Goal: Task Accomplishment & Management: Manage account settings

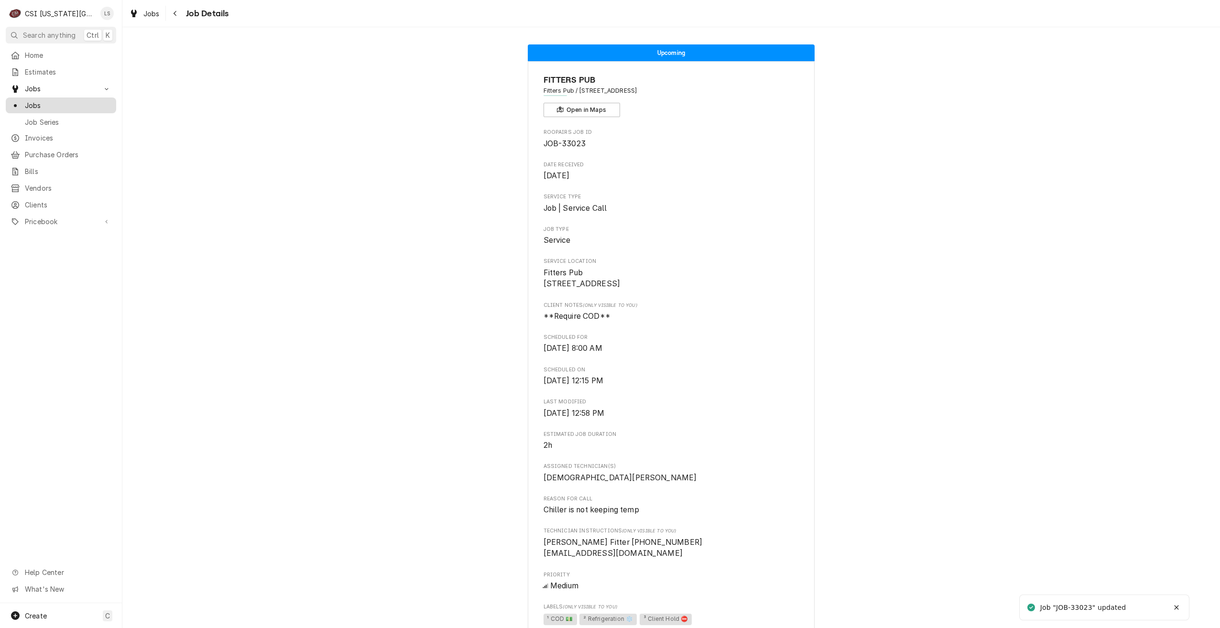
click at [101, 105] on span "Jobs" at bounding box center [68, 105] width 86 height 10
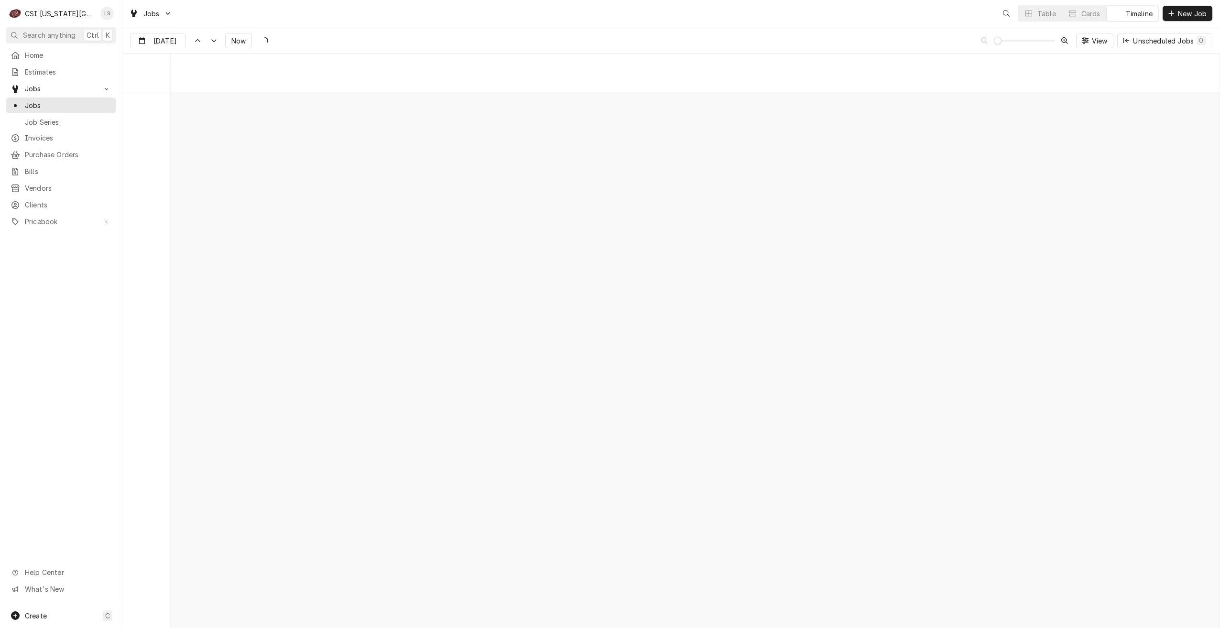
scroll to position [10982, 0]
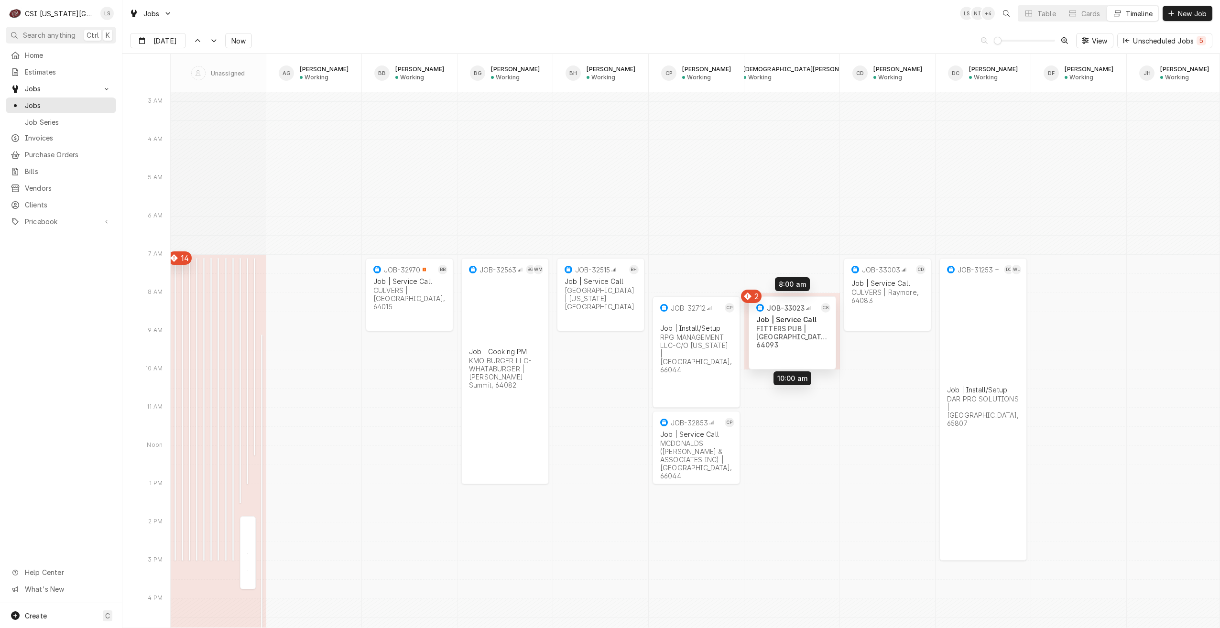
click at [797, 340] on div "7:00 AM 12:15 PM 45811 Install/Setup HOCKENBERGS TRIMARK | Leavenworth, 66048 5…" at bounding box center [695, 469] width 1049 height 22719
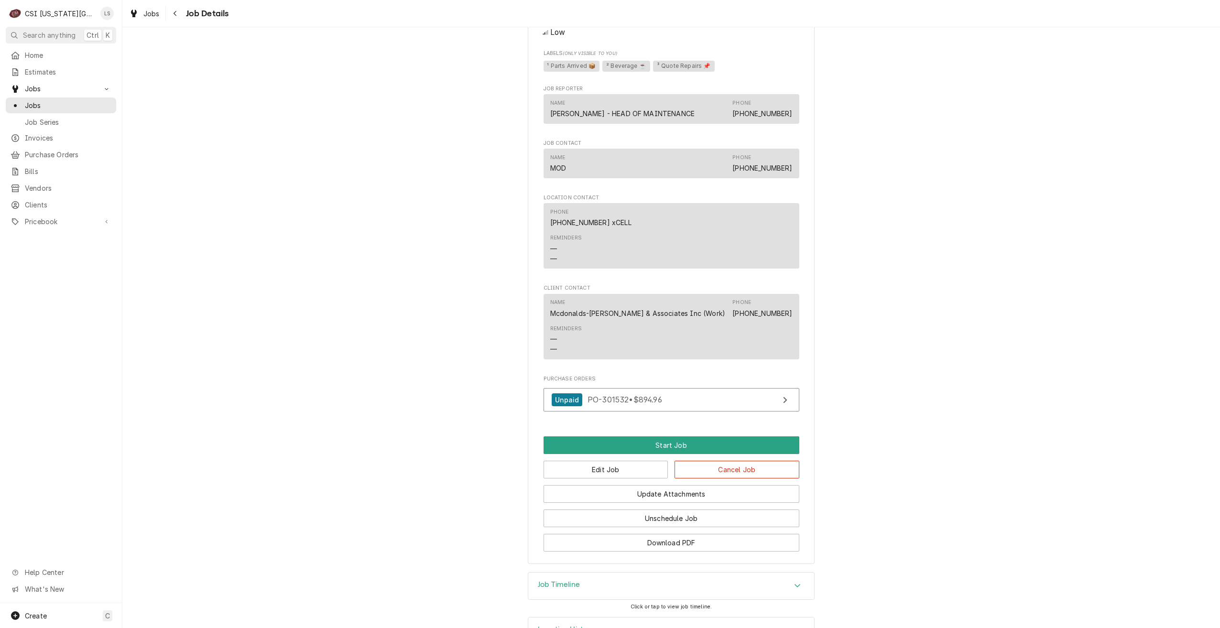
scroll to position [810, 0]
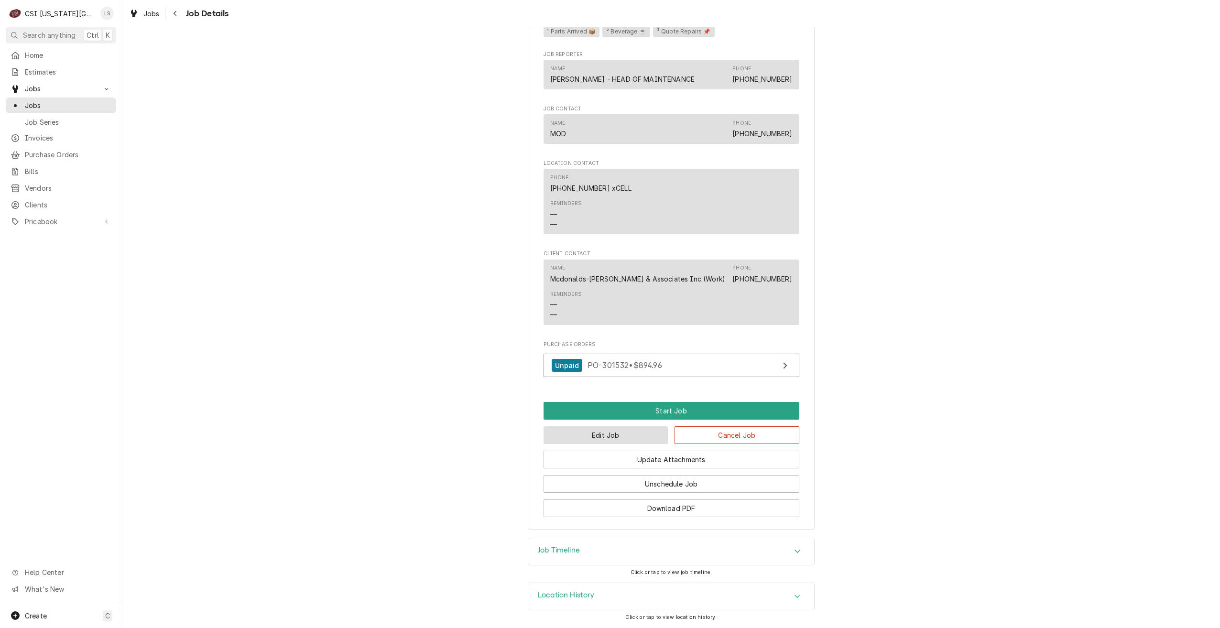
click at [635, 438] on button "Edit Job" at bounding box center [605, 435] width 125 height 18
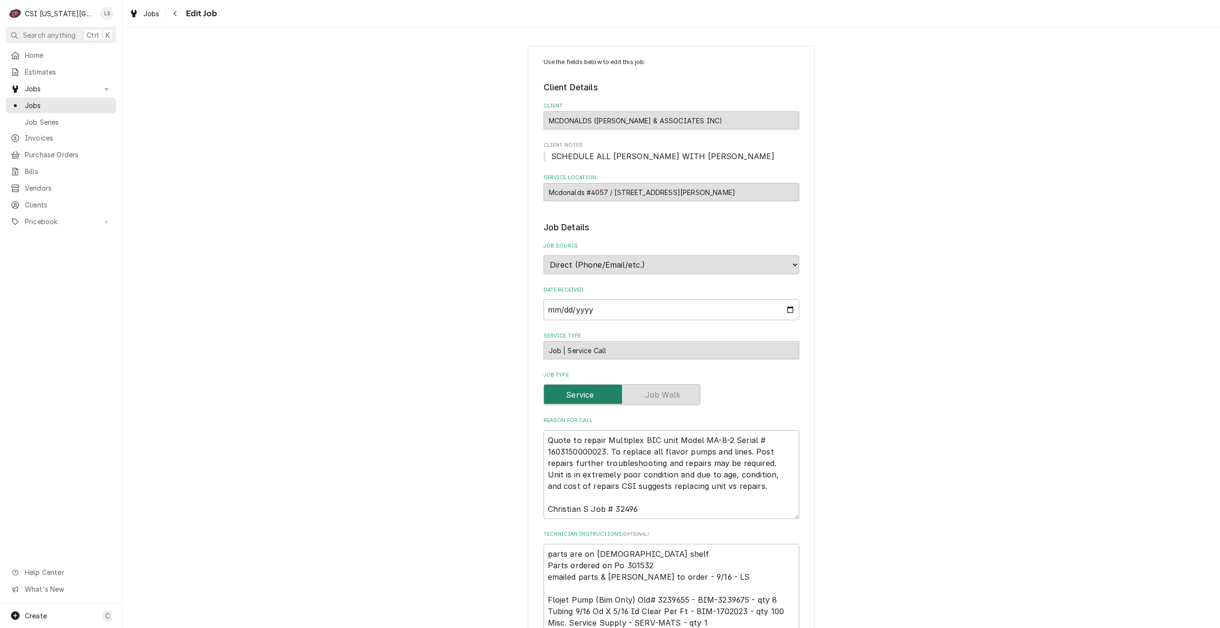
type textarea "x"
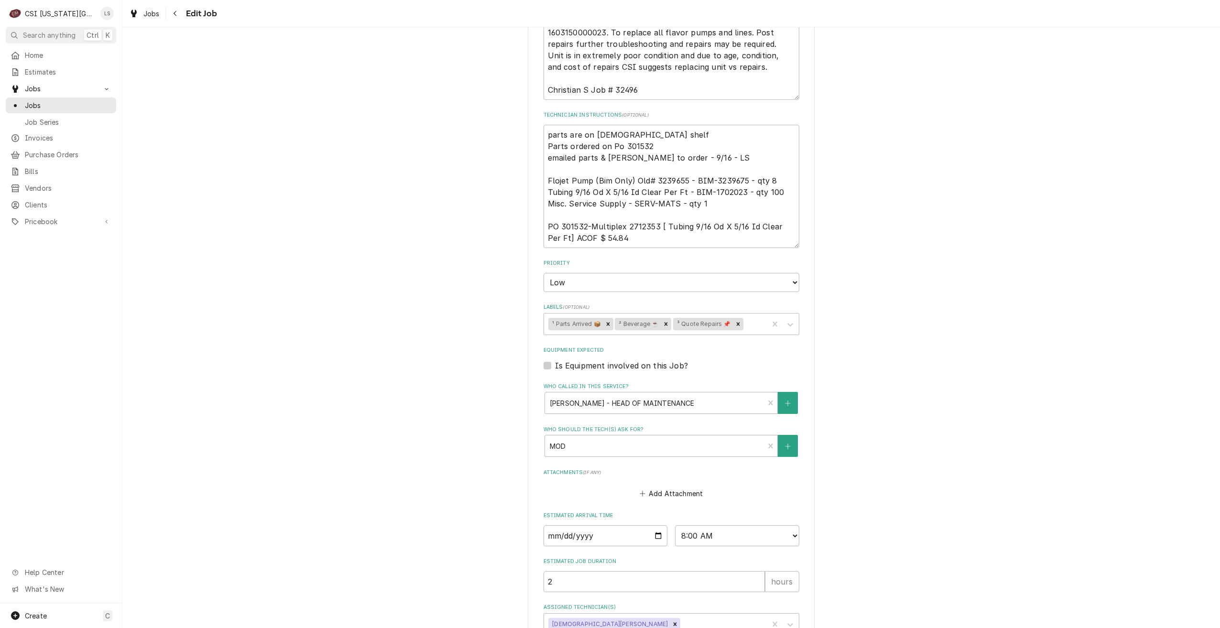
scroll to position [485, 0]
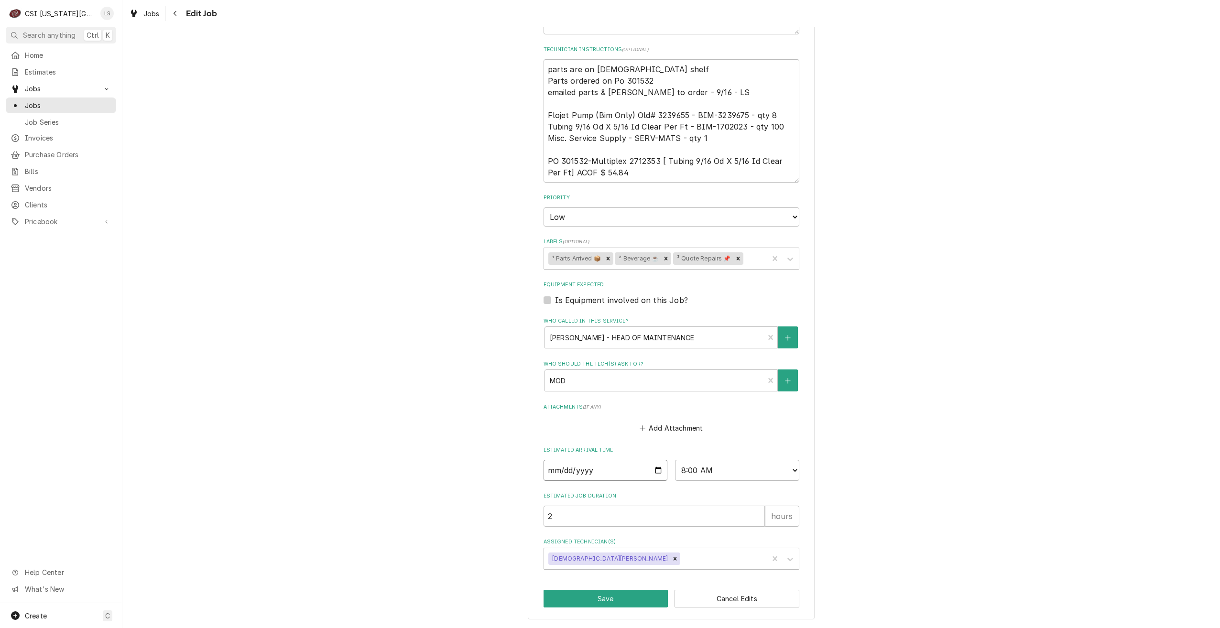
click at [650, 469] on input "2025-09-29" at bounding box center [605, 470] width 124 height 21
type input "2025-09-30"
click at [584, 597] on button "Save" at bounding box center [605, 599] width 125 height 18
type textarea "x"
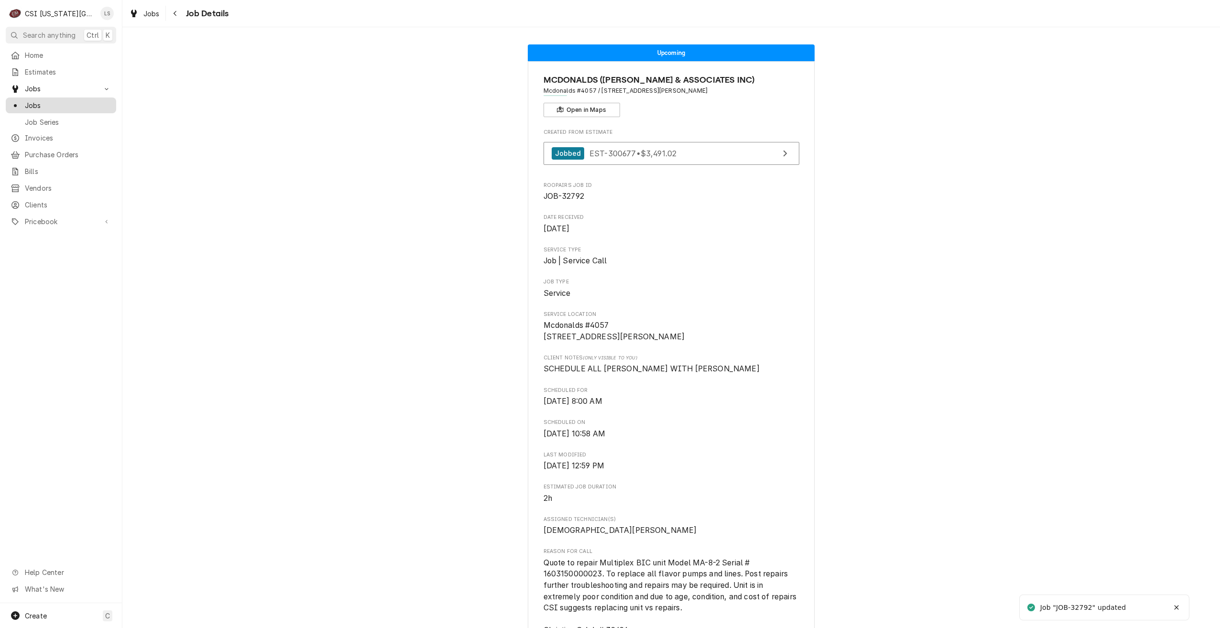
click at [103, 101] on span "Jobs" at bounding box center [68, 105] width 86 height 10
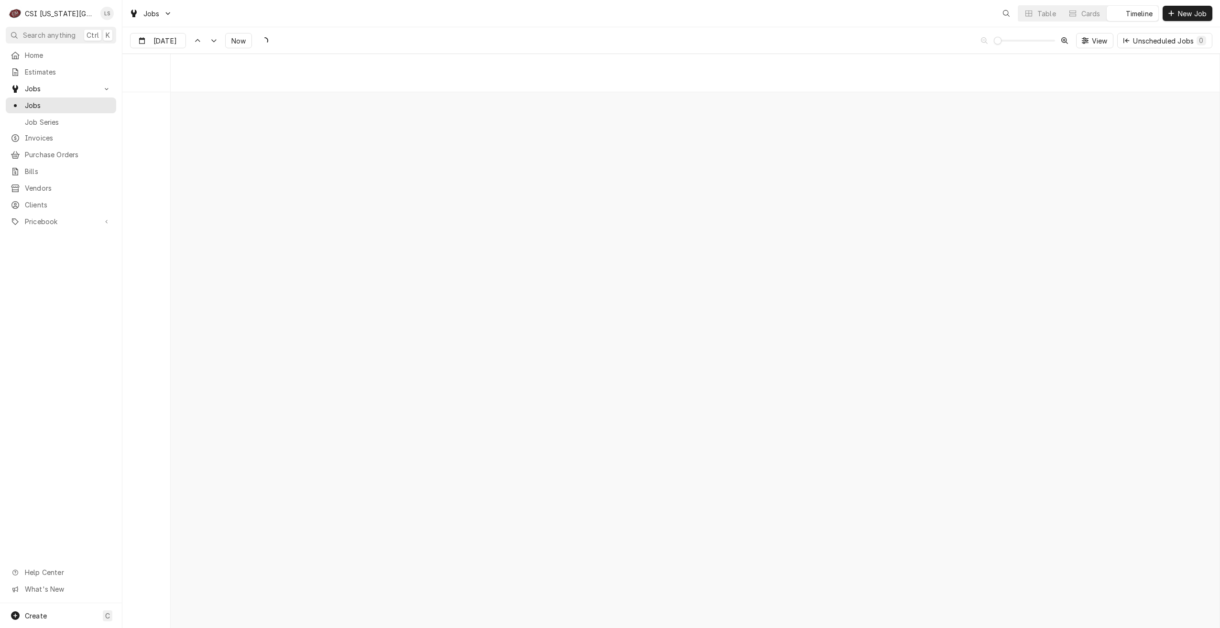
scroll to position [10973, 0]
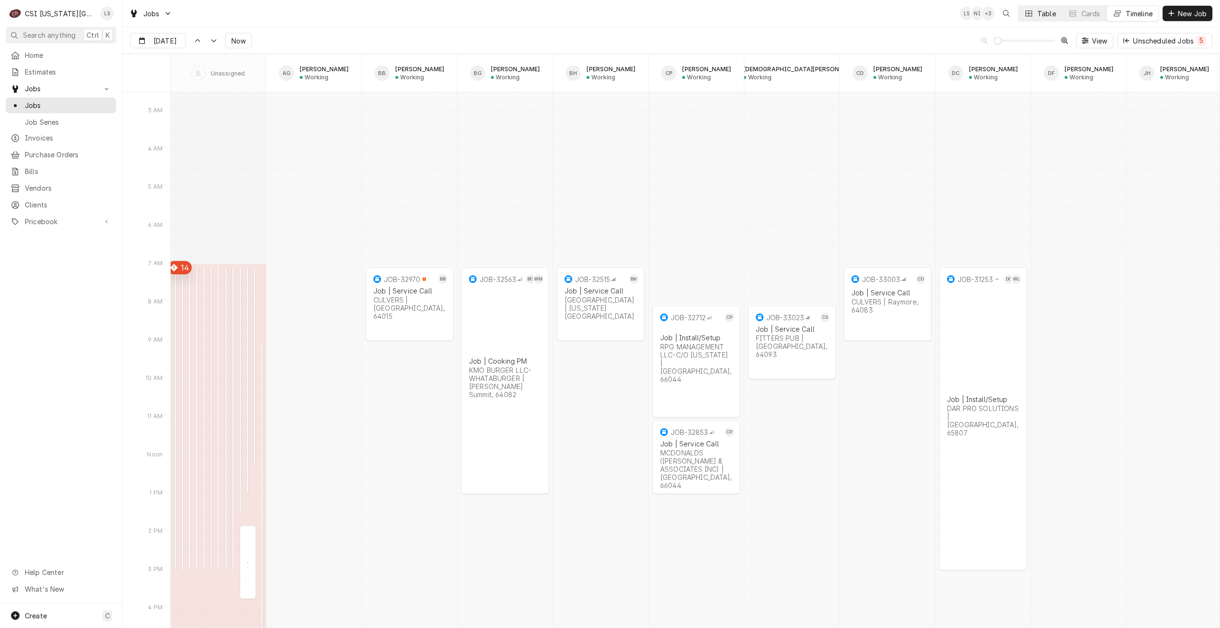
click at [1031, 16] on div "Dynamic Content Wrapper" at bounding box center [1029, 14] width 10 height 10
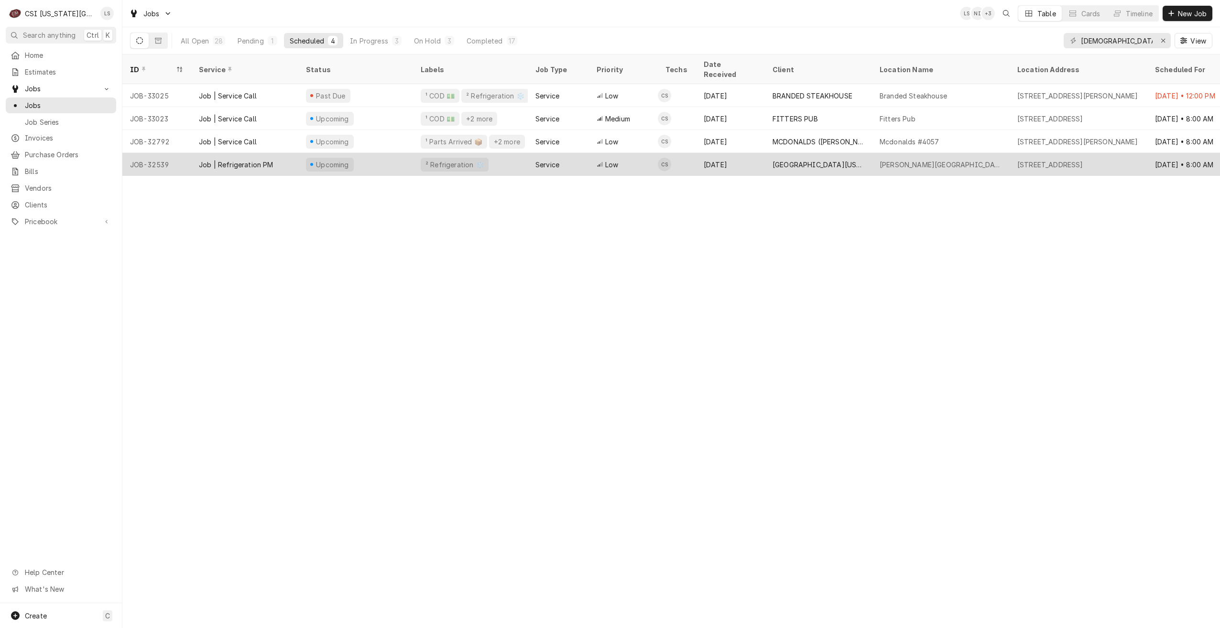
click at [866, 153] on div "[GEOGRAPHIC_DATA][US_STATE]" at bounding box center [818, 164] width 107 height 23
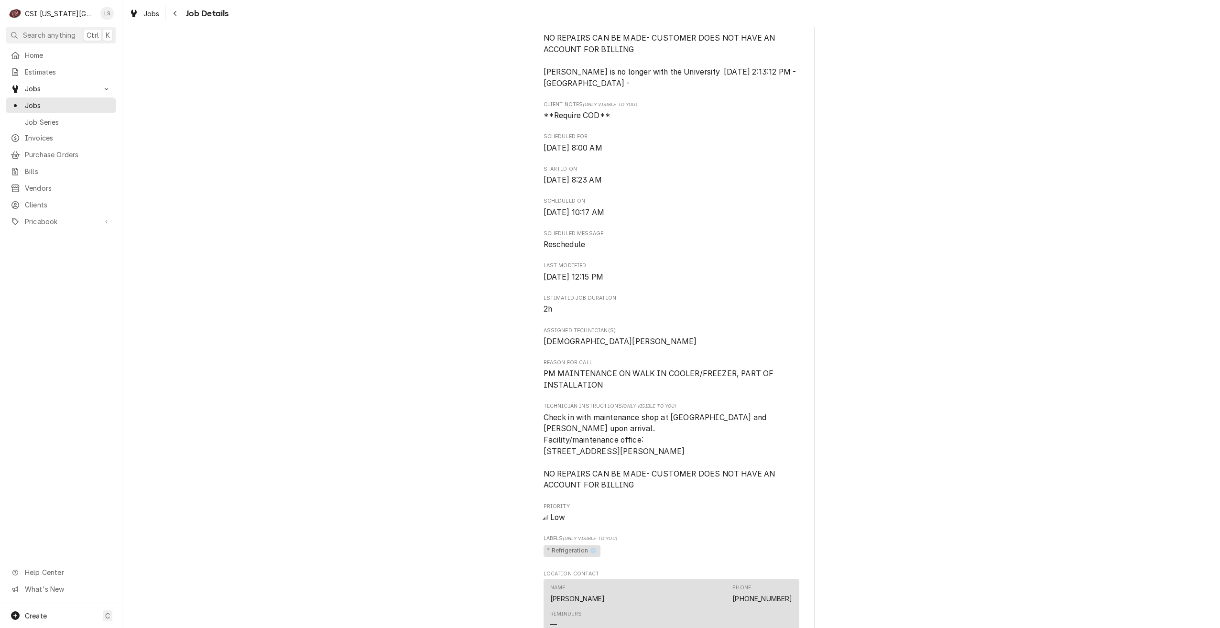
scroll to position [660, 0]
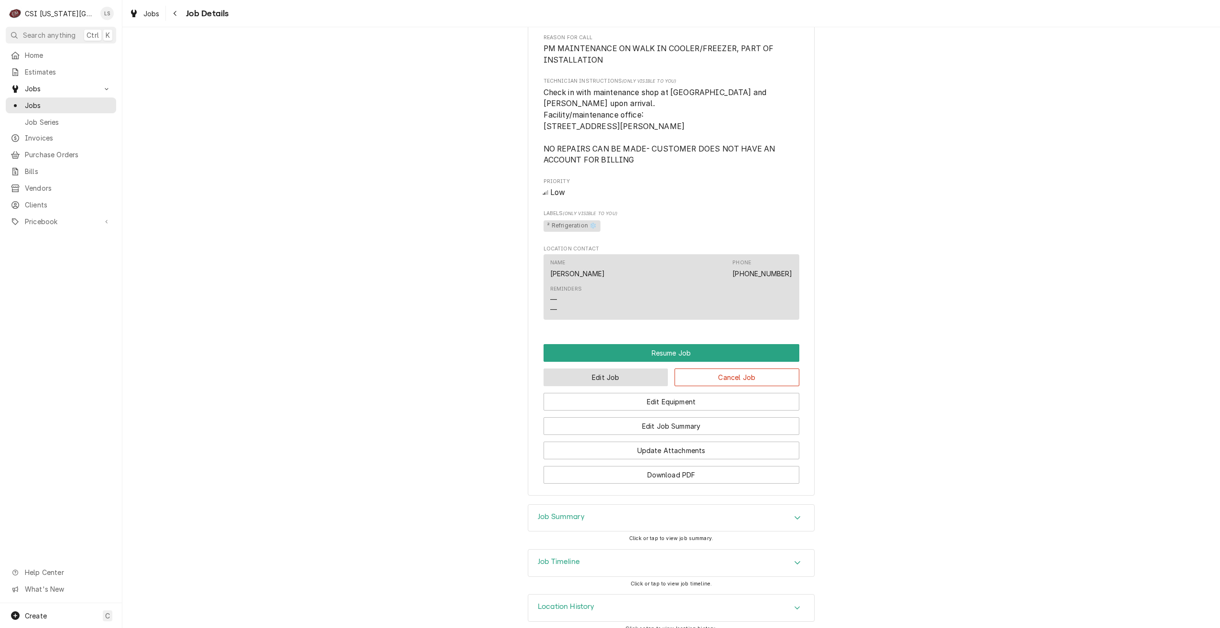
click at [633, 368] on button "Edit Job" at bounding box center [605, 377] width 125 height 18
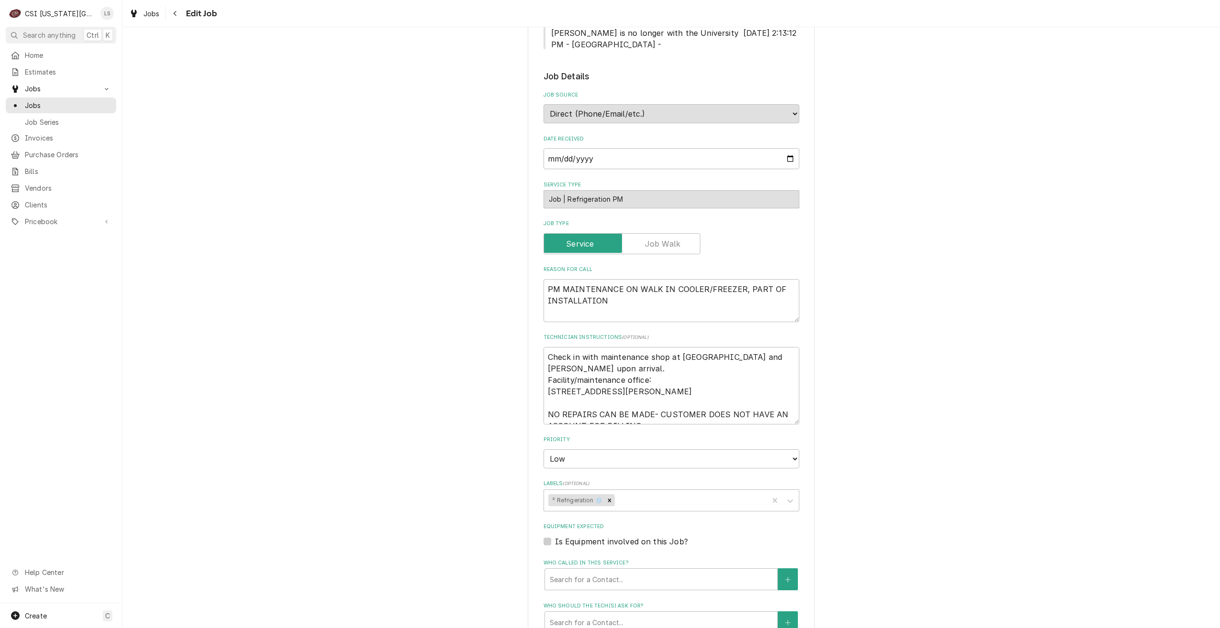
scroll to position [546, 0]
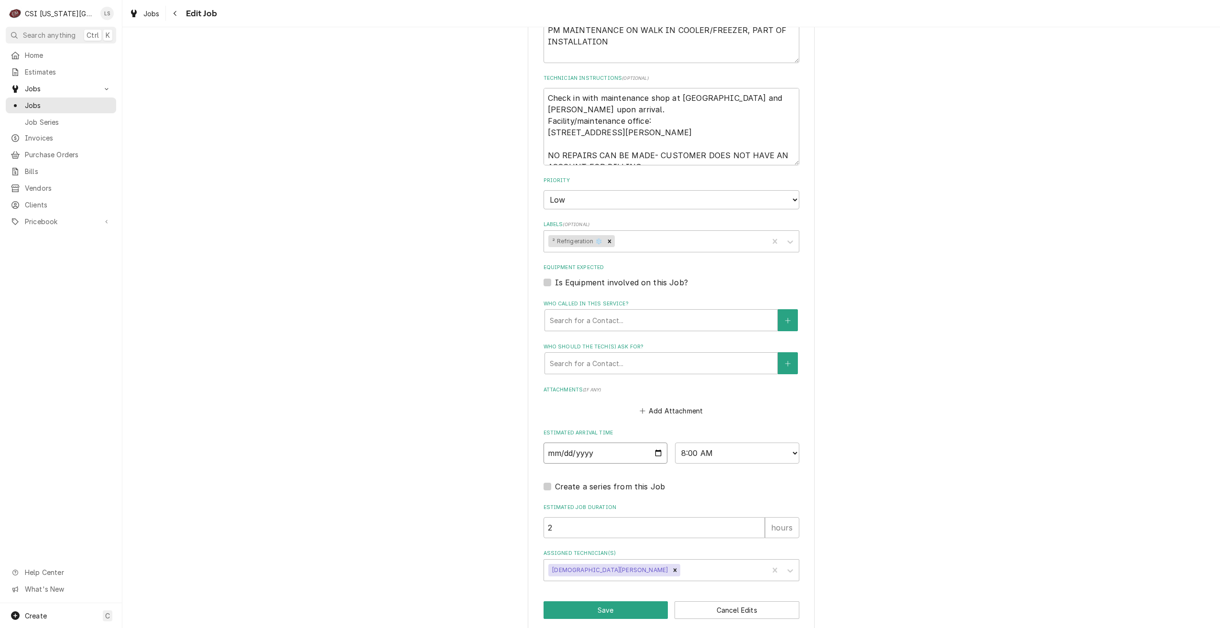
click at [651, 443] on input "2025-09-30" at bounding box center [605, 453] width 124 height 21
type textarea "x"
type input "2025-09-29"
type textarea "x"
click at [713, 446] on select "AM / PM 6:00 AM 6:15 AM 6:30 AM 6:45 AM 7:00 AM 7:15 AM 7:30 AM 7:45 AM 8:00 AM…" at bounding box center [737, 453] width 124 height 21
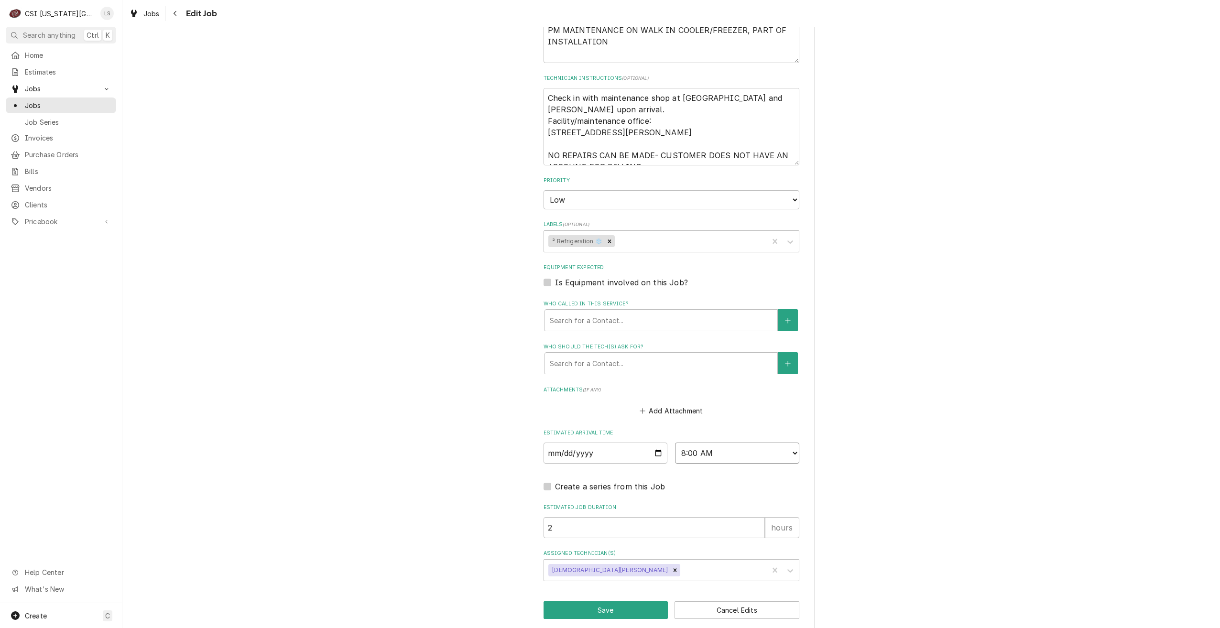
select select "10:00:00"
click at [675, 443] on select "AM / PM 6:00 AM 6:15 AM 6:30 AM 6:45 AM 7:00 AM 7:15 AM 7:30 AM 7:45 AM 8:00 AM…" at bounding box center [737, 453] width 124 height 21
click at [614, 601] on button "Save" at bounding box center [605, 610] width 125 height 18
type textarea "x"
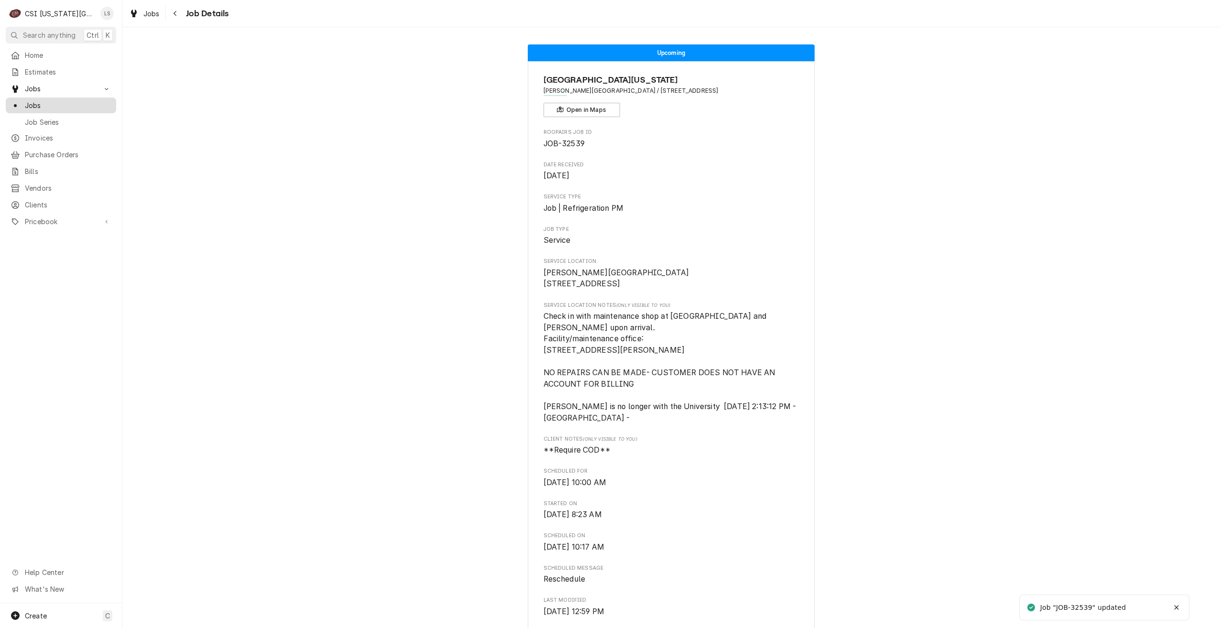
click at [102, 107] on span "Jobs" at bounding box center [68, 105] width 86 height 10
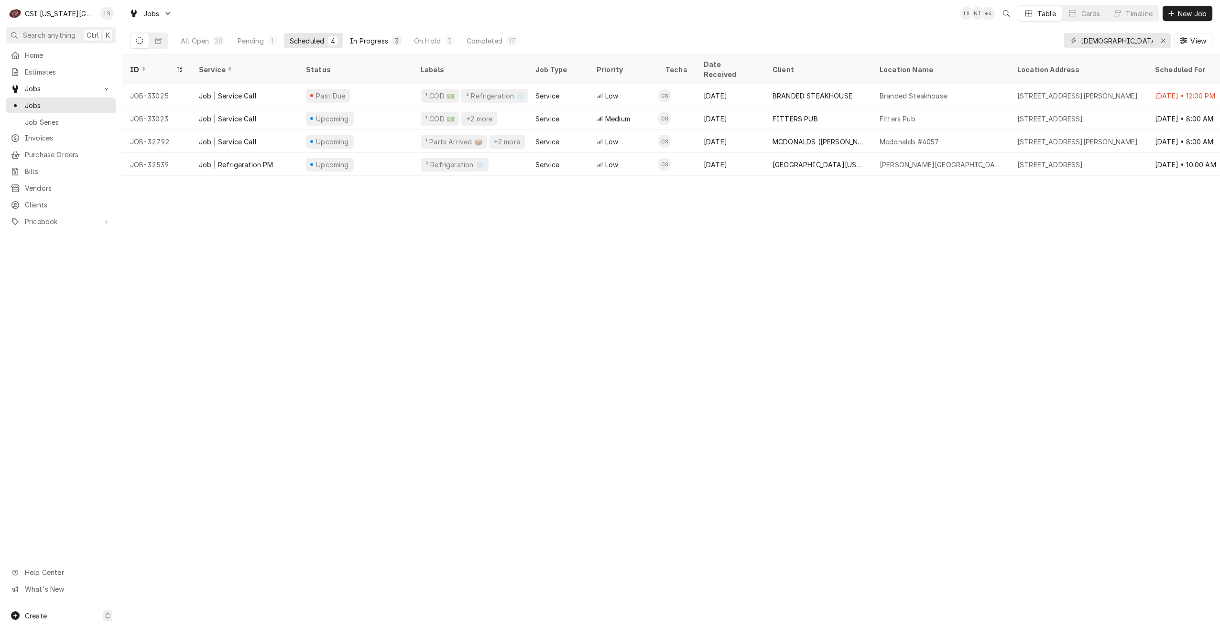
click at [359, 44] on div "In Progress" at bounding box center [369, 41] width 38 height 10
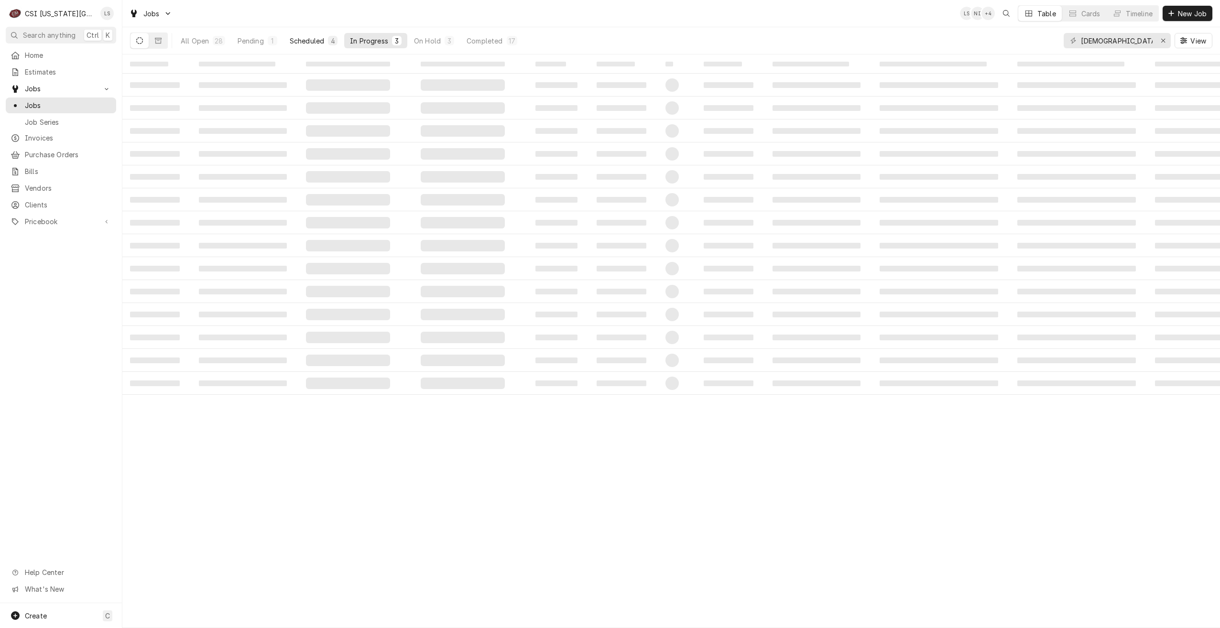
click at [325, 43] on button "Scheduled 4" at bounding box center [313, 40] width 59 height 15
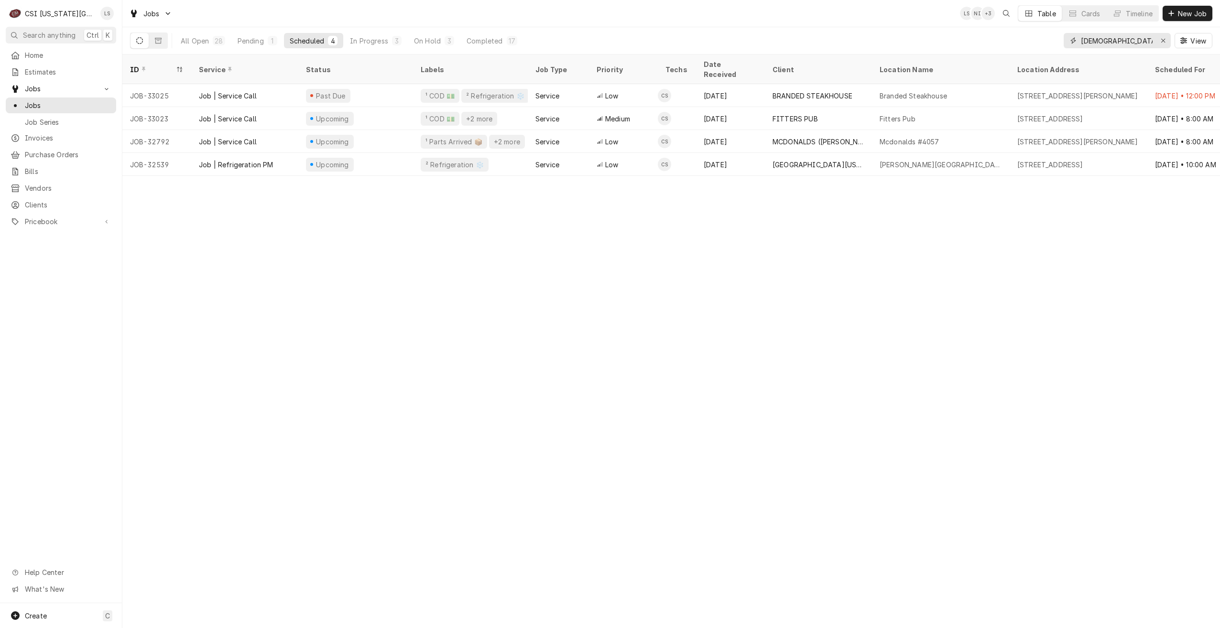
click at [1096, 45] on input "christian" at bounding box center [1117, 40] width 72 height 15
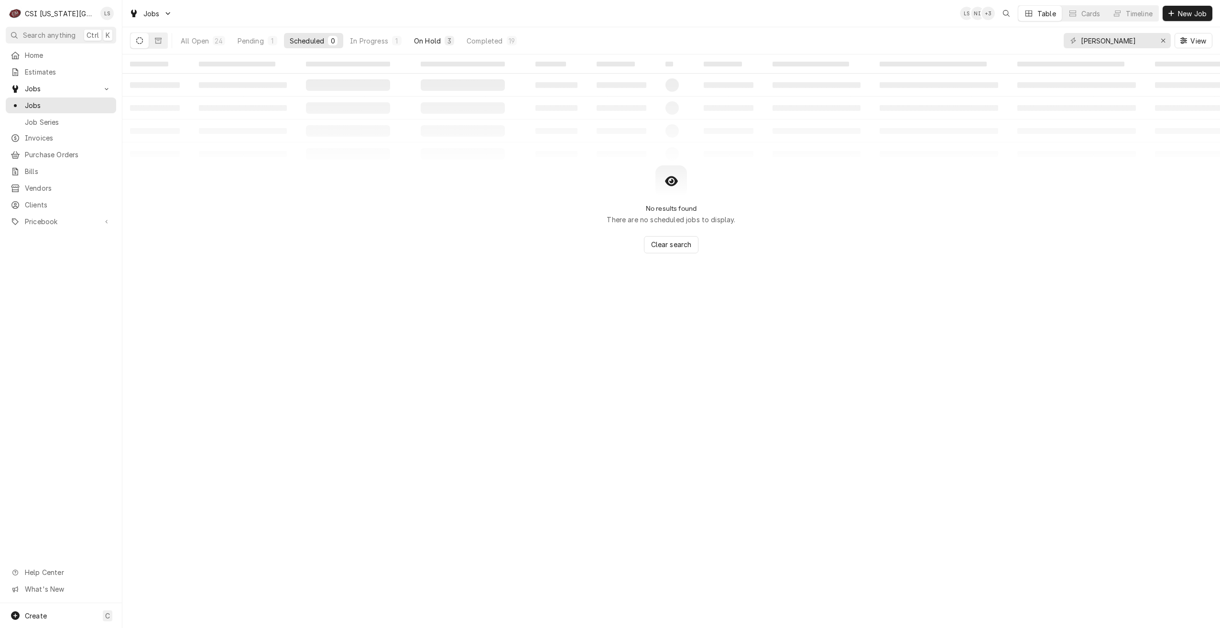
click at [431, 41] on div "On Hold" at bounding box center [427, 41] width 27 height 10
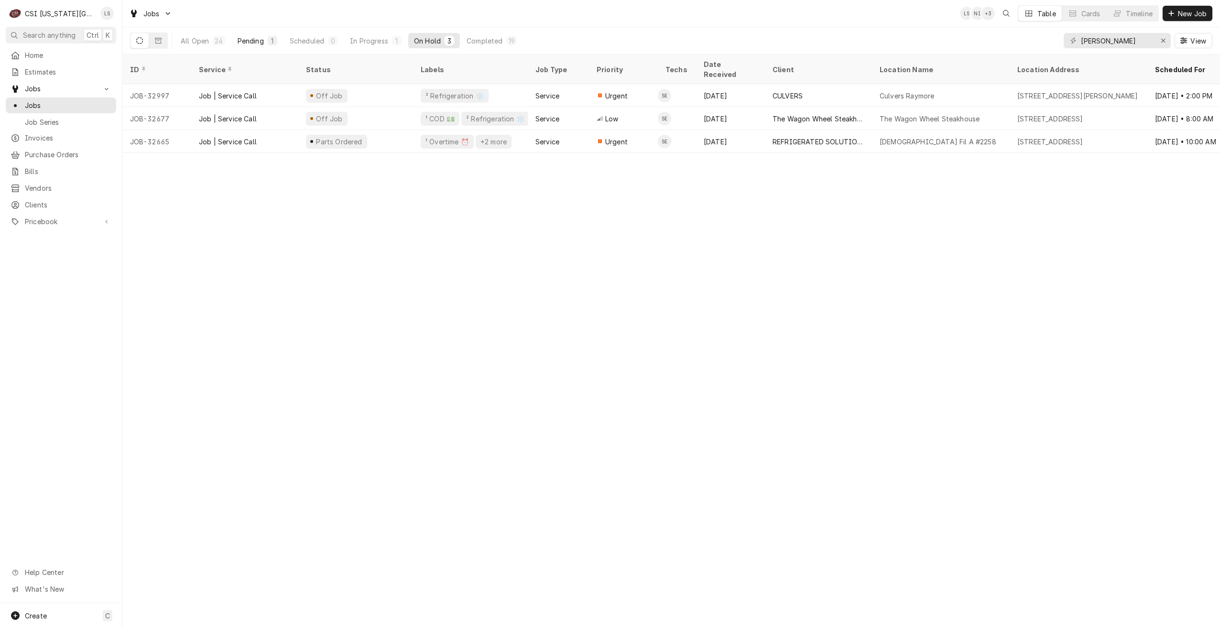
click at [252, 34] on button "Pending 1" at bounding box center [257, 40] width 51 height 15
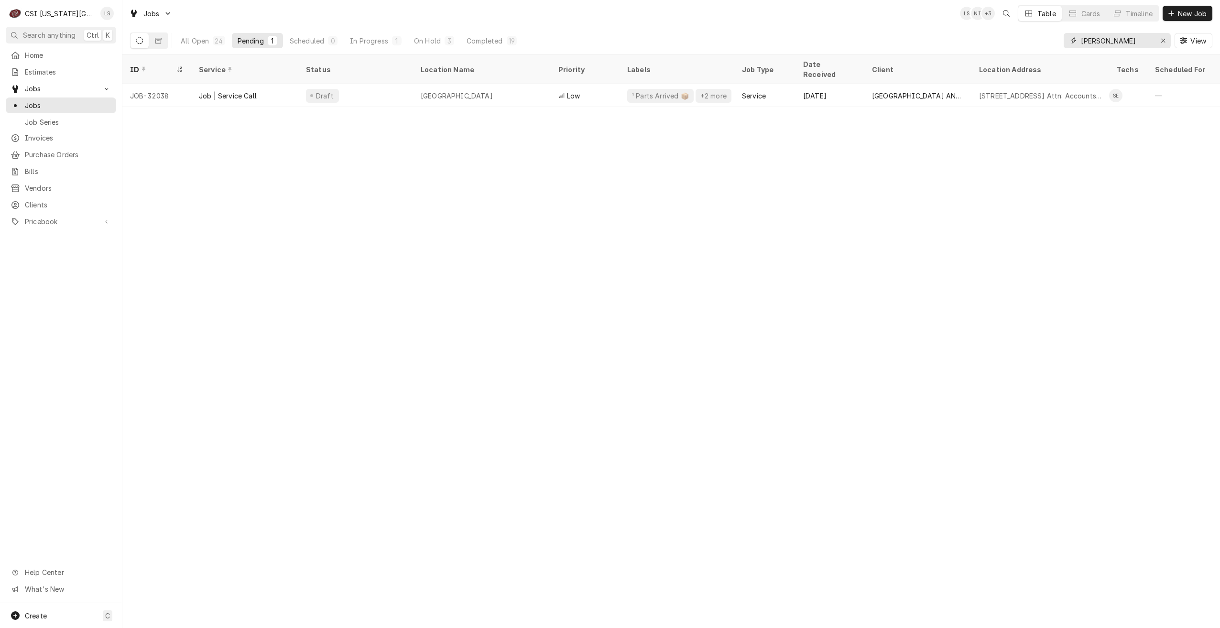
click at [1095, 42] on input "steve" at bounding box center [1117, 40] width 72 height 15
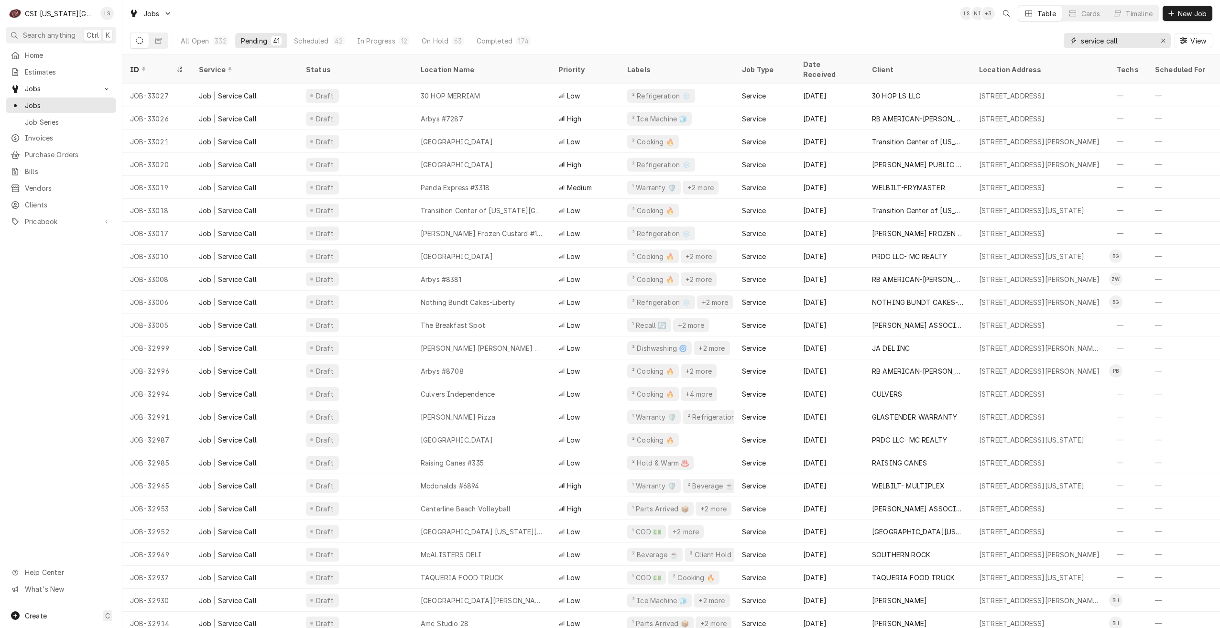
drag, startPoint x: 1131, startPoint y: 43, endPoint x: 1068, endPoint y: 43, distance: 63.1
click at [1069, 43] on div "service call" at bounding box center [1116, 40] width 107 height 15
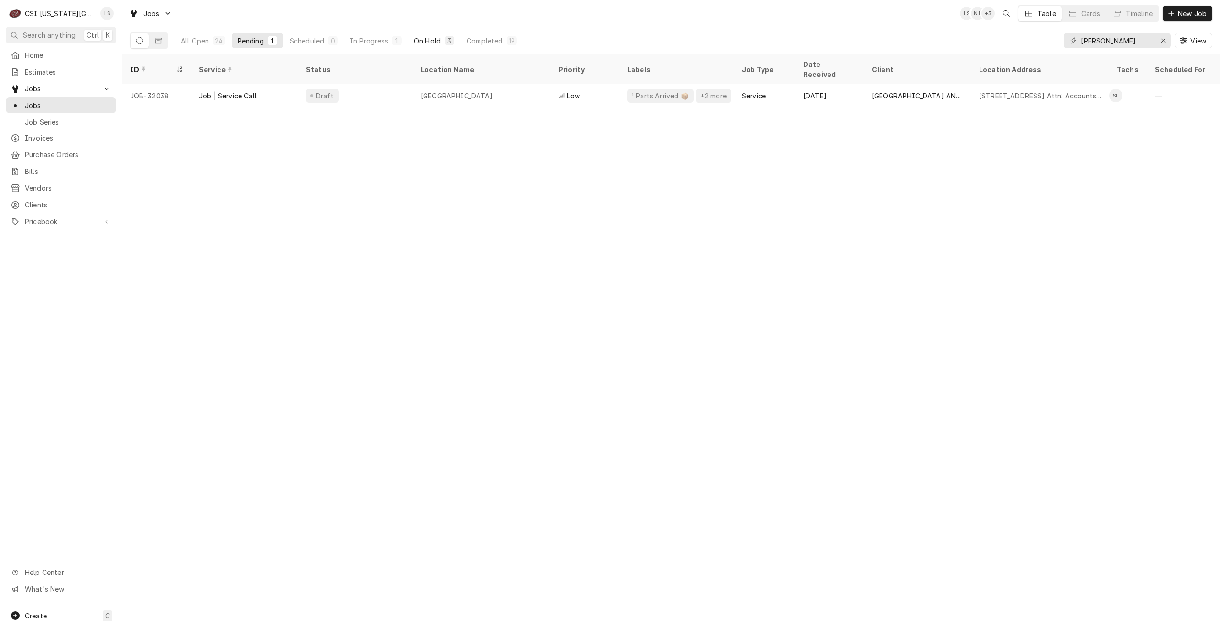
click at [445, 41] on div "3" at bounding box center [449, 41] width 10 height 10
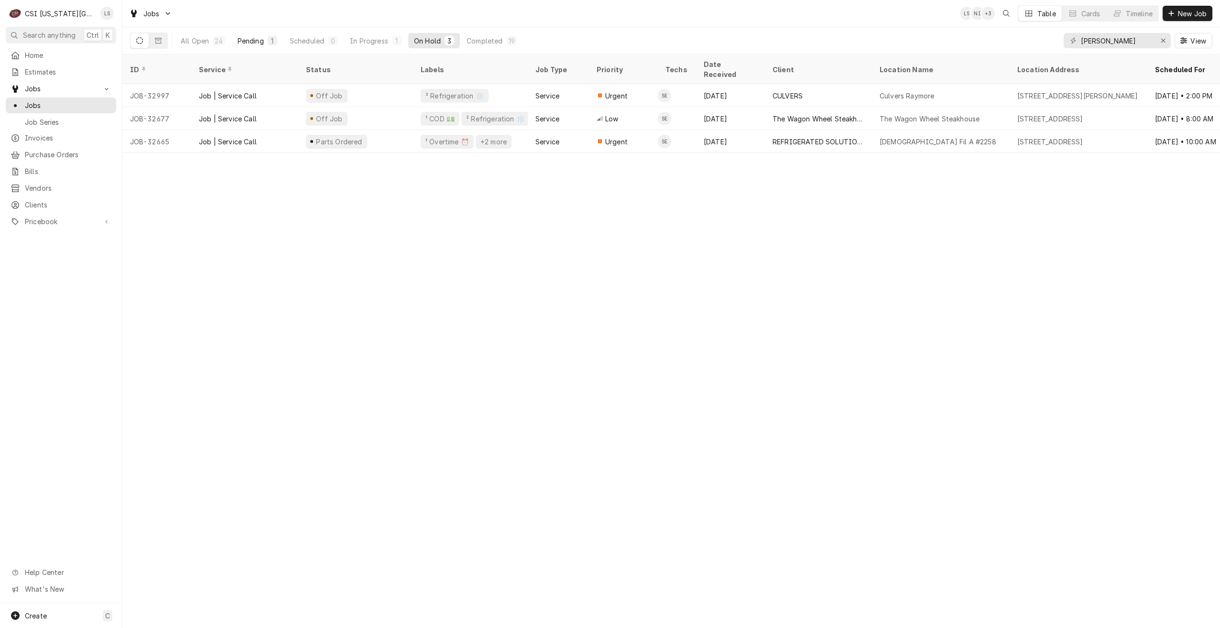
click at [261, 41] on div "Pending" at bounding box center [251, 41] width 26 height 10
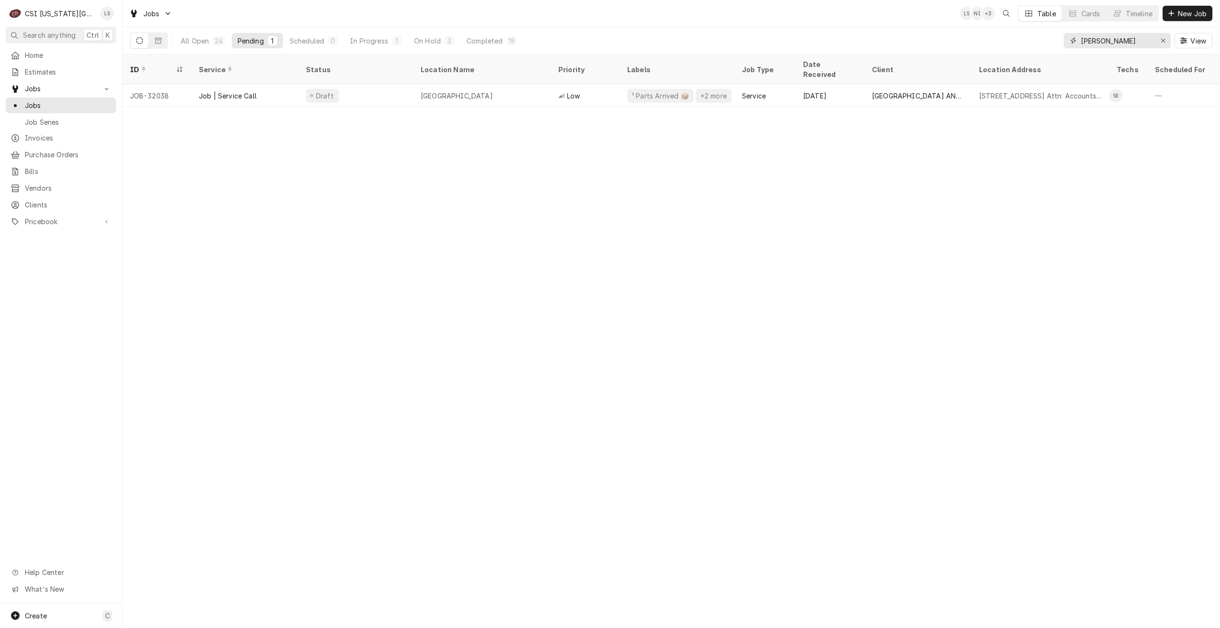
click at [1084, 39] on input "steve" at bounding box center [1117, 40] width 72 height 15
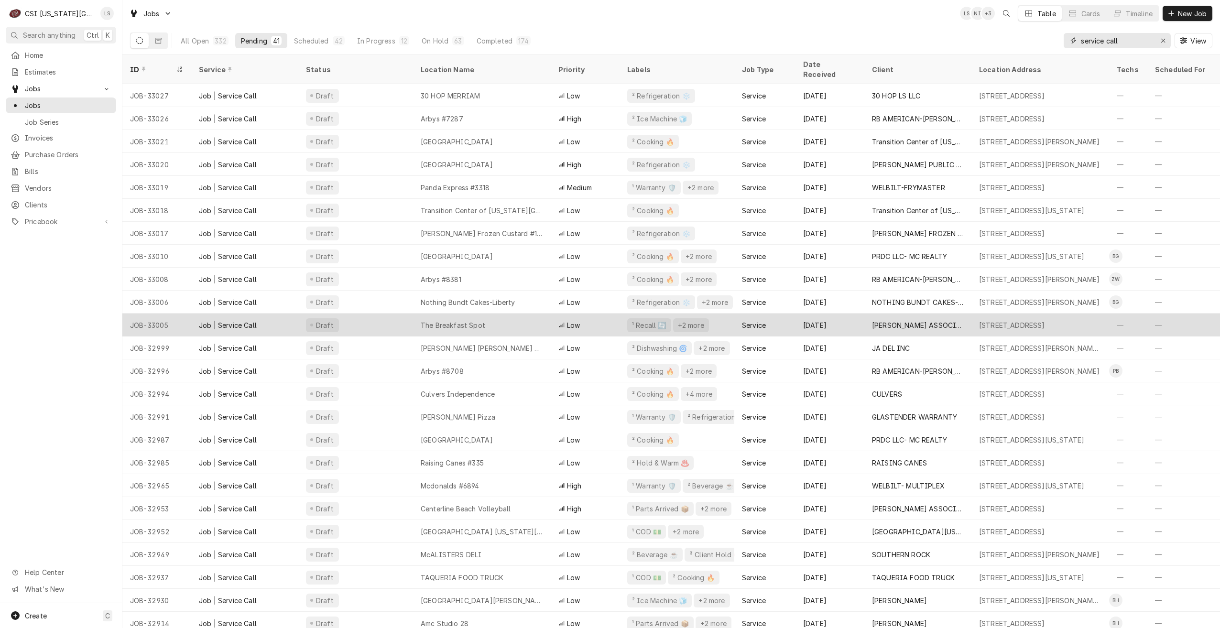
type input "service call"
click at [529, 314] on div "The Breakfast Spot" at bounding box center [482, 325] width 138 height 23
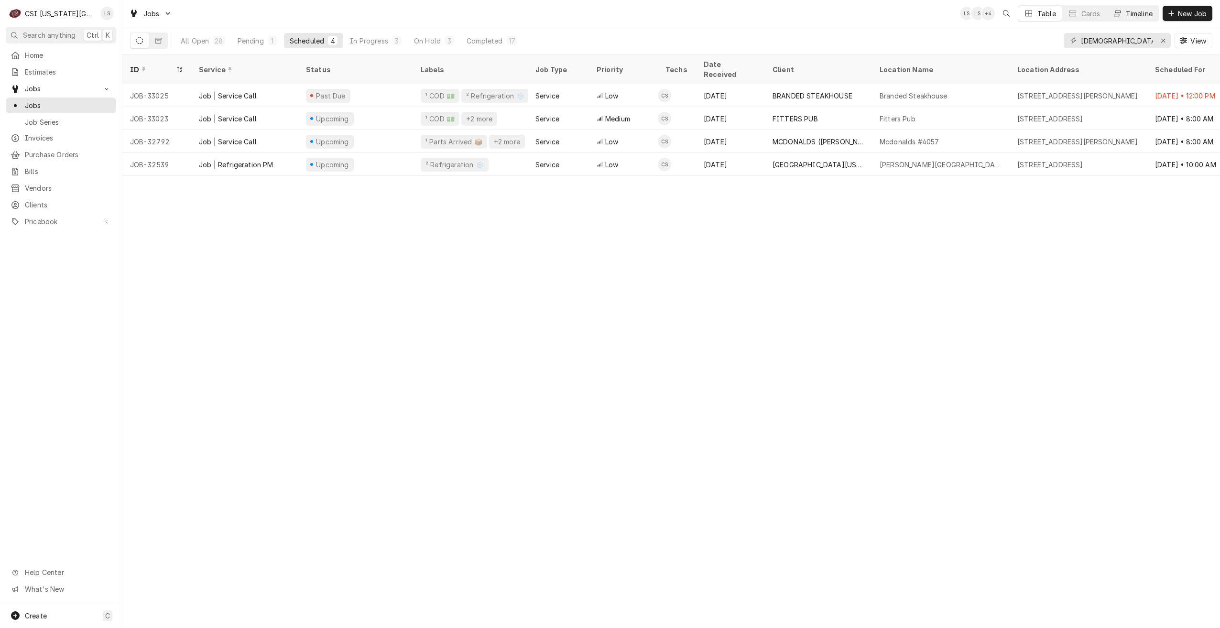
click at [1125, 17] on div "Timeline" at bounding box center [1138, 14] width 27 height 10
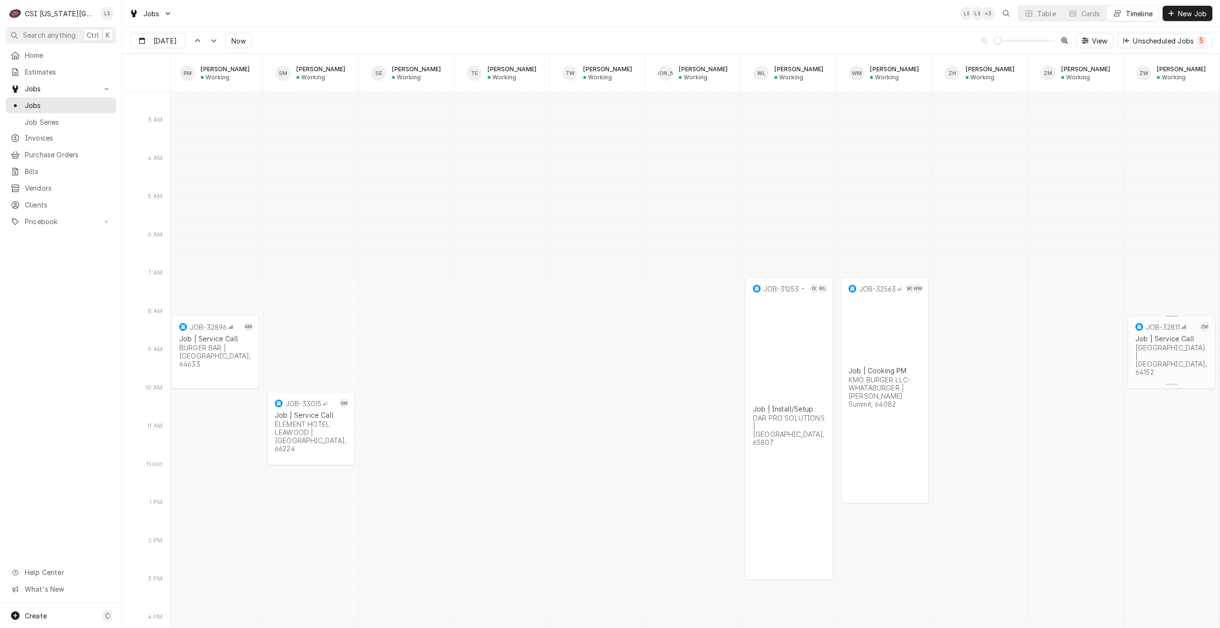
click at [1163, 342] on div "Job | Service Call" at bounding box center [1171, 339] width 72 height 8
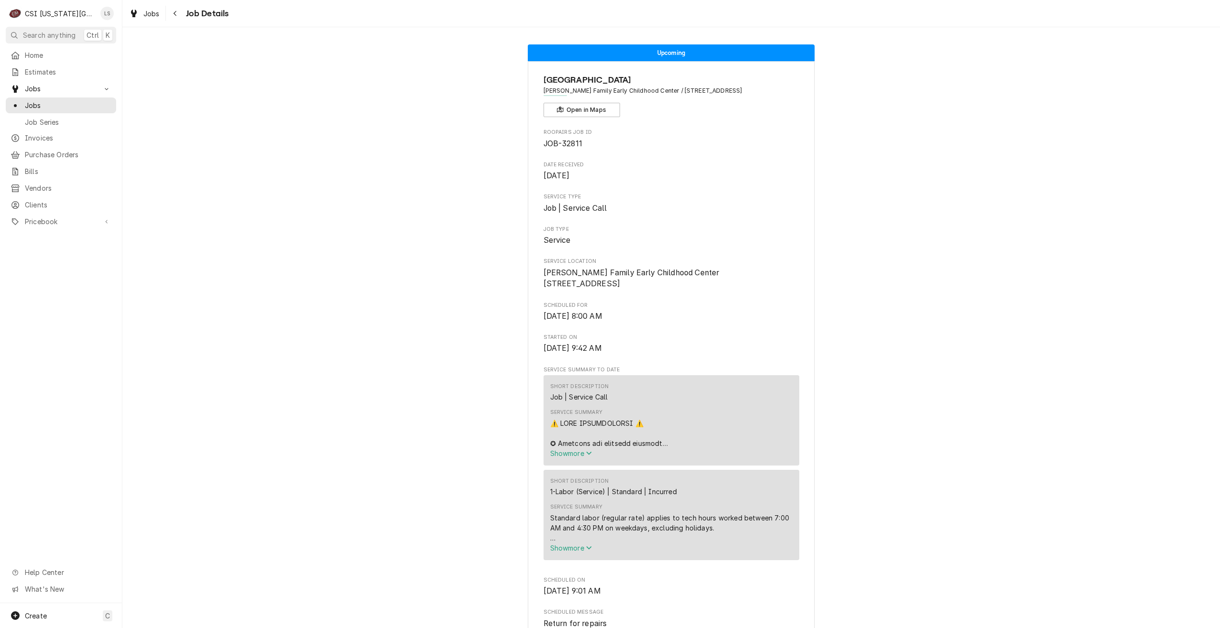
click at [573, 143] on span "JOB-32811" at bounding box center [562, 143] width 39 height 9
copy span "32811"
click at [101, 108] on link "Jobs" at bounding box center [61, 105] width 110 height 16
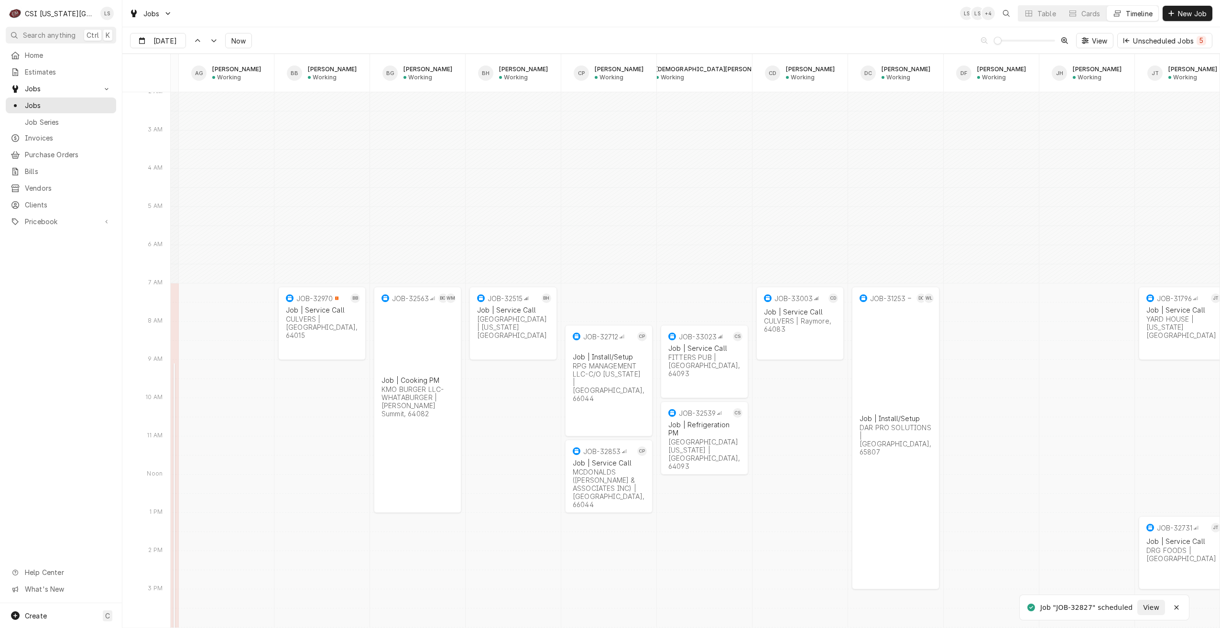
scroll to position [0, 169]
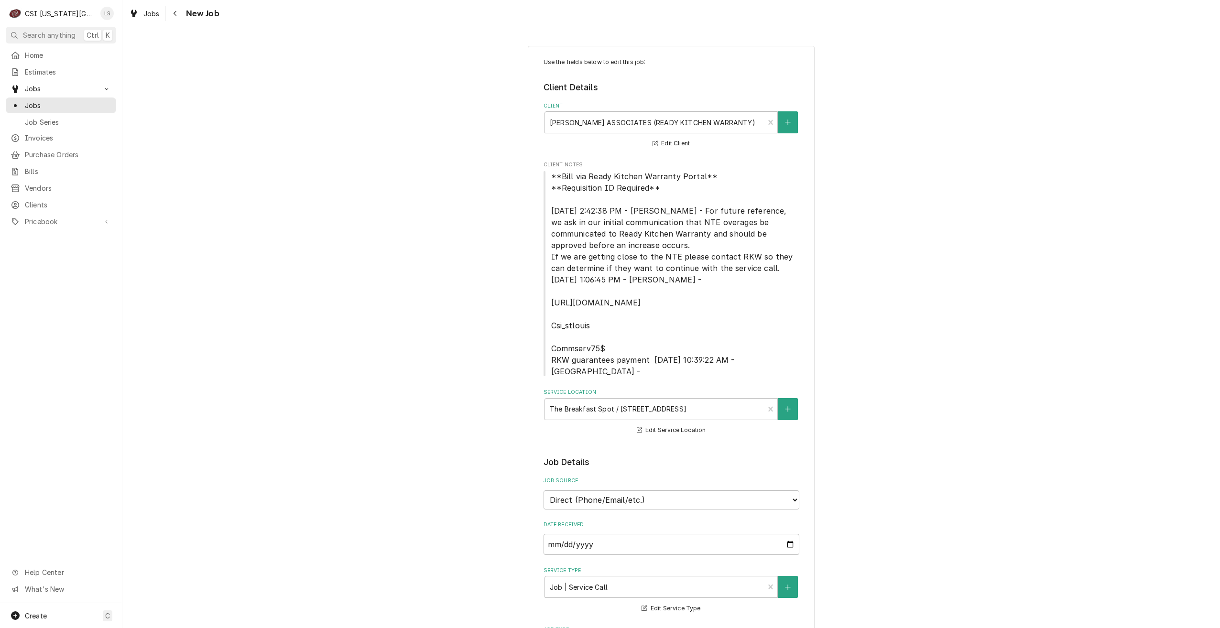
type textarea "x"
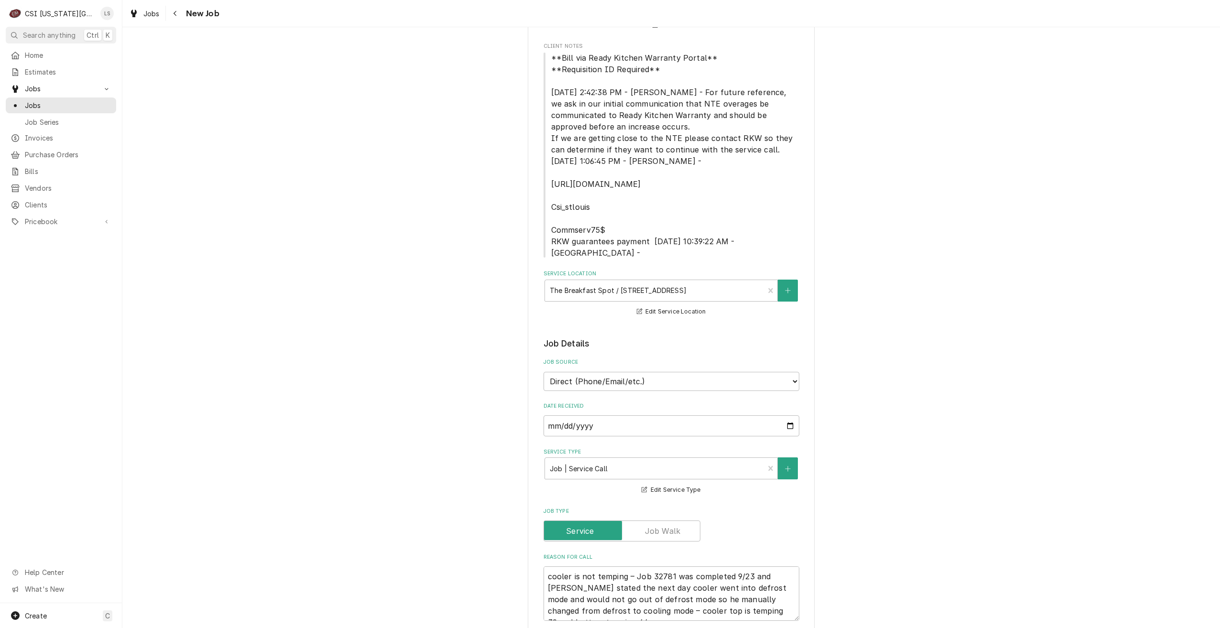
scroll to position [48, 0]
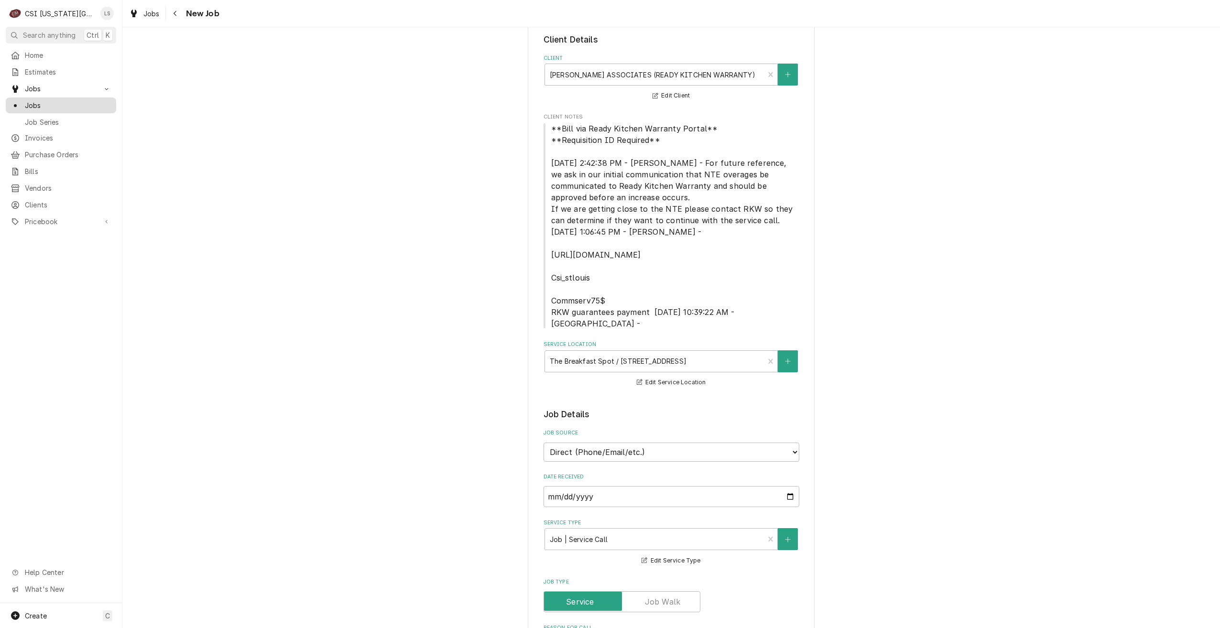
click at [97, 108] on link "Jobs" at bounding box center [61, 105] width 110 height 16
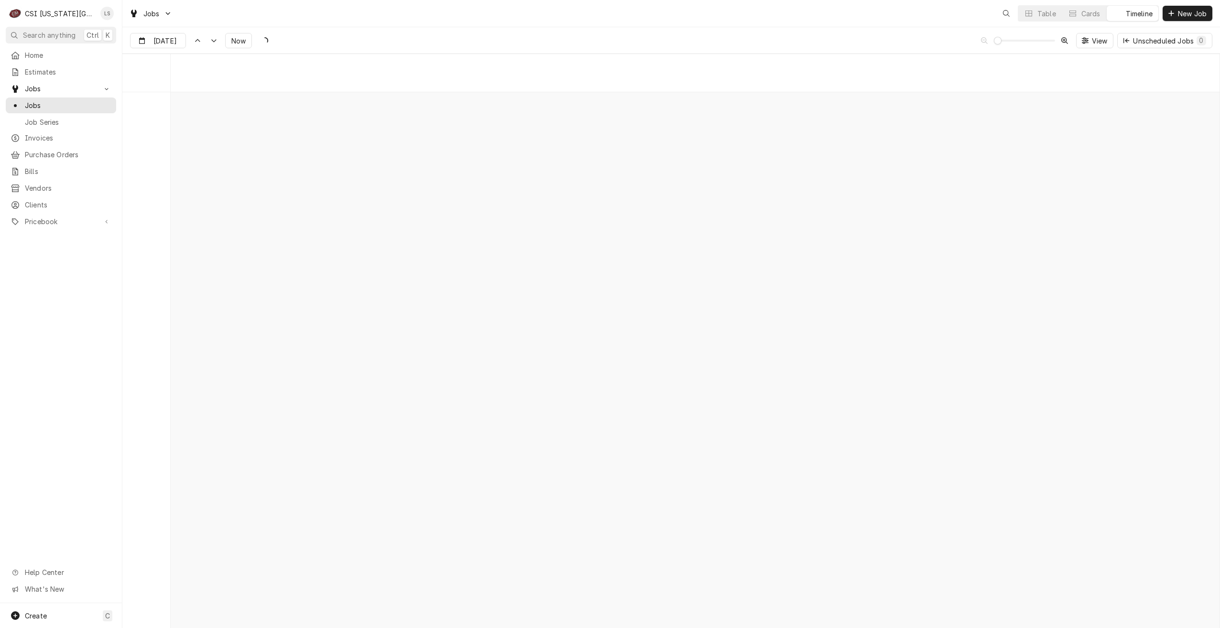
scroll to position [10973, 0]
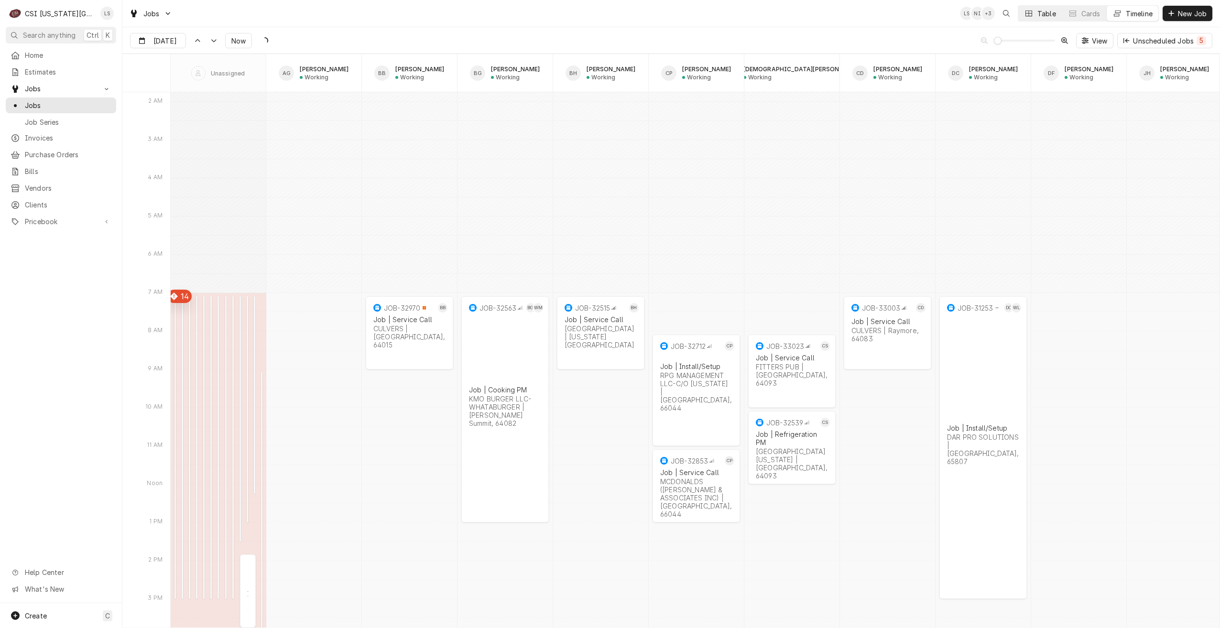
click at [1032, 21] on button "Table" at bounding box center [1039, 13] width 43 height 15
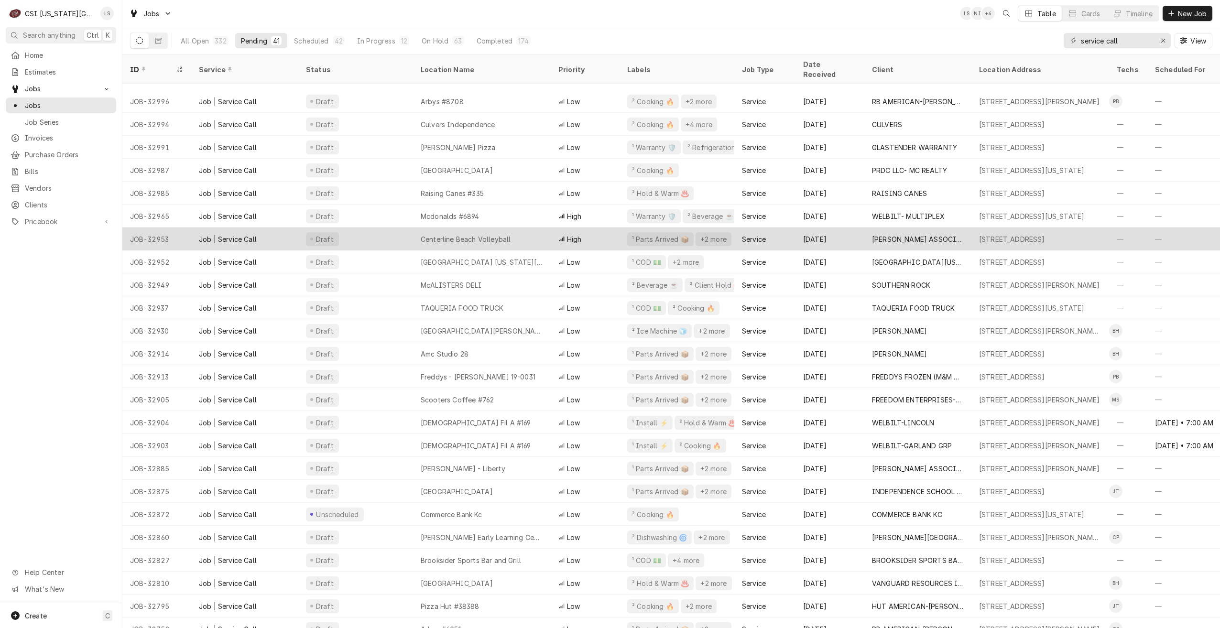
scroll to position [301, 0]
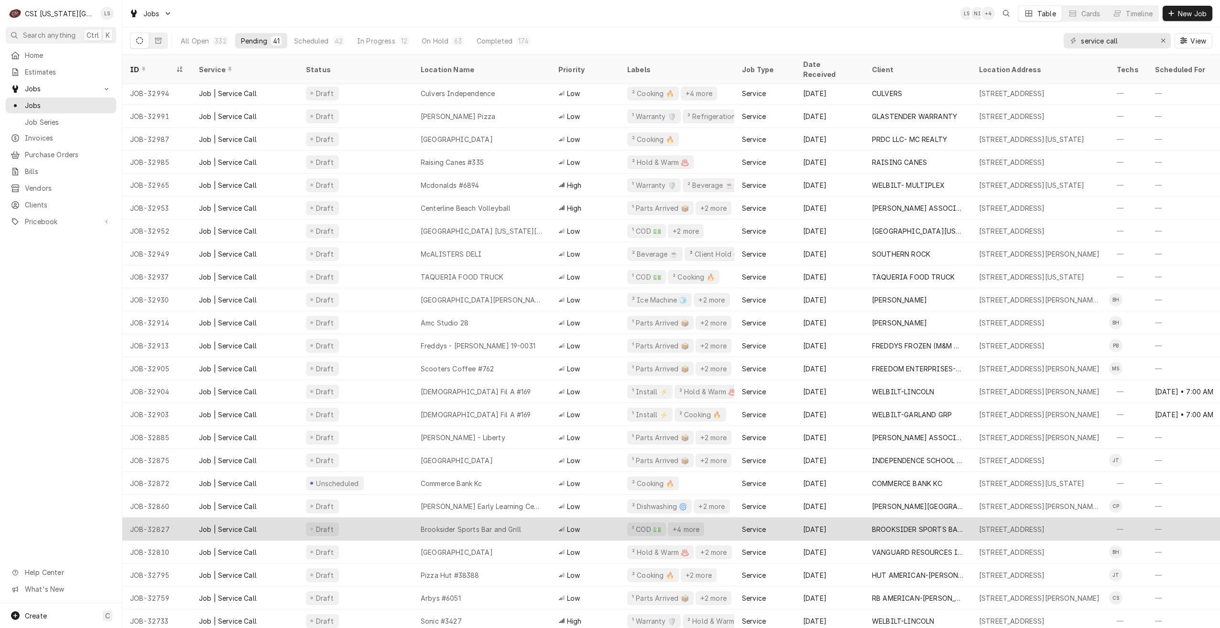
click at [521, 518] on div "Brooksider Sports Bar and Grill" at bounding box center [482, 529] width 138 height 23
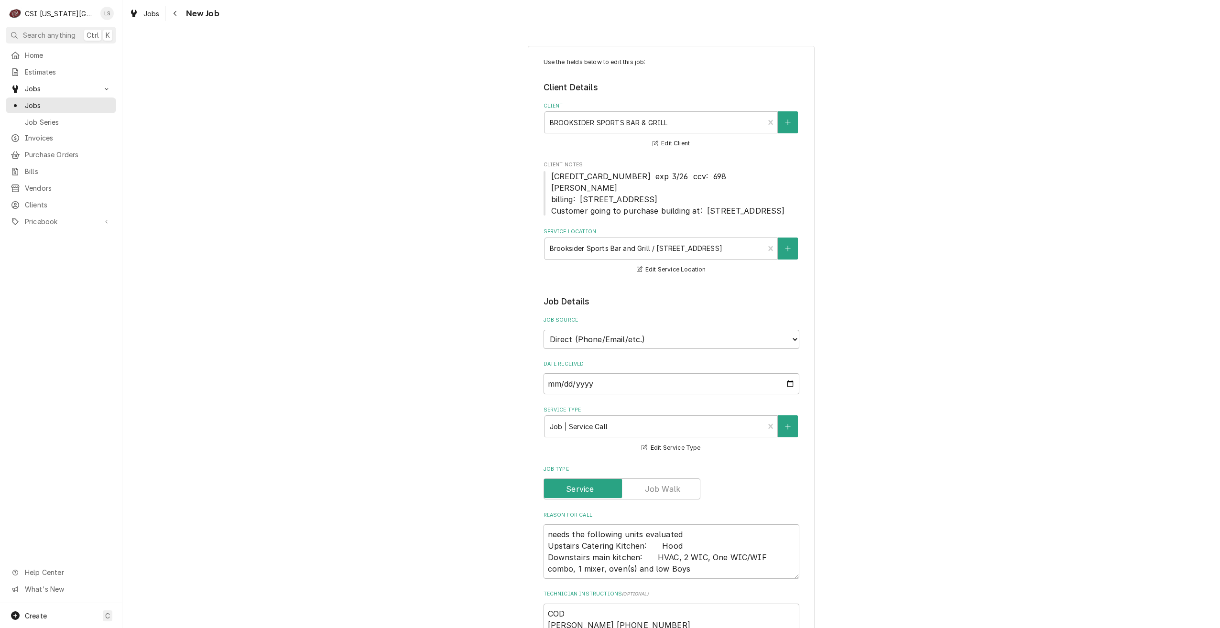
type textarea "x"
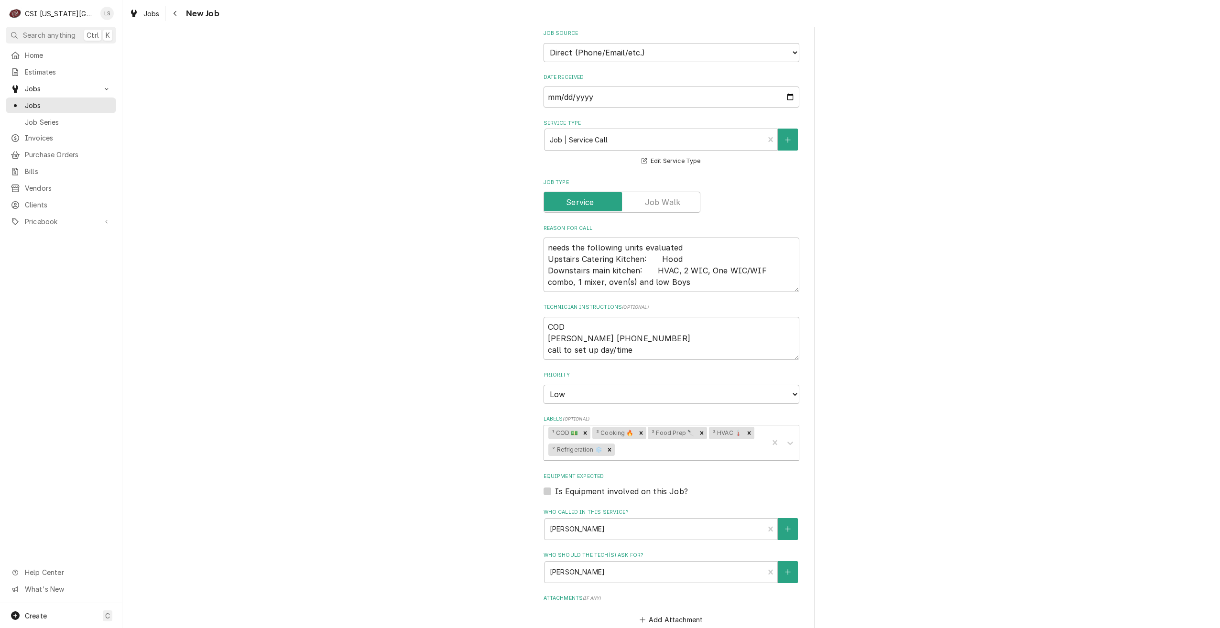
scroll to position [430, 0]
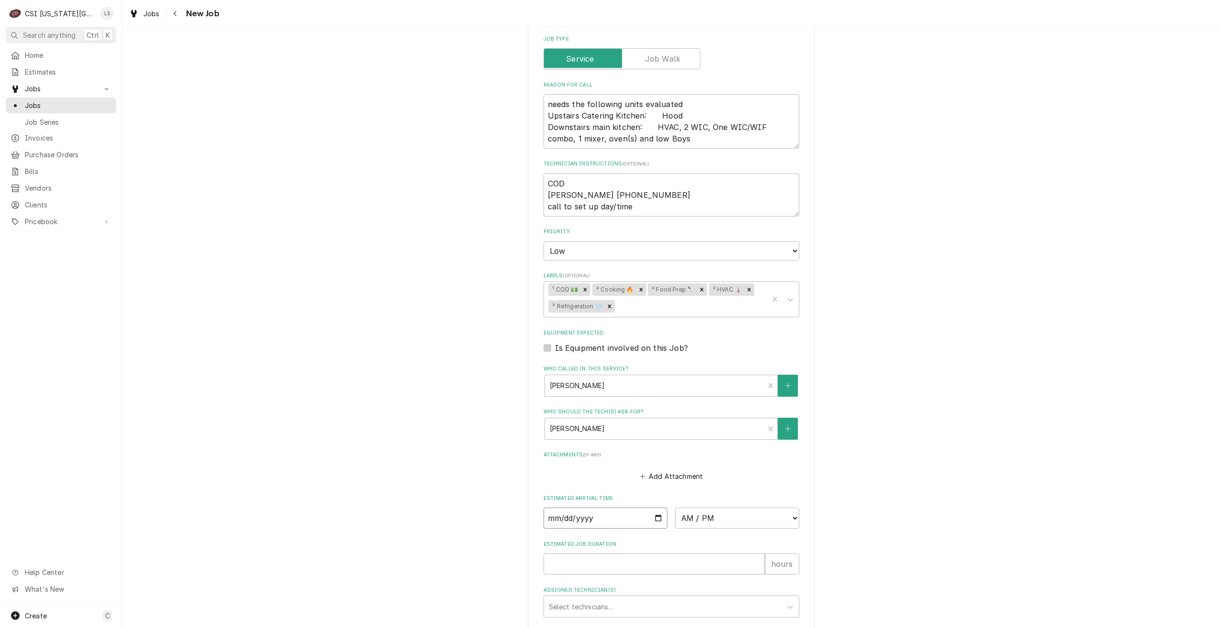
click at [655, 529] on input "Date" at bounding box center [605, 518] width 124 height 21
type input "2025-09-29"
type textarea "x"
click at [715, 525] on select "AM / PM 6:00 AM 6:15 AM 6:30 AM 6:45 AM 7:00 AM 7:15 AM 7:30 AM 7:45 AM 8:00 AM…" at bounding box center [737, 518] width 124 height 21
select select "07:00:00"
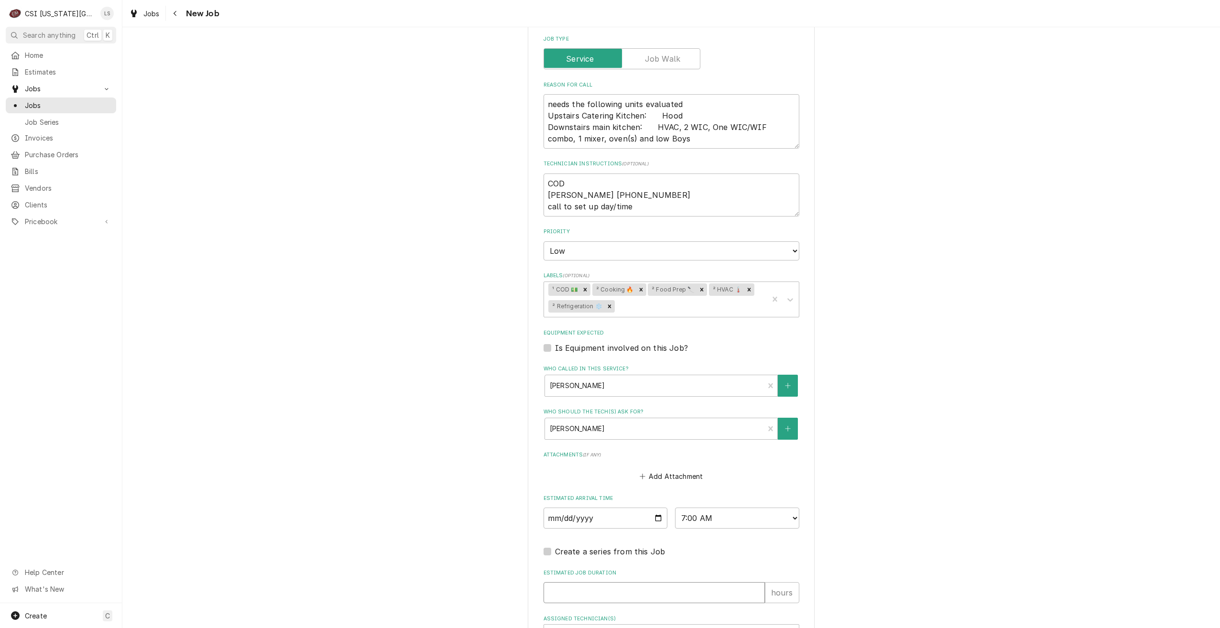
click at [690, 598] on input "Estimated Job Duration" at bounding box center [653, 592] width 221 height 21
type textarea "x"
type input "2"
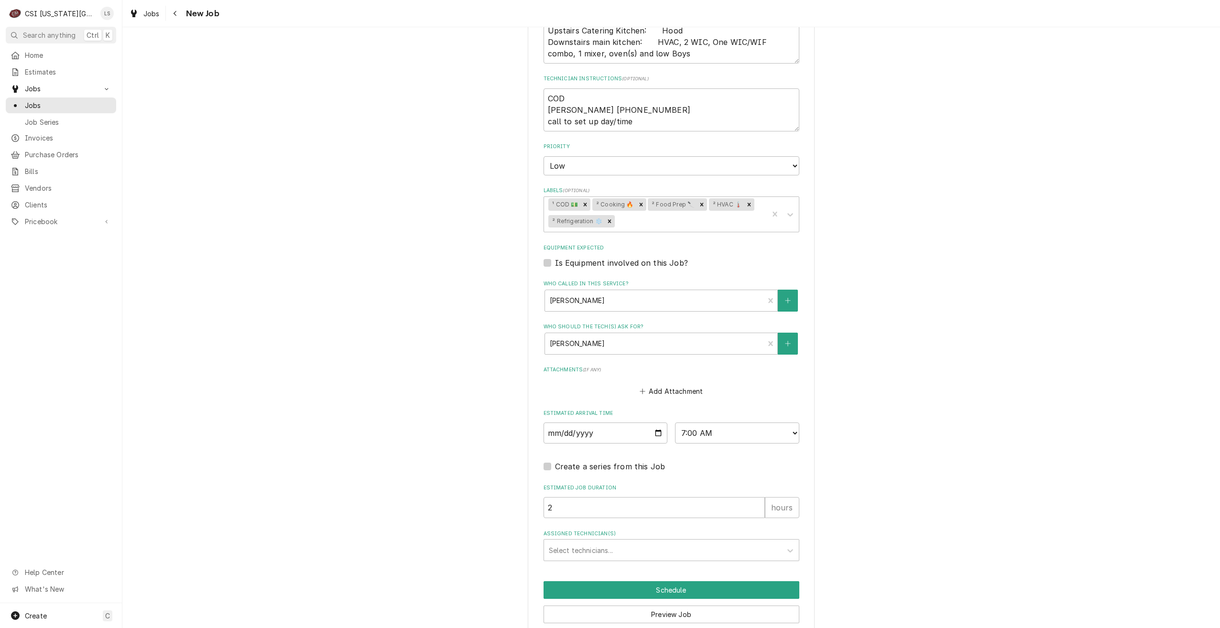
type textarea "x"
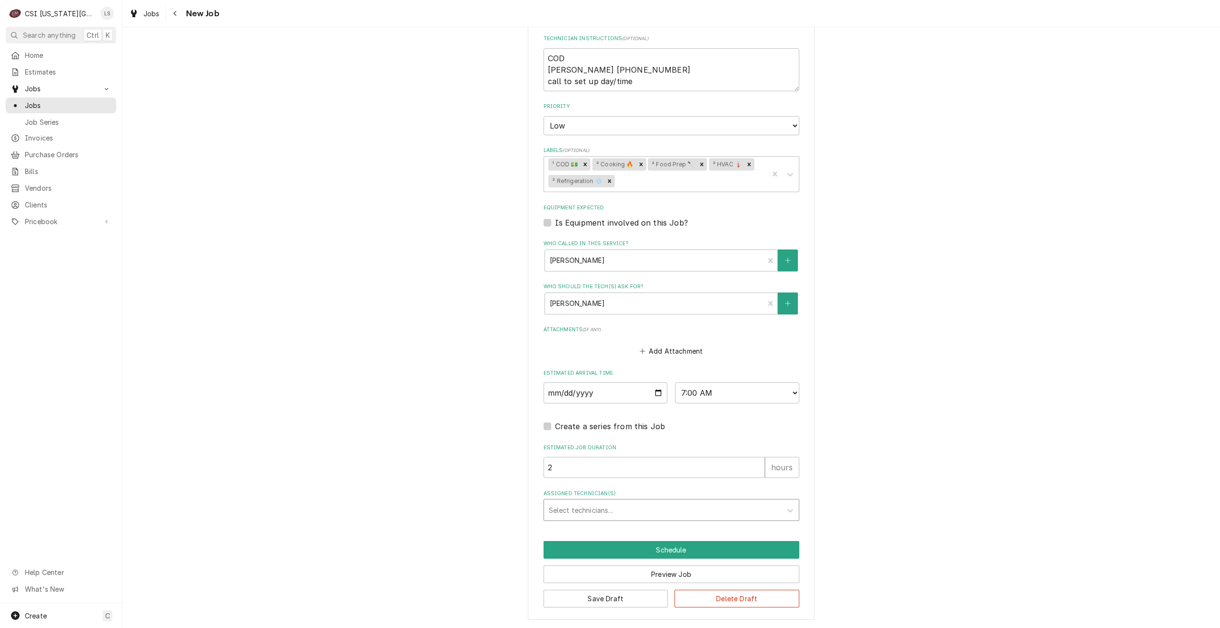
click at [640, 508] on div "Assigned Technician(s)" at bounding box center [663, 509] width 228 height 17
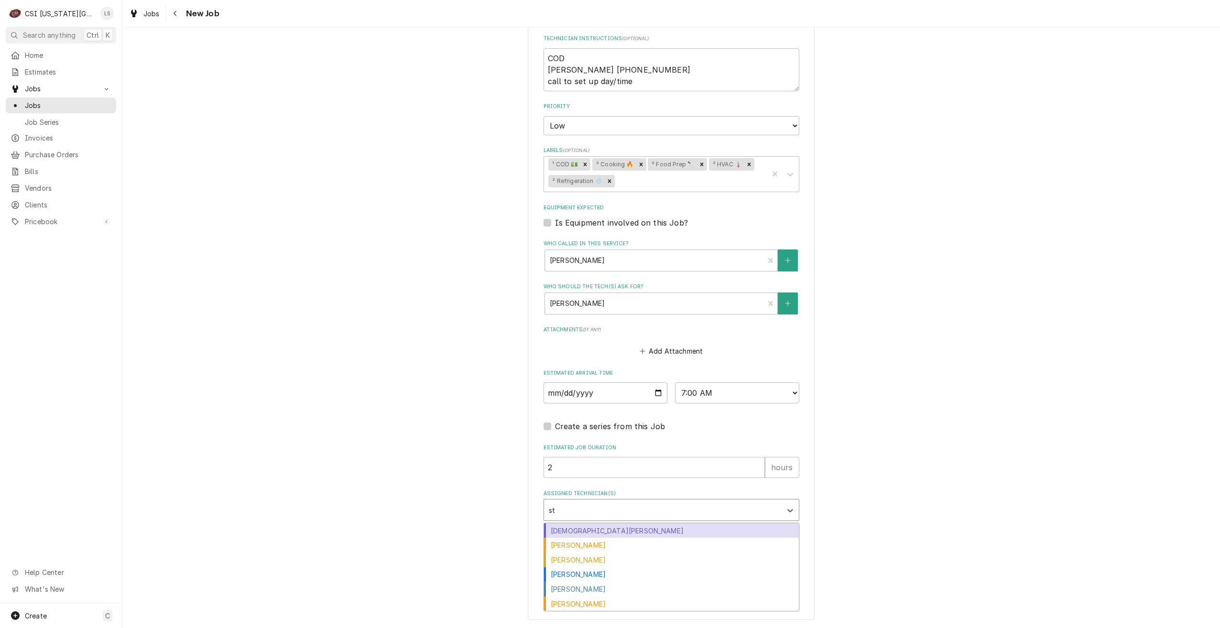
type input "ste"
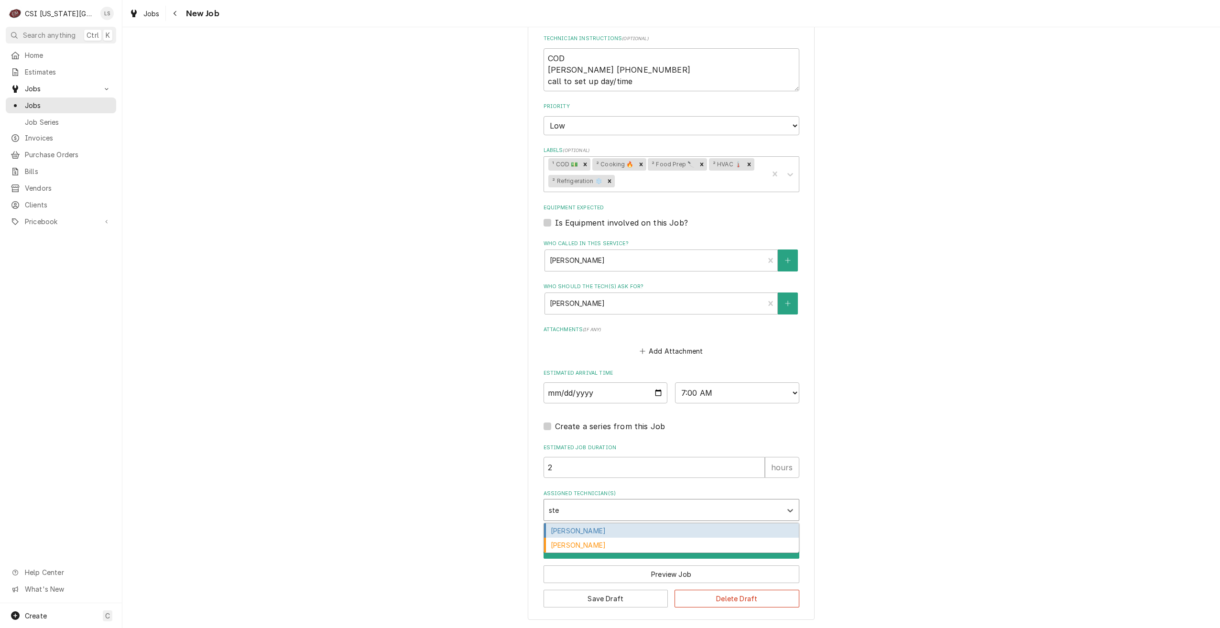
click at [632, 528] on div "[PERSON_NAME]" at bounding box center [671, 530] width 255 height 15
type textarea "x"
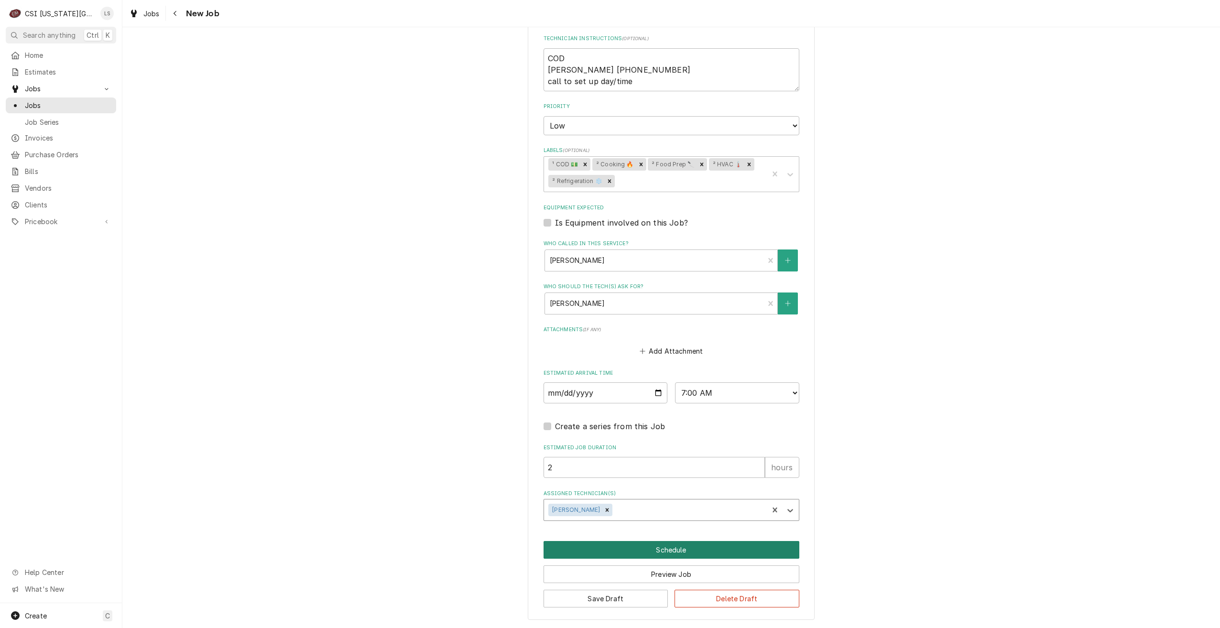
click at [681, 545] on button "Schedule" at bounding box center [671, 550] width 256 height 18
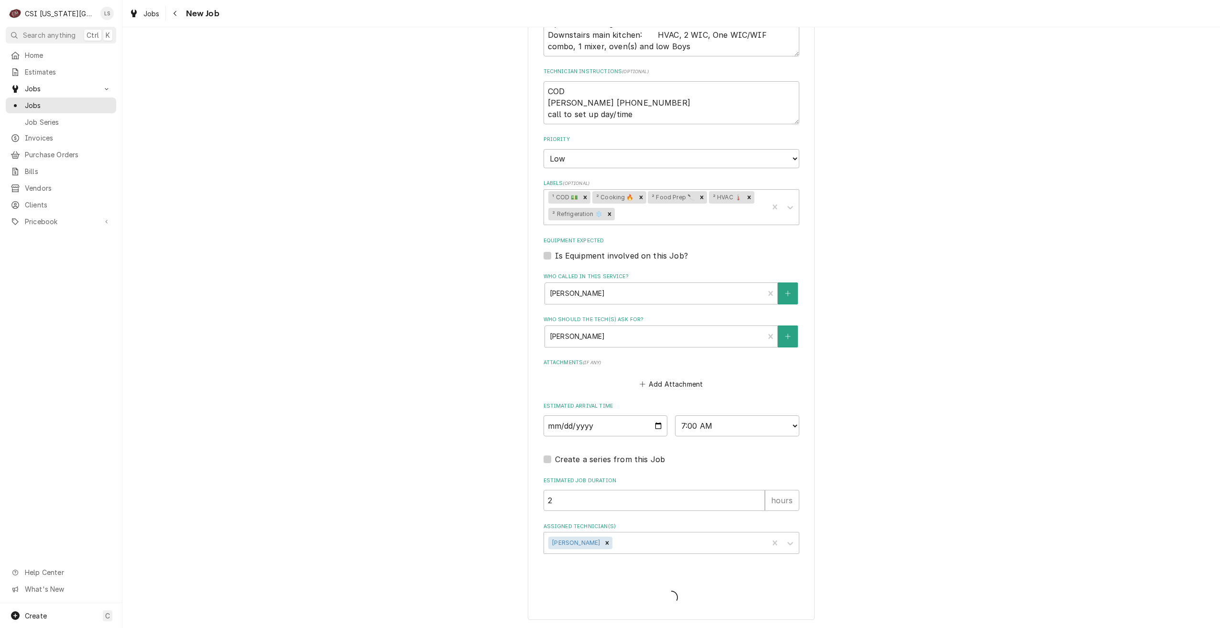
scroll to position [534, 0]
type textarea "x"
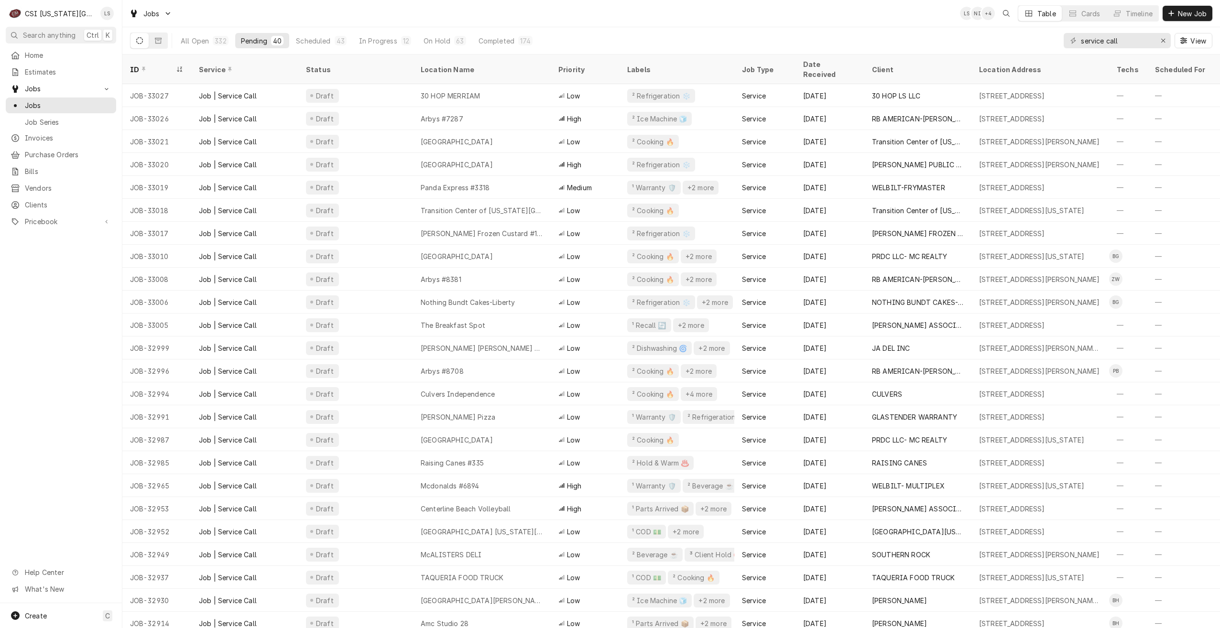
click at [853, 21] on div "Jobs LS NI + 4 Table Cards Timeline New Job" at bounding box center [670, 13] width 1097 height 27
click at [822, 16] on div "Jobs LS NI + 3 Table Cards Timeline New Job" at bounding box center [670, 13] width 1097 height 27
click at [824, 24] on div "Jobs LS NI + 3 Table Cards Timeline New Job" at bounding box center [670, 13] width 1097 height 27
click at [568, 16] on div "Jobs LS NI + 5 Table Cards Timeline New Job" at bounding box center [670, 13] width 1097 height 27
click at [407, 9] on div "Jobs LS NI + 5 Table Cards Timeline New Job" at bounding box center [670, 13] width 1097 height 27
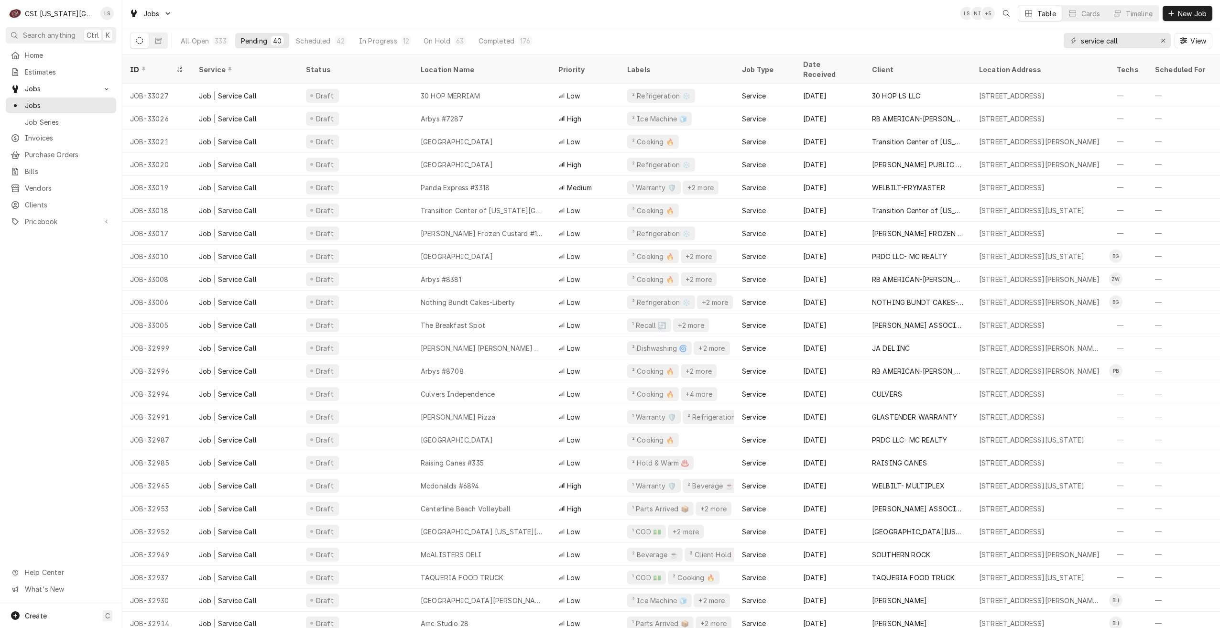
click at [484, 15] on div "Jobs LS NI + 5 Table Cards Timeline New Job" at bounding box center [670, 13] width 1097 height 27
drag, startPoint x: 1127, startPoint y: 41, endPoint x: 1074, endPoint y: 38, distance: 53.6
click at [1074, 38] on div "service call" at bounding box center [1116, 40] width 107 height 15
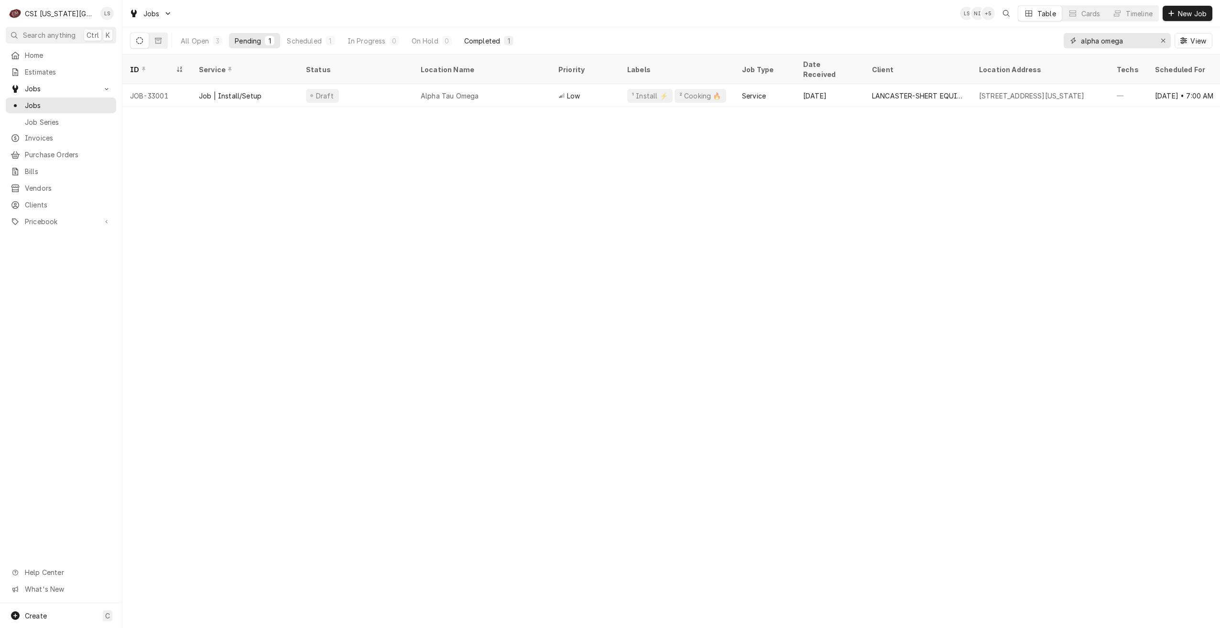
type input "alpha omega"
click at [486, 39] on div "Completed" at bounding box center [482, 41] width 36 height 10
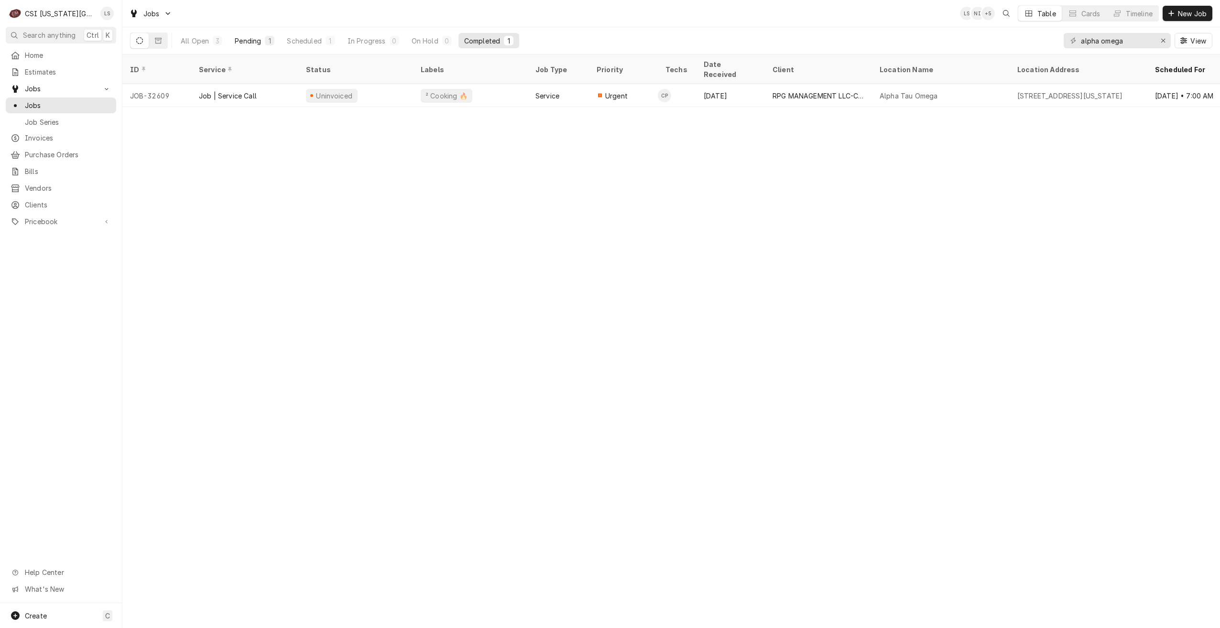
click at [269, 41] on div "1" at bounding box center [270, 41] width 6 height 10
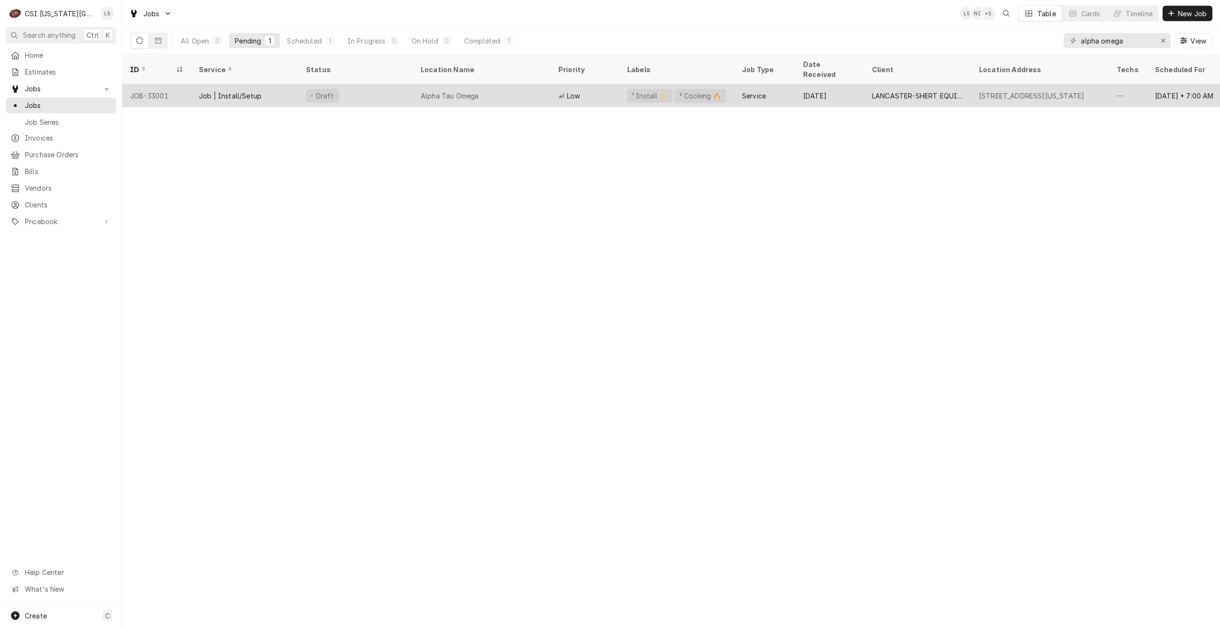
click at [451, 91] on div "Alpha Tau Omega" at bounding box center [450, 96] width 58 height 10
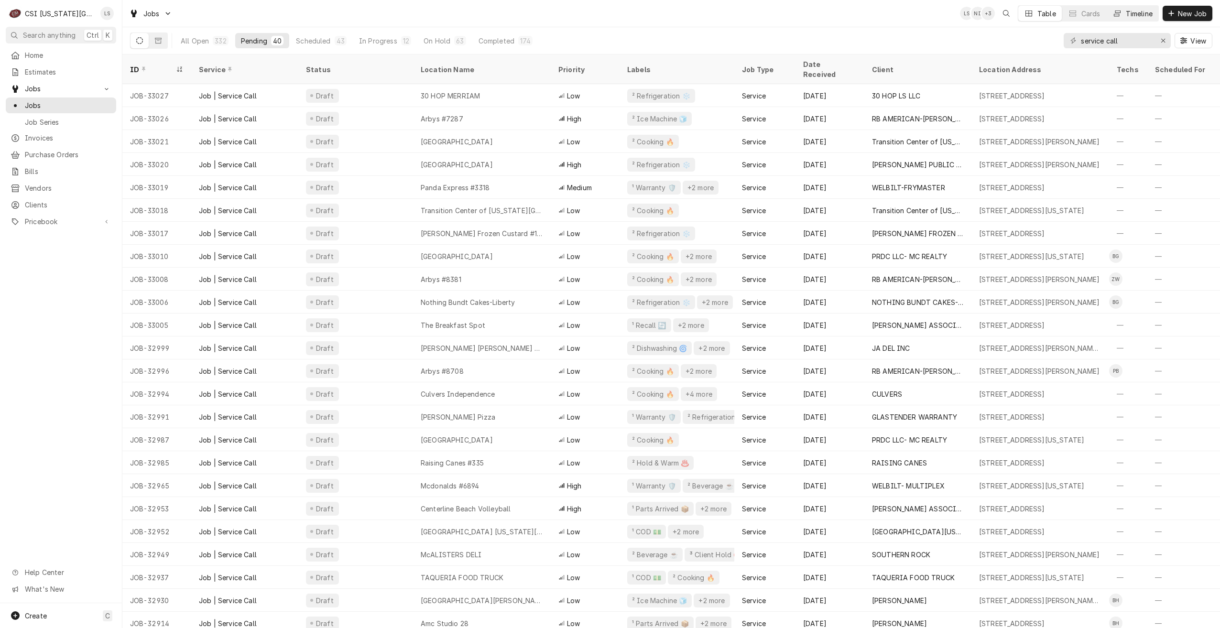
click at [1119, 14] on div "Dynamic Content Wrapper" at bounding box center [1117, 14] width 10 height 10
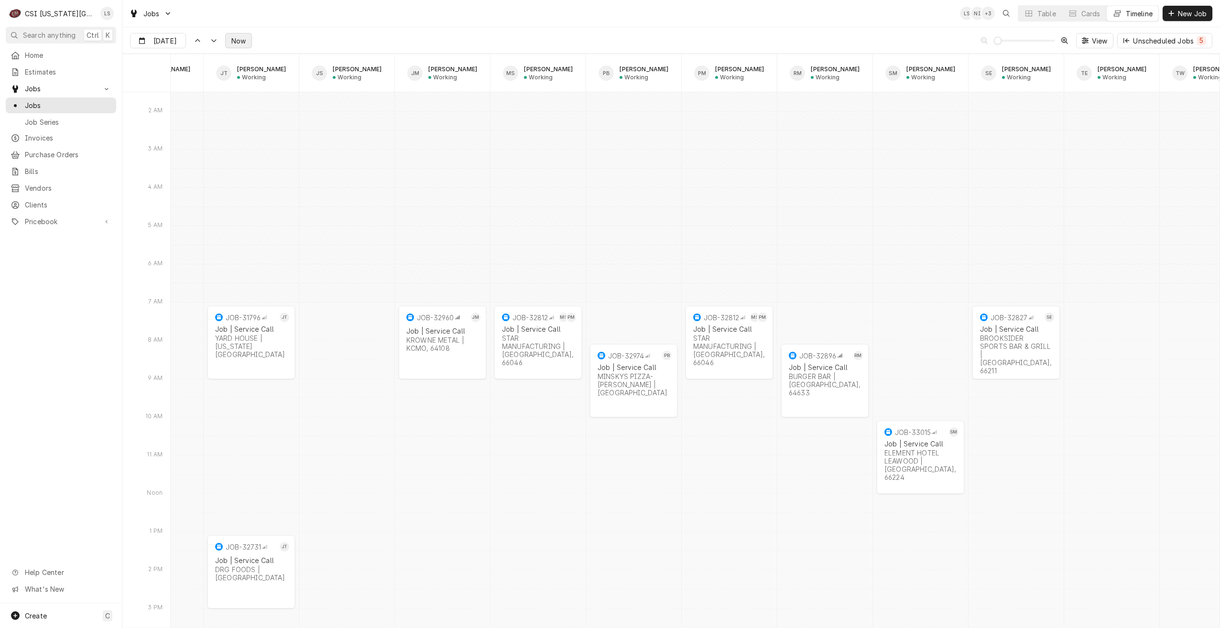
click at [235, 38] on span "Now" at bounding box center [238, 41] width 18 height 10
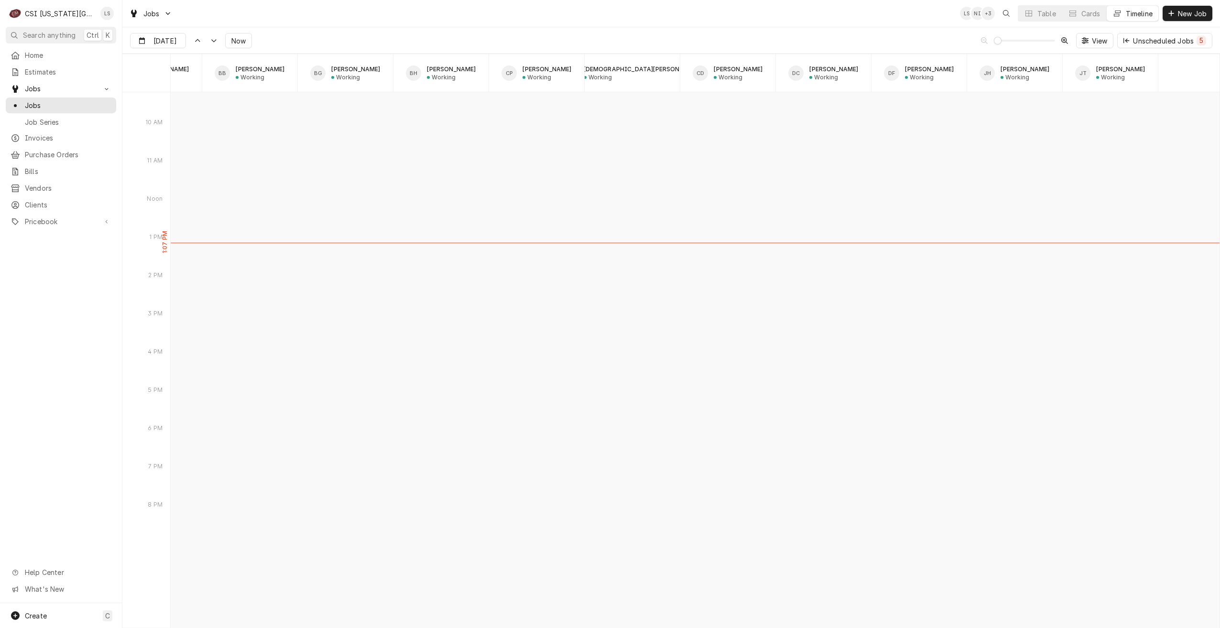
type input "Sep 26"
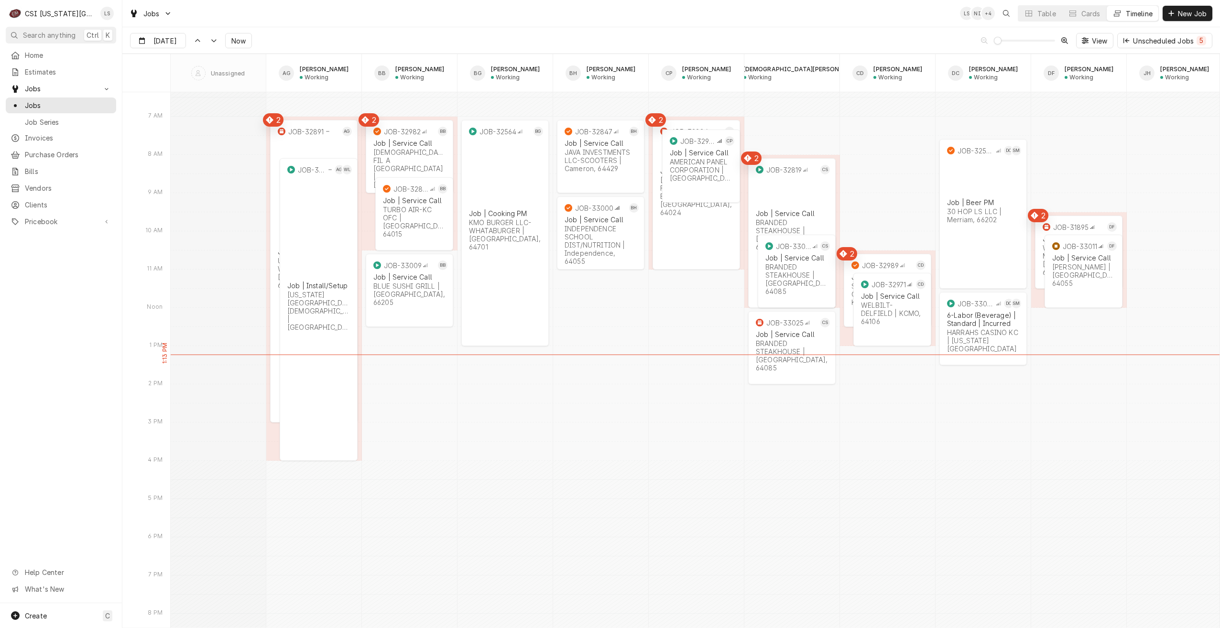
click at [859, 11] on div "Jobs LS NI + 4 Table Cards Timeline New Job" at bounding box center [670, 13] width 1097 height 27
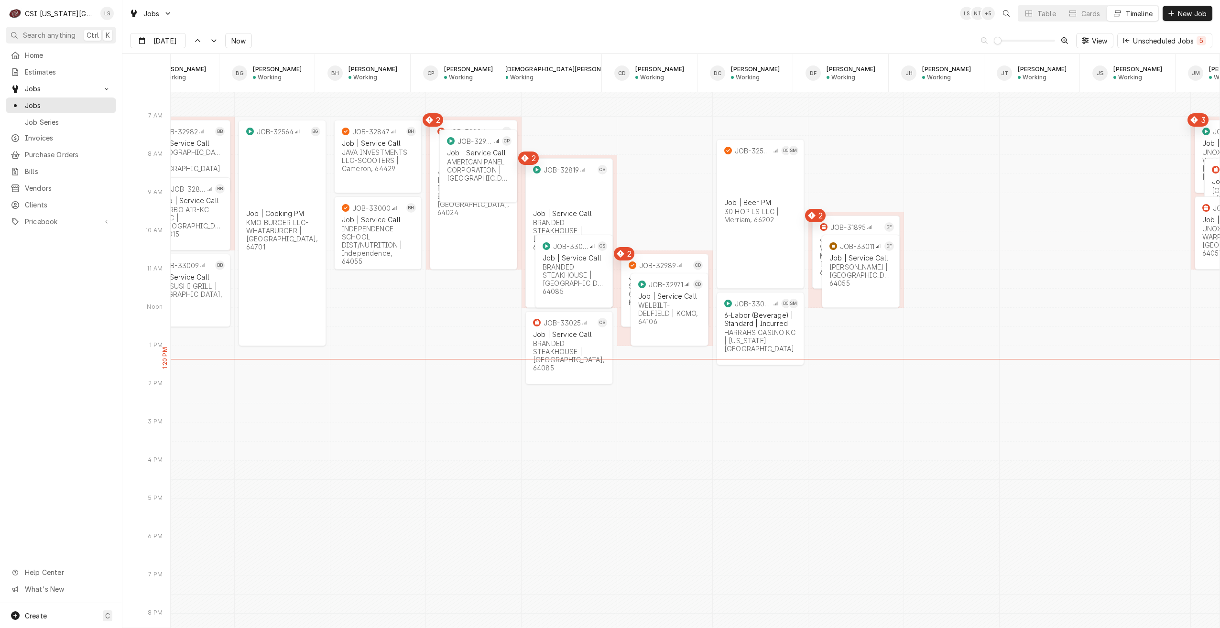
scroll to position [0, 238]
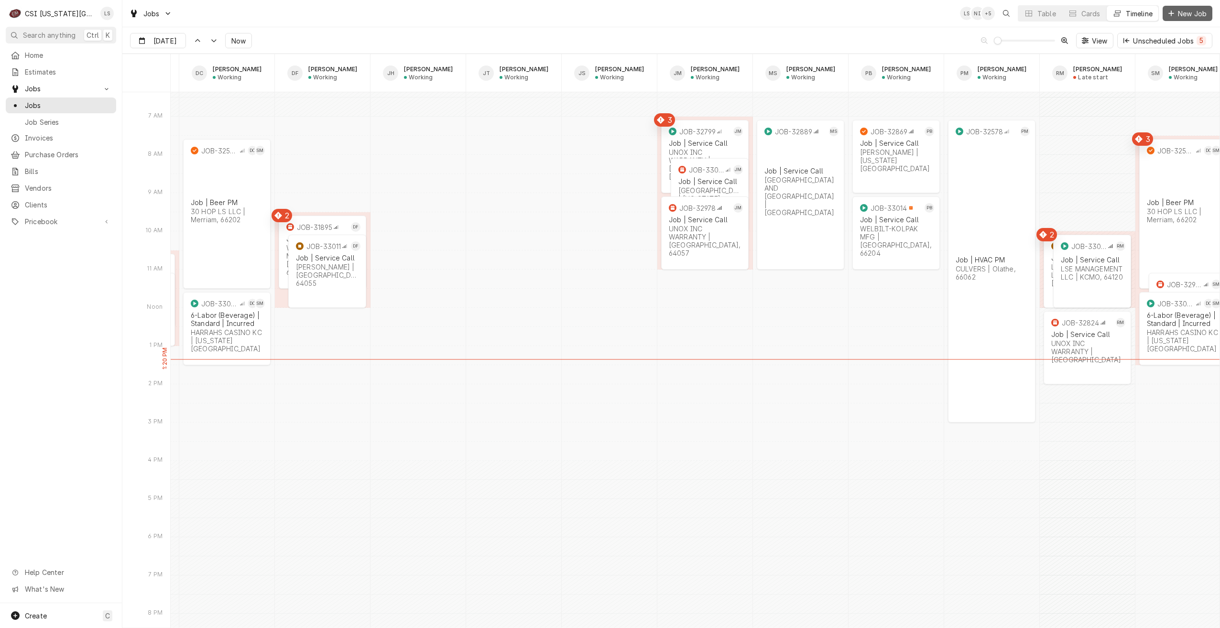
click at [1188, 20] on button "New Job" at bounding box center [1187, 13] width 50 height 15
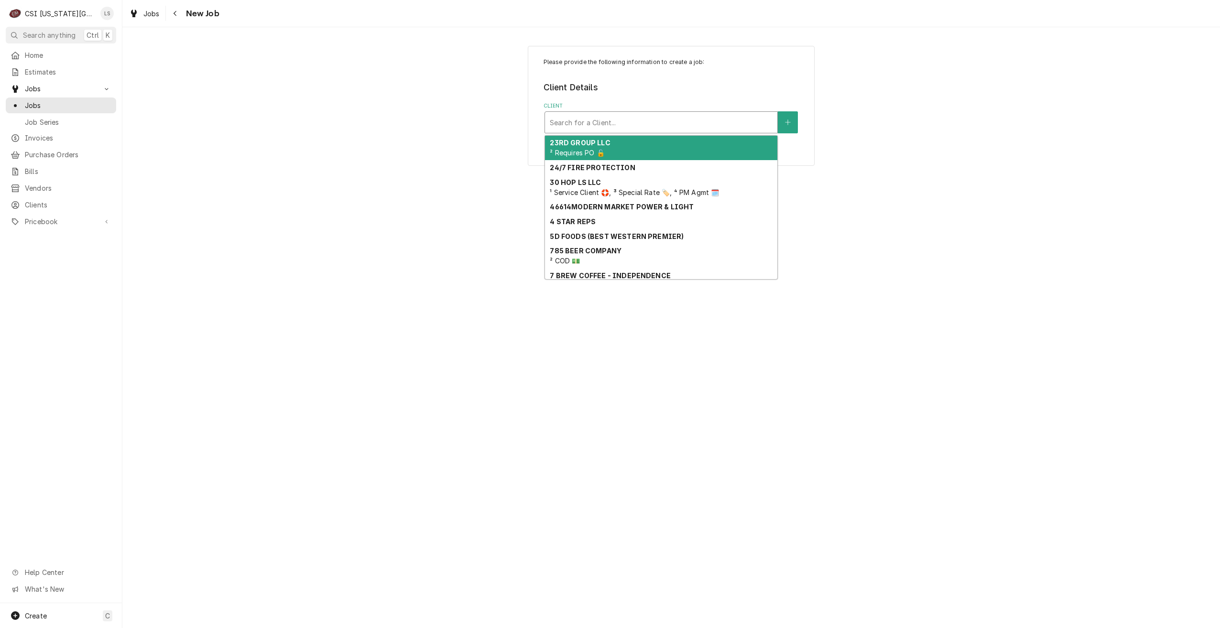
click at [671, 121] on div "Client" at bounding box center [661, 122] width 223 height 17
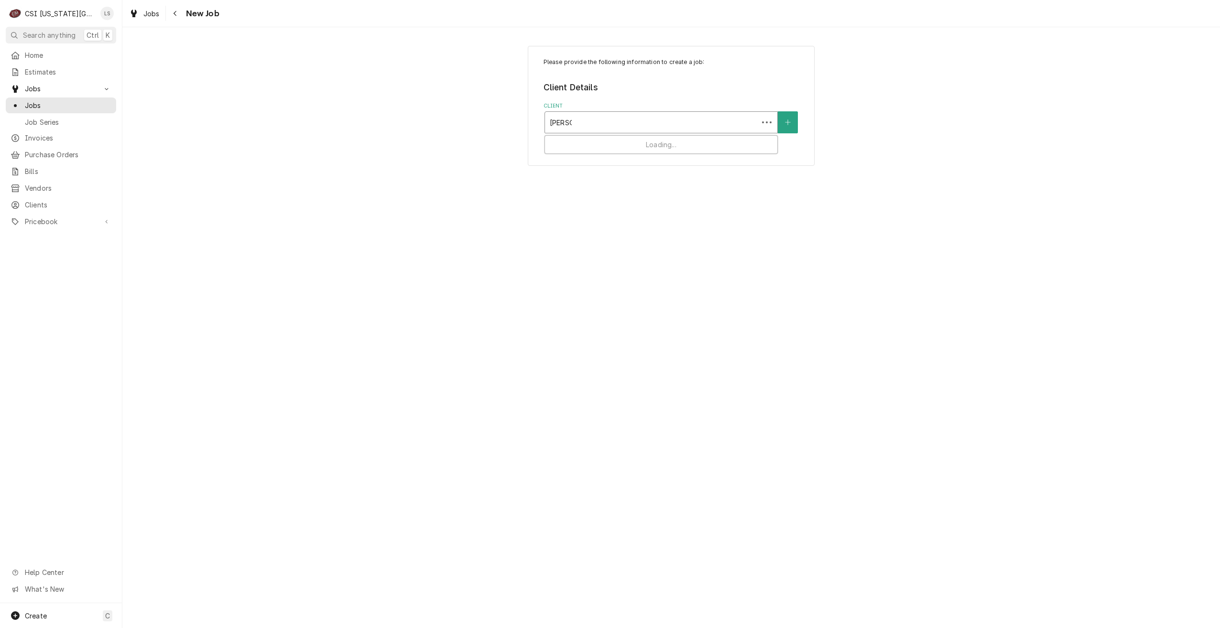
type input "culvers"
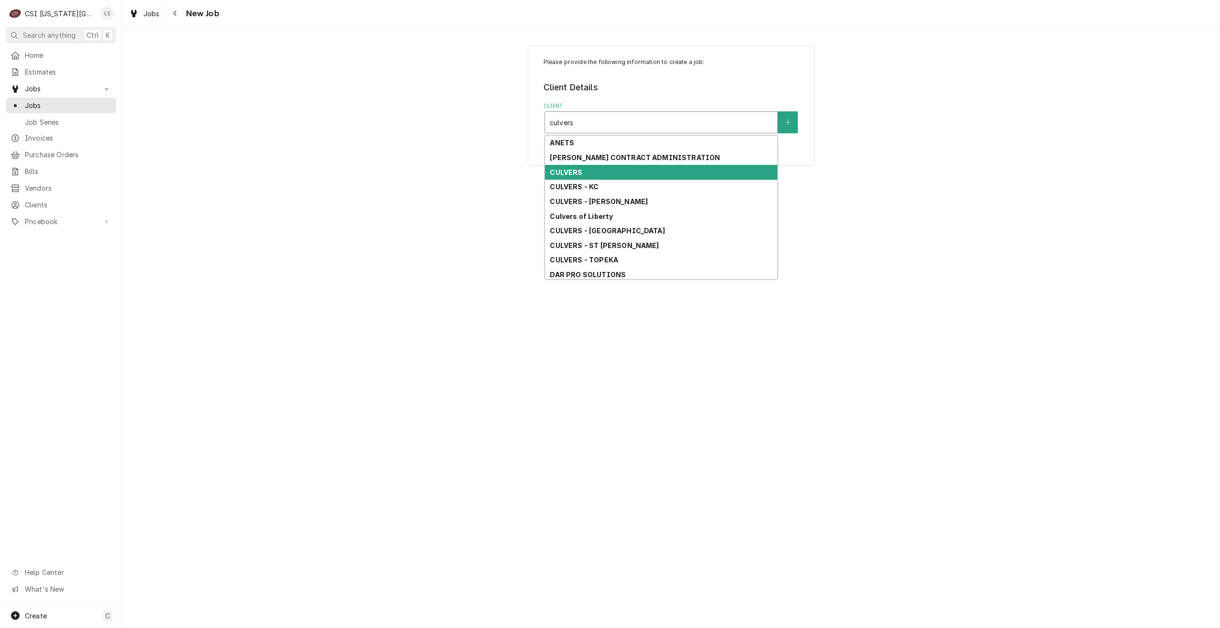
click at [644, 170] on div "CULVERS" at bounding box center [661, 172] width 232 height 15
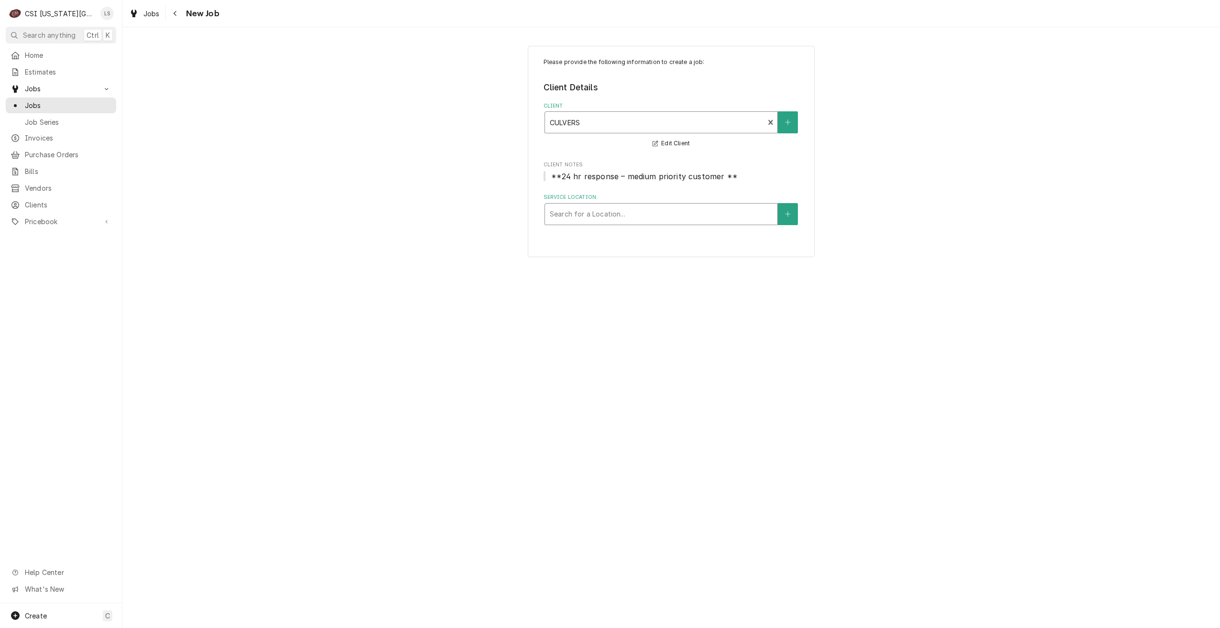
click at [671, 213] on div "Service Location" at bounding box center [661, 213] width 223 height 17
type input "olathe"
click at [667, 246] on div "Culvers Olathe 2 / [STREET_ADDRESS]" at bounding box center [661, 249] width 232 height 15
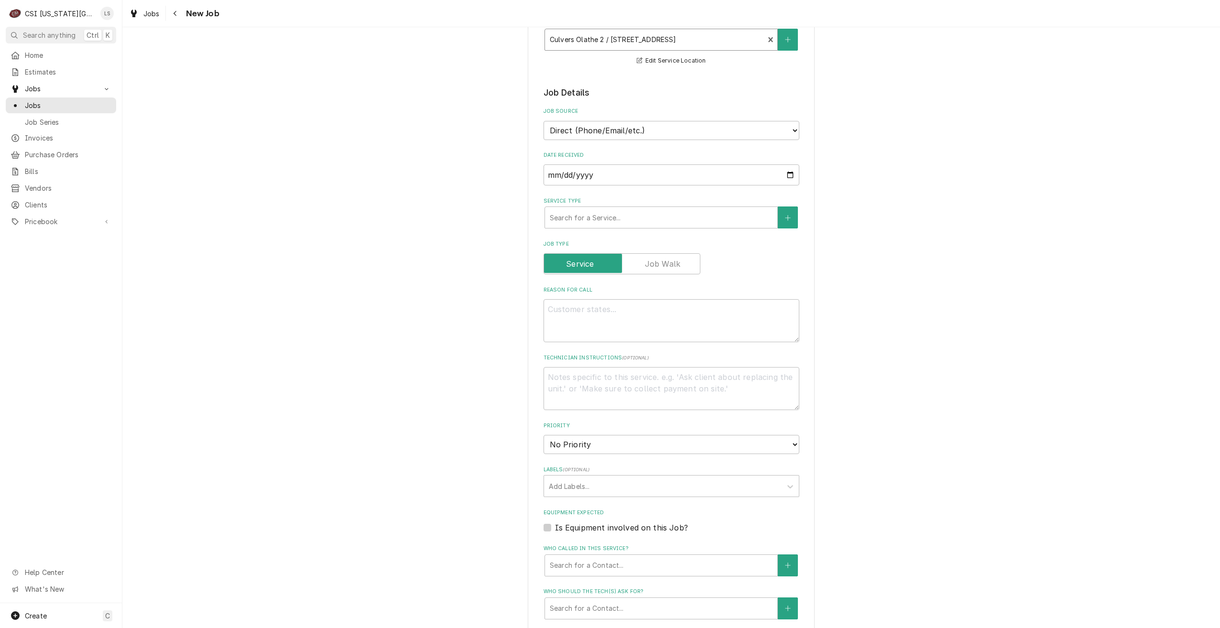
scroll to position [191, 0]
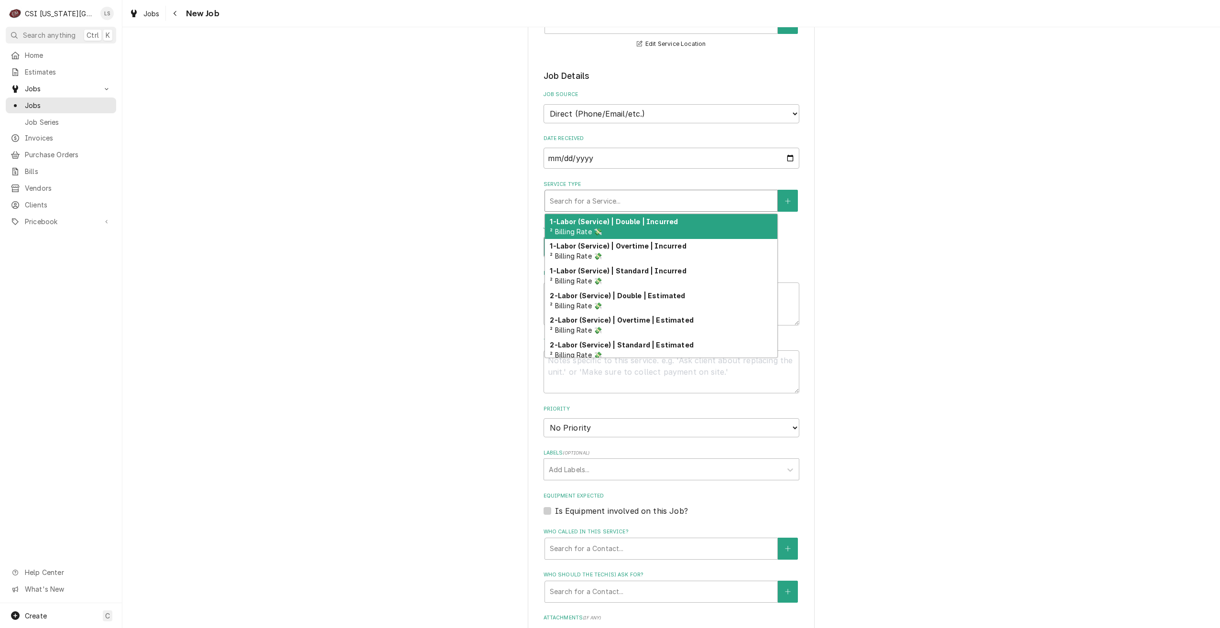
click at [650, 201] on div "Service Type" at bounding box center [661, 200] width 223 height 17
type textarea "x"
type input "s"
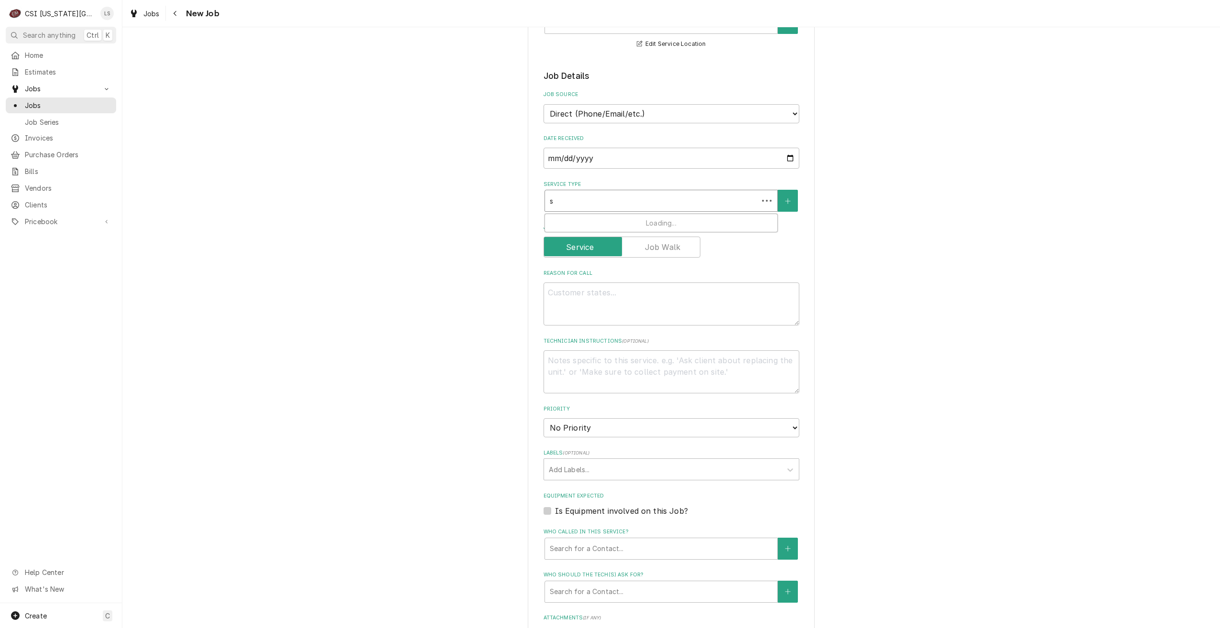
type textarea "x"
type input "se"
type textarea "x"
type input "ser"
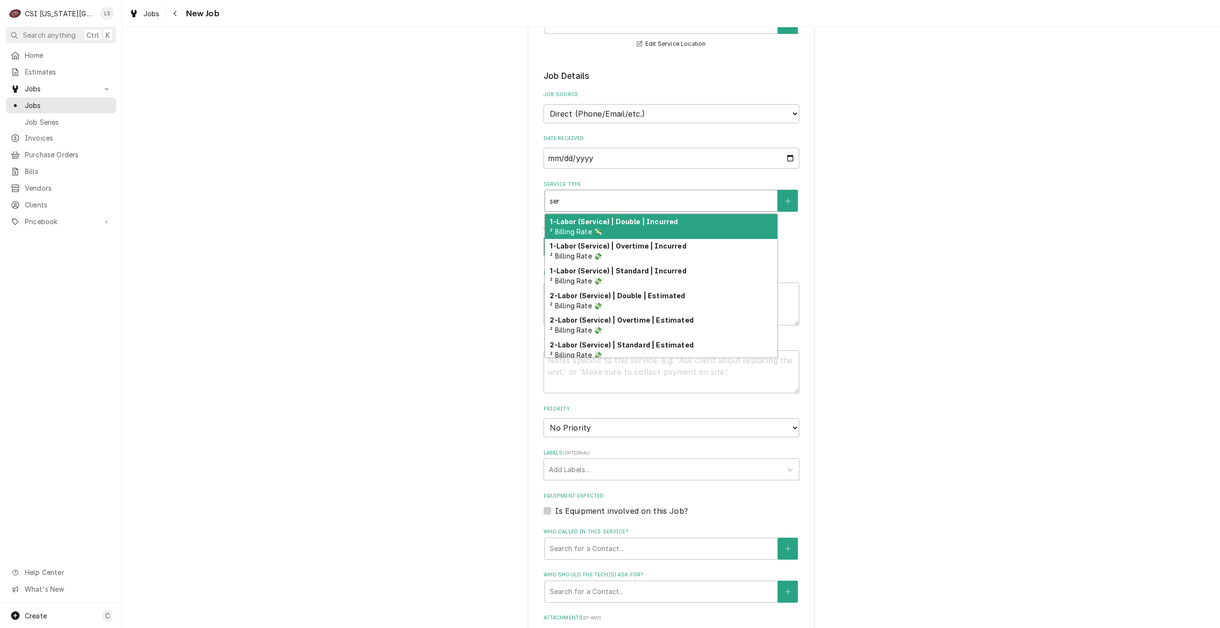
type textarea "x"
type input "serv"
type textarea "x"
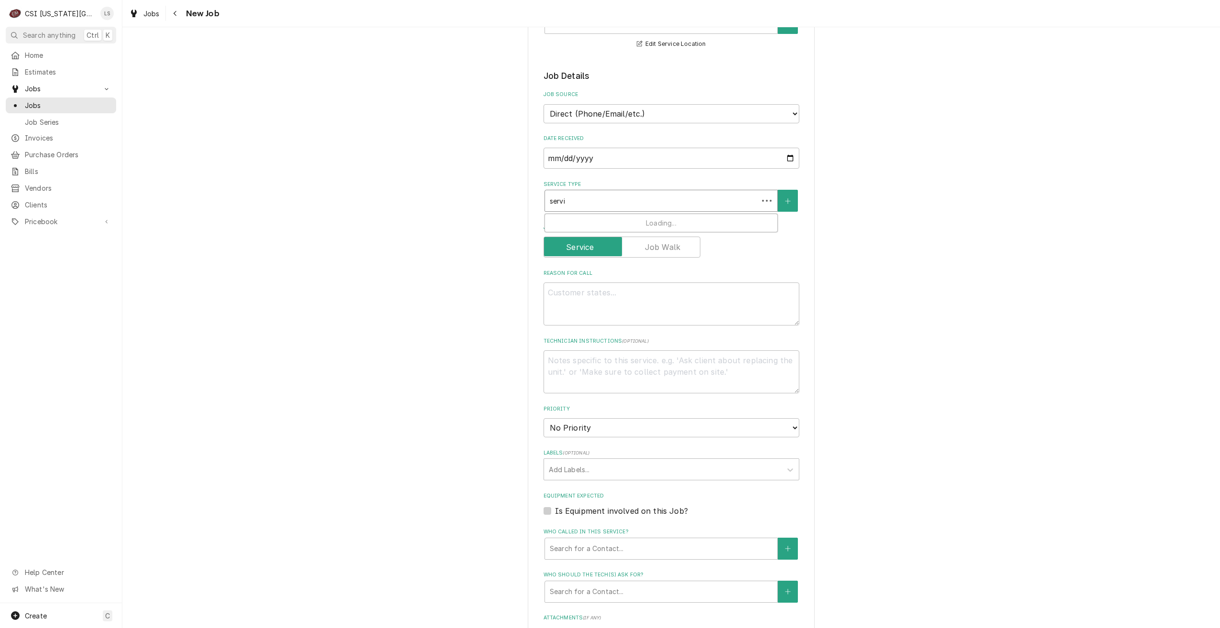
type input "servic"
type textarea "x"
type input "service"
type textarea "x"
type input "service"
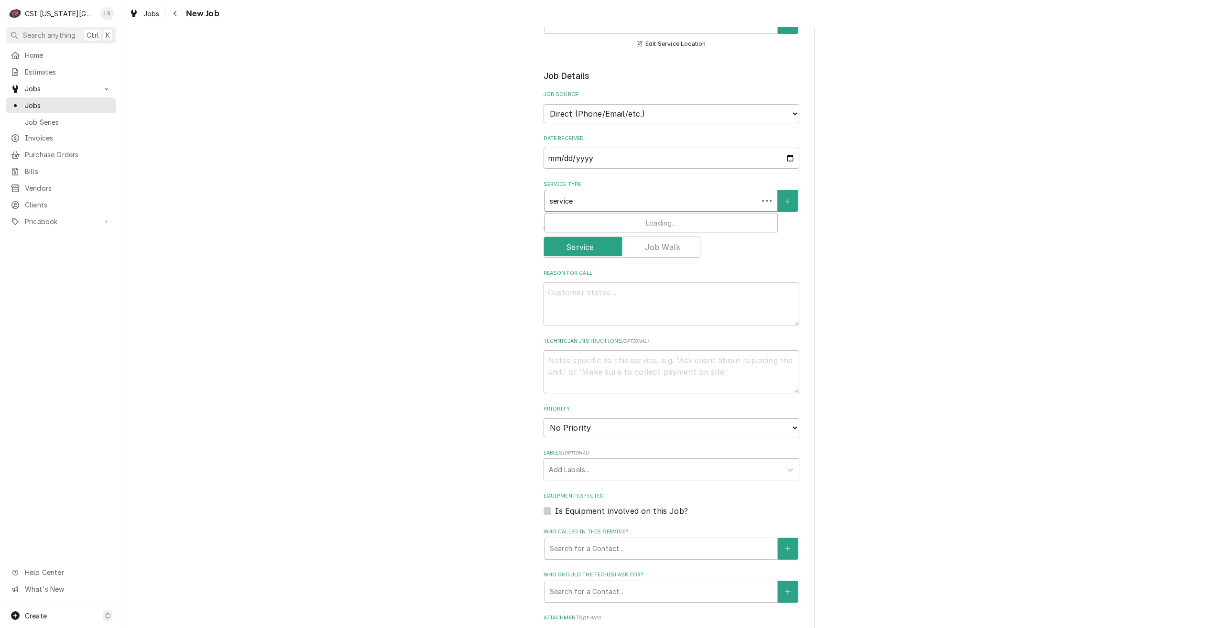
type textarea "x"
type input "service c"
type textarea "x"
type input "service cal"
type textarea "x"
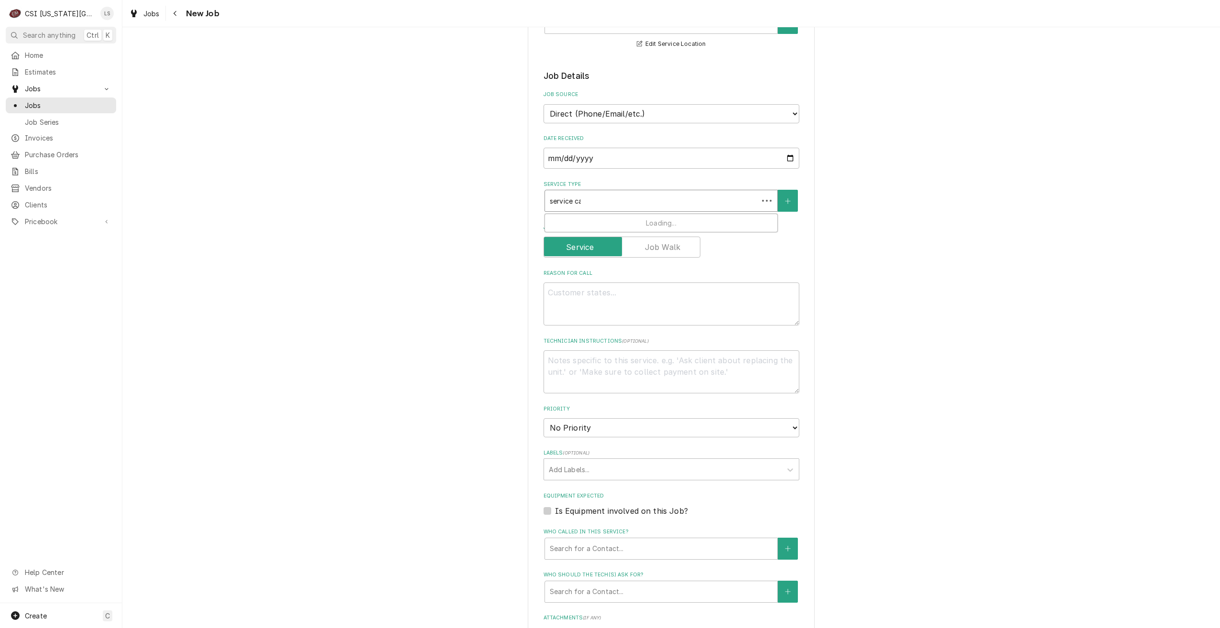
type input "service call"
click at [650, 221] on div "Job | Service Call ¹ Service Type 🛠️" at bounding box center [661, 226] width 232 height 25
type textarea "x"
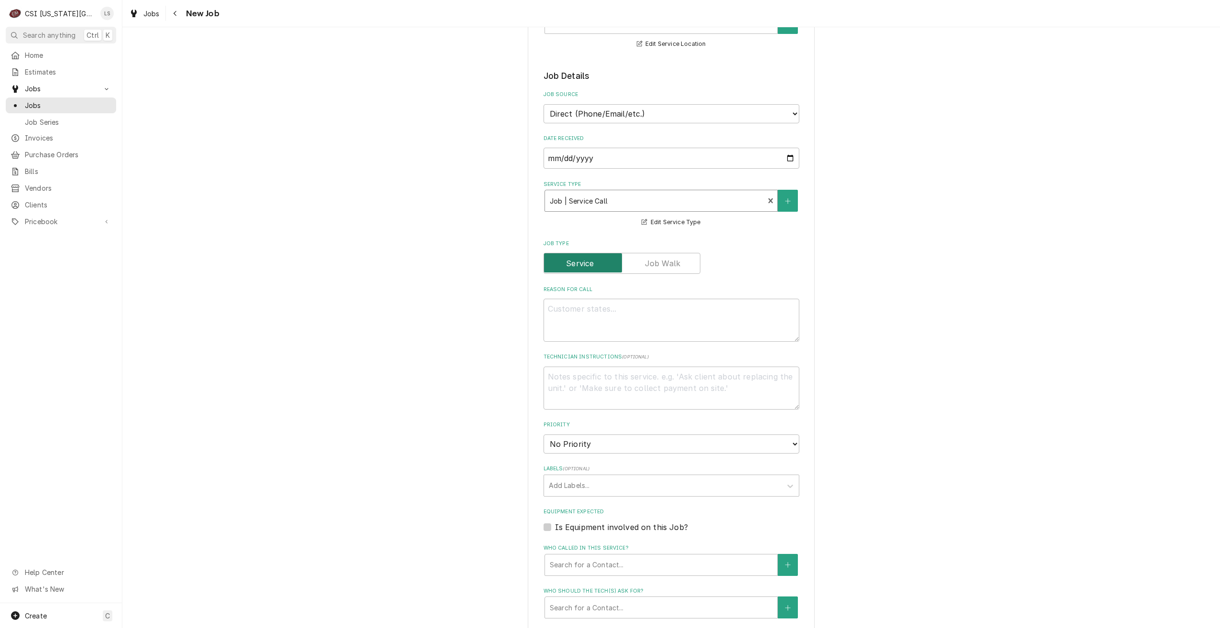
click at [662, 253] on input "Job Type" at bounding box center [622, 263] width 148 height 21
checkbox input "true"
click at [665, 315] on textarea "Reason For Call" at bounding box center [671, 320] width 256 height 43
type textarea "x"
type textarea "D"
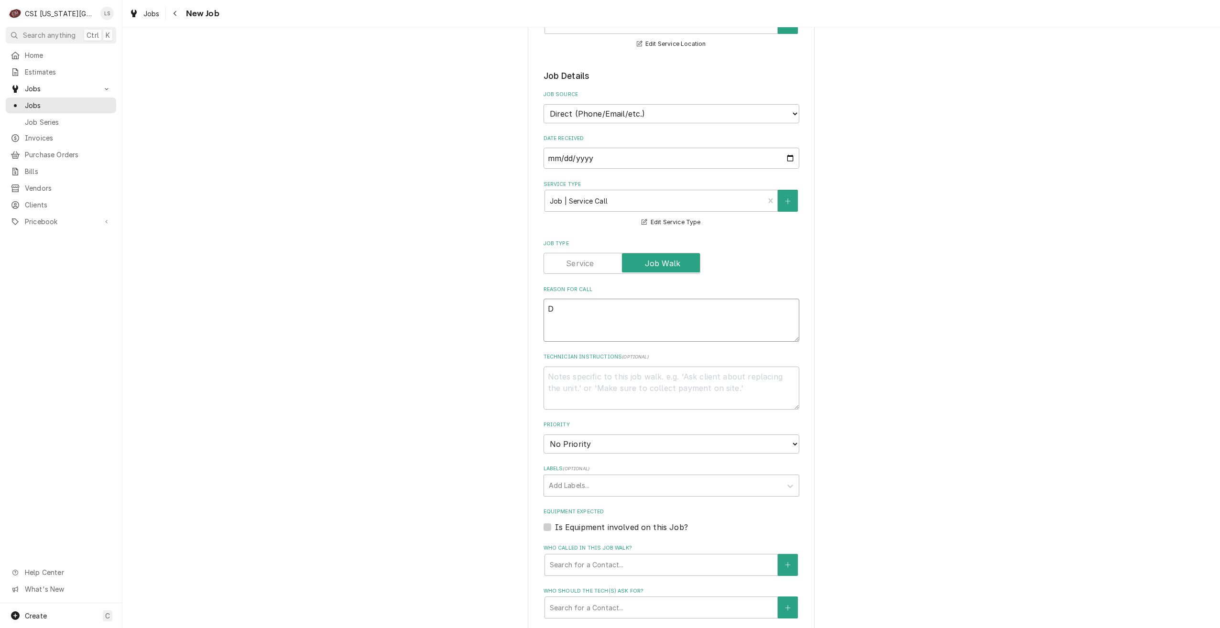
type textarea "x"
type textarea "Di"
type textarea "x"
type textarea "Dis"
type textarea "x"
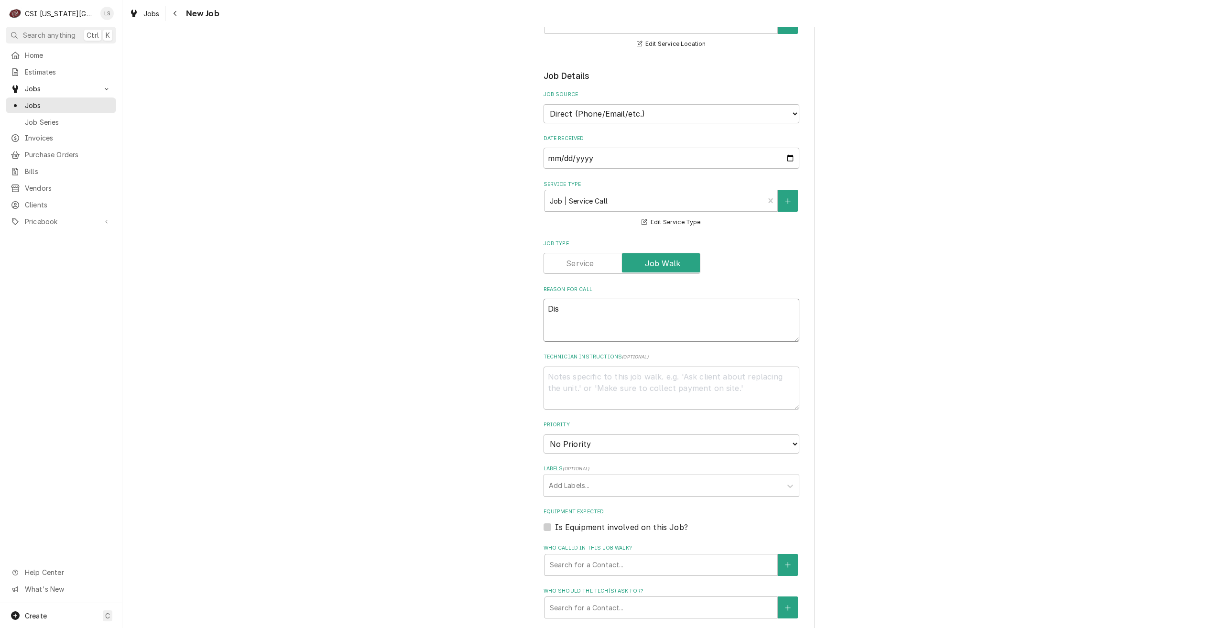
type textarea "Disp"
type textarea "x"
type textarea "Dispa"
type textarea "x"
type textarea "Dispat"
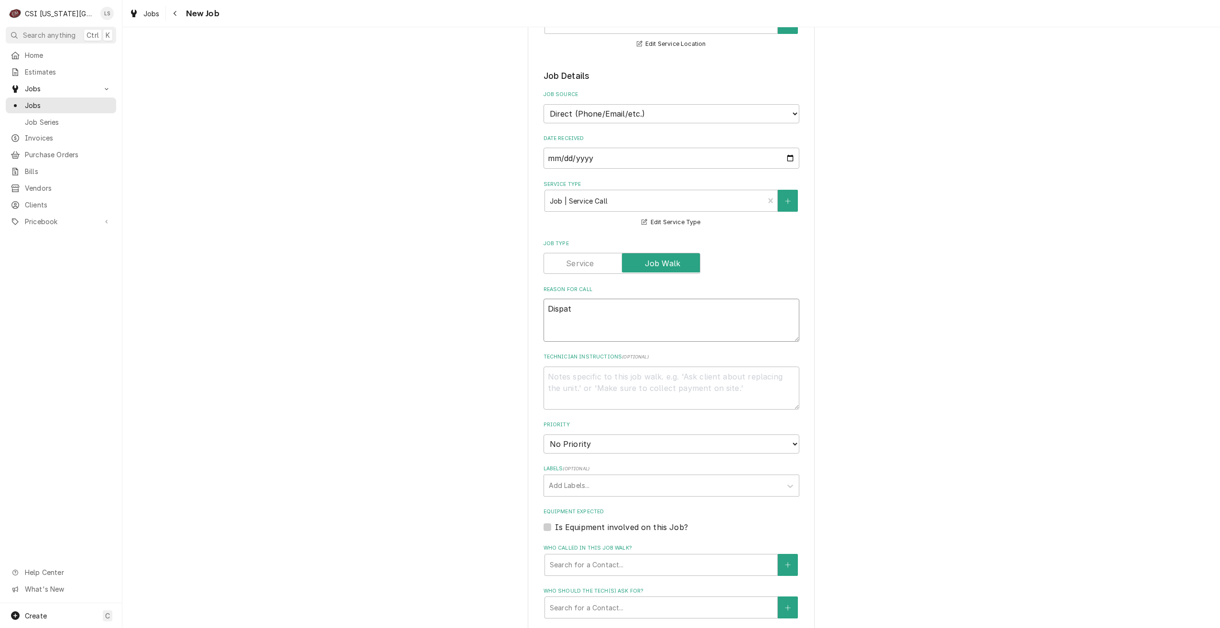
type textarea "x"
type textarea "Dispatch"
type textarea "x"
type textarea "Dispatch"
type textarea "x"
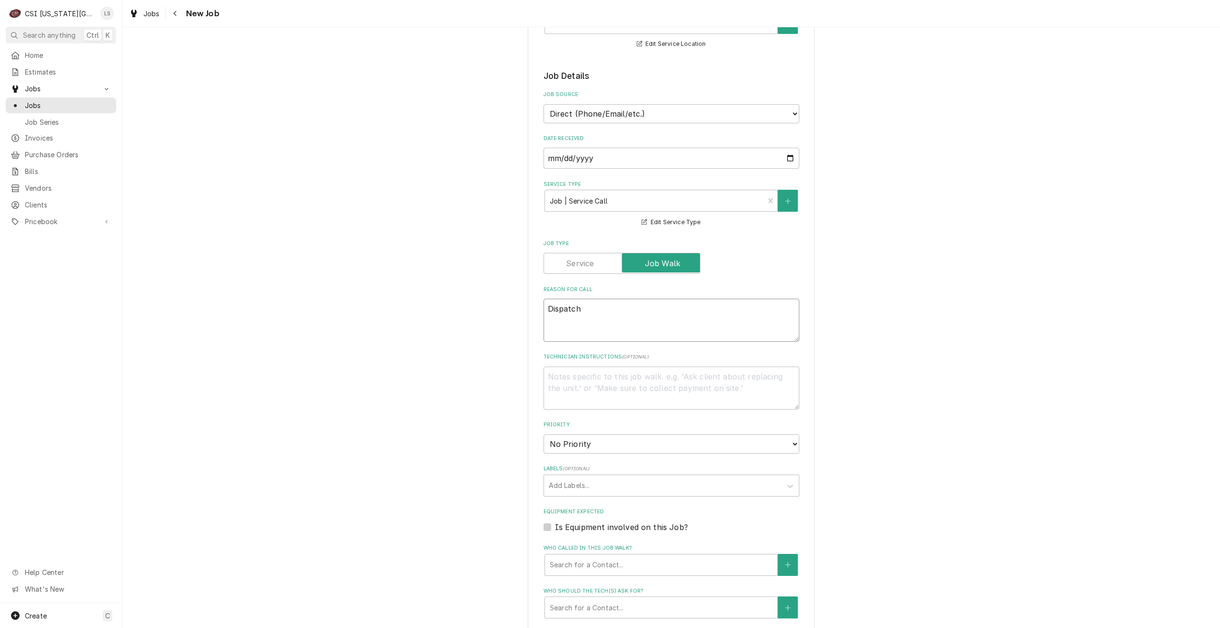
type textarea "Dispatch t"
type textarea "x"
type textarea "Dispatch to"
type textarea "x"
type textarea "Dispatch to"
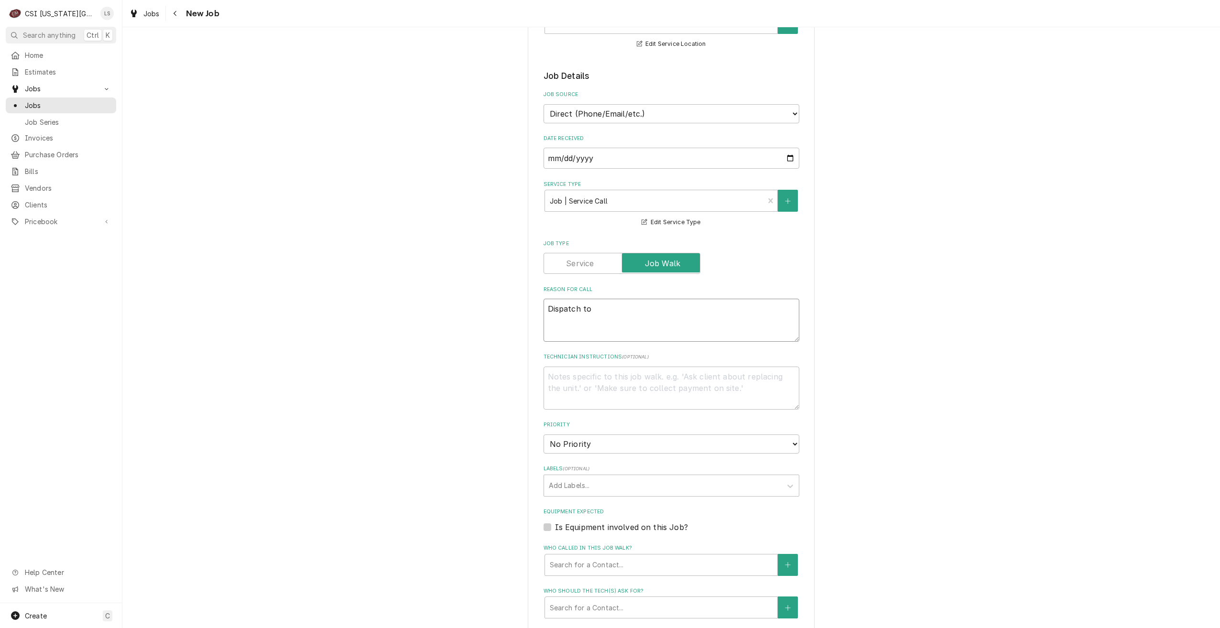
type textarea "x"
type textarea "Dispatch to q"
type textarea "x"
type textarea "Dispatch to qu"
type textarea "x"
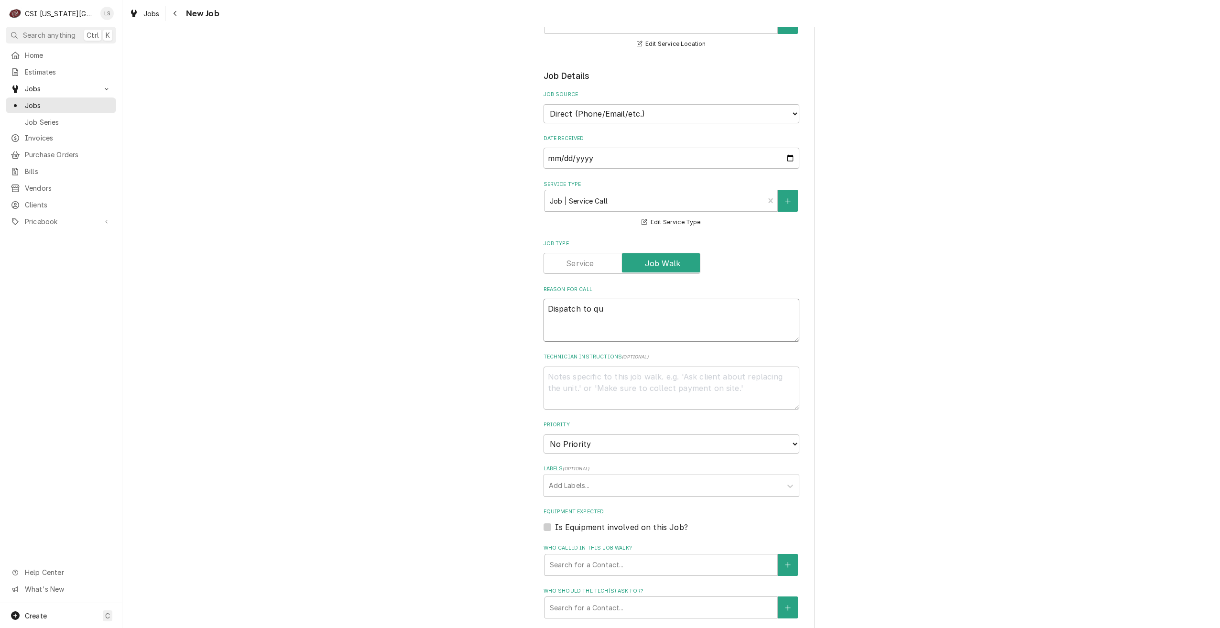
type textarea "Dispatch to quo"
type textarea "x"
type textarea "Dispatch to quot"
type textarea "x"
type textarea "Dispatch to quote"
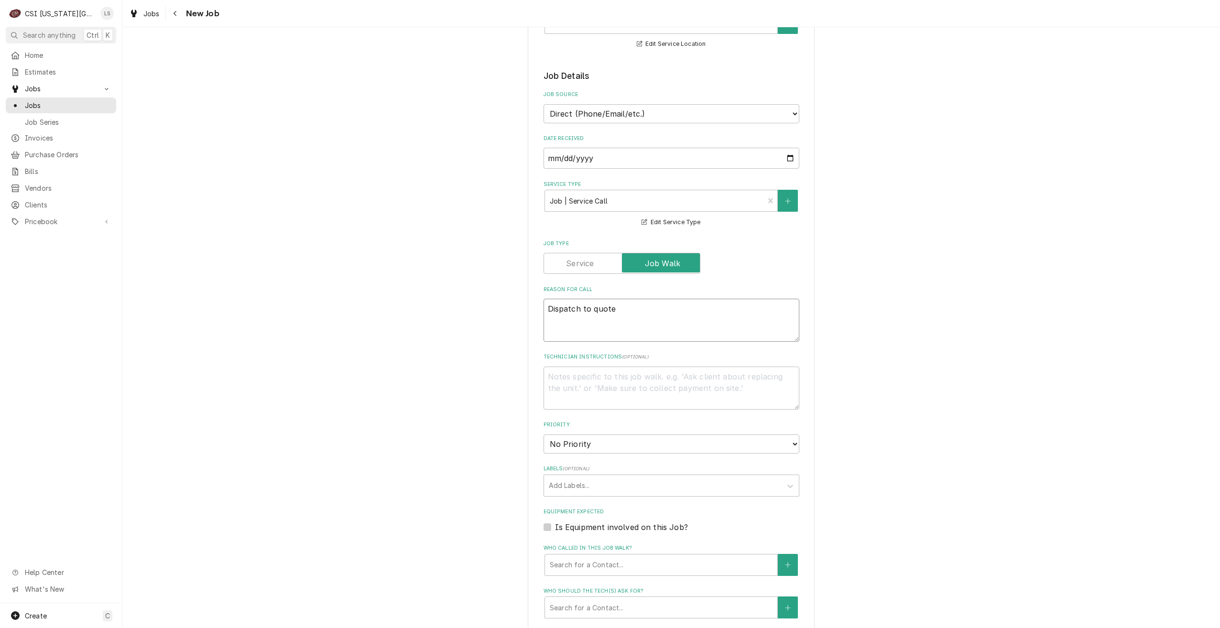
type textarea "x"
type textarea "Dispatch to quote"
type textarea "x"
type textarea "Dispatch to quote P"
type textarea "x"
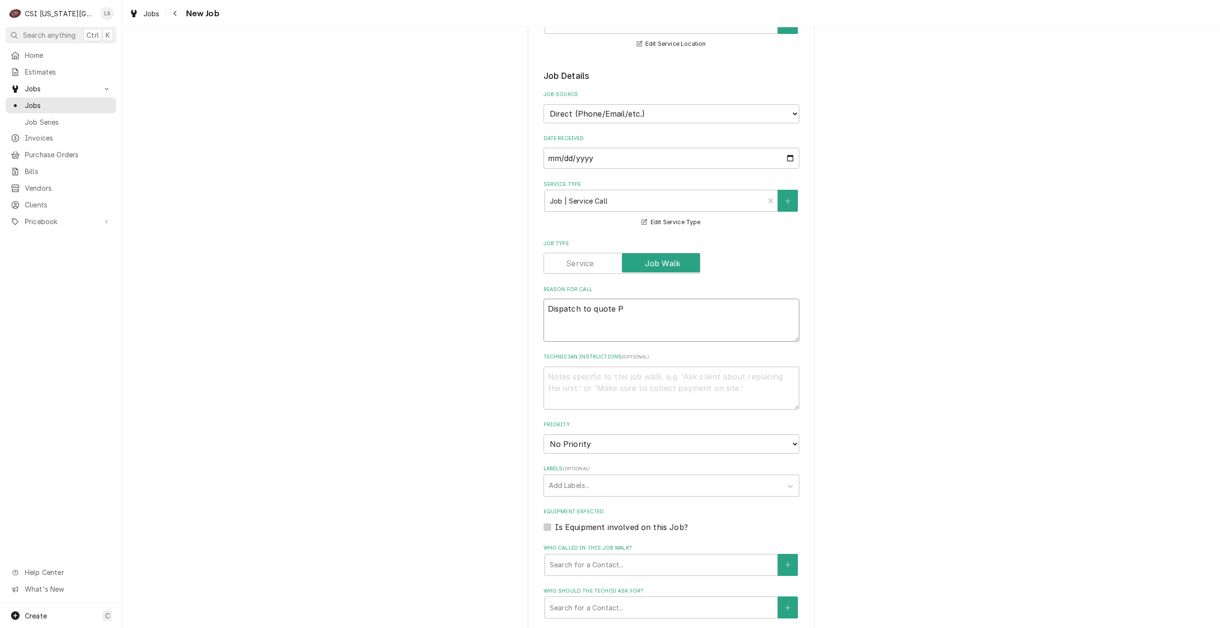
type textarea "Dispatch to quote PM"
type textarea "x"
type textarea "Dispatch to quote PM"
type textarea "x"
type textarea "Dispatch to quote PM r"
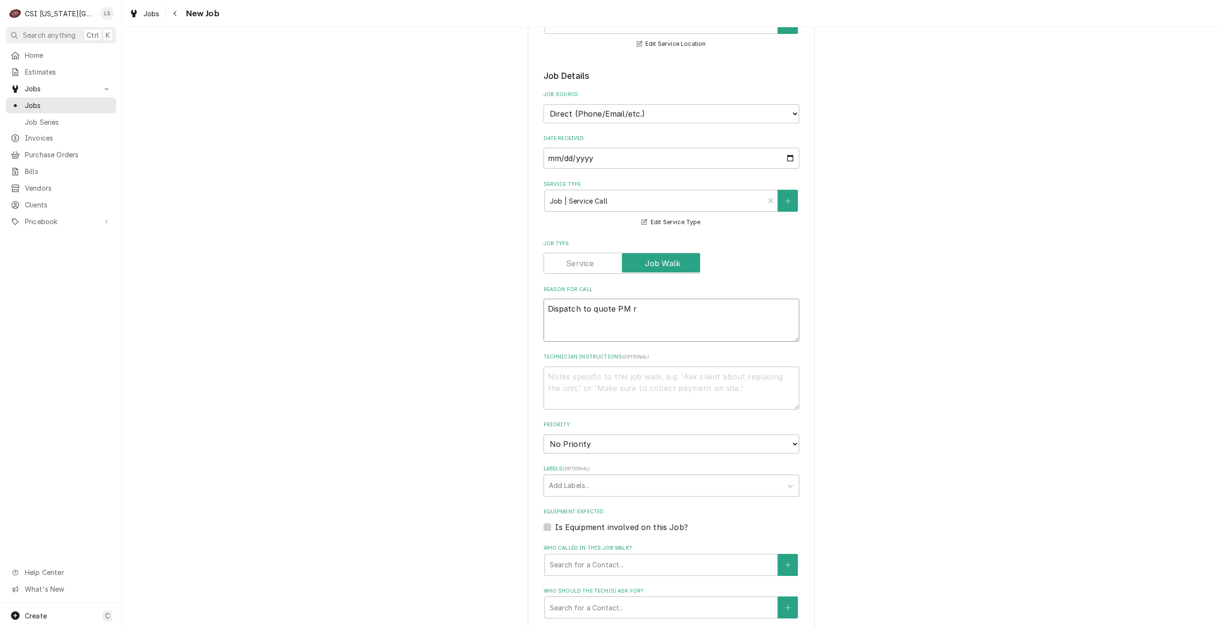
type textarea "x"
type textarea "Dispatch to quote PM re"
type textarea "x"
type textarea "Dispatch to quote PM rep"
type textarea "x"
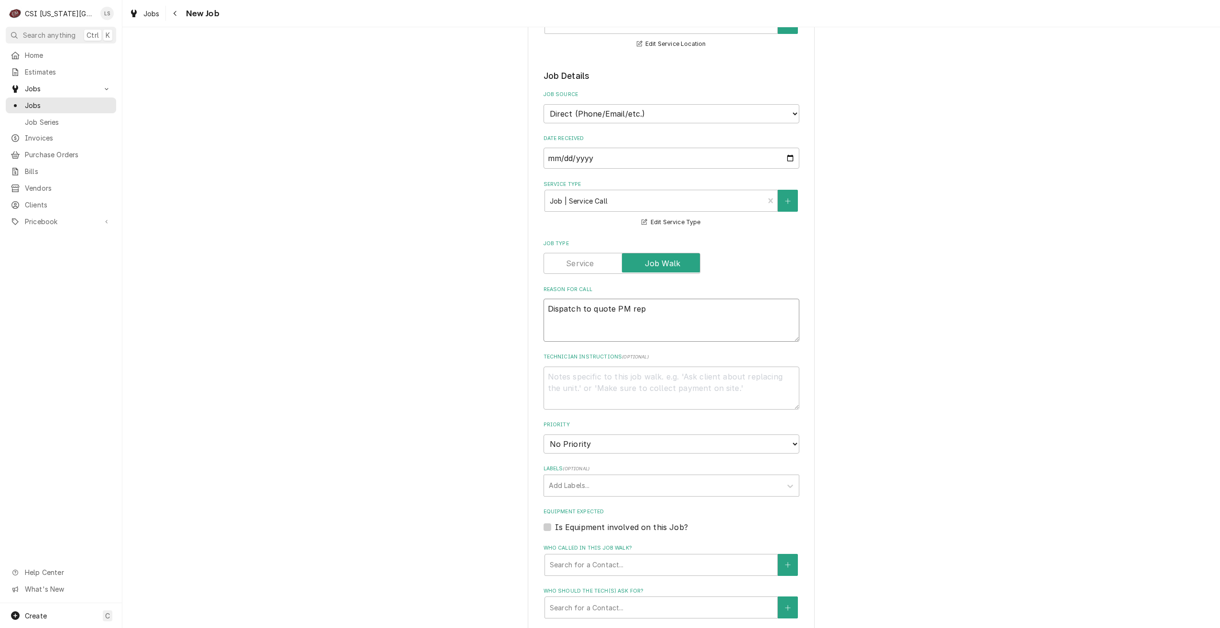
type textarea "Dispatch to quote PM repa"
type textarea "x"
type textarea "Dispatch to quote PM repai"
type textarea "x"
type textarea "Dispatch to quote PM repair"
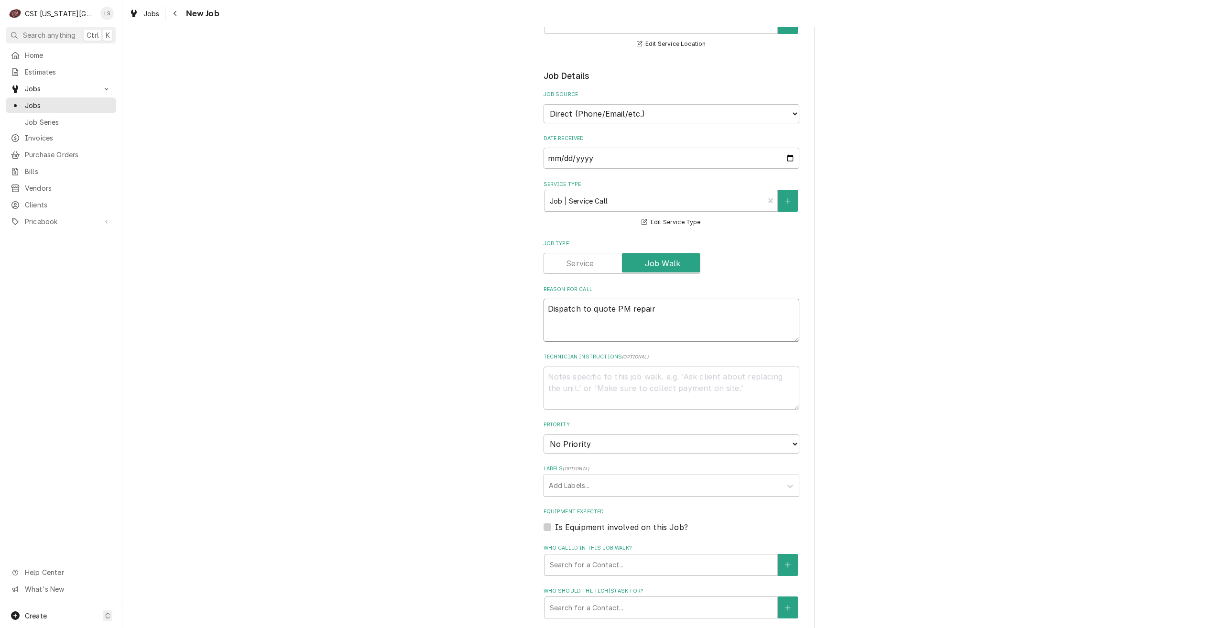
type textarea "x"
type textarea "Dispatch to quote PM repairs"
type textarea "x"
type textarea "Dispatch to quote PM repairs"
click at [853, 365] on div "Please provide the following information to create a job: Client Details Client…" at bounding box center [670, 362] width 1097 height 1033
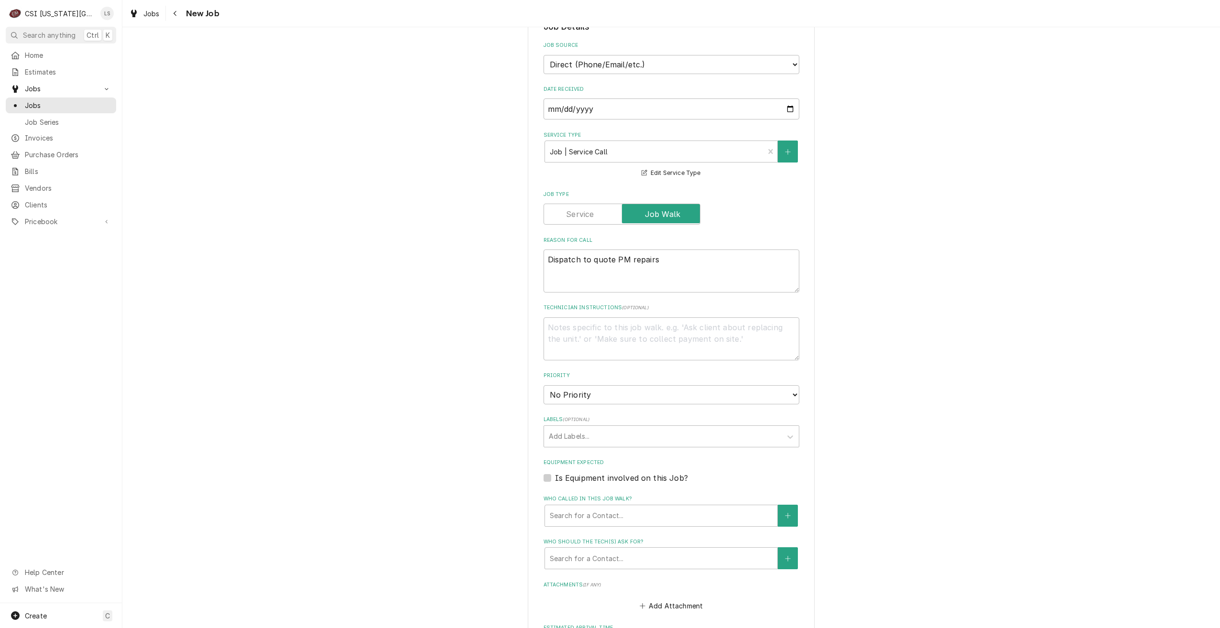
scroll to position [287, 0]
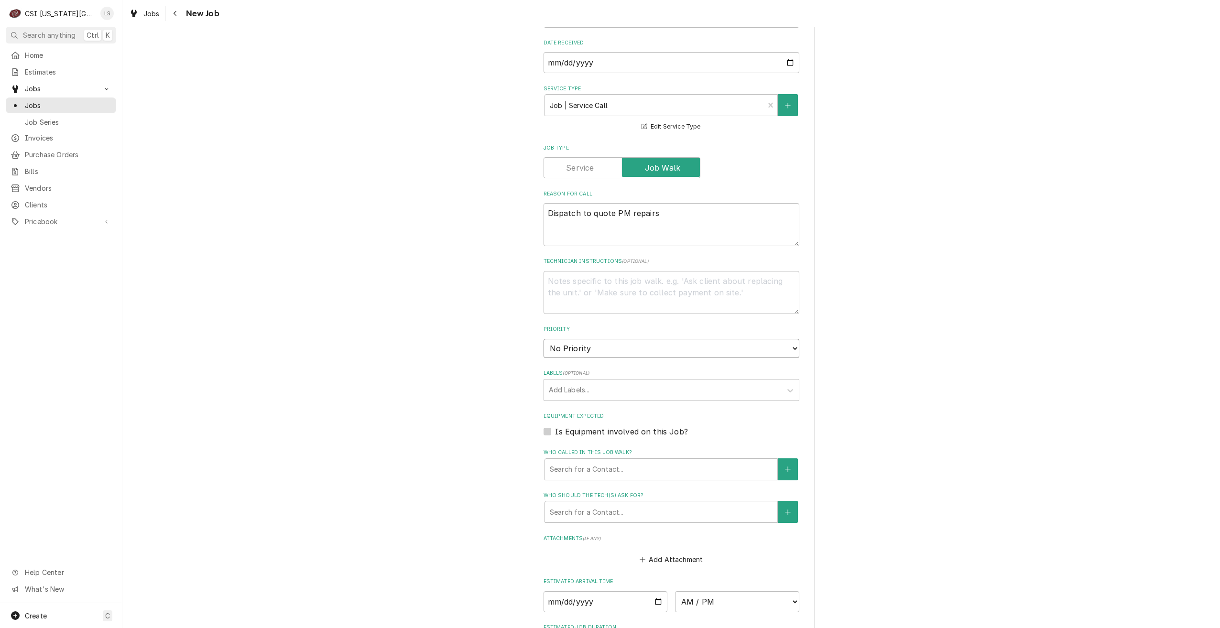
click at [680, 352] on select "No Priority Urgent High Medium Low" at bounding box center [671, 348] width 256 height 19
select select "4"
click at [543, 339] on select "No Priority Urgent High Medium Low" at bounding box center [671, 348] width 256 height 19
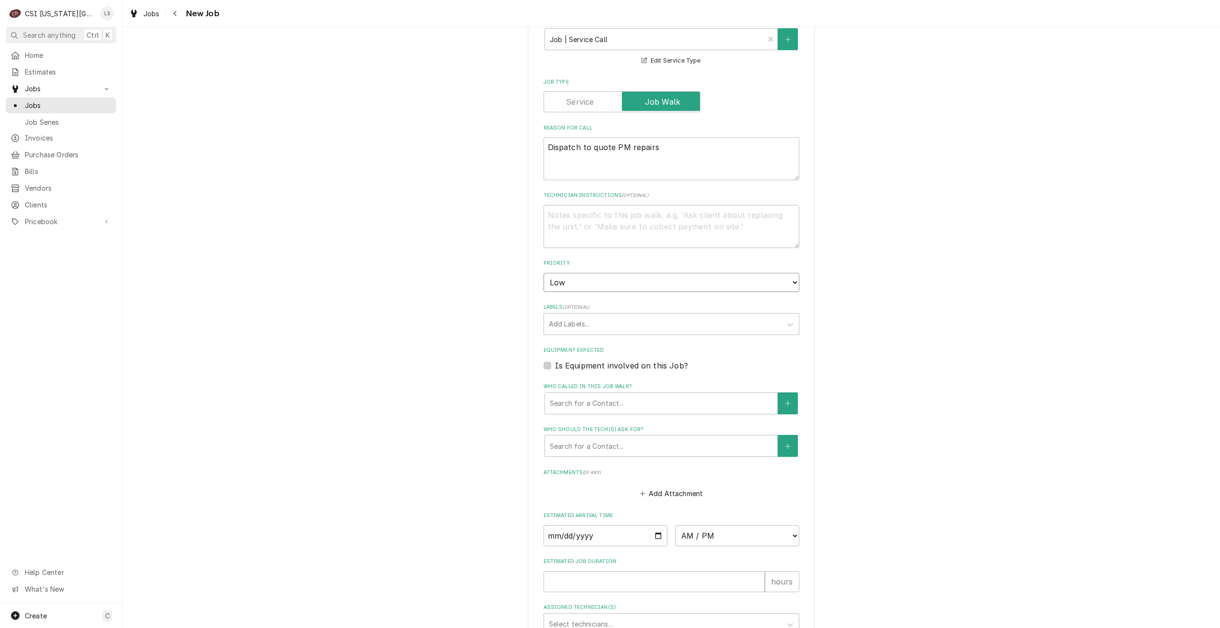
type textarea "x"
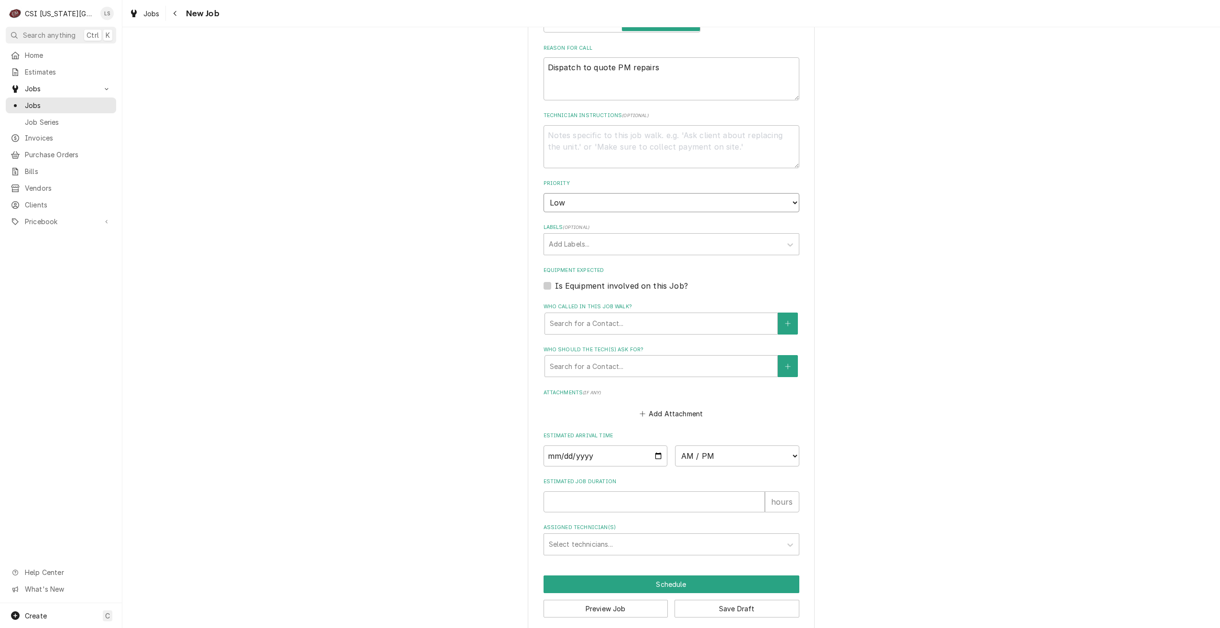
scroll to position [443, 0]
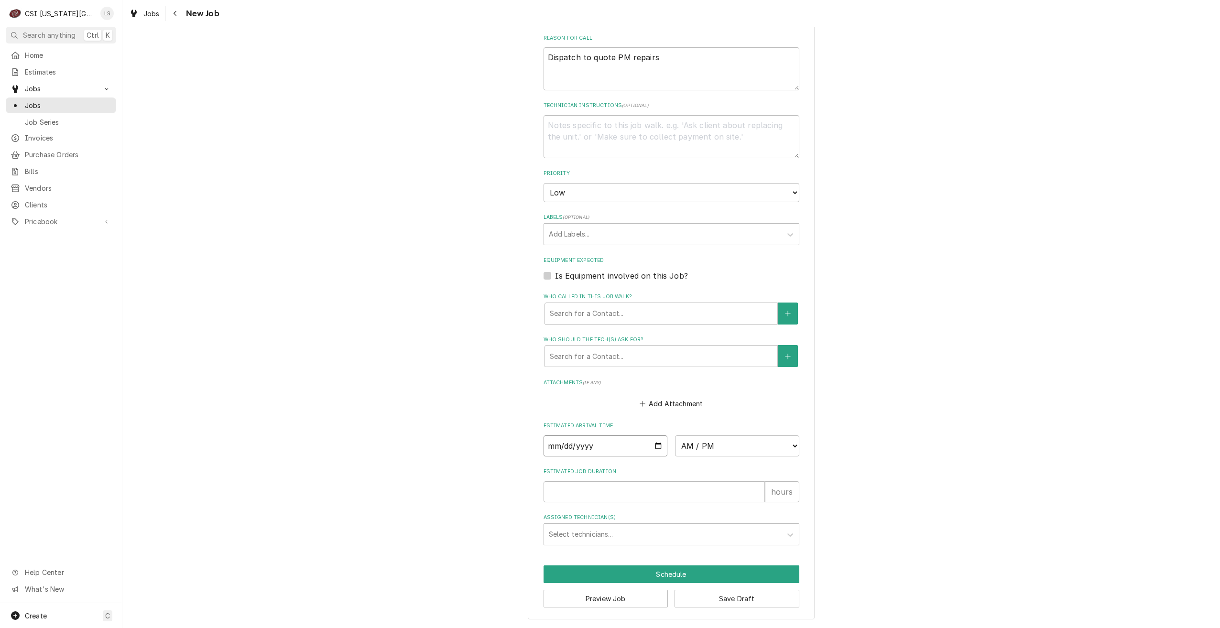
click at [652, 447] on input "Date" at bounding box center [605, 445] width 124 height 21
type input "2025-09-26"
type textarea "x"
click at [704, 447] on select "AM / PM 6:00 AM 6:15 AM 6:30 AM 6:45 AM 7:00 AM 7:15 AM 7:30 AM 7:45 AM 8:00 AM…" at bounding box center [737, 445] width 124 height 21
select select "13:30:00"
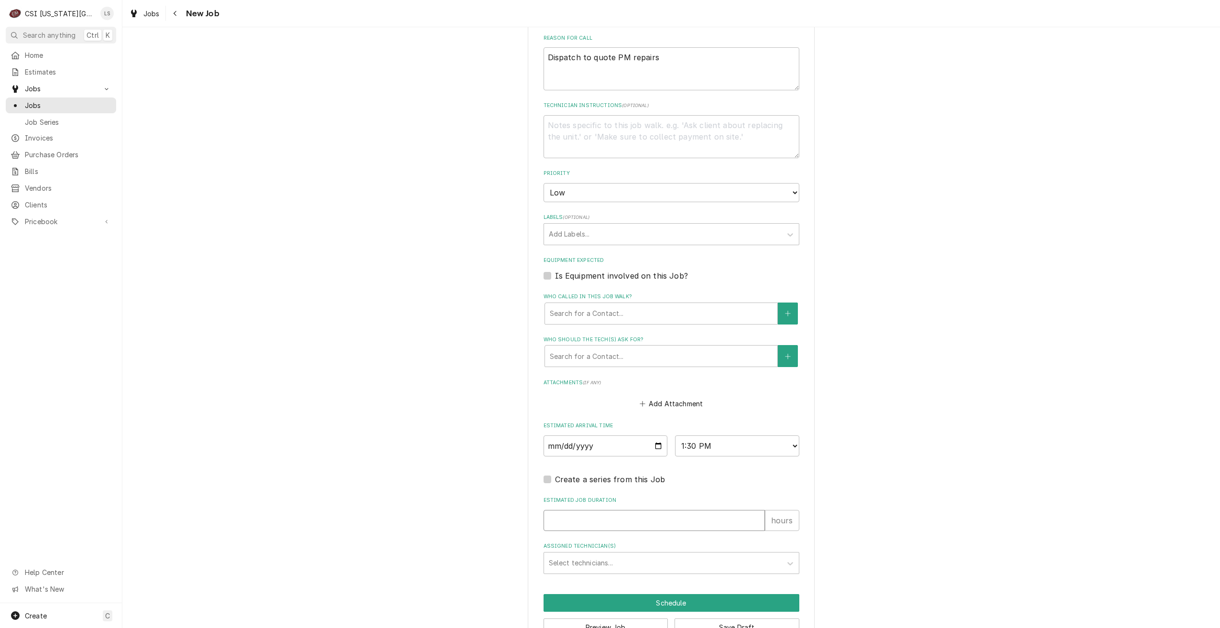
click at [696, 519] on input "Estimated Job Duration" at bounding box center [653, 520] width 221 height 21
type textarea "x"
type input "2"
type textarea "x"
type input "2"
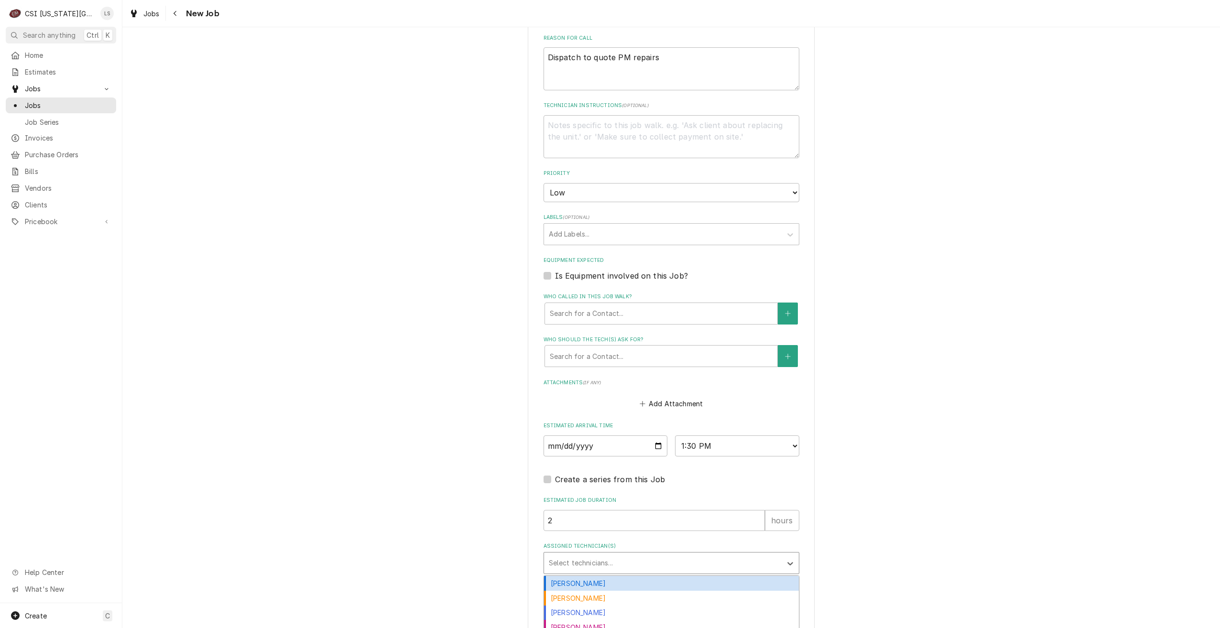
click at [702, 560] on div "Assigned Technician(s)" at bounding box center [663, 562] width 228 height 17
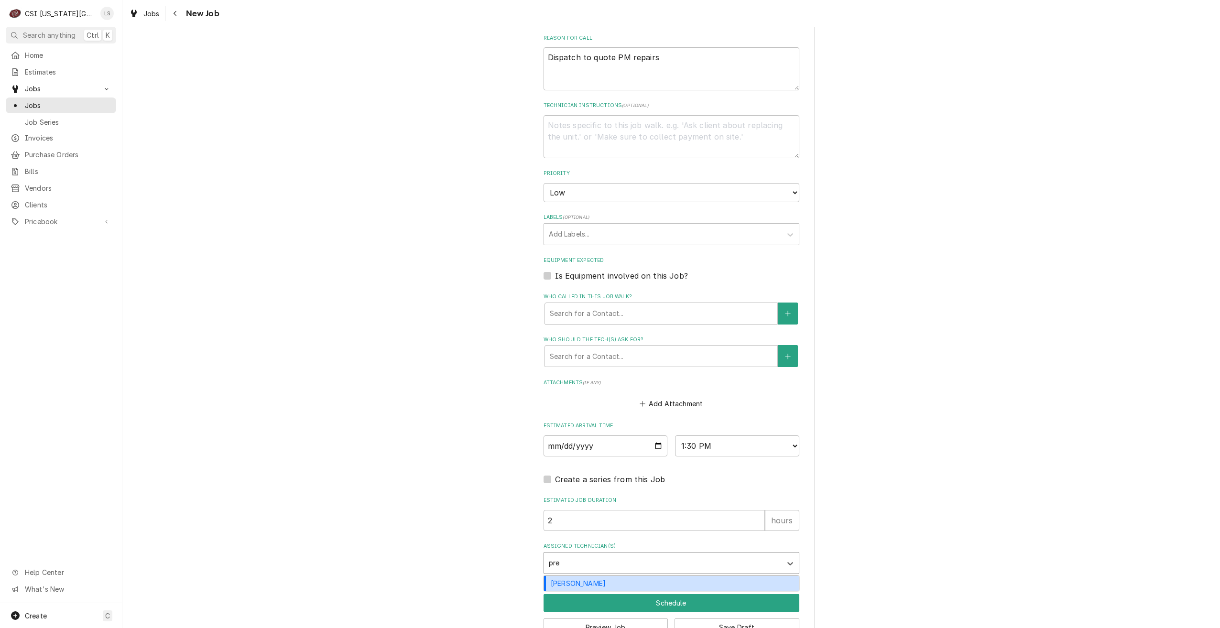
type input "pres"
click at [698, 581] on div "Preston Merriman" at bounding box center [671, 583] width 255 height 15
type textarea "x"
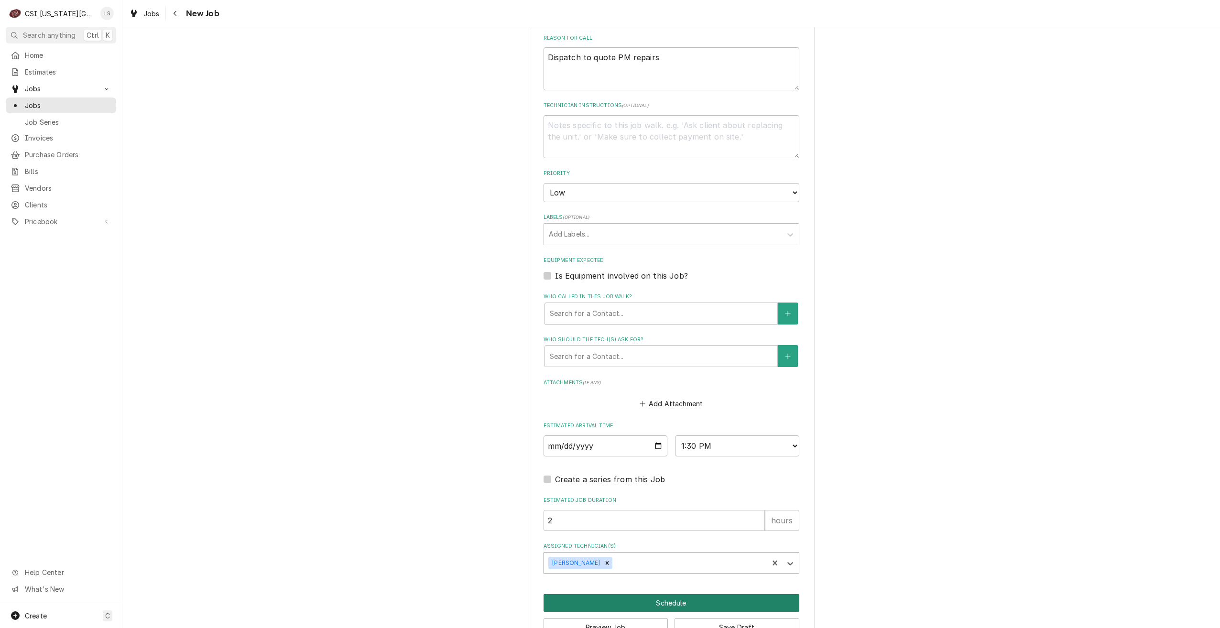
click at [699, 601] on button "Schedule" at bounding box center [671, 603] width 256 height 18
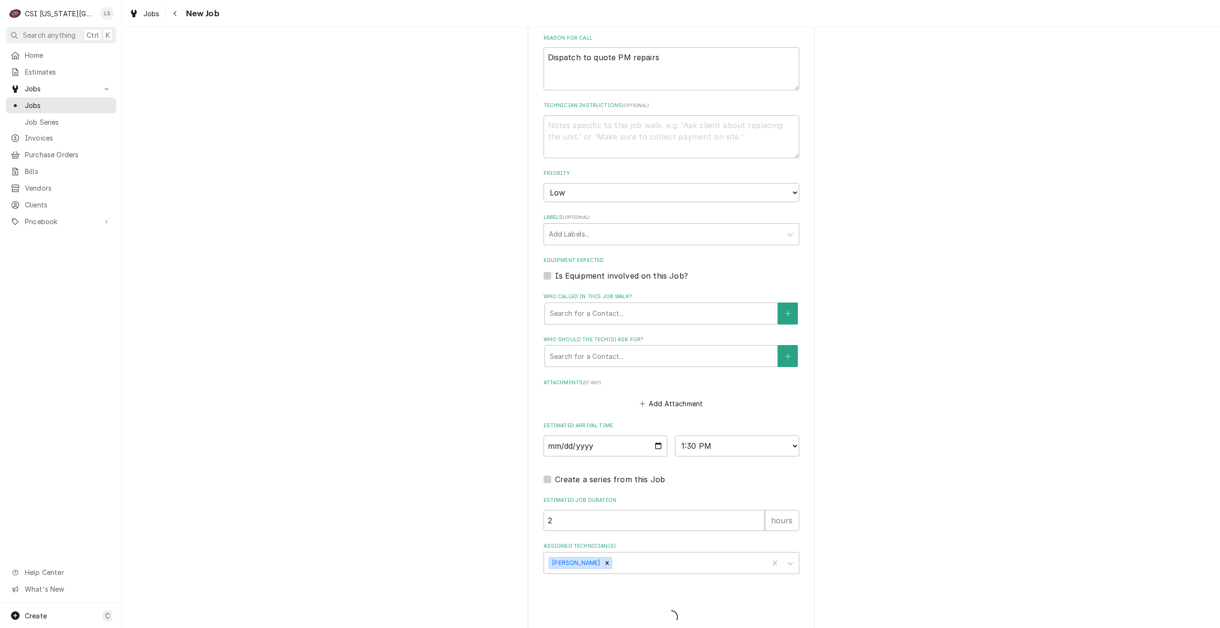
type textarea "x"
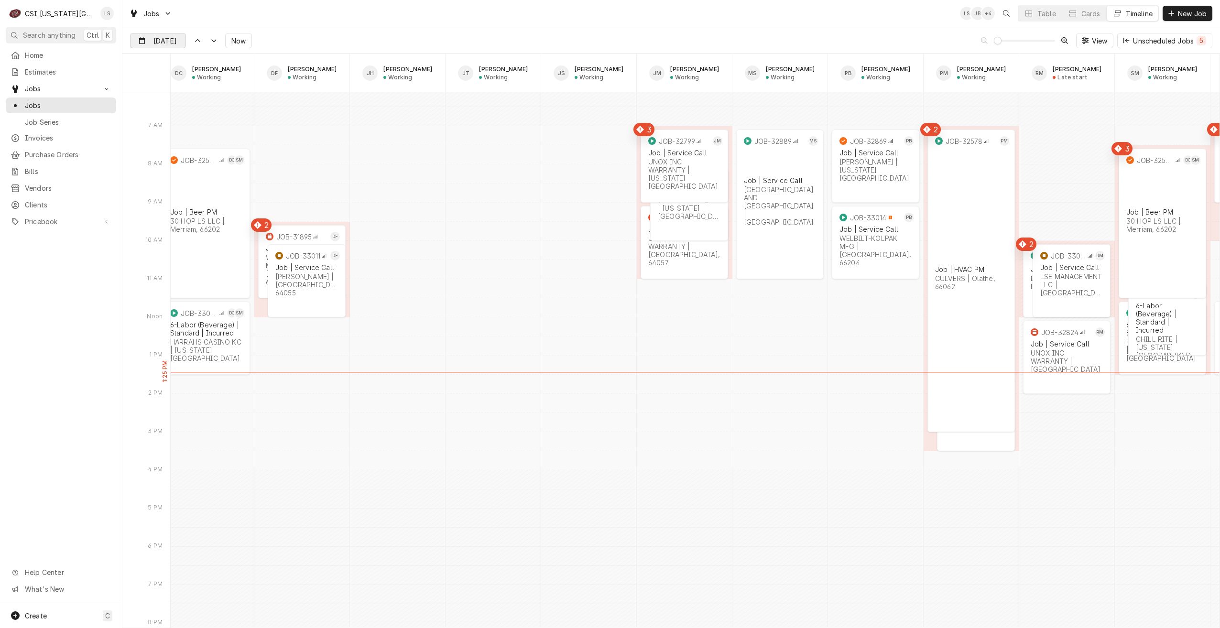
click at [161, 41] on input "[DATE]" at bounding box center [151, 42] width 42 height 19
click at [161, 173] on div "29" at bounding box center [156, 172] width 13 height 13
type input "Sep 29"
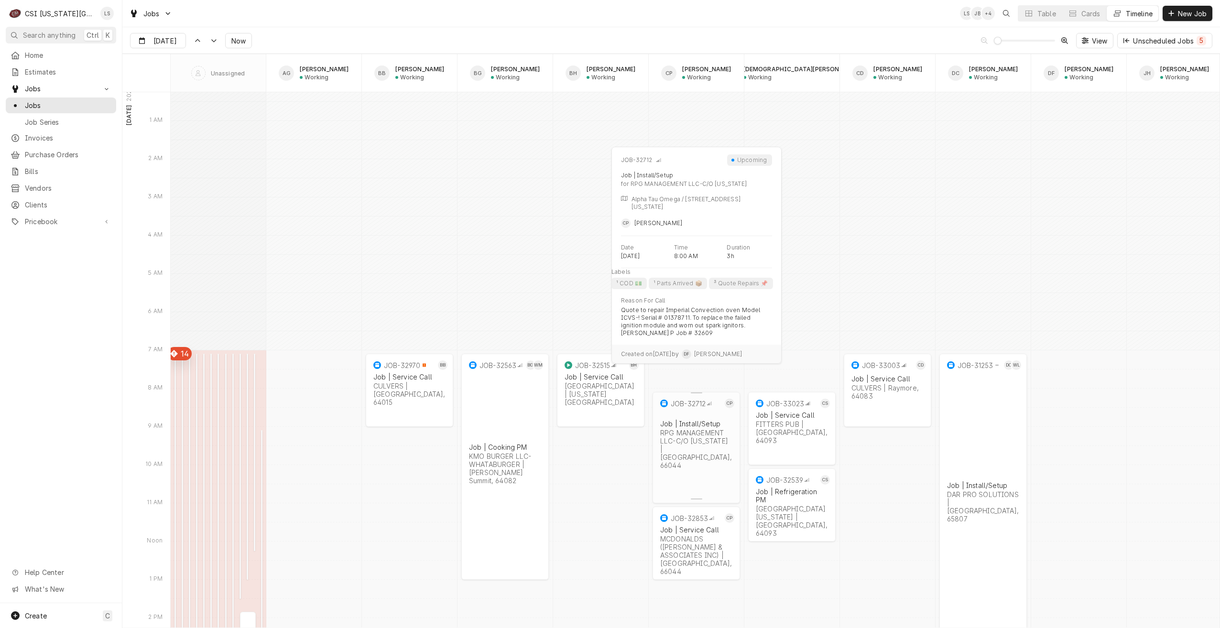
click at [678, 457] on div "JOB-32712 CP Job | Install/Setup RPG MANAGEMENT LLC-C/O KANSAS | Lawrence, 66044" at bounding box center [695, 439] width 87 height 94
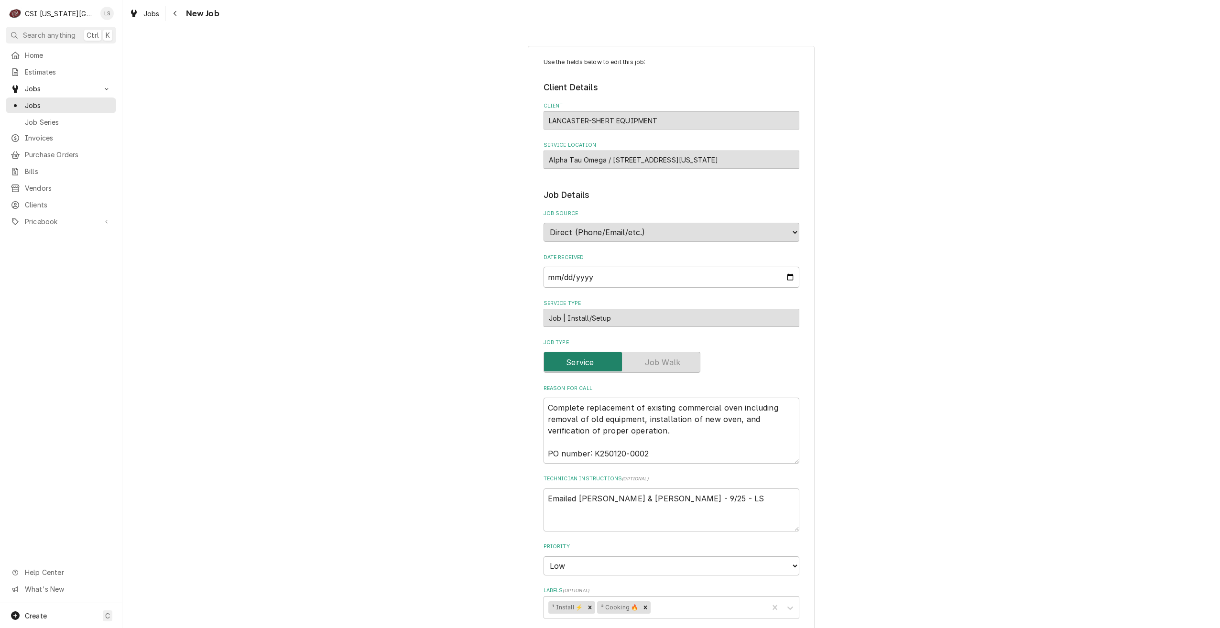
type textarea "x"
click at [96, 103] on span "Jobs" at bounding box center [68, 105] width 86 height 10
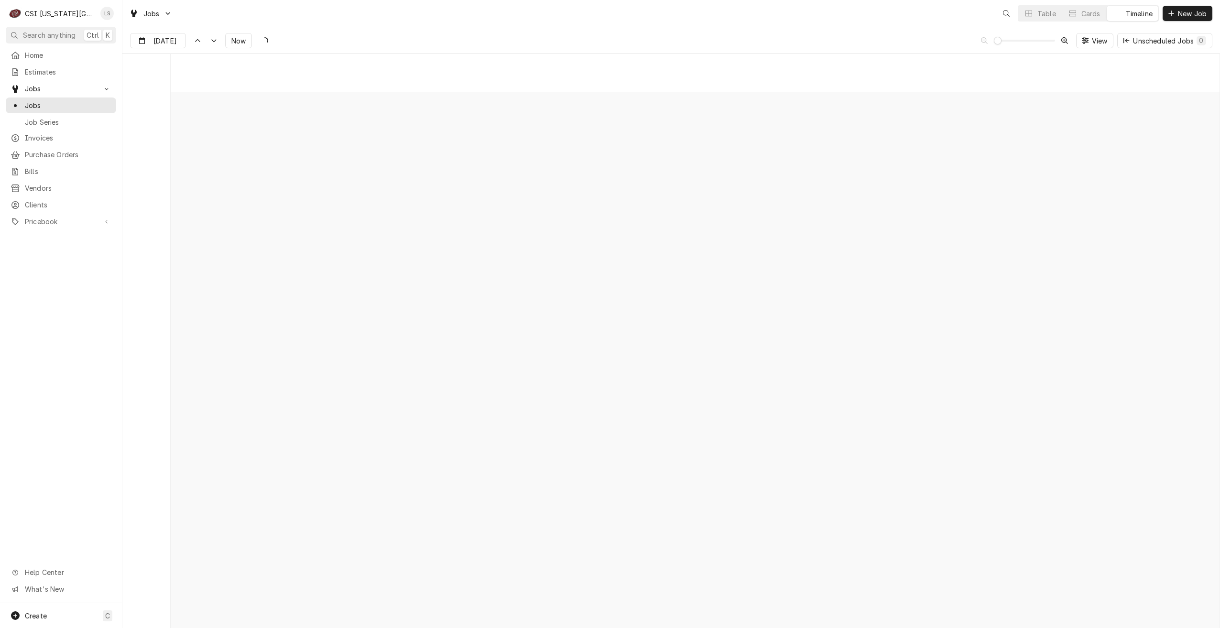
scroll to position [10977, 0]
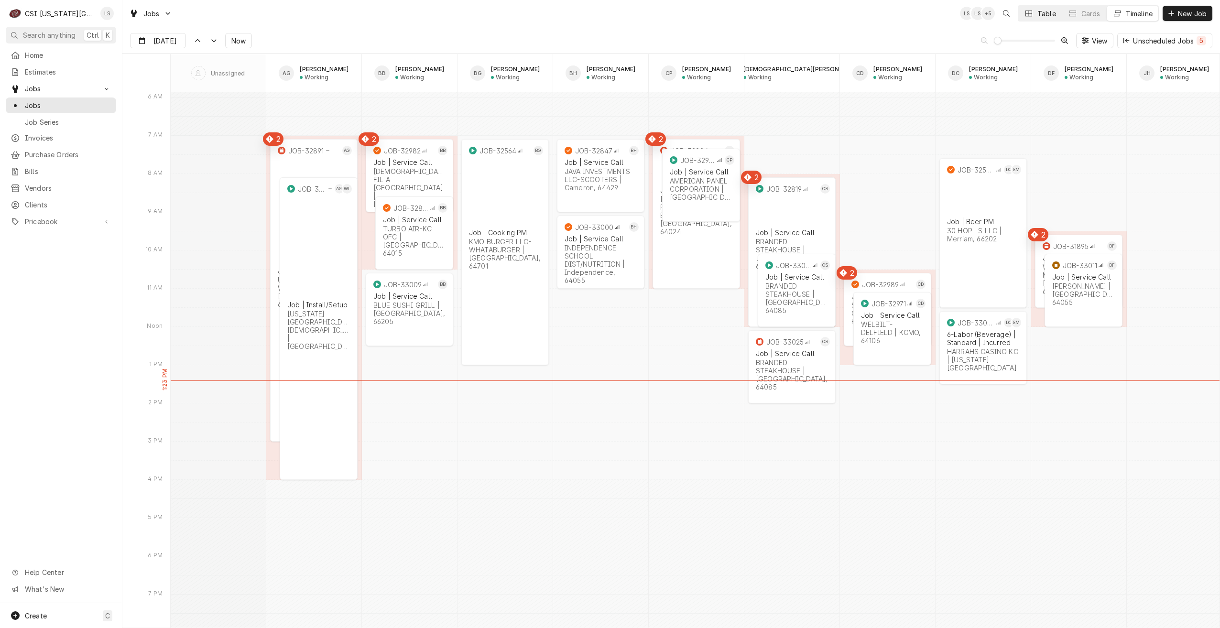
click at [1037, 12] on div "Table" at bounding box center [1046, 14] width 19 height 10
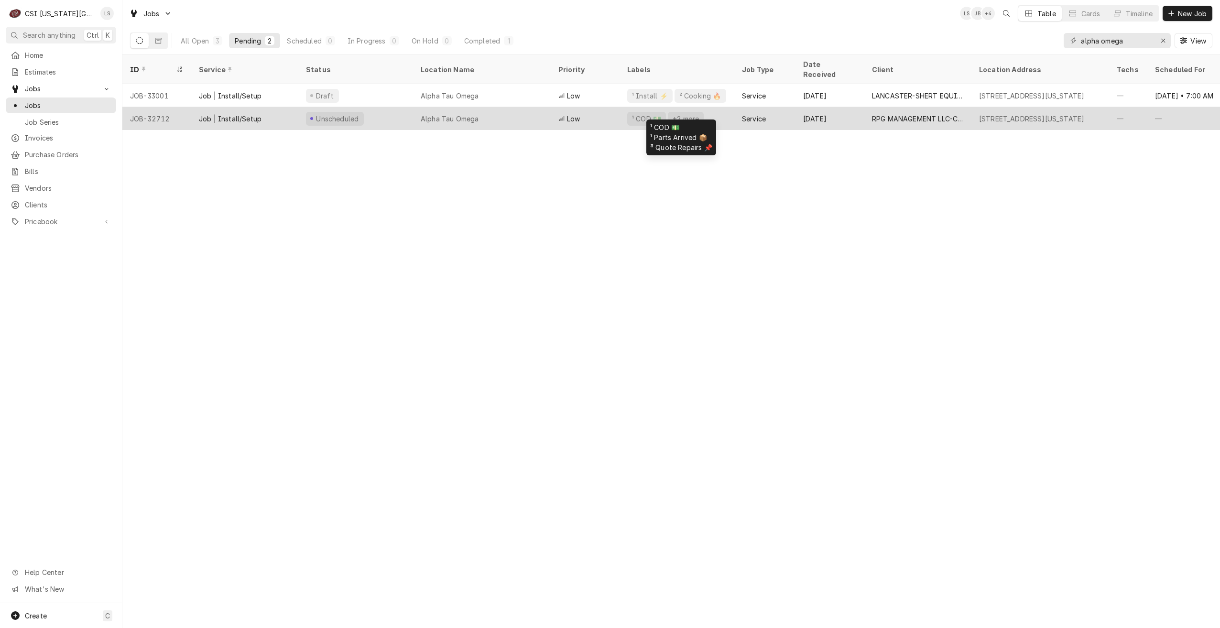
click at [729, 114] on div "¹ COD 💵 +2 more" at bounding box center [676, 118] width 115 height 23
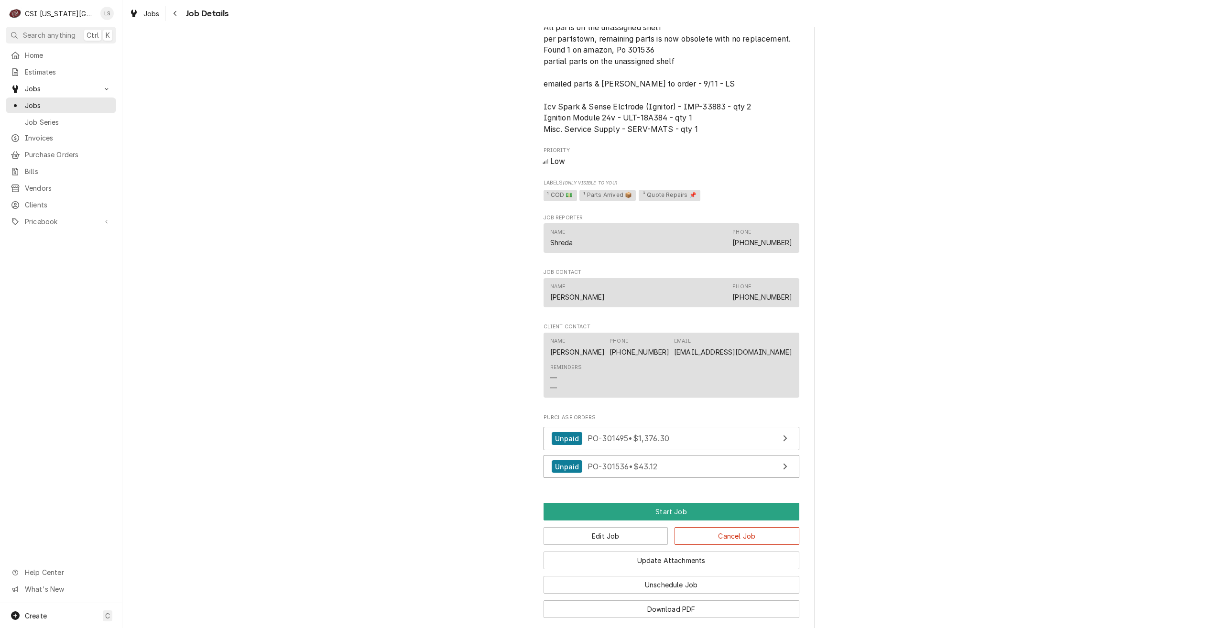
scroll to position [692, 0]
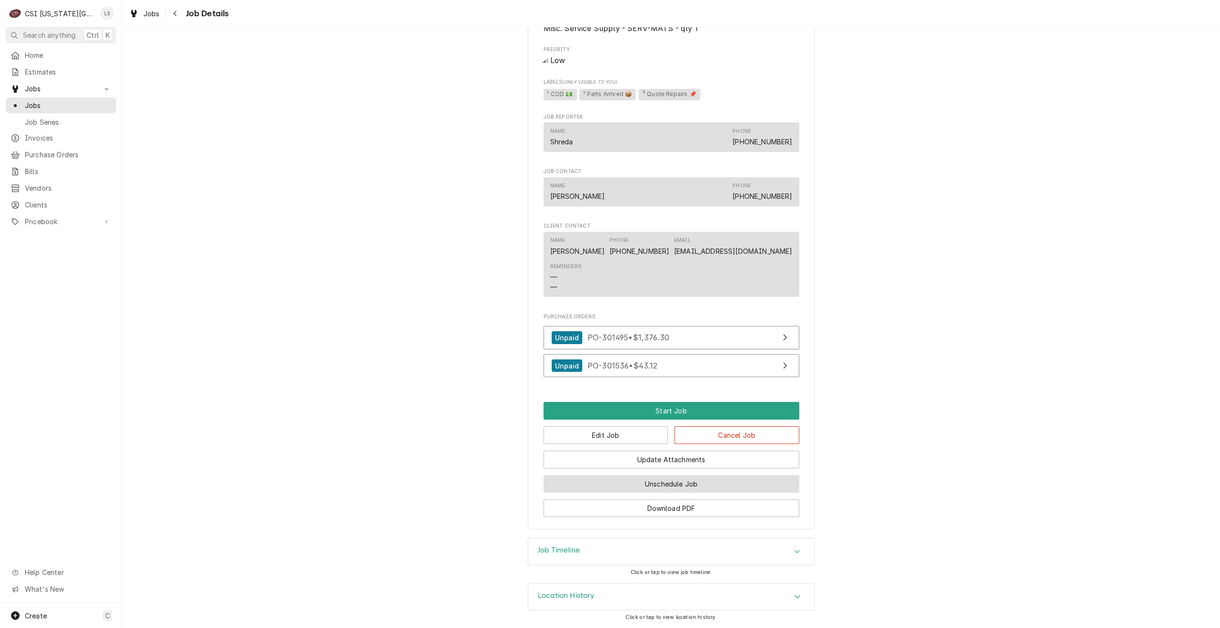
click at [721, 479] on button "Unschedule Job" at bounding box center [671, 484] width 256 height 18
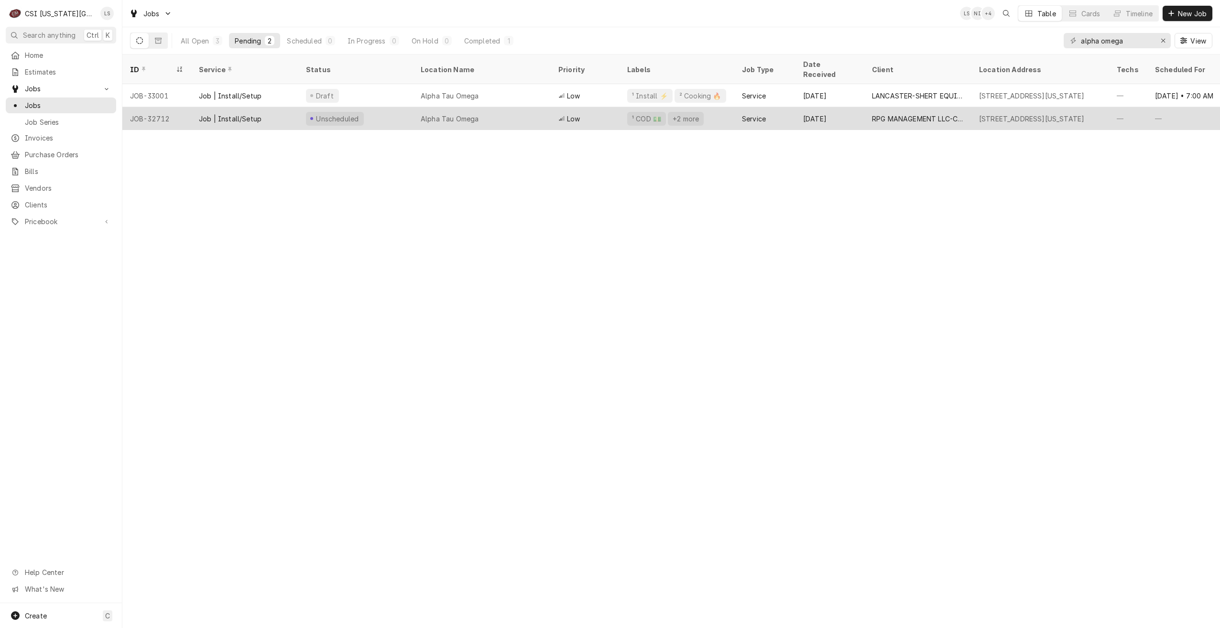
click at [540, 107] on div "Alpha Tau Omega" at bounding box center [482, 118] width 138 height 23
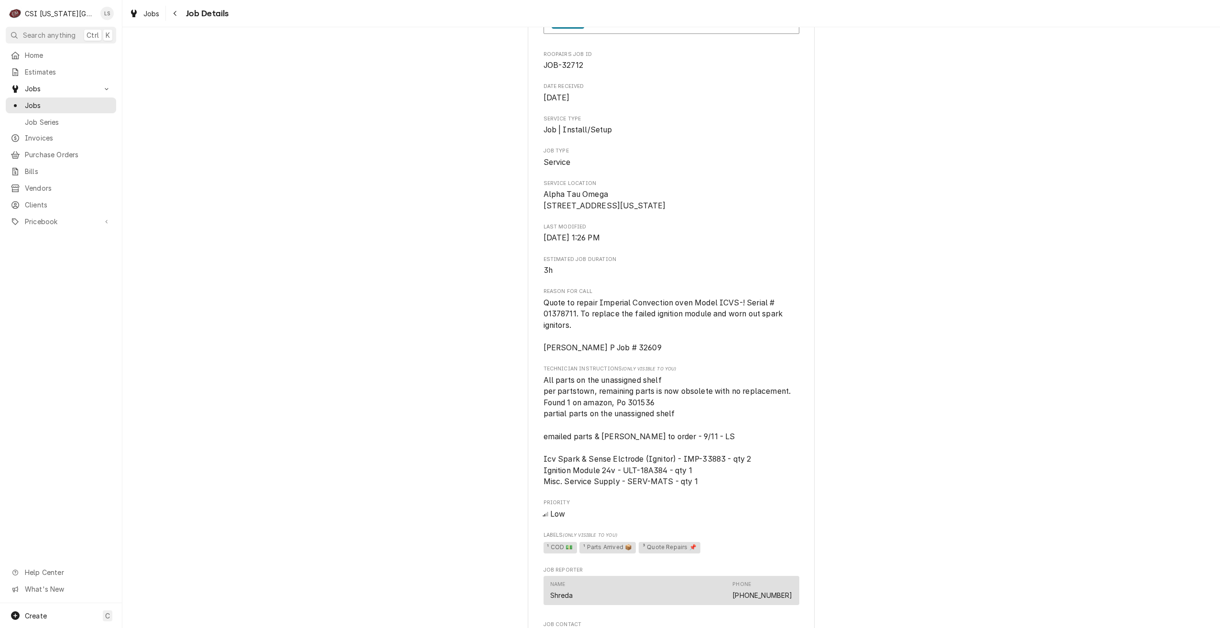
scroll to position [69, 0]
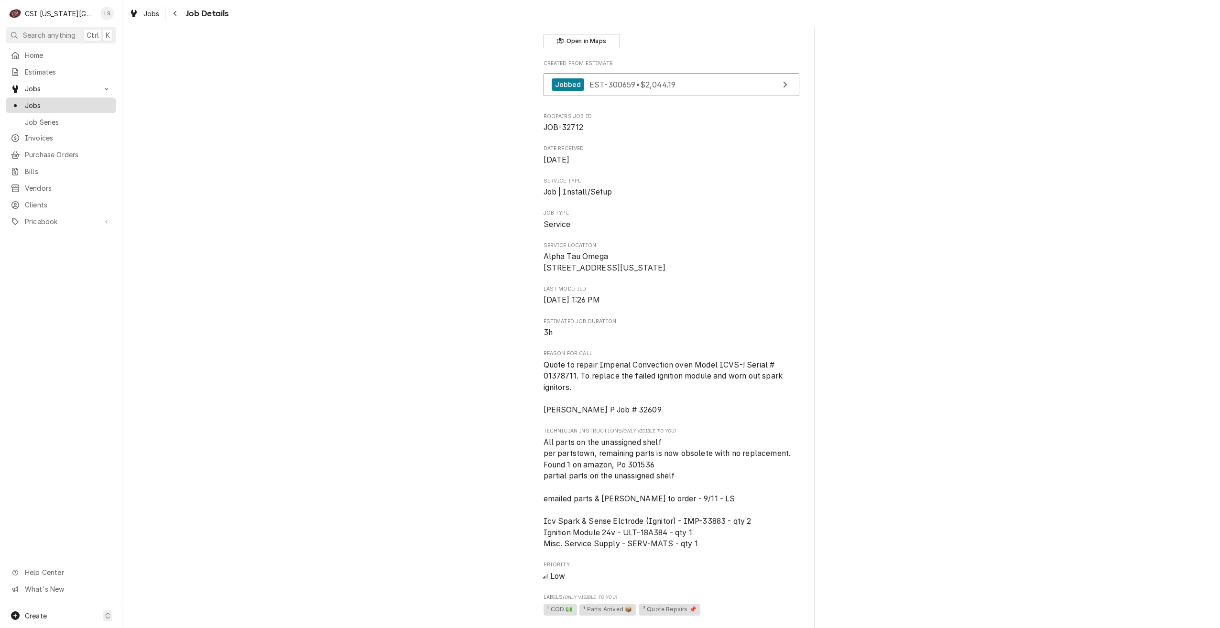
click at [107, 108] on link "Jobs" at bounding box center [61, 105] width 110 height 16
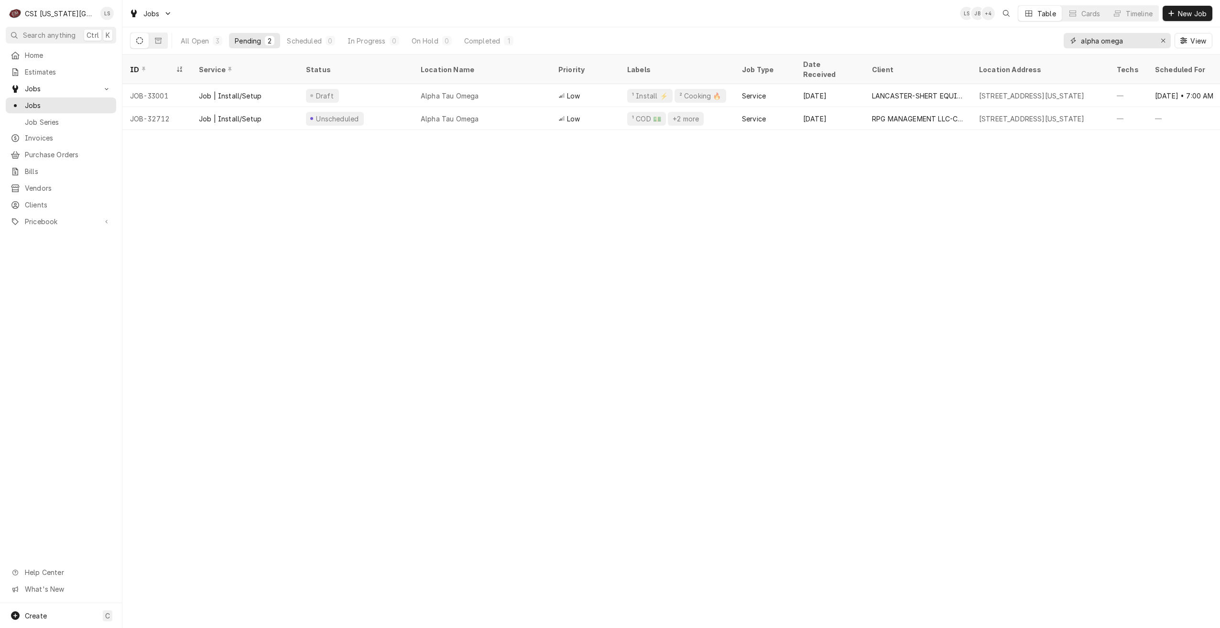
drag, startPoint x: 1131, startPoint y: 43, endPoint x: 1055, endPoint y: 43, distance: 76.0
click at [1055, 43] on div "All Open 3 Pending 2 Scheduled 0 In Progress 0 On Hold 0 Completed 1 alpha omeg…" at bounding box center [671, 40] width 1082 height 27
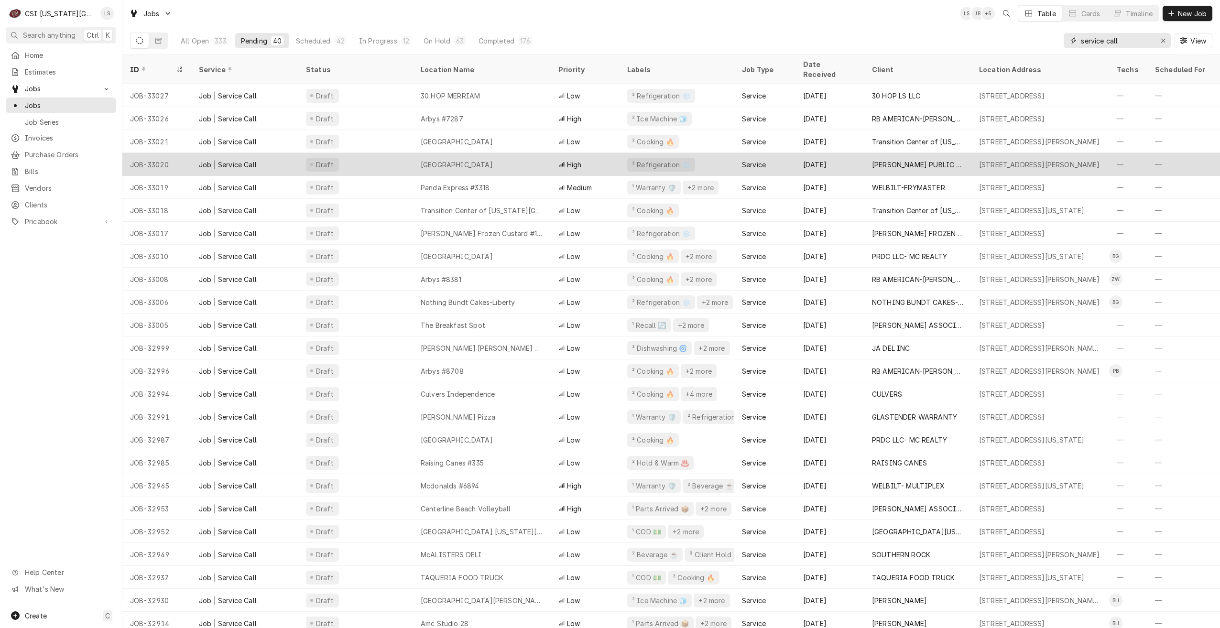
type input "service call"
click at [492, 160] on div "Sunset Hill Elementary School" at bounding box center [457, 165] width 72 height 10
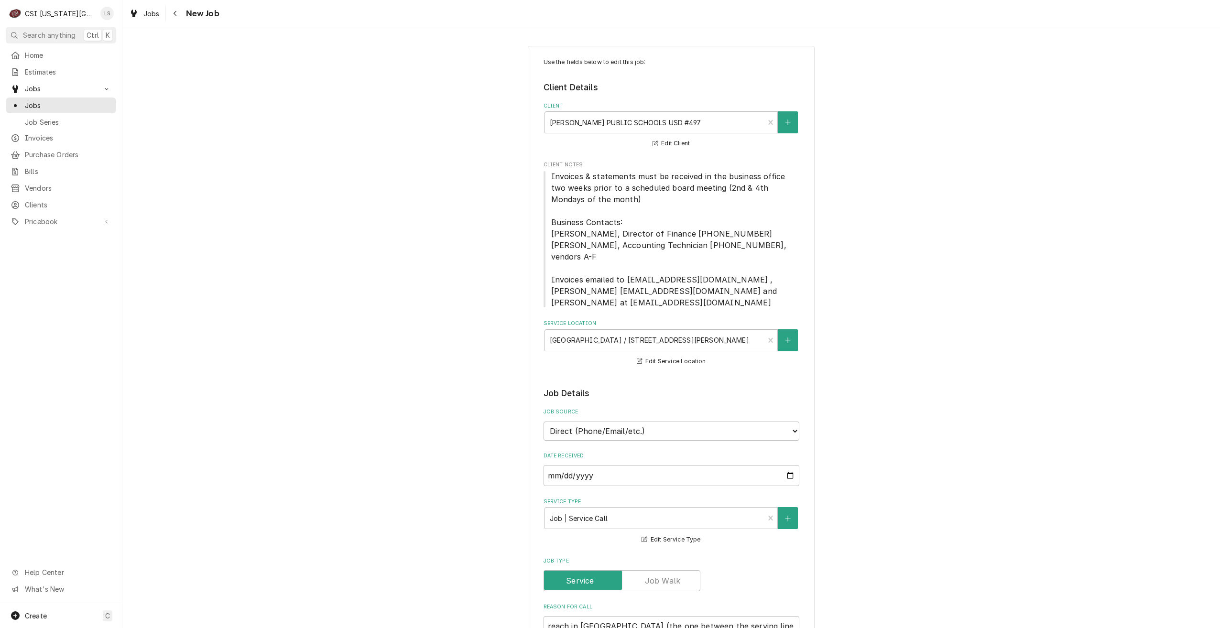
type textarea "x"
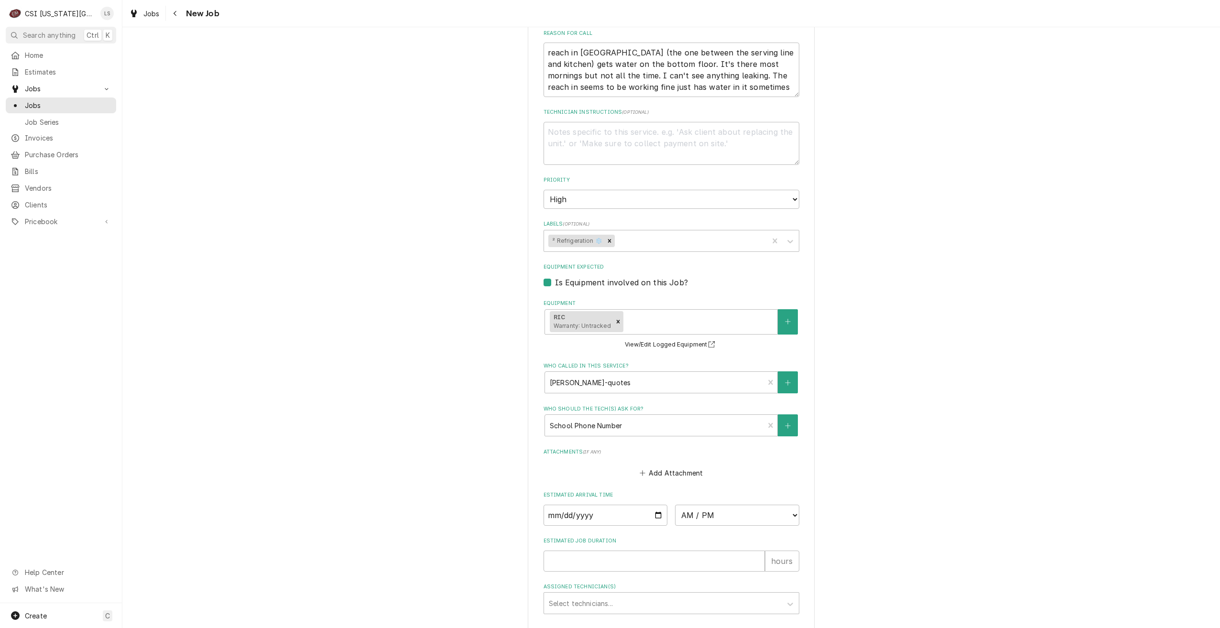
scroll to position [667, 0]
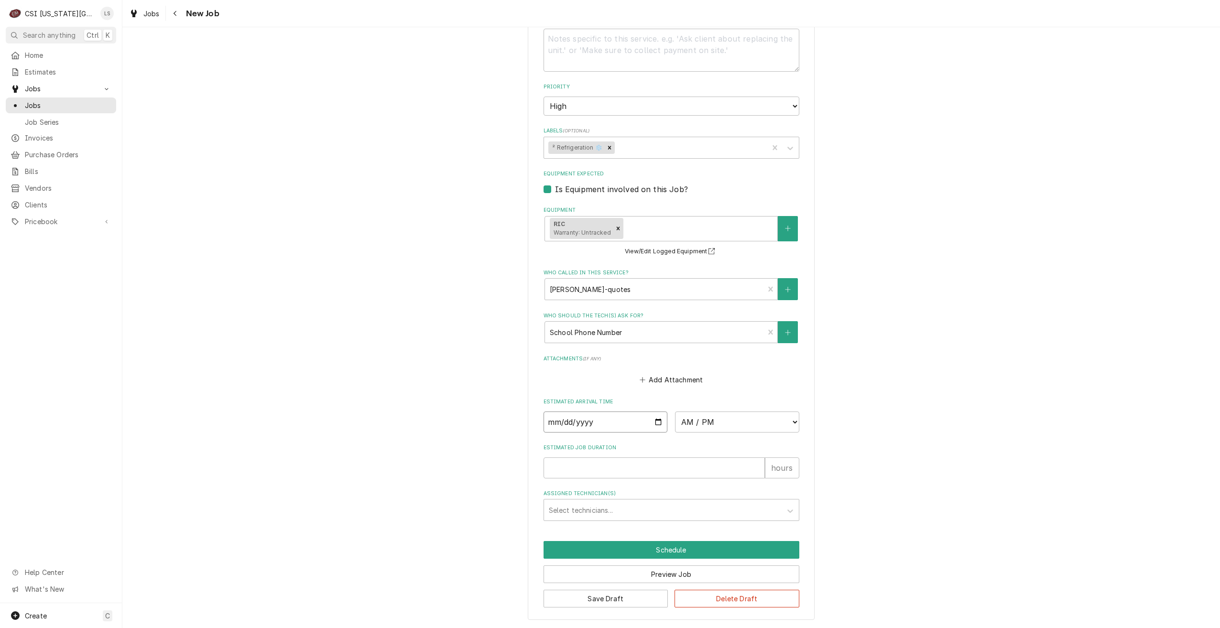
click at [653, 423] on input "Date" at bounding box center [605, 421] width 124 height 21
type input "[DATE]"
type textarea "x"
click at [698, 423] on select "AM / PM 6:00 AM 6:15 AM 6:30 AM 6:45 AM 7:00 AM 7:15 AM 7:30 AM 7:45 AM 8:00 AM…" at bounding box center [737, 421] width 124 height 21
select select "07:00:00"
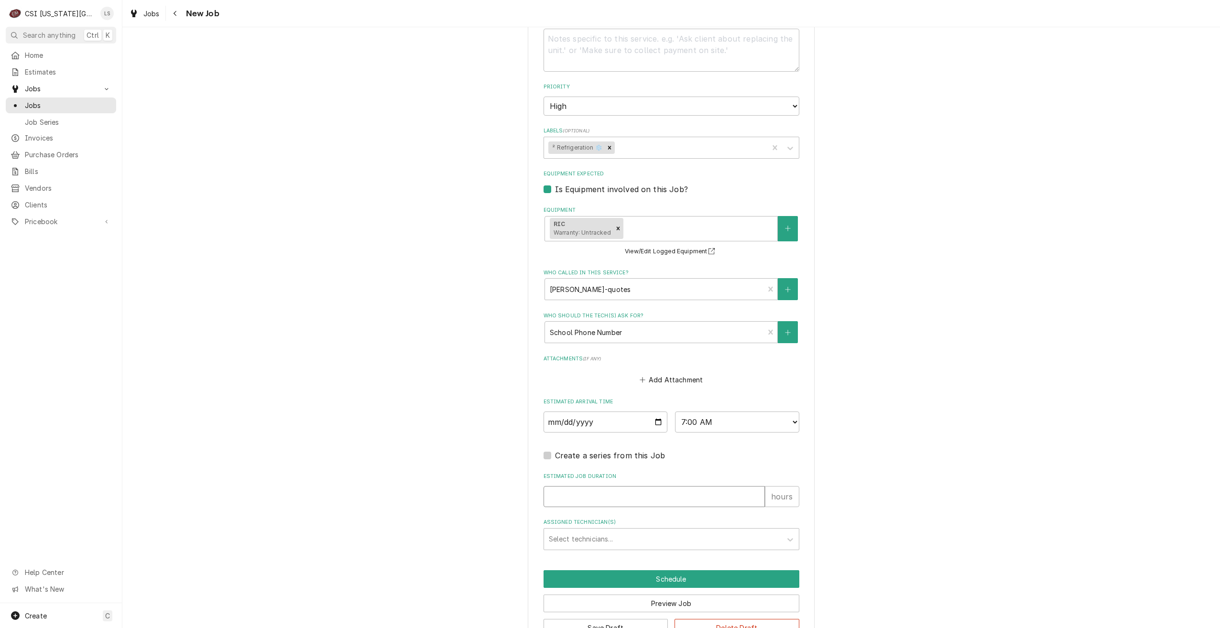
click at [658, 498] on input "Estimated Job Duration" at bounding box center [653, 496] width 221 height 21
type textarea "x"
type input "2"
type textarea "x"
type input "2"
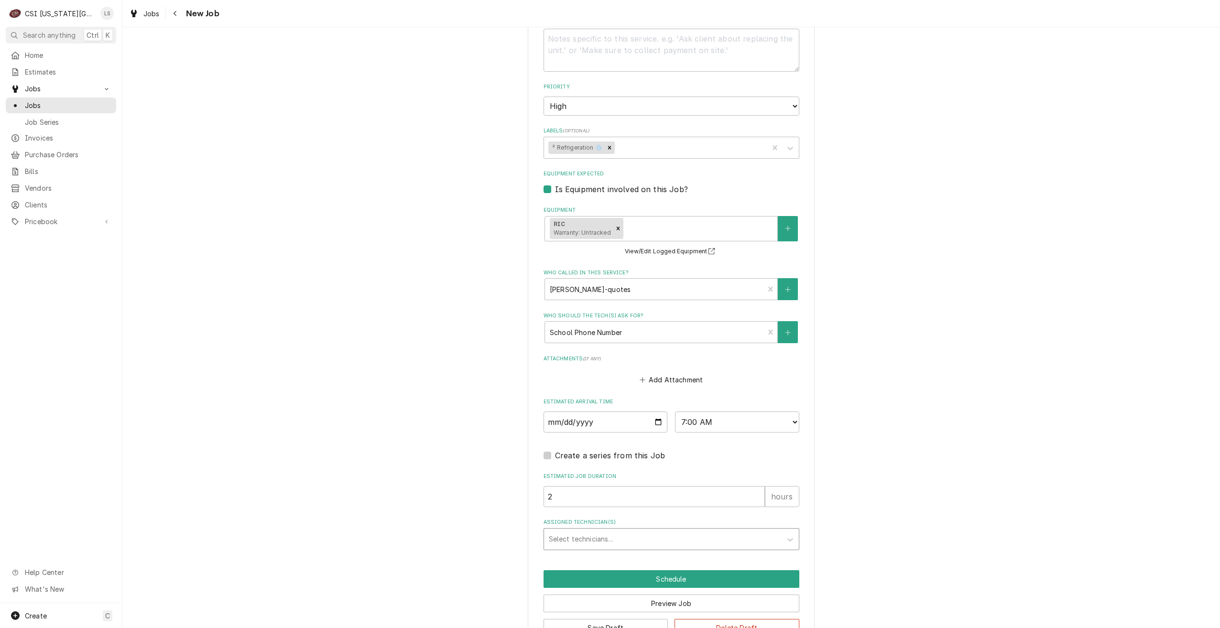
click at [668, 538] on div "Assigned Technician(s)" at bounding box center [663, 538] width 228 height 17
type input "charles"
click at [655, 565] on div "Charles Pendergrass" at bounding box center [671, 559] width 255 height 15
type textarea "x"
click at [661, 580] on button "Schedule" at bounding box center [671, 579] width 256 height 18
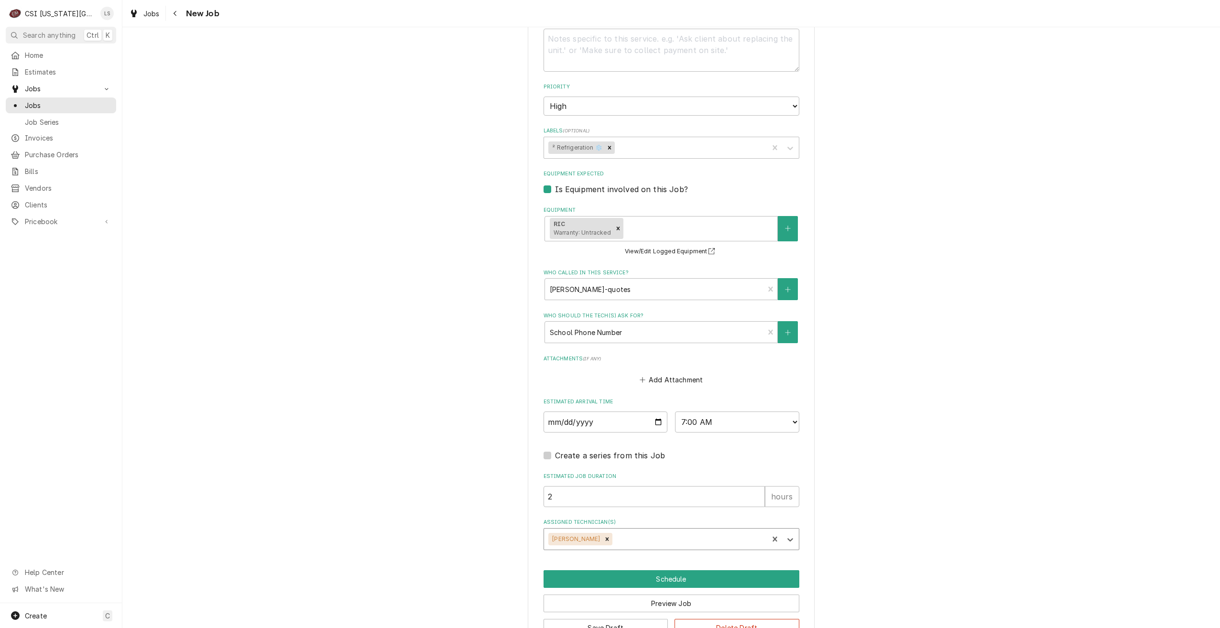
scroll to position [663, 0]
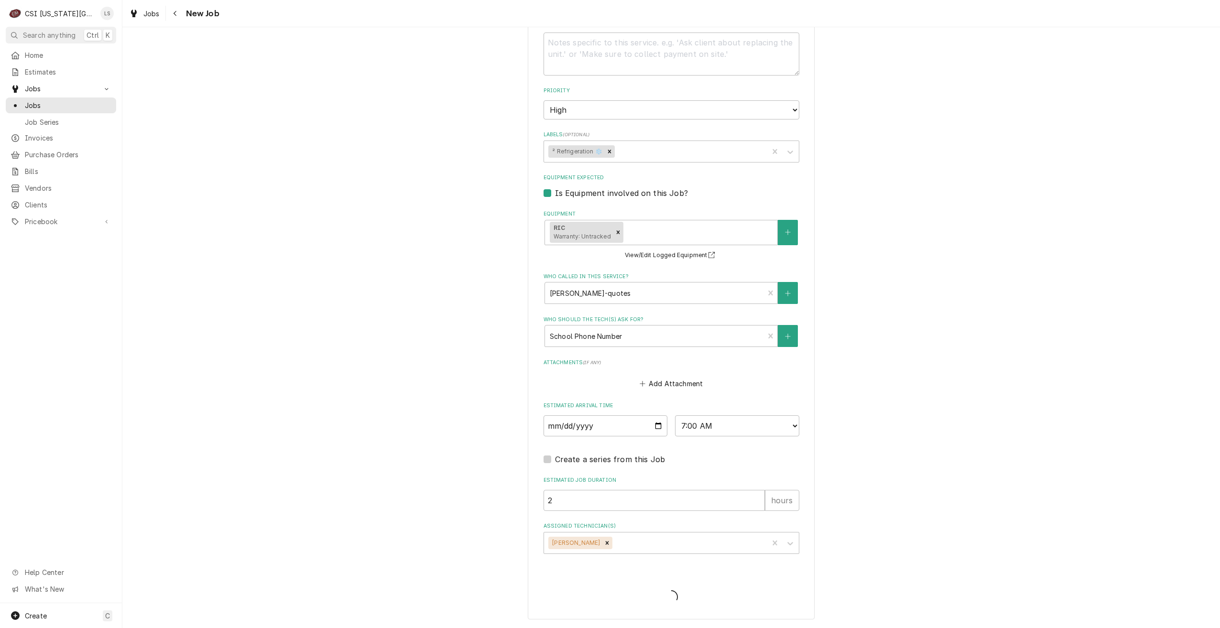
type textarea "x"
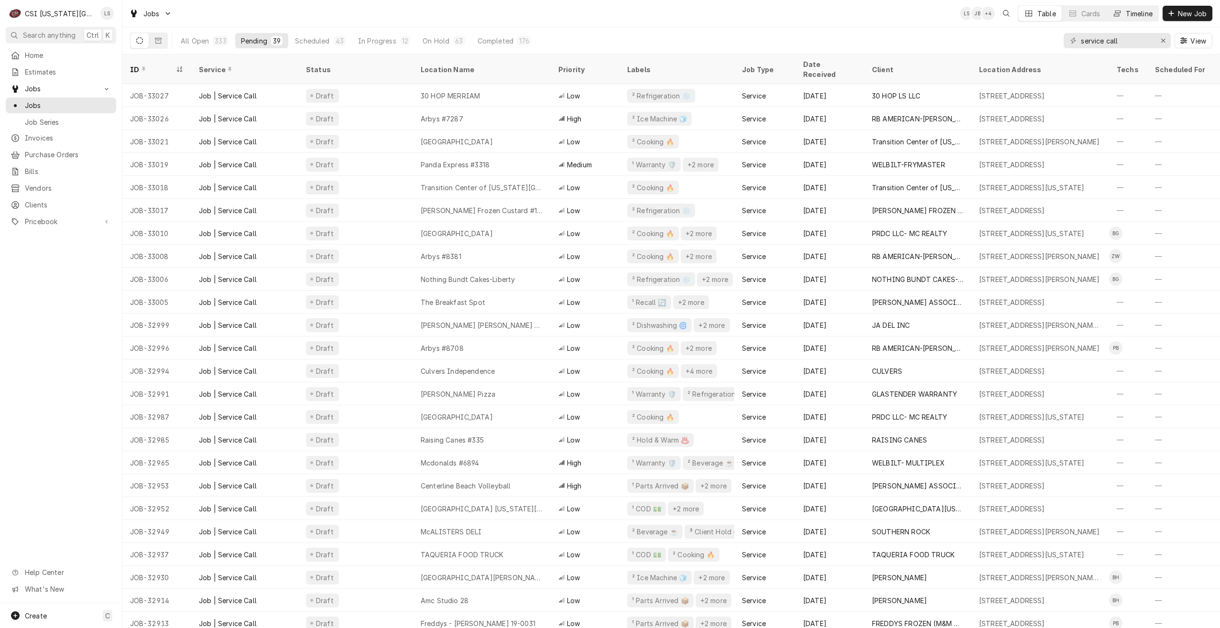
click at [1120, 15] on button "Timeline" at bounding box center [1132, 13] width 52 height 15
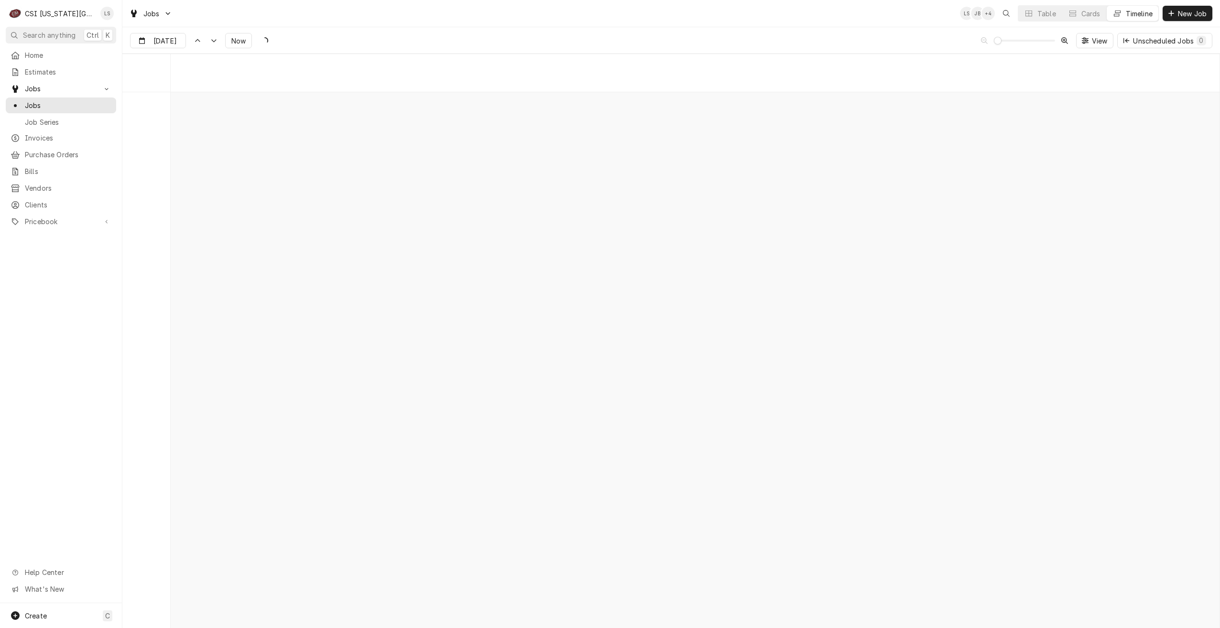
scroll to position [10982, 0]
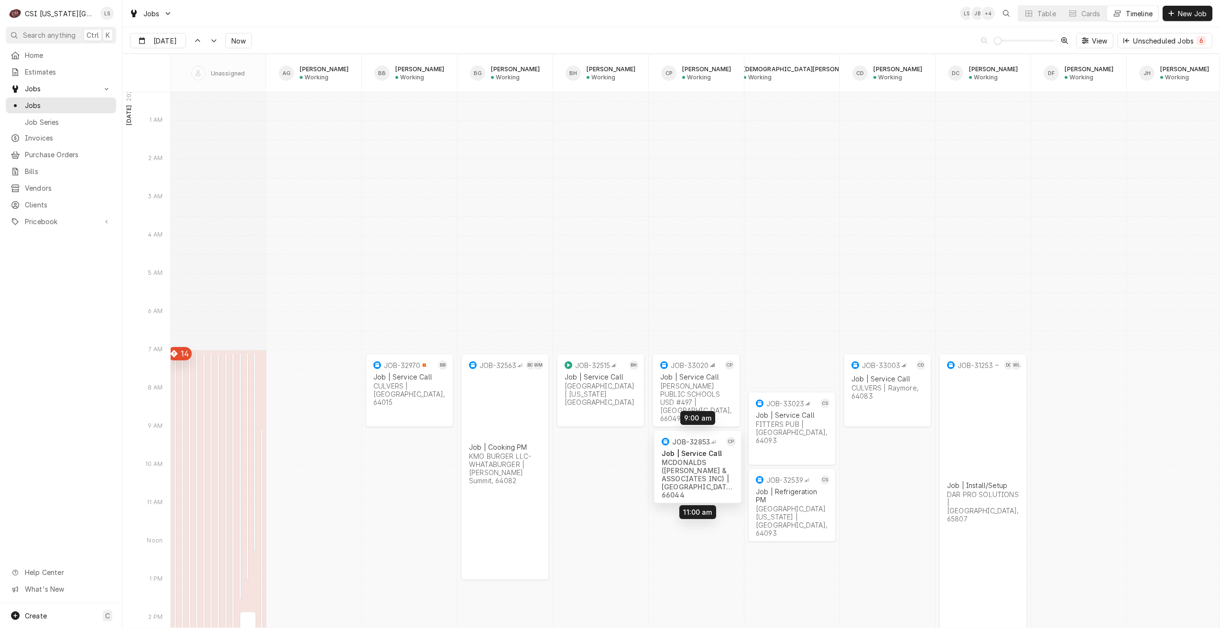
drag, startPoint x: 686, startPoint y: 539, endPoint x: 688, endPoint y: 463, distance: 75.5
click at [688, 463] on div "7:00 AM 12:15 PM 45811 Install/Setup HOCKENBERGS TRIMARK | Leavenworth, 66048 5…" at bounding box center [695, 469] width 1049 height 22719
click at [234, 35] on button "Now" at bounding box center [238, 40] width 27 height 15
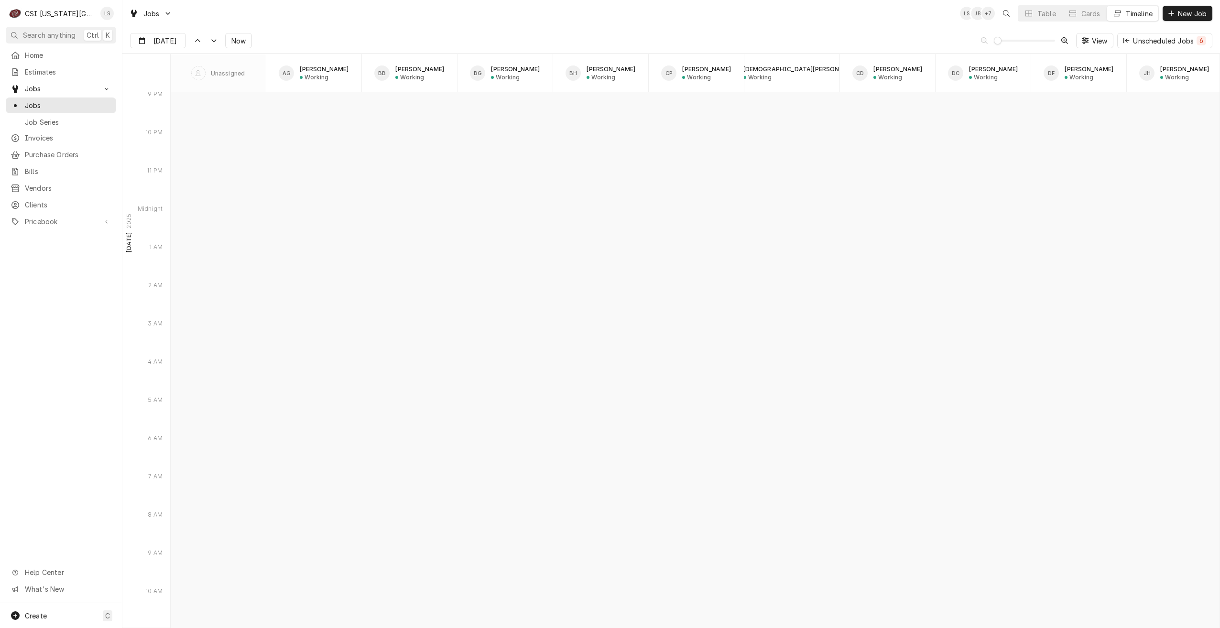
scroll to position [8476, 0]
type input "Sep 26"
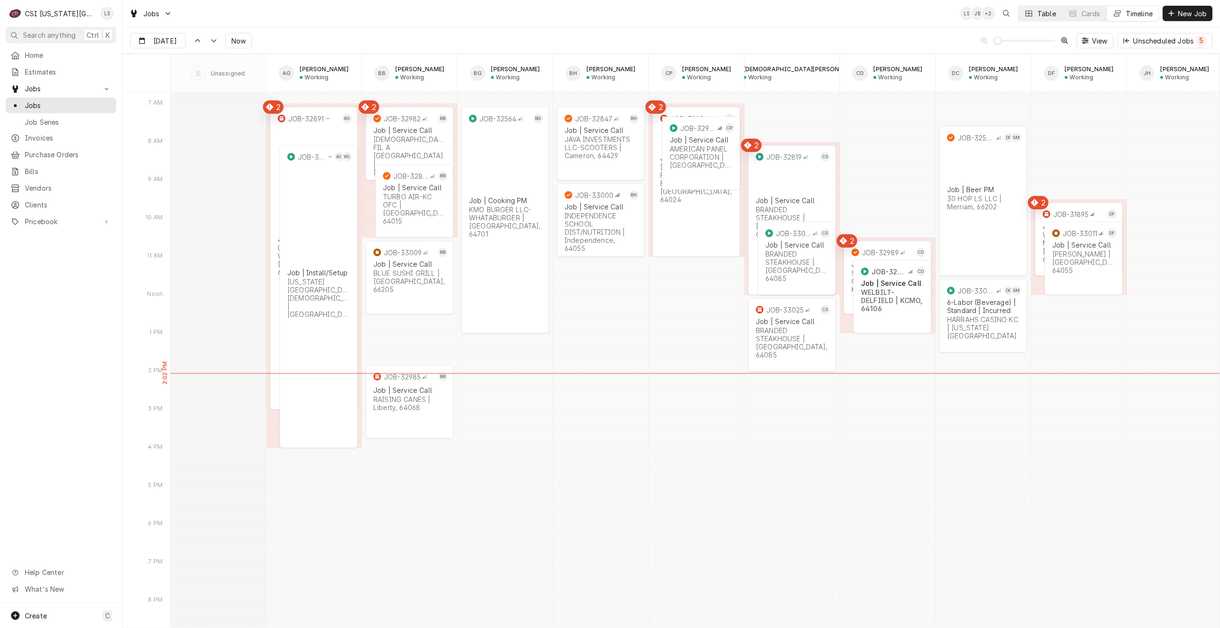
click at [1033, 9] on button "Table" at bounding box center [1039, 13] width 43 height 15
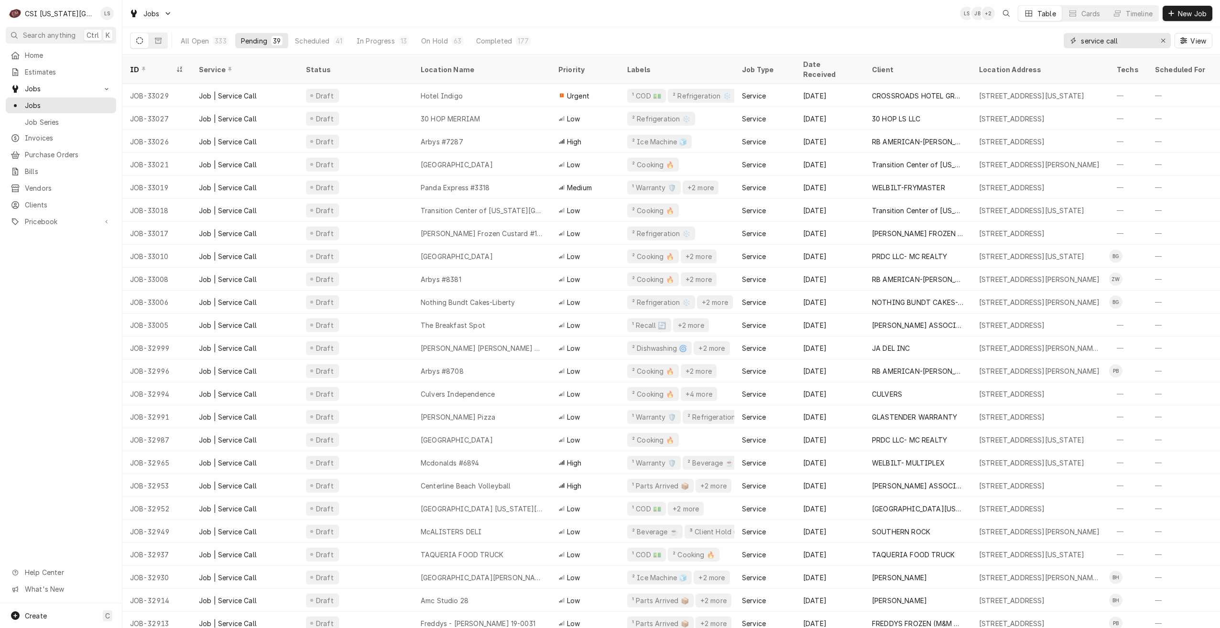
drag, startPoint x: 1082, startPoint y: 34, endPoint x: 1058, endPoint y: 33, distance: 24.4
click at [1058, 33] on div "All Open 333 Pending 39 Scheduled 41 In Progress 13 On Hold 63 Completed 177 se…" at bounding box center [671, 40] width 1082 height 27
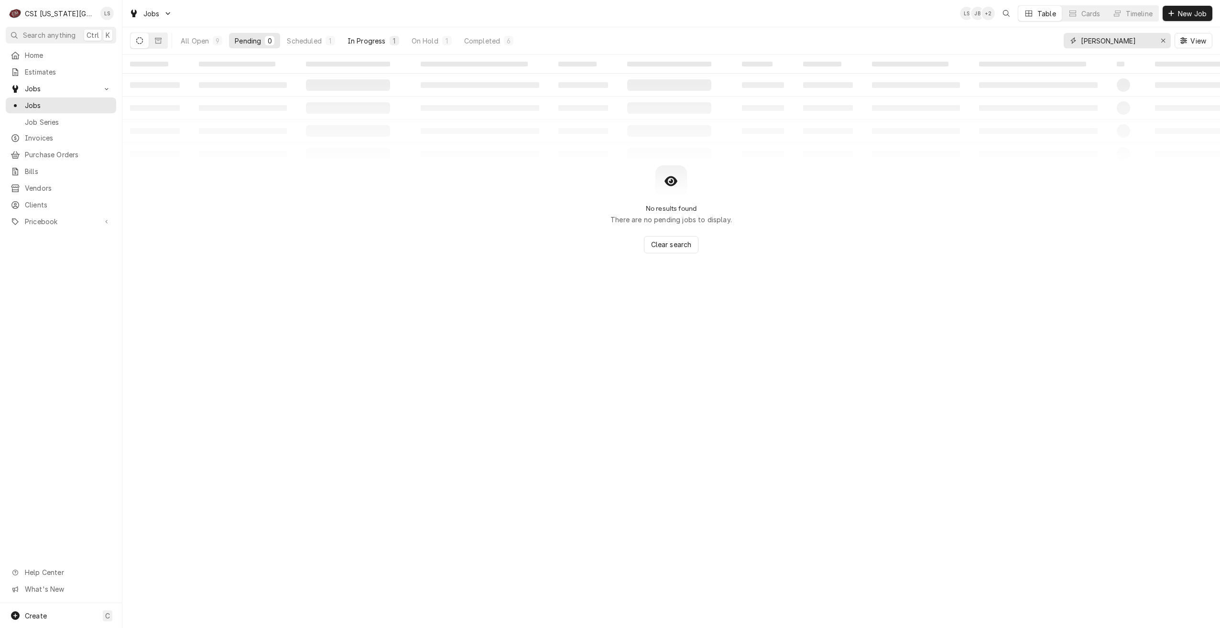
type input "adam"
click at [390, 37] on div "1" at bounding box center [394, 41] width 10 height 10
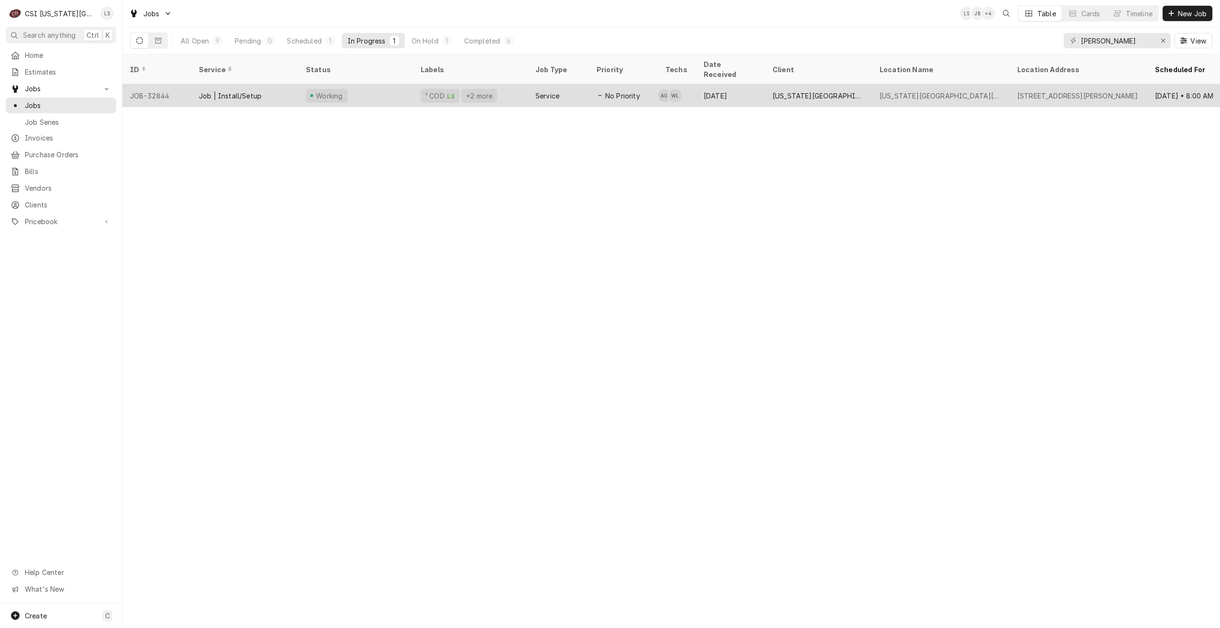
click at [740, 84] on div "Sep 17" at bounding box center [730, 95] width 69 height 23
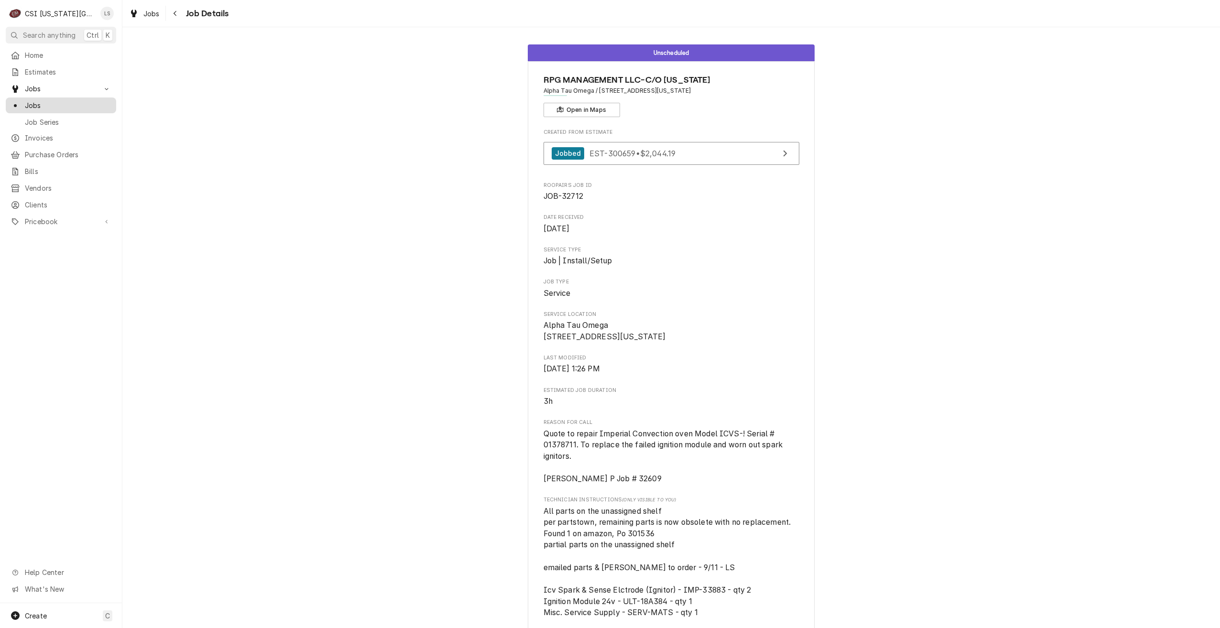
click at [96, 101] on span "Jobs" at bounding box center [68, 105] width 86 height 10
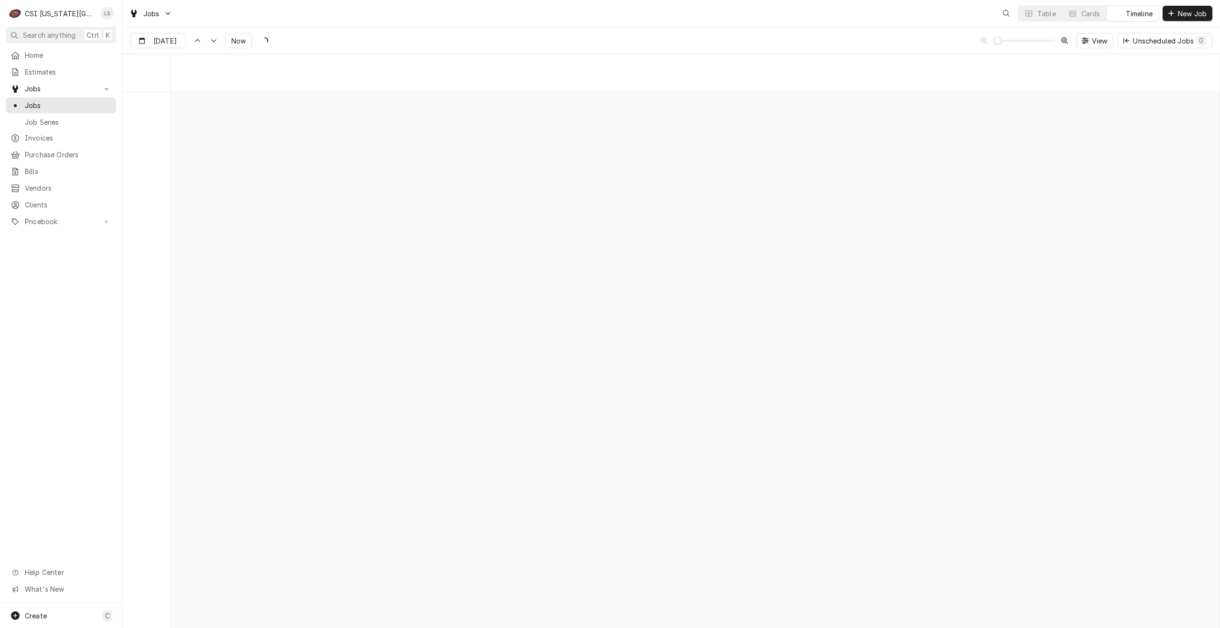
scroll to position [10973, 0]
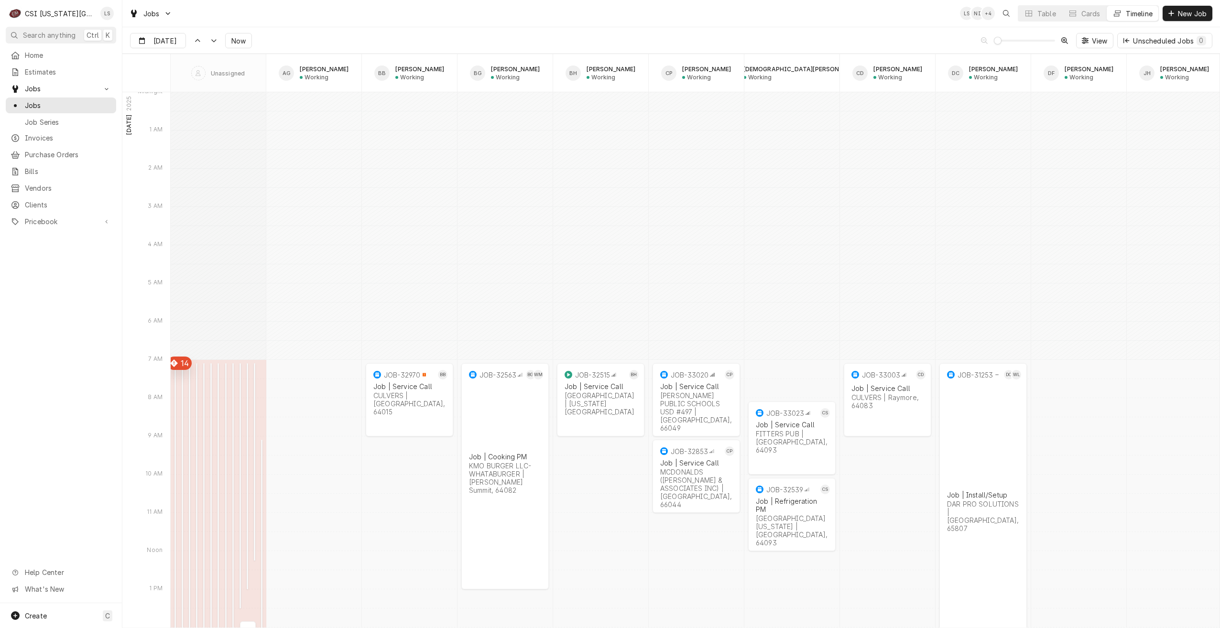
type input "Sep 28"
click at [1034, 20] on button "Table" at bounding box center [1039, 13] width 43 height 15
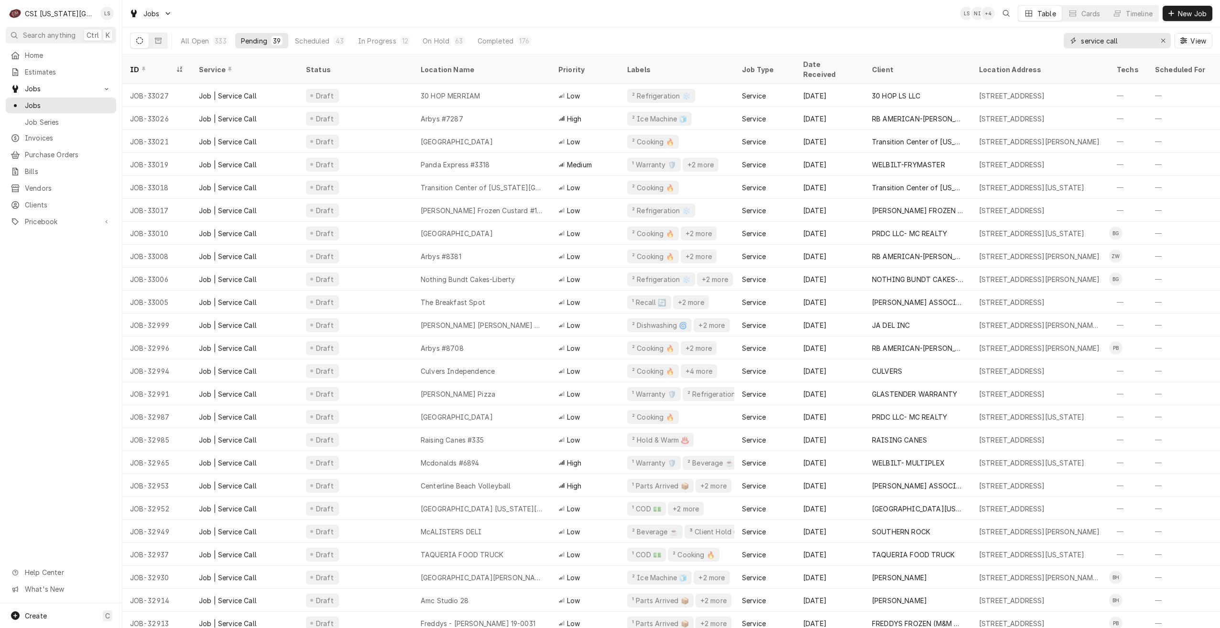
drag, startPoint x: 1127, startPoint y: 41, endPoint x: 1060, endPoint y: 39, distance: 67.4
click at [1060, 39] on div "All Open 333 Pending 39 Scheduled 43 In Progress 12 On Hold 63 Completed 176 se…" at bounding box center [671, 40] width 1082 height 27
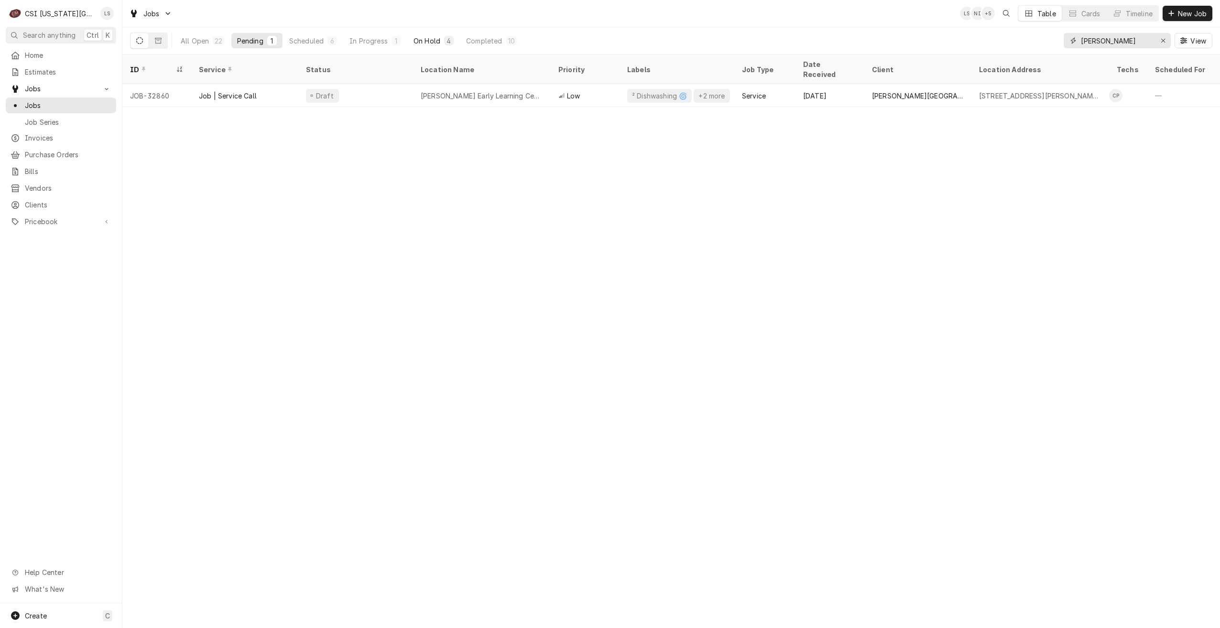
type input "charles"
click at [443, 46] on button "On Hold 4" at bounding box center [434, 40] width 52 height 15
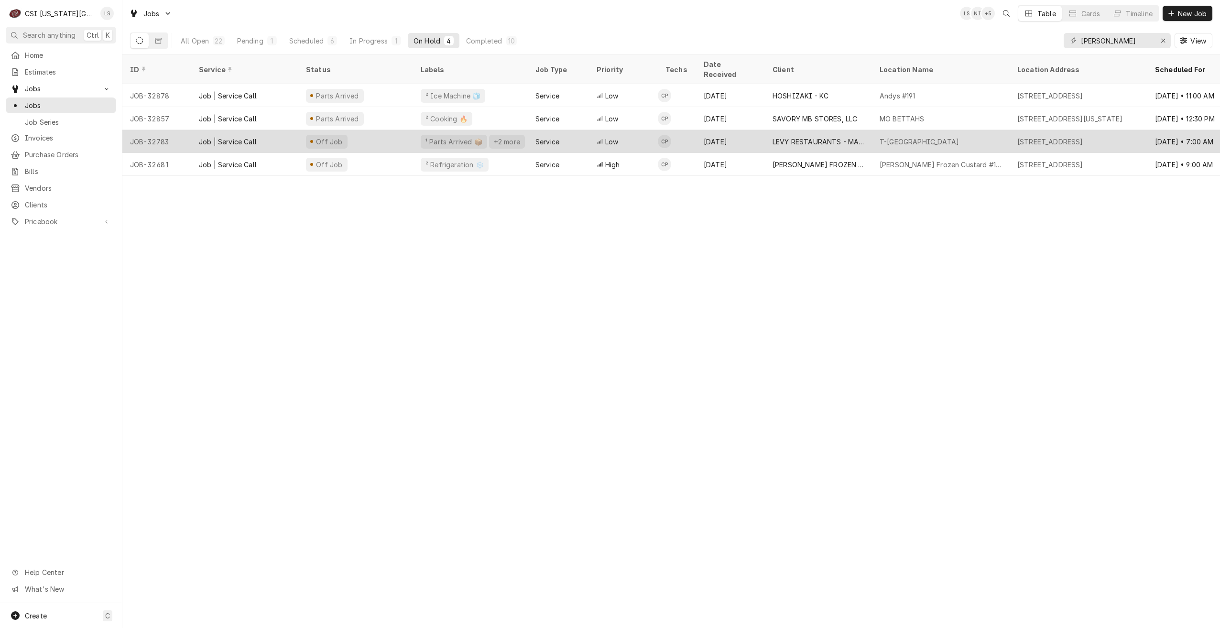
click at [789, 137] on div "LEVY RESTAURANTS - MAIN ACCOUNT" at bounding box center [818, 142] width 92 height 10
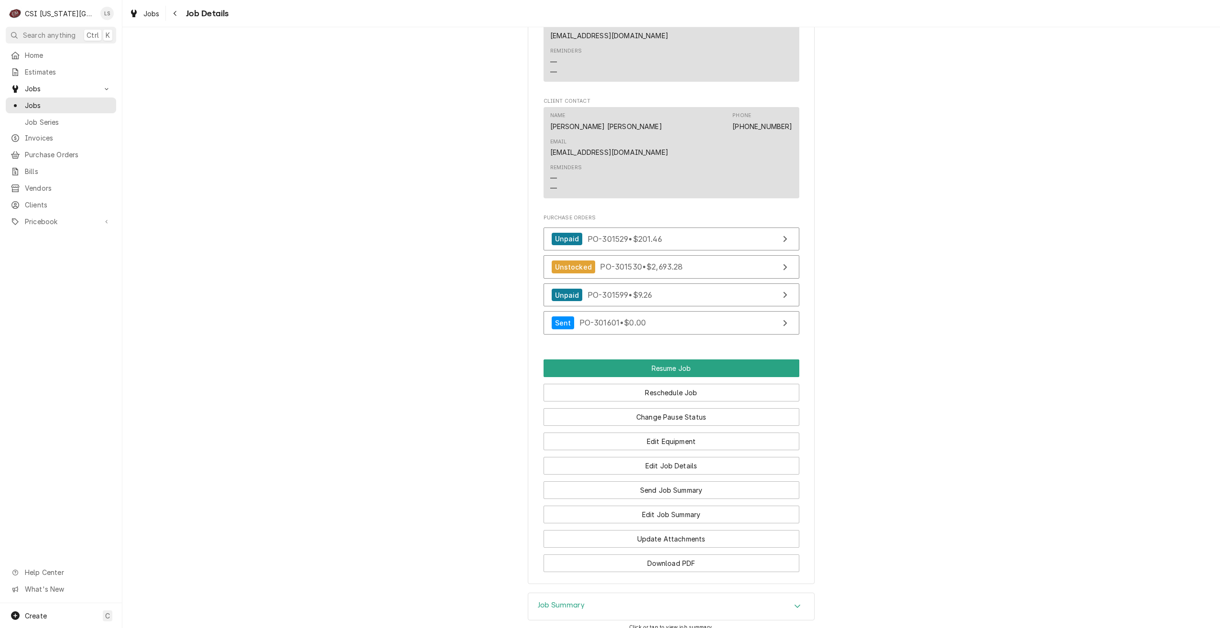
scroll to position [1428, 0]
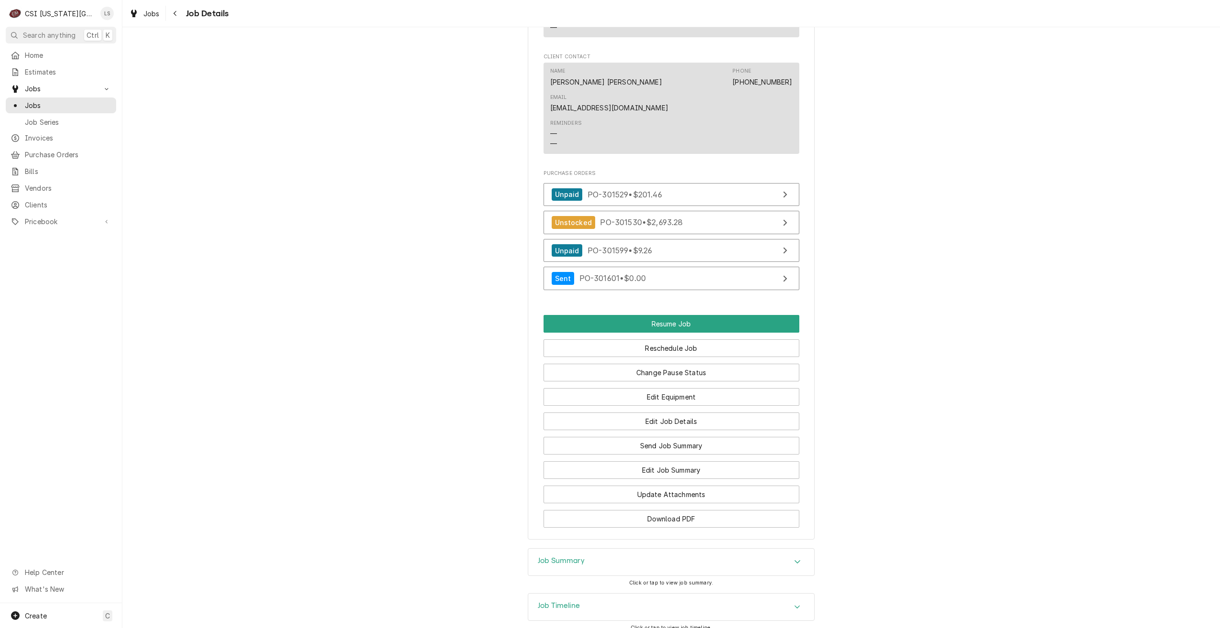
click at [676, 549] on div "Job Summary" at bounding box center [671, 562] width 286 height 27
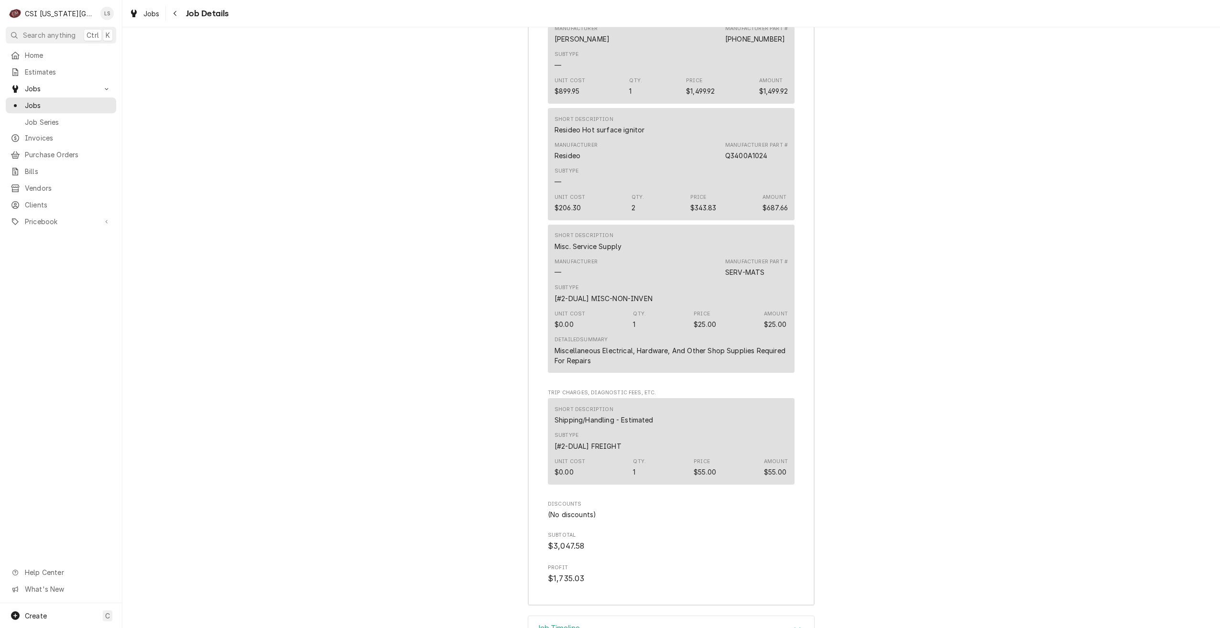
scroll to position [2550, 0]
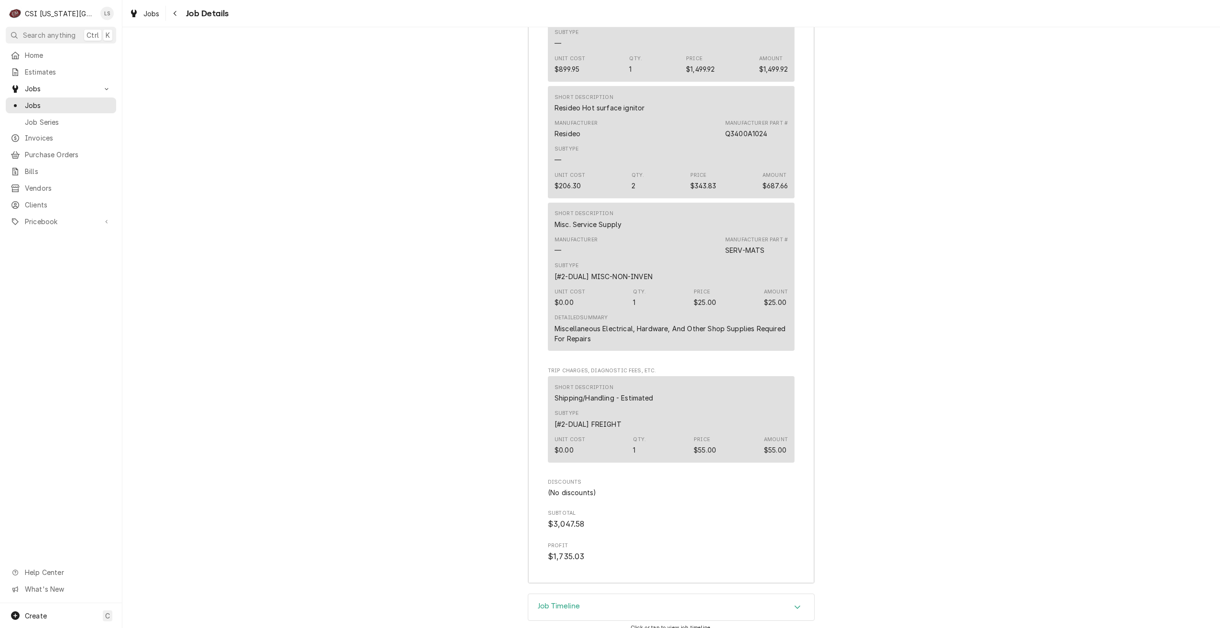
drag, startPoint x: 697, startPoint y: 549, endPoint x: 783, endPoint y: 518, distance: 92.1
click at [697, 594] on div "Job Timeline" at bounding box center [671, 607] width 286 height 27
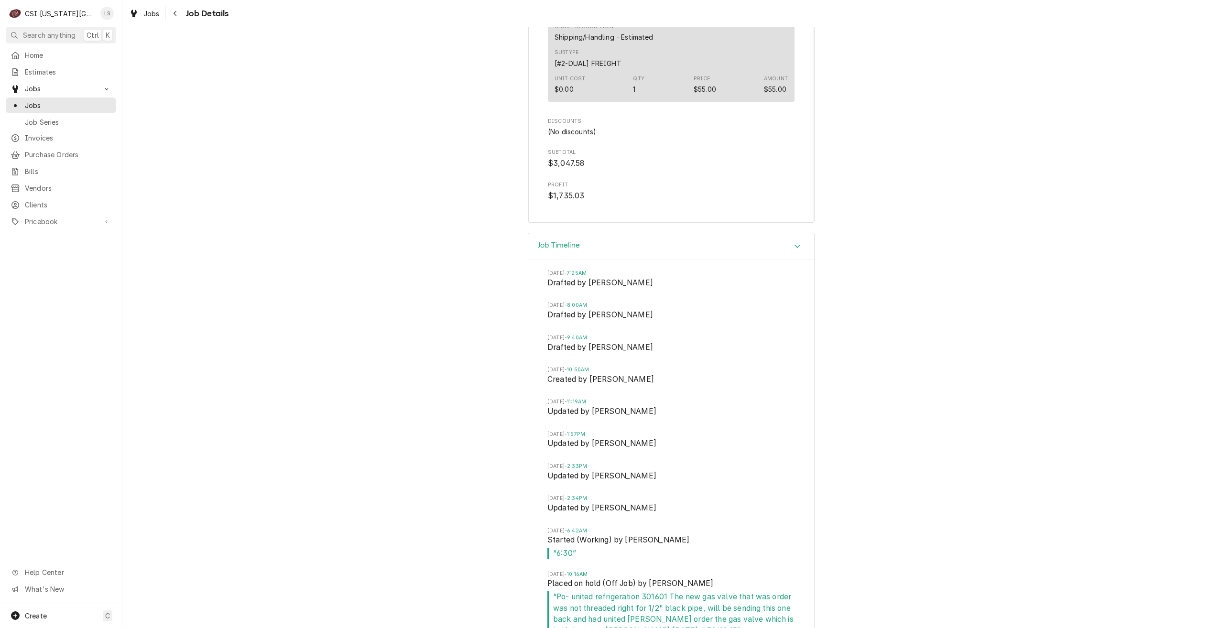
scroll to position [2952, 0]
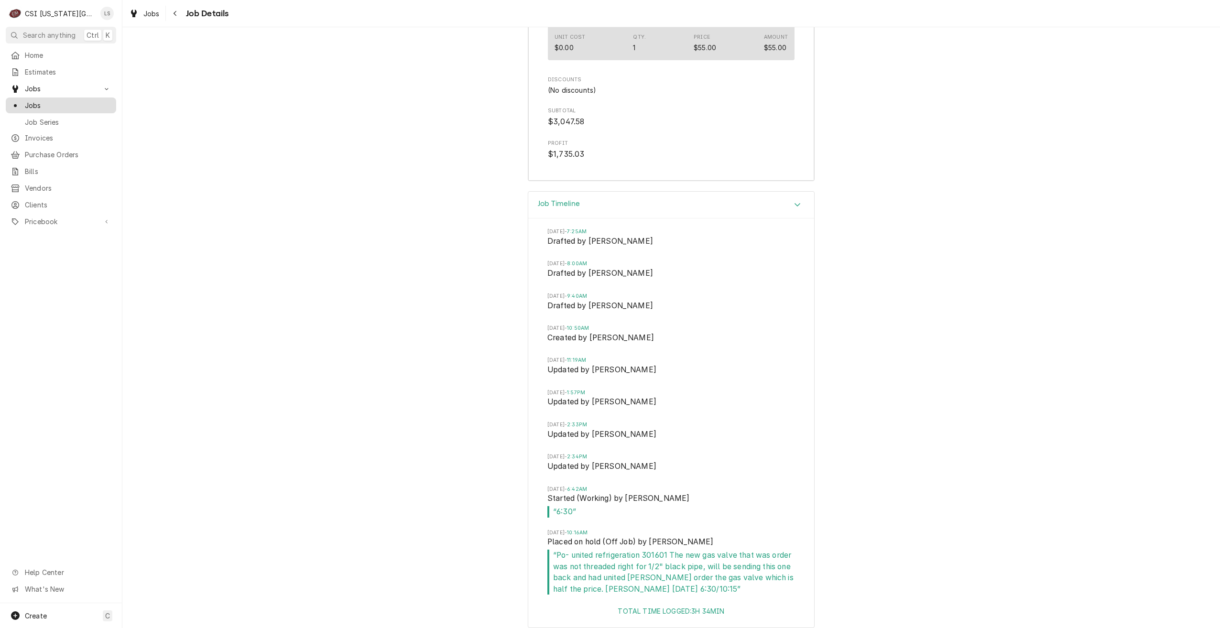
click at [78, 100] on span "Jobs" at bounding box center [68, 105] width 86 height 10
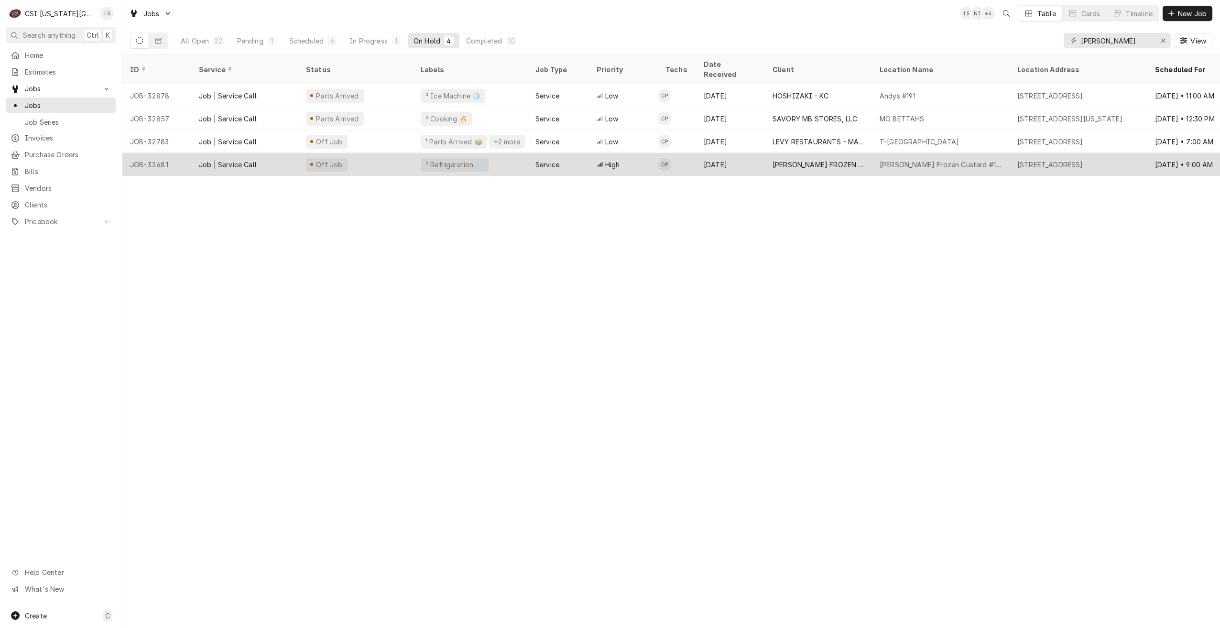
click at [520, 153] on div "² Refrigeration ❄️" at bounding box center [470, 164] width 115 height 23
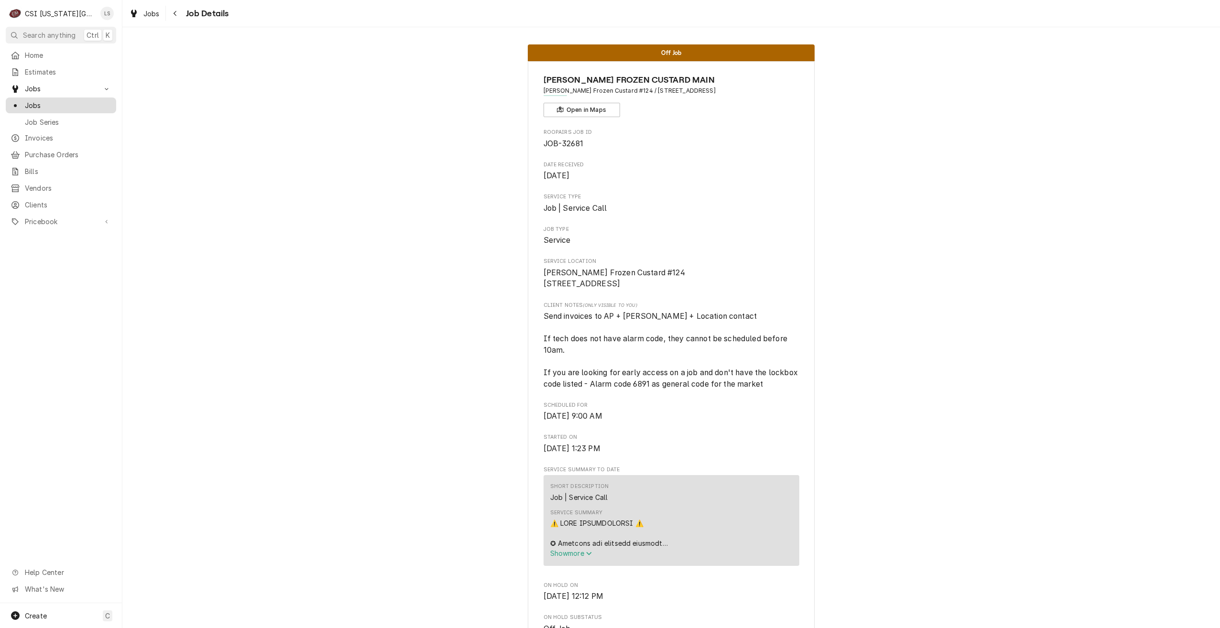
click at [97, 100] on span "Jobs" at bounding box center [68, 105] width 86 height 10
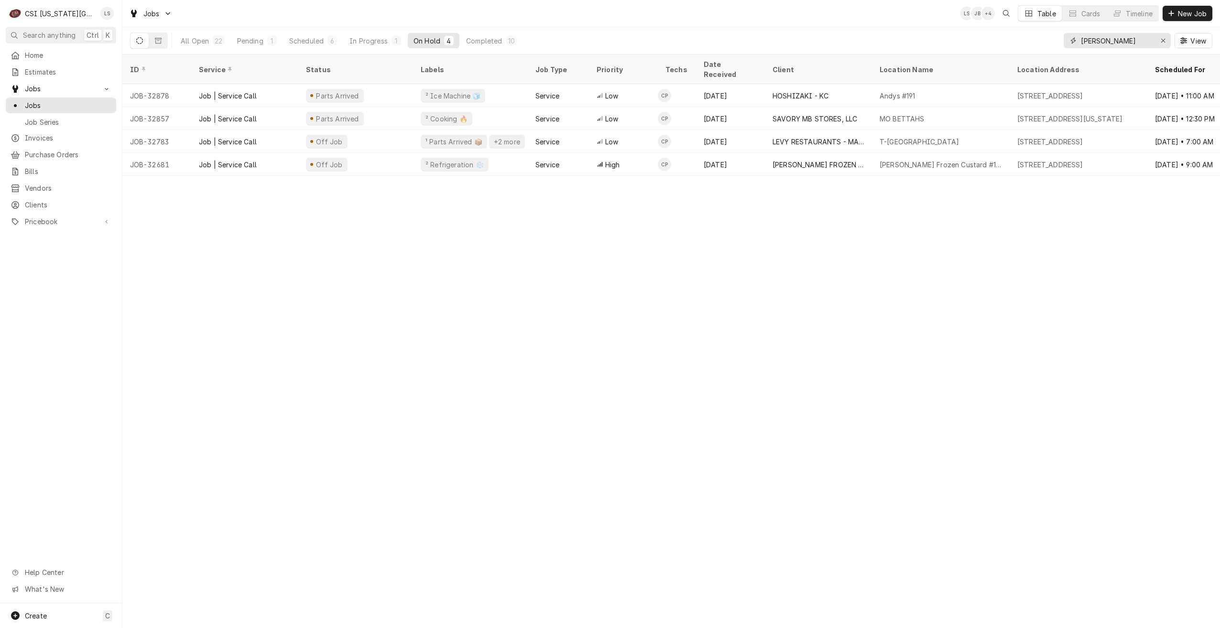
click at [1093, 43] on input "charles" at bounding box center [1117, 40] width 72 height 15
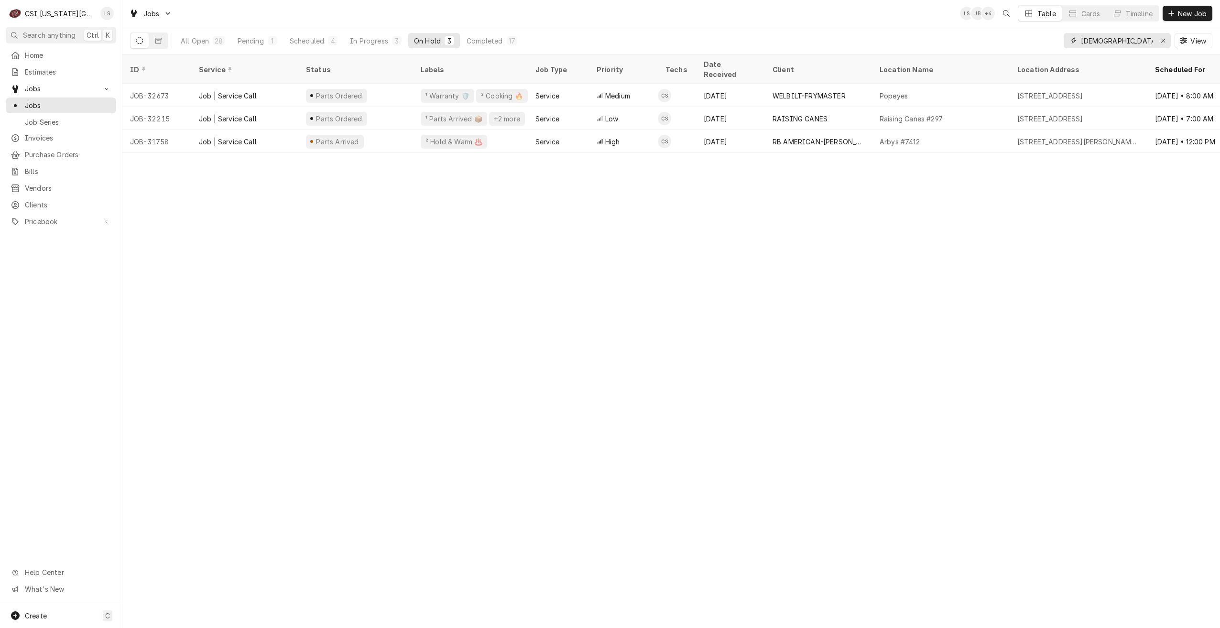
click at [1089, 43] on input "christian" at bounding box center [1117, 40] width 72 height 15
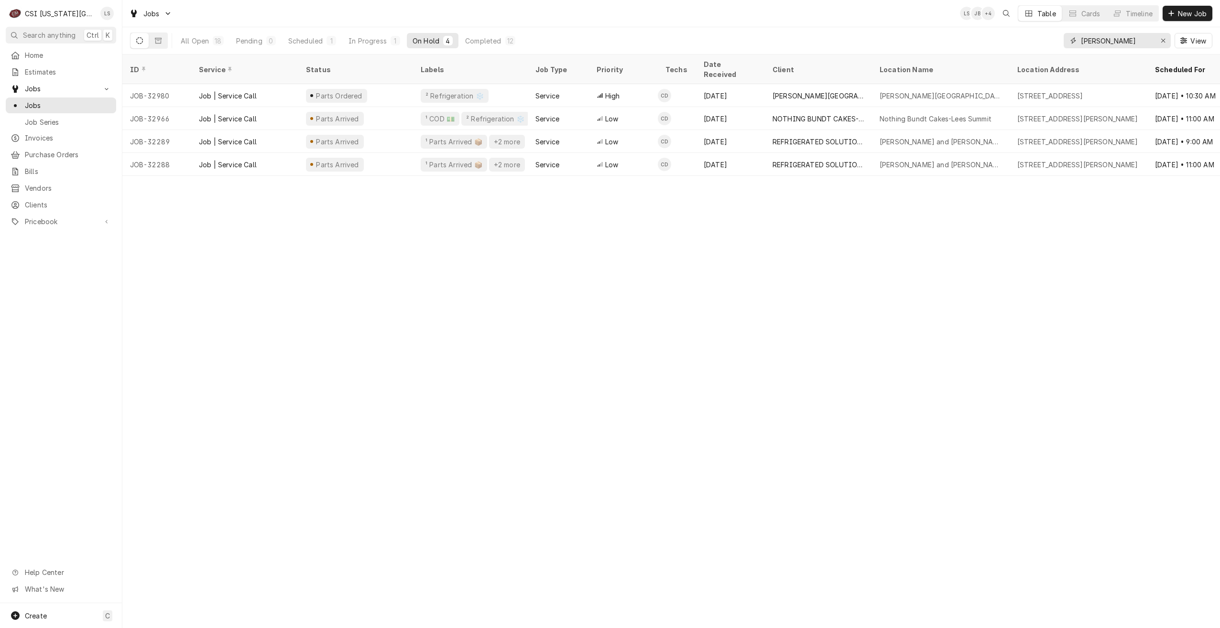
click at [1096, 40] on input "cody" at bounding box center [1117, 40] width 72 height 15
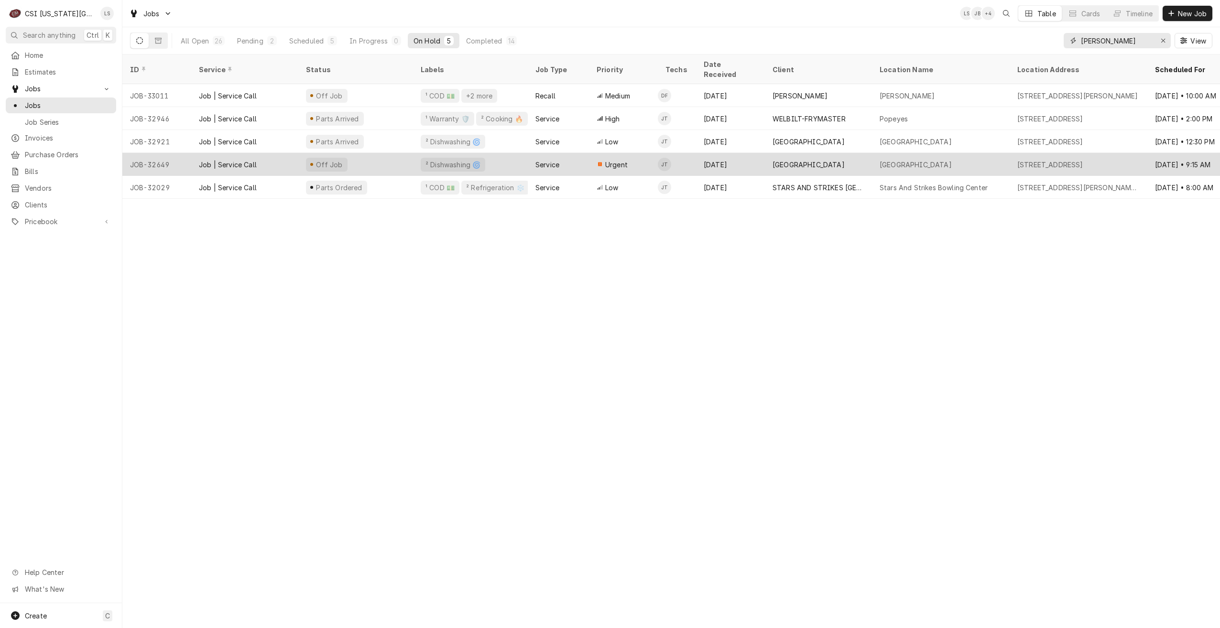
type input "jimmy"
click at [798, 160] on div "COLONIAL VILLAGE" at bounding box center [808, 165] width 72 height 10
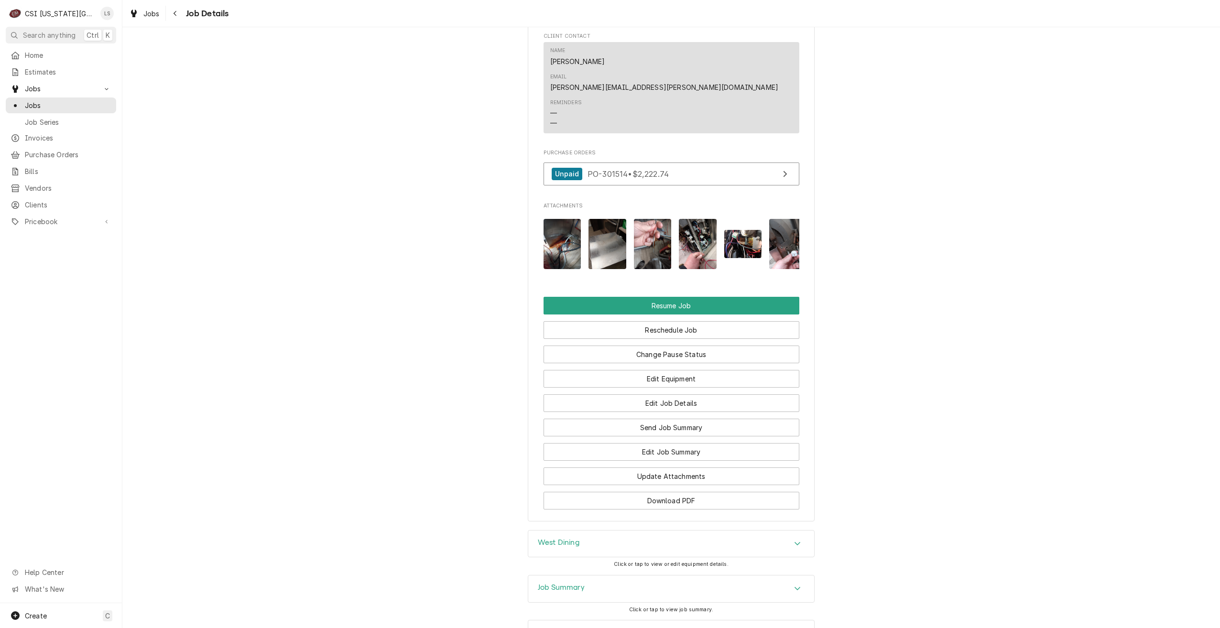
scroll to position [1318, 0]
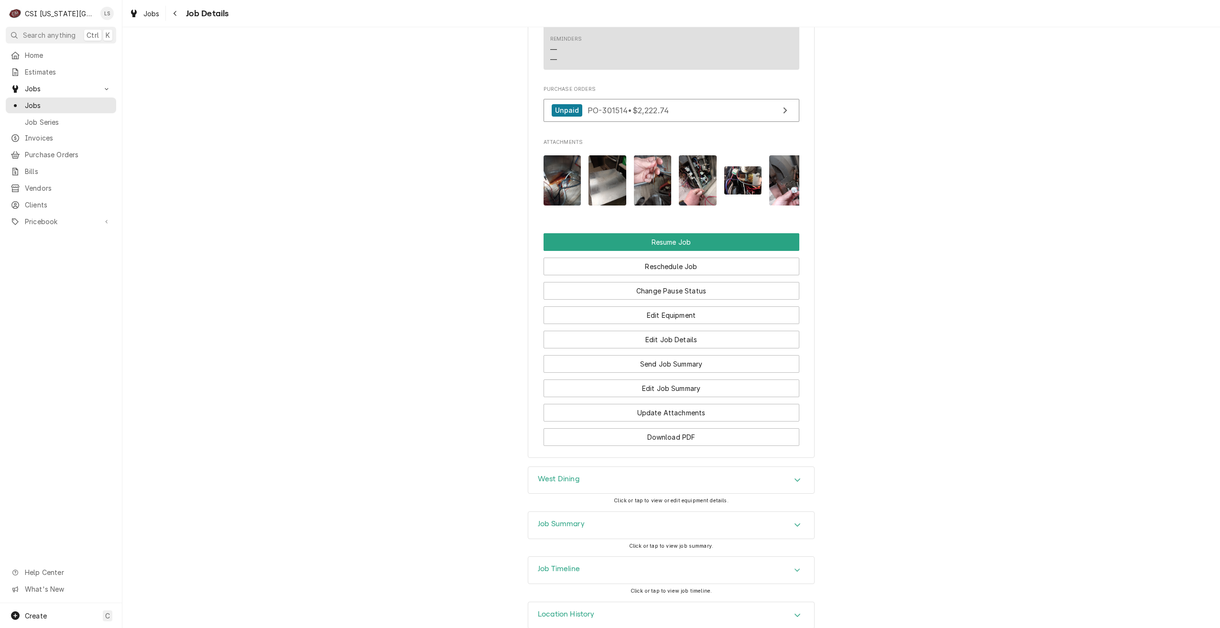
click at [763, 512] on div "Job Summary" at bounding box center [671, 525] width 286 height 27
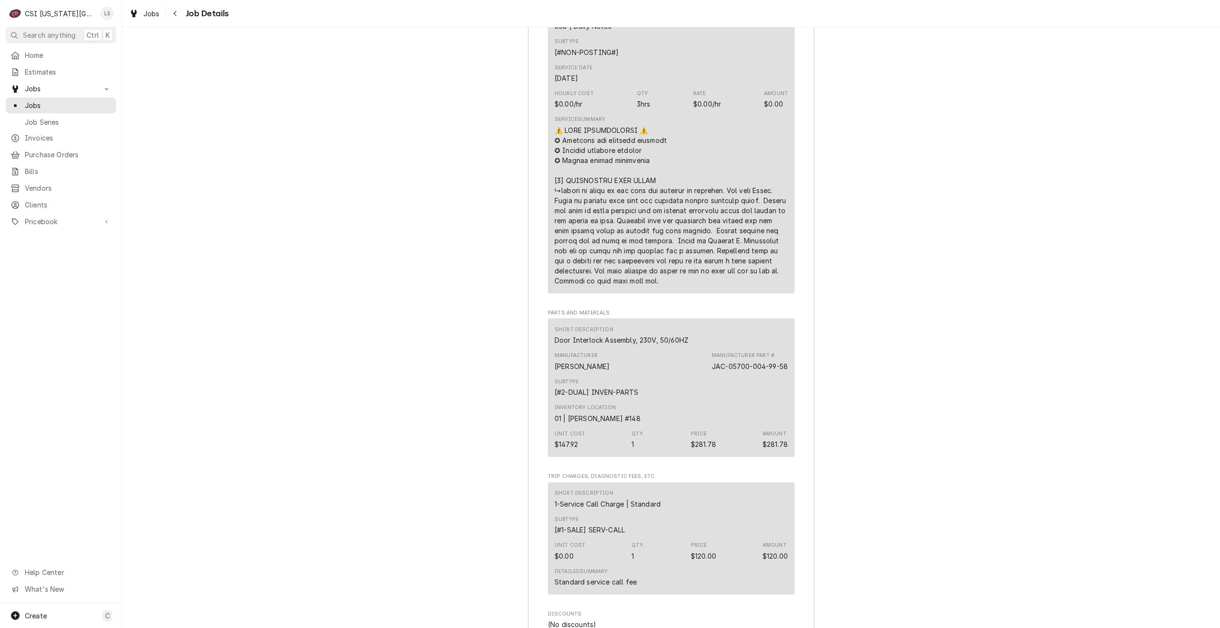
scroll to position [3453, 0]
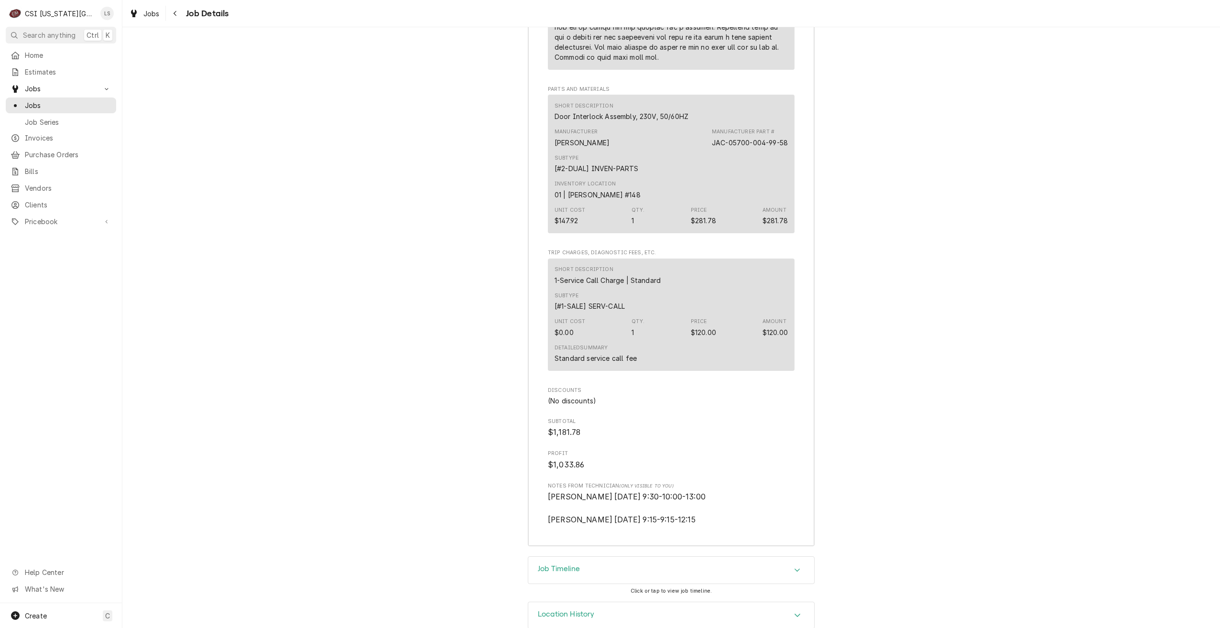
click at [774, 559] on div "Job Timeline" at bounding box center [671, 570] width 286 height 27
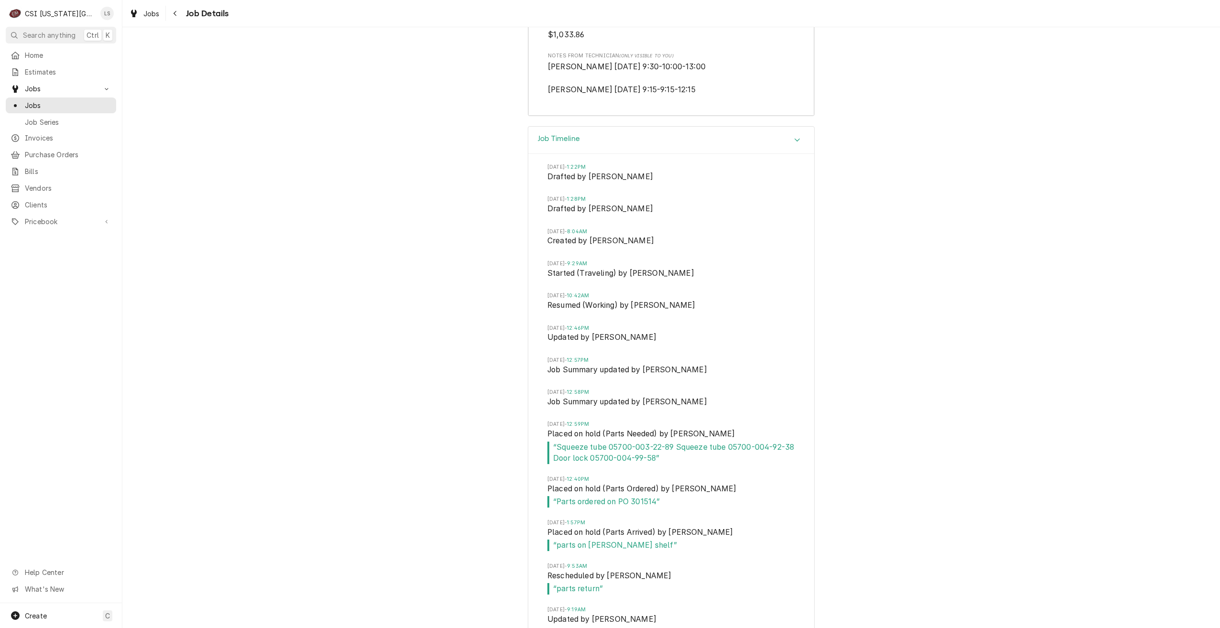
scroll to position [4075, 0]
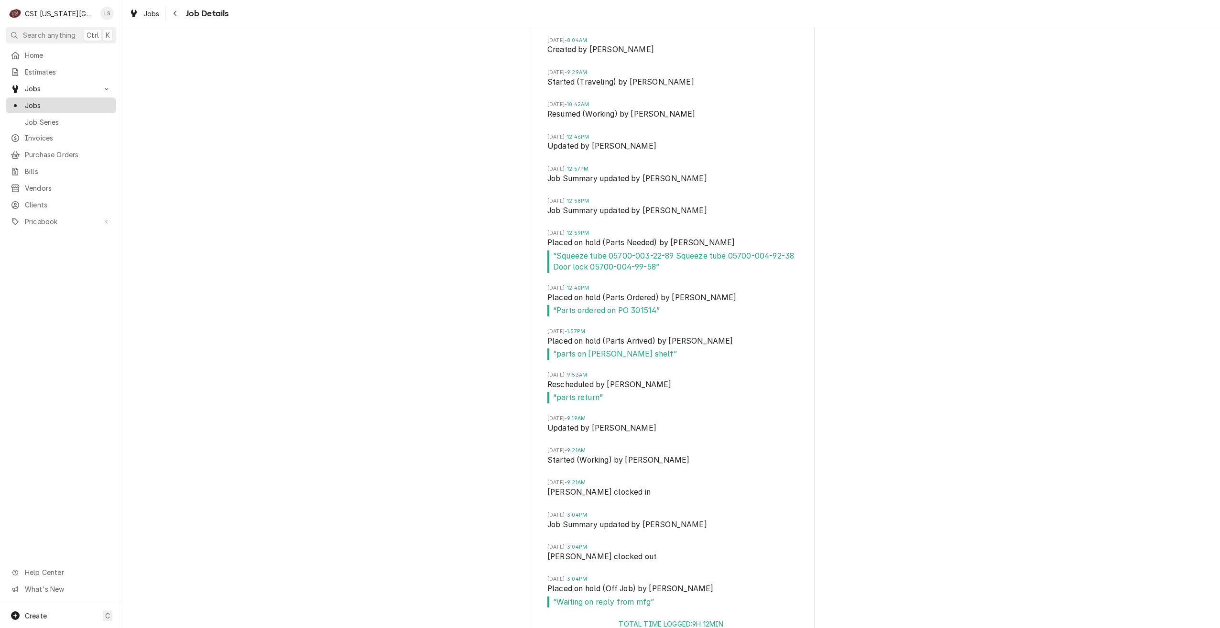
click at [100, 103] on span "Jobs" at bounding box center [68, 105] width 86 height 10
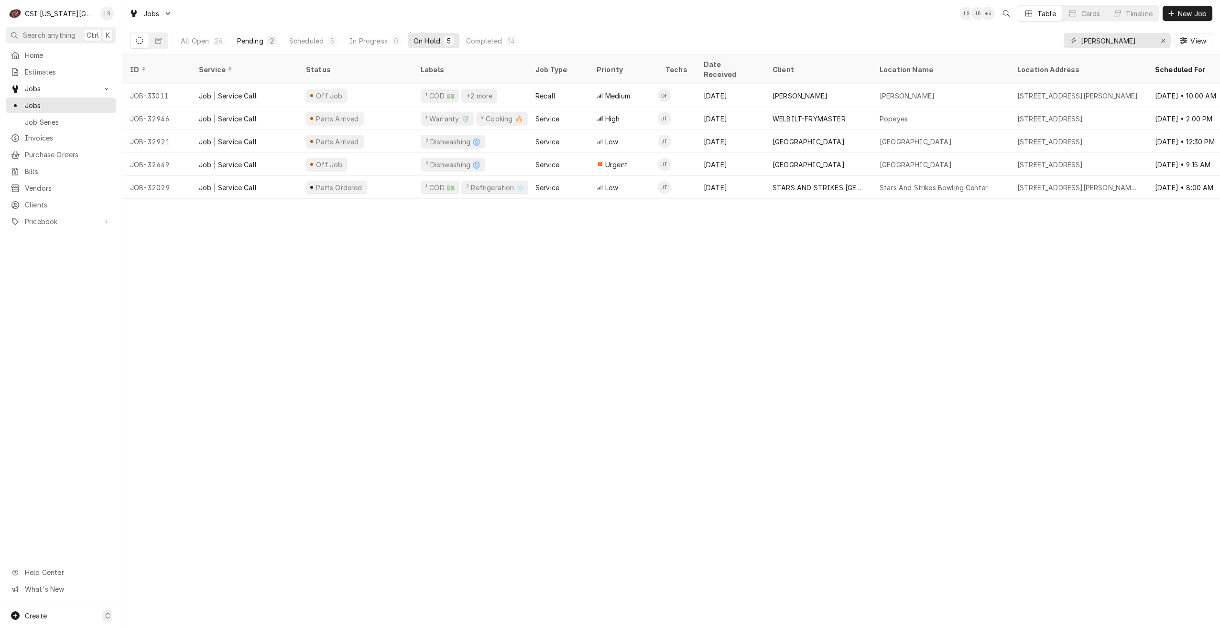
click at [272, 43] on div "2" at bounding box center [272, 41] width 6 height 10
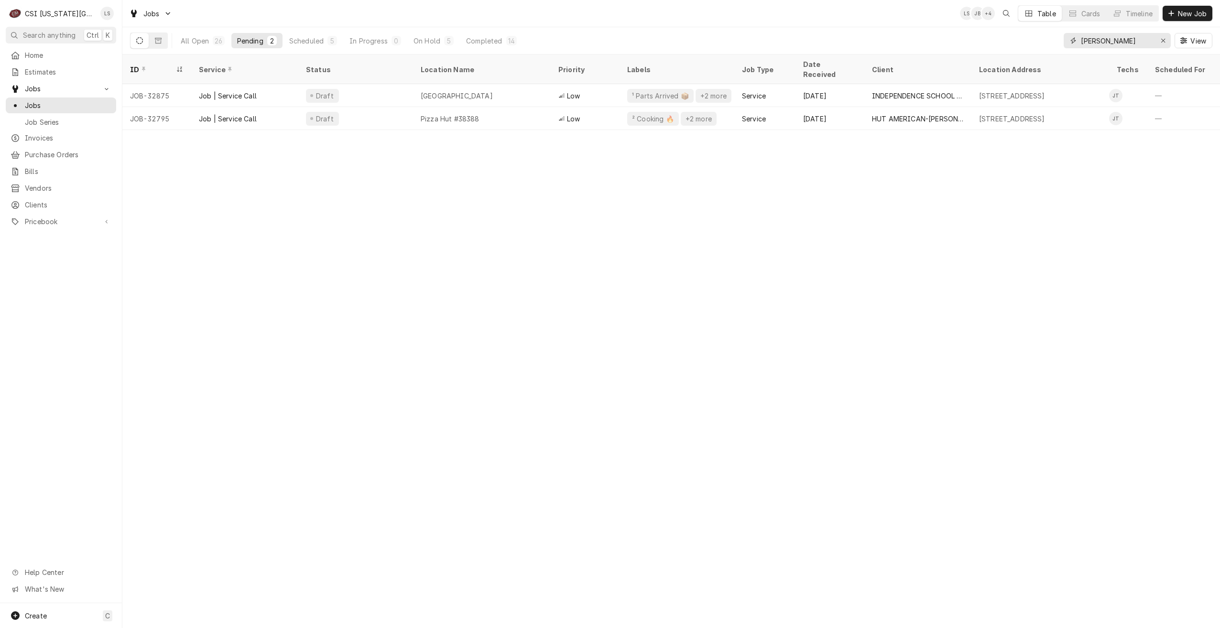
click at [1105, 40] on input "jimmy" at bounding box center [1117, 40] width 72 height 15
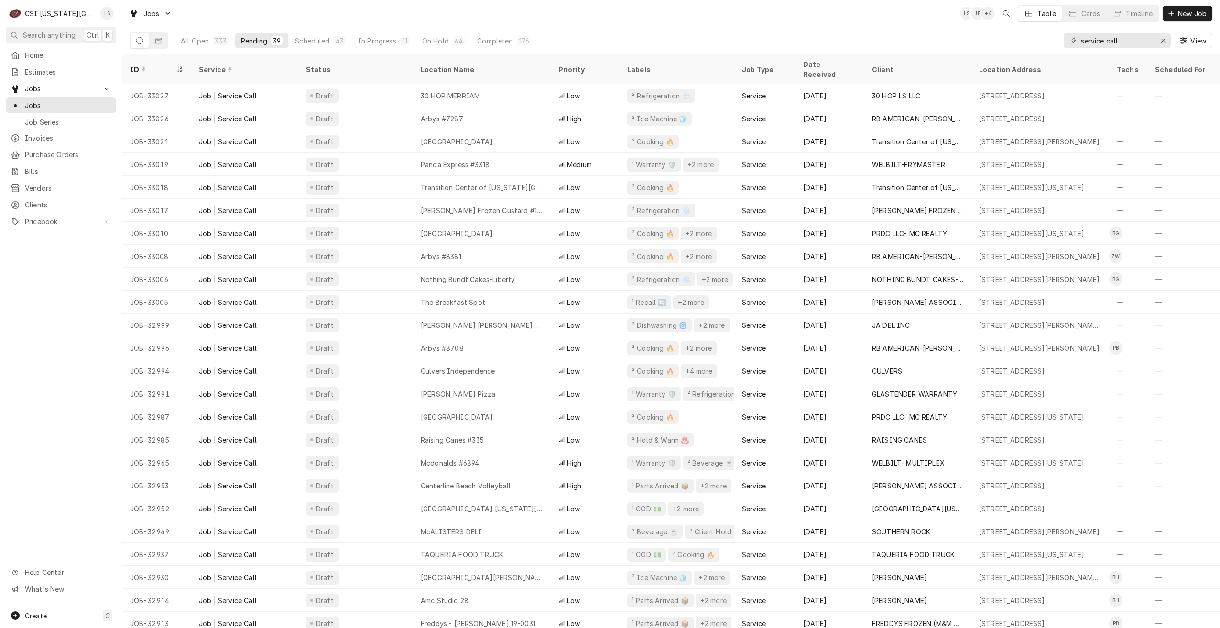
click at [845, 17] on div "Jobs LS JB + 4 Table Cards Timeline New Job" at bounding box center [670, 13] width 1097 height 27
click at [691, 24] on div "Jobs LS JB + 4 Table Cards Timeline New Job" at bounding box center [670, 13] width 1097 height 27
drag, startPoint x: 1065, startPoint y: 45, endPoint x: 1045, endPoint y: 45, distance: 20.1
click at [1045, 45] on div "All Open 333 Pending 39 Scheduled 43 In Progress 11 On Hold 64 Completed 176 se…" at bounding box center [671, 40] width 1082 height 27
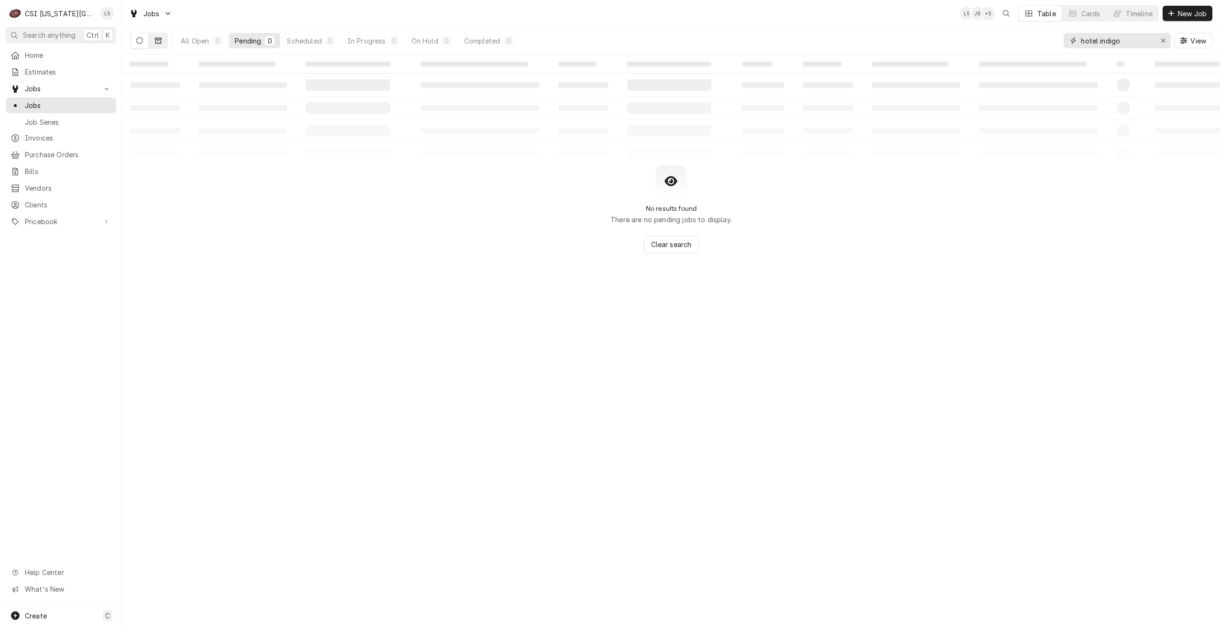
type input "hotel indigo"
click at [160, 40] on icon "Dynamic Content Wrapper" at bounding box center [158, 40] width 7 height 7
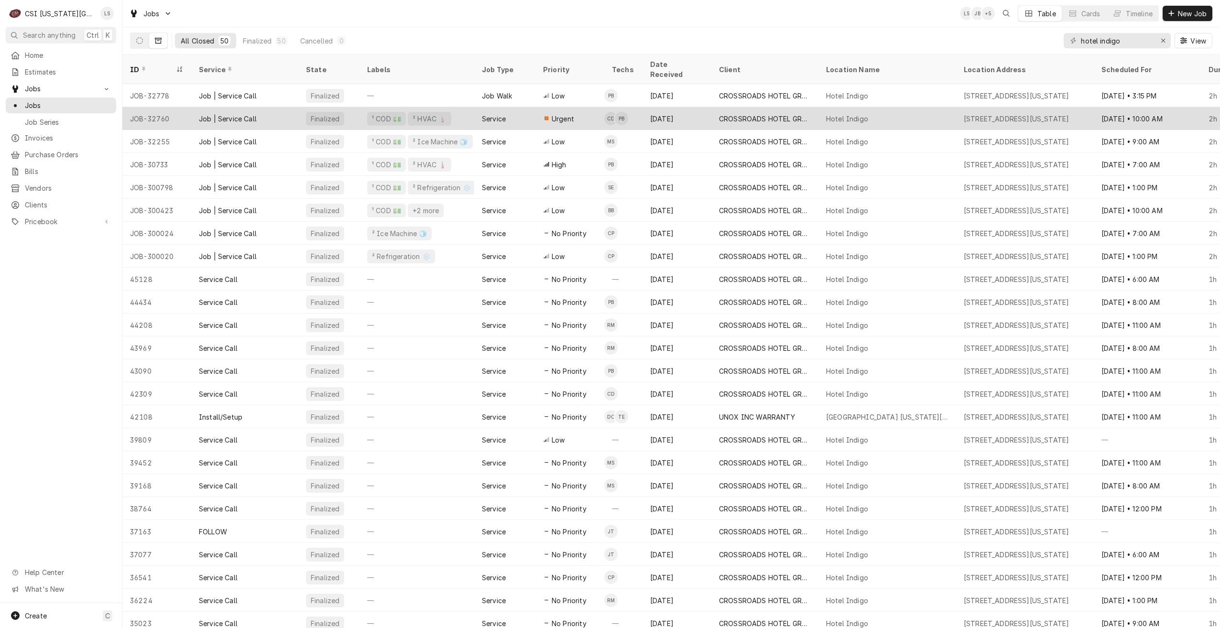
click at [842, 114] on div "Hotel Indigo" at bounding box center [847, 119] width 42 height 10
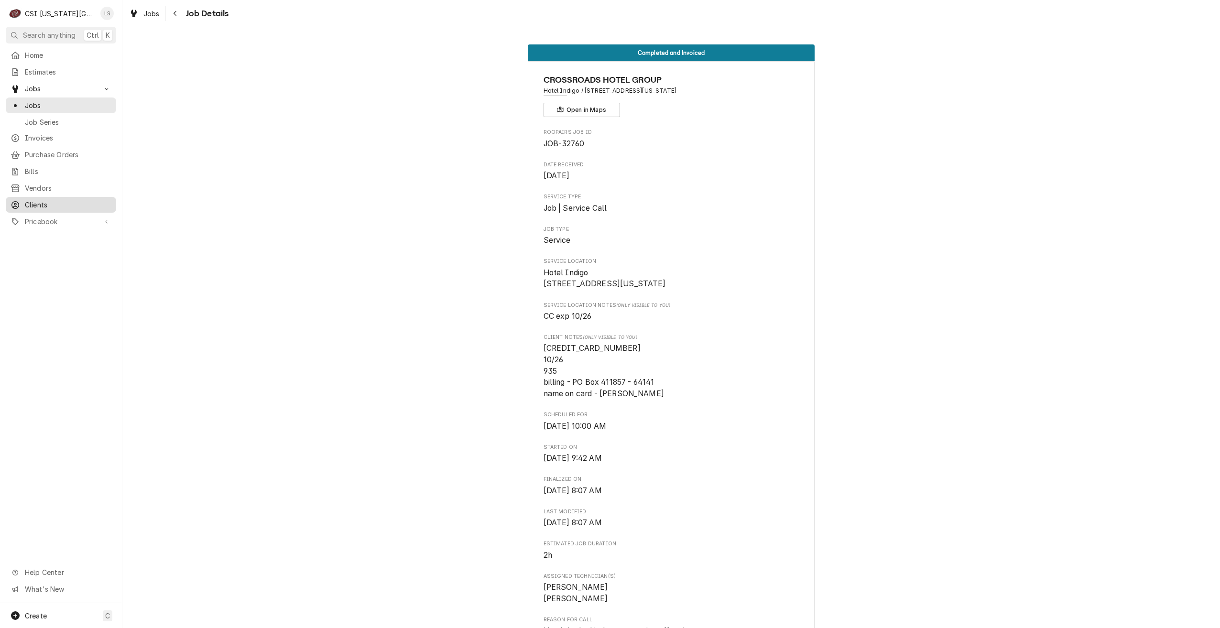
click at [37, 200] on span "Clients" at bounding box center [68, 205] width 86 height 10
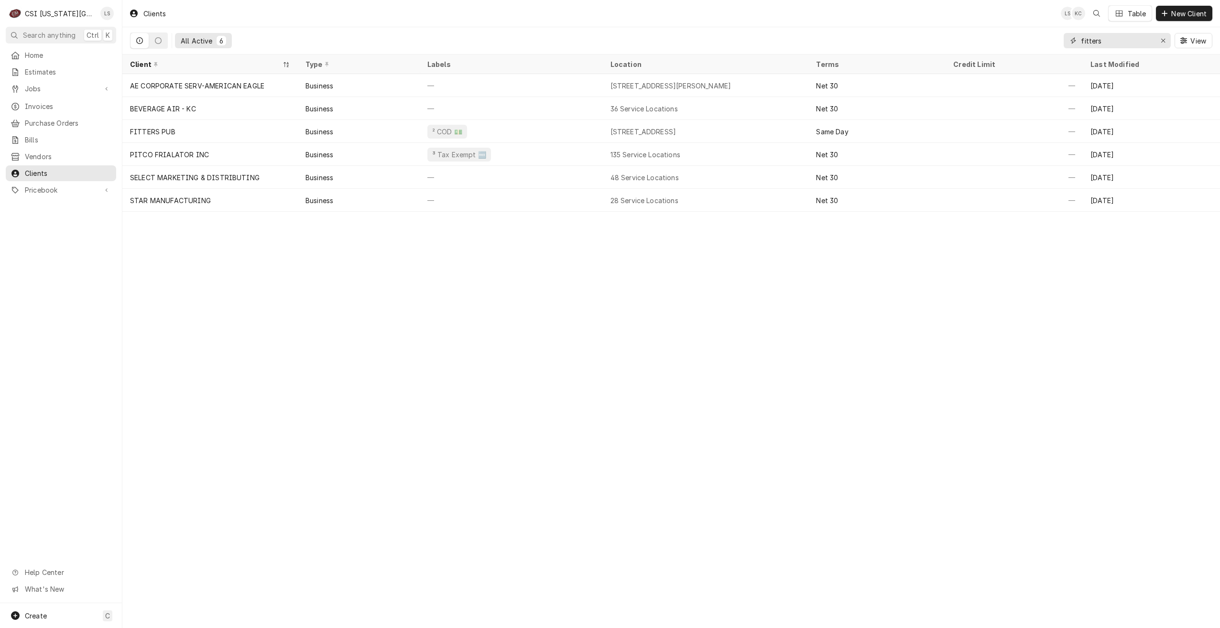
click at [1111, 39] on input "fitters" at bounding box center [1117, 40] width 72 height 15
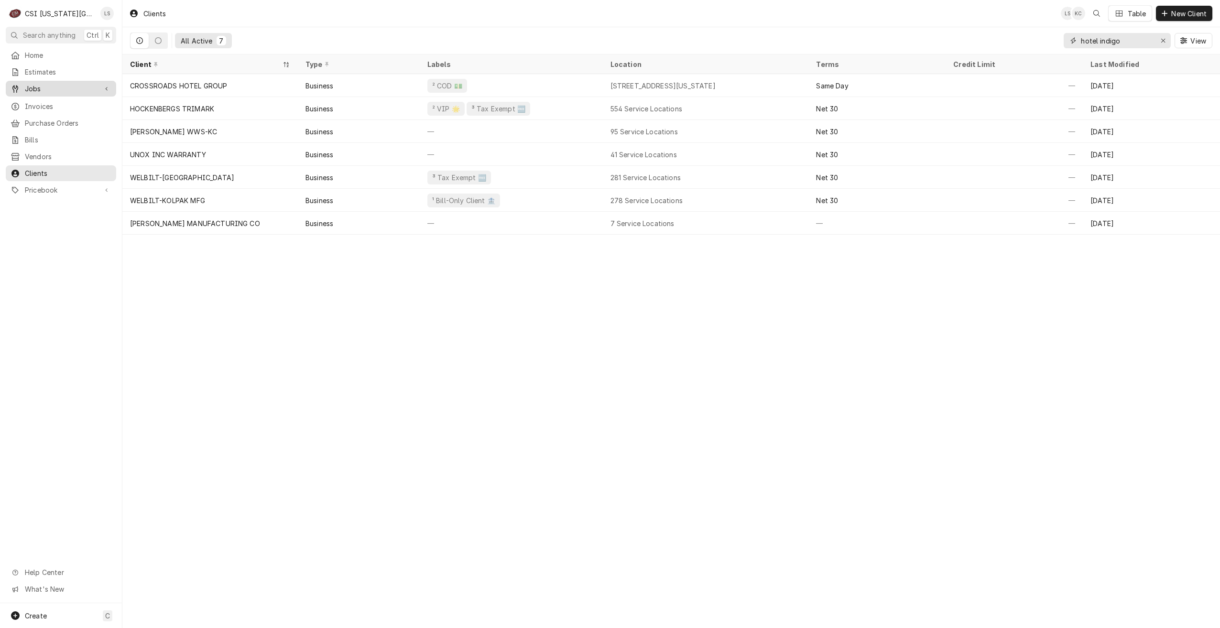
type input "hotel indigo"
click at [50, 83] on div "Jobs" at bounding box center [61, 89] width 107 height 12
click at [43, 107] on div "Jobs" at bounding box center [61, 105] width 107 height 12
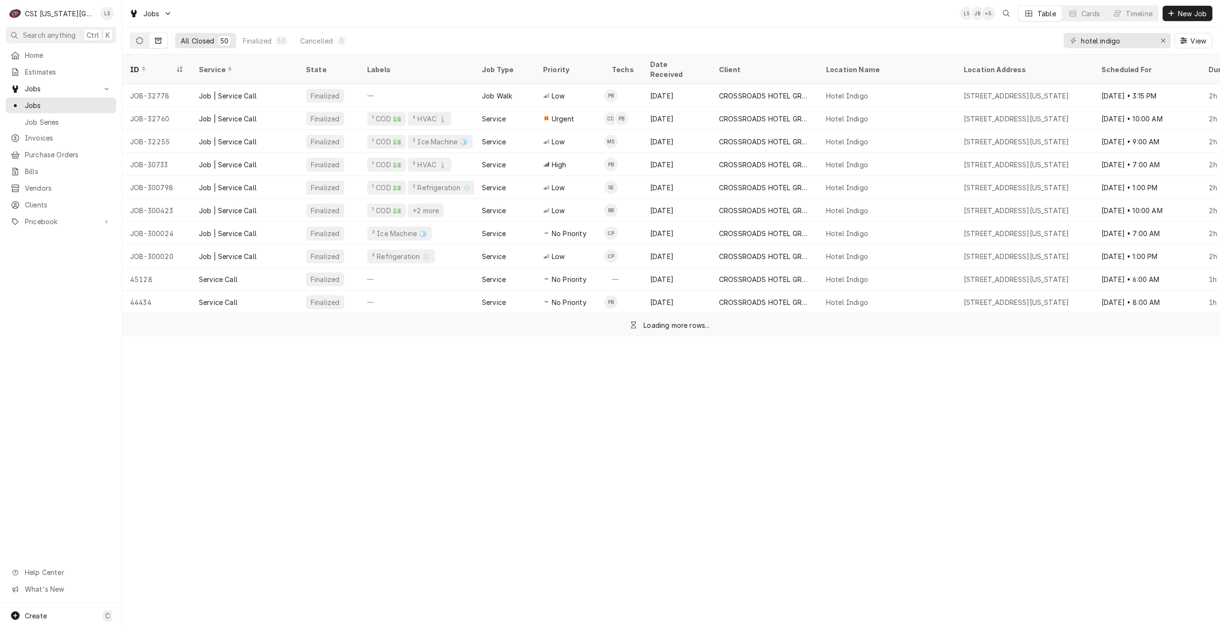
click at [140, 46] on button "Dynamic Content Wrapper" at bounding box center [139, 40] width 18 height 15
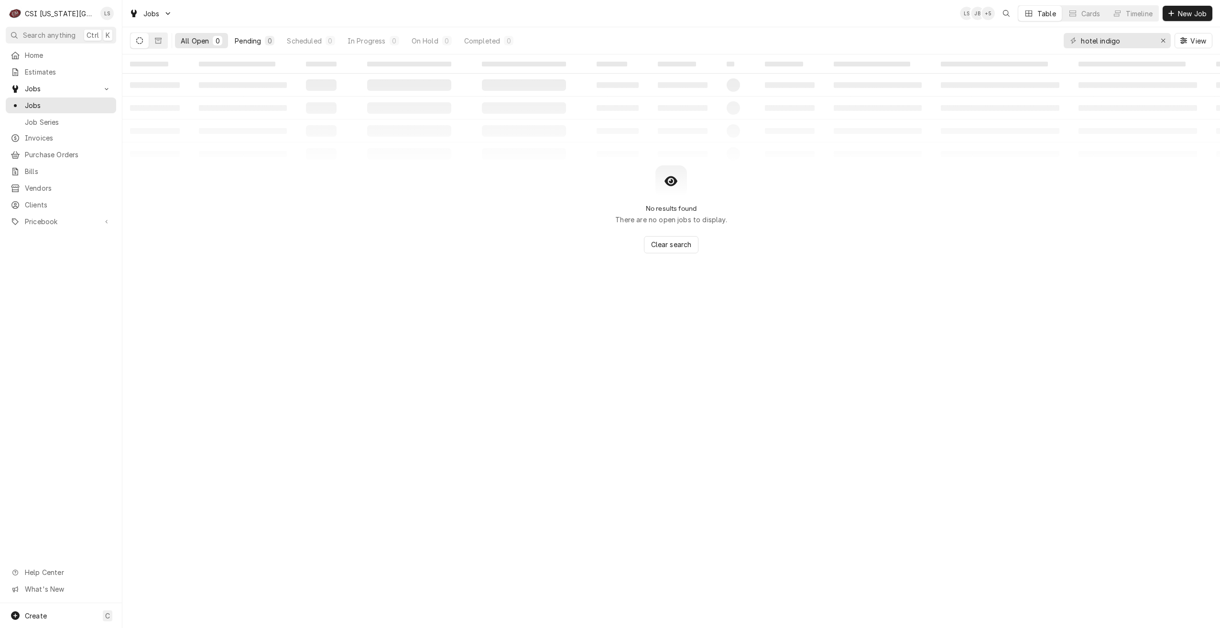
click at [242, 43] on div "Pending" at bounding box center [248, 41] width 26 height 10
drag, startPoint x: 1135, startPoint y: 43, endPoint x: 1062, endPoint y: 37, distance: 72.9
click at [1062, 37] on div "All Open 0 Pending 0 Scheduled 0 In Progress 0 On Hold 0 Completed 0 hotel indi…" at bounding box center [671, 40] width 1082 height 27
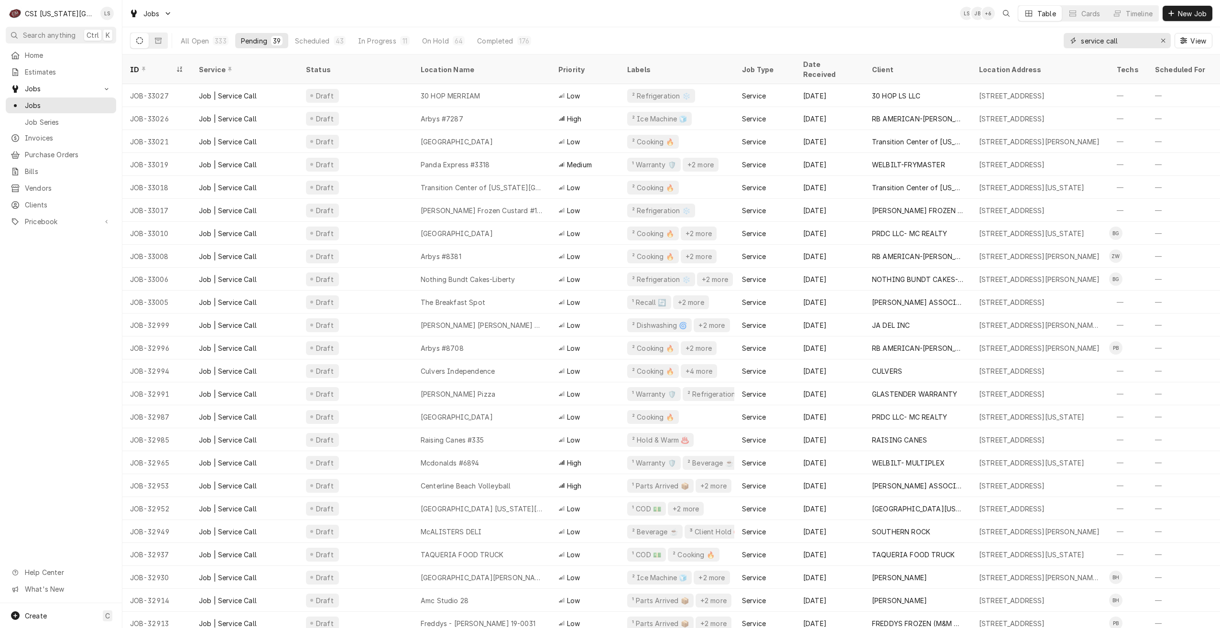
type input "service call"
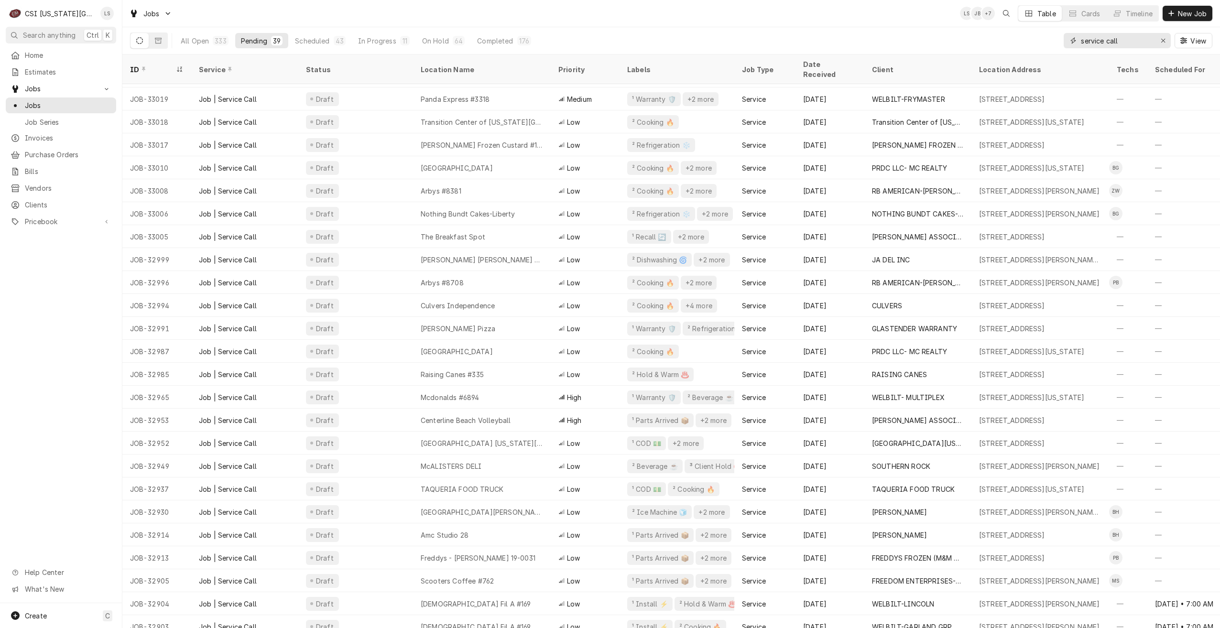
scroll to position [60, 0]
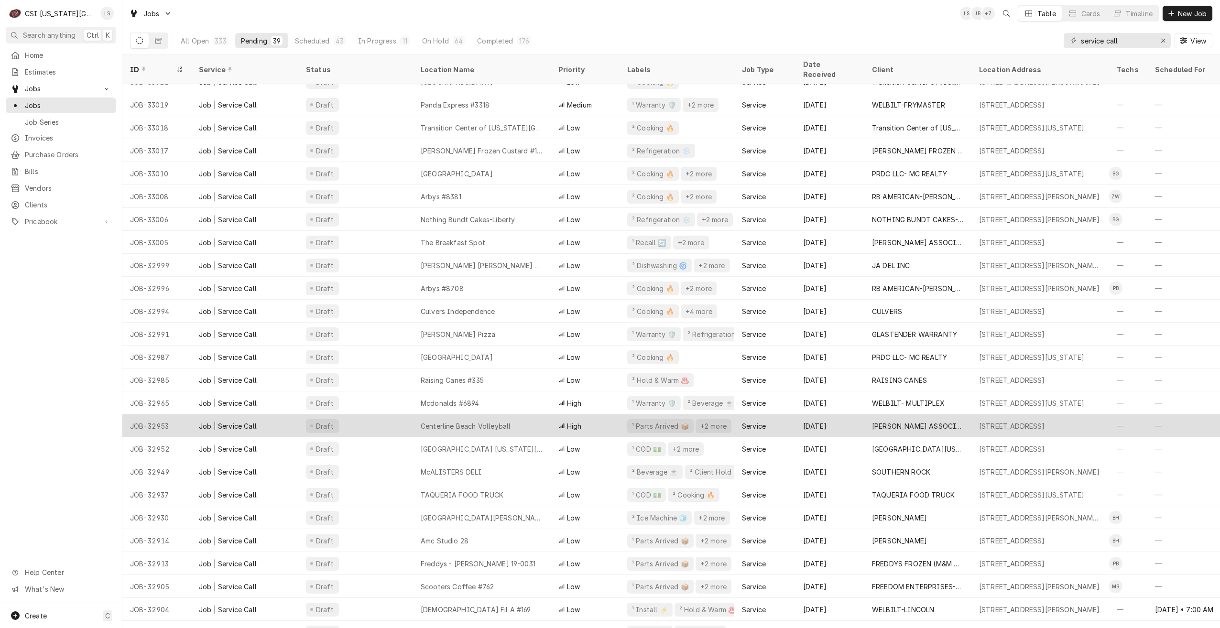
click at [533, 414] on div "Centerline Beach Volleyball" at bounding box center [482, 425] width 138 height 23
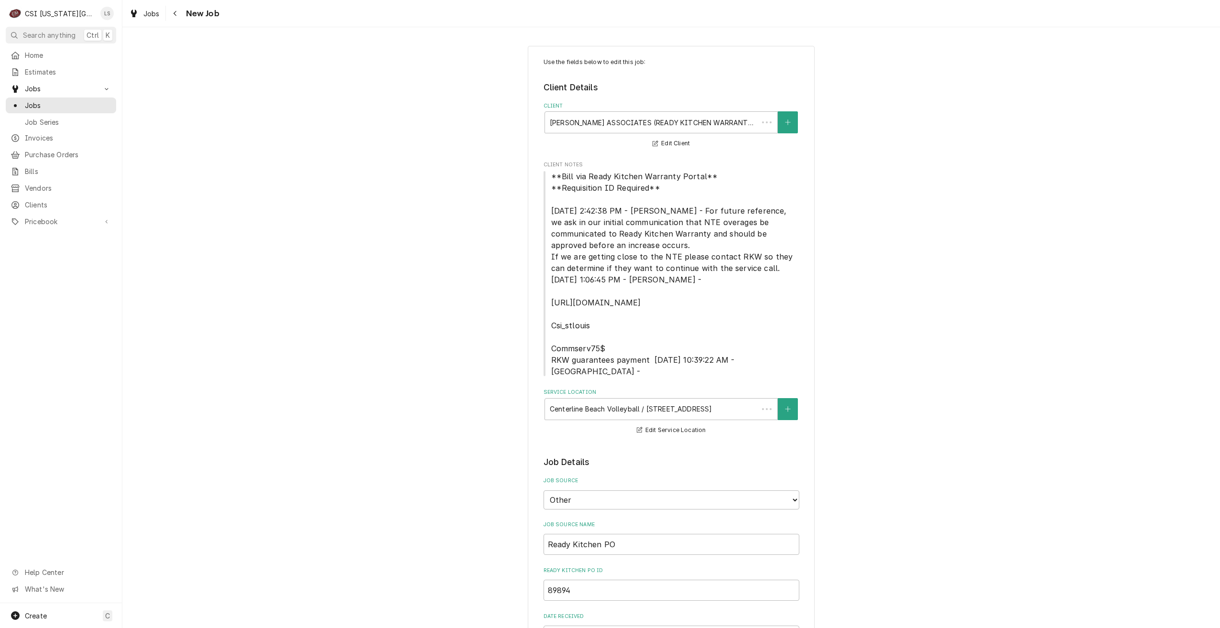
type textarea "x"
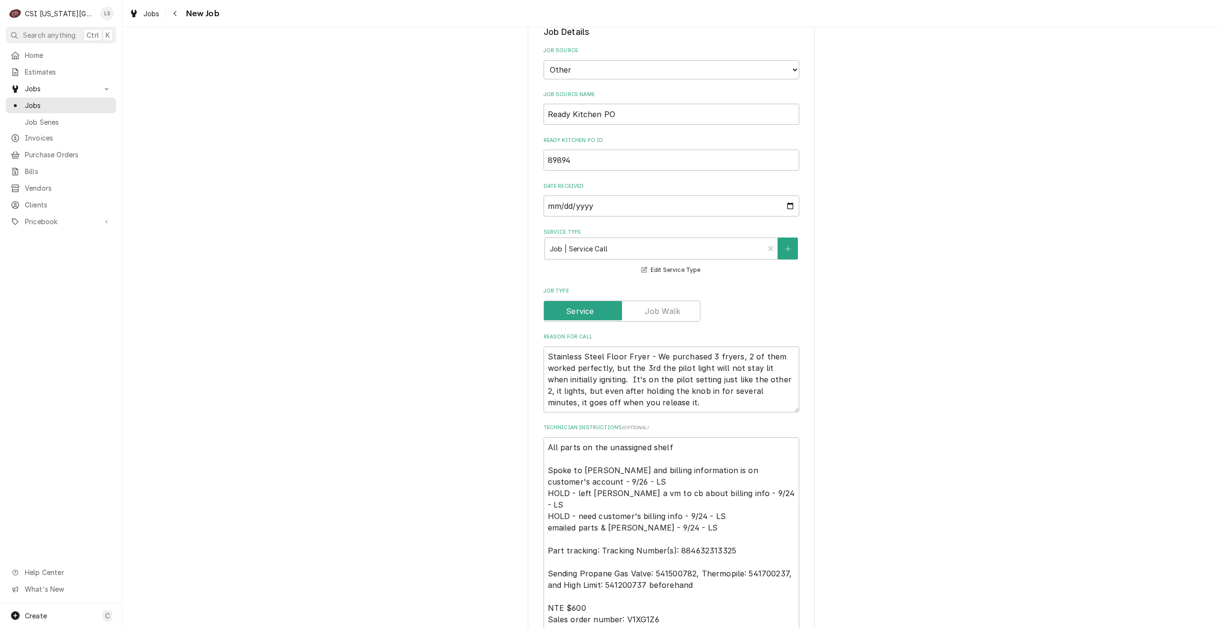
scroll to position [478, 0]
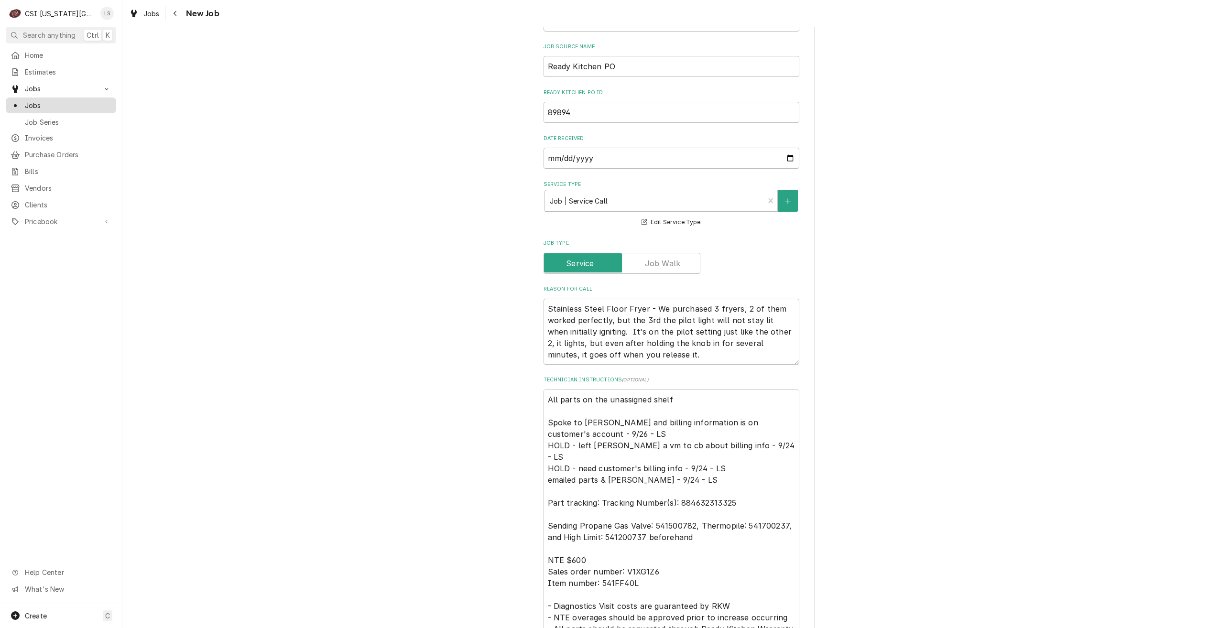
click at [71, 108] on link "Jobs" at bounding box center [61, 105] width 110 height 16
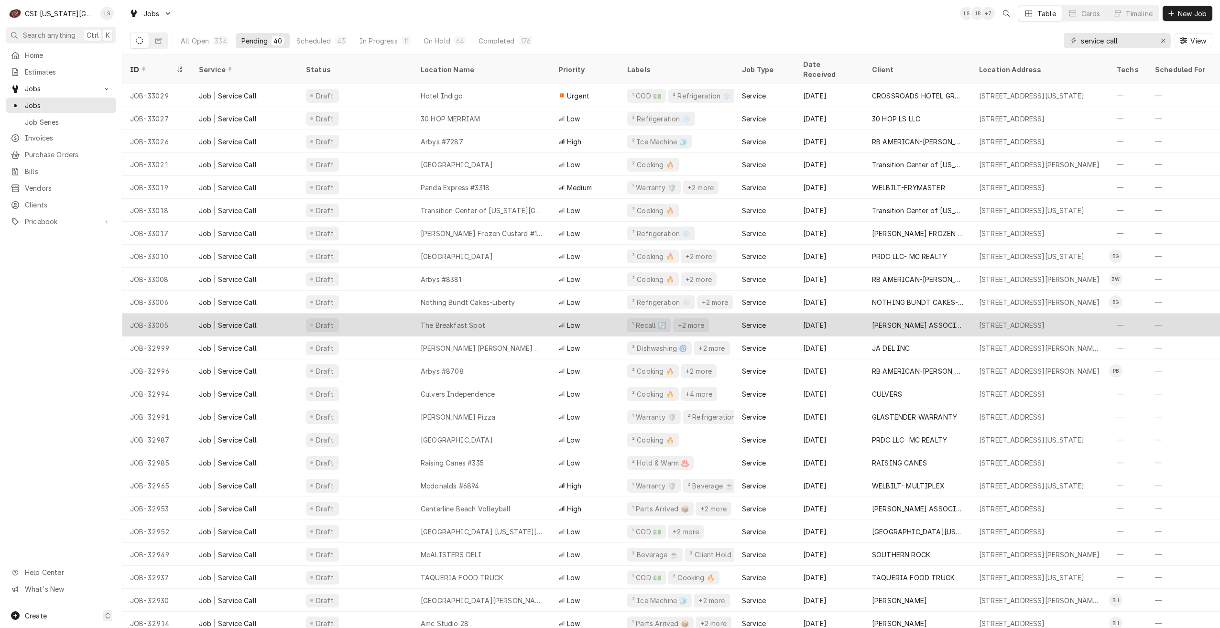
click at [525, 319] on div "The Breakfast Spot" at bounding box center [482, 325] width 138 height 23
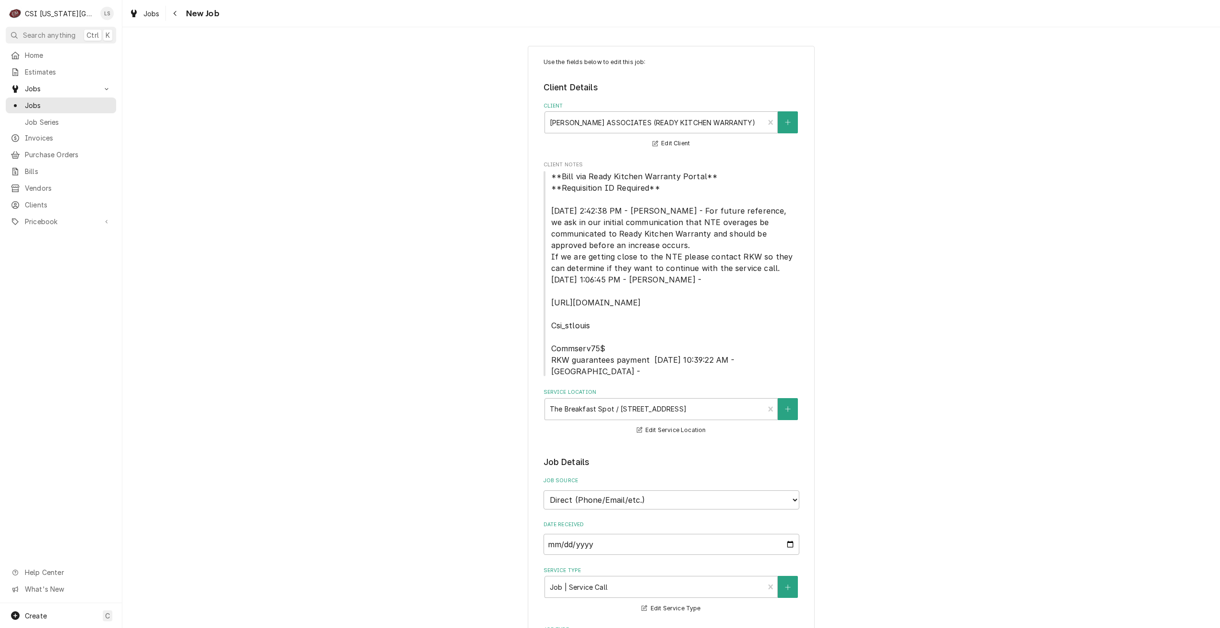
type textarea "x"
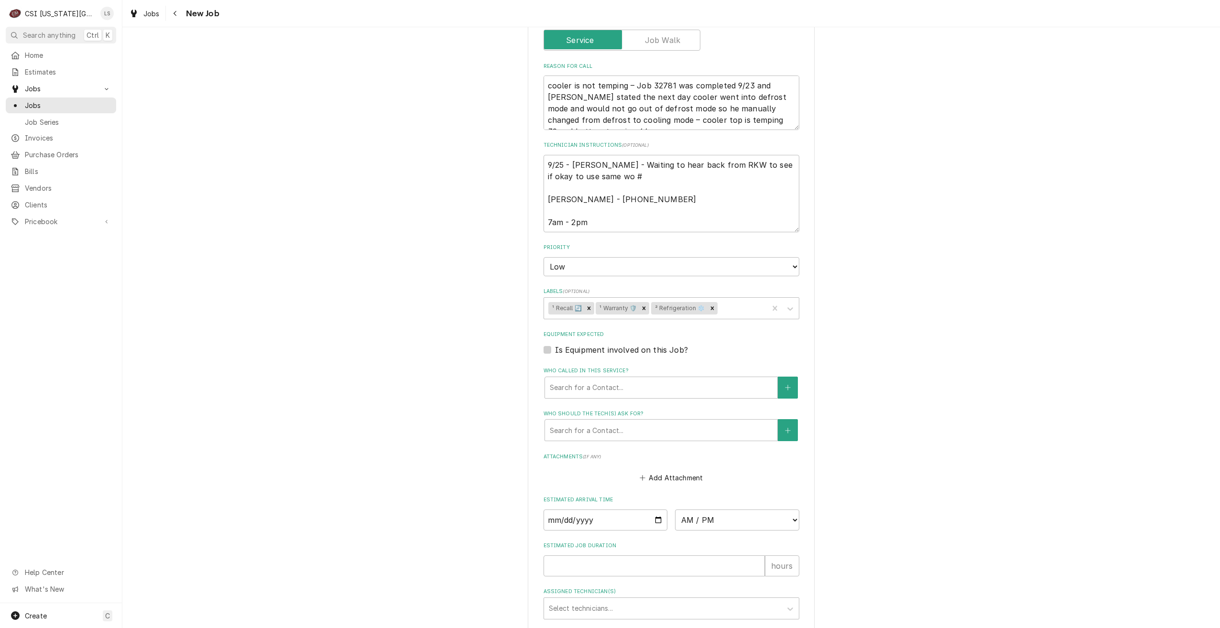
scroll to position [696, 0]
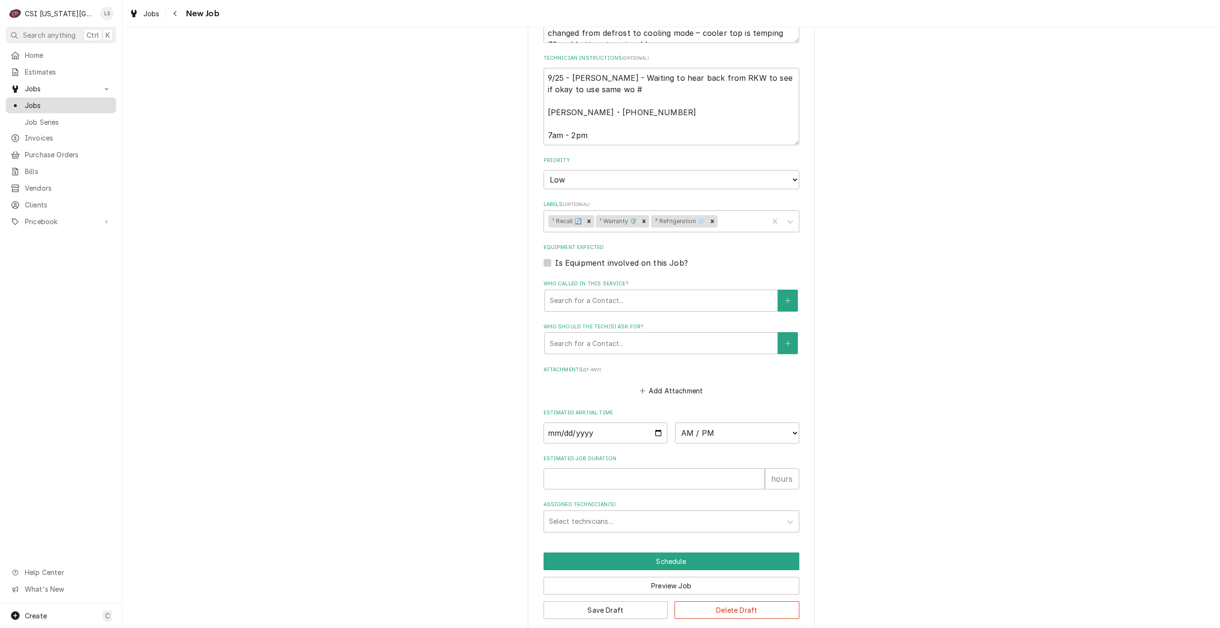
click at [109, 109] on link "Jobs" at bounding box center [61, 105] width 110 height 16
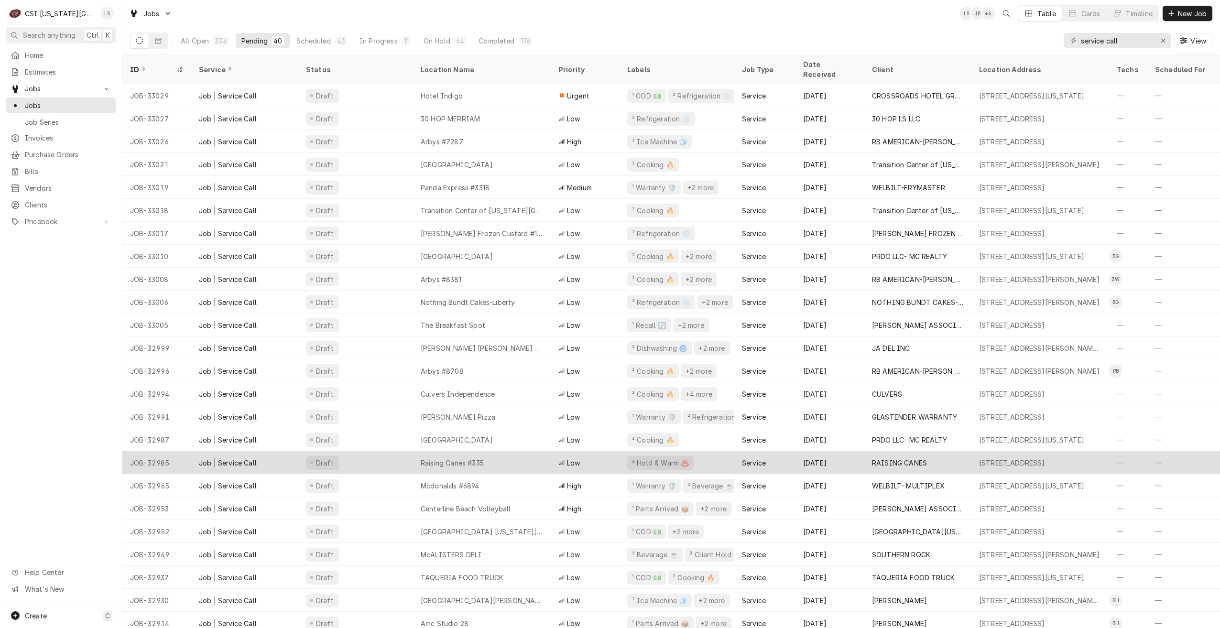
click at [479, 451] on div "Raising Canes #335" at bounding box center [482, 462] width 138 height 23
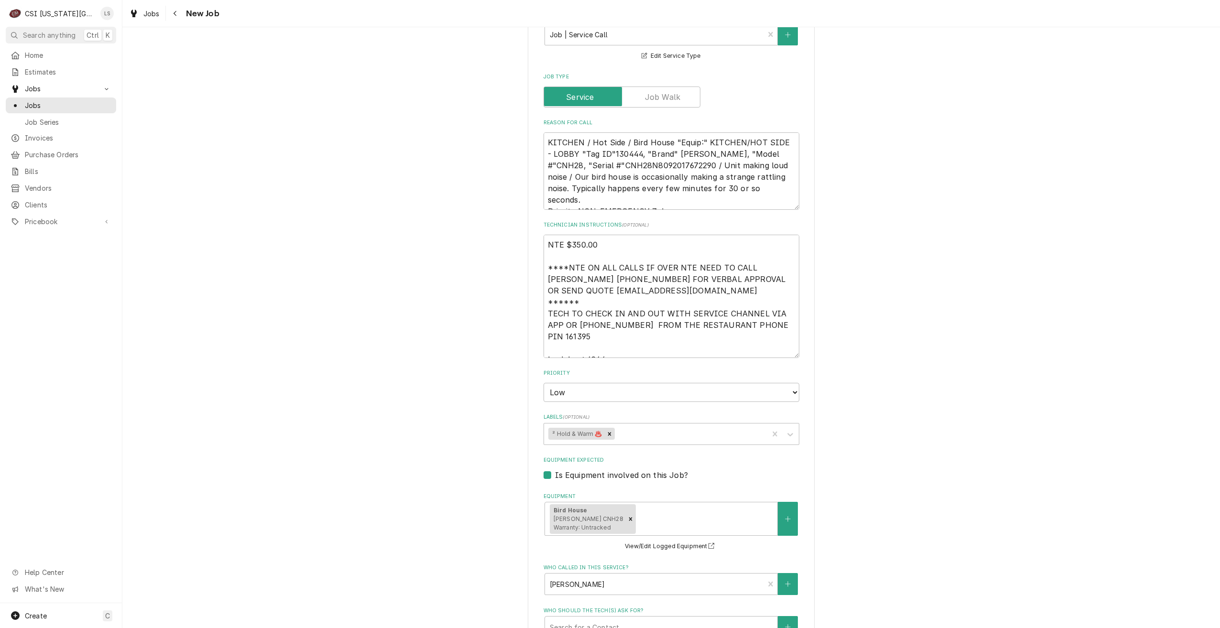
scroll to position [1121, 0]
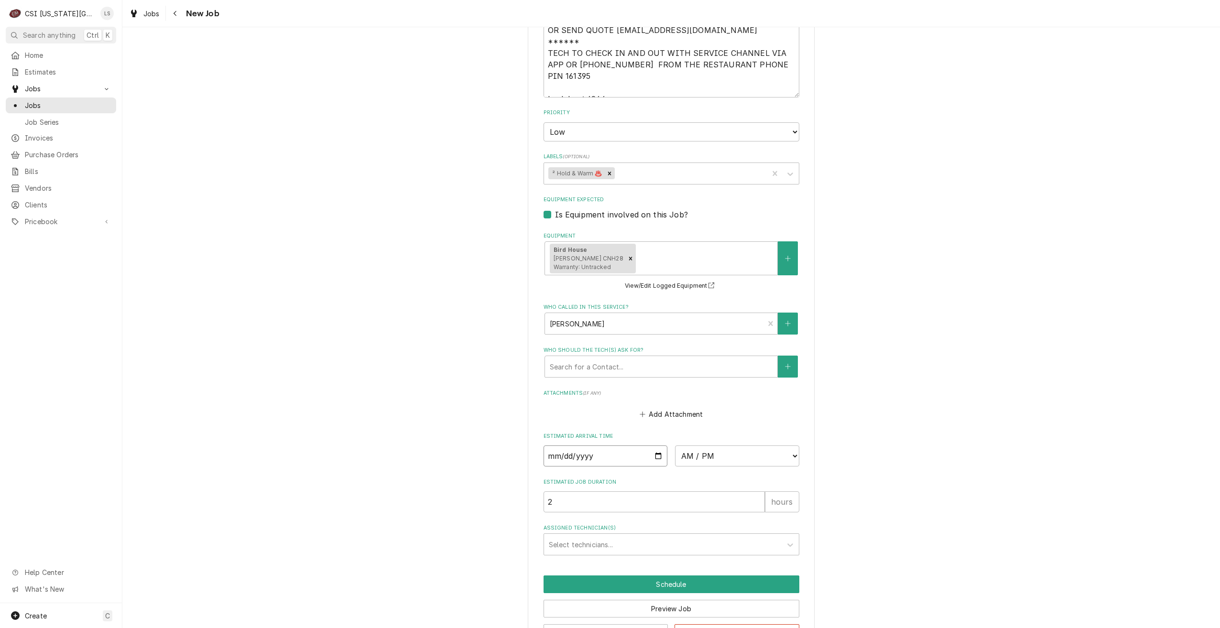
click at [655, 445] on input "Date" at bounding box center [605, 455] width 124 height 21
type textarea "x"
type input "2025-09-26"
type textarea "x"
click at [701, 445] on select "AM / PM 6:00 AM 6:15 AM 6:30 AM 6:45 AM 7:00 AM 7:15 AM 7:30 AM 7:45 AM 8:00 AM…" at bounding box center [737, 455] width 124 height 21
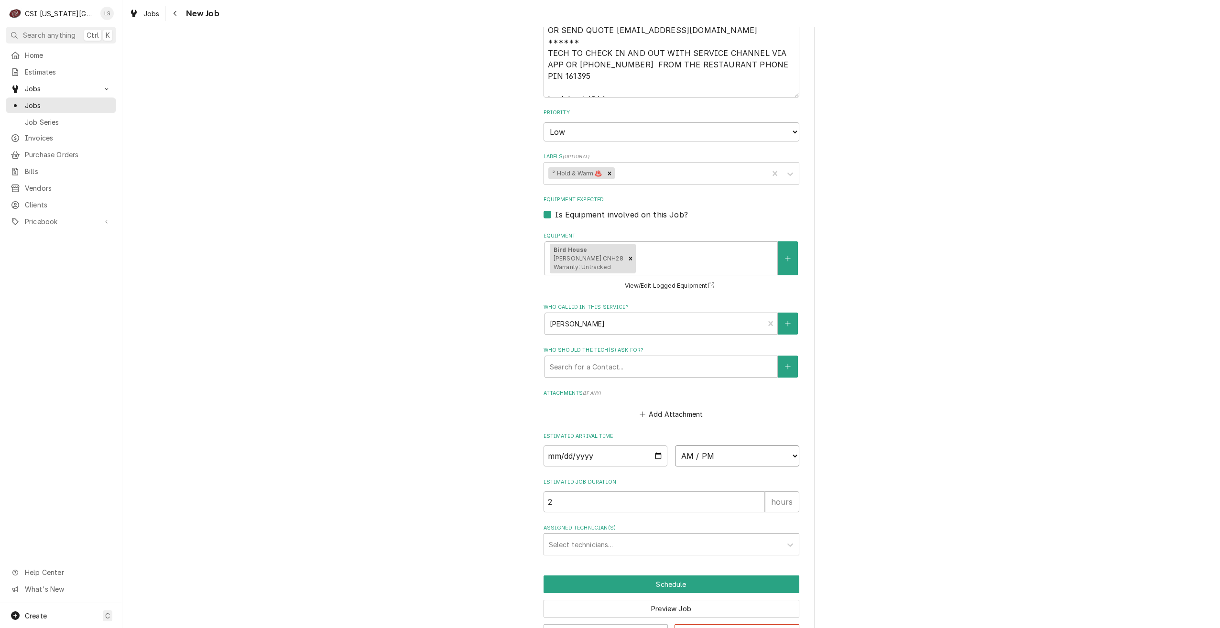
select select "13:45:00"
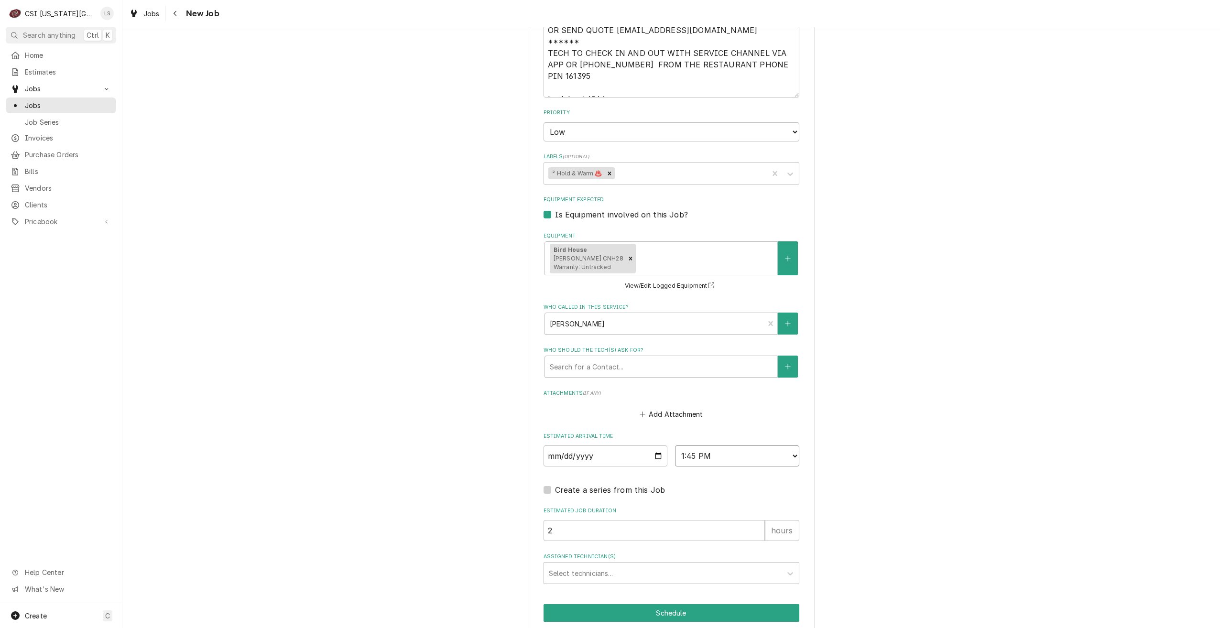
type textarea "x"
click at [701, 564] on div "Assigned Technician(s)" at bounding box center [663, 572] width 228 height 17
type input "brea"
click at [691, 564] on div "Assigned Technician(s)" at bounding box center [663, 572] width 228 height 17
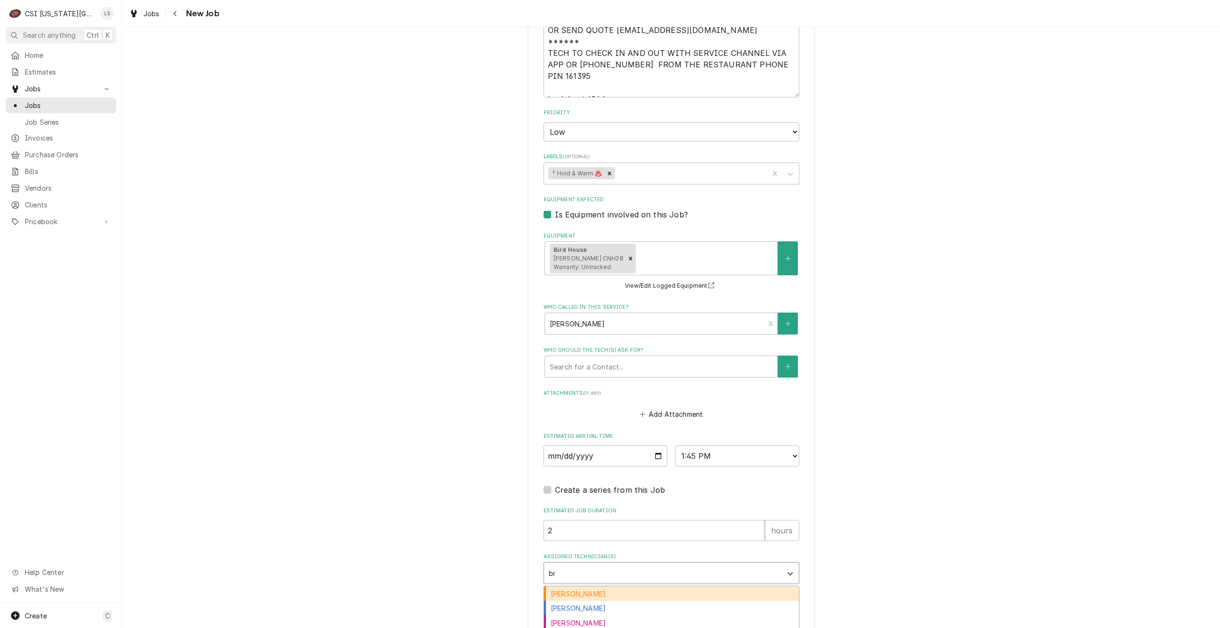
type input "bre"
click at [686, 586] on div "Brian Breazier" at bounding box center [671, 593] width 255 height 15
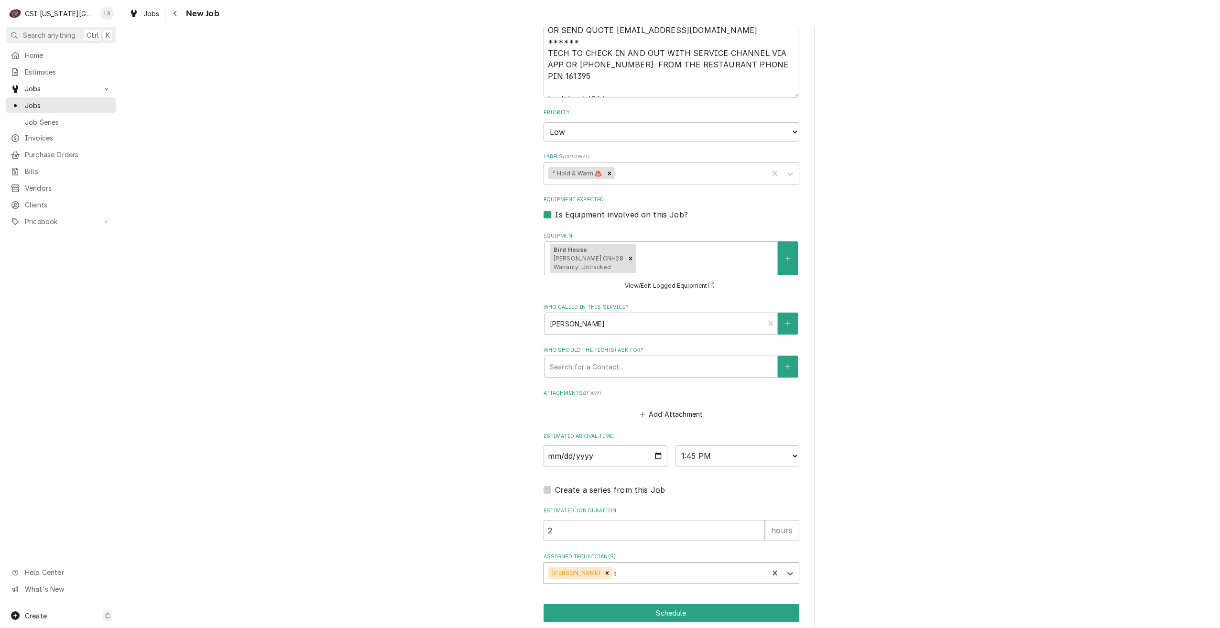
type textarea "x"
click at [681, 604] on button "Schedule" at bounding box center [671, 613] width 256 height 18
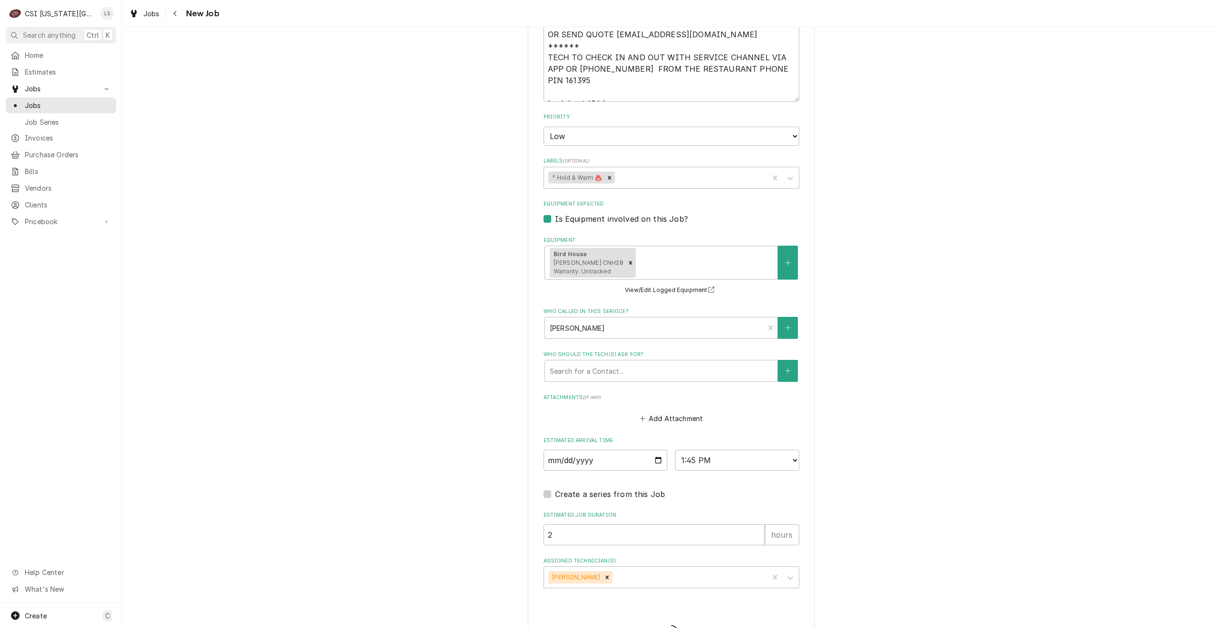
type textarea "x"
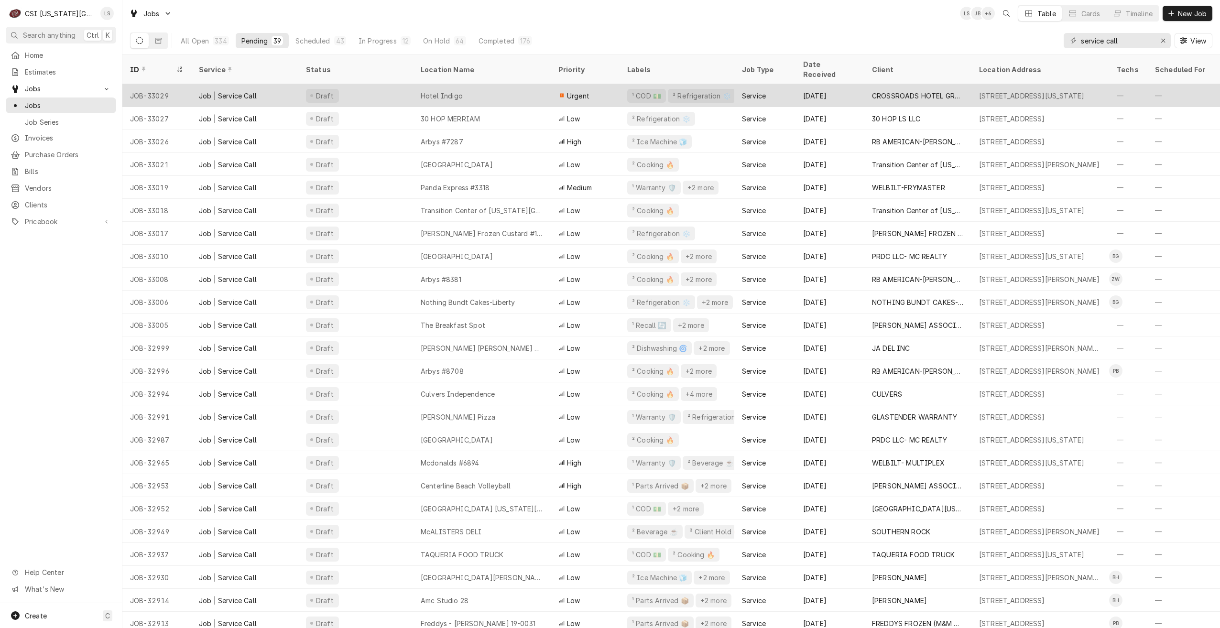
click at [500, 85] on div "Hotel Indigo" at bounding box center [482, 95] width 138 height 23
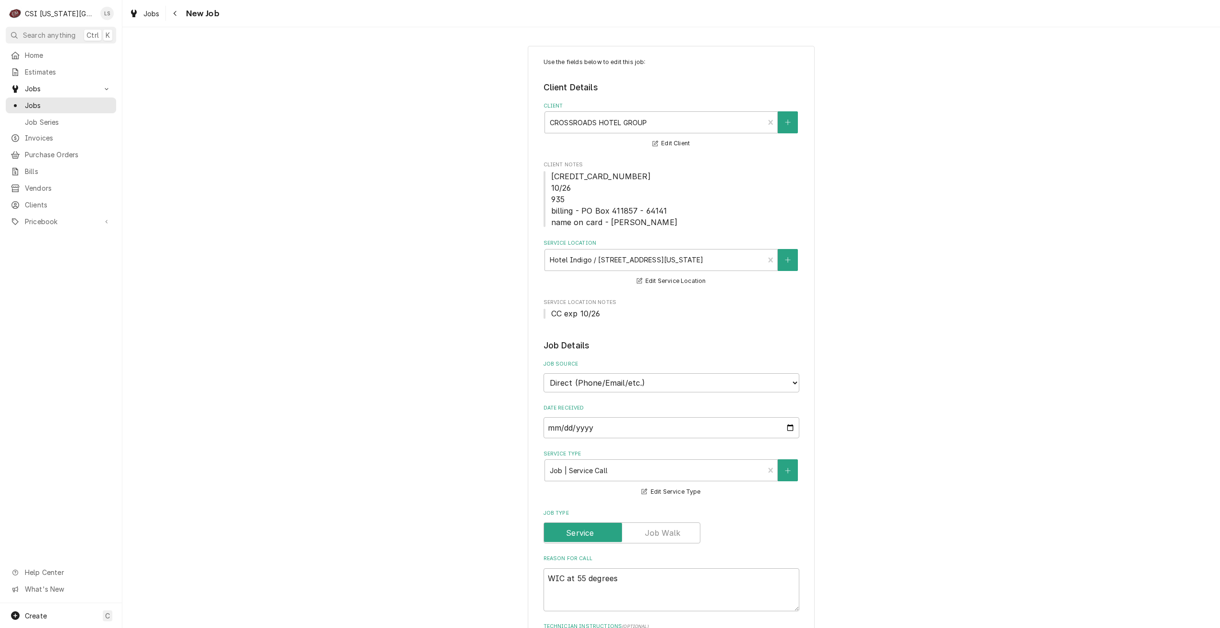
type textarea "x"
click at [104, 107] on span "Jobs" at bounding box center [68, 105] width 86 height 10
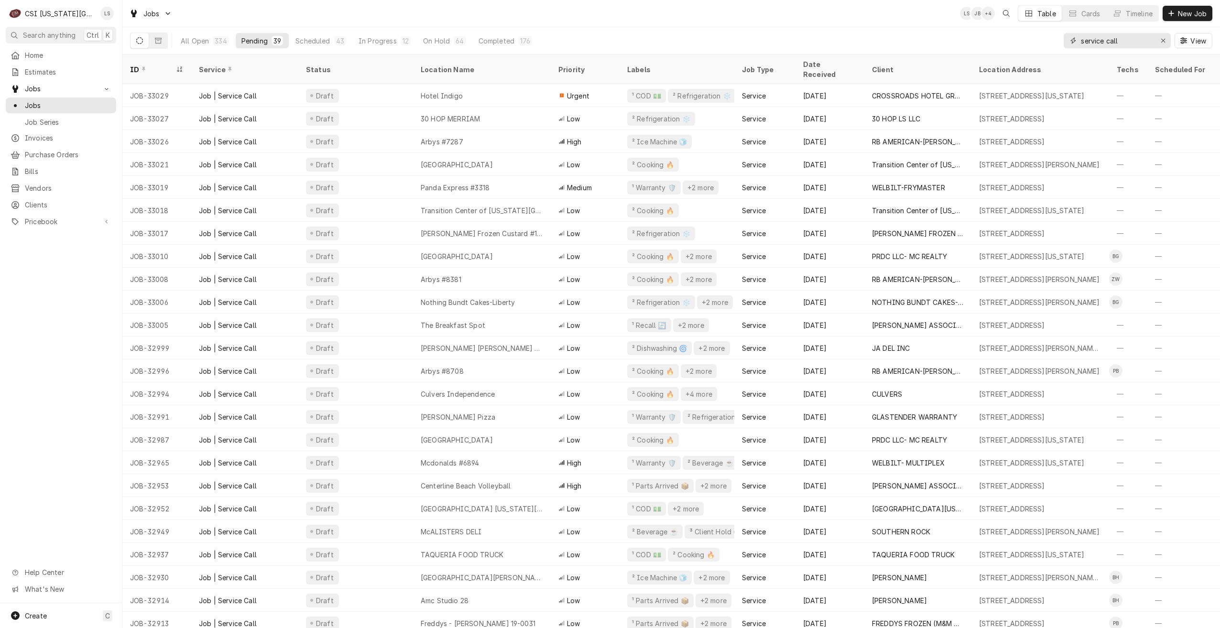
drag, startPoint x: 1136, startPoint y: 45, endPoint x: 1042, endPoint y: 44, distance: 94.6
click at [1042, 44] on div "All Open 334 Pending 39 Scheduled 43 In Progress 12 On Hold 64 Completed 176 se…" at bounding box center [671, 40] width 1082 height 27
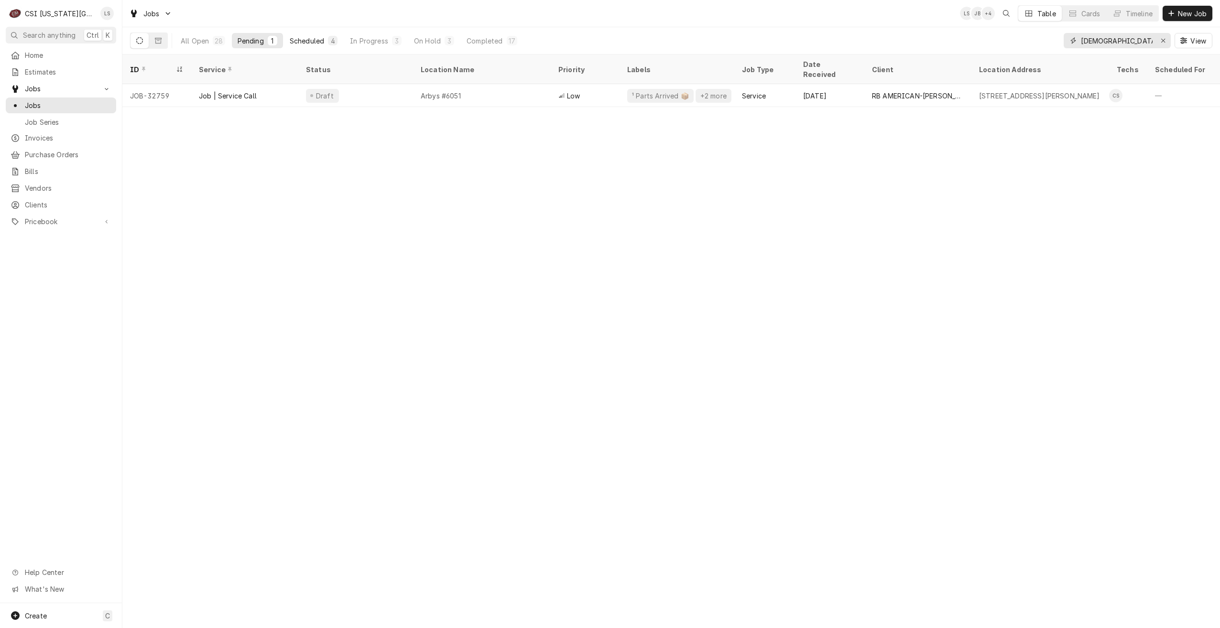
type input "[DEMOGRAPHIC_DATA]"
click at [324, 41] on div "Scheduled" at bounding box center [307, 41] width 34 height 10
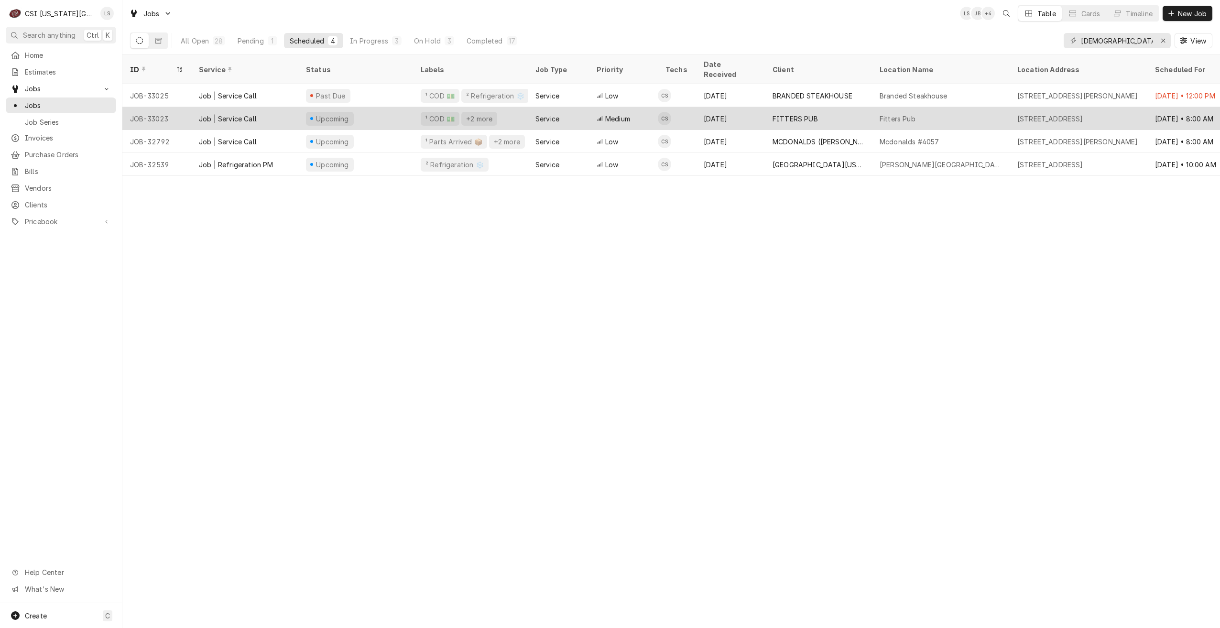
click at [785, 114] on div "FITTERS PUB" at bounding box center [794, 119] width 45 height 10
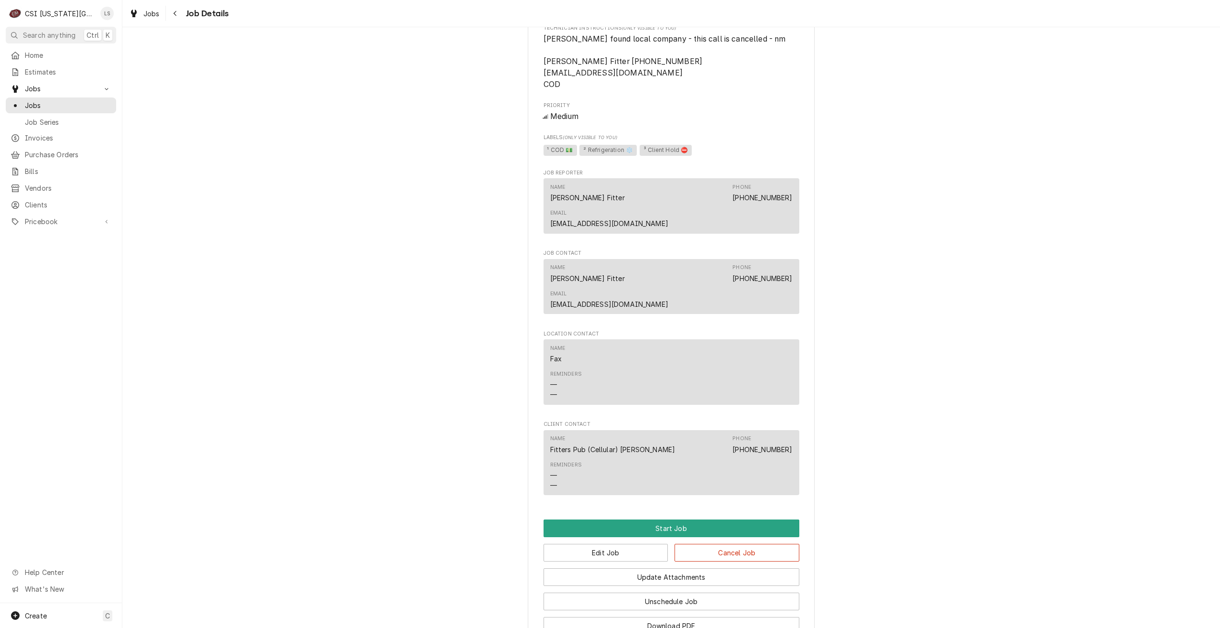
scroll to position [603, 0]
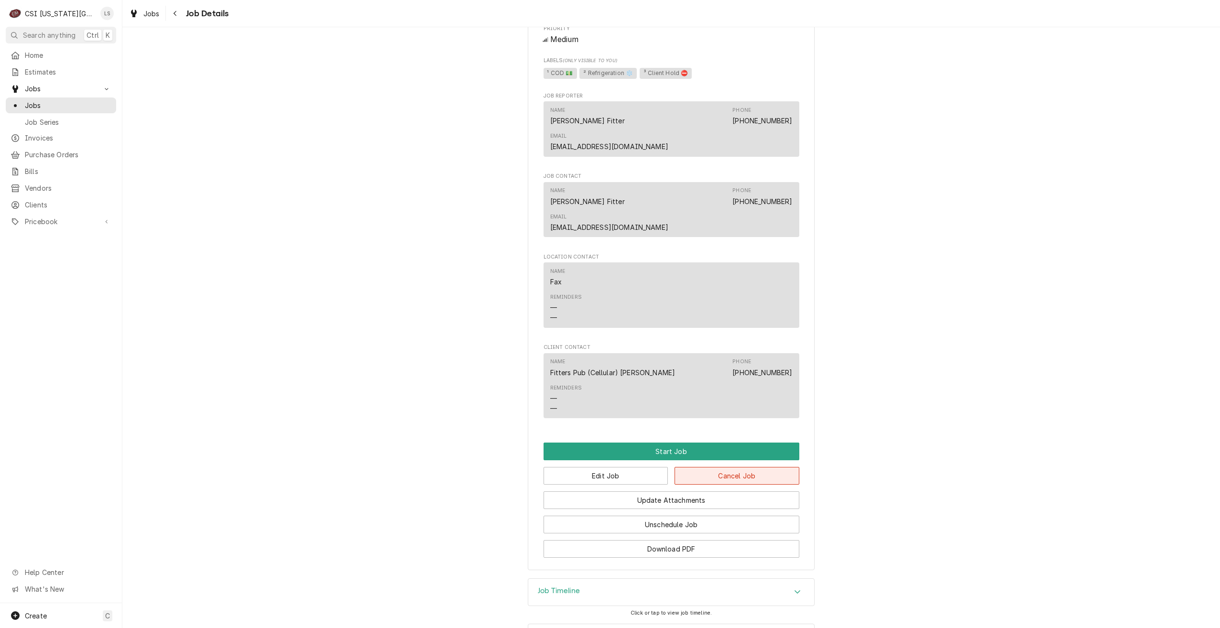
click at [748, 467] on button "Cancel Job" at bounding box center [736, 476] width 125 height 18
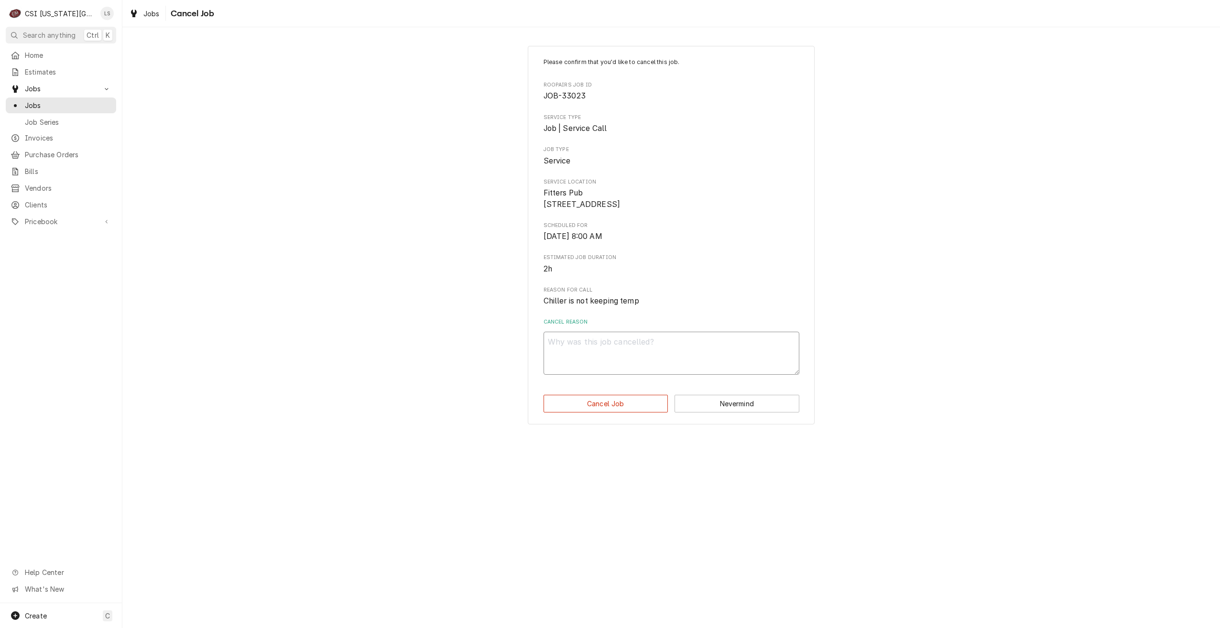
click at [634, 355] on textarea "Cancel Reason" at bounding box center [671, 353] width 256 height 43
type textarea "x"
type textarea "S"
type textarea "x"
type textarea "Se"
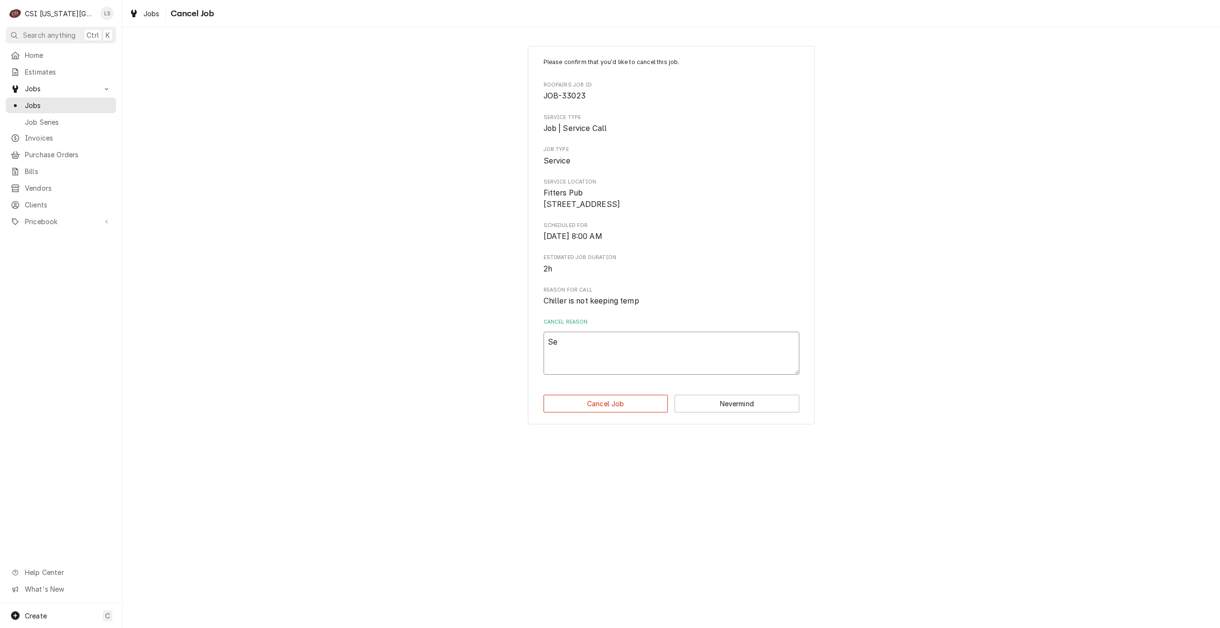
type textarea "x"
type textarea "Ser"
type textarea "x"
type textarea "Serv"
type textarea "x"
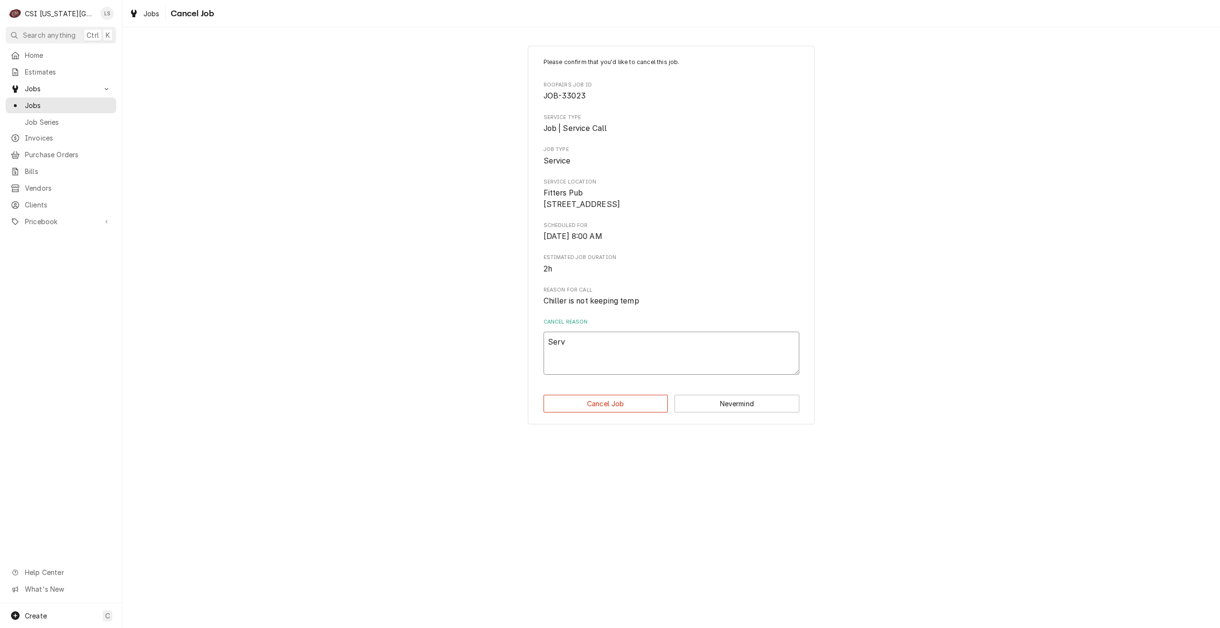
type textarea "Servi"
type textarea "x"
type textarea "Servic"
type textarea "x"
type textarea "Service"
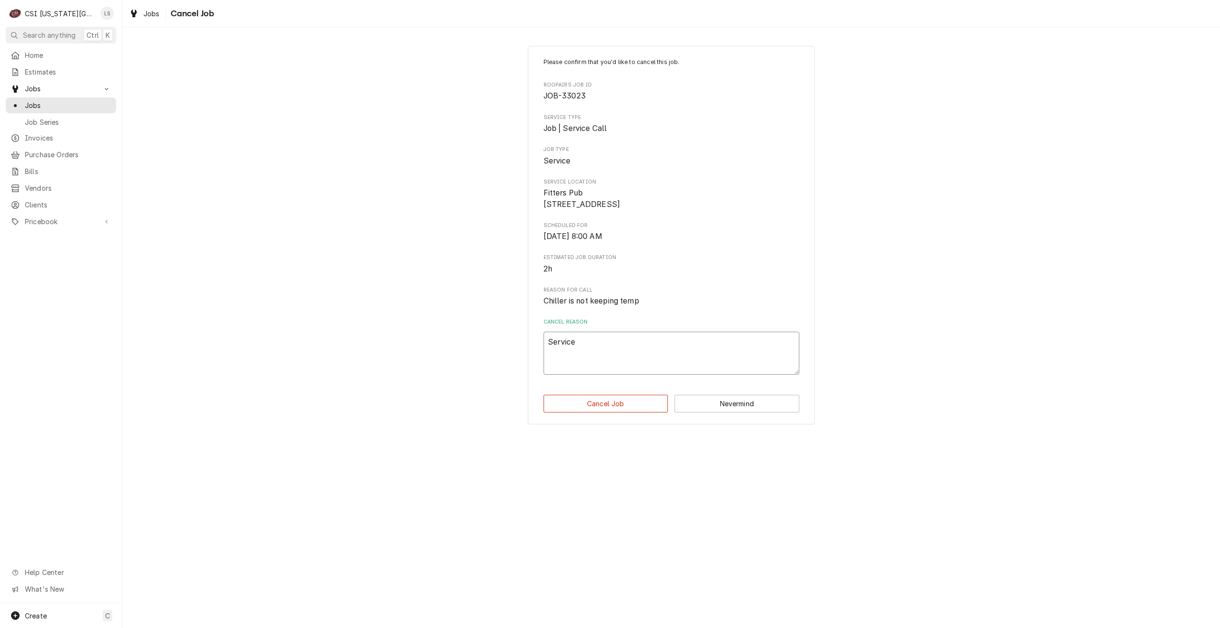
type textarea "x"
type textarea "Service"
type textarea "x"
type textarea "Service i"
type textarea "x"
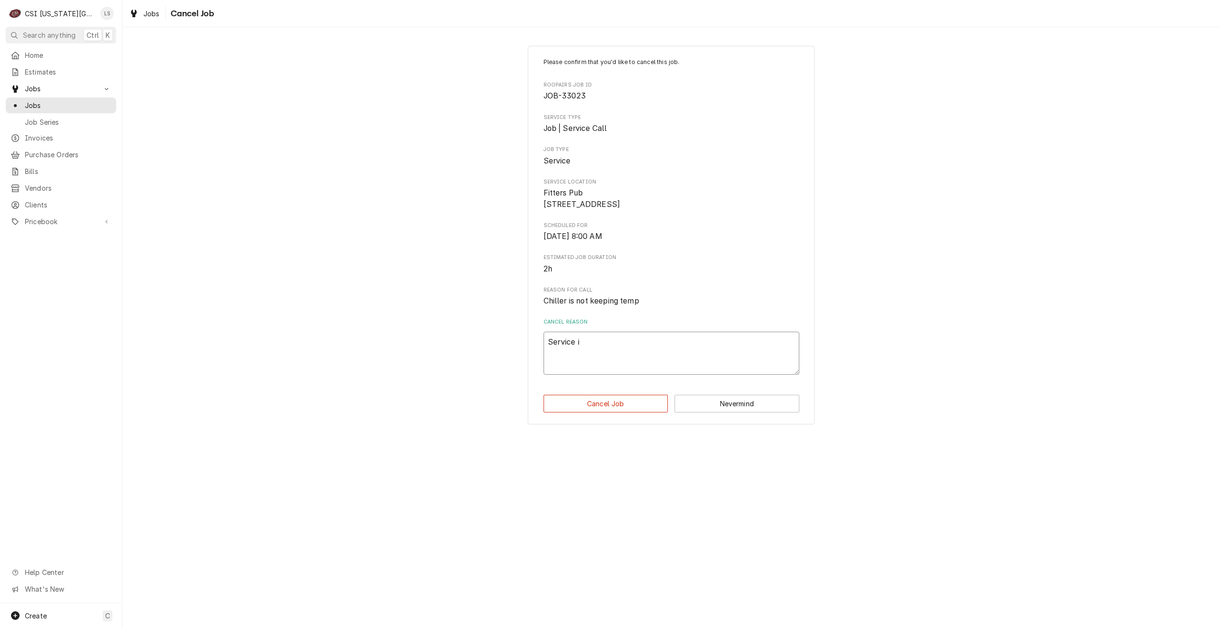
type textarea "Service ic"
type textarea "x"
type textarea "Service i"
type textarea "x"
type textarea "Service is"
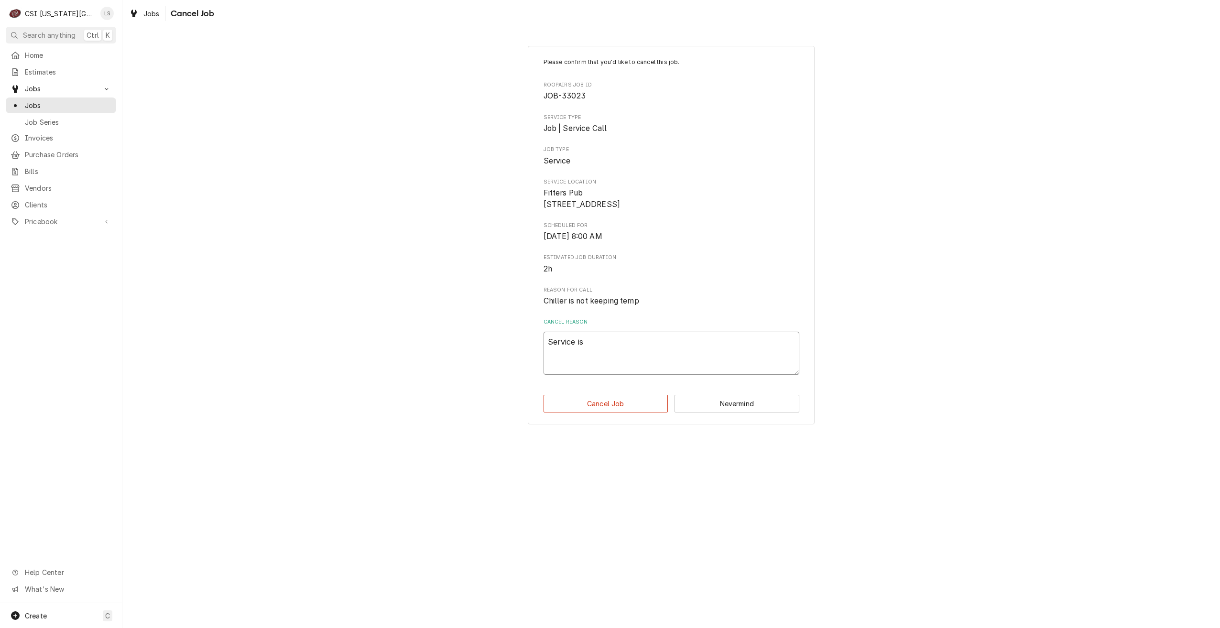
type textarea "x"
type textarea "Service is"
type textarea "x"
type textarea "Service is n"
type textarea "x"
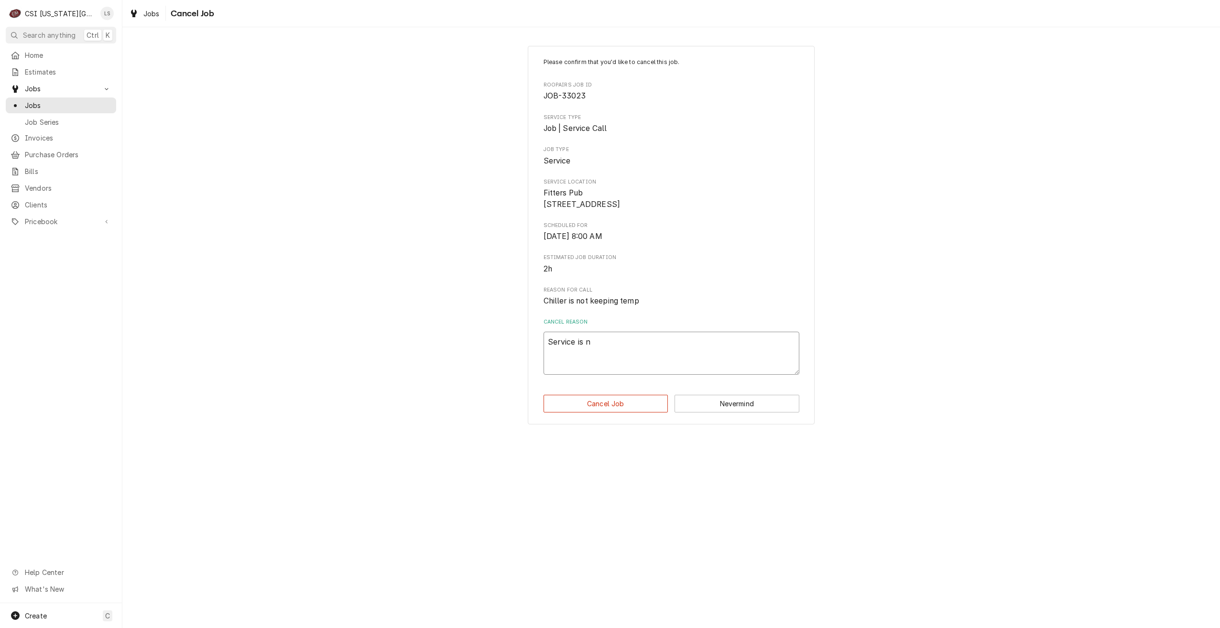
type textarea "Service is no"
type textarea "x"
type textarea "Service is no"
type textarea "x"
type textarea "Service is no l"
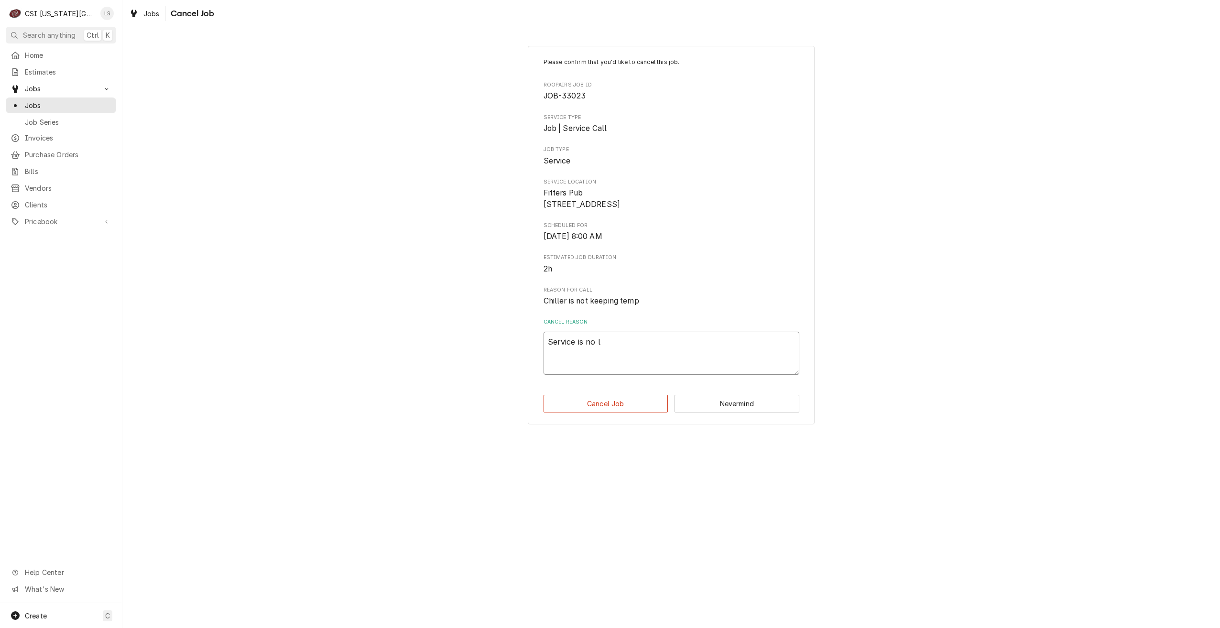
type textarea "x"
type textarea "Service is no lo"
type textarea "x"
type textarea "Service is no lon"
type textarea "x"
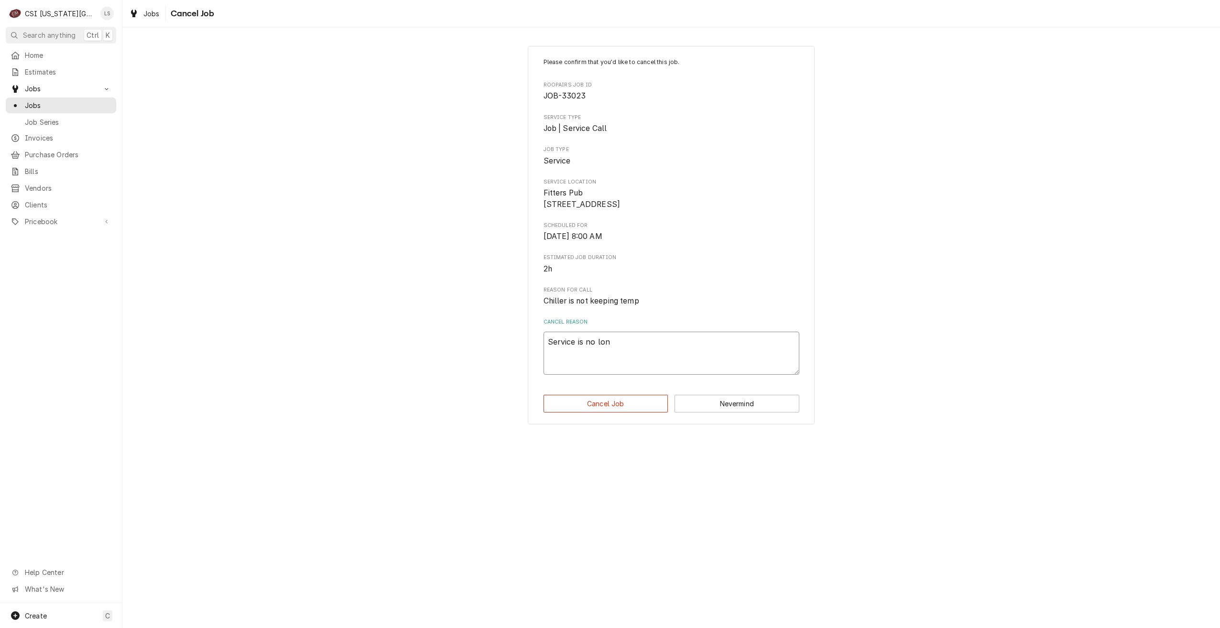
type textarea "Service is no long"
type textarea "x"
type textarea "Service is no longe"
type textarea "x"
type textarea "Service is no longer"
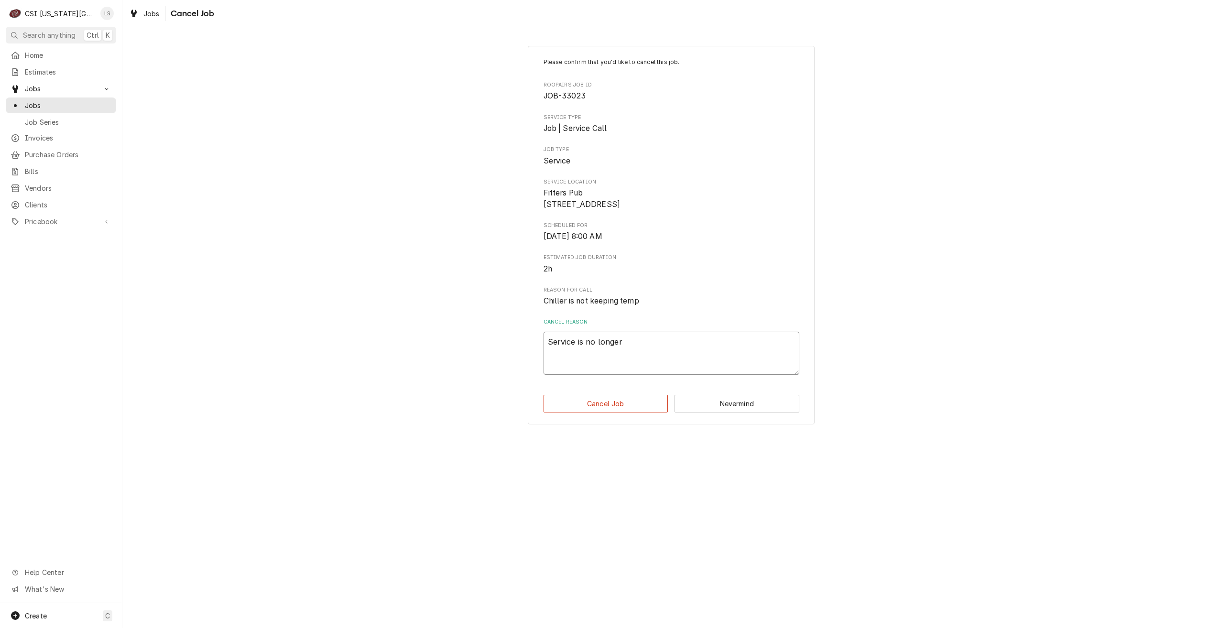
type textarea "x"
type textarea "Service is no longer"
type textarea "x"
type textarea "Service is no longer n"
type textarea "x"
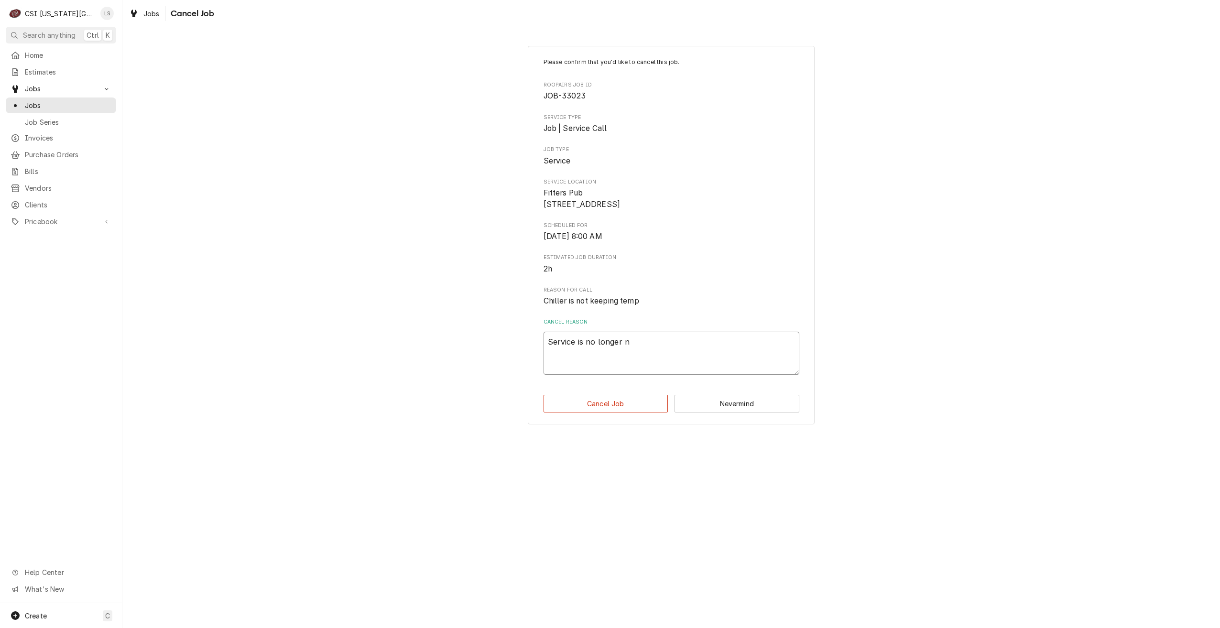
type textarea "Service is no longer ne"
type textarea "x"
type textarea "Service is no longer nee"
type textarea "x"
type textarea "Service is no longer need"
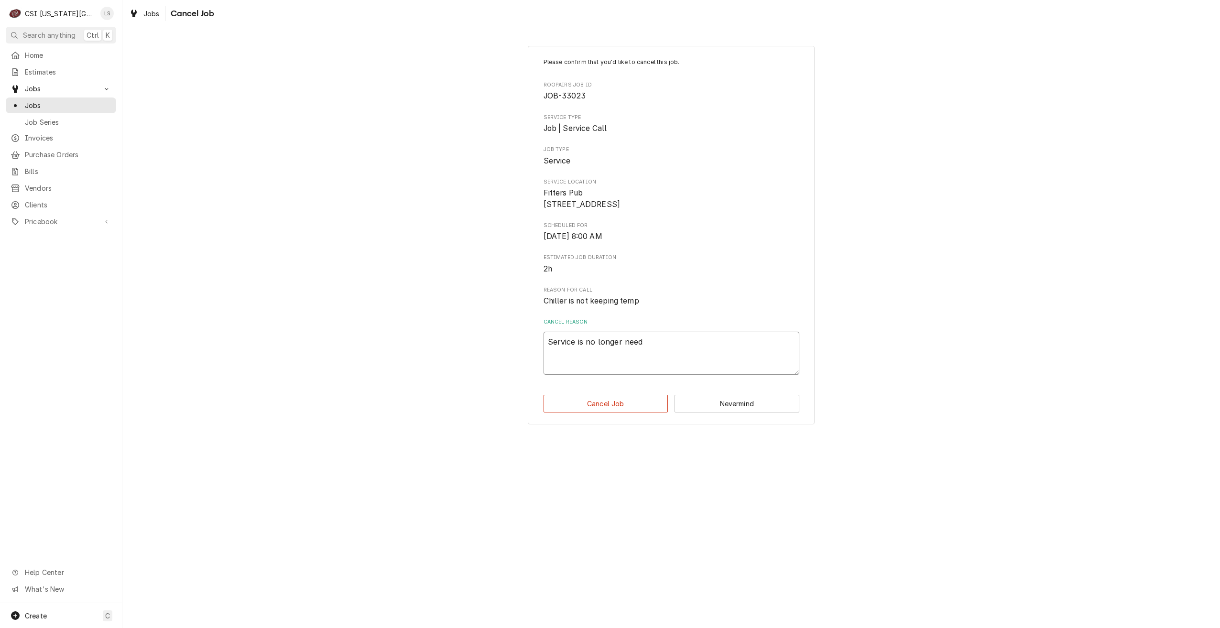
type textarea "x"
type textarea "Service is no longer neede"
type textarea "x"
type textarea "Service is no longer needed"
type textarea "x"
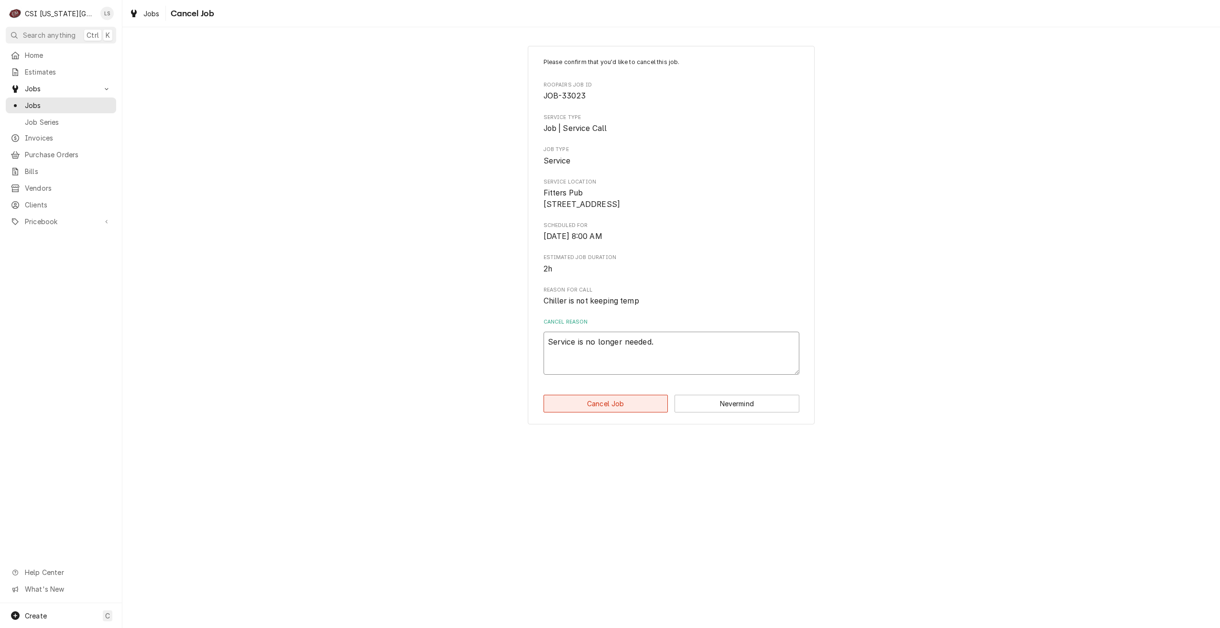
type textarea "Service is no longer needed."
click at [610, 412] on button "Cancel Job" at bounding box center [605, 404] width 125 height 18
type textarea "x"
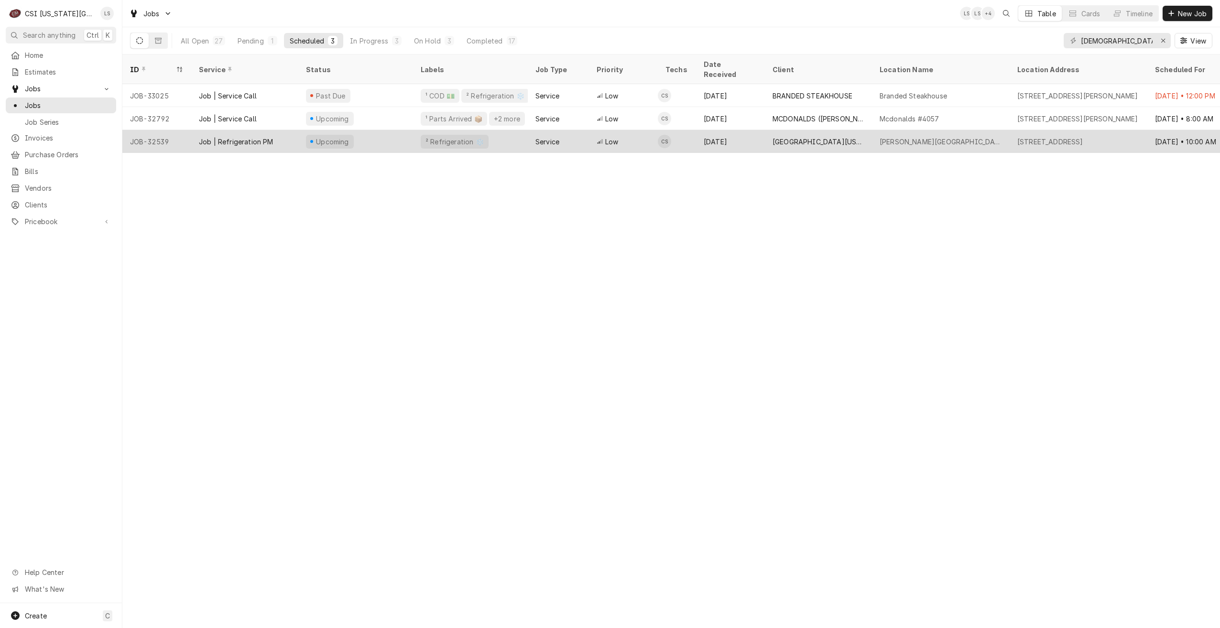
click at [800, 135] on div "UNIVERSITY OF CENTRAL MISSOURI" at bounding box center [818, 141] width 107 height 23
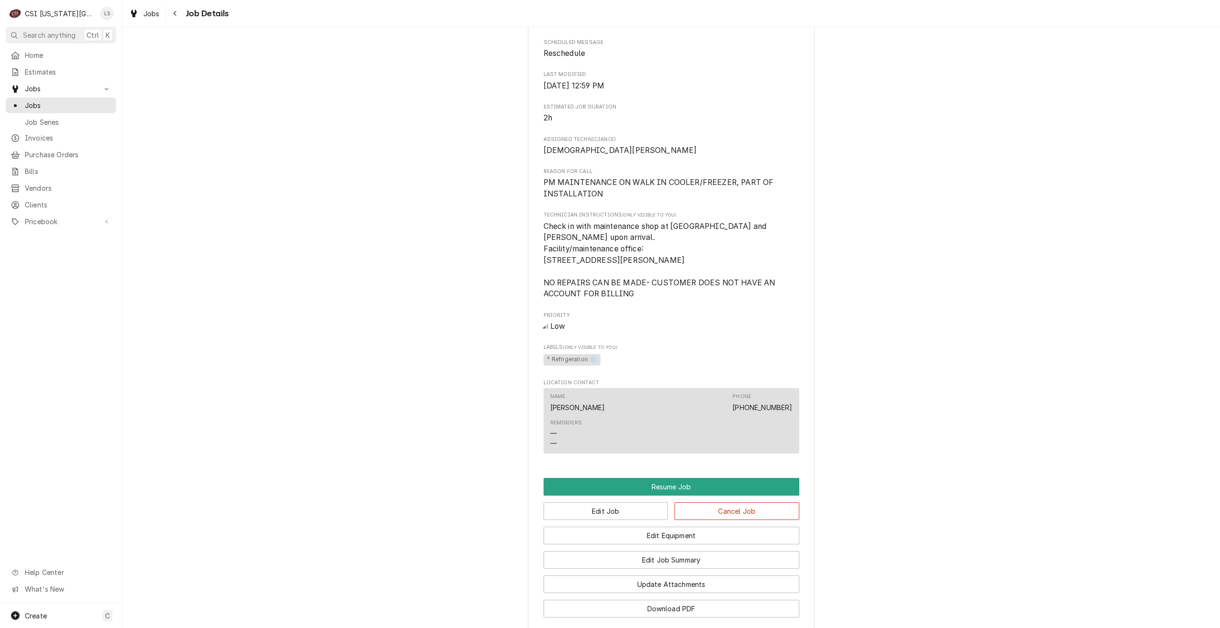
scroll to position [660, 0]
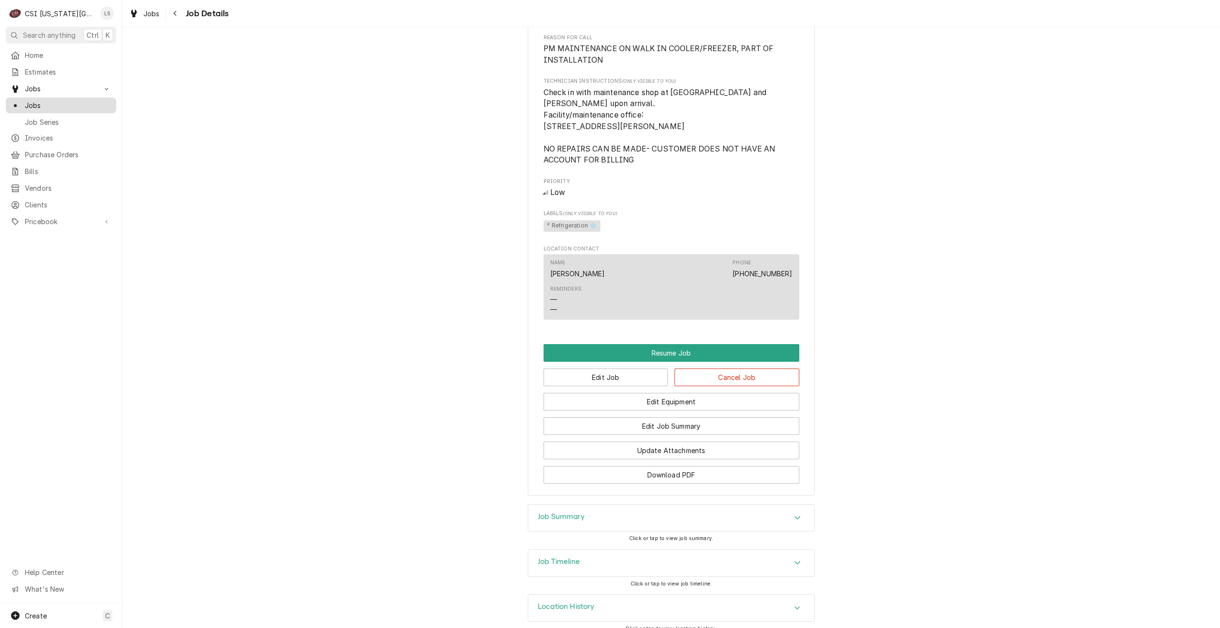
drag, startPoint x: 71, startPoint y: 100, endPoint x: 113, endPoint y: 101, distance: 42.1
click at [71, 100] on span "Jobs" at bounding box center [68, 105] width 86 height 10
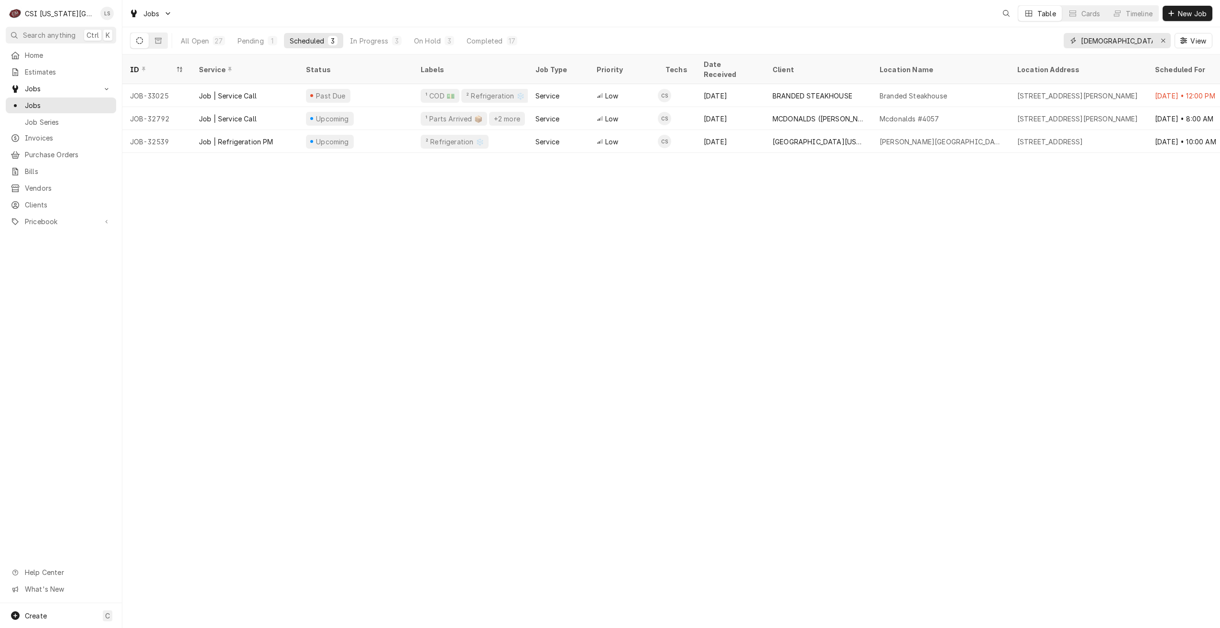
click at [1120, 45] on input "christian" at bounding box center [1117, 40] width 72 height 15
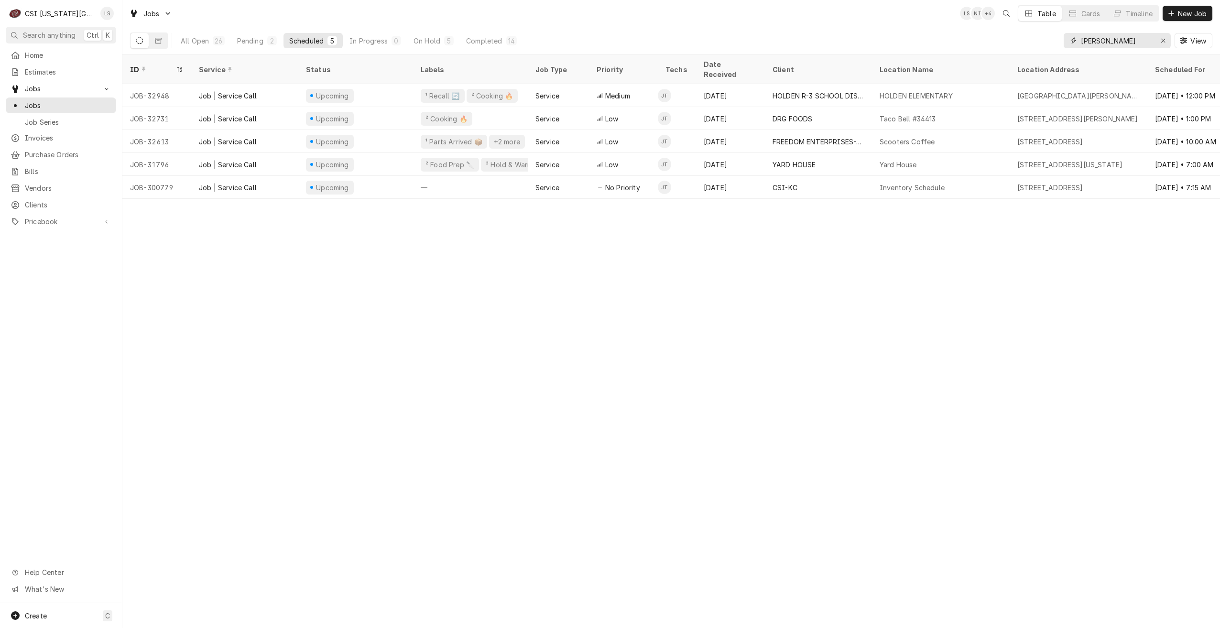
click at [1084, 43] on input "jimmy" at bounding box center [1117, 40] width 72 height 15
type input "christian"
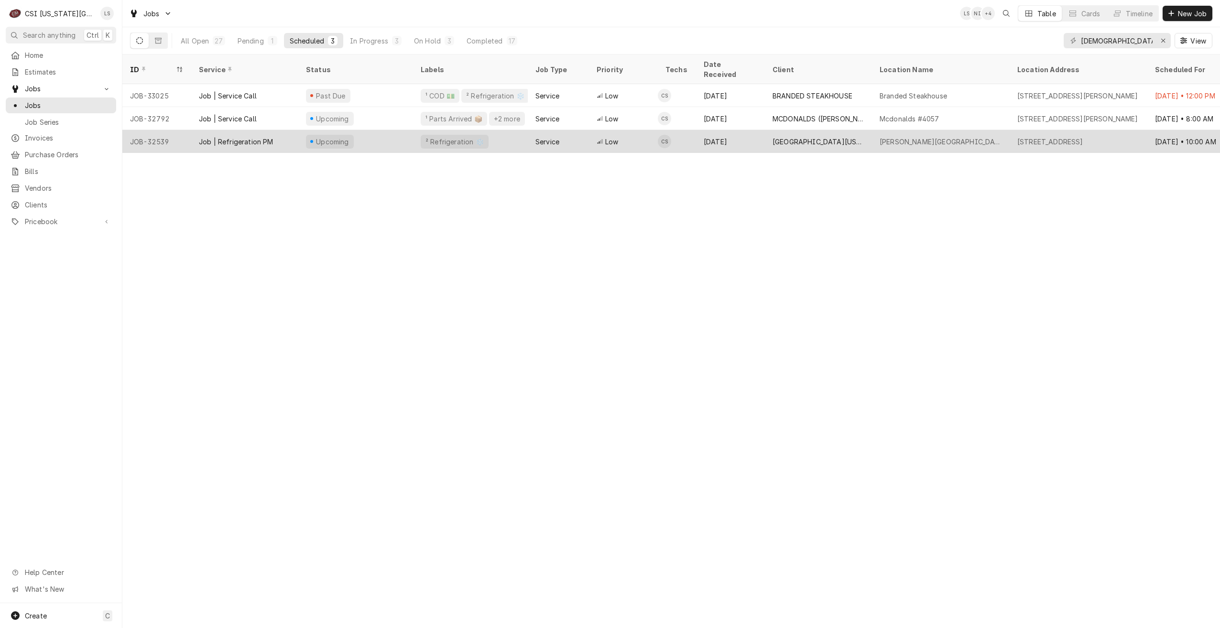
click at [848, 137] on div "[GEOGRAPHIC_DATA][US_STATE]" at bounding box center [818, 142] width 92 height 10
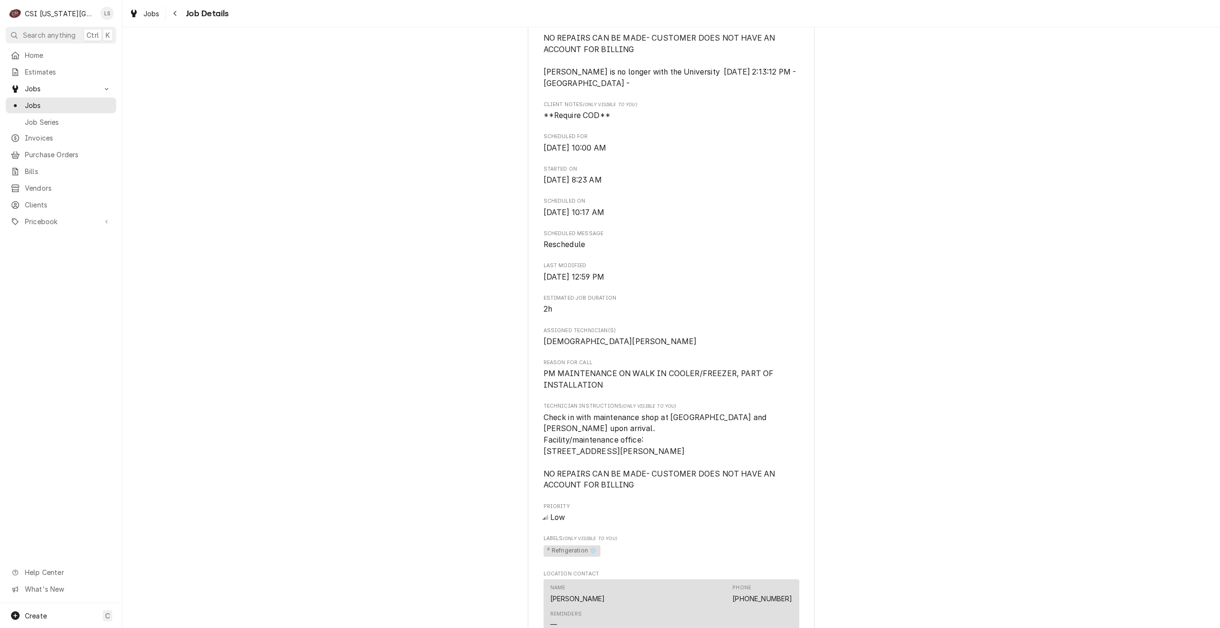
scroll to position [660, 0]
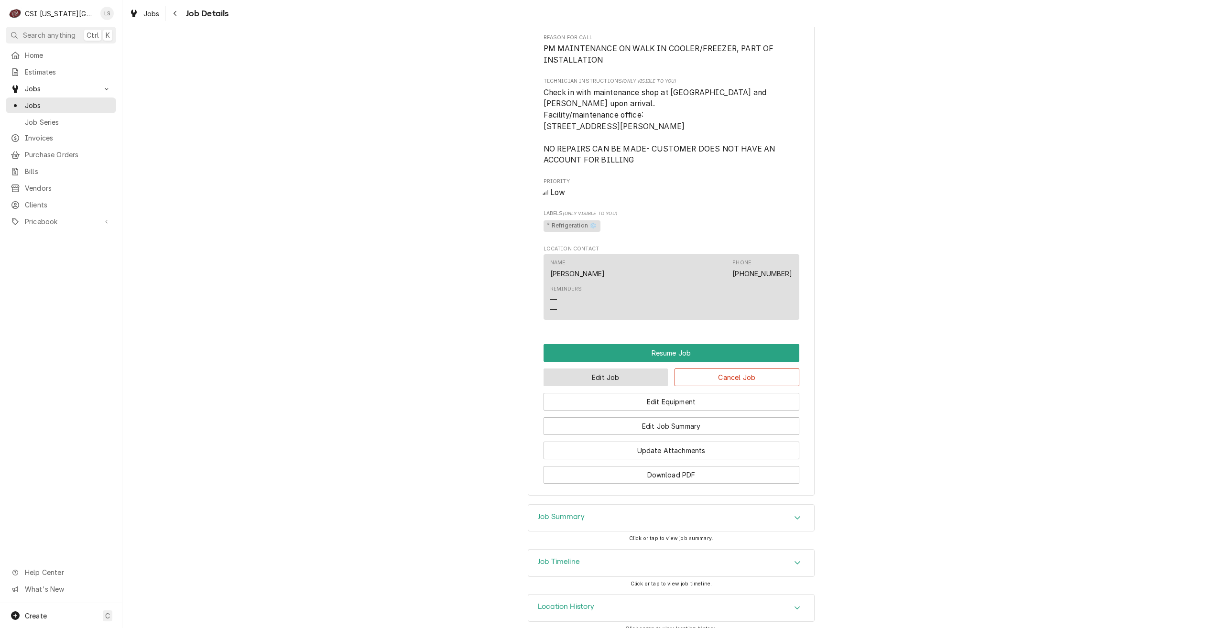
click at [617, 368] on button "Edit Job" at bounding box center [605, 377] width 125 height 18
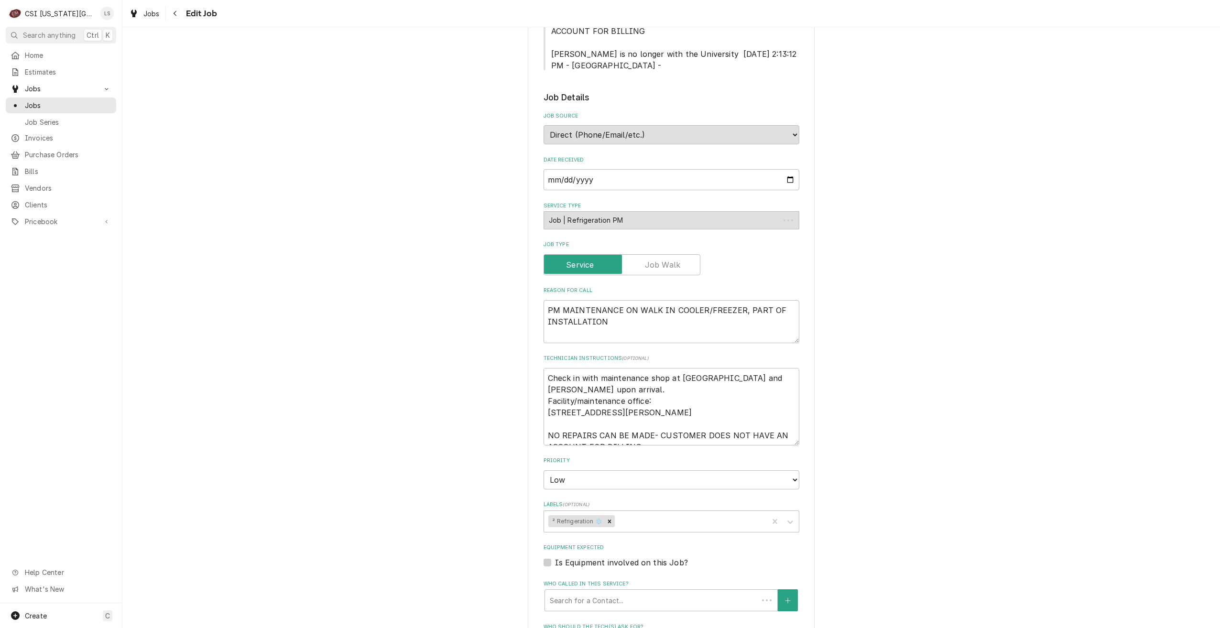
type textarea "x"
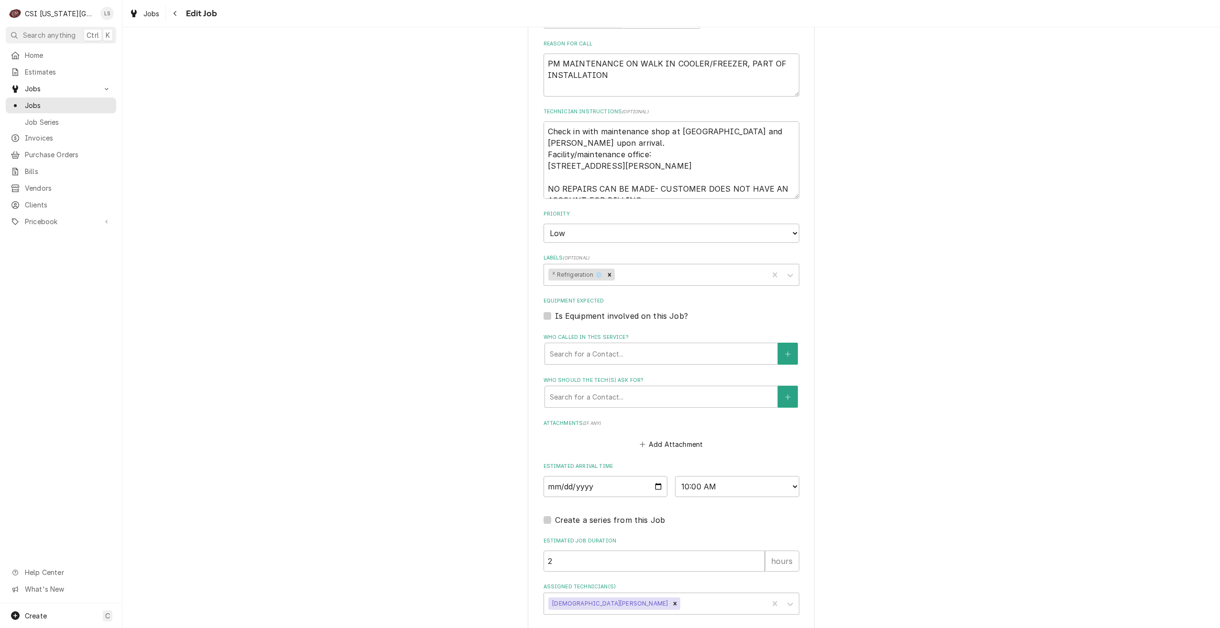
scroll to position [546, 0]
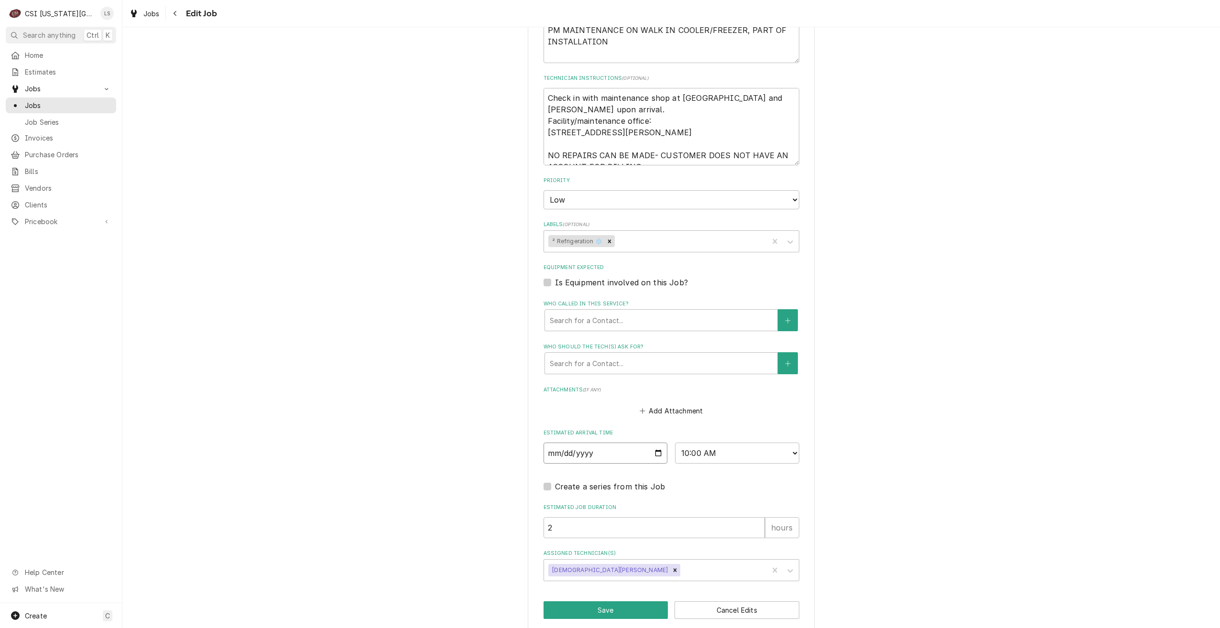
click at [655, 443] on input "2025-09-29" at bounding box center [605, 453] width 124 height 21
type input "2025-09-30"
type textarea "x"
click at [689, 445] on select "AM / PM 6:00 AM 6:15 AM 6:30 AM 6:45 AM 7:00 AM 7:15 AM 7:30 AM 7:45 AM 8:00 AM…" at bounding box center [737, 453] width 124 height 21
select select "08:00:00"
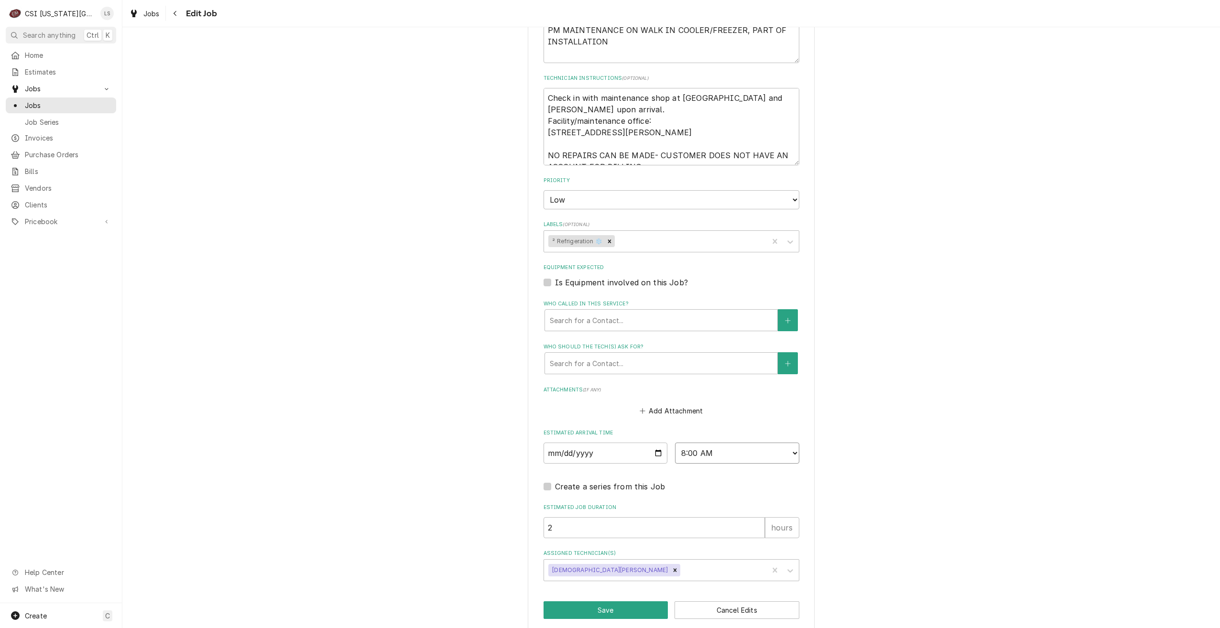
click at [675, 443] on select "AM / PM 6:00 AM 6:15 AM 6:30 AM 6:45 AM 7:00 AM 7:15 AM 7:30 AM 7:45 AM 8:00 AM…" at bounding box center [737, 453] width 124 height 21
click at [670, 564] on div "Remove Christian Simmons" at bounding box center [675, 570] width 11 height 12
type textarea "x"
type input "jim"
click at [609, 583] on div "Jimmy Terrell" at bounding box center [671, 590] width 255 height 15
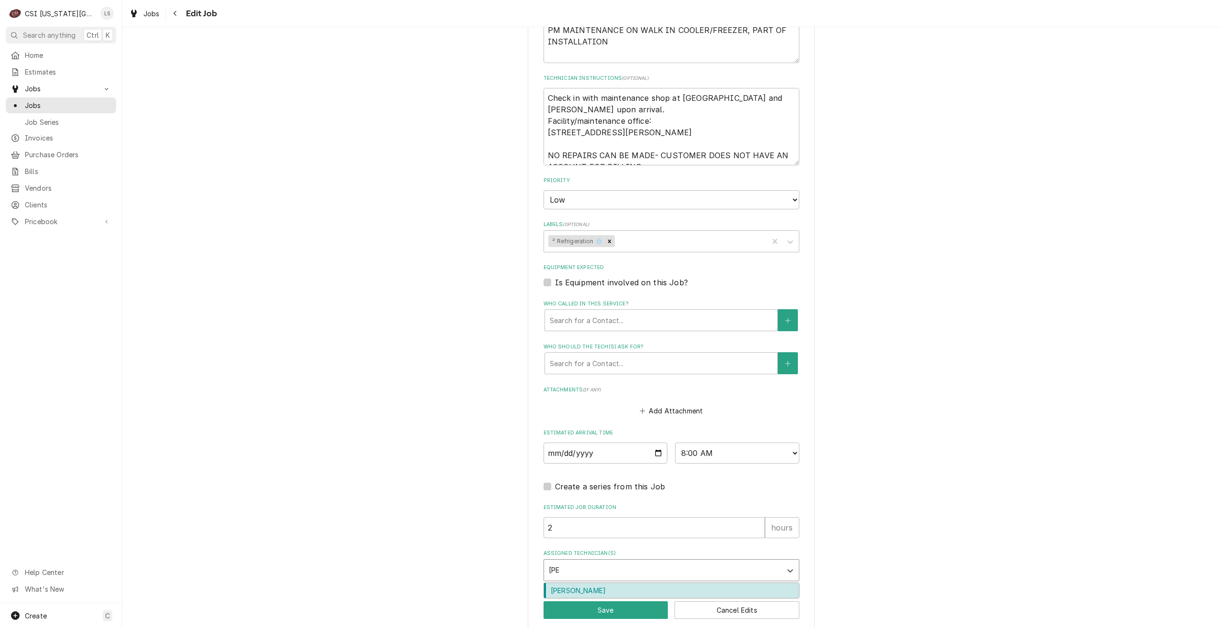
type textarea "x"
click at [604, 601] on button "Save" at bounding box center [605, 610] width 125 height 18
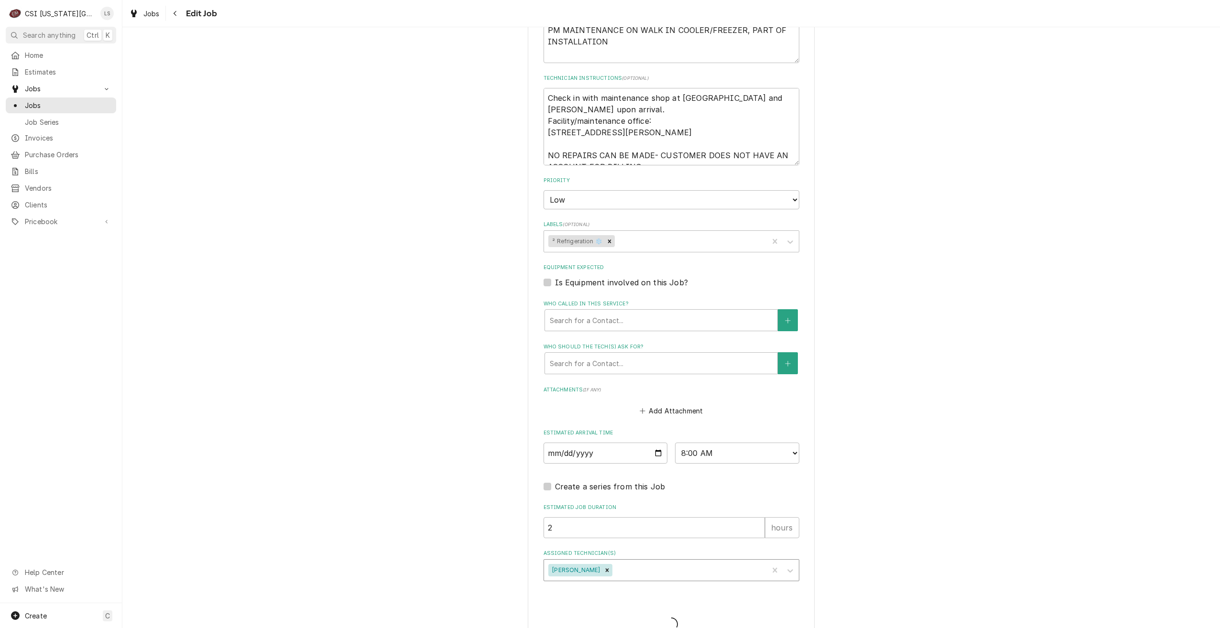
type textarea "x"
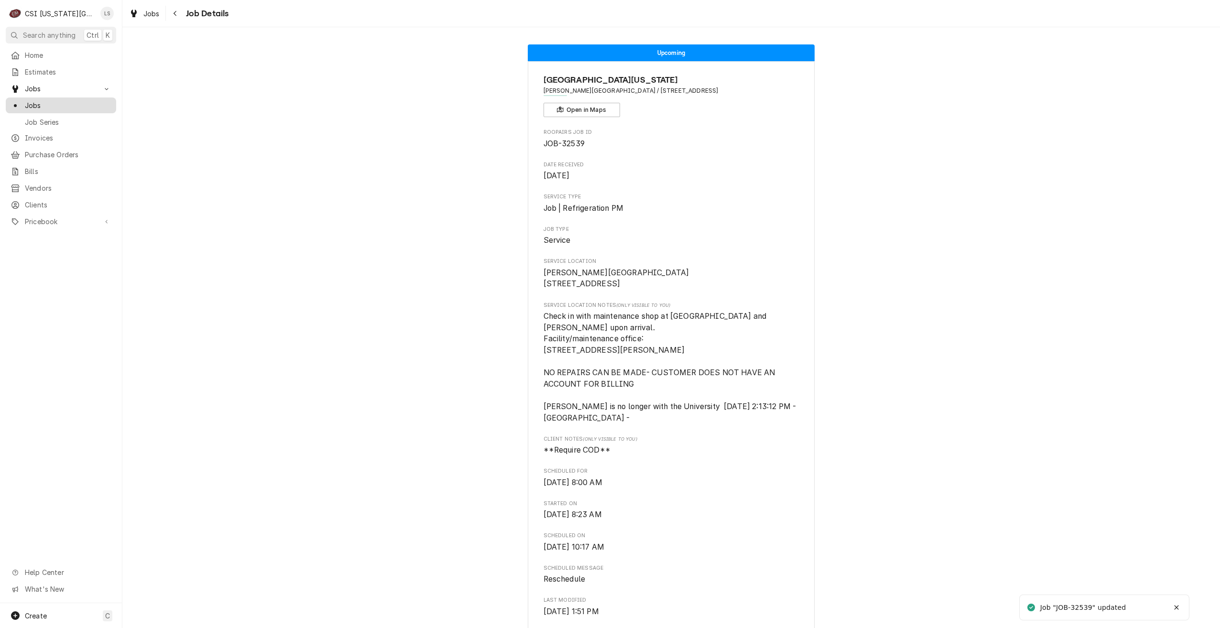
click at [98, 109] on link "Jobs" at bounding box center [61, 105] width 110 height 16
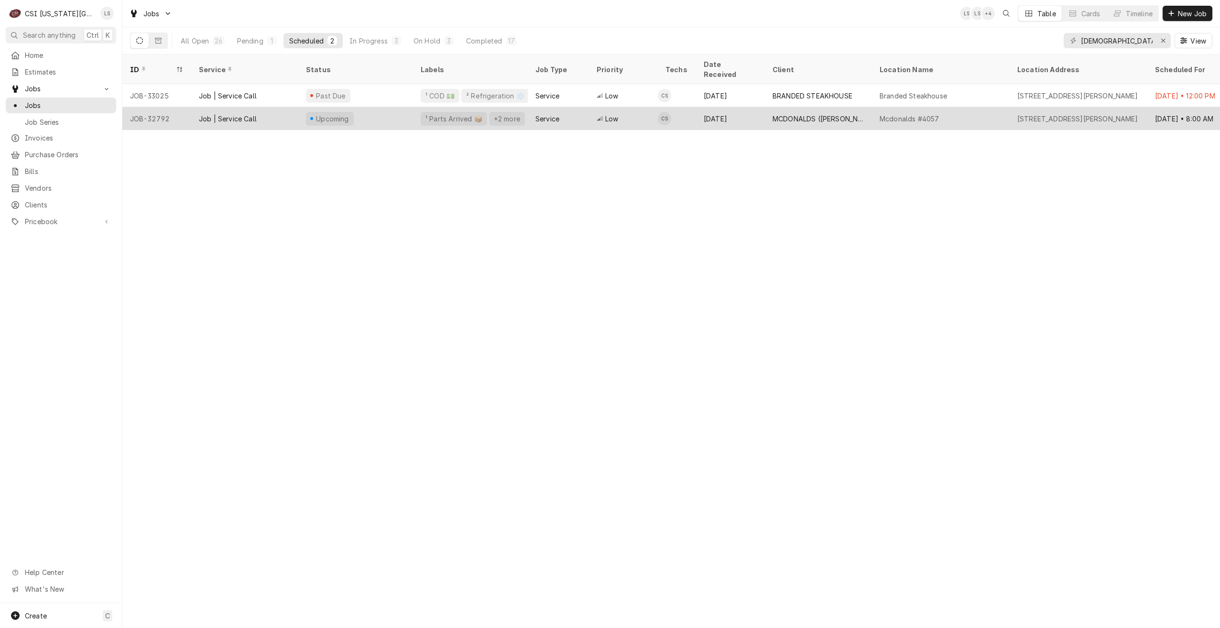
click at [1001, 107] on div "Mcdonalds #4057" at bounding box center [941, 118] width 138 height 23
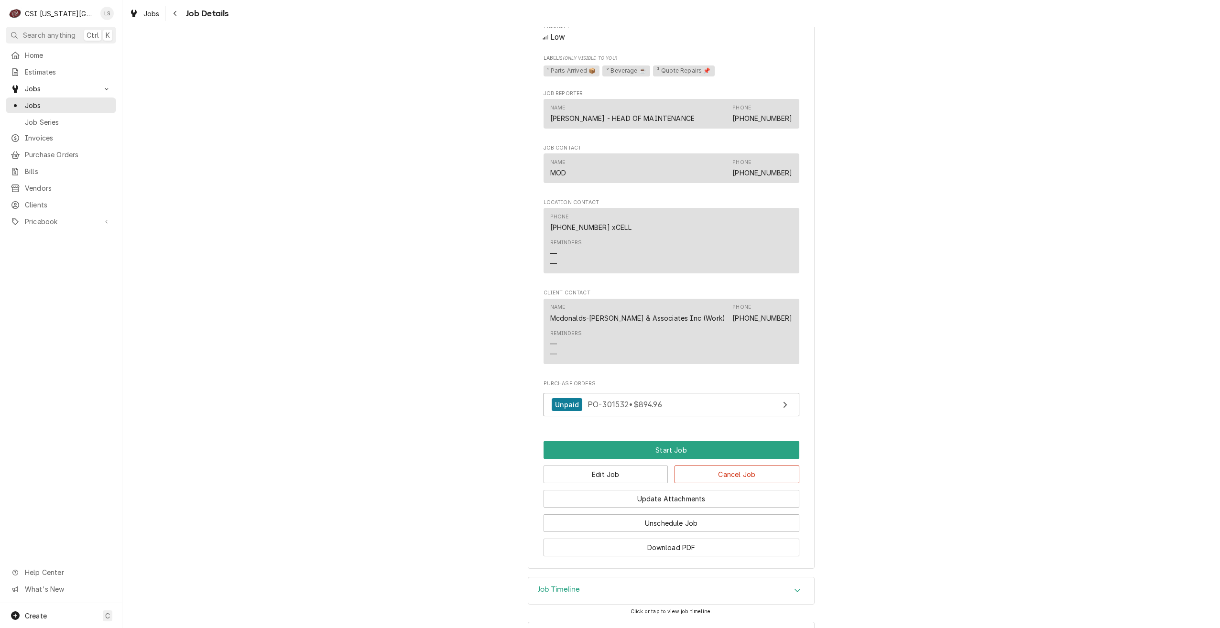
scroll to position [810, 0]
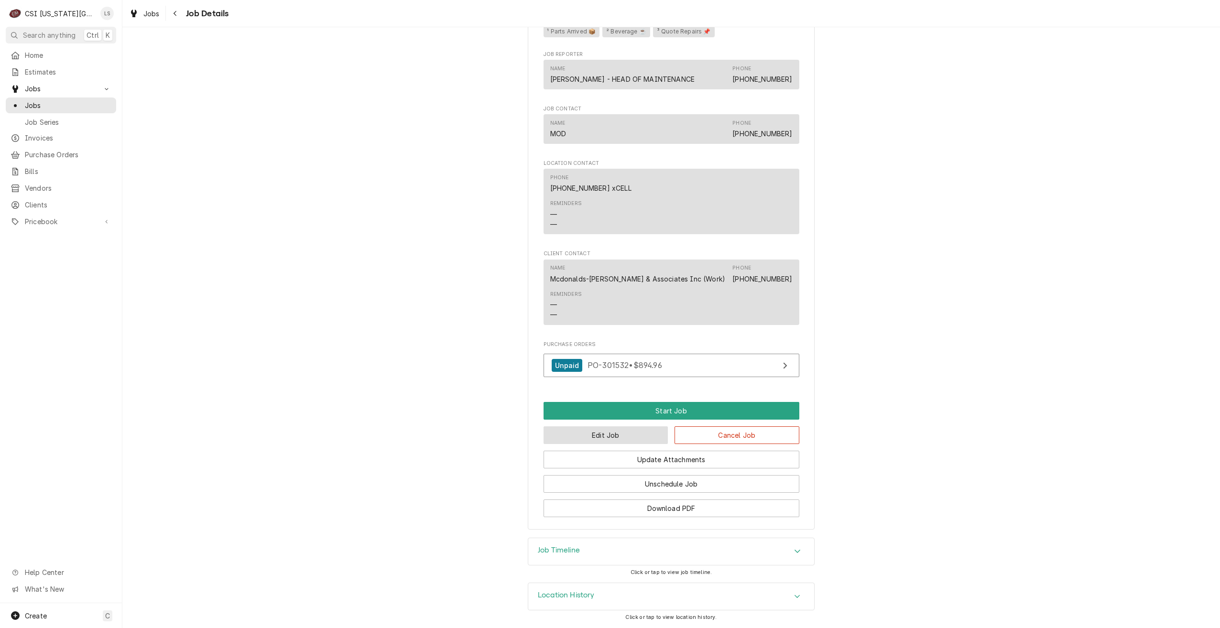
click at [619, 432] on button "Edit Job" at bounding box center [605, 435] width 125 height 18
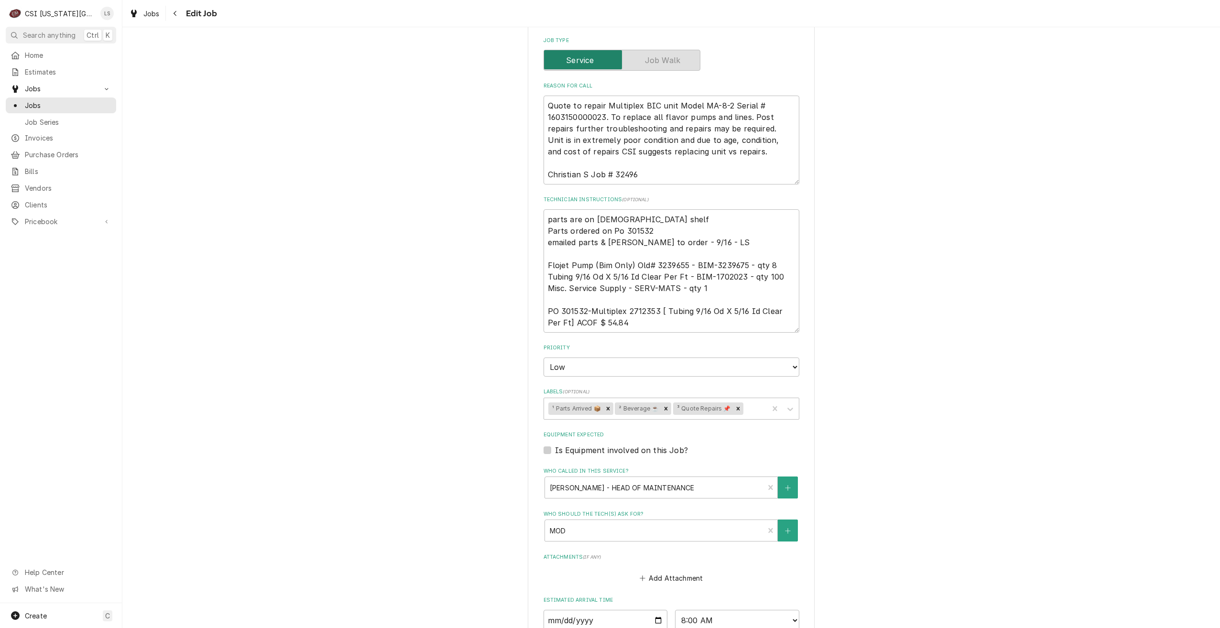
scroll to position [485, 0]
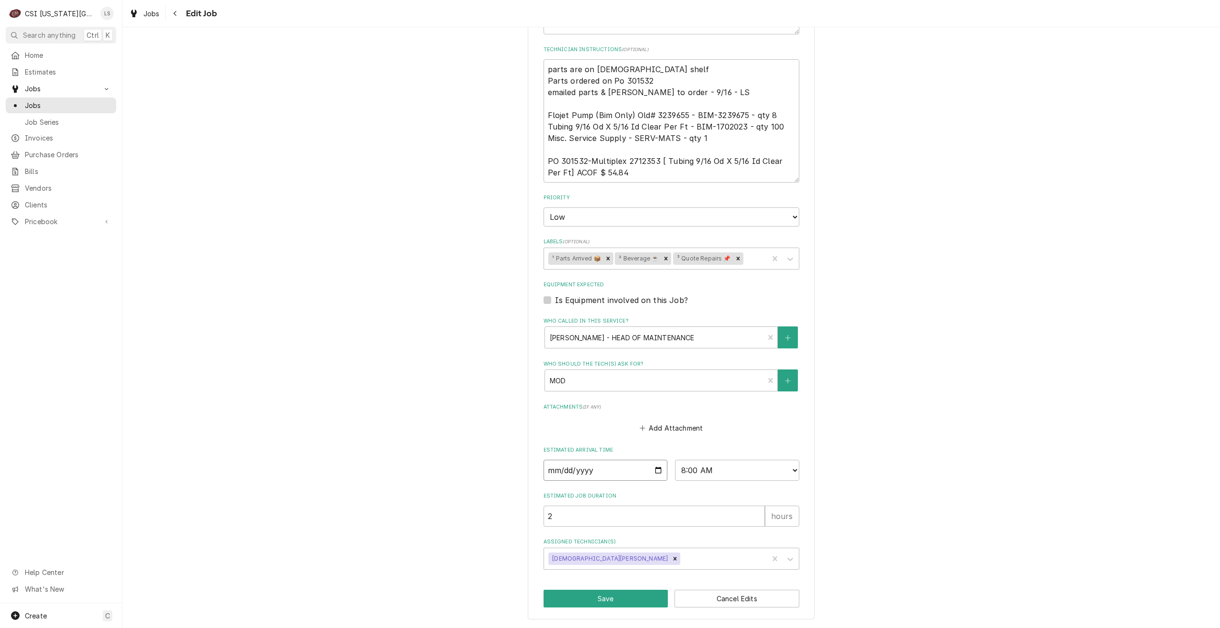
click at [657, 469] on input "2025-09-30" at bounding box center [605, 470] width 124 height 21
type textarea "x"
type input "2025-09-29"
click at [613, 598] on button "Save" at bounding box center [605, 599] width 125 height 18
type textarea "x"
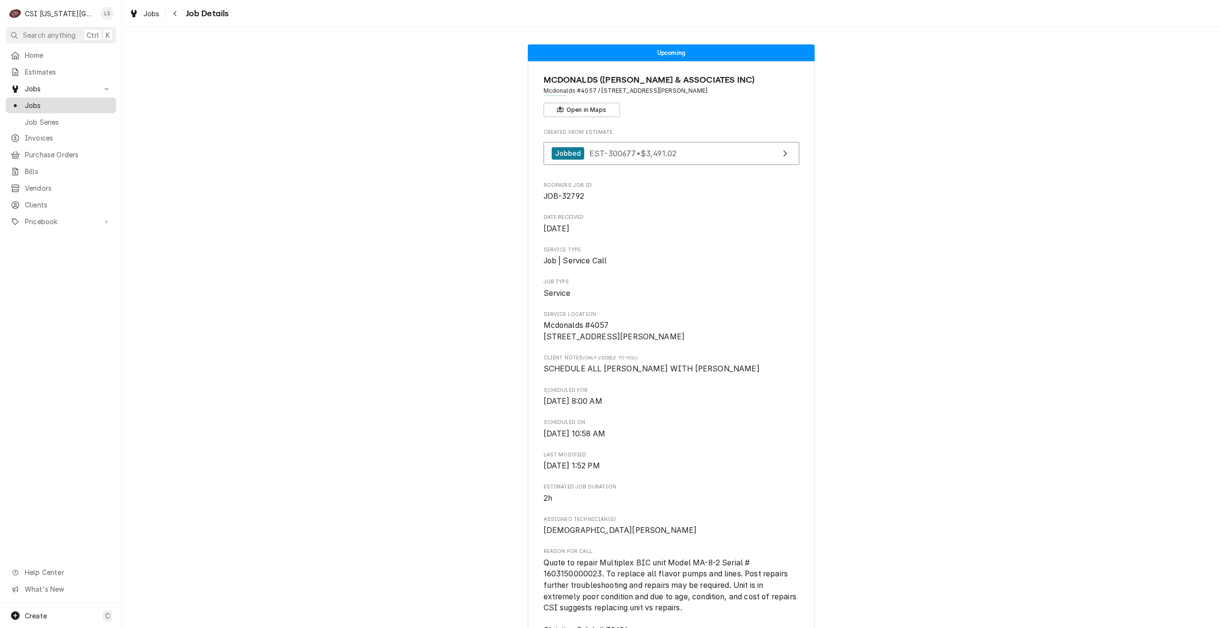
click at [66, 100] on span "Jobs" at bounding box center [68, 105] width 86 height 10
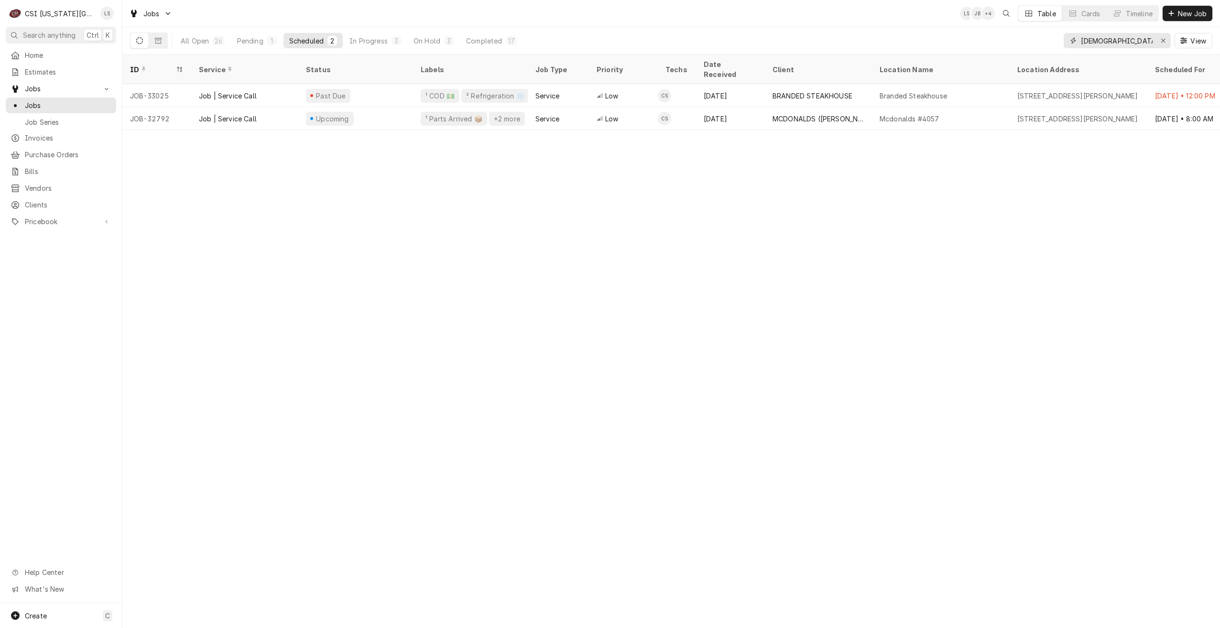
click at [1104, 45] on input "christian" at bounding box center [1117, 40] width 72 height 15
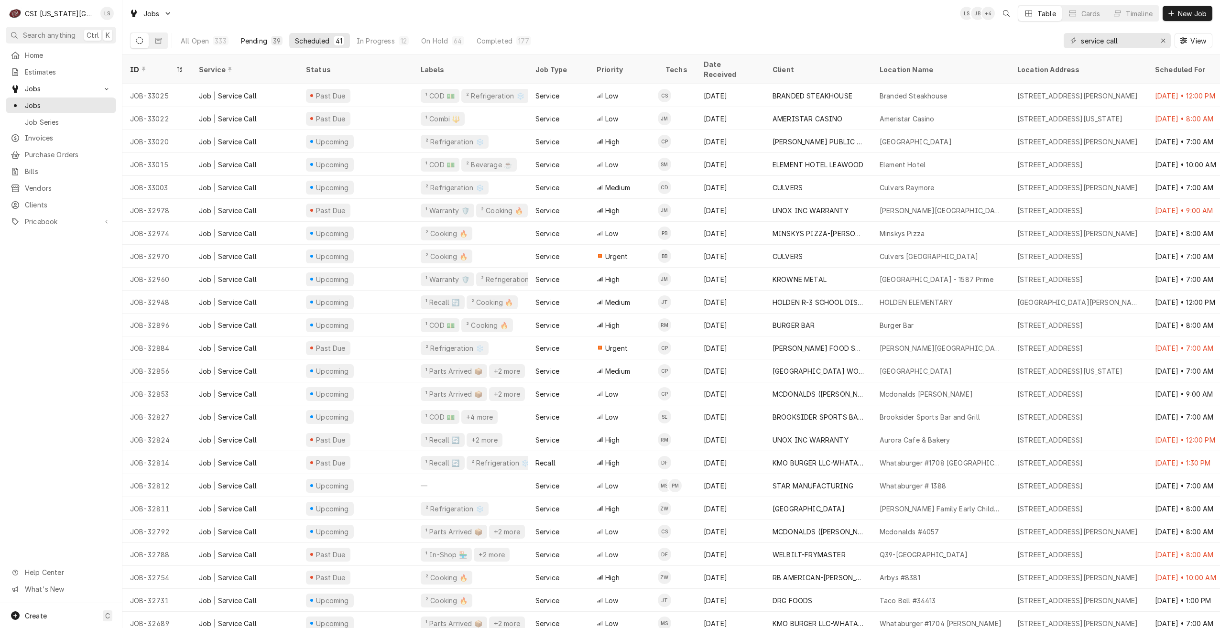
click at [250, 36] on div "Pending" at bounding box center [254, 41] width 26 height 10
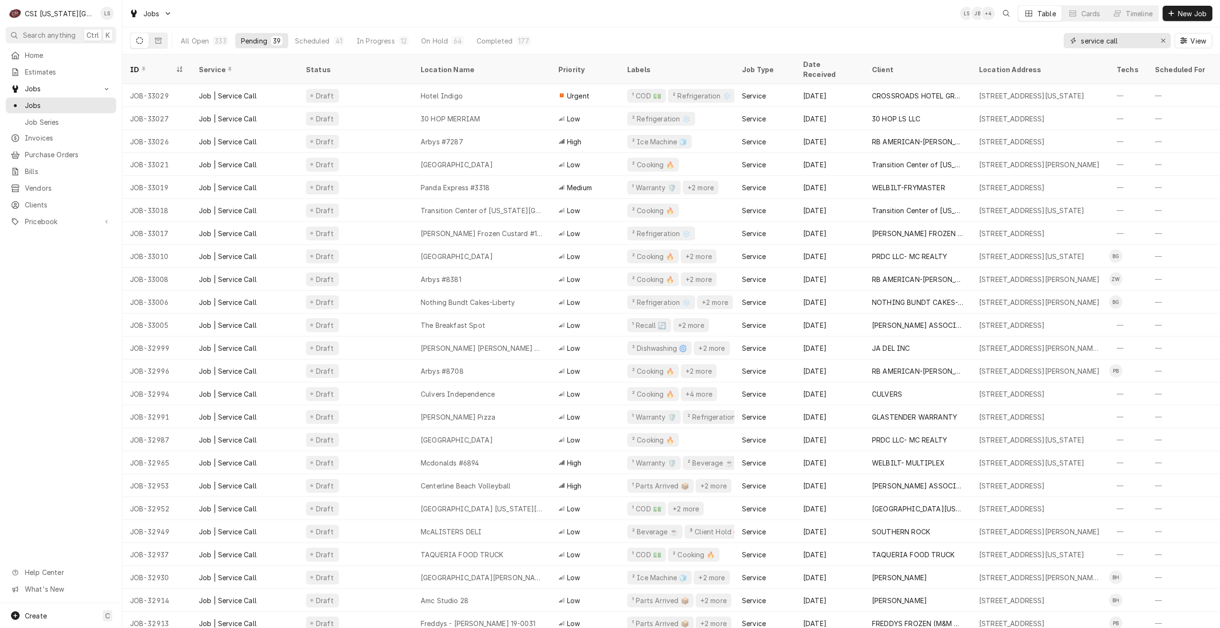
drag, startPoint x: 1125, startPoint y: 39, endPoint x: 1072, endPoint y: 39, distance: 53.5
click at [1072, 39] on div "service call" at bounding box center [1116, 40] width 107 height 15
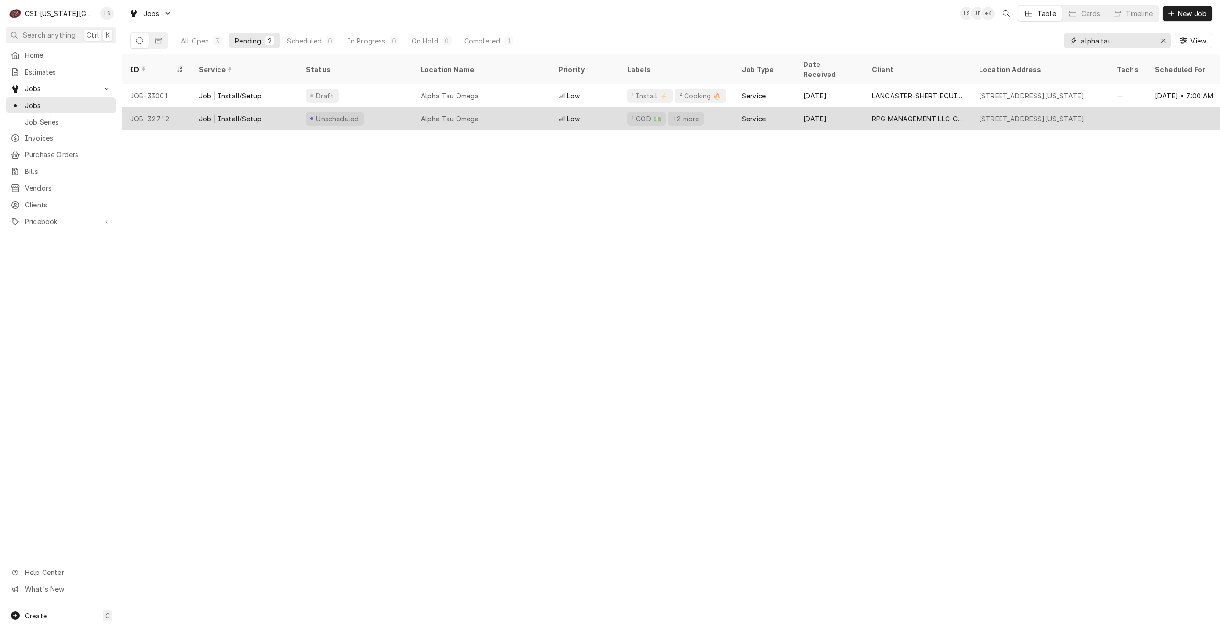
type input "alpha tau"
click at [540, 107] on div "Alpha Tau Omega" at bounding box center [482, 118] width 138 height 23
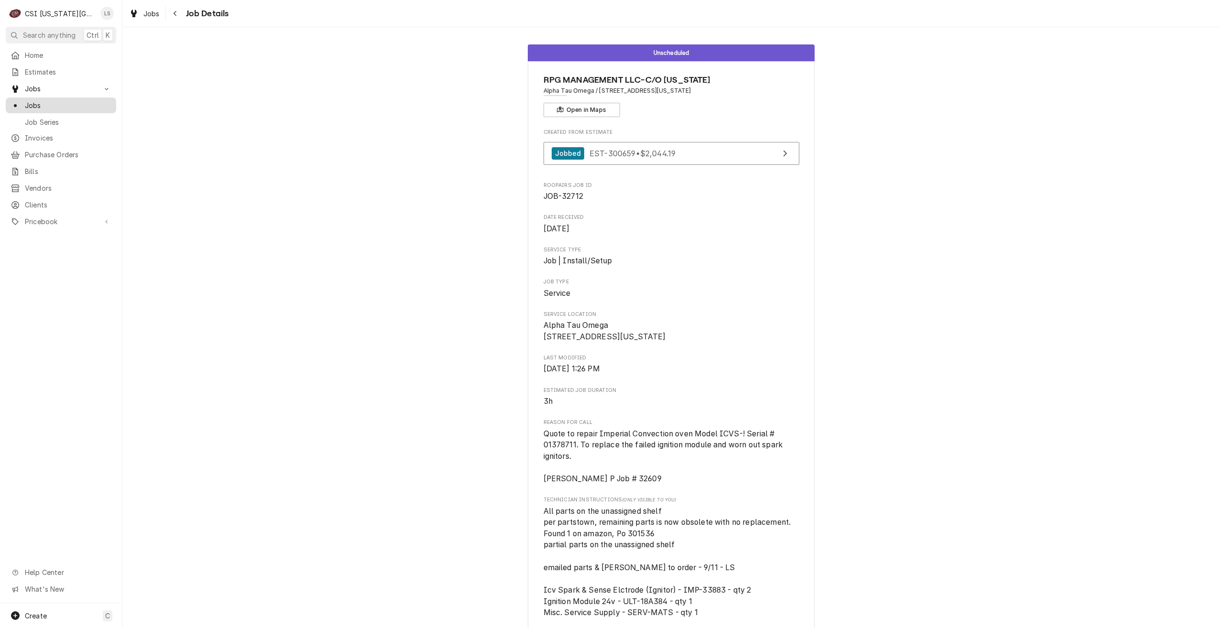
click at [93, 100] on span "Jobs" at bounding box center [68, 105] width 86 height 10
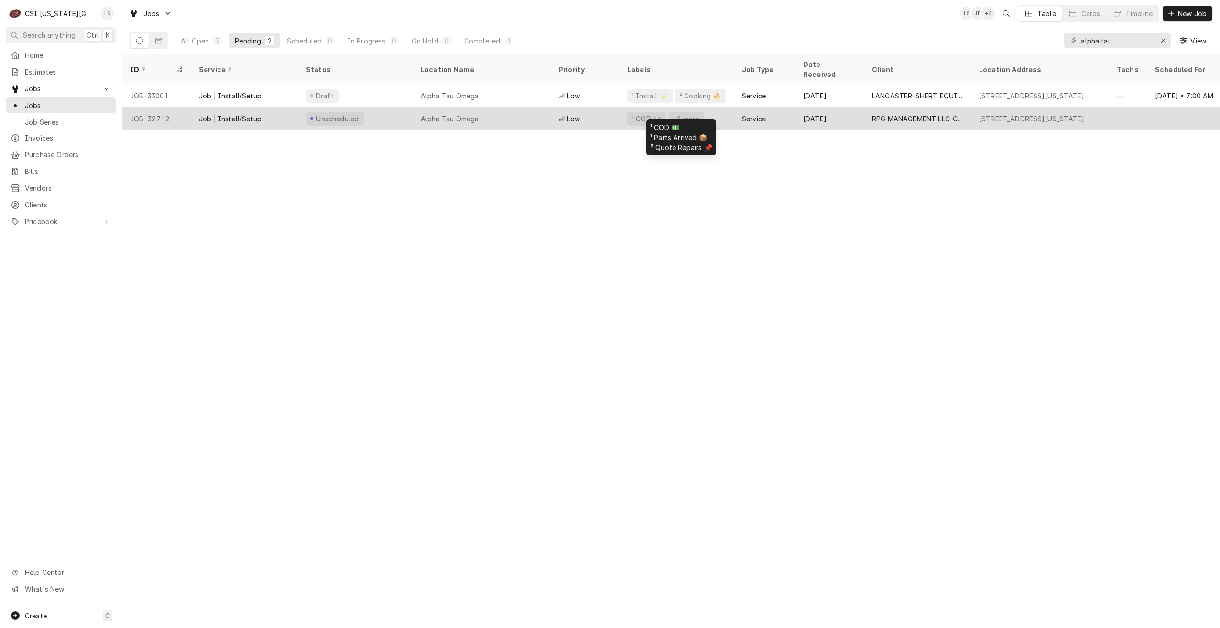
click at [702, 107] on div "¹ COD 💵 +2 more" at bounding box center [676, 118] width 115 height 23
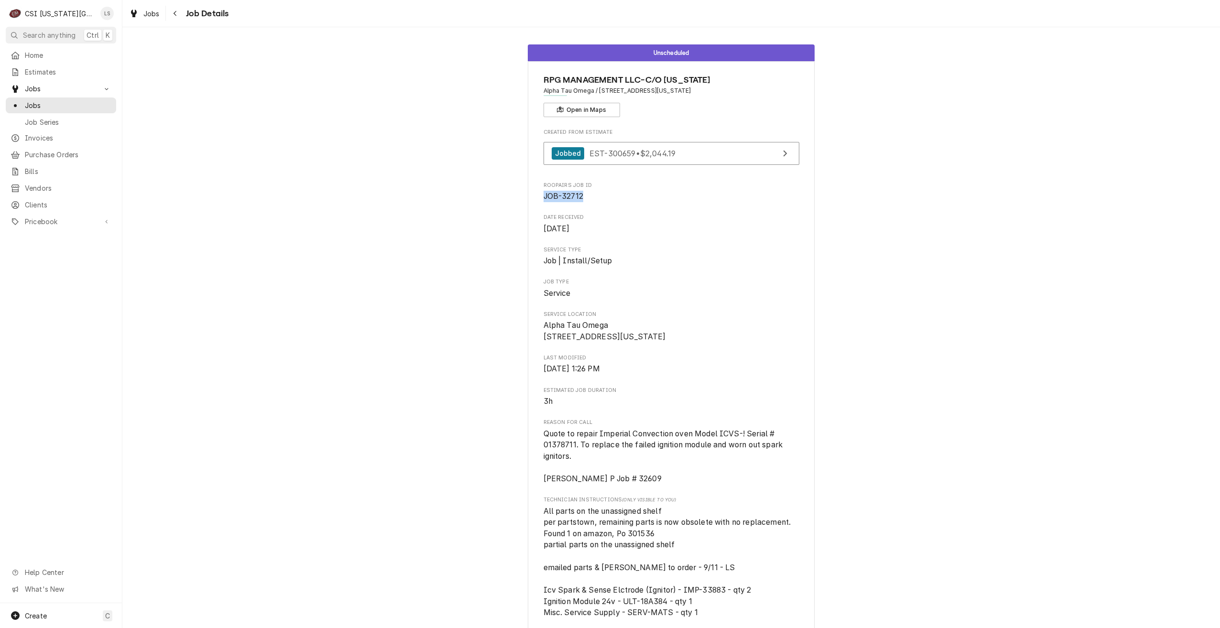
drag, startPoint x: 583, startPoint y: 197, endPoint x: 540, endPoint y: 198, distance: 42.5
click at [543, 198] on span "JOB-32712" at bounding box center [671, 196] width 256 height 11
copy span "JOB-32712"
click at [1008, 118] on div "Unscheduled RPG MANAGEMENT LLC-C/O KANSAS Alpha Tau Omega / 1537 Tennessee Stre…" at bounding box center [670, 555] width 1097 height 1036
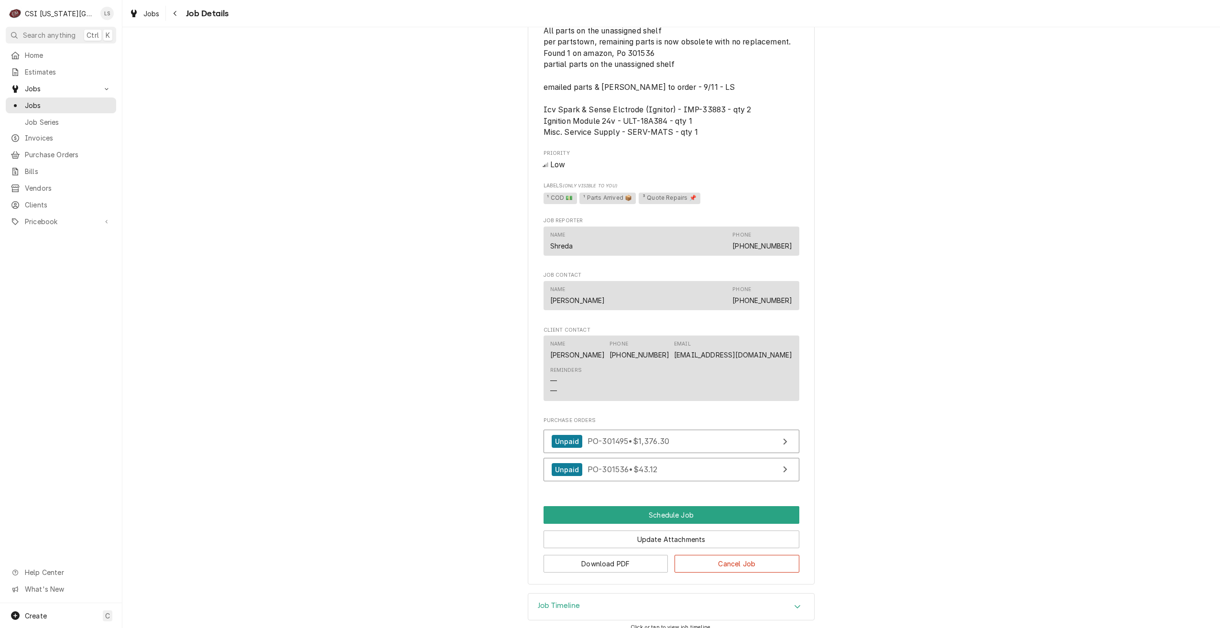
scroll to position [547, 0]
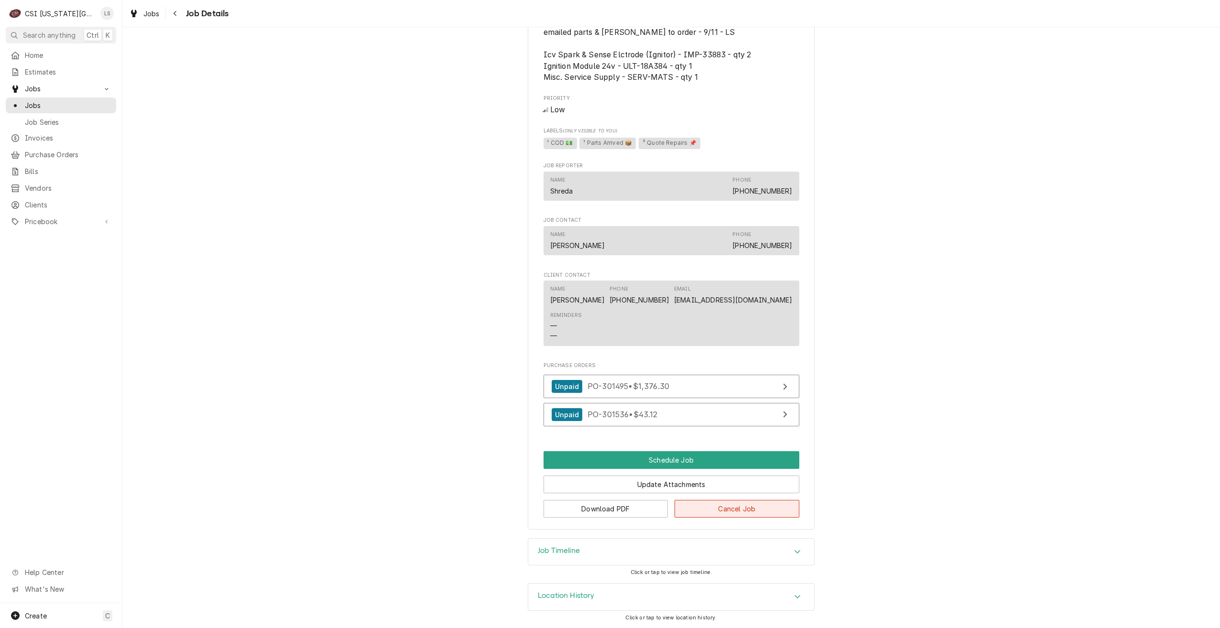
drag, startPoint x: 738, startPoint y: 508, endPoint x: 722, endPoint y: 504, distance: 16.1
click at [738, 508] on button "Cancel Job" at bounding box center [736, 509] width 125 height 18
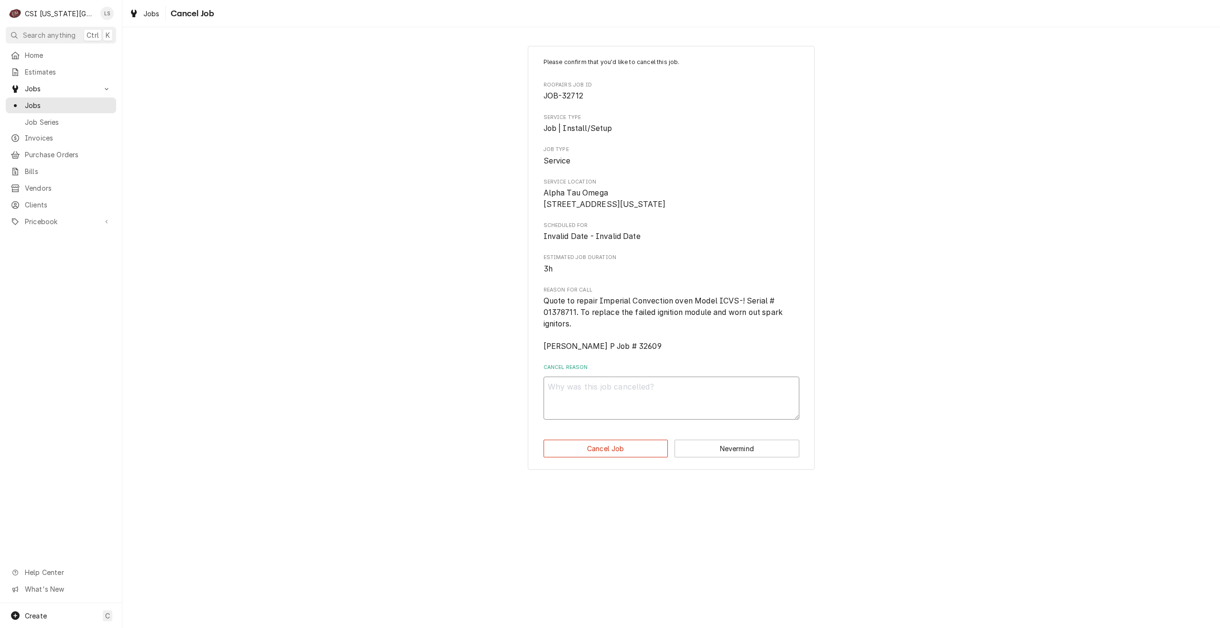
click at [598, 411] on textarea "Cancel Reason" at bounding box center [671, 398] width 256 height 43
type textarea "x"
type textarea "C"
type textarea "x"
type textarea "Cu"
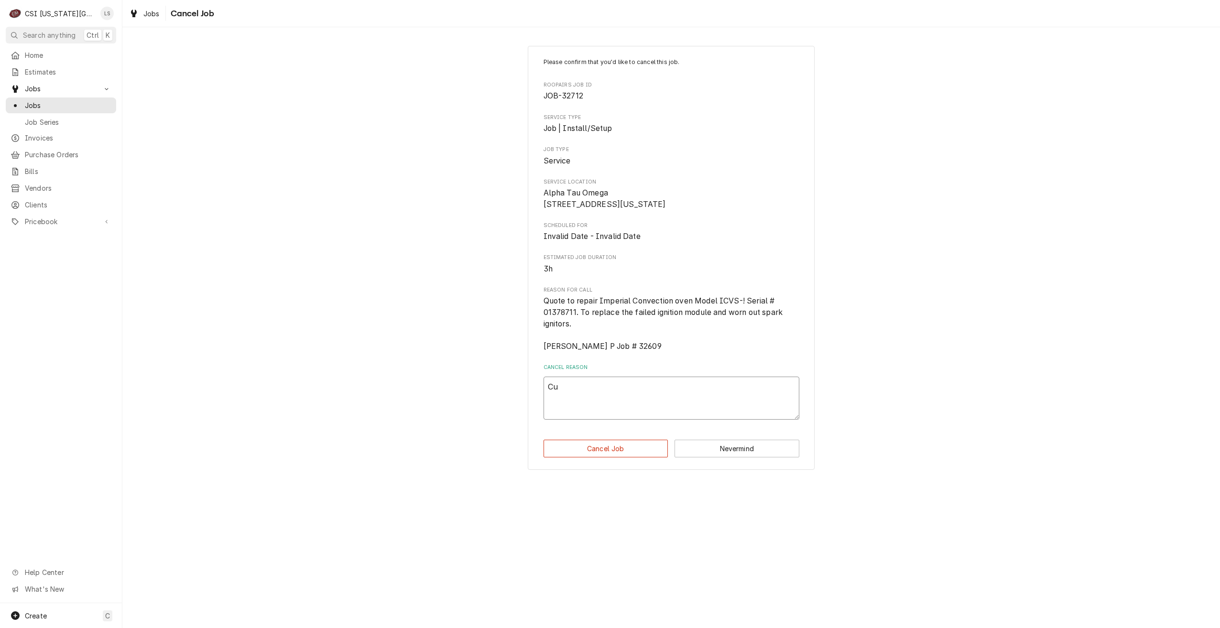
type textarea "x"
type textarea "Cus"
type textarea "x"
type textarea "Custo"
type textarea "x"
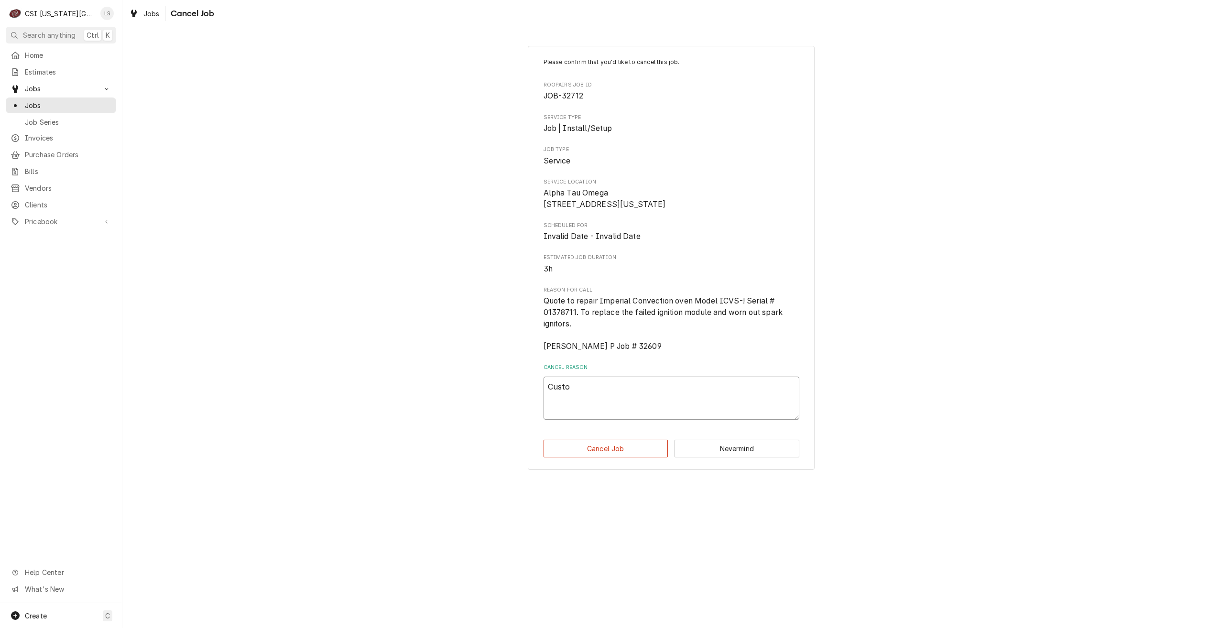
type textarea "Custom"
type textarea "x"
type textarea "Custome"
type textarea "x"
type textarea "Customer"
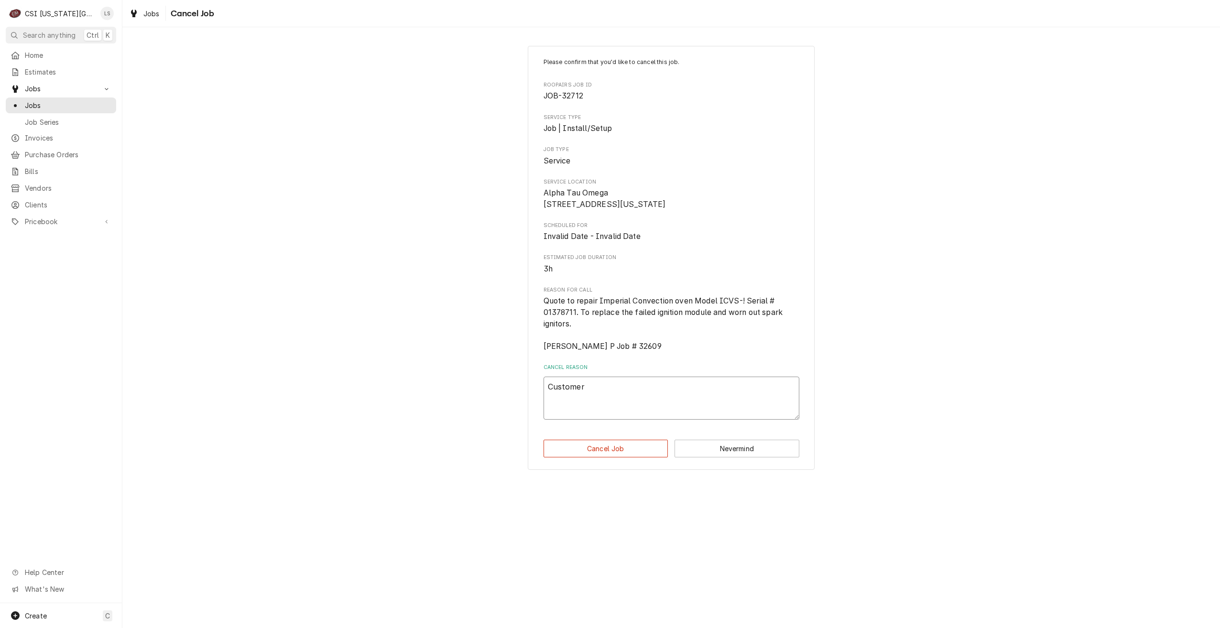
type textarea "x"
type textarea "Customer"
type textarea "x"
type textarea "Customer i"
type textarea "x"
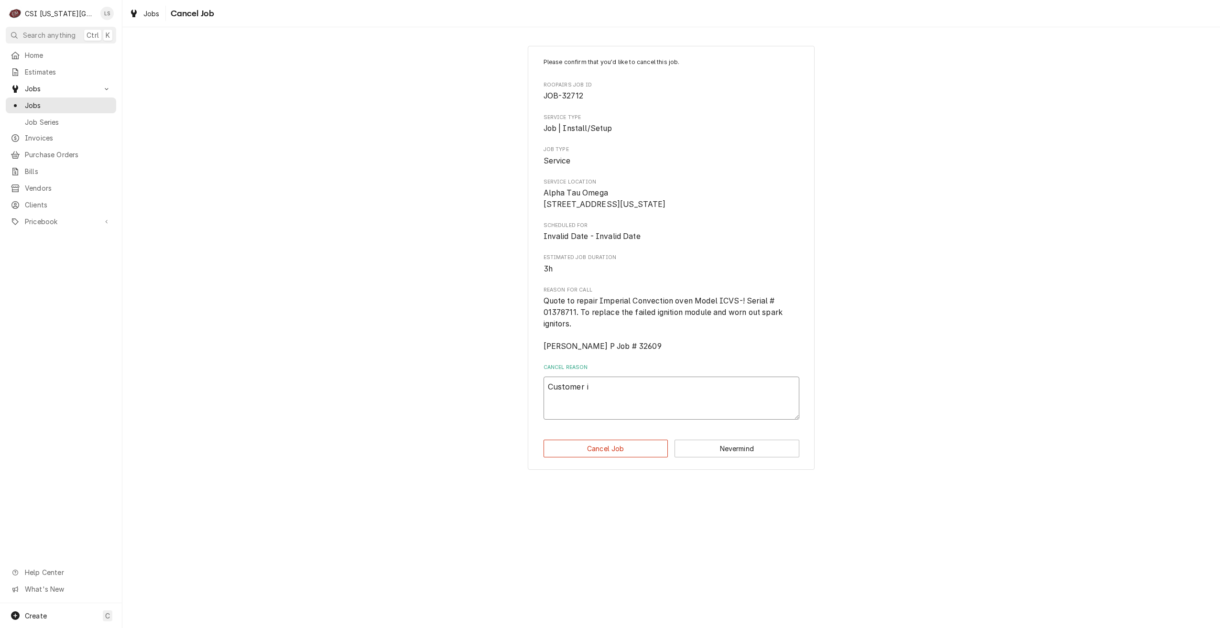
type textarea "Customer is"
type textarea "x"
type textarea "Customer is"
type textarea "x"
type textarea "Customer is r"
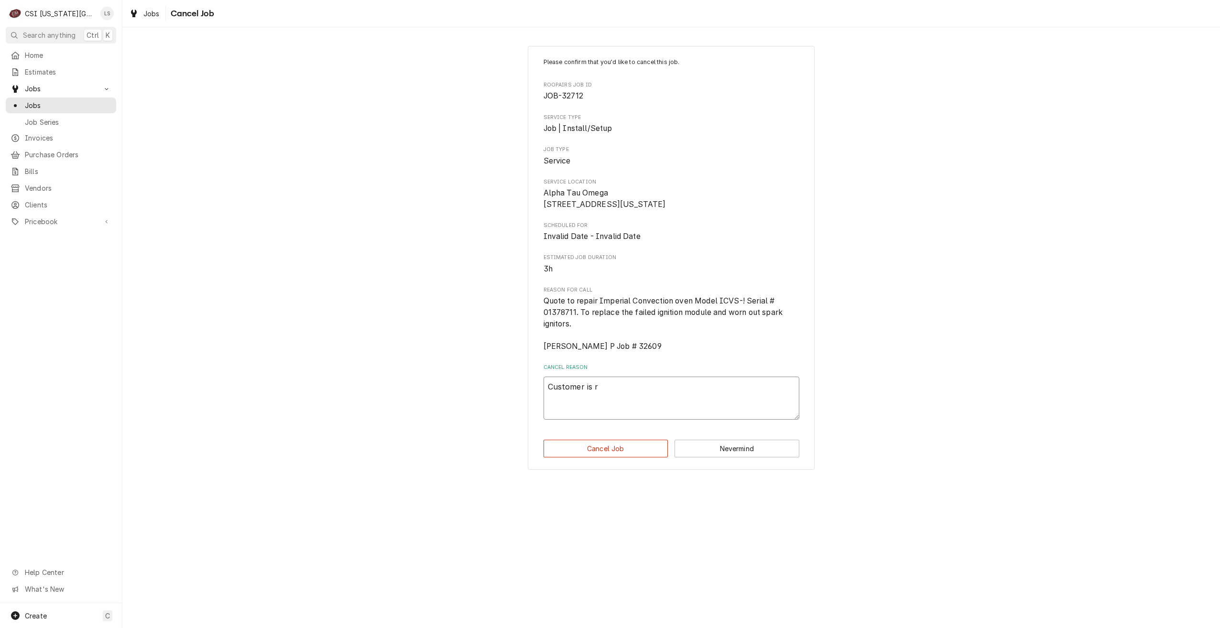
type textarea "x"
type textarea "Customer is re"
type textarea "x"
type textarea "Customer is rep"
type textarea "x"
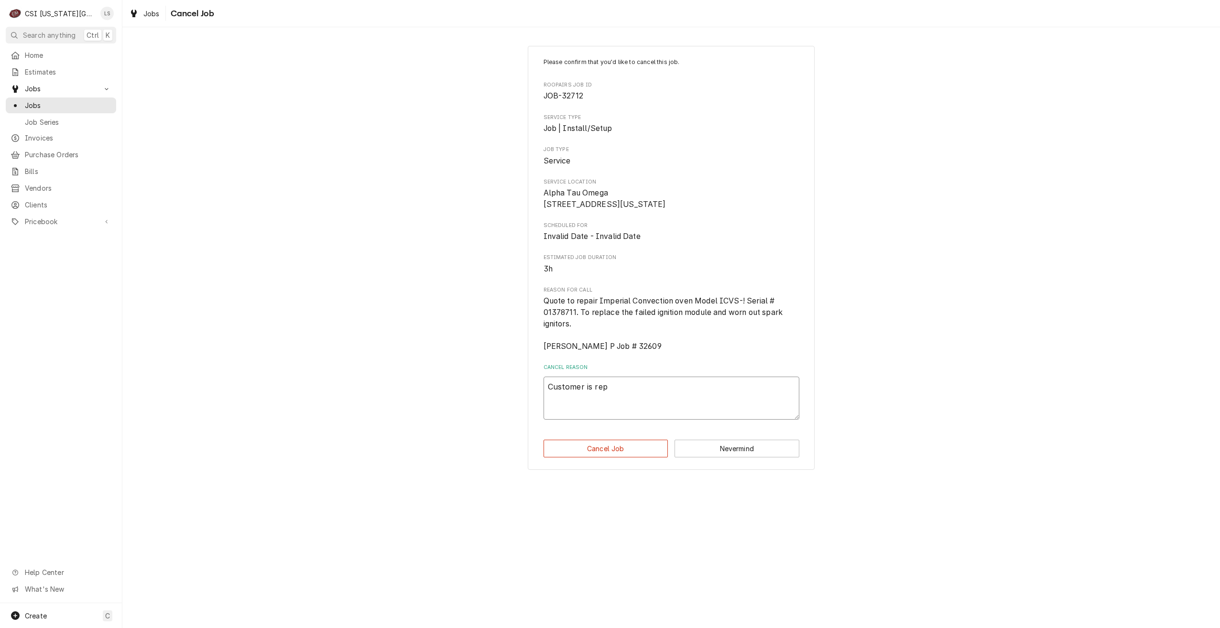
type textarea "Customer is repl"
type textarea "x"
type textarea "Customer is repla"
type textarea "x"
type textarea "Customer is replac"
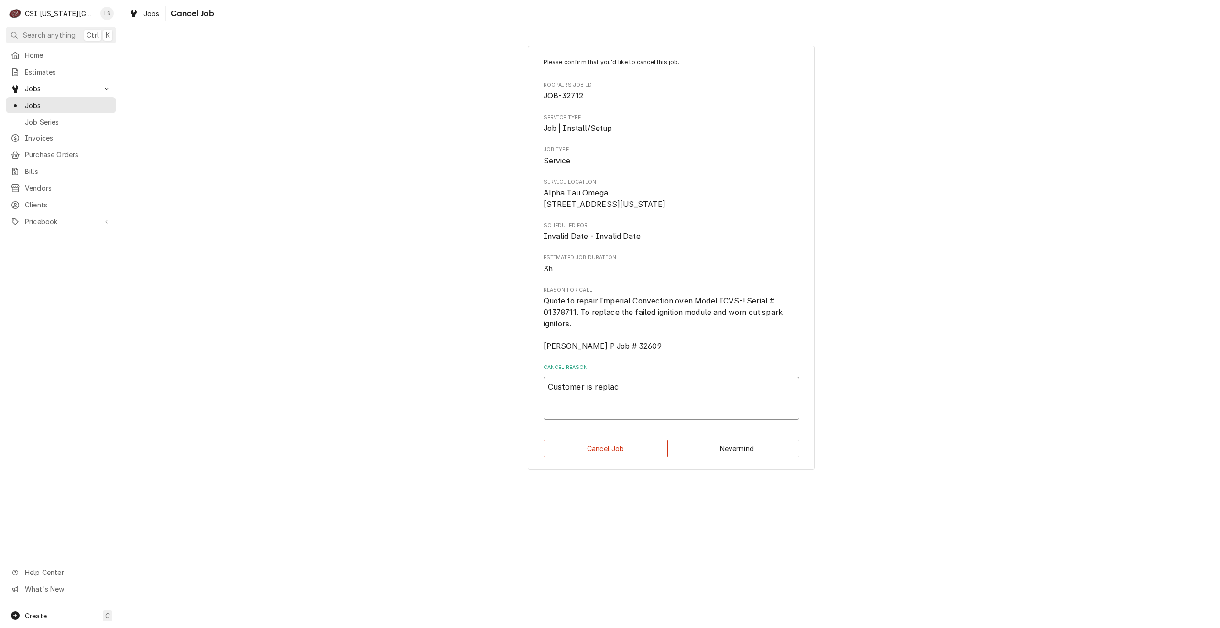
type textarea "x"
type textarea "Customer is replaci"
type textarea "x"
type textarea "Customer is replacin"
type textarea "x"
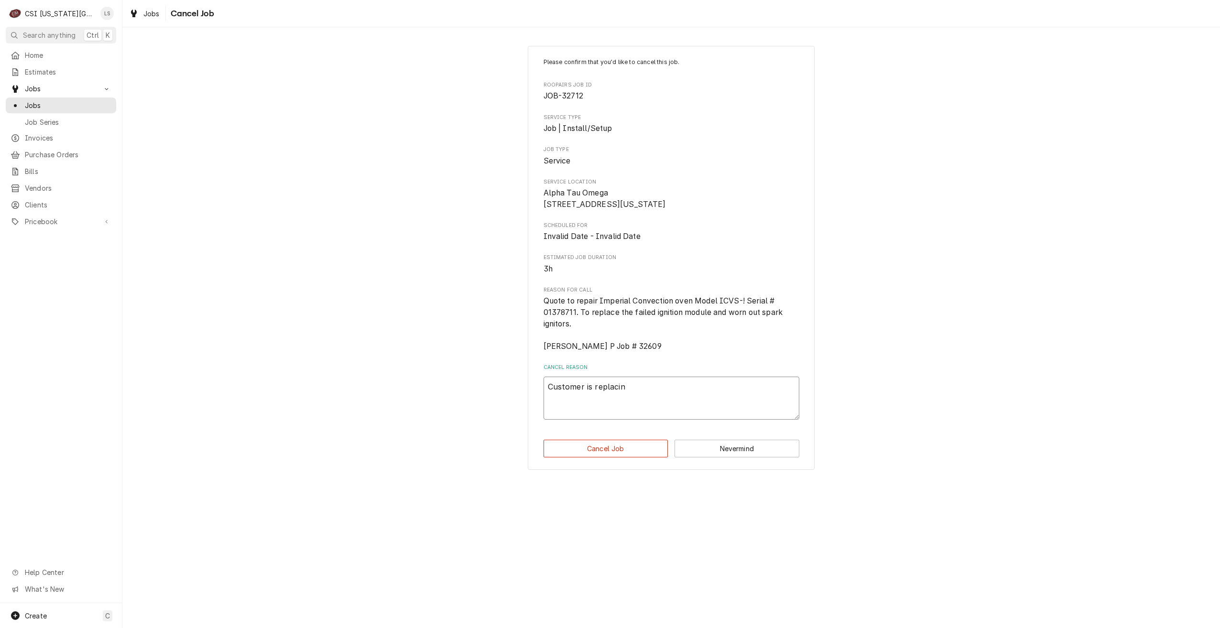
type textarea "Customer is replacing"
type textarea "x"
type textarea "Customer is replacing"
type textarea "x"
type textarea "Customer is replacing u"
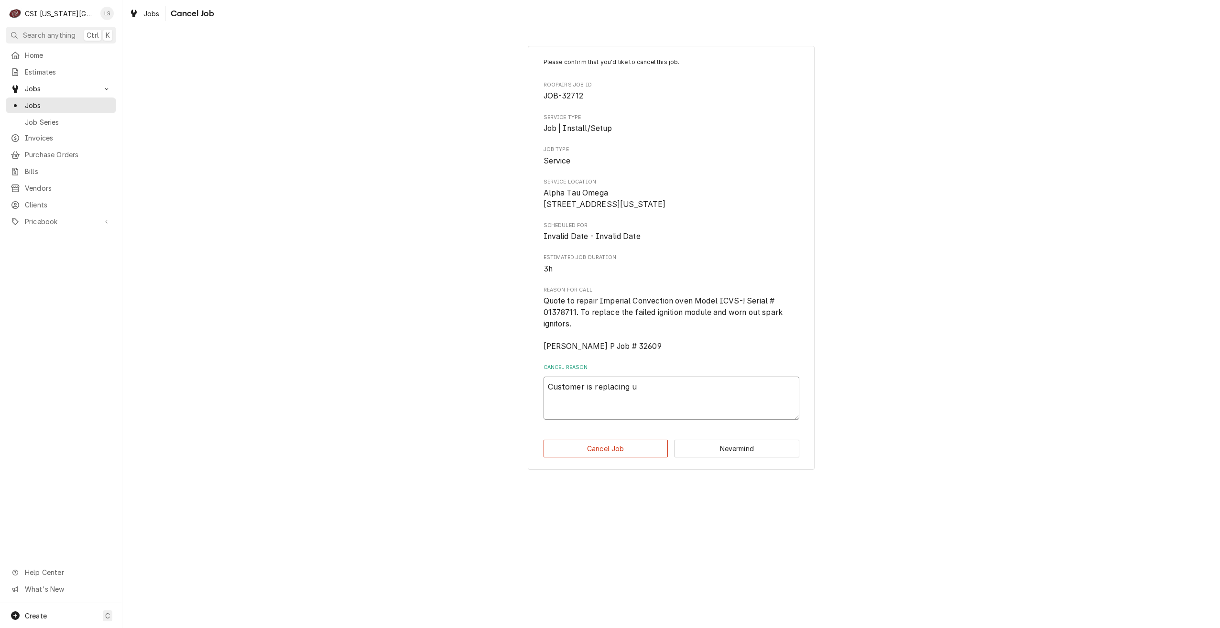
type textarea "x"
type textarea "Customer is replacing un"
type textarea "x"
type textarea "Customer is replacing uni"
type textarea "x"
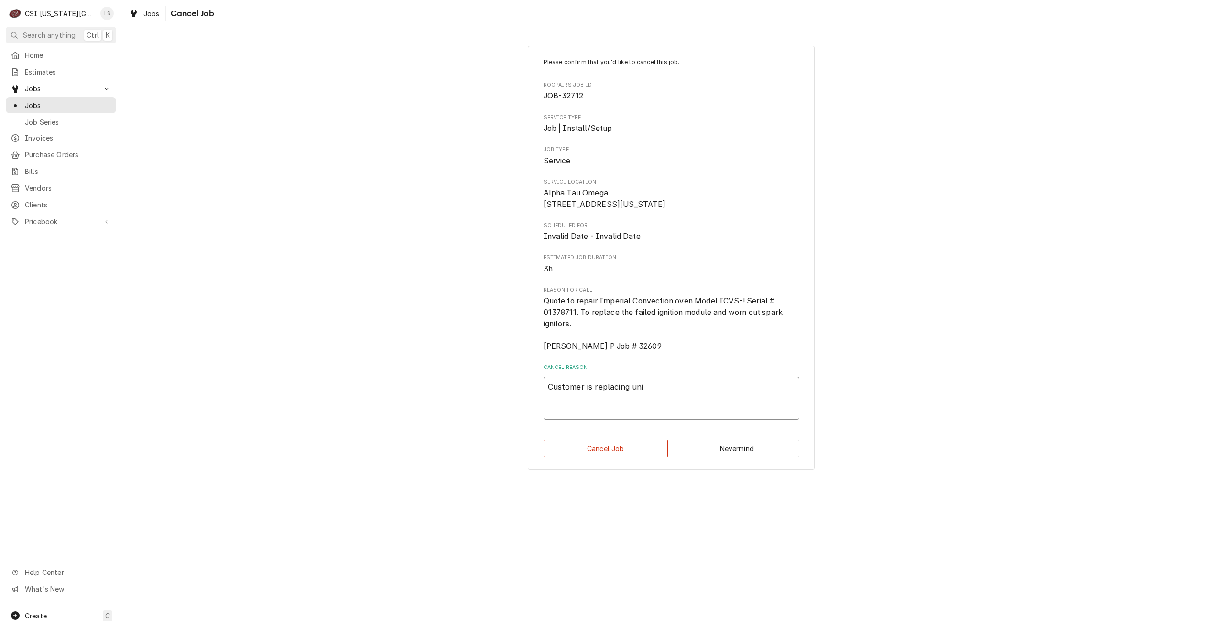
type textarea "Customer is replacing unit"
type textarea "x"
type textarea "Customer is replacing unit"
type textarea "x"
type textarea "Customer is replacing unit o"
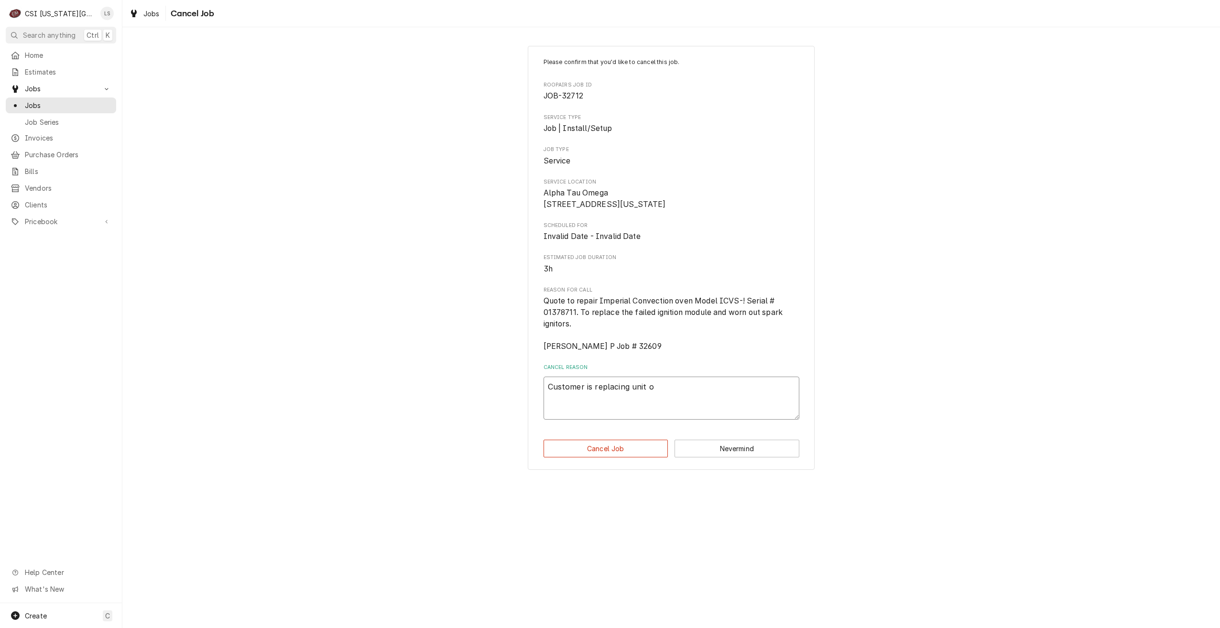
type textarea "x"
type textarea "Customer is replacing unit on"
type textarea "x"
type textarea "Customer is replacing unit on"
type textarea "x"
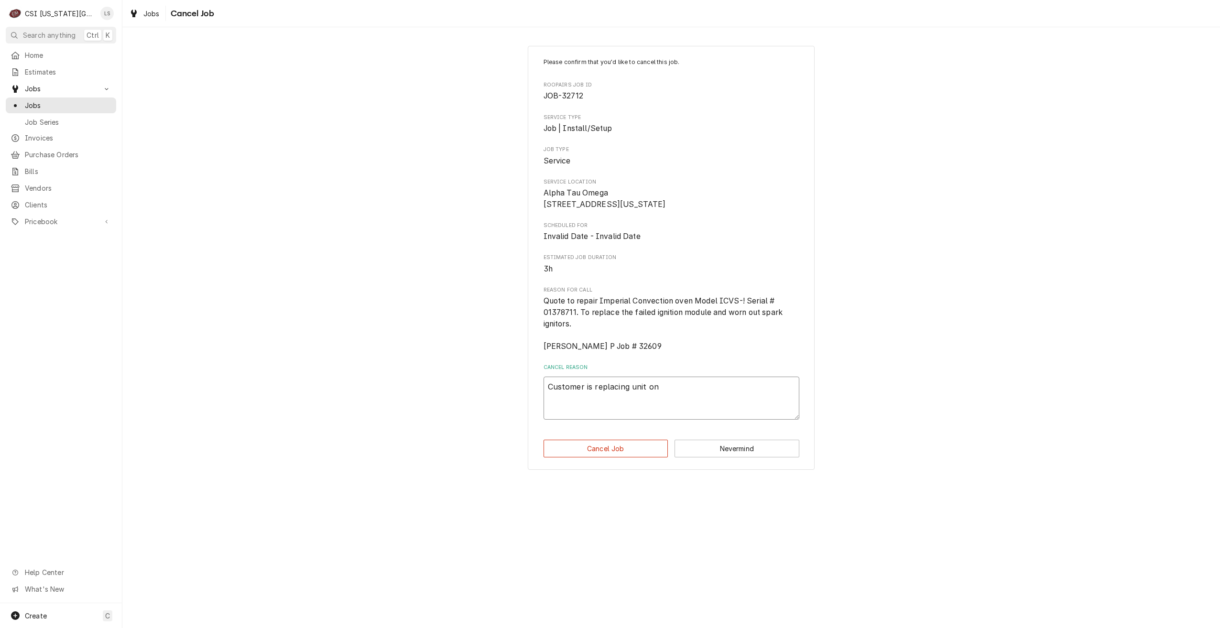
type textarea "Customer is replacing unit on o"
type textarea "x"
type textarea "Customer is replacing unit on ot"
type textarea "x"
type textarea "Customer is replacing unit on oth"
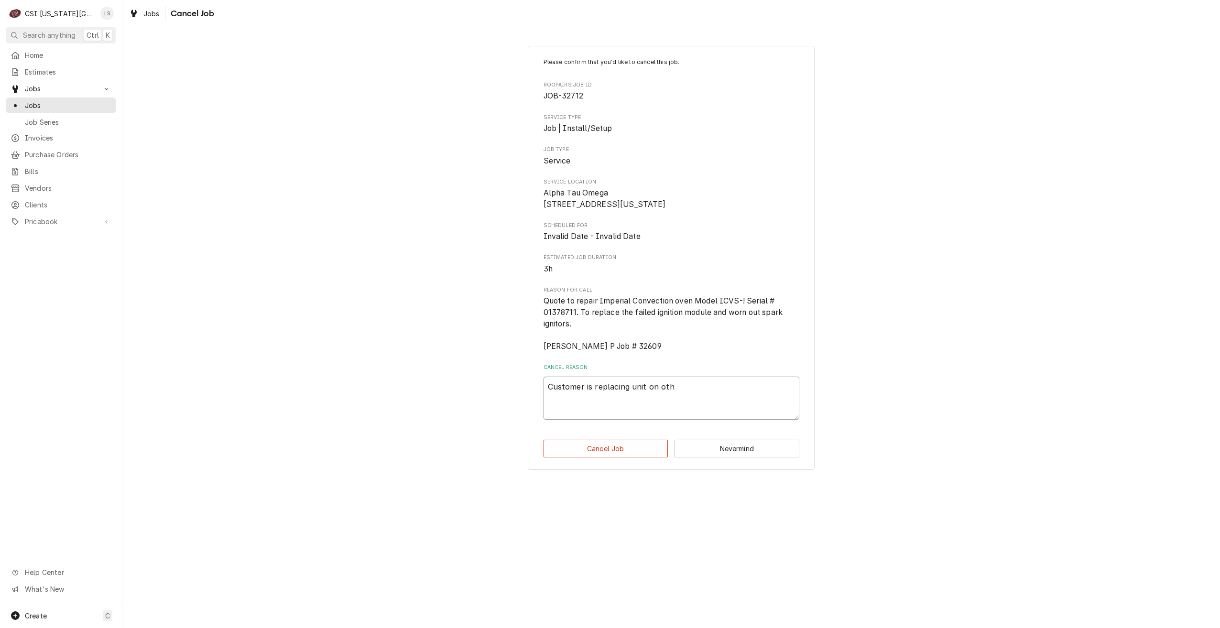
type textarea "x"
type textarea "Customer is replacing unit on othe"
type textarea "x"
type textarea "Customer is replacing unit on other"
type textarea "x"
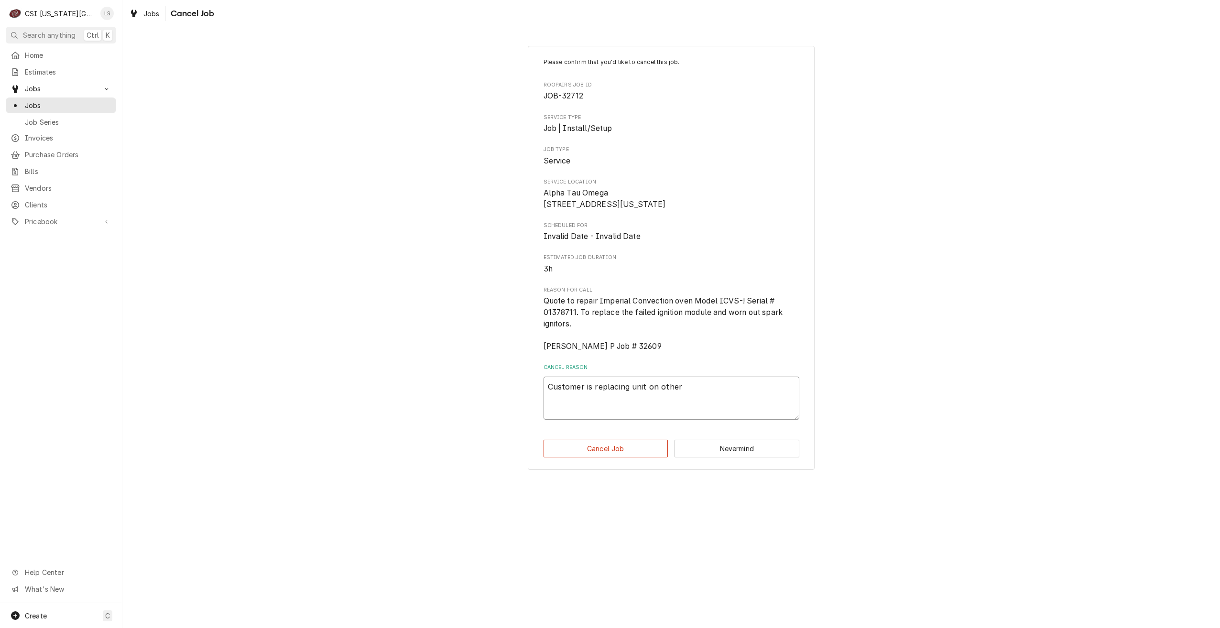
type textarea "Customer is replacing unit on other"
type textarea "x"
type textarea "Customer is replacing unit on other q"
type textarea "x"
type textarea "Customer is replacing unit on other qu"
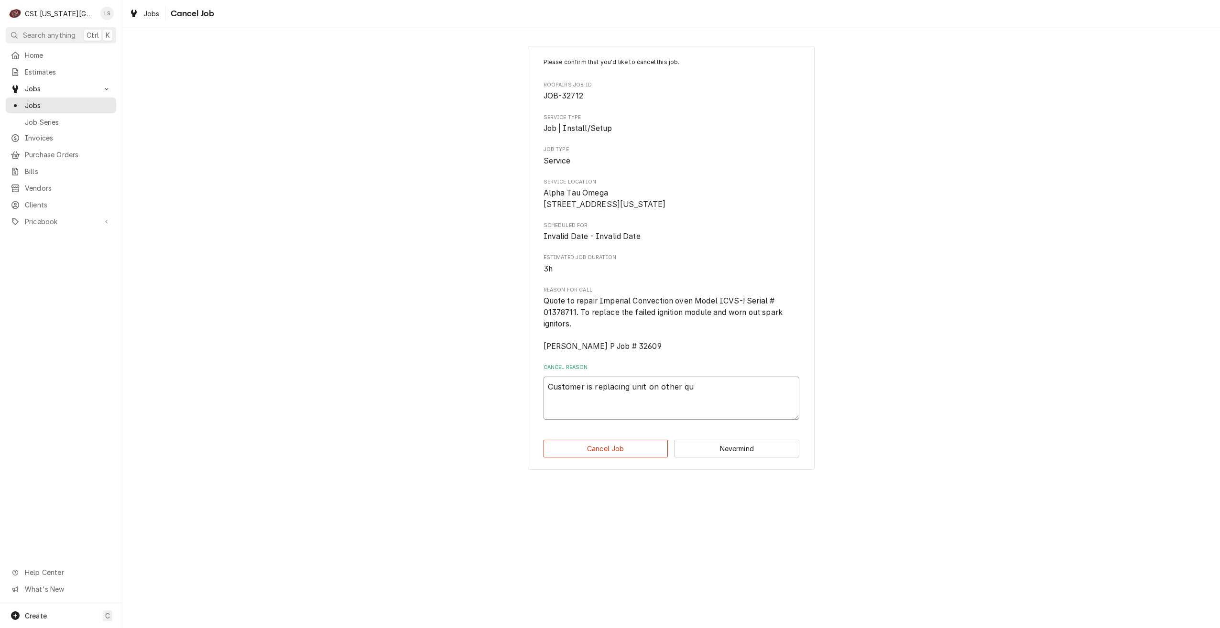
type textarea "x"
type textarea "Customer is replacing unit on other quo"
type textarea "x"
type textarea "Customer is replacing unit on other quot"
type textarea "x"
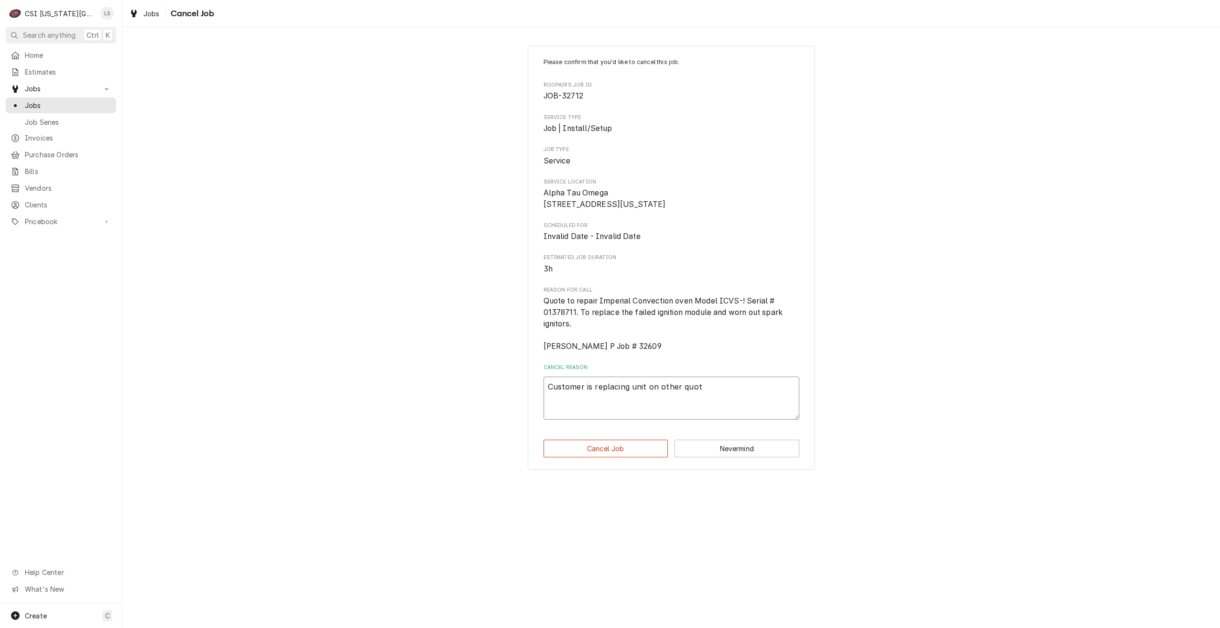
type textarea "Customer is replacing unit on other quote"
type textarea "x"
type textarea "Customer is replacing unit on other quoted"
type textarea "x"
type textarea "Customer is replacing unit on other quotedd"
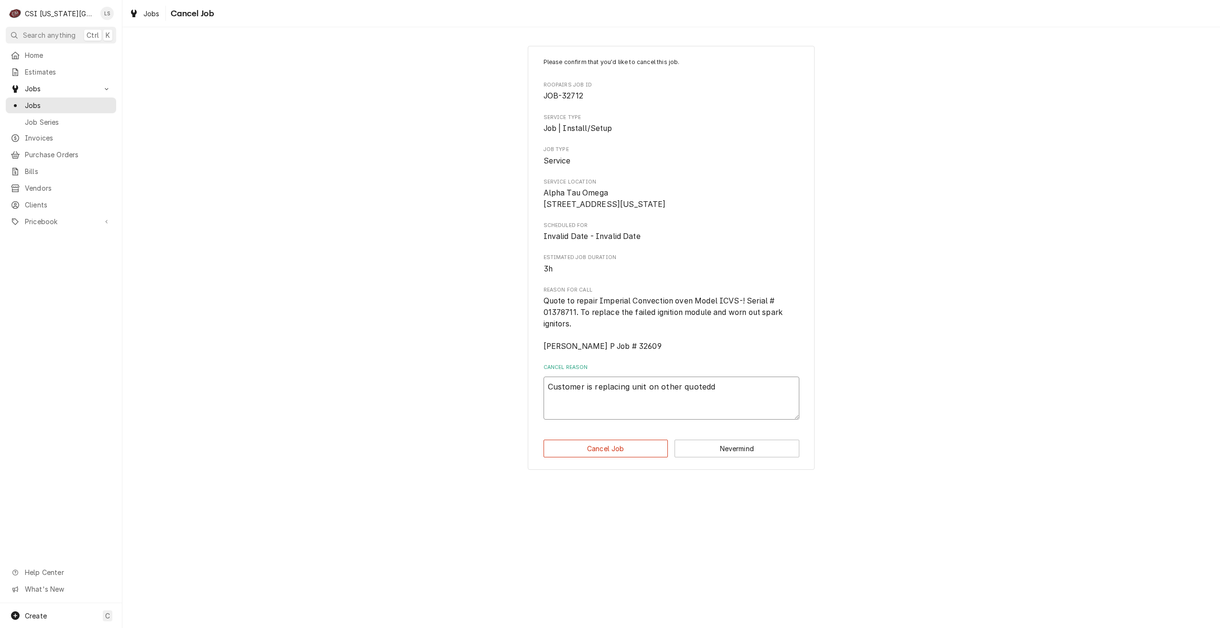
type textarea "x"
type textarea "Customer is replacing unit on other quoted"
type textarea "x"
type textarea "Customer is replacing unit on other quoted"
type textarea "x"
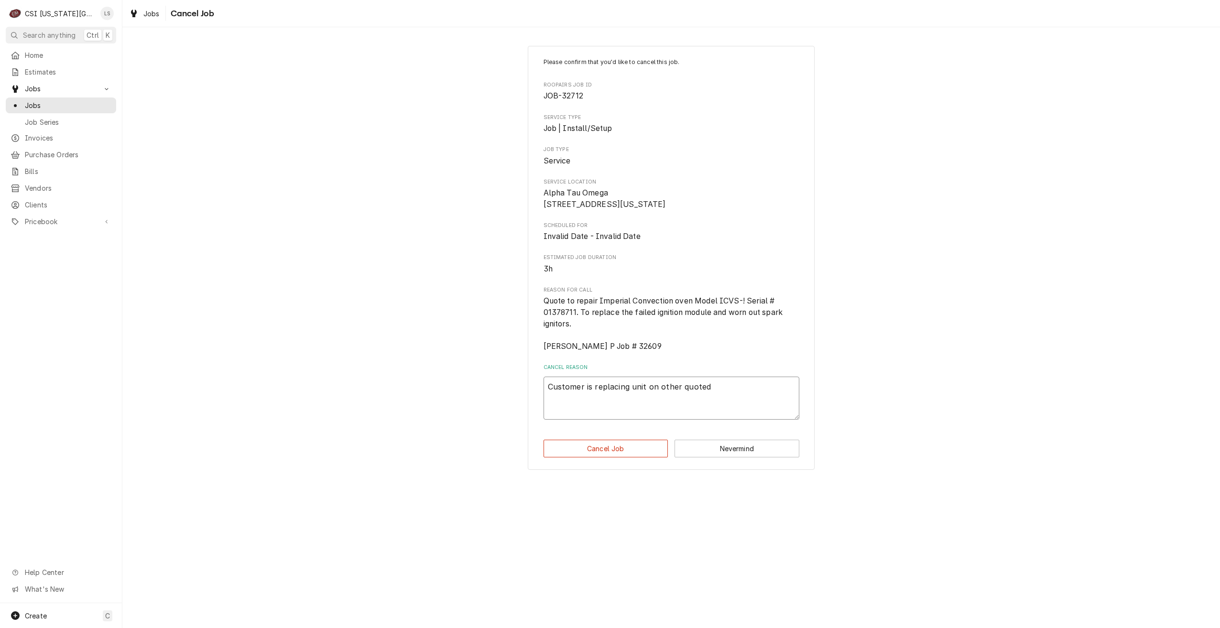
type textarea "Customer is replacing unit on other quoted j"
type textarea "x"
type textarea "Customer is replacing unit on other quoted jh"
type textarea "x"
type textarea "Customer is replacing unit on other quoted j"
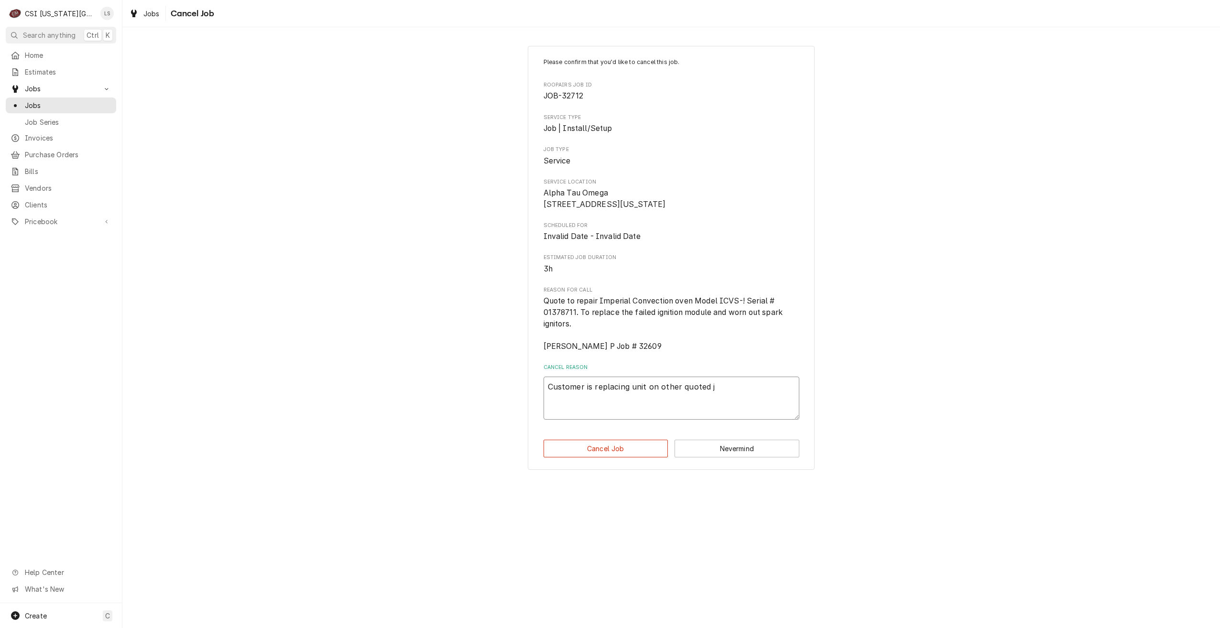
type textarea "x"
type textarea "Customer is replacing unit on other quoted jo"
type textarea "x"
type textarea "Customer is replacing unit on other quoted job"
type textarea "x"
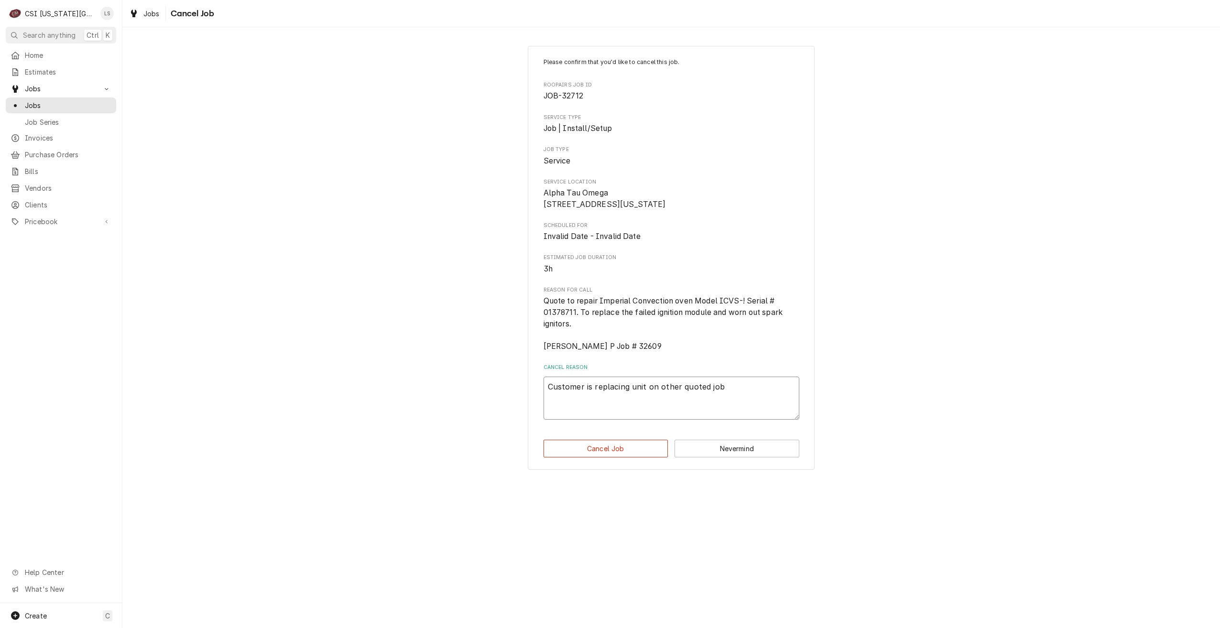
type textarea "Customer is replacing unit on other quoted job."
type textarea "x"
type textarea "Customer is replacing unit on other quoted job."
type textarea "x"
type textarea "Customer is replacing unit on other quoted job. C"
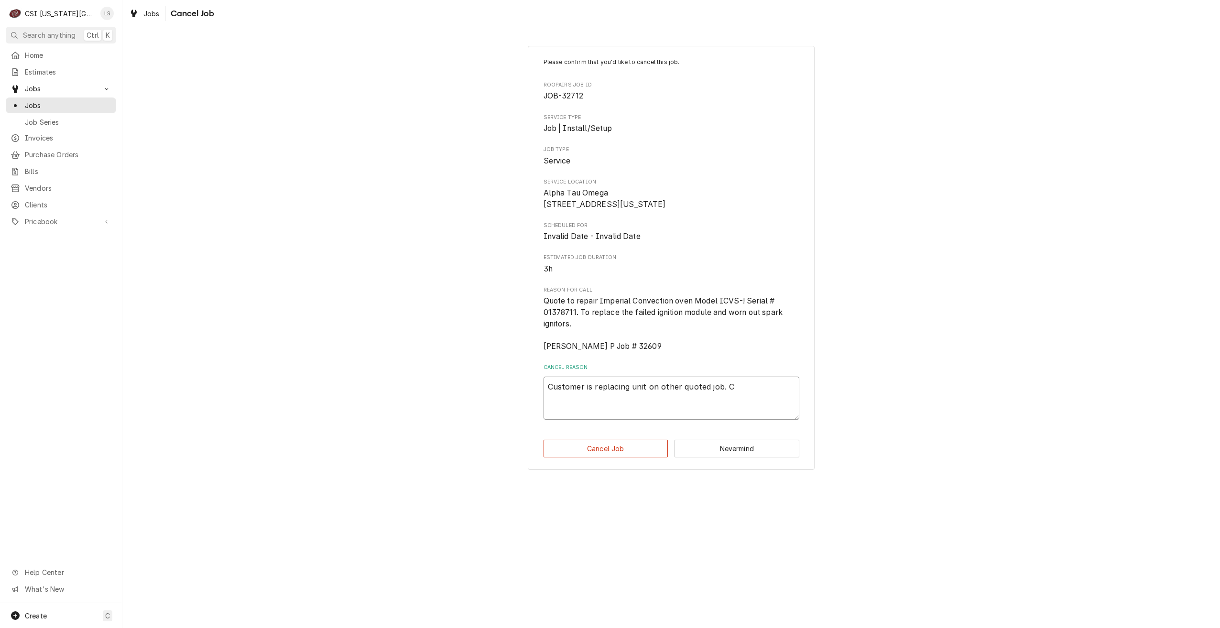
type textarea "x"
type textarea "Customer is replacing unit on other quoted job. Ca"
type textarea "x"
type textarea "Customer is replacing unit on other quoted job. Can"
type textarea "x"
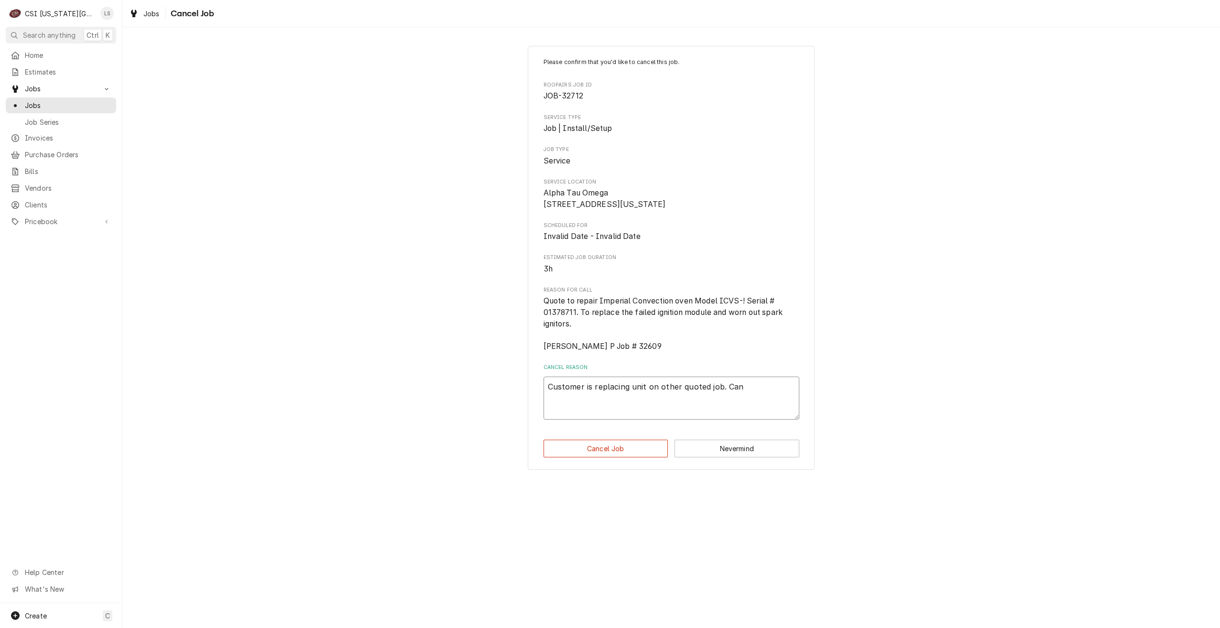
type textarea "Customer is replacing unit on other quoted job. Cane"
type textarea "x"
type textarea "Customer is replacing unit on other quoted job. Can"
type textarea "x"
type textarea "Customer is replacing unit on other quoted job. Canc"
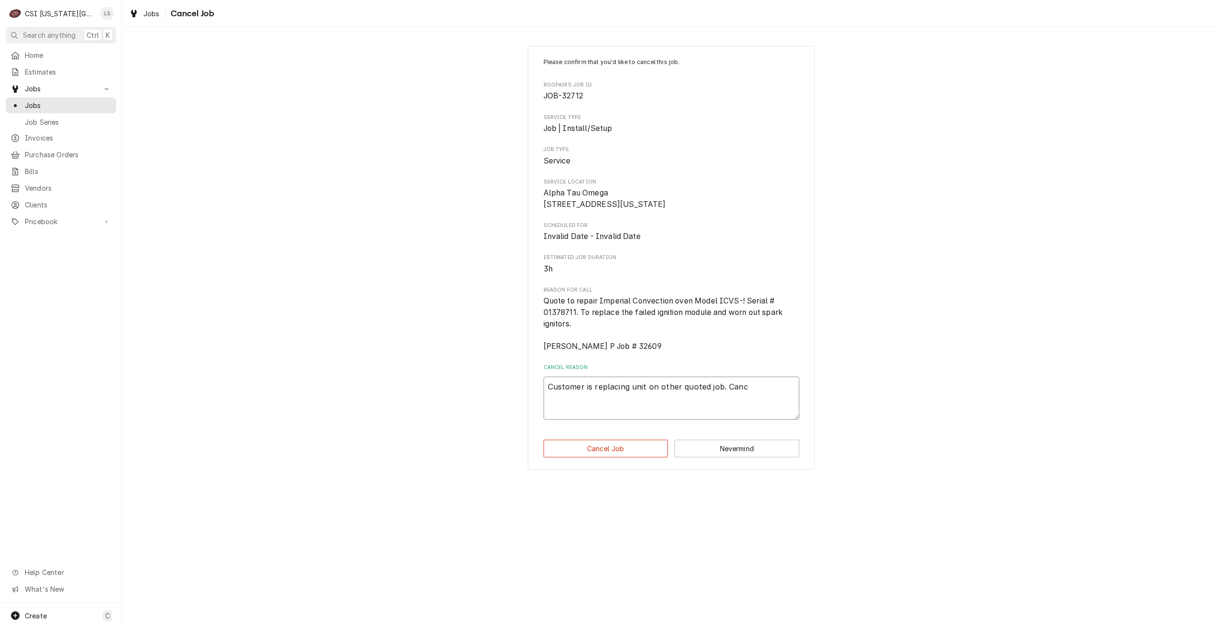
type textarea "x"
type textarea "Customer is replacing unit on other quoted job. Cance"
type textarea "x"
type textarea "Customer is replacing unit on other quoted job. Cancel"
type textarea "x"
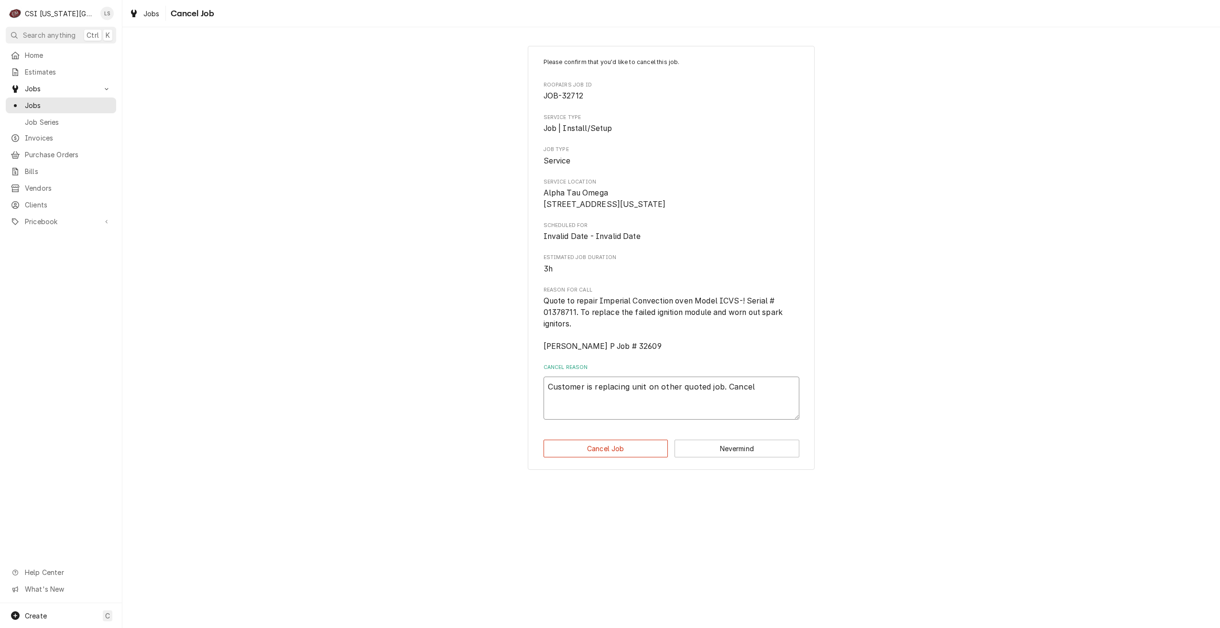
type textarea "Customer is replacing unit on other quoted job. Canceli"
type textarea "x"
type textarea "Customer is replacing unit on other quoted job. Cancelin"
type textarea "x"
type textarea "Customer is replacing unit on other quoted job. Canceling"
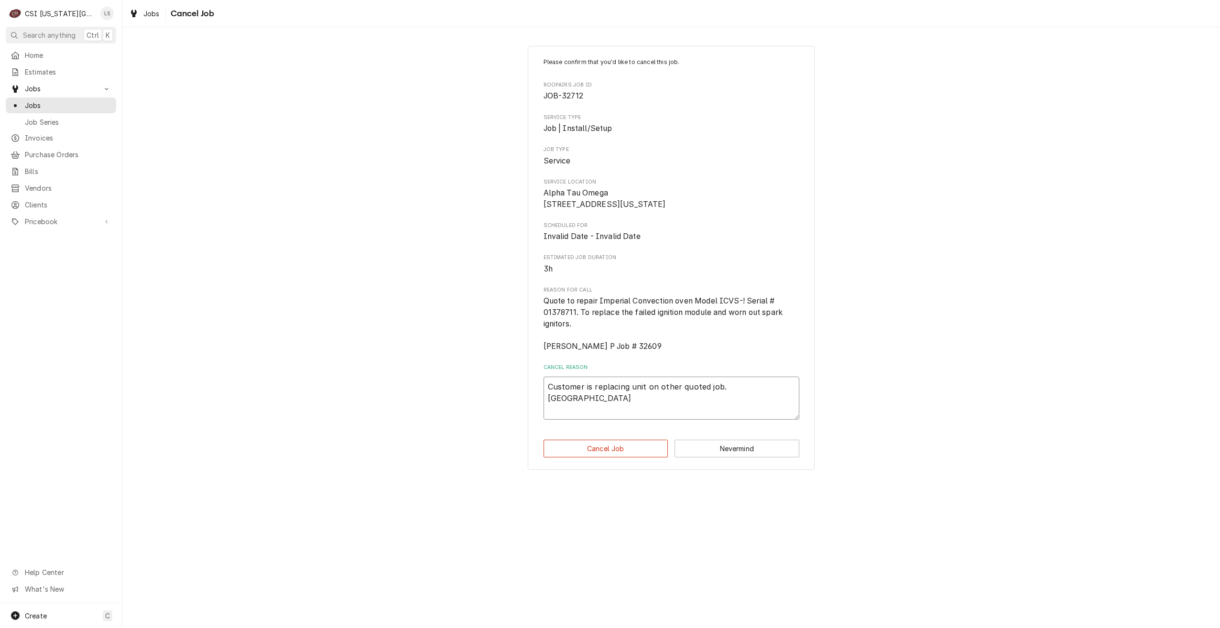
type textarea "x"
type textarea "Customer is replacing unit on other quoted job. Canceling"
type textarea "x"
type textarea "Customer is replacing unit on other quoted job. Canceling t"
type textarea "x"
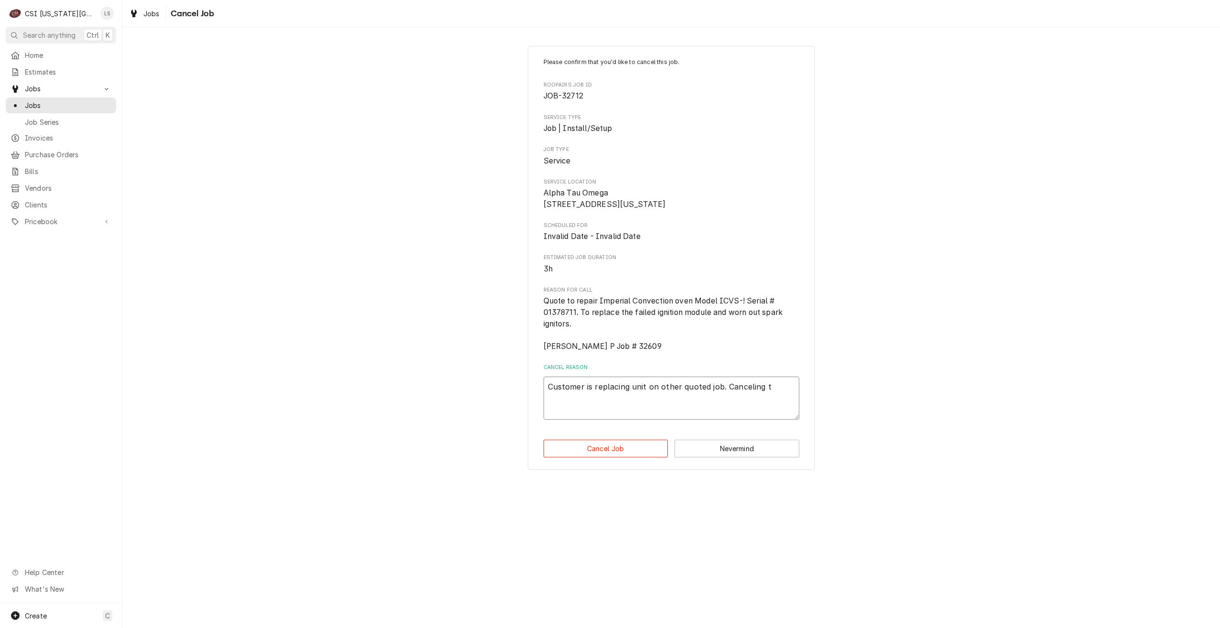
type textarea "Customer is replacing unit on other quoted job. Canceling th"
type textarea "x"
type textarea "Customer is replacing unit on other quoted job. Canceling thi"
type textarea "x"
type textarea "Customer is replacing unit on other quoted job. Canceling thi"
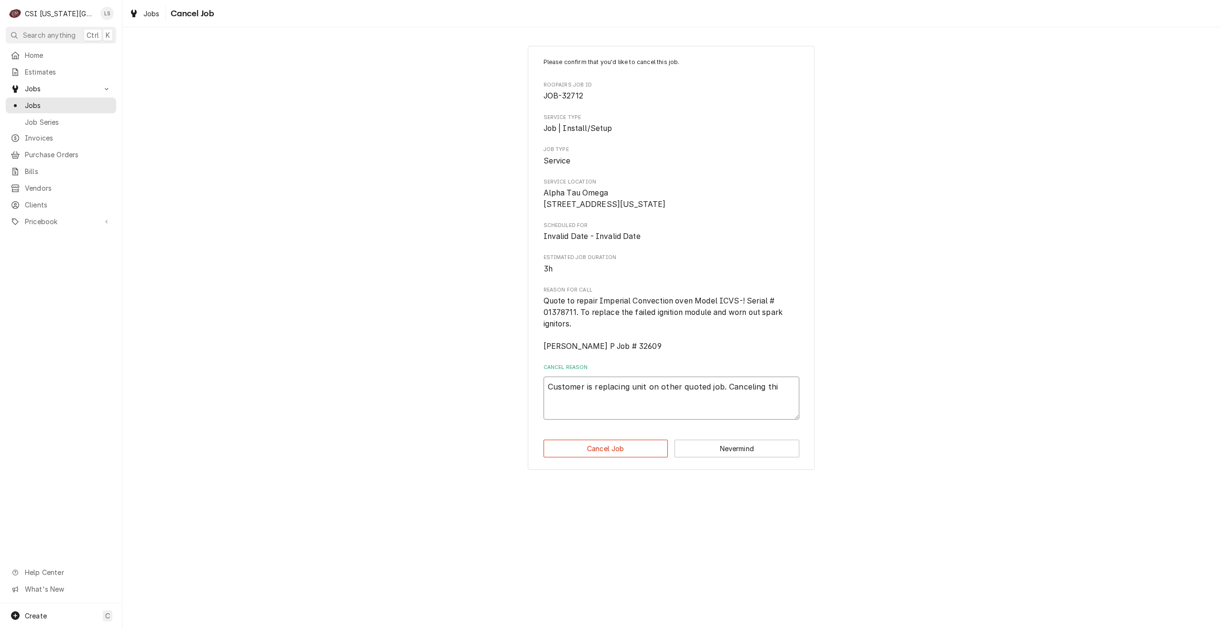
type textarea "x"
type textarea "Customer is replacing unit on other quoted job. Canceling thi"
type textarea "x"
type textarea "Customer is replacing unit on other quoted job. Canceling this"
type textarea "x"
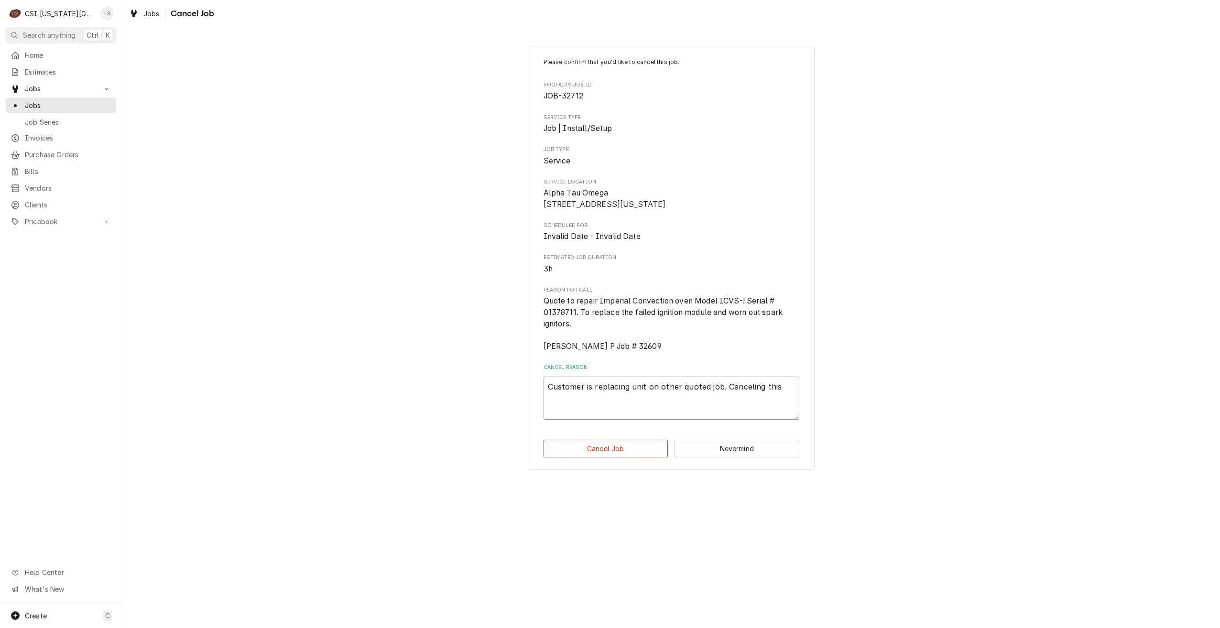
type textarea "Customer is replacing unit on other quoted job. Canceling this"
type textarea "x"
type textarea "Customer is replacing unit on other quoted job. Canceling this j"
type textarea "x"
type textarea "Customer is replacing unit on other quoted job. Canceling this jo"
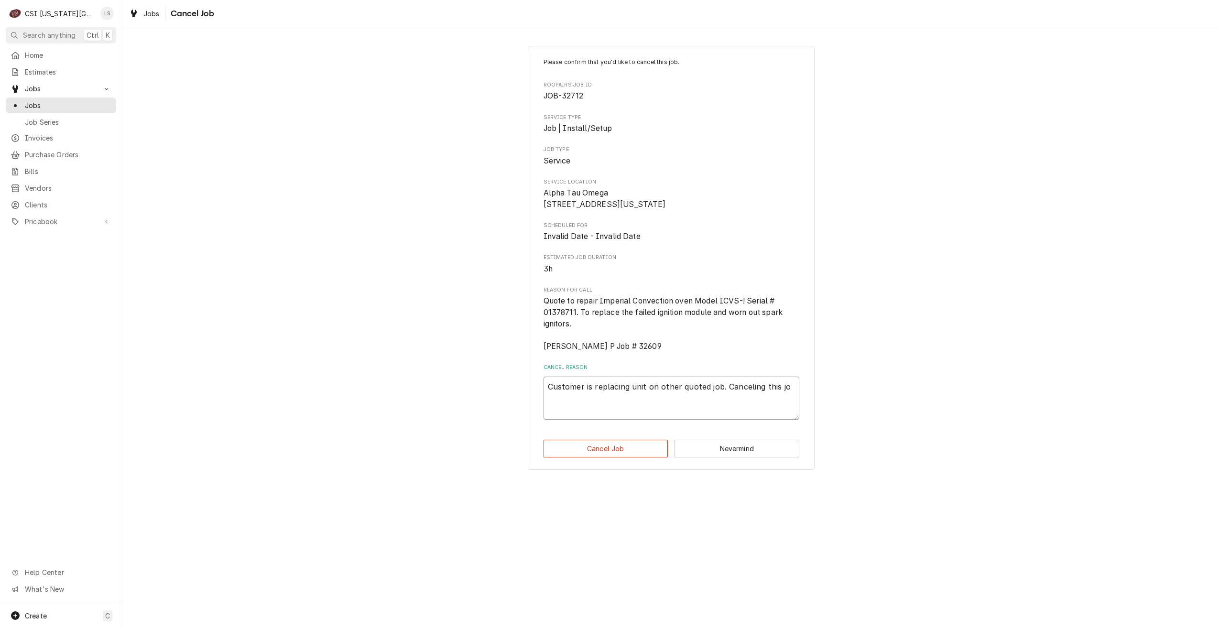
type textarea "x"
type textarea "Customer is replacing unit on other quoted job. Canceling this job"
type textarea "x"
type textarea "Customer is replacing unit on other quoted job. Canceling this job."
click at [603, 457] on button "Cancel Job" at bounding box center [605, 449] width 125 height 18
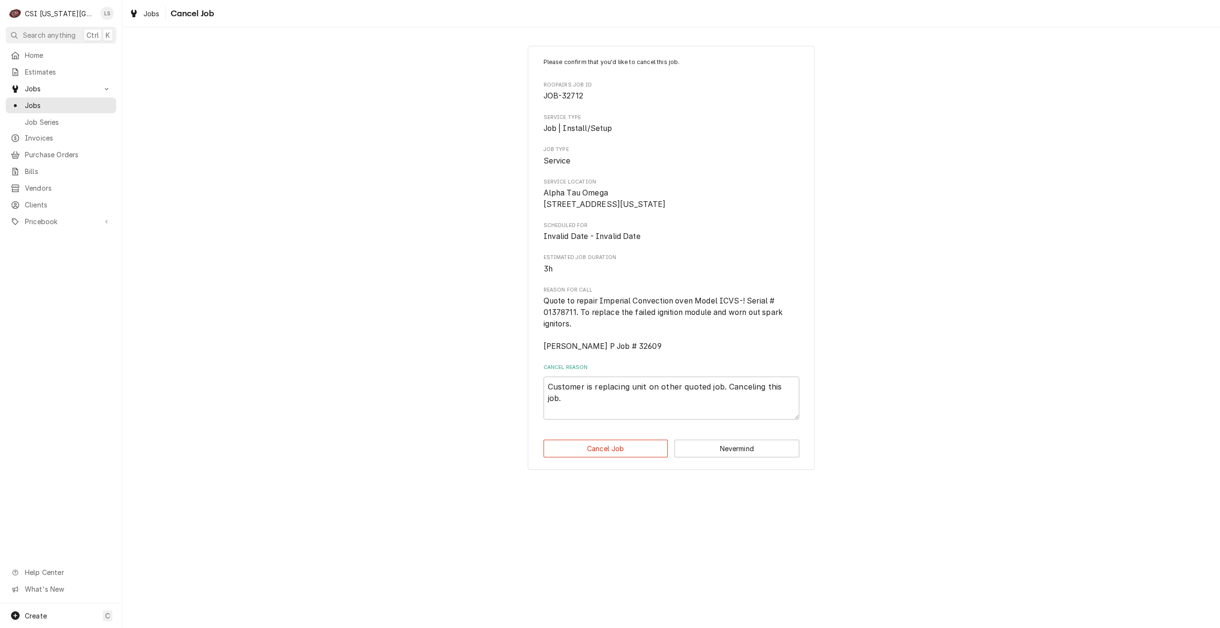
type textarea "x"
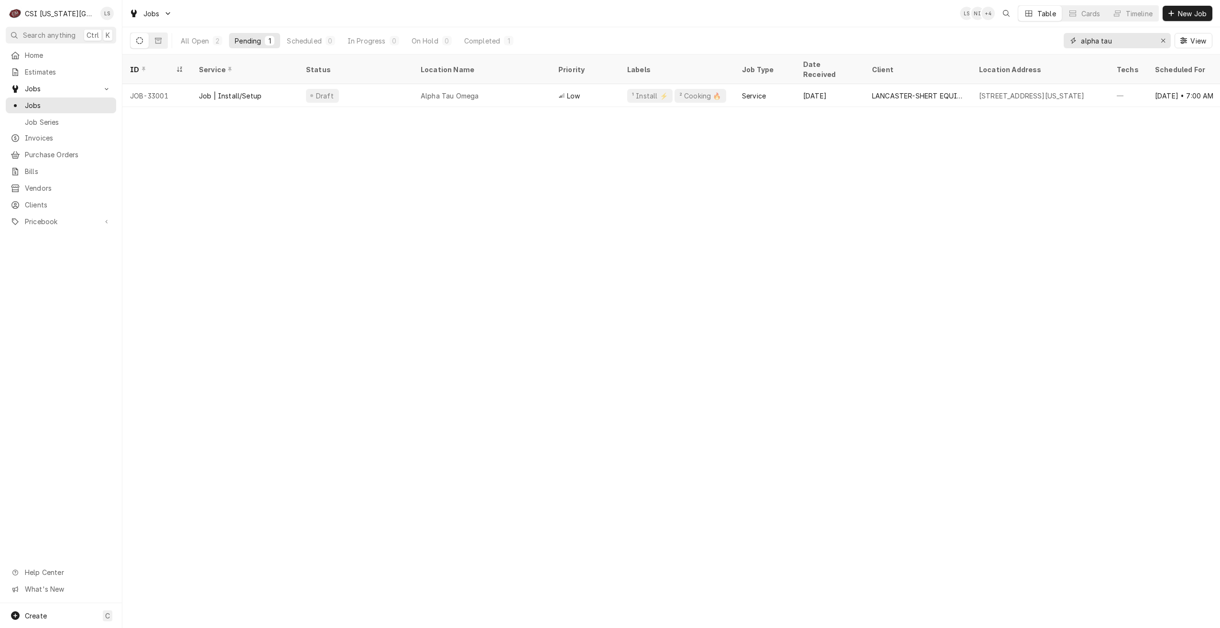
drag, startPoint x: 1112, startPoint y: 40, endPoint x: 1055, endPoint y: 37, distance: 57.0
click at [1055, 37] on div "All Open 2 Pending 1 Scheduled 0 In Progress 0 On Hold 0 Completed 1 alpha tau …" at bounding box center [671, 40] width 1082 height 27
type input "[PERSON_NAME]"
click at [335, 41] on div "1" at bounding box center [332, 41] width 6 height 10
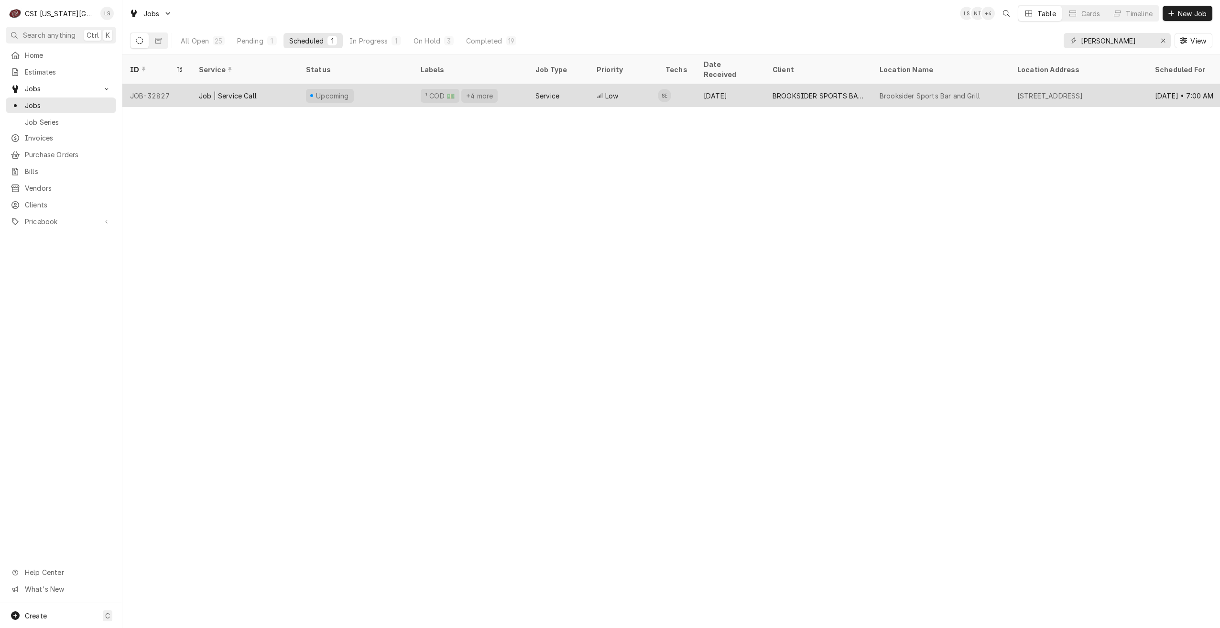
click at [751, 95] on tr "JOB-32827 Job | Service Call Upcoming ¹ COD 💵 +4 more Service Low SE [DATE] BRO…" at bounding box center [862, 95] width 1480 height 23
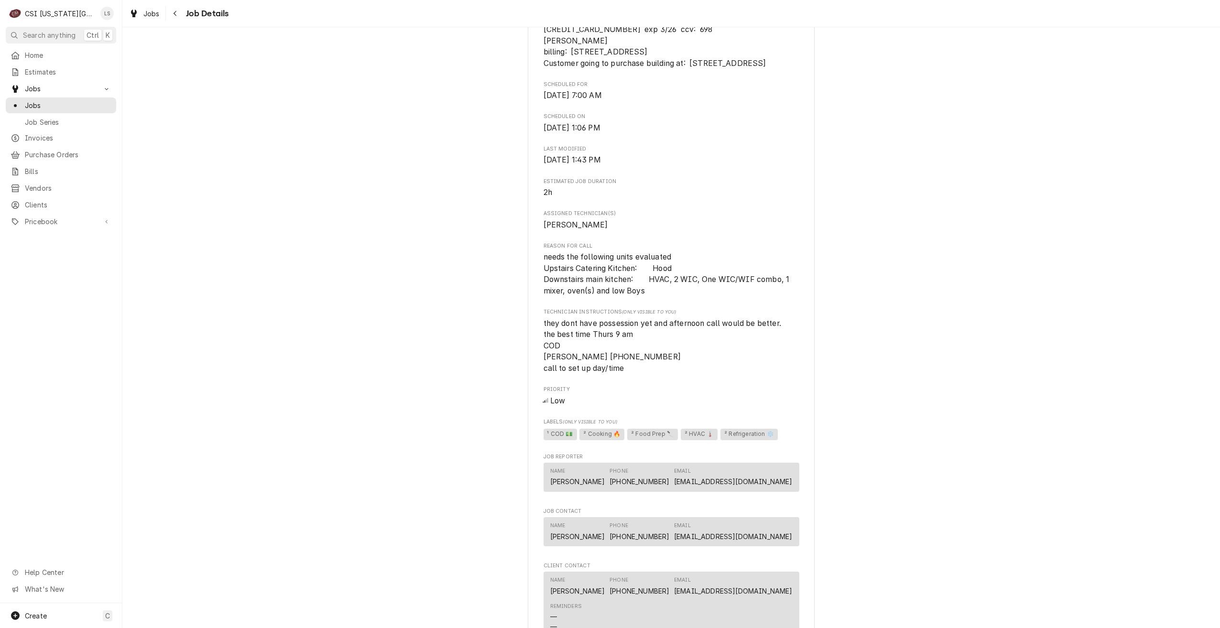
scroll to position [568, 0]
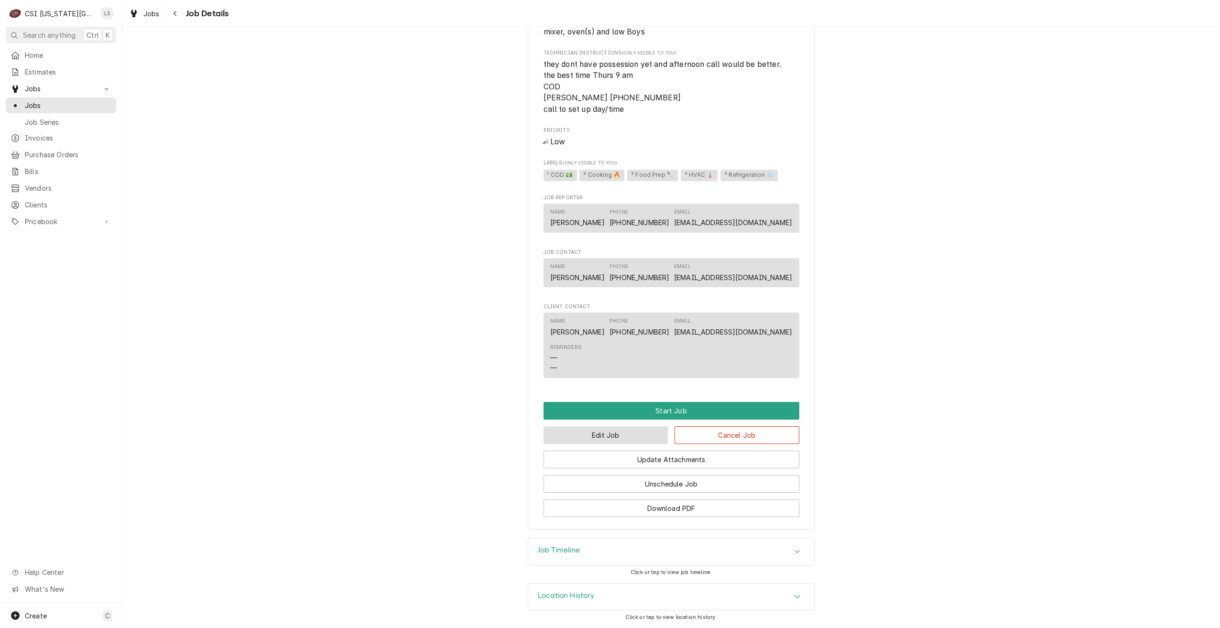
click at [609, 440] on button "Edit Job" at bounding box center [605, 435] width 125 height 18
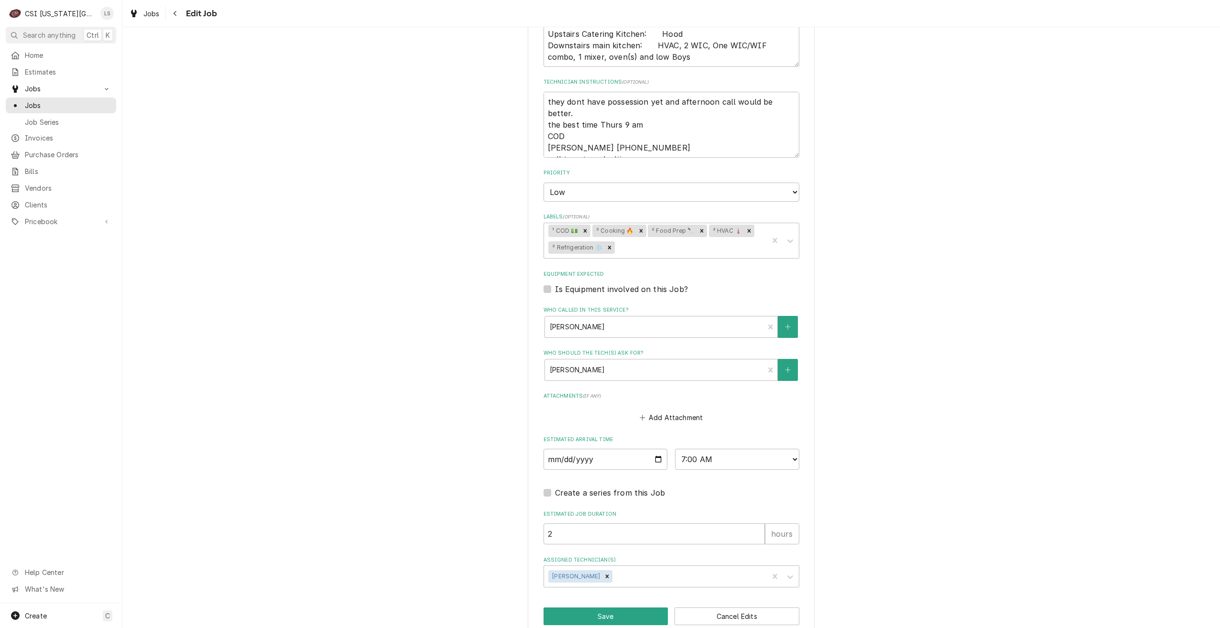
scroll to position [541, 0]
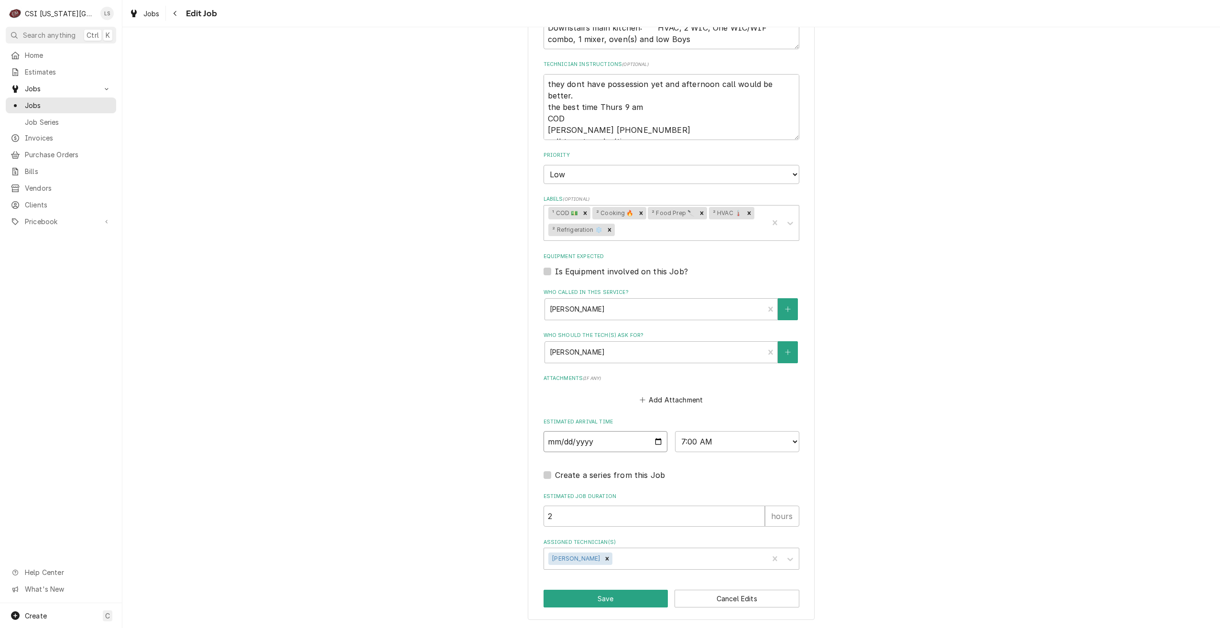
click at [654, 441] on input "2025-09-29" at bounding box center [605, 441] width 124 height 21
type textarea "x"
type input "2025-10-02"
type textarea "x"
click at [695, 442] on select "AM / PM 6:00 AM 6:15 AM 6:30 AM 6:45 AM 7:00 AM 7:15 AM 7:30 AM 7:45 AM 8:00 AM…" at bounding box center [737, 441] width 124 height 21
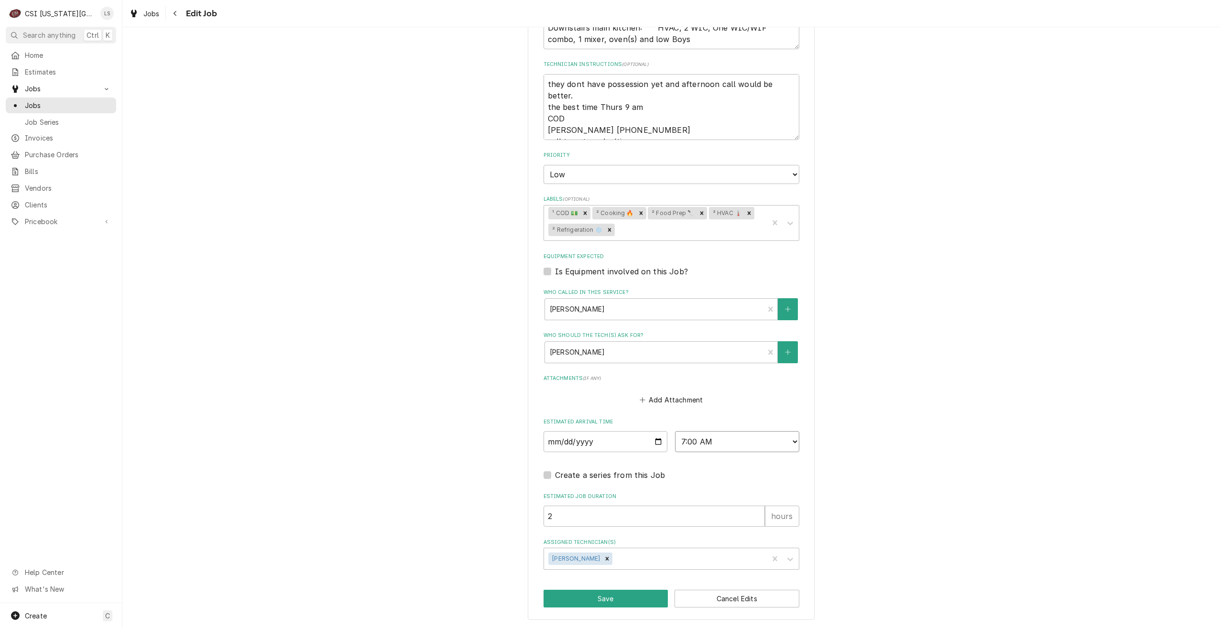
select select "09:00:00"
click at [675, 431] on select "AM / PM 6:00 AM 6:15 AM 6:30 AM 6:45 AM 7:00 AM 7:15 AM 7:30 AM 7:45 AM 8:00 AM…" at bounding box center [737, 441] width 124 height 21
click at [588, 594] on button "Save" at bounding box center [605, 599] width 125 height 18
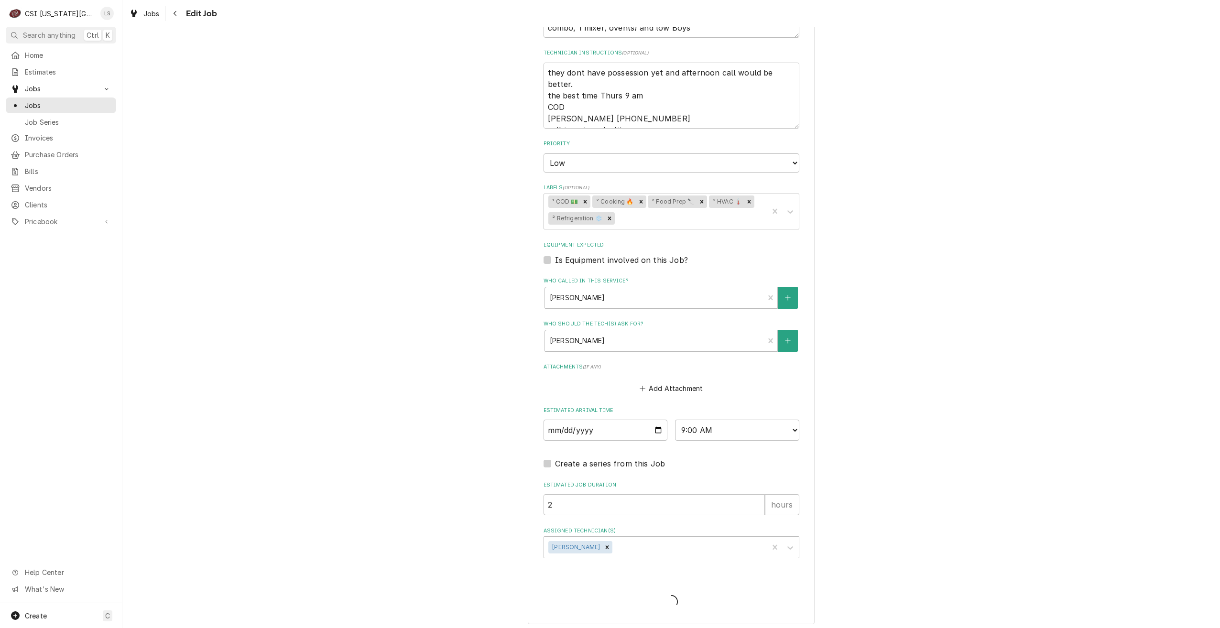
type textarea "x"
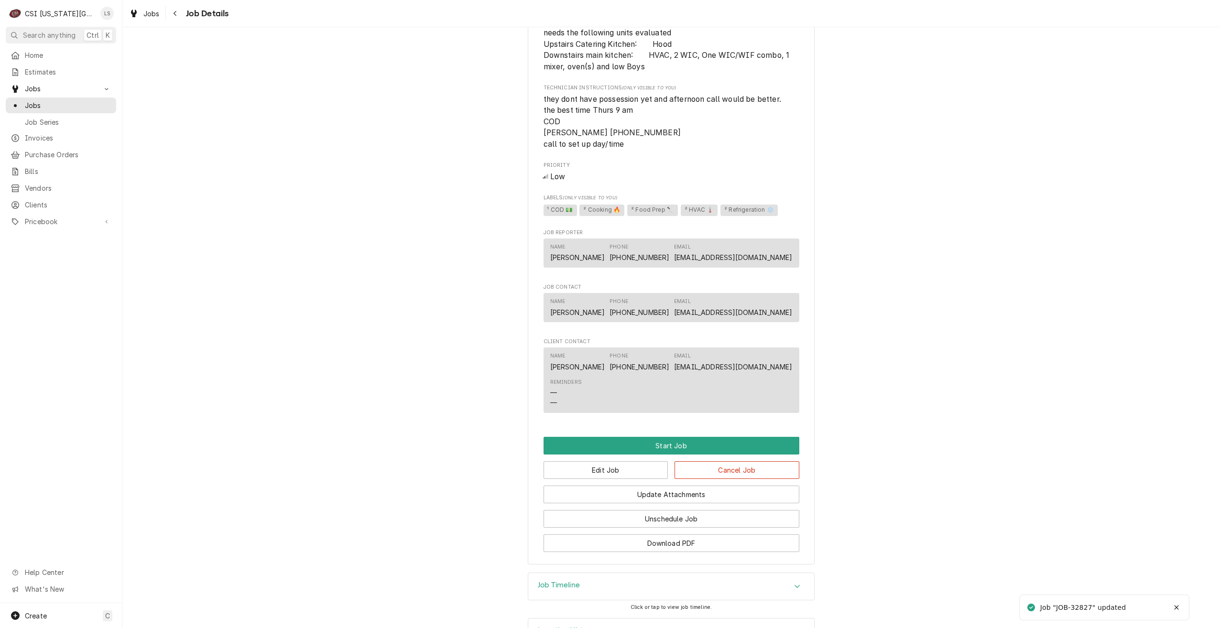
scroll to position [568, 0]
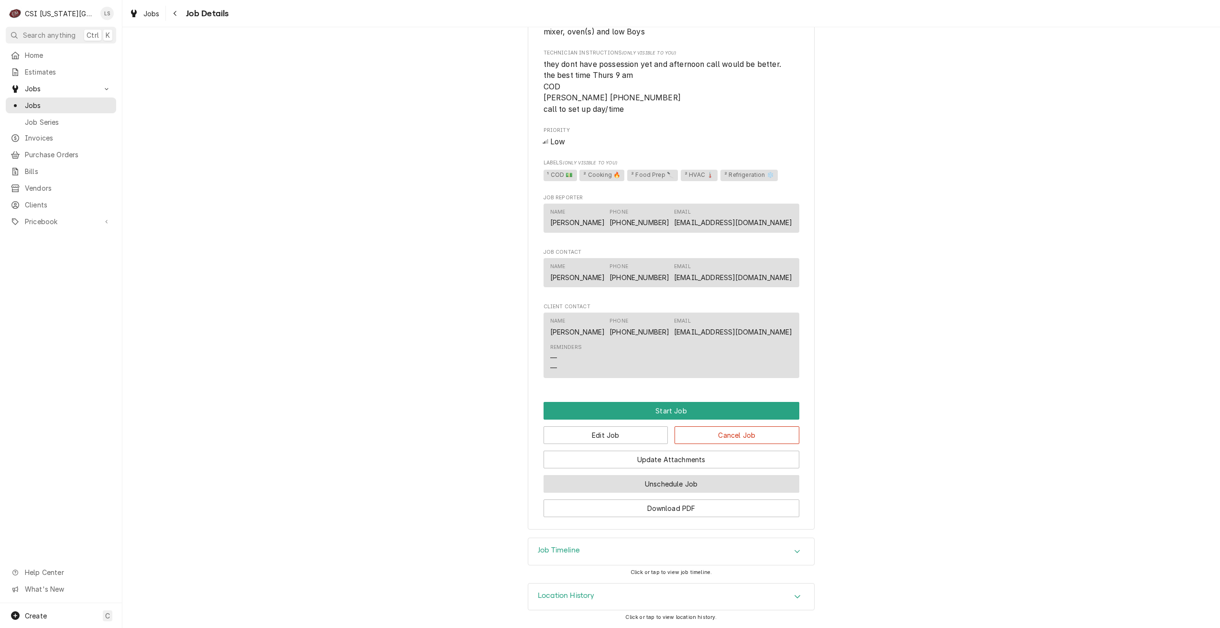
click at [691, 479] on button "Unschedule Job" at bounding box center [671, 484] width 256 height 18
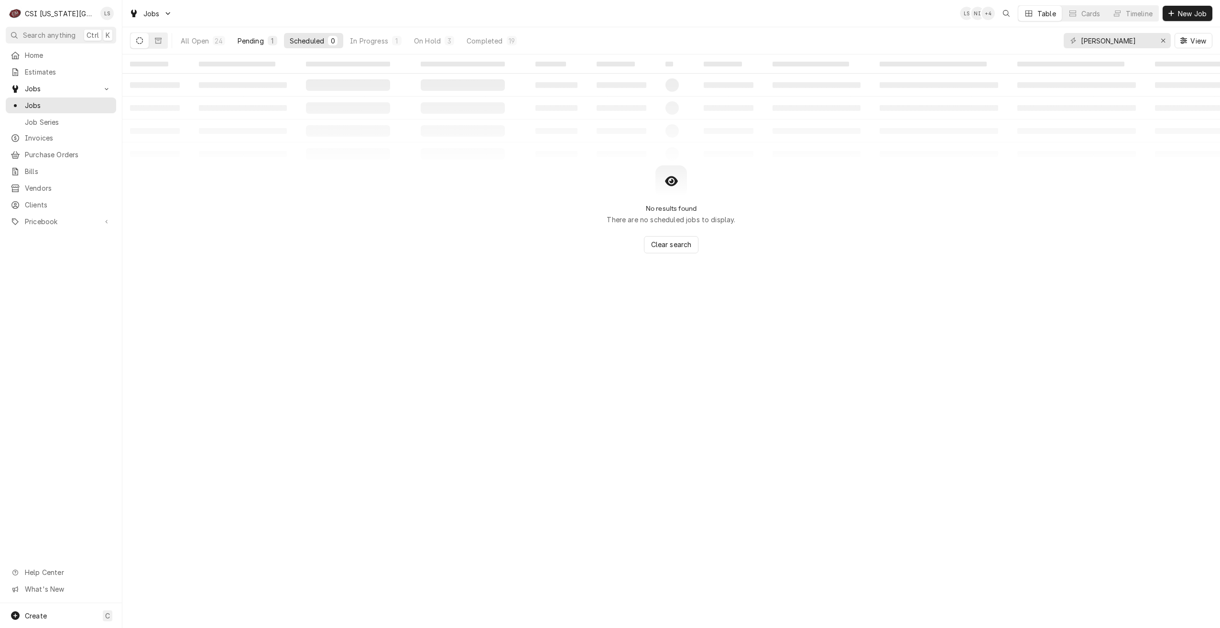
click at [263, 38] on button "Pending 1" at bounding box center [257, 40] width 51 height 15
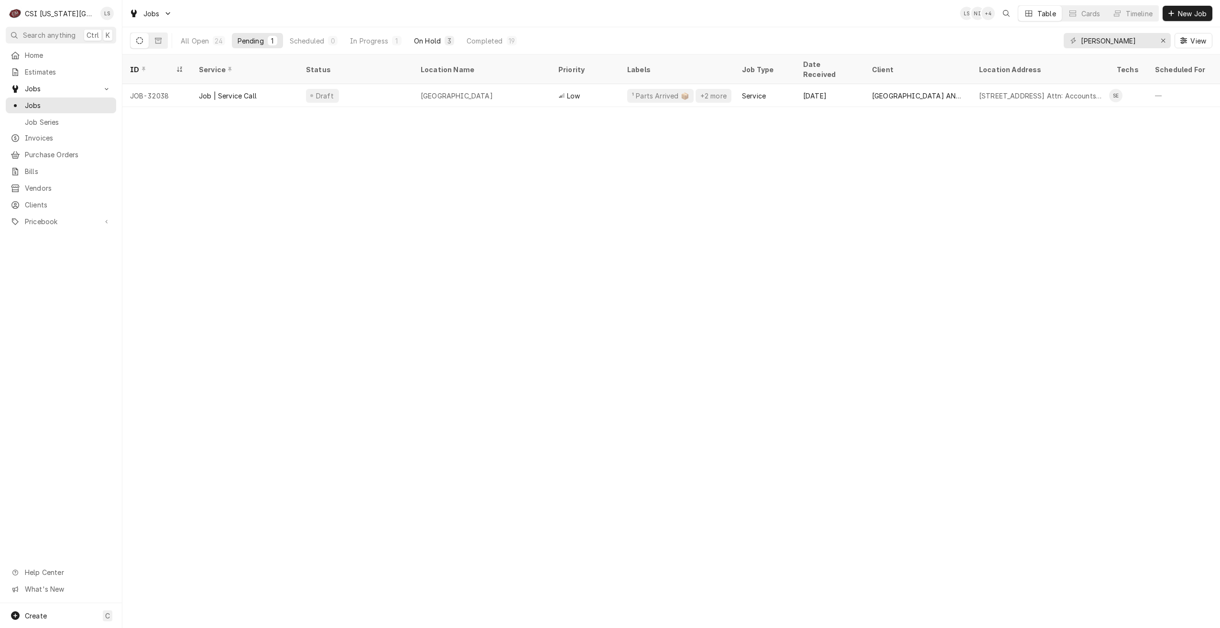
click at [425, 37] on div "On Hold" at bounding box center [427, 41] width 27 height 10
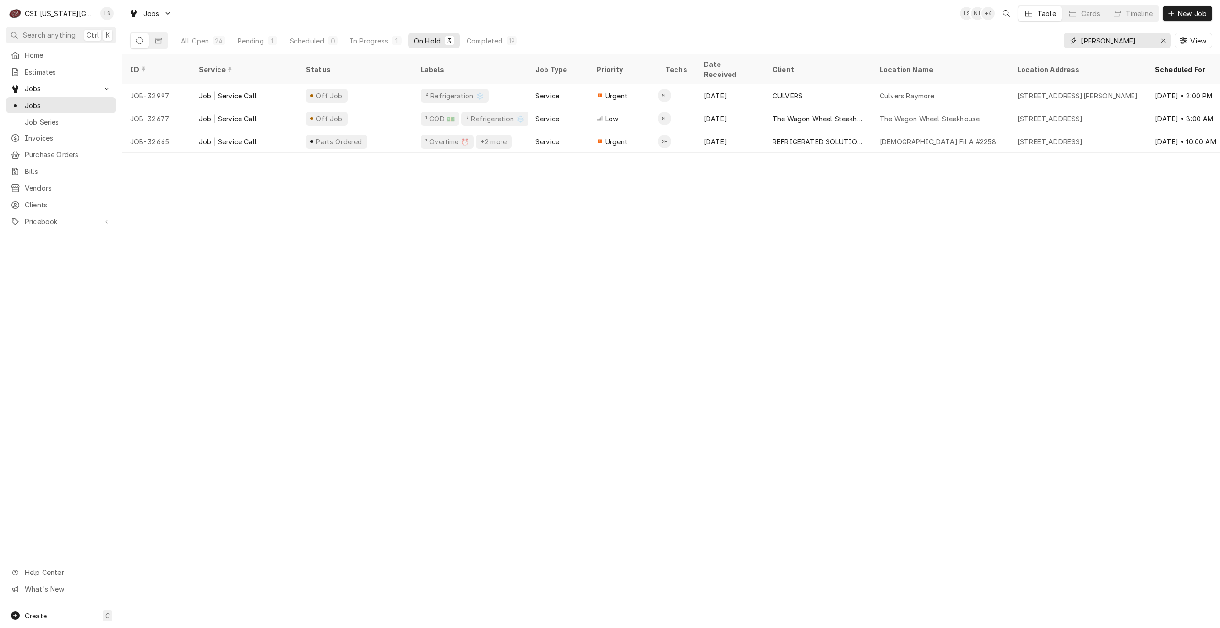
click at [1105, 42] on input "steve" at bounding box center [1117, 40] width 72 height 15
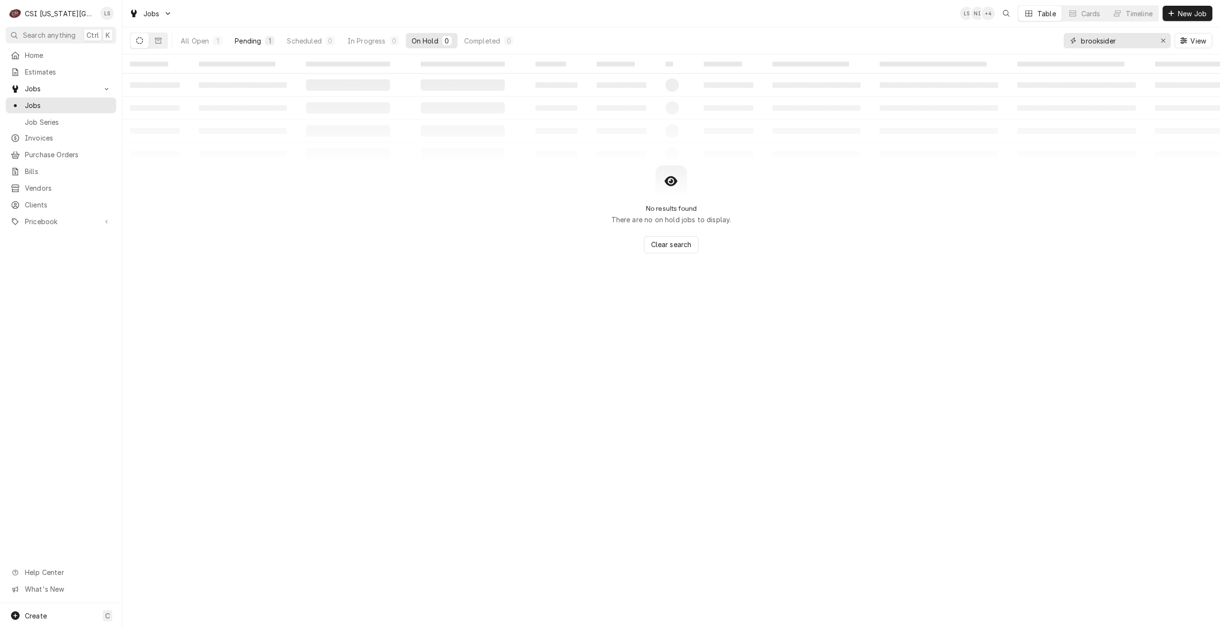
type input "brooksider"
click at [267, 42] on div "1" at bounding box center [270, 41] width 6 height 10
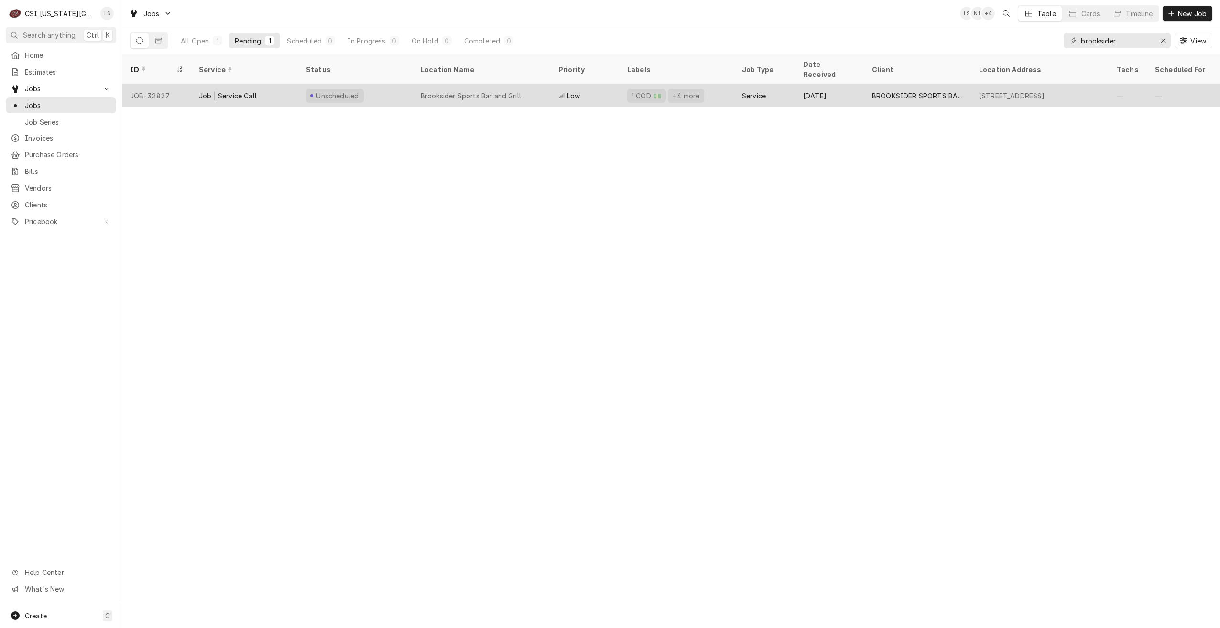
click at [546, 90] on div "Brooksider Sports Bar and Grill" at bounding box center [482, 95] width 138 height 23
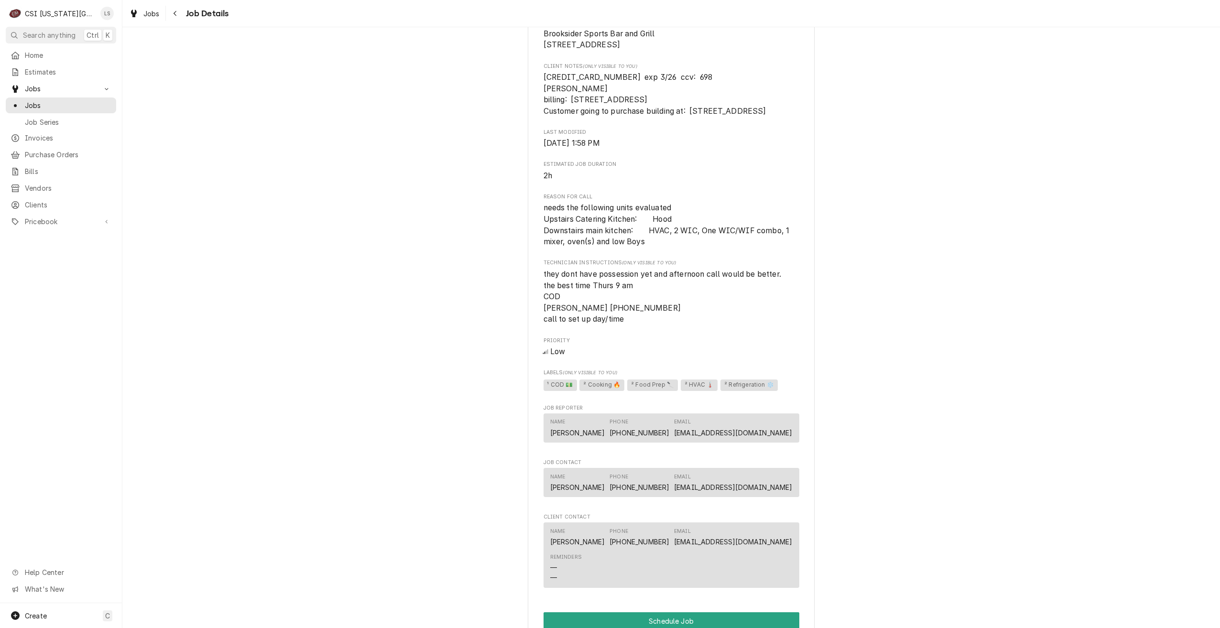
scroll to position [423, 0]
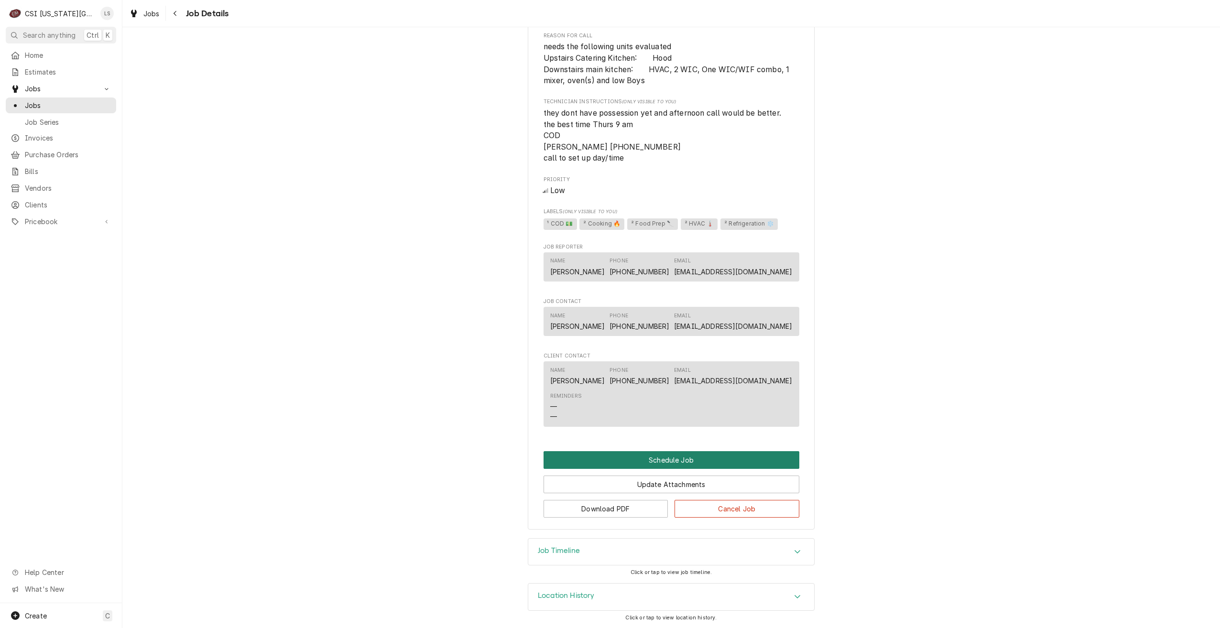
click at [679, 462] on button "Schedule Job" at bounding box center [671, 460] width 256 height 18
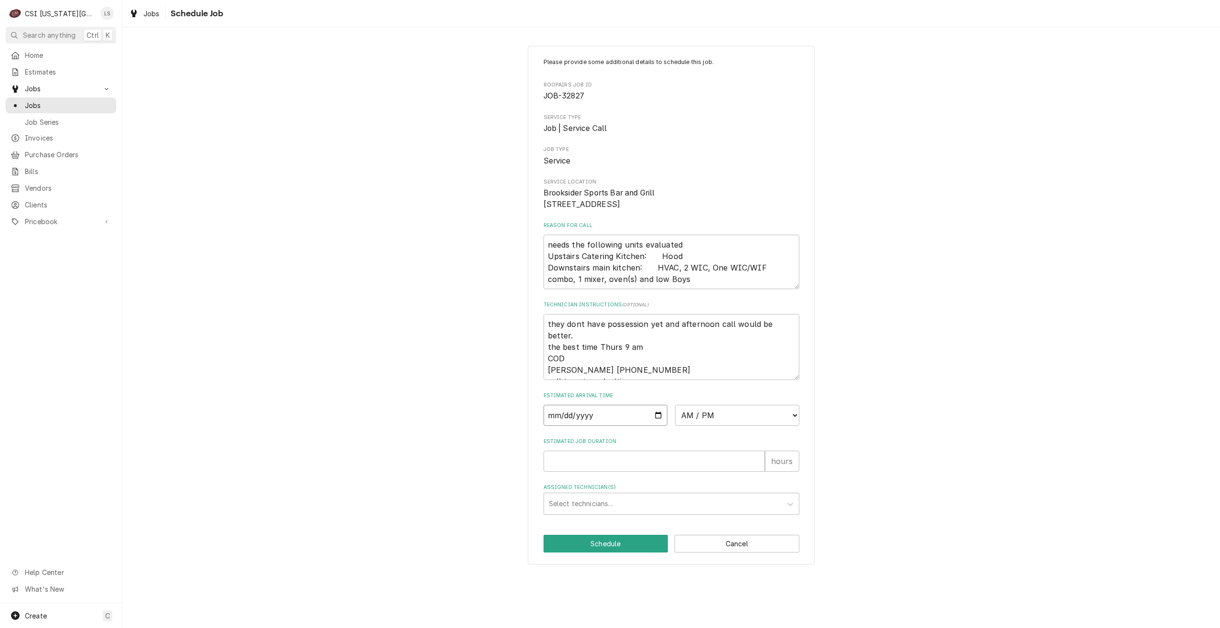
click at [659, 426] on input "Date" at bounding box center [605, 415] width 124 height 21
type textarea "x"
type input "2025-10-02"
click at [703, 426] on select "AM / PM 6:00 AM 6:15 AM 6:30 AM 6:45 AM 7:00 AM 7:15 AM 7:30 AM 7:45 AM 8:00 AM…" at bounding box center [737, 415] width 124 height 21
select select "09:00:00"
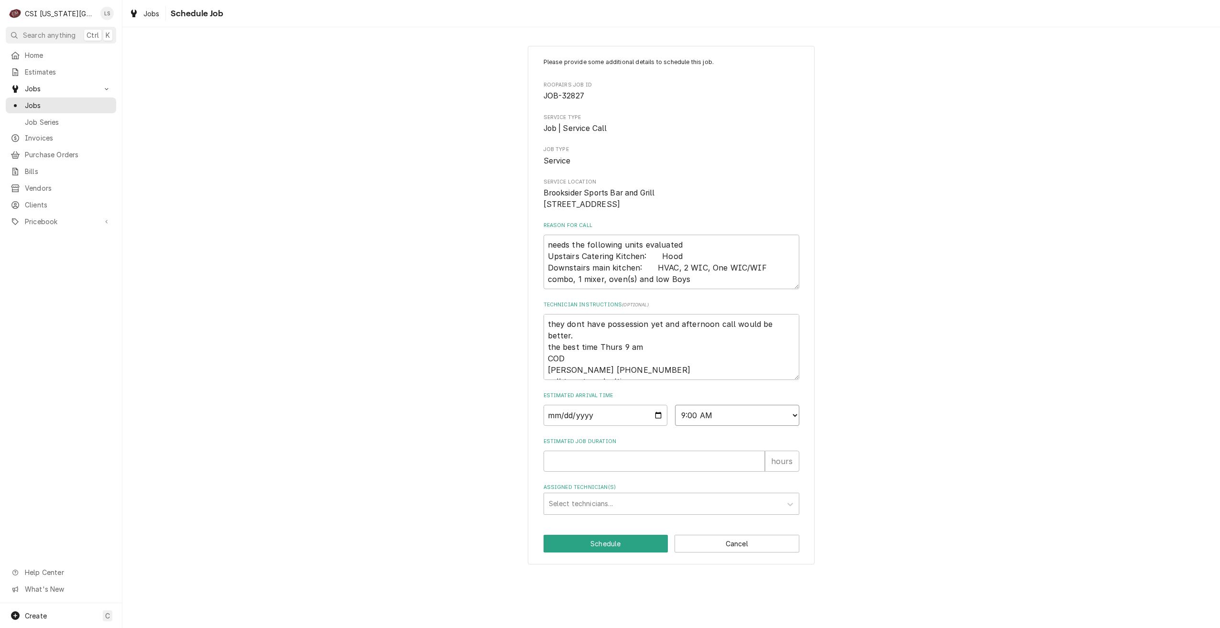
click at [675, 416] on select "AM / PM 6:00 AM 6:15 AM 6:30 AM 6:45 AM 7:00 AM 7:15 AM 7:30 AM 7:45 AM 8:00 AM…" at bounding box center [737, 415] width 124 height 21
click at [699, 472] on input "Estimated Job Duration" at bounding box center [653, 461] width 221 height 21
type textarea "x"
type input "2"
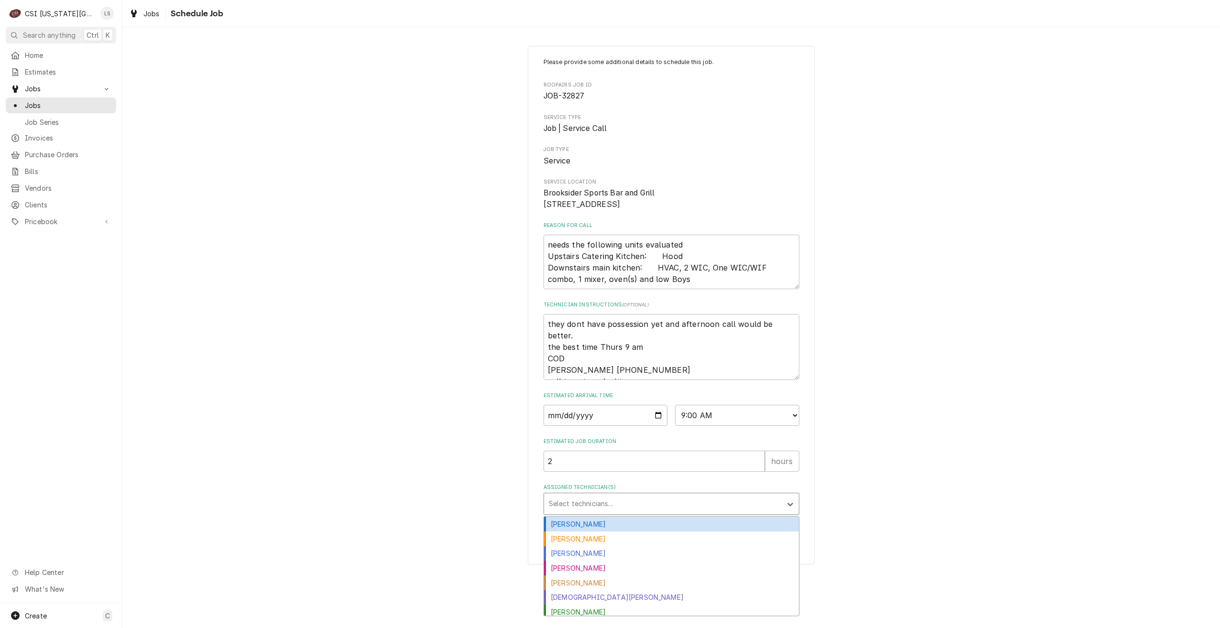
click at [702, 512] on div "Assigned Technician(s)" at bounding box center [663, 503] width 228 height 17
type input "stev"
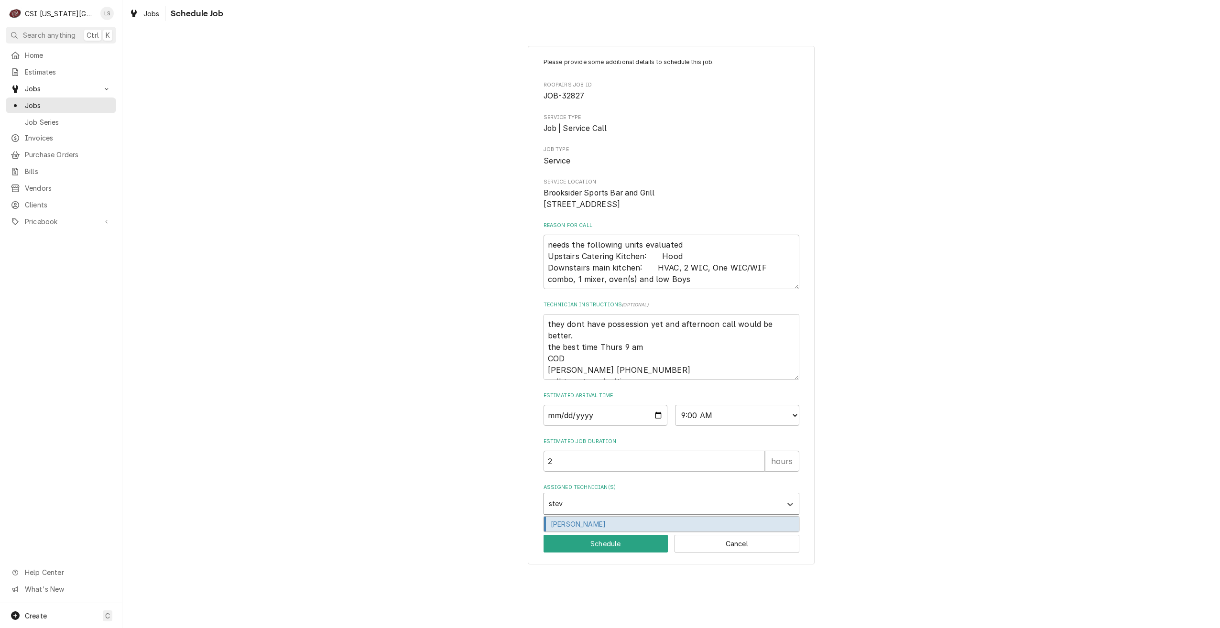
click at [680, 531] on div "[PERSON_NAME]" at bounding box center [671, 524] width 255 height 15
type textarea "x"
click at [624, 550] on button "Schedule" at bounding box center [605, 544] width 125 height 18
type textarea "x"
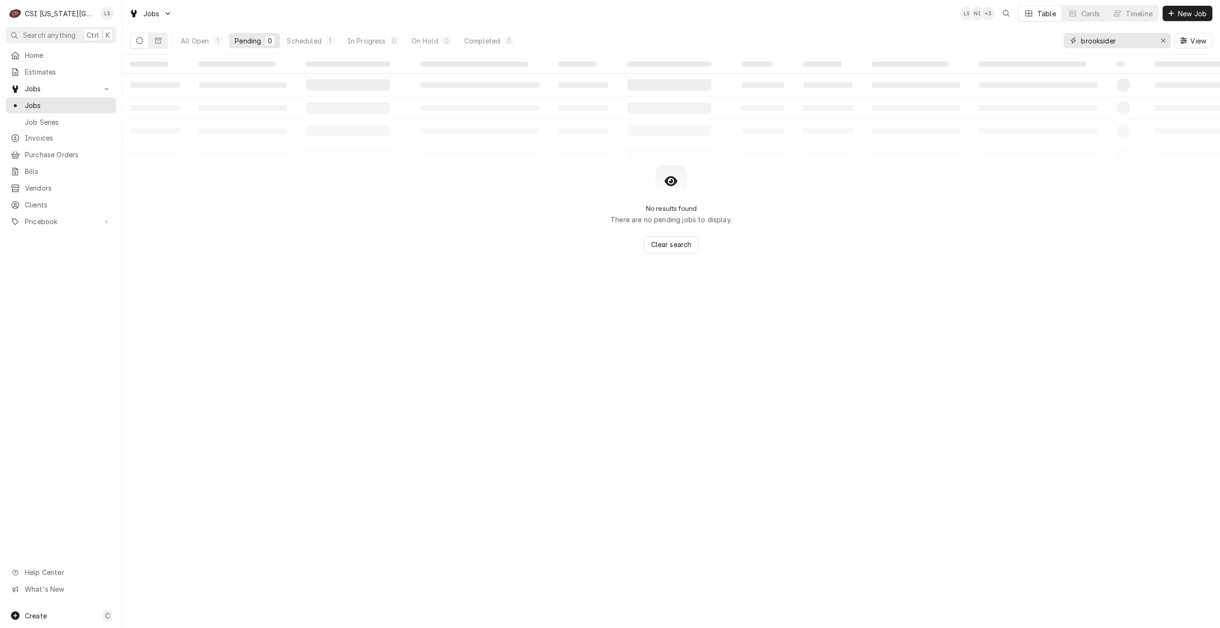
click at [1101, 42] on input "brooksider" at bounding box center [1117, 40] width 72 height 15
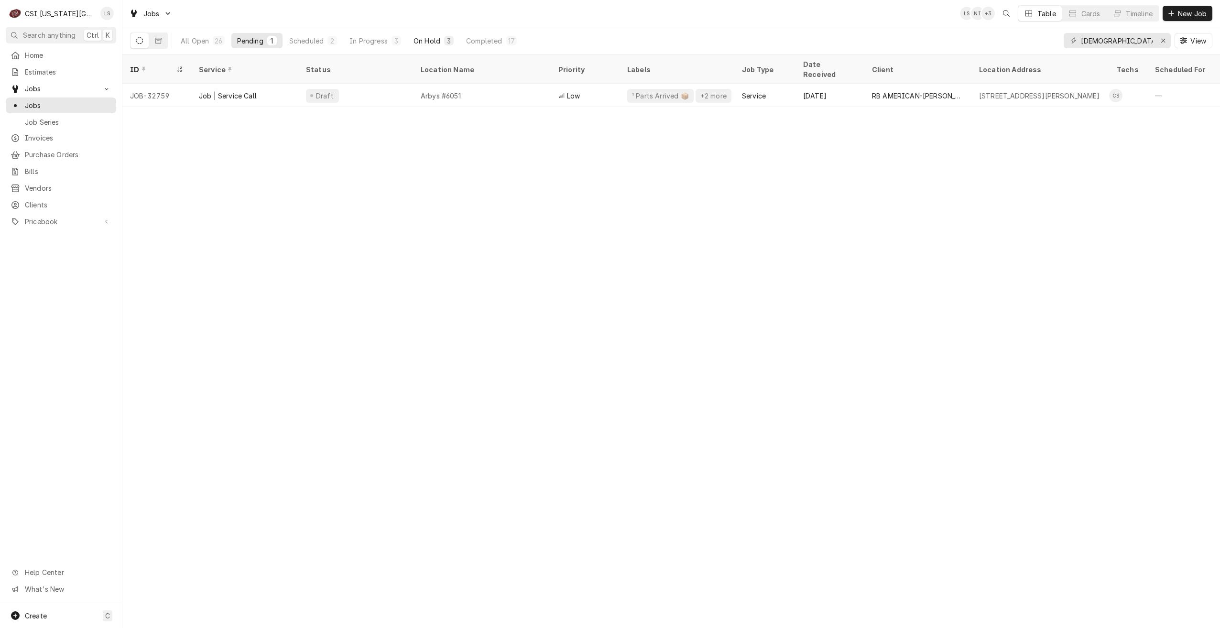
drag, startPoint x: 322, startPoint y: 38, endPoint x: 446, endPoint y: 44, distance: 124.4
click at [322, 38] on div "Scheduled" at bounding box center [306, 41] width 34 height 10
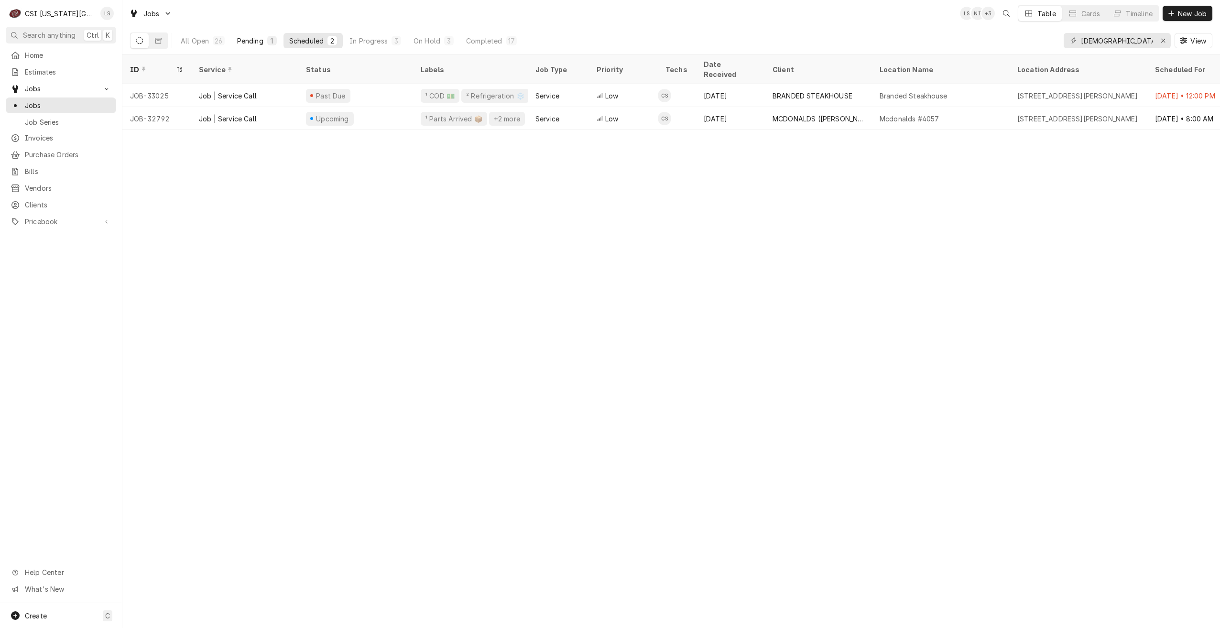
click at [261, 47] on button "Pending 1" at bounding box center [256, 40] width 51 height 15
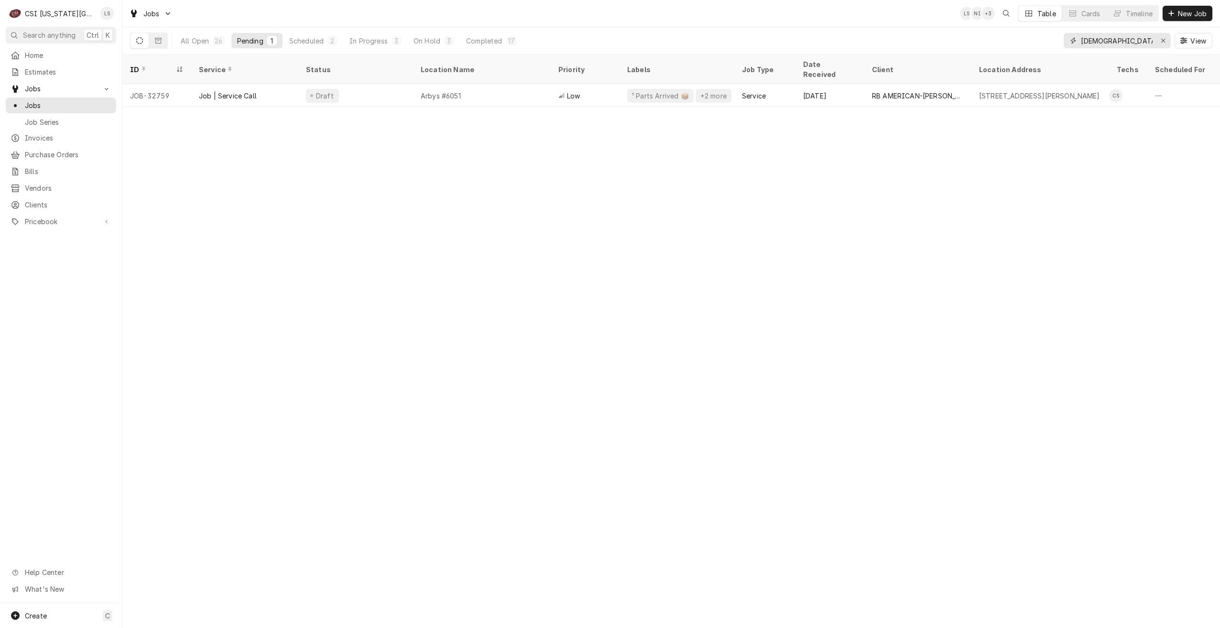
click at [1103, 44] on input "christian" at bounding box center [1117, 40] width 72 height 15
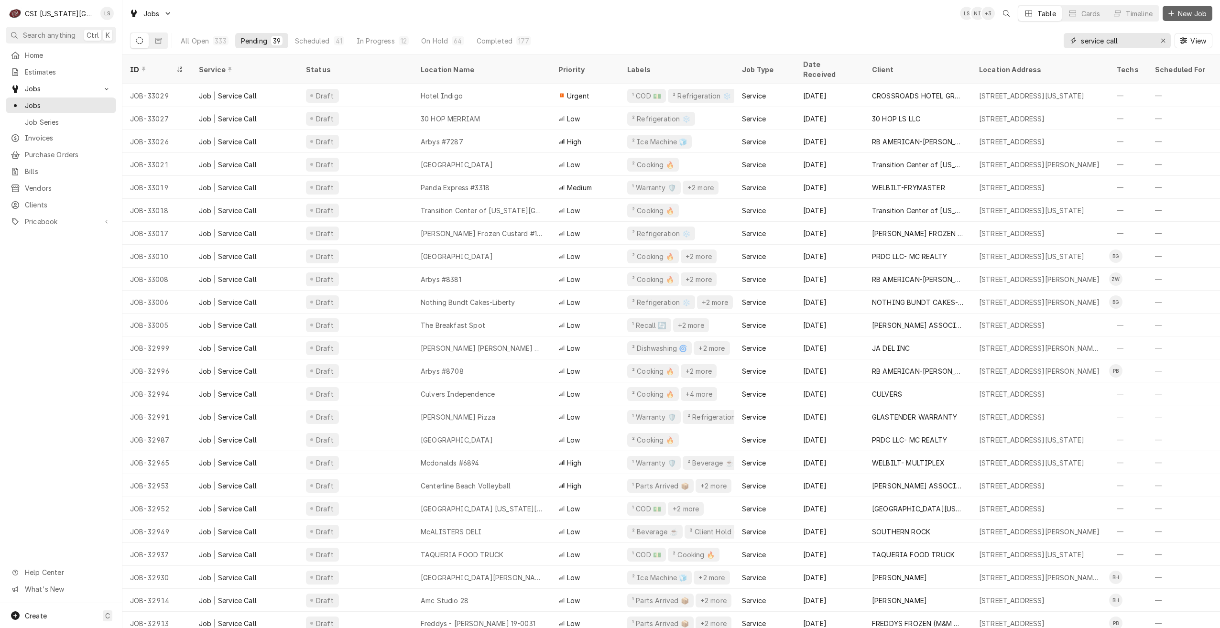
type input "service call"
click at [1181, 17] on span "New Job" at bounding box center [1192, 14] width 32 height 10
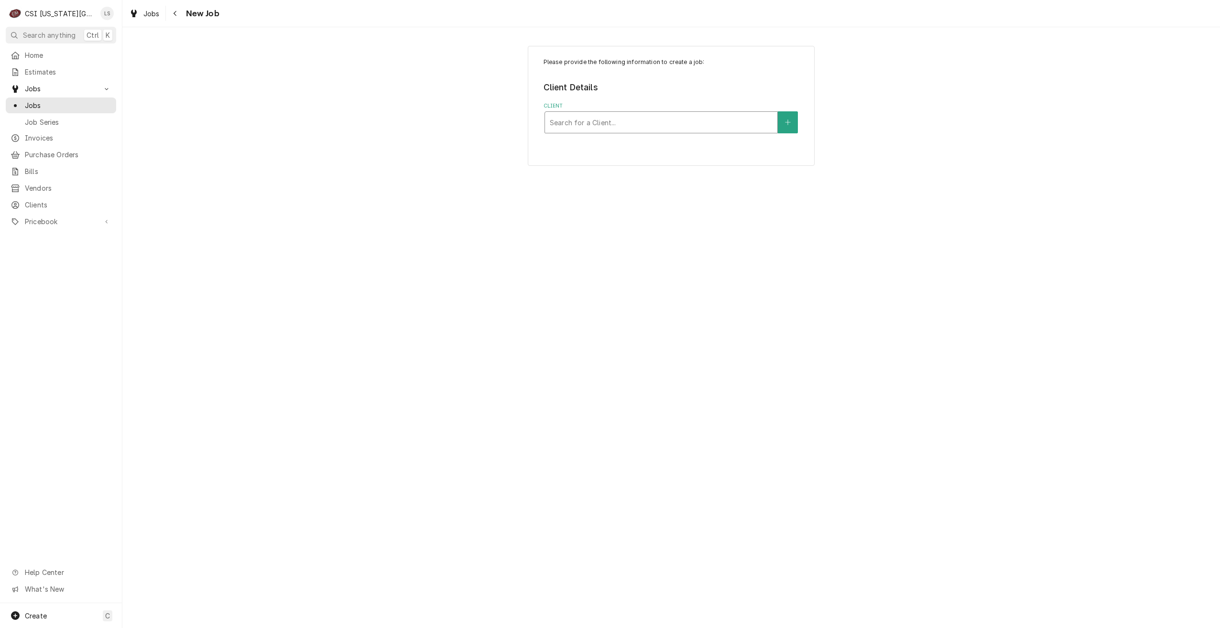
click at [710, 119] on div "Client" at bounding box center [661, 122] width 223 height 17
type input "[US_STATE] [DEMOGRAPHIC_DATA]"
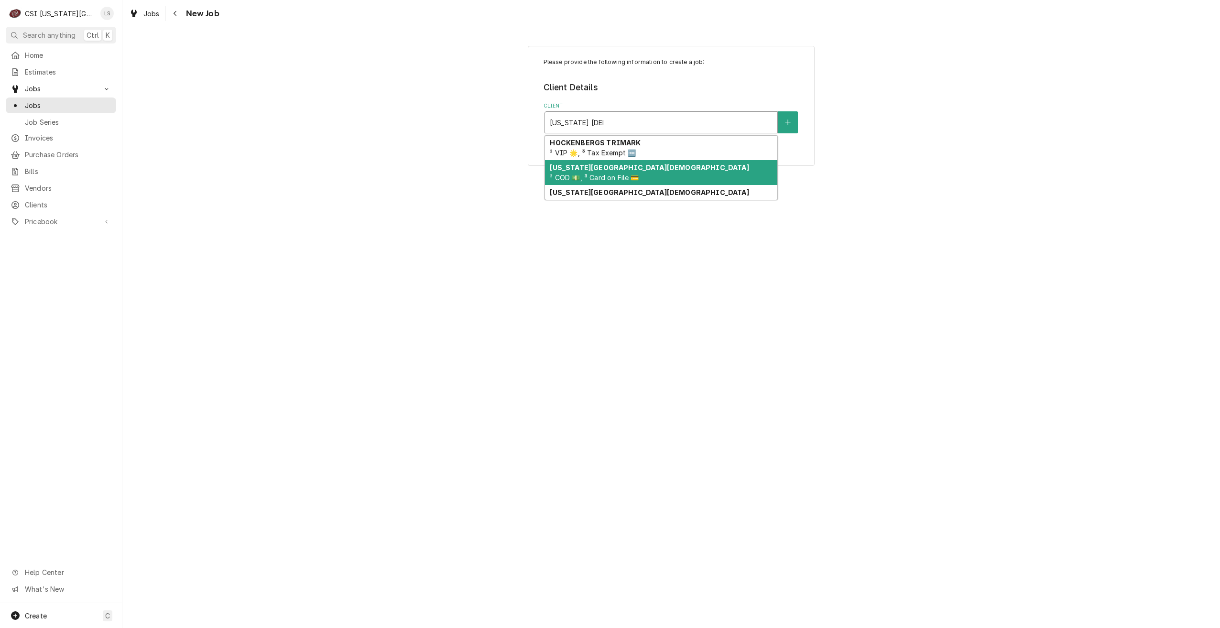
click at [669, 167] on div "[US_STATE] [DEMOGRAPHIC_DATA] College ² COD 💵, ³ Card on File 💳" at bounding box center [661, 172] width 232 height 25
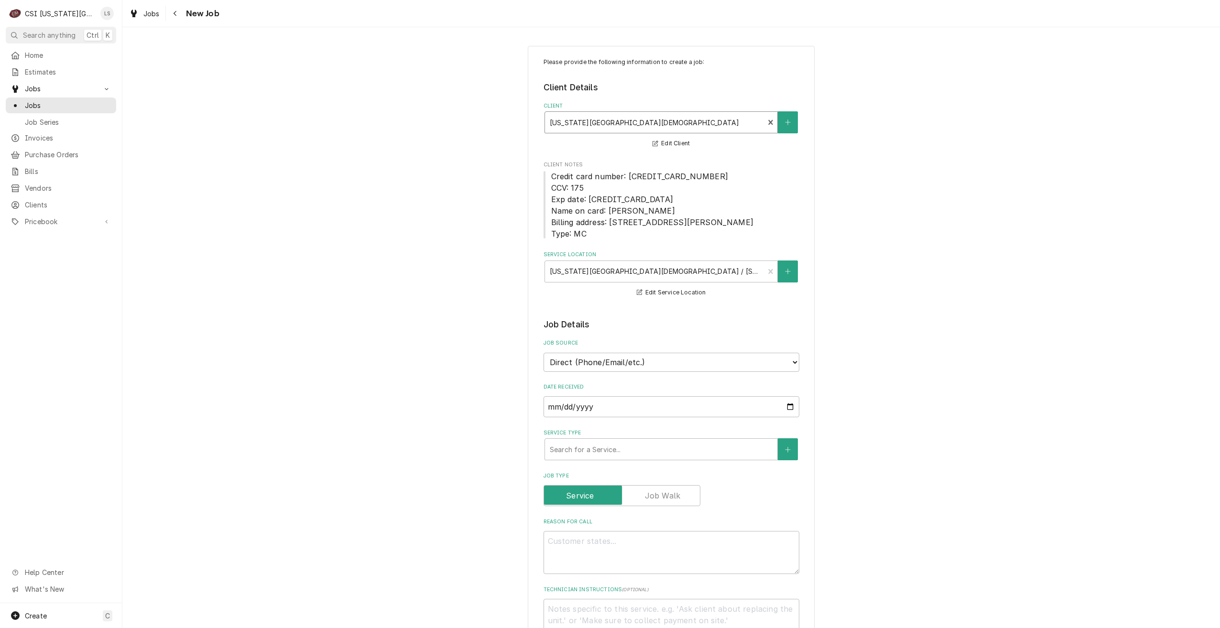
click at [883, 185] on div "Please provide the following information to create a job: Client Details Client…" at bounding box center [670, 574] width 1097 height 1074
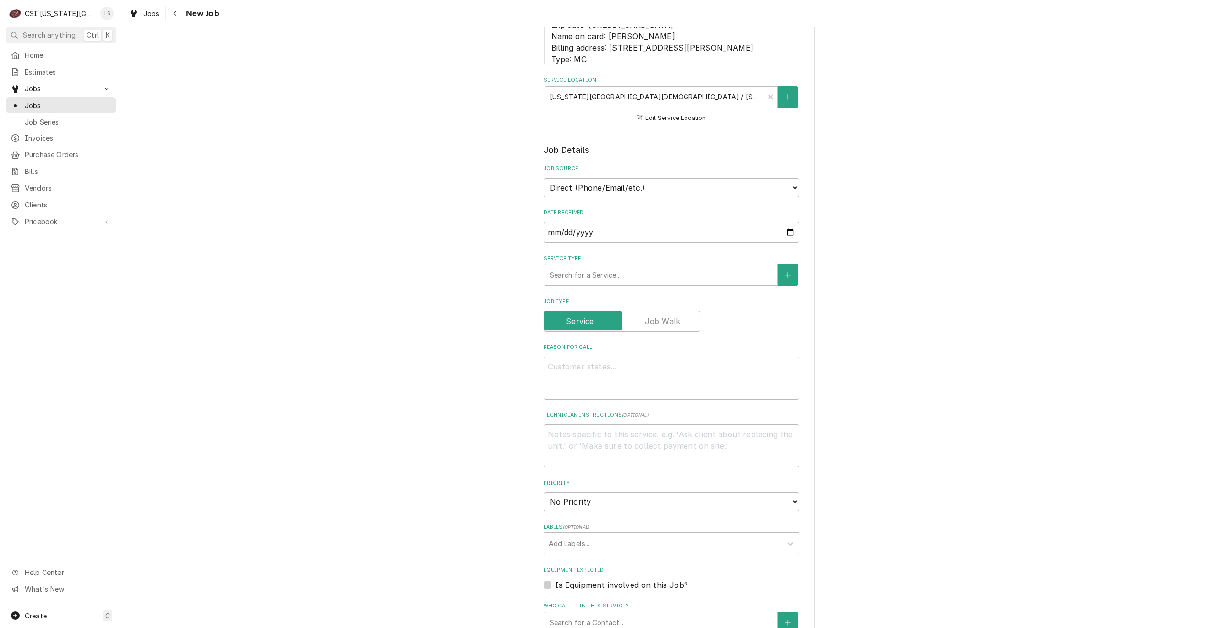
scroll to position [191, 0]
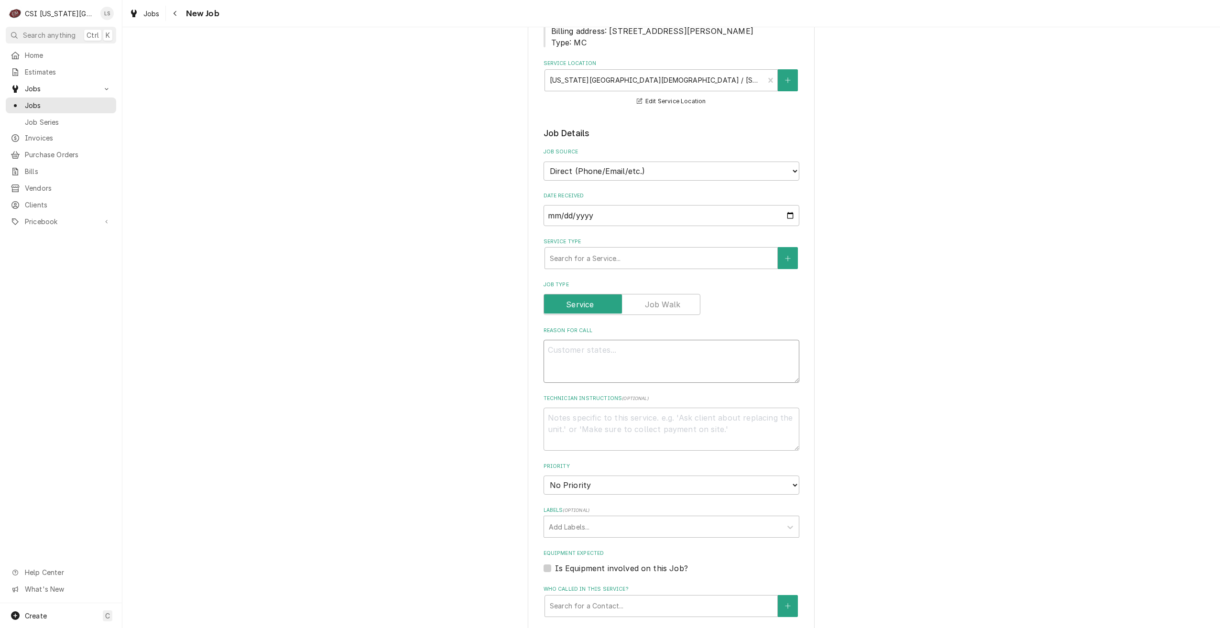
click at [633, 360] on textarea "Reason For Call" at bounding box center [671, 361] width 256 height 43
type textarea "x"
type textarea "A"
type textarea "x"
type textarea "Ad"
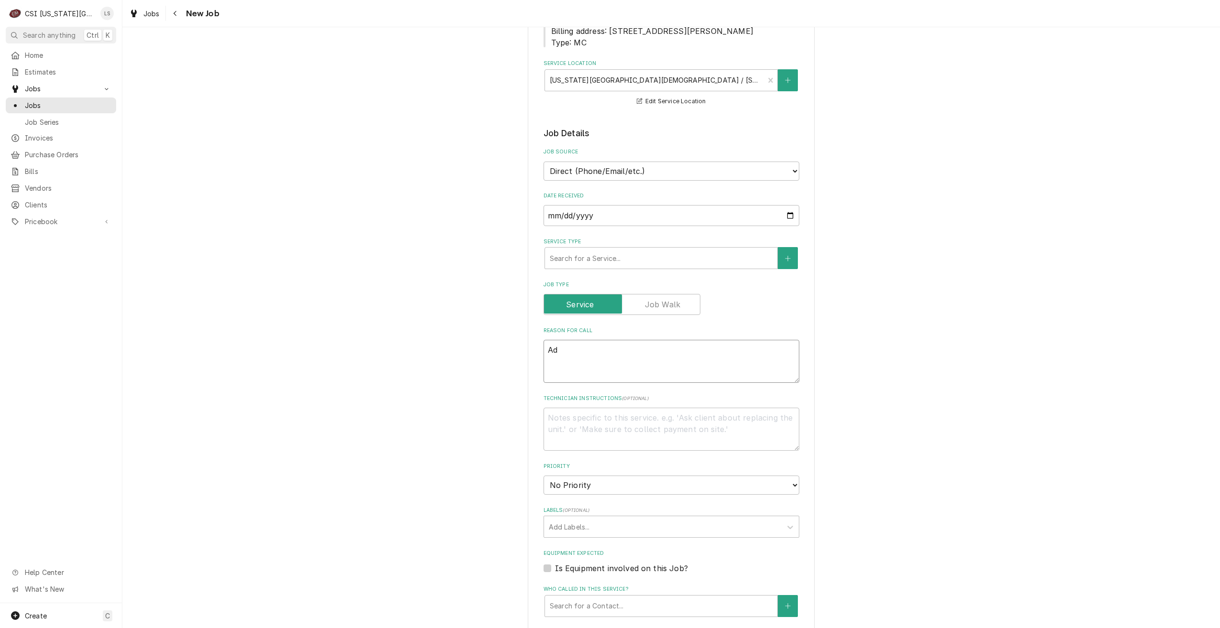
type textarea "x"
type textarea "Add"
type textarea "x"
type textarea "Addi"
type textarea "x"
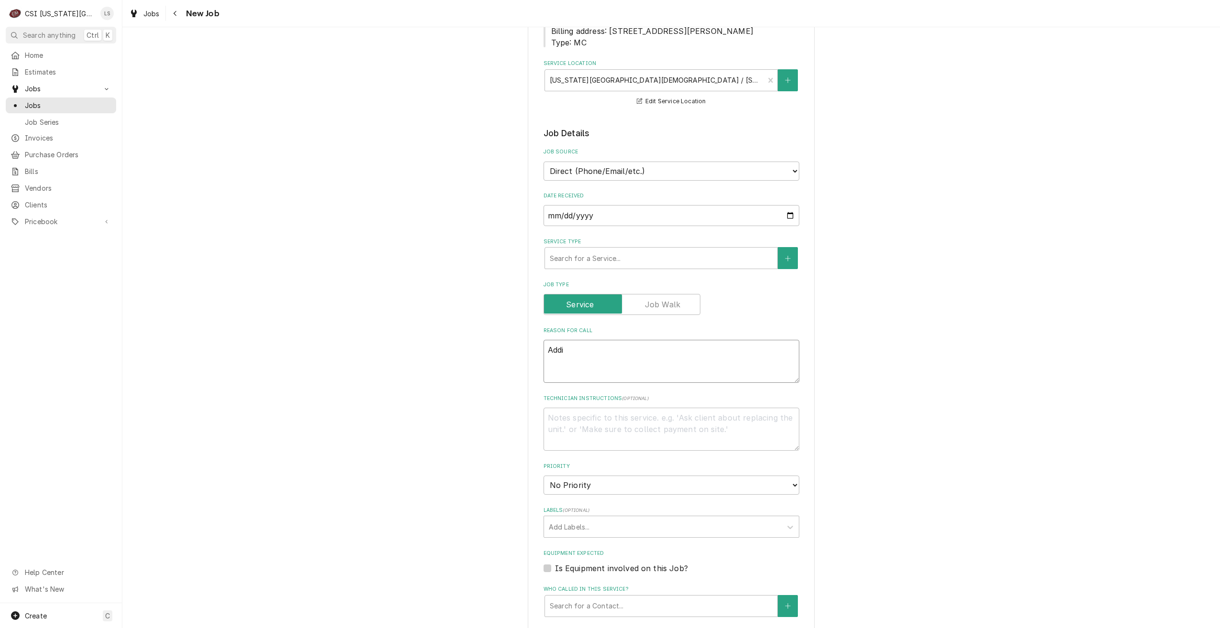
type textarea "Addit"
type textarea "x"
type textarea "Additi"
type textarea "x"
type textarea "Additio"
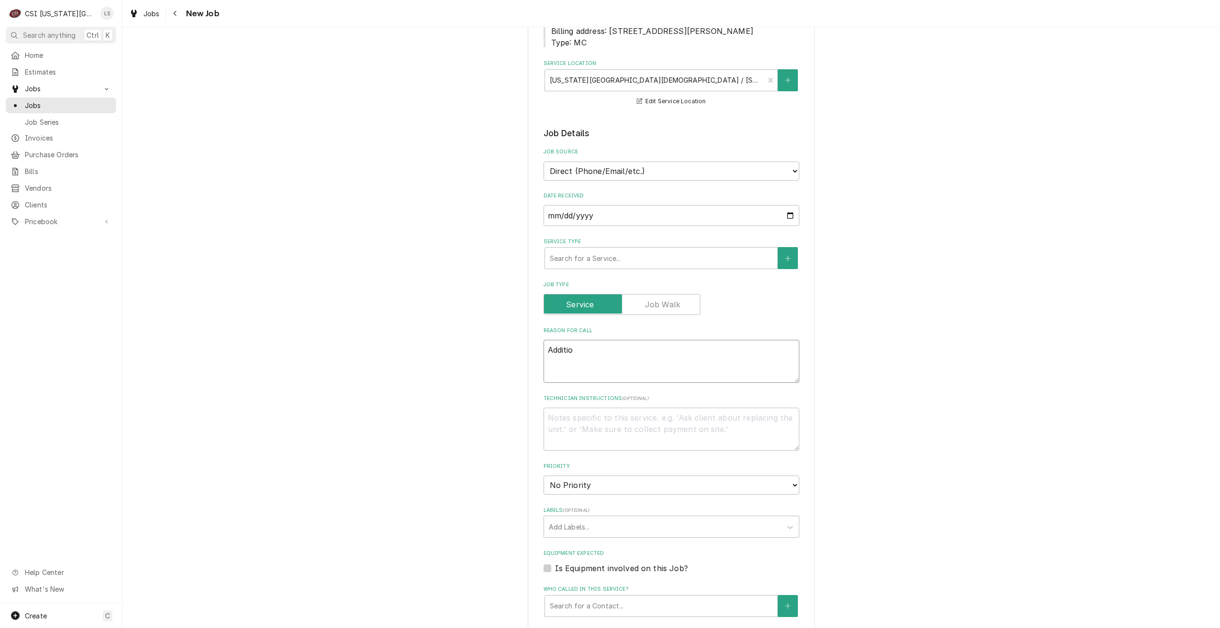
type textarea "x"
type textarea "Addition"
type textarea "x"
type textarea "Additiona"
type textarea "x"
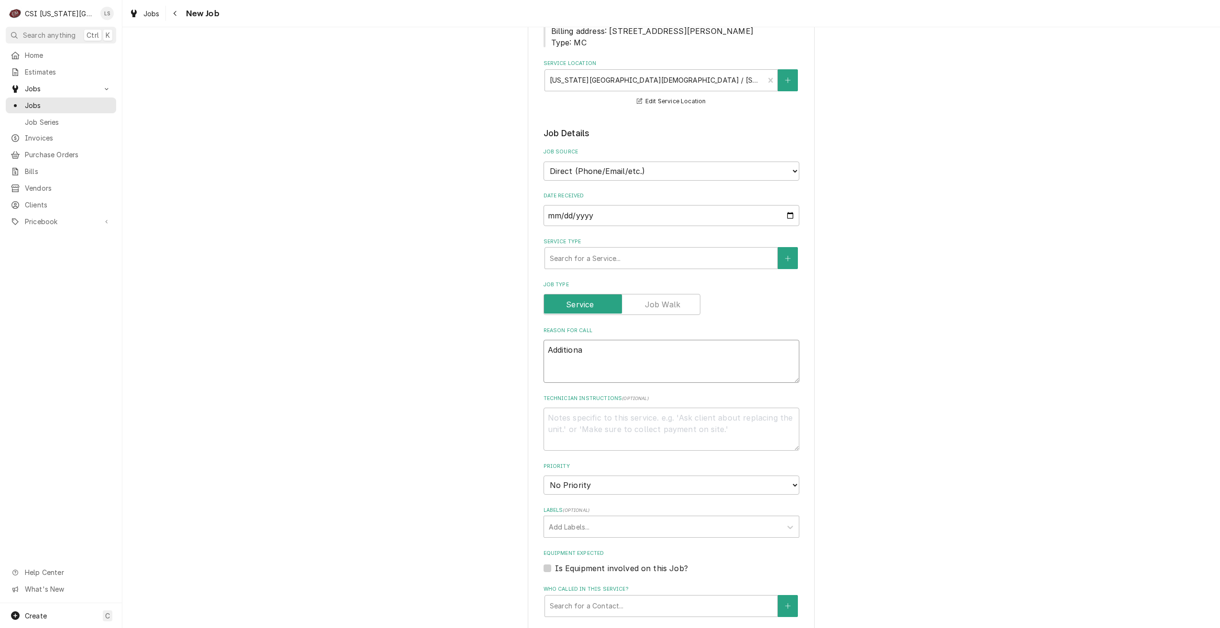
type textarea "Additional"
type textarea "x"
type textarea "Additional"
type textarea "x"
type textarea "Additional w"
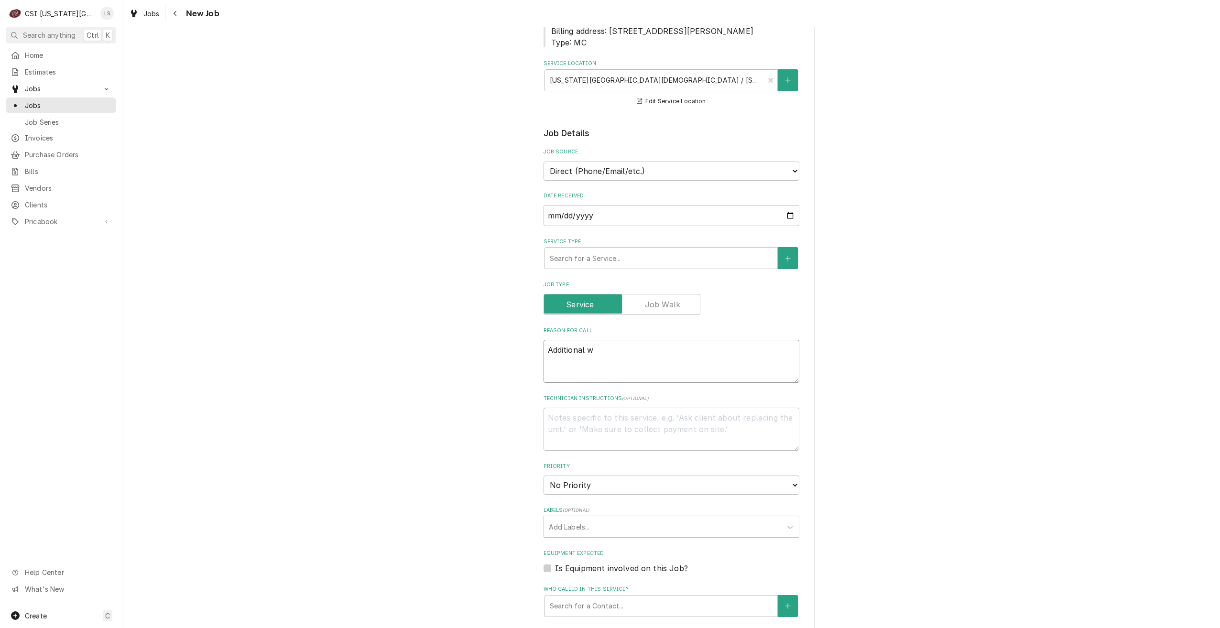
type textarea "x"
type textarea "Additional wa"
type textarea "x"
type textarea "Additional wal"
type textarea "x"
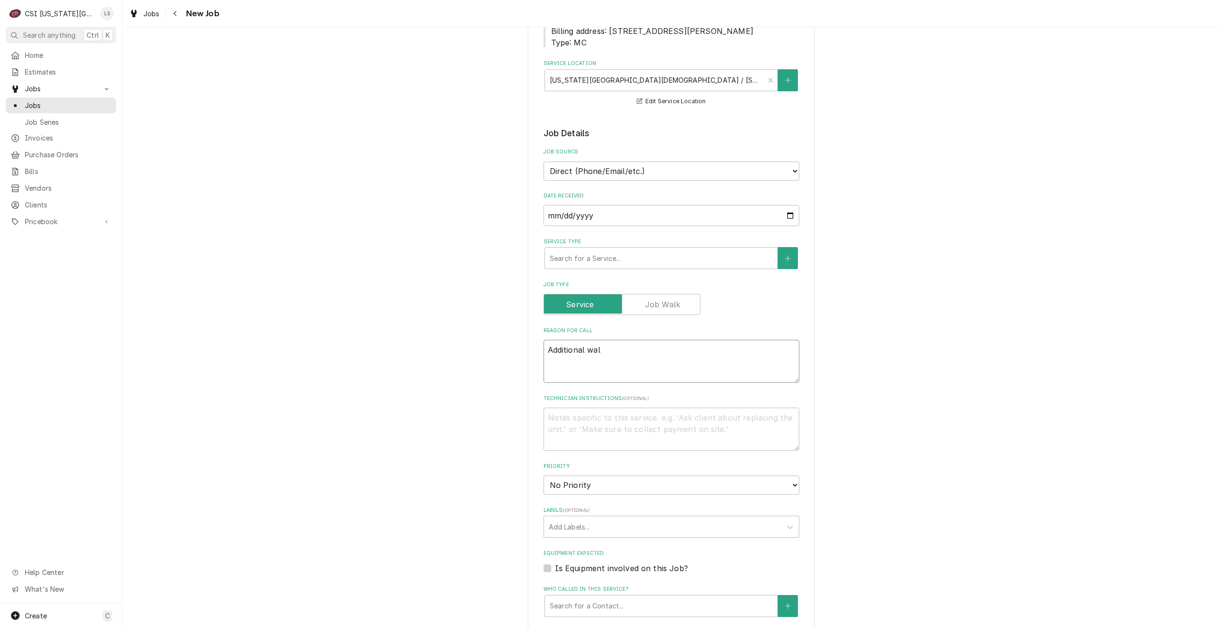
type textarea "Additional walk"
type textarea "x"
type textarea "Additional walk"
type textarea "x"
type textarea "Additional walk i"
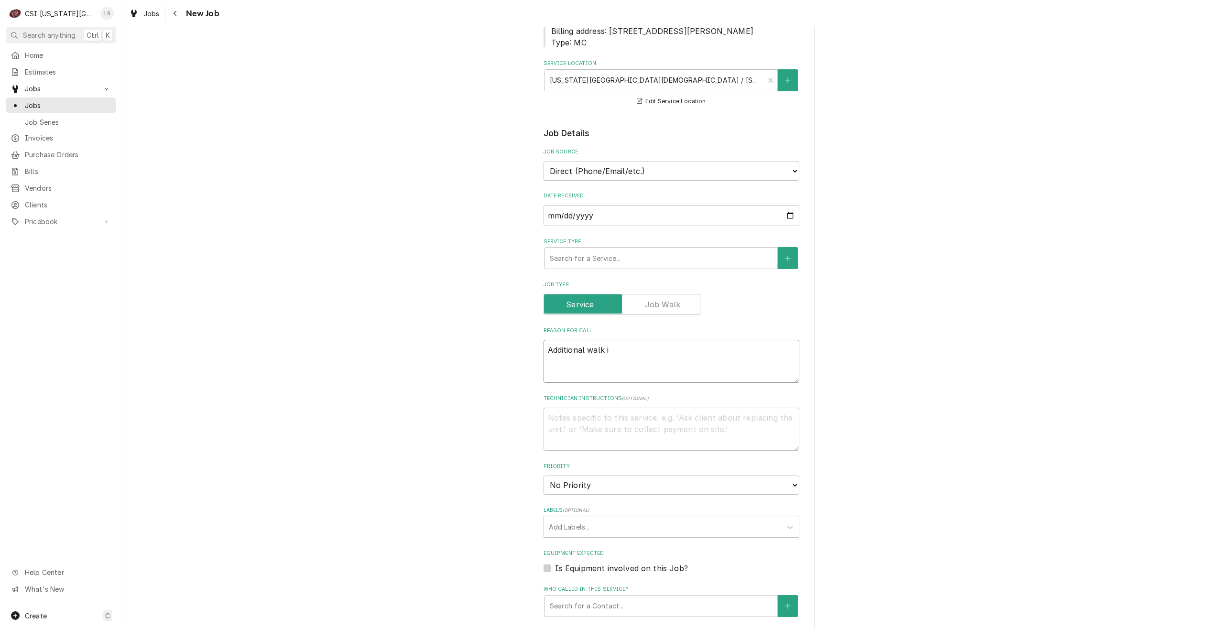
type textarea "x"
type textarea "Additional walk in"
type textarea "x"
type textarea "Additional walk in"
type textarea "x"
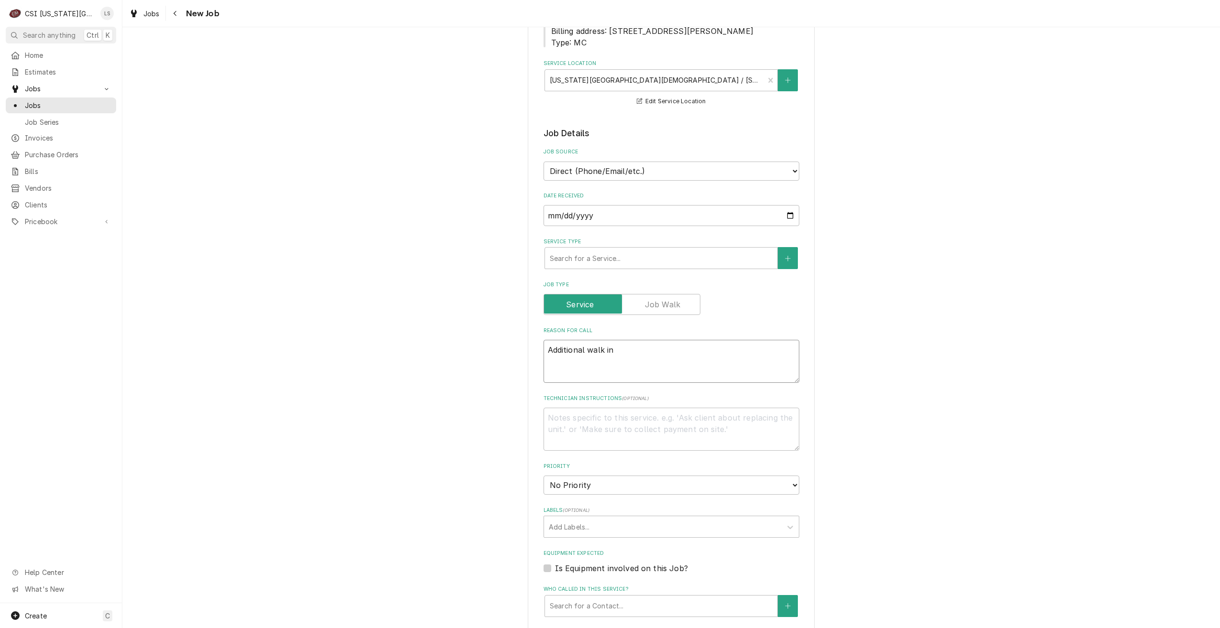
type textarea "Additional walk in d"
type textarea "x"
type textarea "Additional walk in do"
type textarea "x"
type textarea "Additional walk in doo"
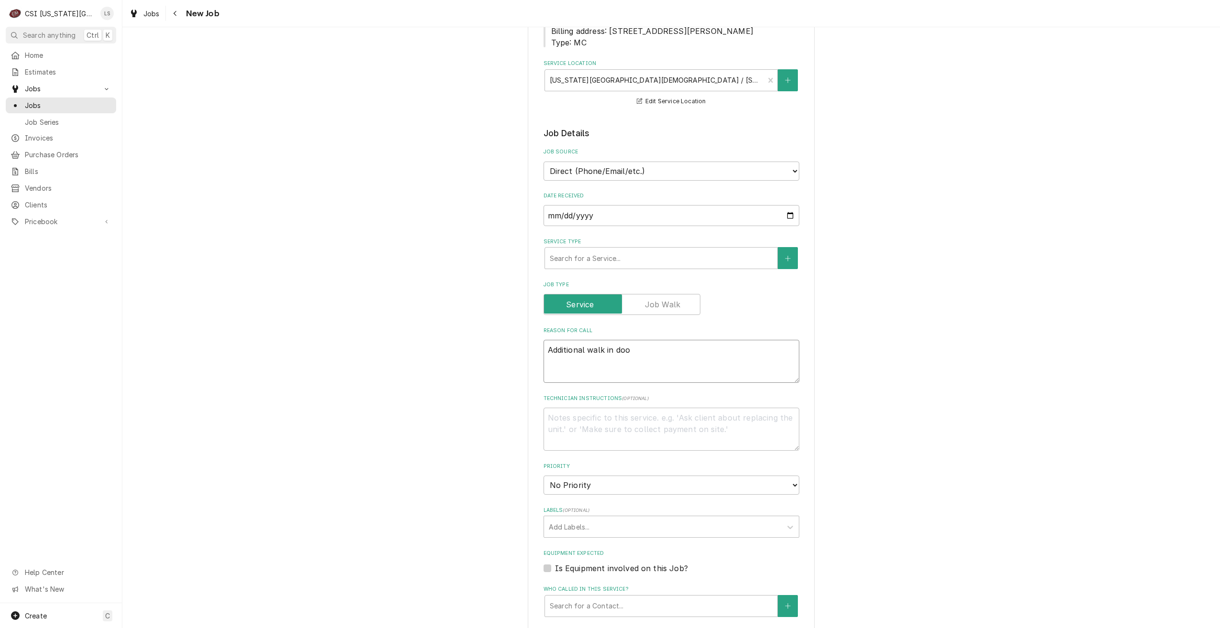
type textarea "x"
type textarea "Additional walk in door"
type textarea "x"
type textarea "Additional walk in door"
type textarea "x"
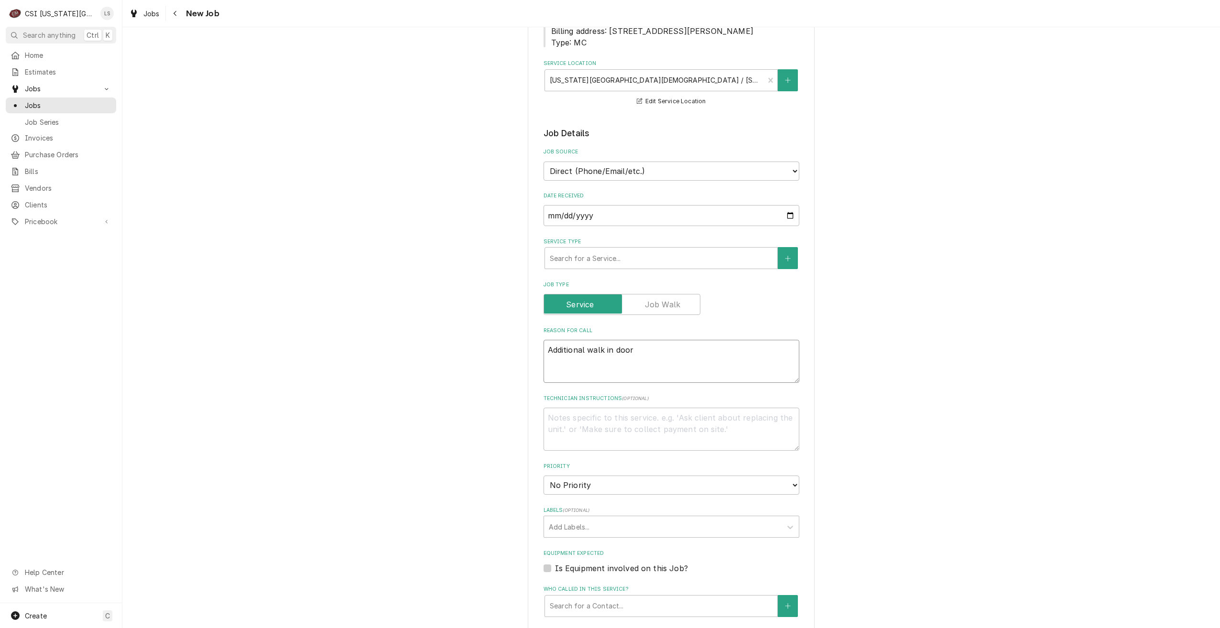
type textarea "Additional walk in door r"
type textarea "x"
type textarea "Additional walk in door re"
type textarea "x"
type textarea "Additional walk in door rep"
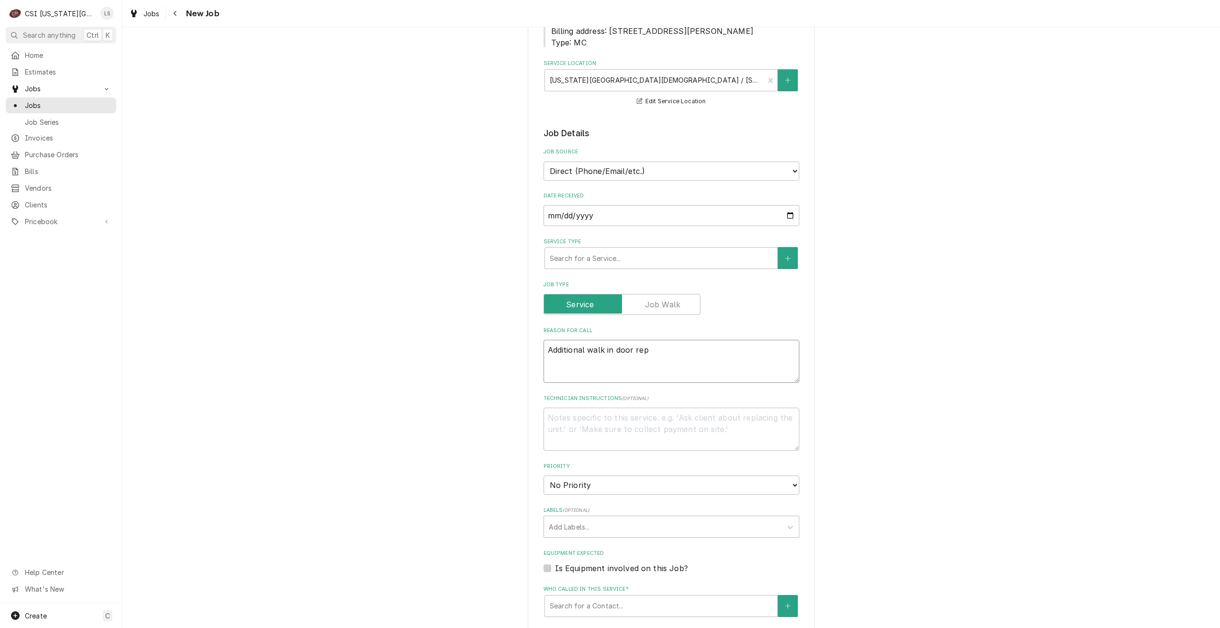
type textarea "x"
type textarea "Additional walk in door repa"
type textarea "x"
type textarea "Additional walk in door repai"
type textarea "x"
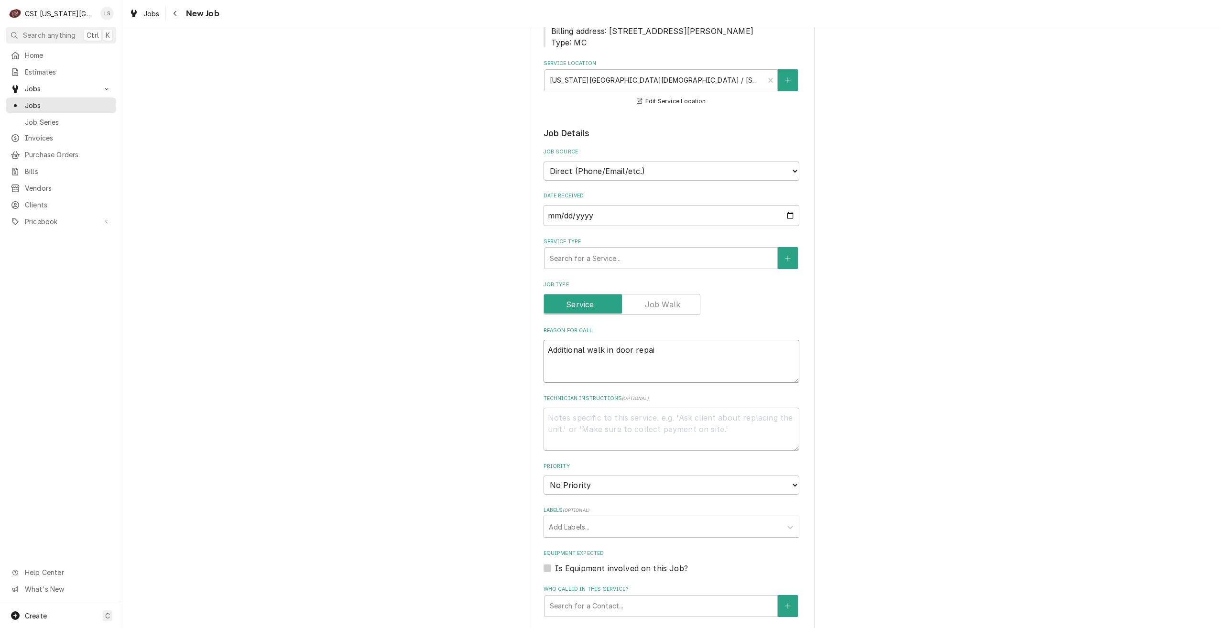
type textarea "Additional walk in door repair"
type textarea "x"
type textarea "Additional walk in door repairs"
type textarea "x"
type textarea "Additional walk in door repairs"
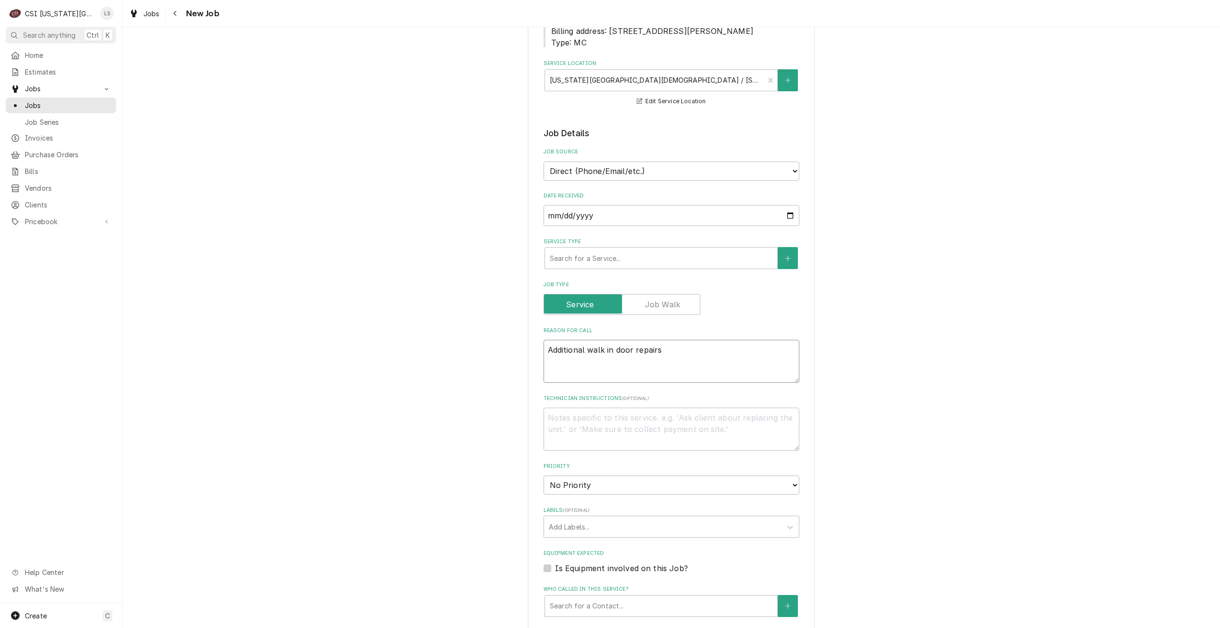
type textarea "x"
type textarea "Additional walk in door repairs f"
type textarea "x"
type textarea "Additional walk in door repairs fo"
type textarea "x"
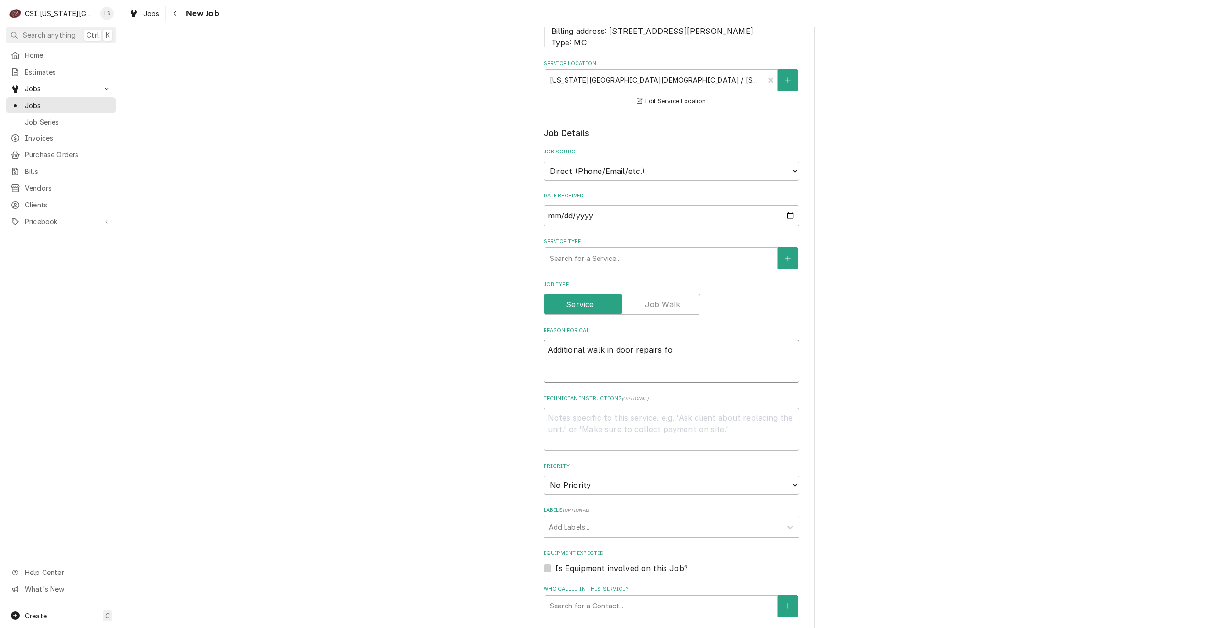
type textarea "Additional walk in door repairs fou"
type textarea "x"
type textarea "Additional walk in door repairs foun"
type textarea "x"
type textarea "Additional walk in door repairs found"
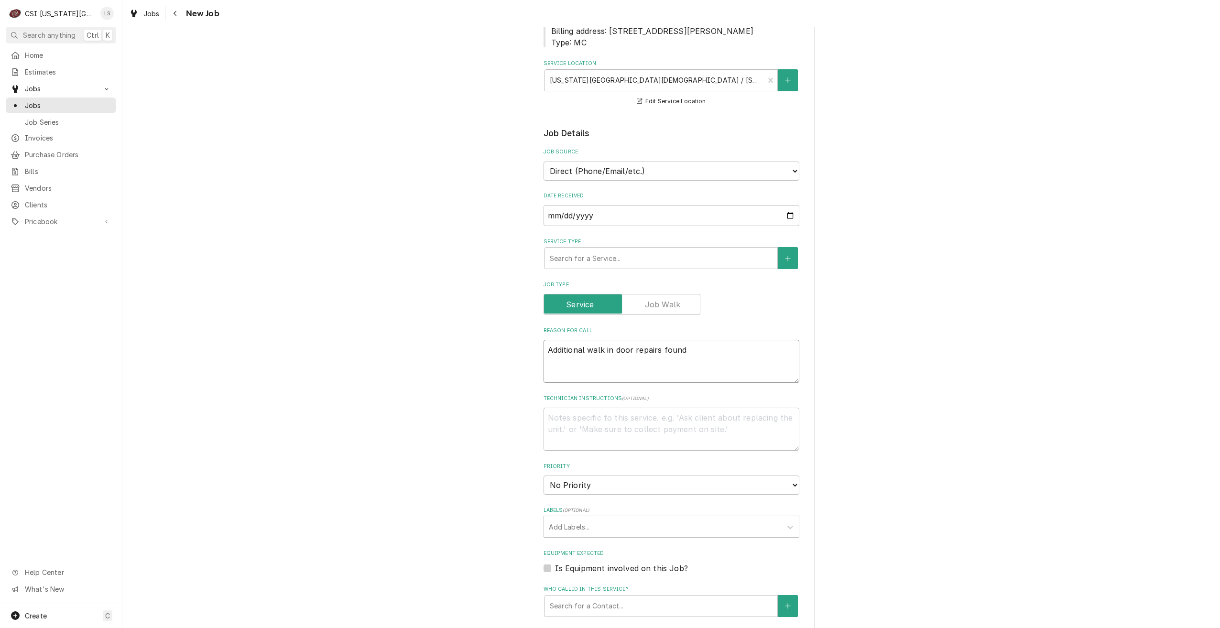
type textarea "x"
type textarea "Additional walk in door repairs found"
type textarea "x"
type textarea "Additional walk in door repairs found o"
type textarea "x"
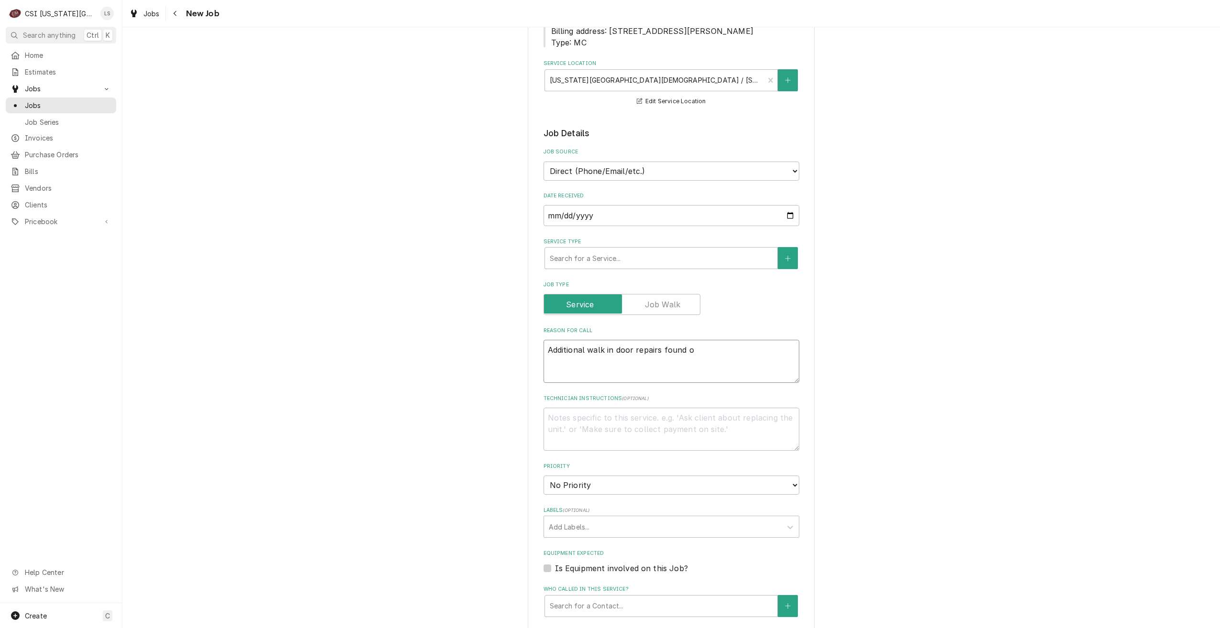
type textarea "Additional walk in door repairs found on"
type textarea "x"
type textarea "Additional walk in door repairs found on"
type textarea "x"
type textarea "Additional walk in door repairs found on s"
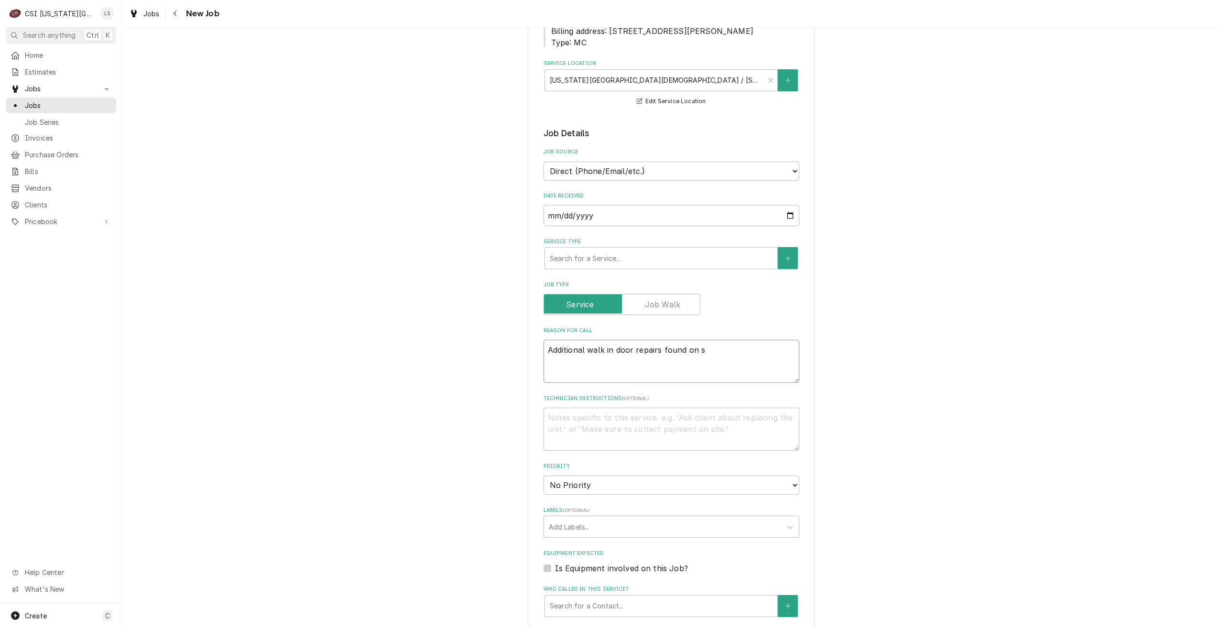
type textarea "x"
type textarea "Additional walk in door repairs found on si"
type textarea "x"
type textarea "Additional walk in door repairs found on sit"
type textarea "x"
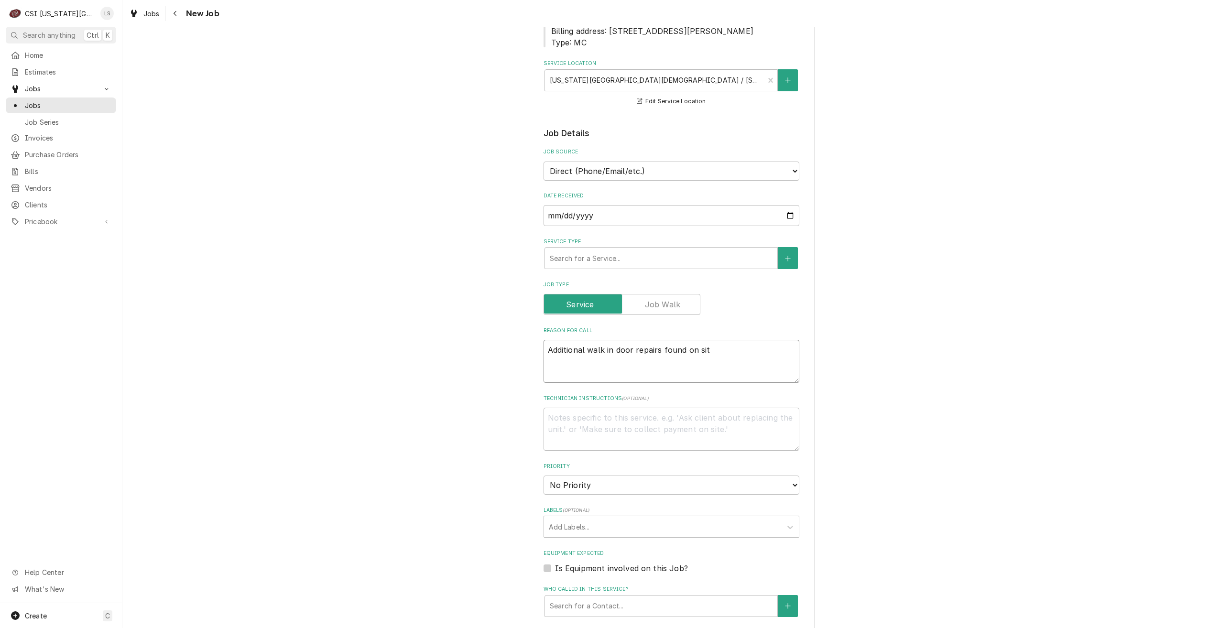
type textarea "Additional walk in door repairs found on site"
type textarea "x"
type textarea "Additional walk in door repairs found on sit"
type textarea "x"
type textarea "Additional walk in door repairs found on si"
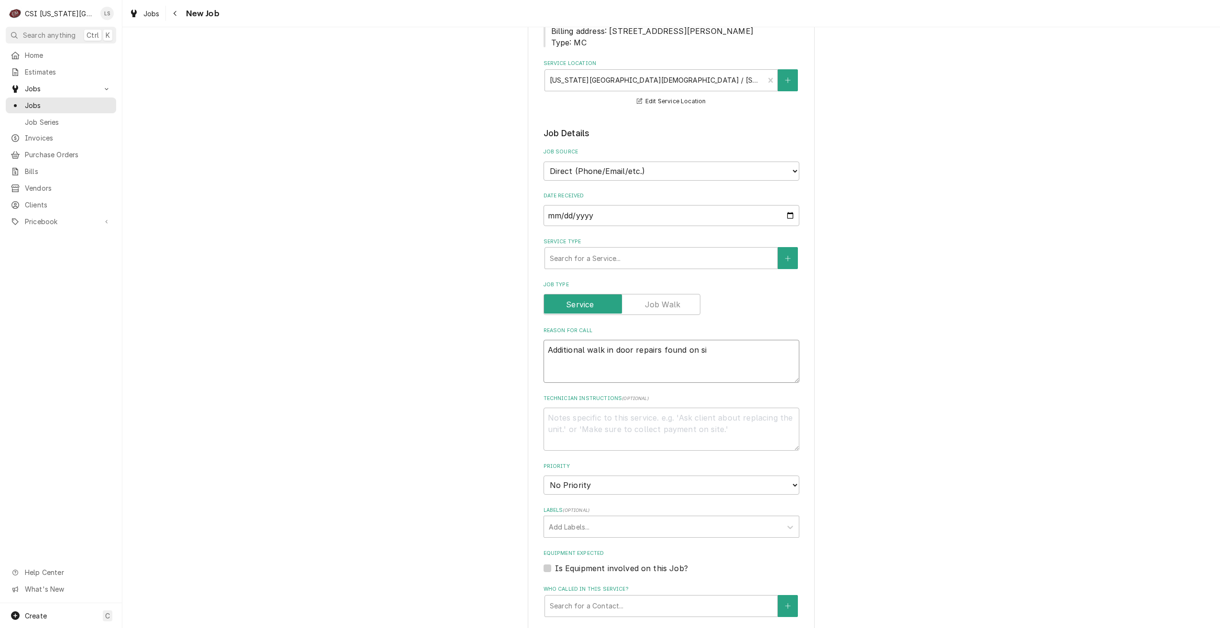
type textarea "x"
type textarea "Additional walk in door repairs found on s"
type textarea "x"
type textarea "Additional walk in door repairs found on"
type textarea "x"
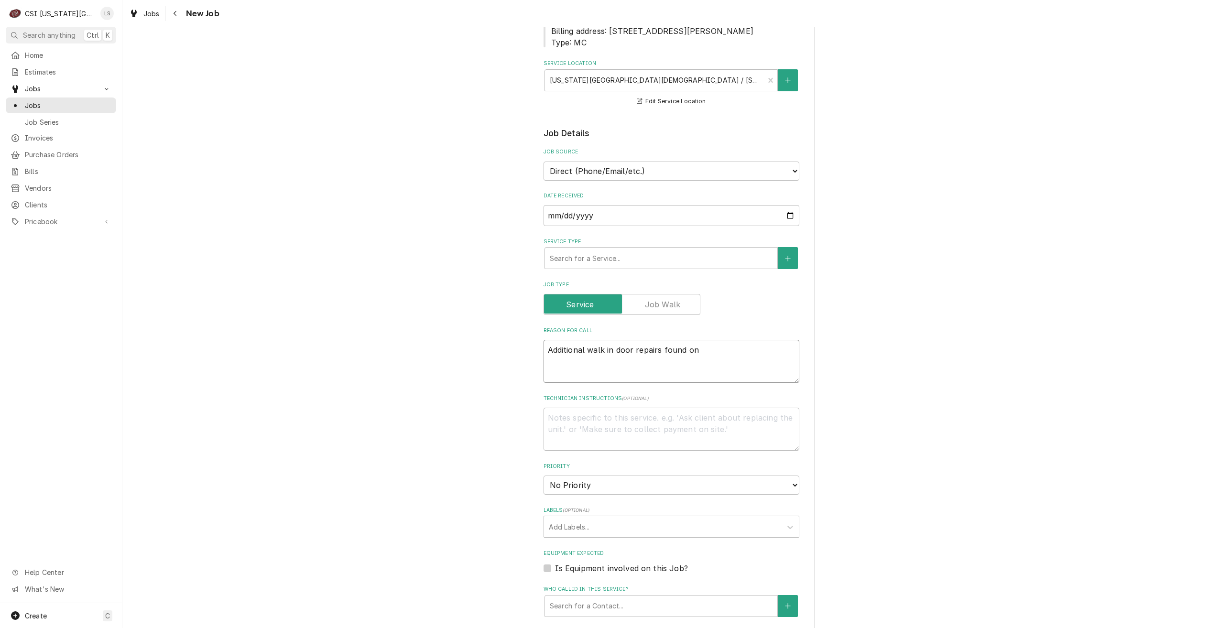
type textarea "Additional walk in door repairs found on"
type textarea "x"
type textarea "Additional walk in door repairs found o"
type textarea "x"
type textarea "Additional walk in door repairs found"
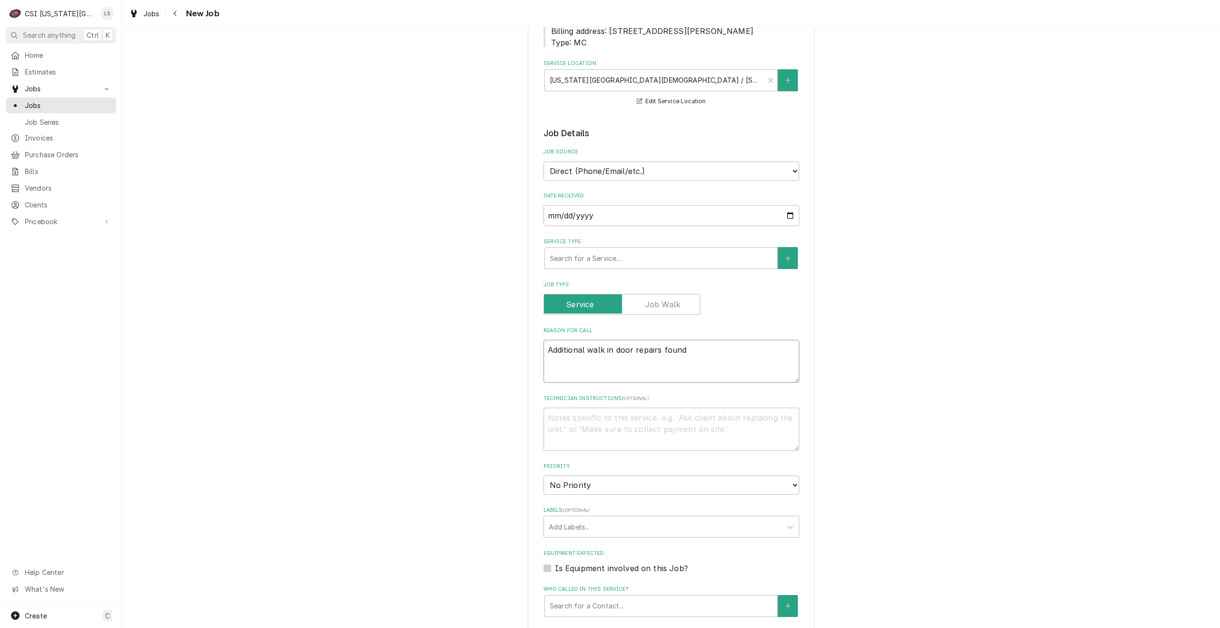
type textarea "x"
type textarea "Additional walk in door repairs found w"
type textarea "x"
type textarea "Additional walk in door repairs found wh"
type textarea "x"
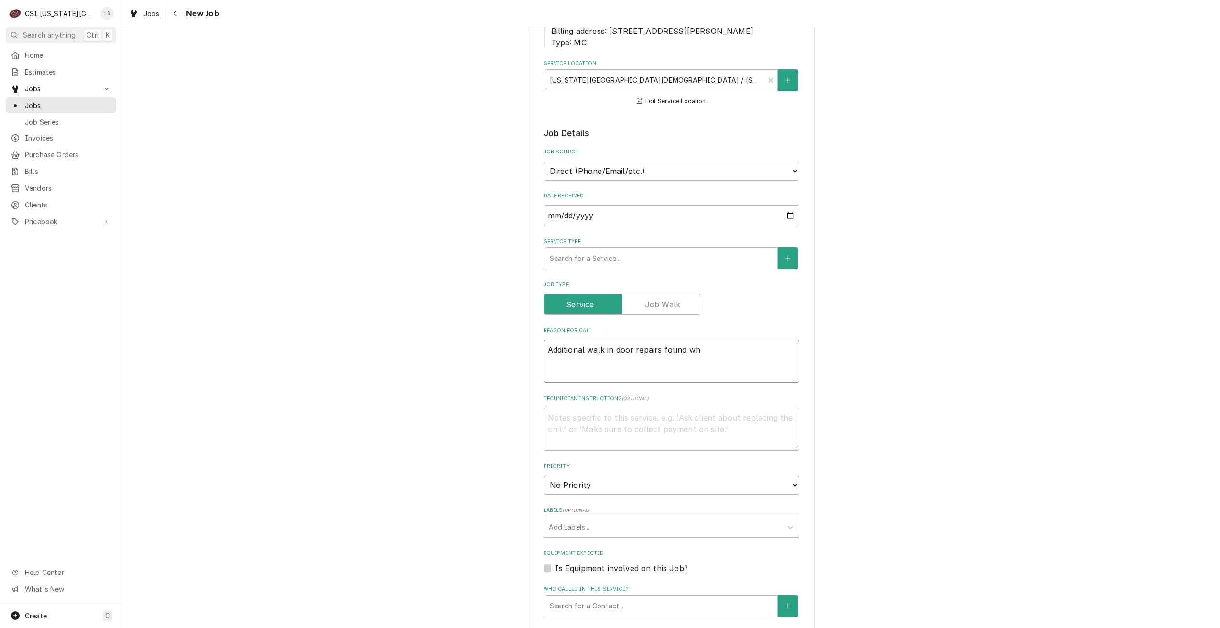
type textarea "Additional walk in door repairs found whi"
type textarea "x"
type textarea "Additional walk in door repairs found whil"
type textarea "x"
type textarea "Additional walk in door repairs found while"
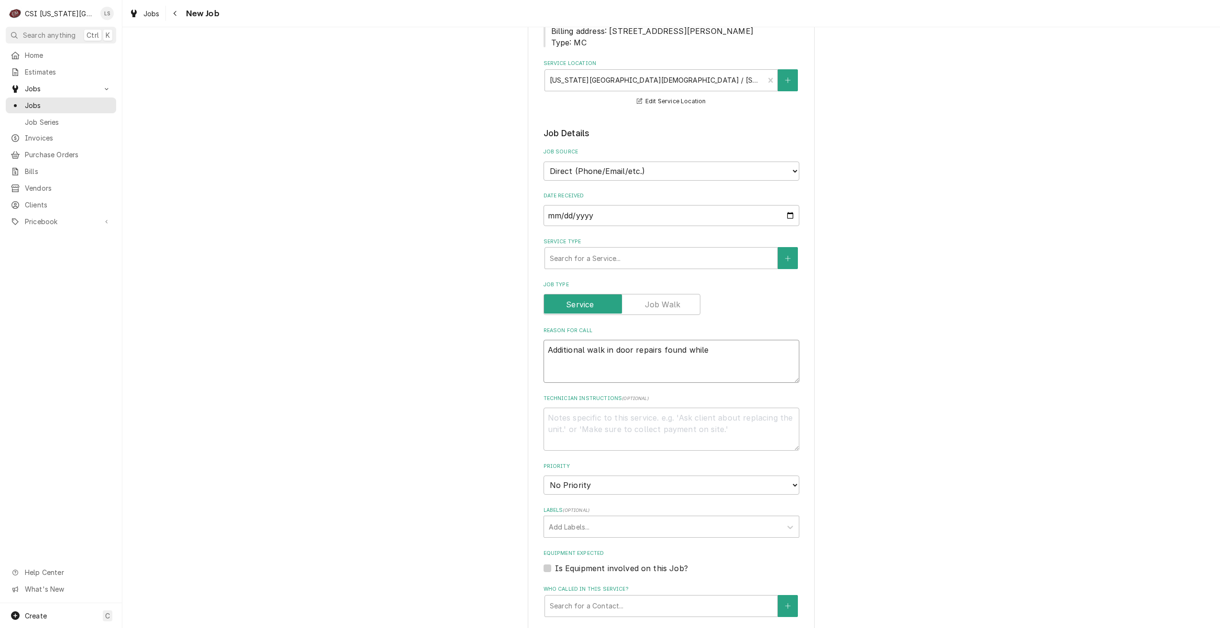
type textarea "x"
type textarea "Additional walk in door repairs found while"
type textarea "x"
type textarea "Additional walk in door repairs found while o"
type textarea "x"
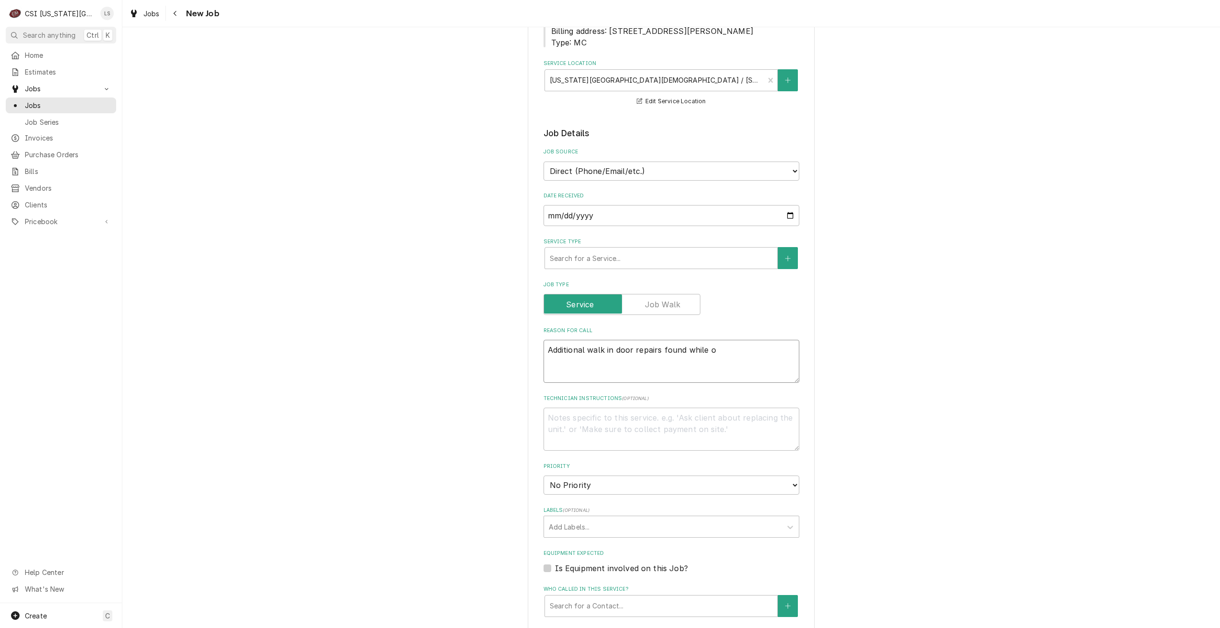
type textarea "Additional walk in door repairs found while on"
type textarea "x"
type textarea "Additional walk in door repairs found while on"
type textarea "x"
type textarea "Additional walk in door repairs found while on s"
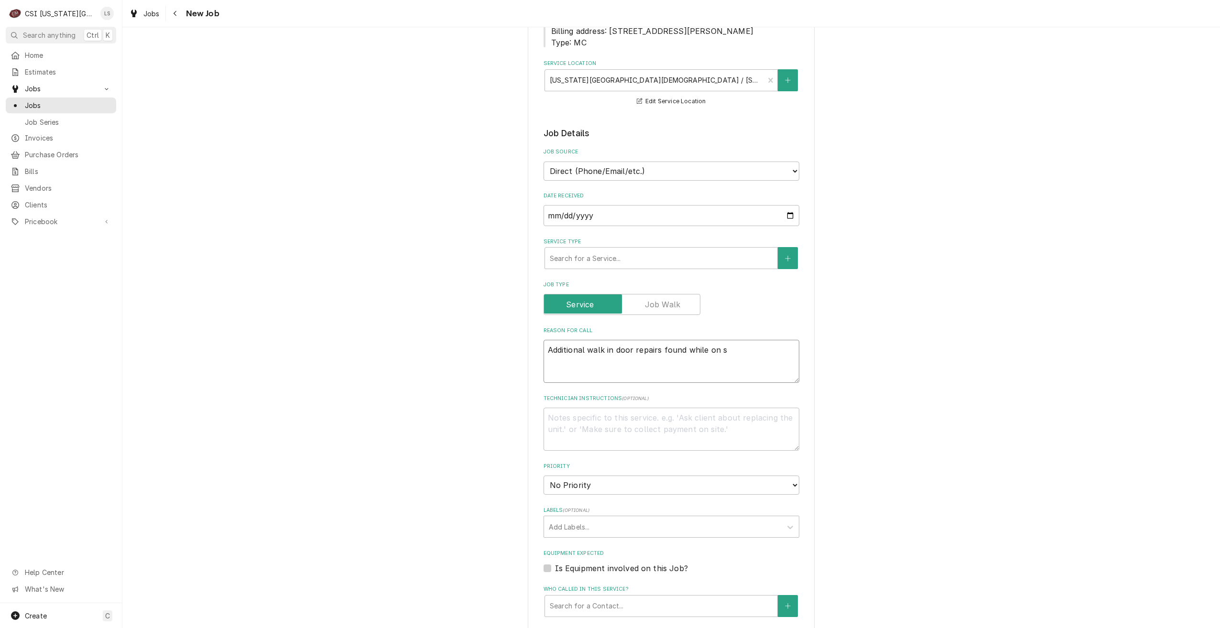
type textarea "x"
type textarea "Additional walk in door repairs found while on si"
type textarea "x"
type textarea "Additional walk in door repairs found while on sir"
type textarea "x"
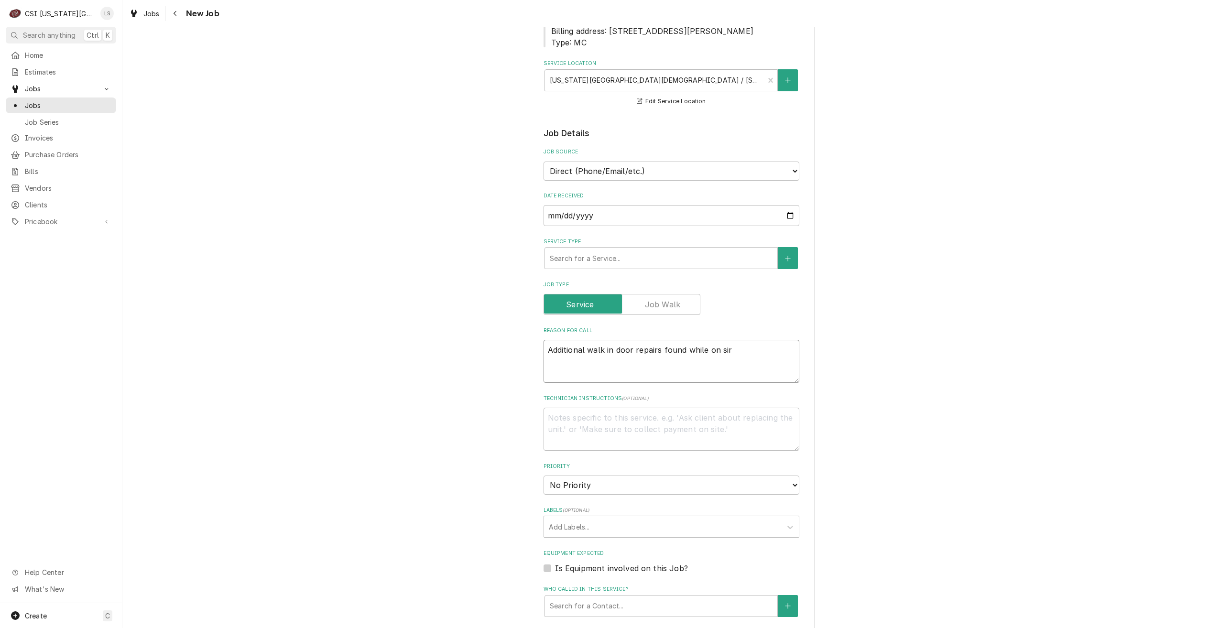
type textarea "Additional walk in door repairs found while on sire"
type textarea "x"
type textarea "Additional walk in door repairs found while on sir"
type textarea "x"
type textarea "Additional walk in door repairs found while on si"
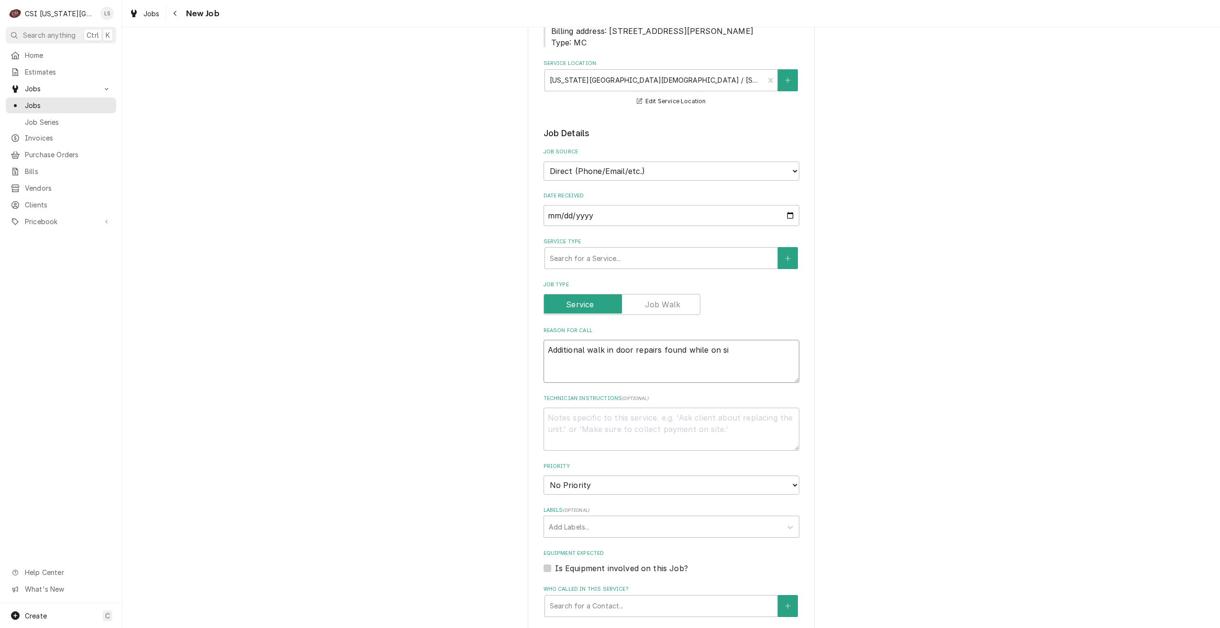
type textarea "x"
type textarea "Additional walk in door repairs found while on sit"
type textarea "x"
type textarea "Additional walk in door repairs found while on site"
type textarea "x"
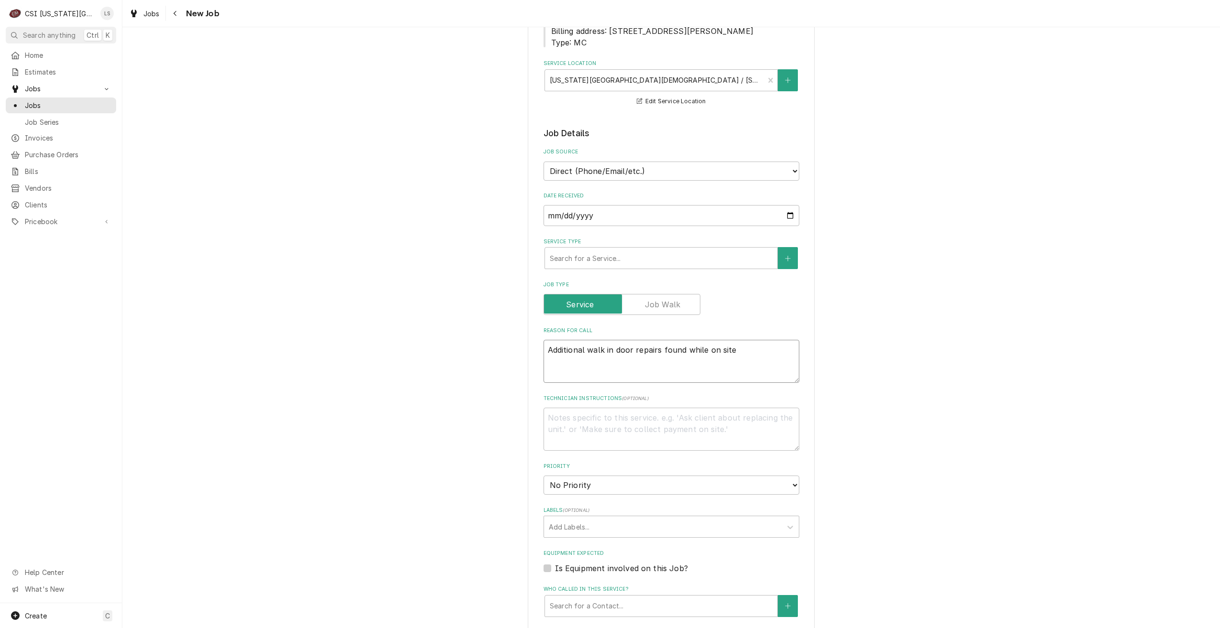
type textarea "Additional walk in door repairs found while on site"
type textarea "x"
type textarea "Additional walk in door repairs found while on site f"
type textarea "x"
type textarea "Additional walk in door repairs found while on site fo"
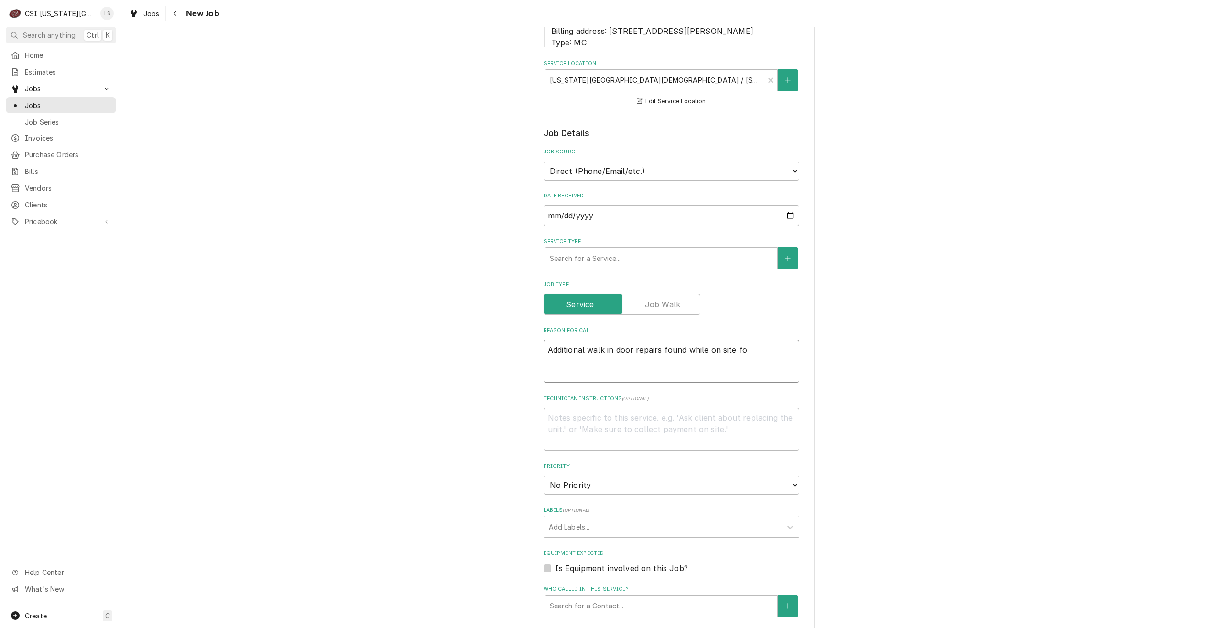
type textarea "x"
type textarea "Additional walk in door repairs found while on site for"
type textarea "x"
type textarea "Additional walk in door repairs found while on site for"
paste textarea "JOB-32844"
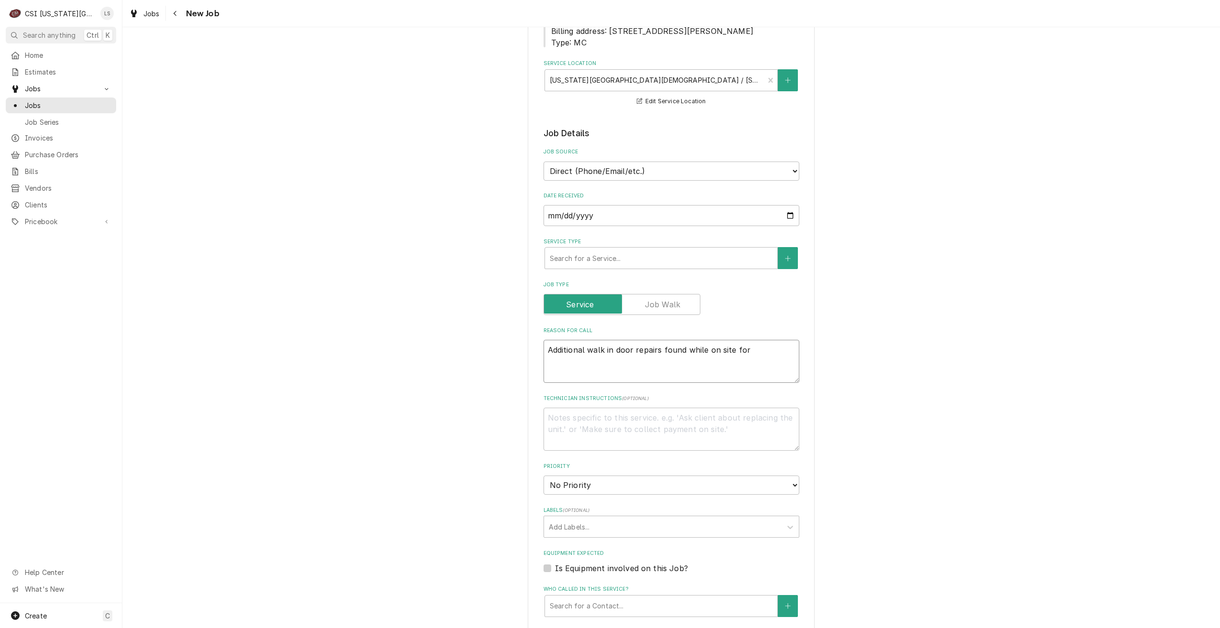
type textarea "x"
type textarea "Additional walk in door repairs found while on site for JOB-32844"
type textarea "x"
type textarea "Additional walk in door repairs found while on site for JOB-32844"
click at [951, 343] on div "Please provide the following information to create a job: Client Details Client…" at bounding box center [670, 383] width 1097 height 1074
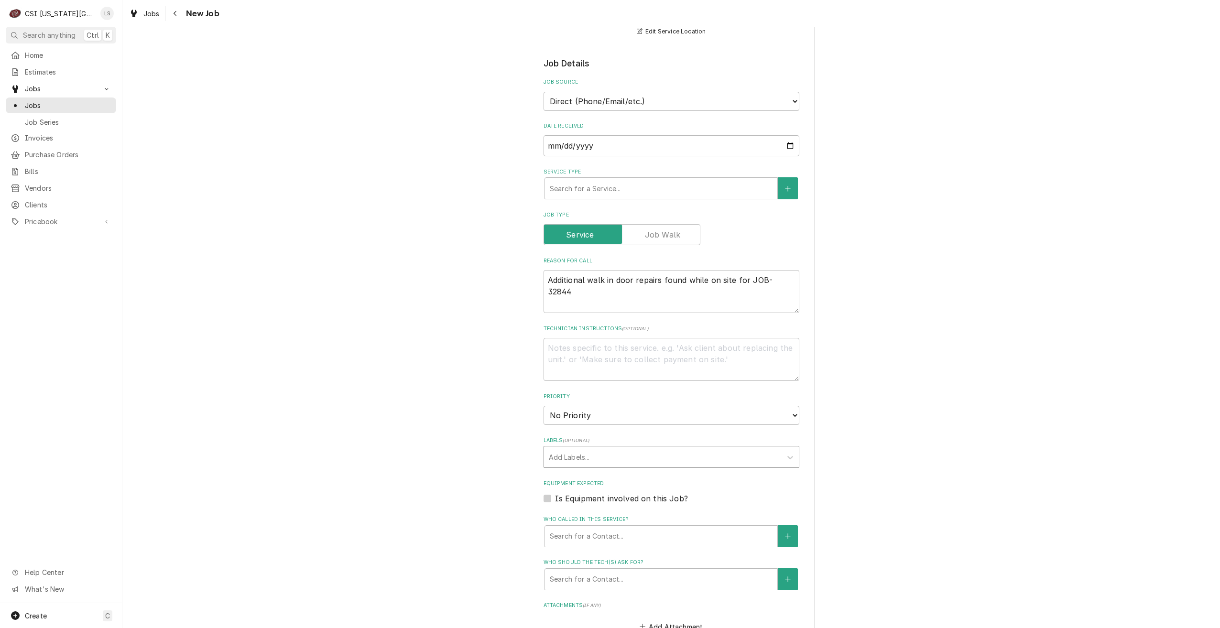
scroll to position [335, 0]
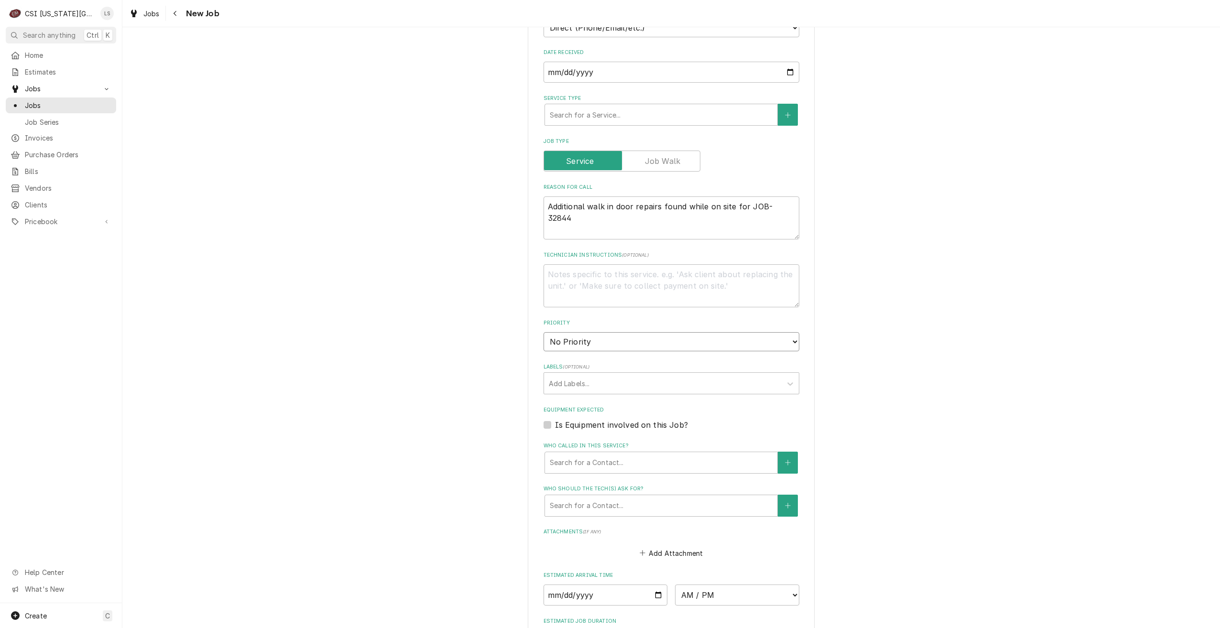
click at [660, 342] on select "No Priority Urgent High Medium Low" at bounding box center [671, 341] width 256 height 19
select select "4"
click at [543, 332] on select "No Priority Urgent High Medium Low" at bounding box center [671, 341] width 256 height 19
type textarea "x"
click at [649, 384] on div "Labels" at bounding box center [663, 383] width 228 height 17
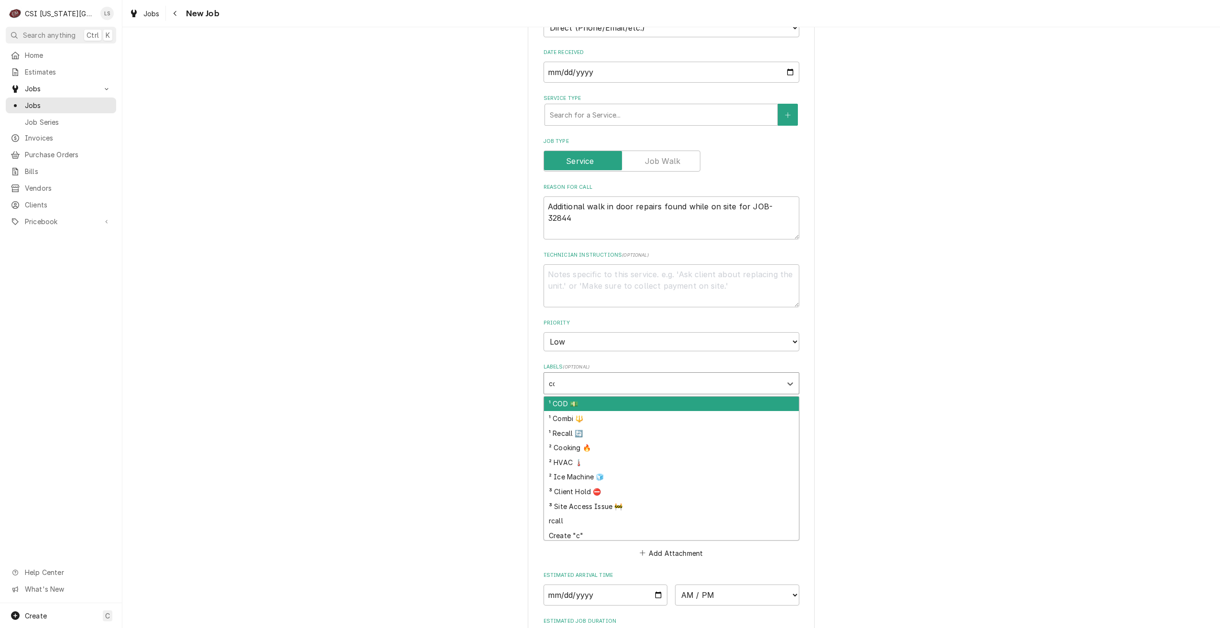
type input "cod"
type textarea "x"
type input "re"
type textarea "x"
type input "ref"
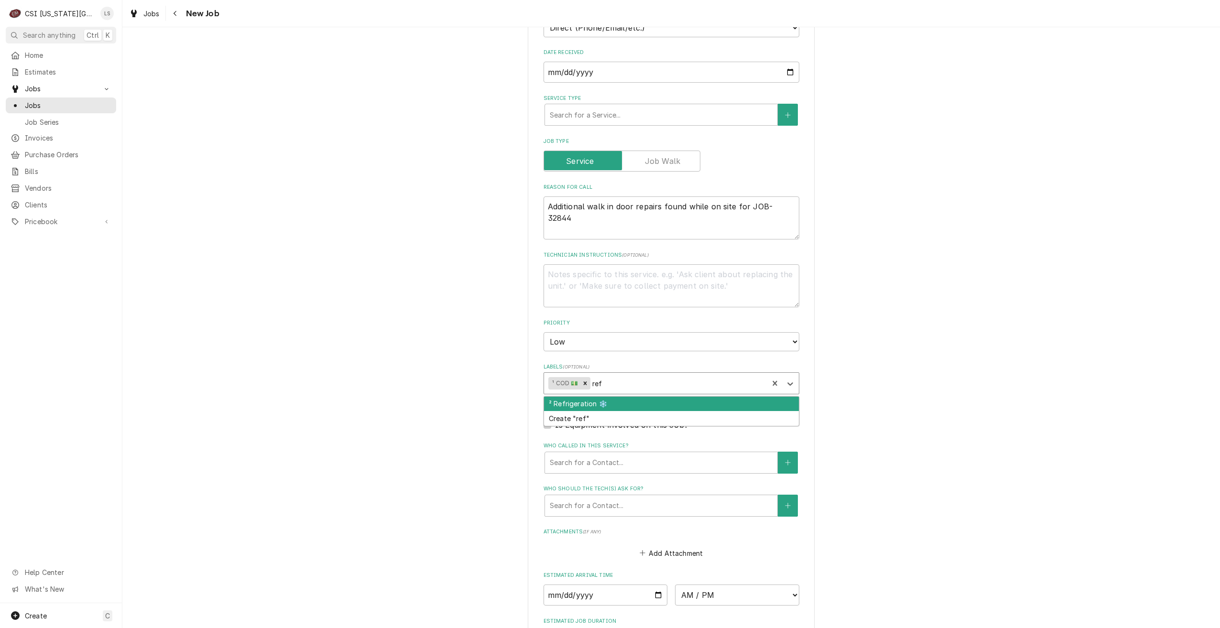
type textarea "x"
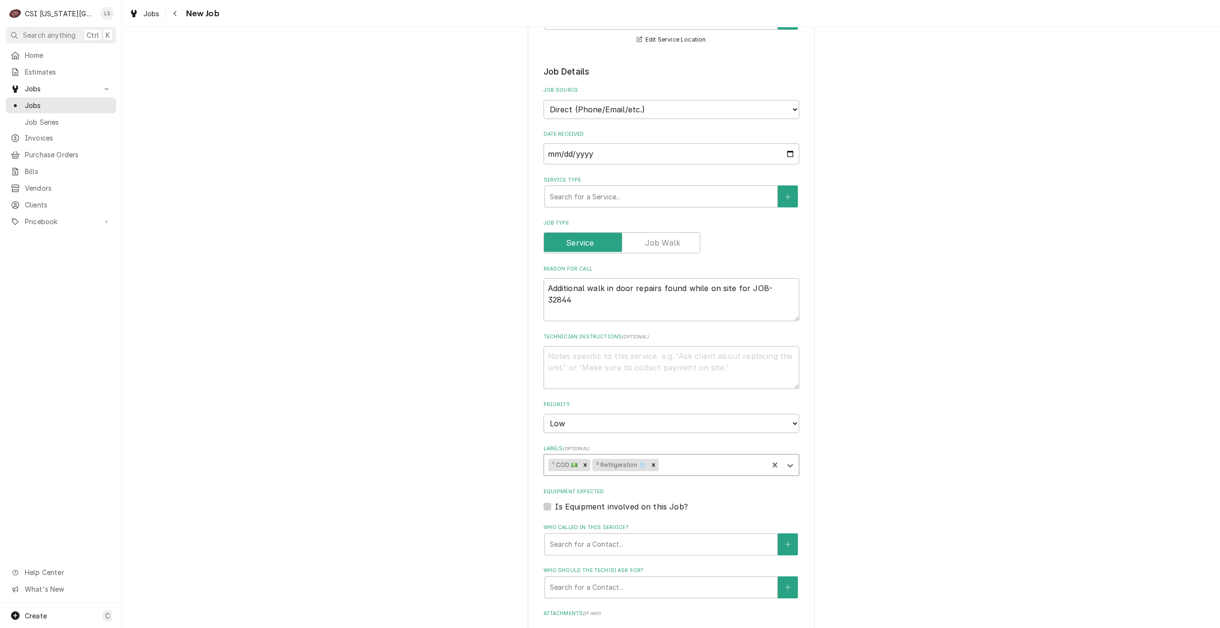
scroll to position [239, 0]
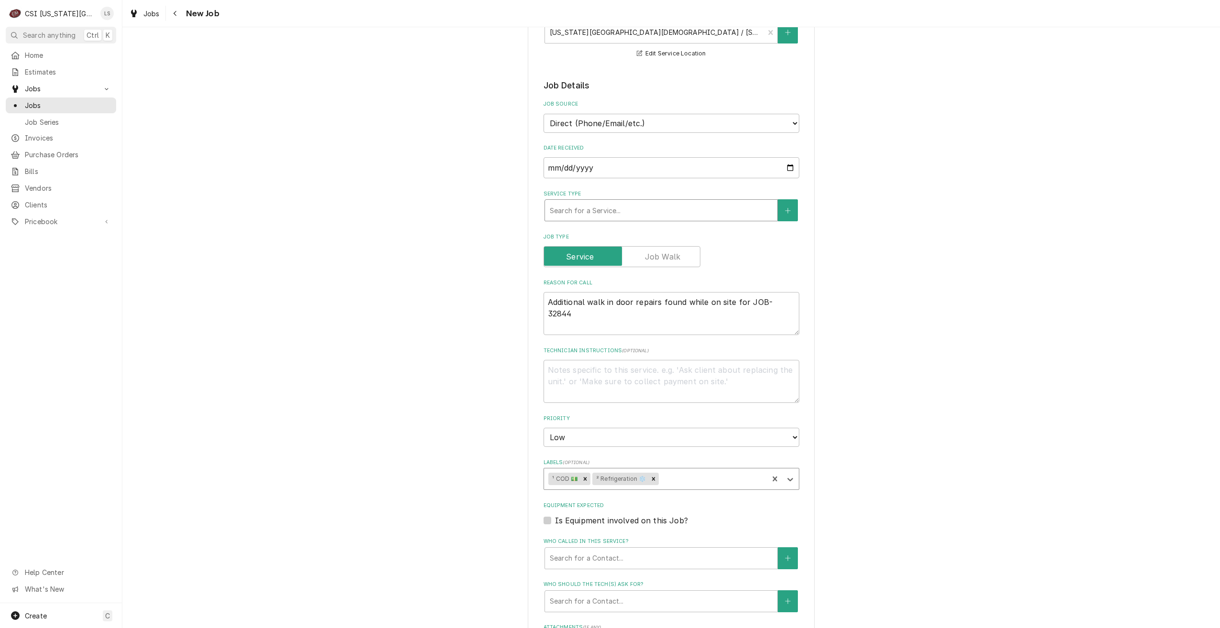
click at [656, 210] on div "Service Type" at bounding box center [661, 210] width 223 height 17
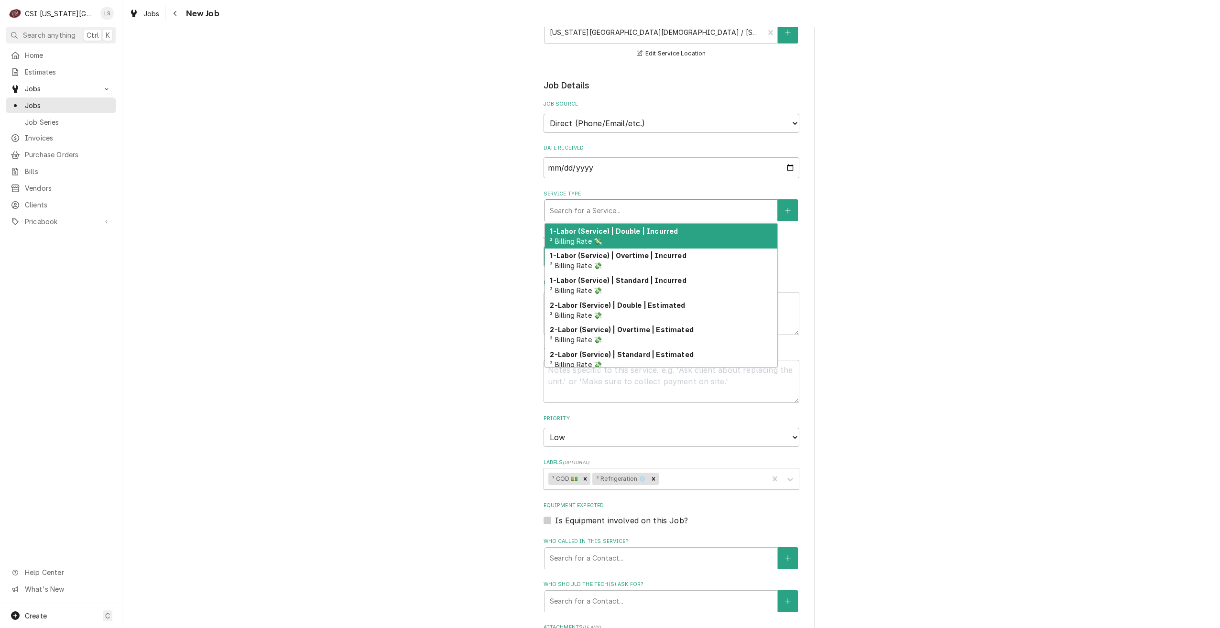
type textarea "x"
type input "s"
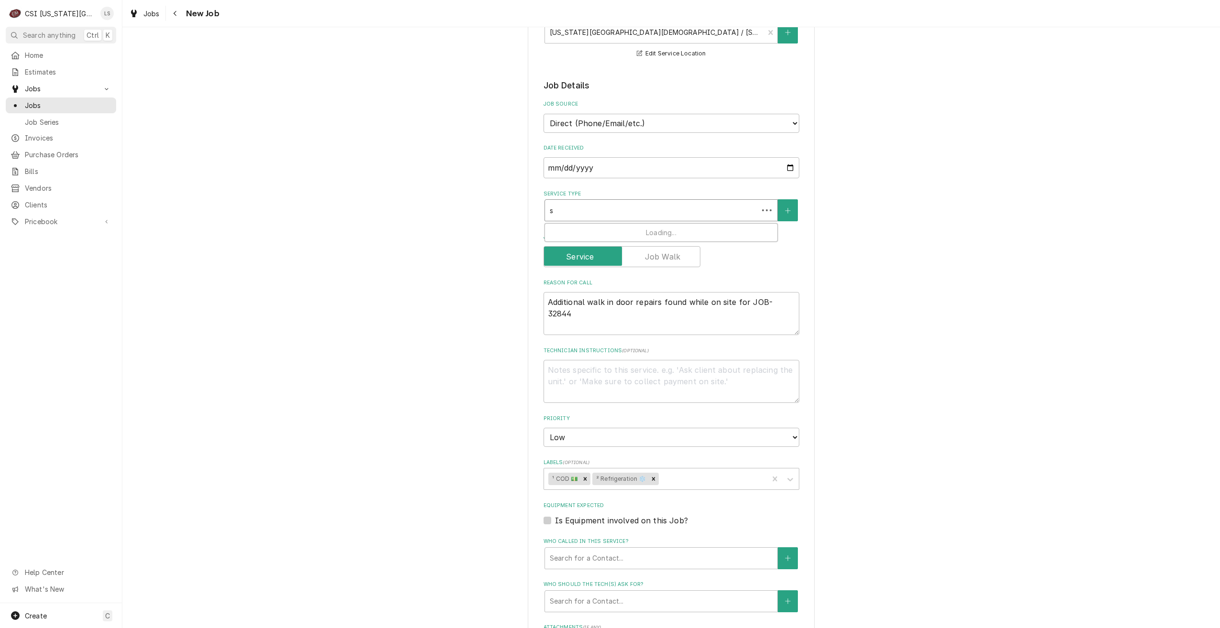
type textarea "x"
type input "se"
type textarea "x"
type input "ser"
type textarea "x"
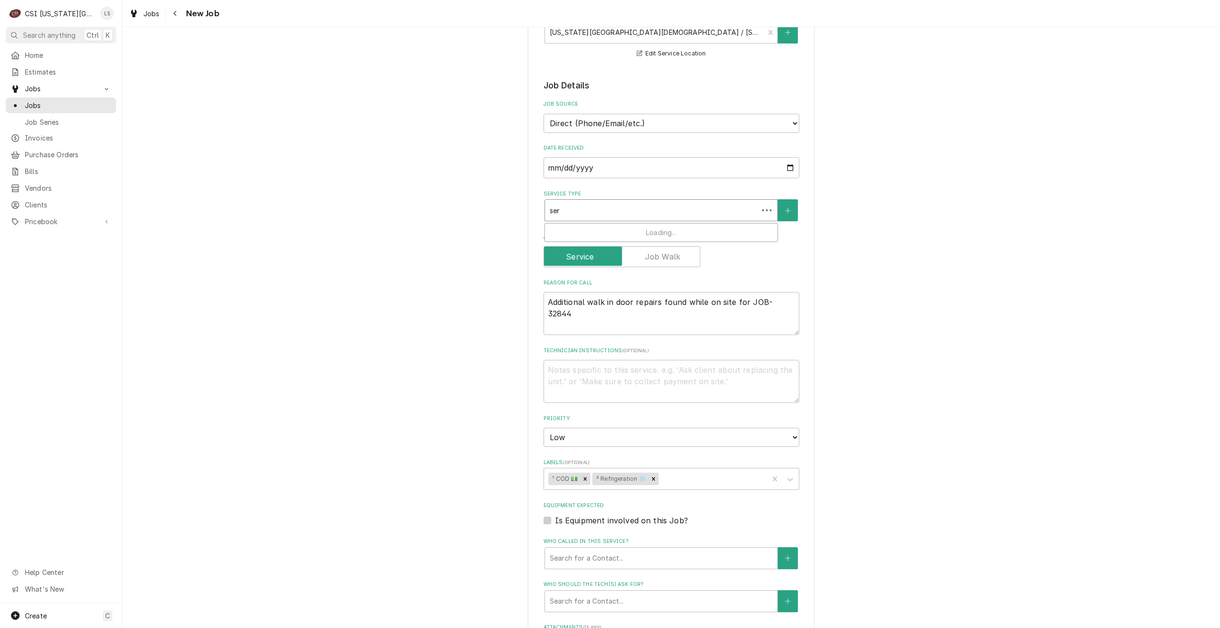
type input "serv"
type textarea "x"
type input "servi"
type textarea "x"
type input "servic"
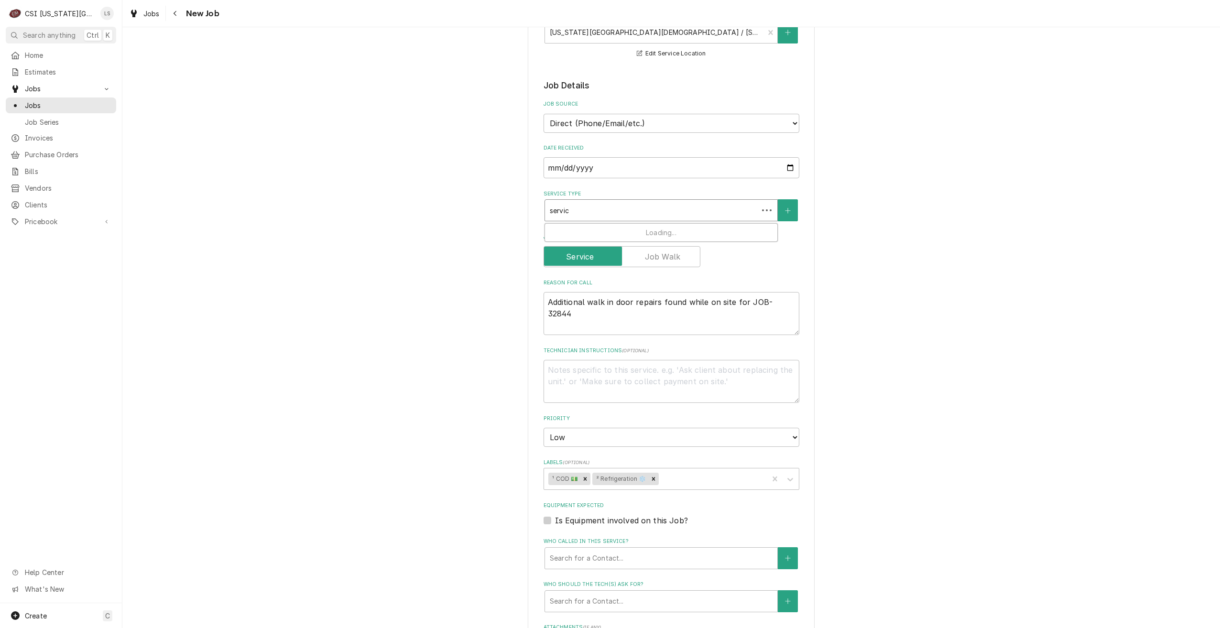
type textarea "x"
type input "service"
type textarea "x"
type input "service"
type textarea "x"
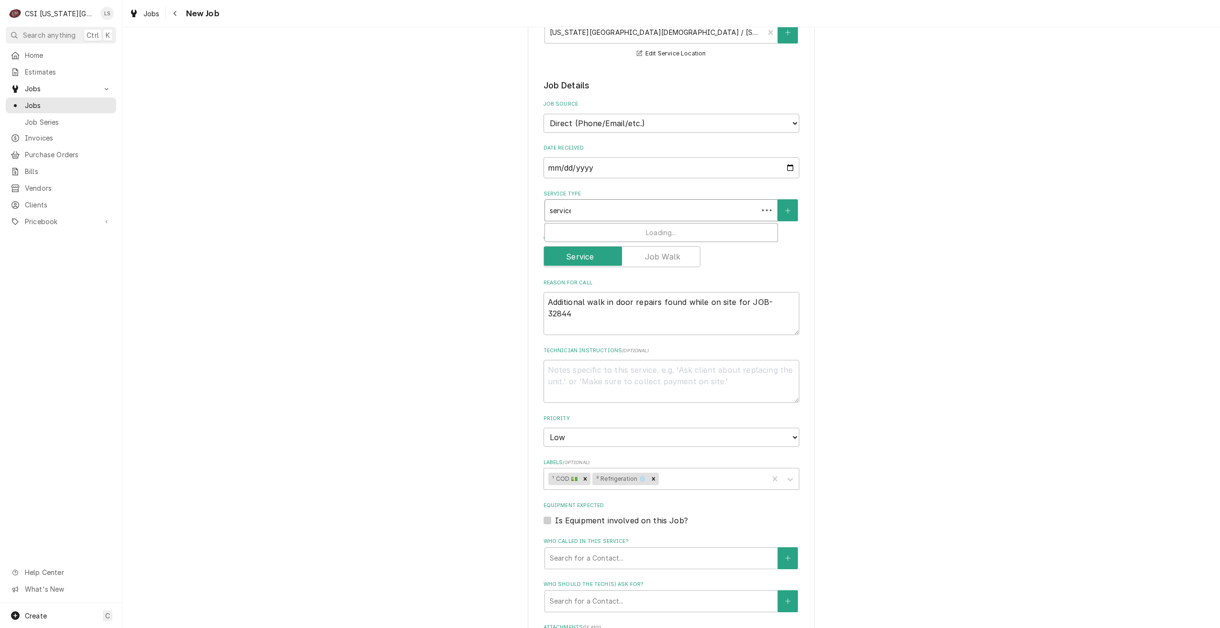
type input "service c"
type textarea "x"
type input "service ca"
type textarea "x"
type input "service cal"
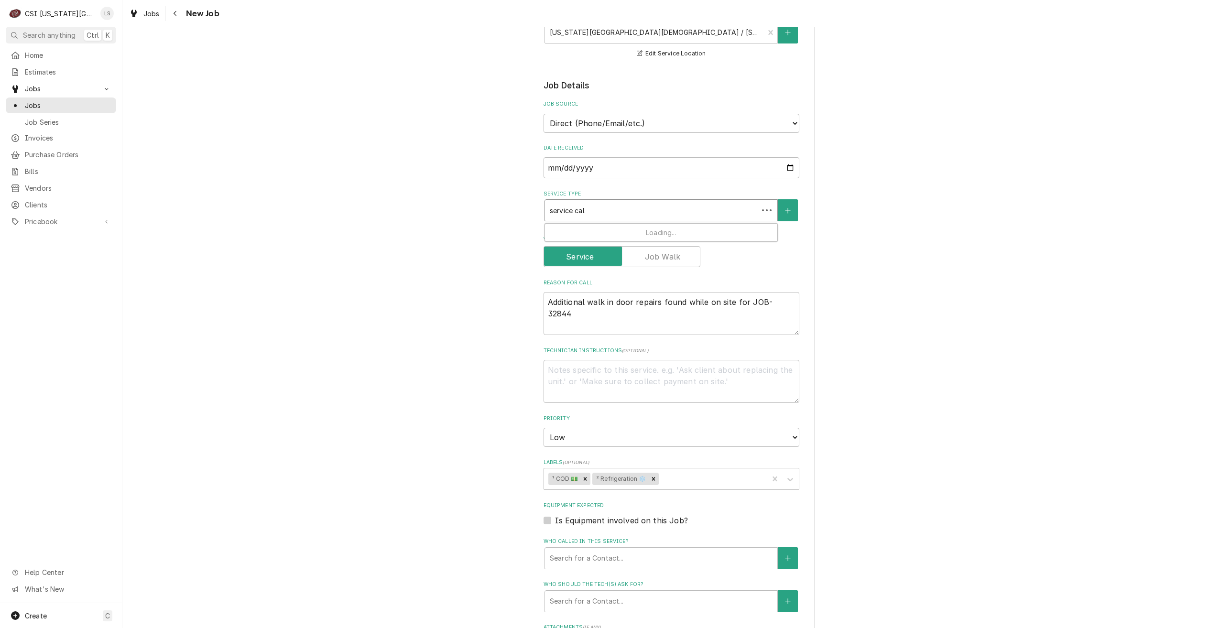
type textarea "x"
type input "service call"
click at [637, 229] on div "Job | Service Call ¹ Service Type 🛠️" at bounding box center [661, 236] width 232 height 25
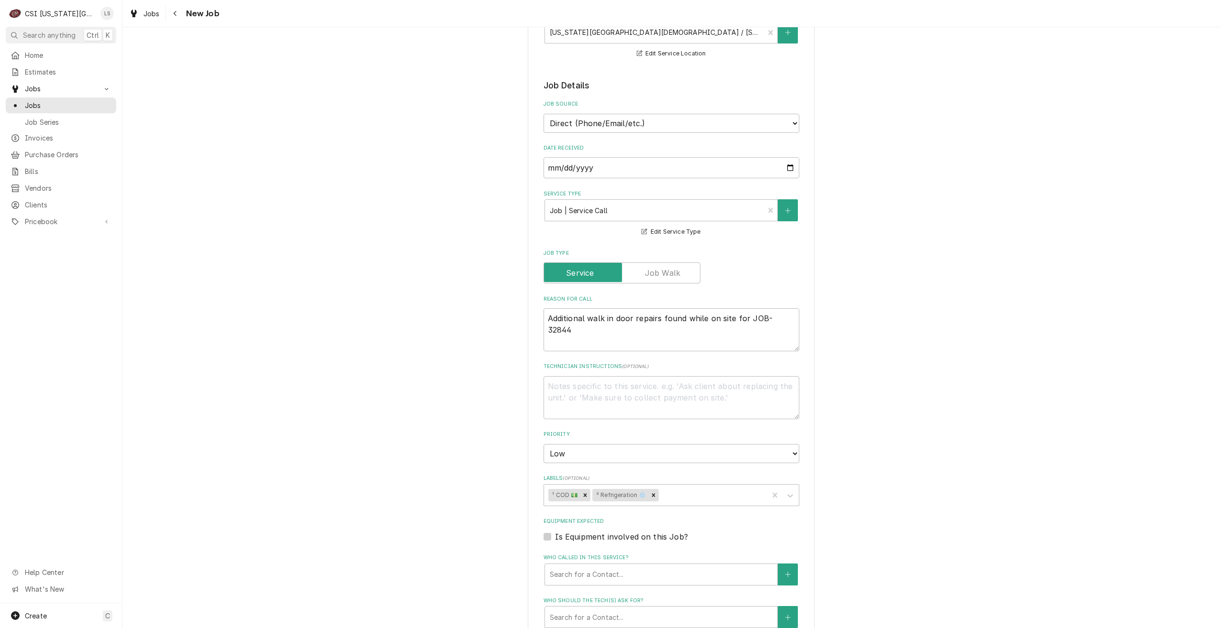
click at [873, 251] on div "Please provide the following information to create a job: Client Details Client…" at bounding box center [670, 343] width 1097 height 1091
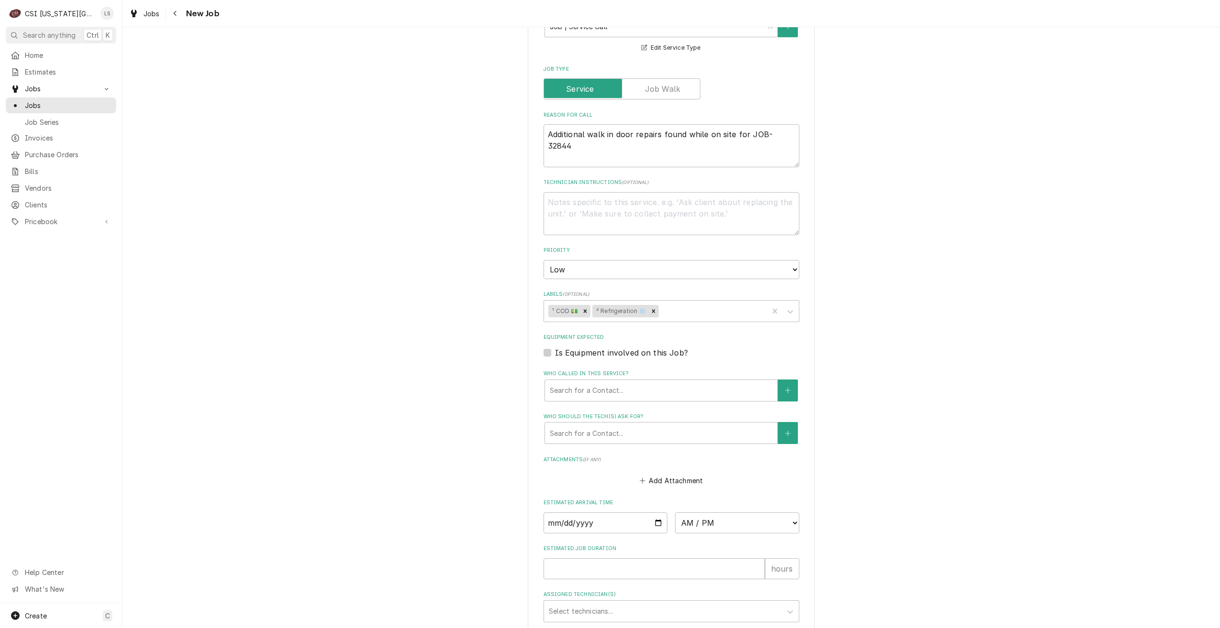
scroll to position [500, 0]
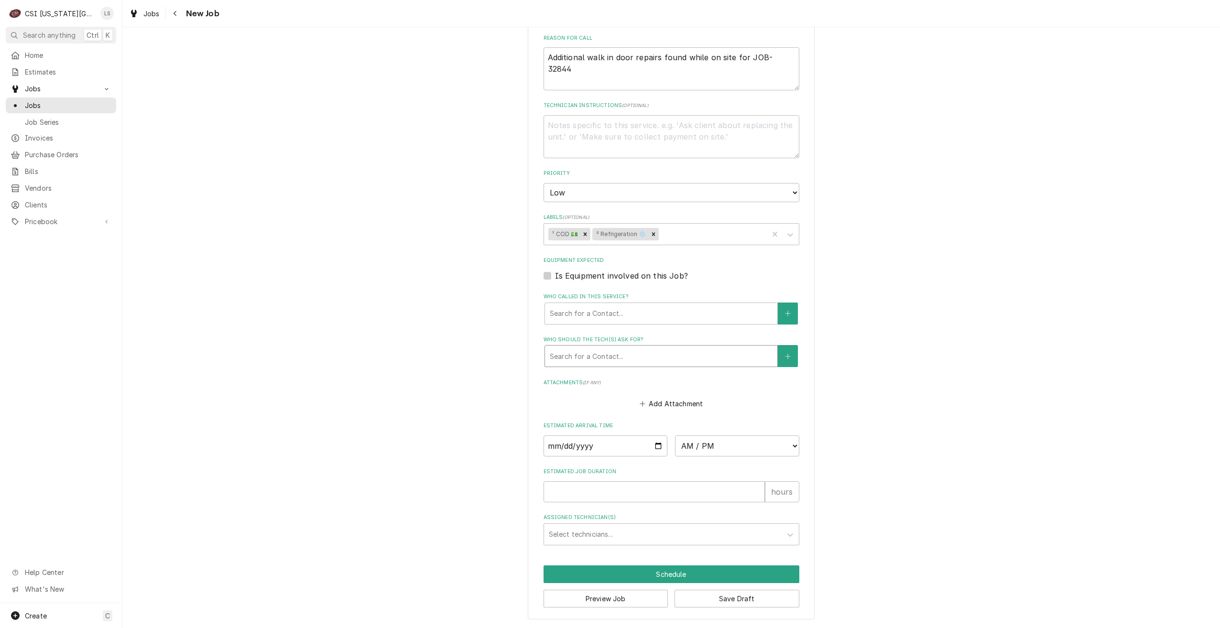
click at [659, 361] on div "Who should the tech(s) ask for?" at bounding box center [661, 355] width 223 height 17
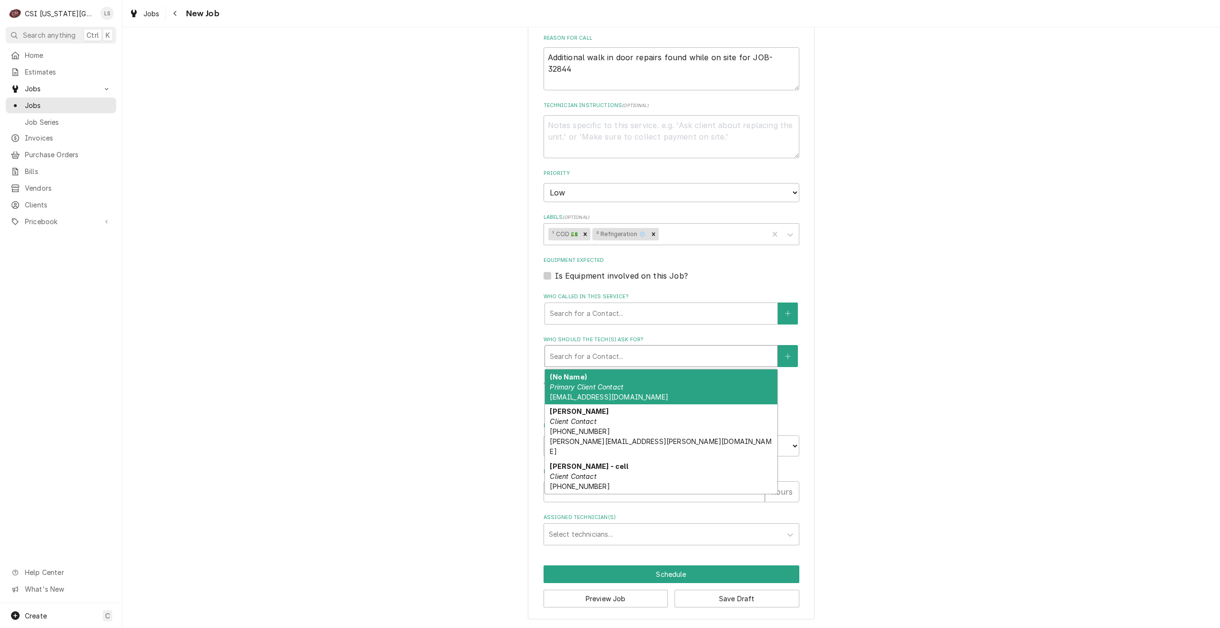
click at [861, 326] on div "Please provide the following information to create a job: Client Details Client…" at bounding box center [670, 82] width 1097 height 1091
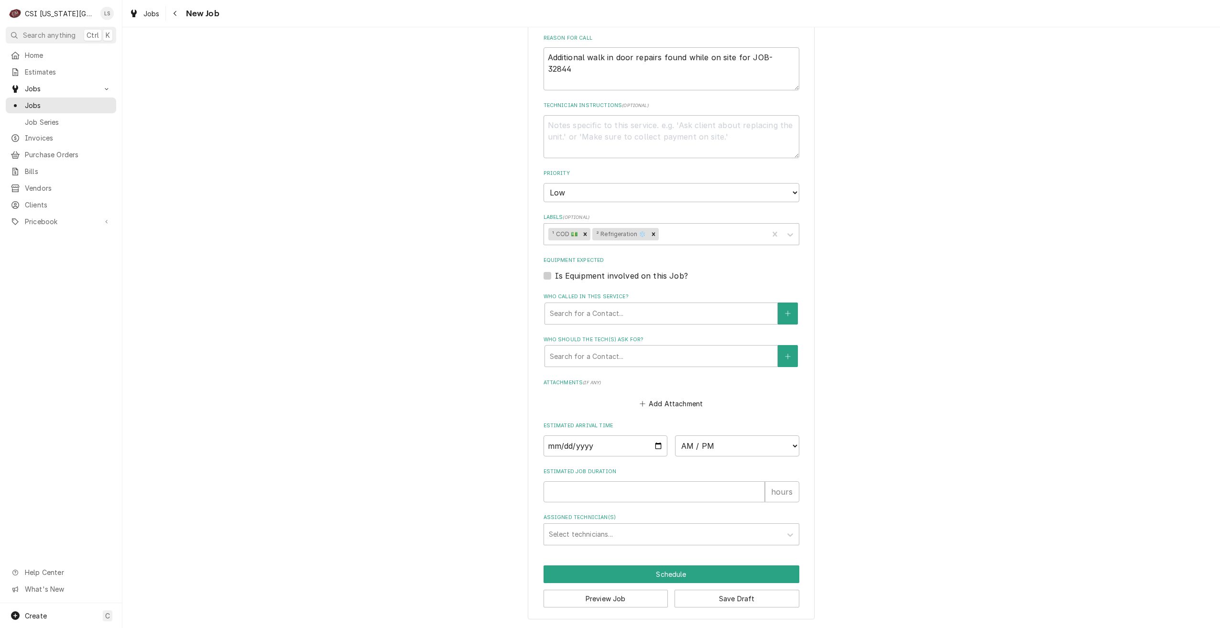
click at [900, 229] on div "Please provide the following information to create a job: Client Details Client…" at bounding box center [670, 82] width 1097 height 1091
click at [651, 443] on input "Date" at bounding box center [605, 445] width 124 height 21
type textarea "x"
type input "2025-09-26"
type textarea "x"
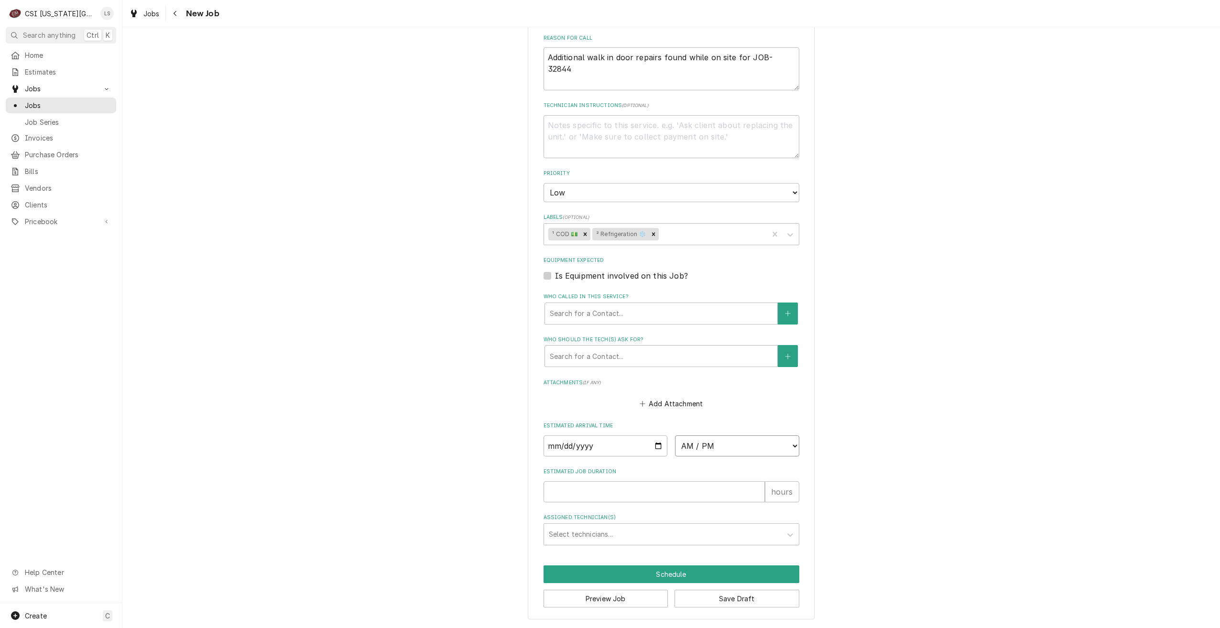
click at [717, 450] on select "AM / PM 6:00 AM 6:15 AM 6:30 AM 6:45 AM 7:00 AM 7:15 AM 7:30 AM 7:45 AM 8:00 AM…" at bounding box center [737, 445] width 124 height 21
select select "14:00:00"
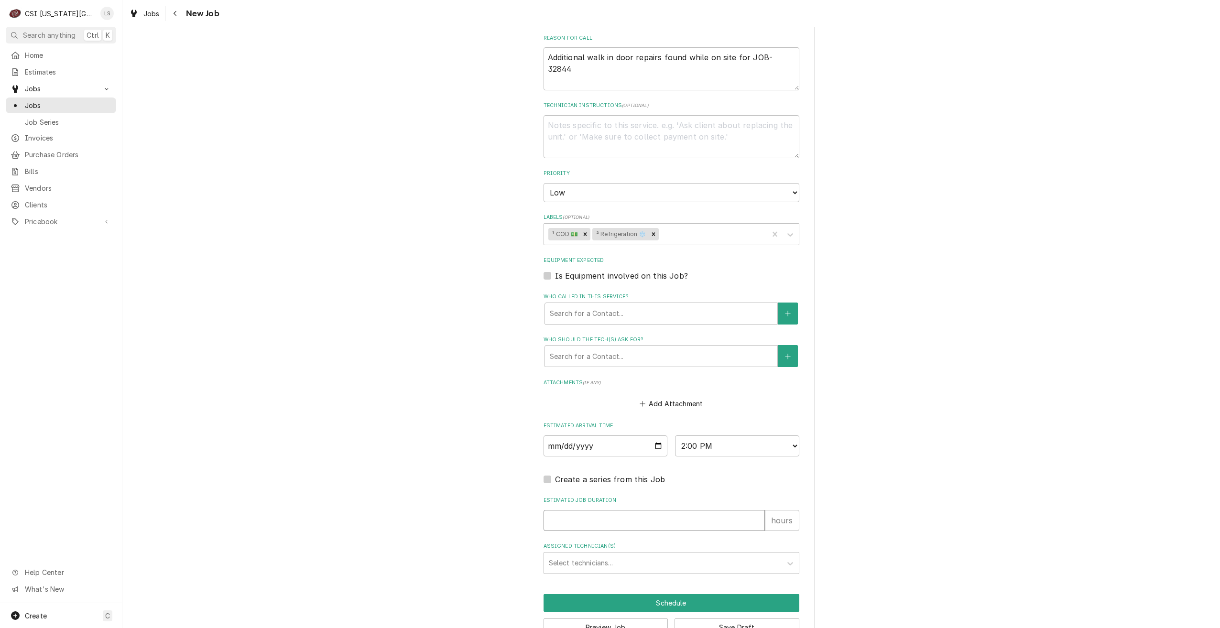
click at [687, 516] on input "Estimated Job Duration" at bounding box center [653, 520] width 221 height 21
type textarea "x"
type input "2"
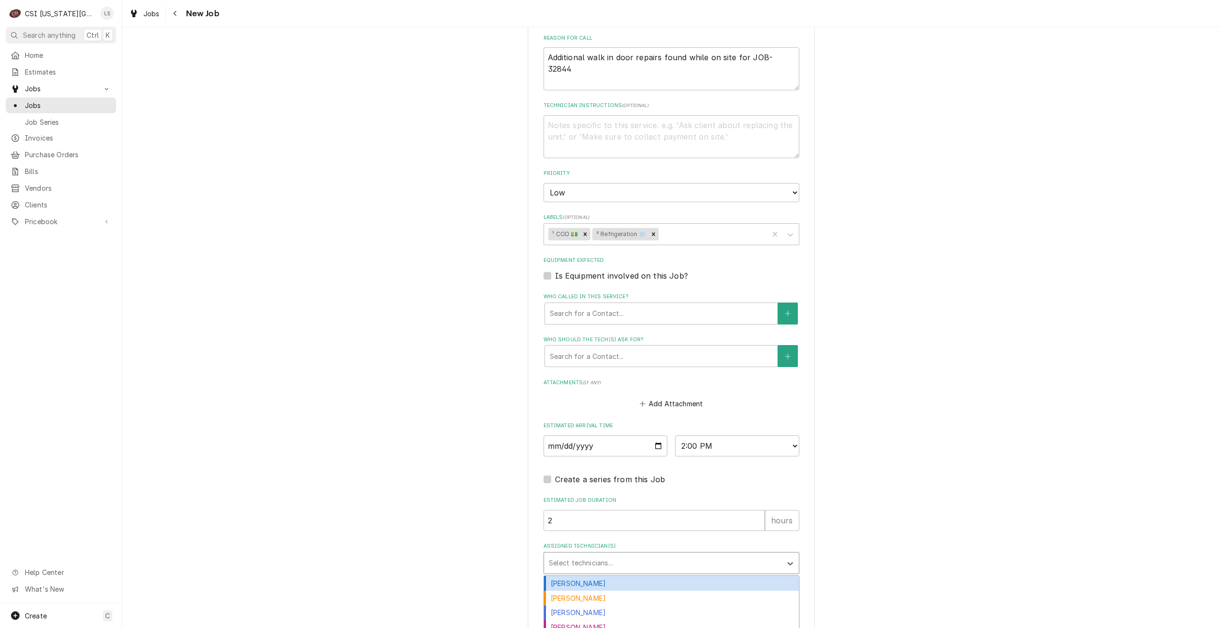
type textarea "x"
click at [715, 573] on div "Select technicians..." at bounding box center [663, 562] width 238 height 21
type input "ada"
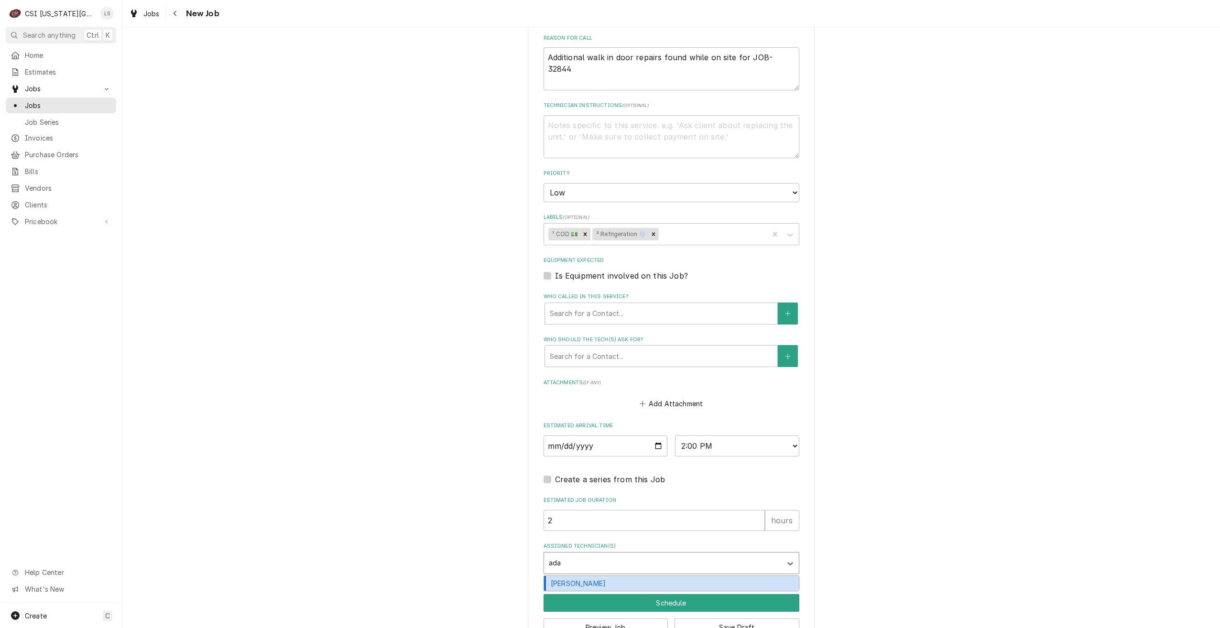
click at [701, 580] on div "Adam Goodrich" at bounding box center [671, 583] width 255 height 15
type textarea "x"
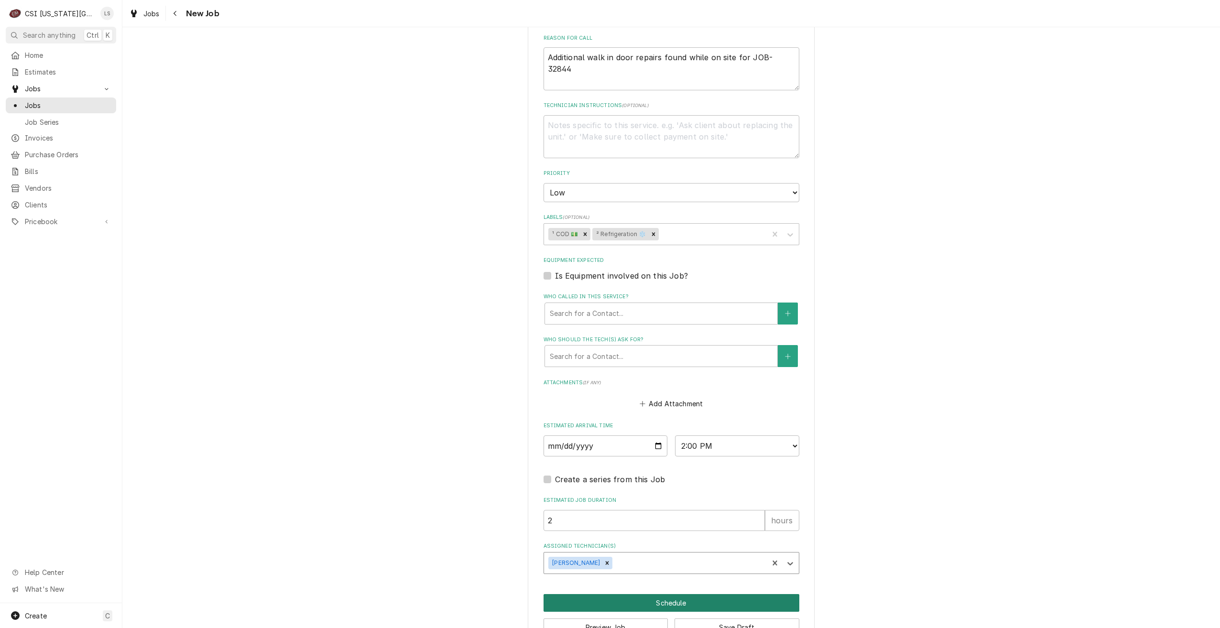
click at [662, 599] on button "Schedule" at bounding box center [671, 603] width 256 height 18
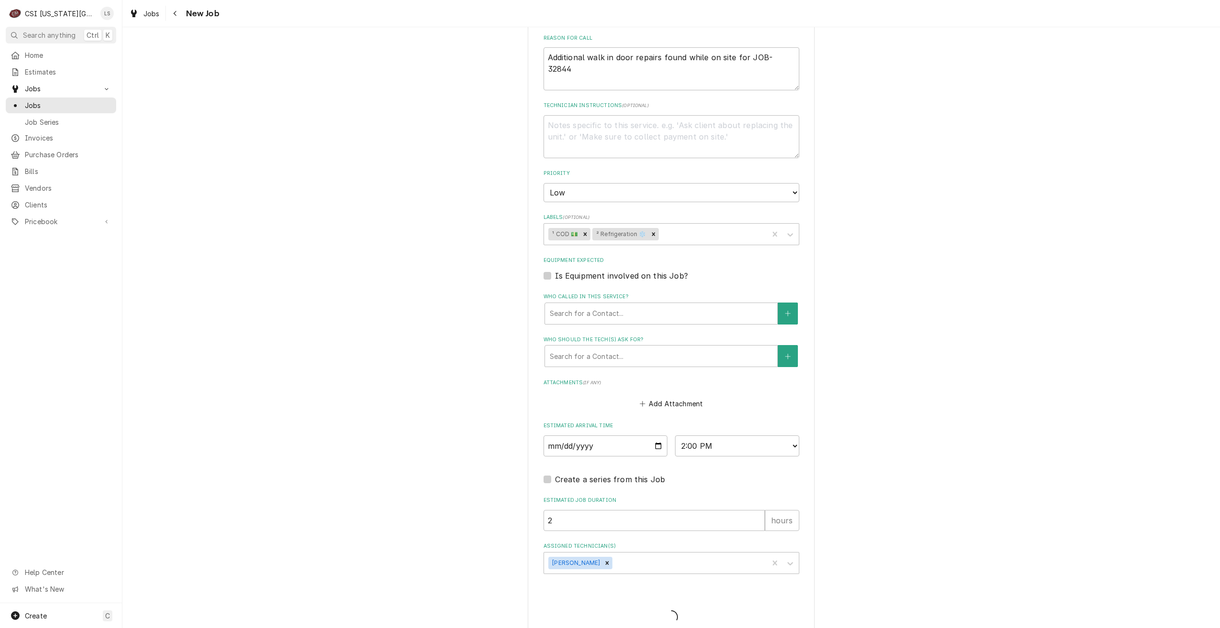
type textarea "x"
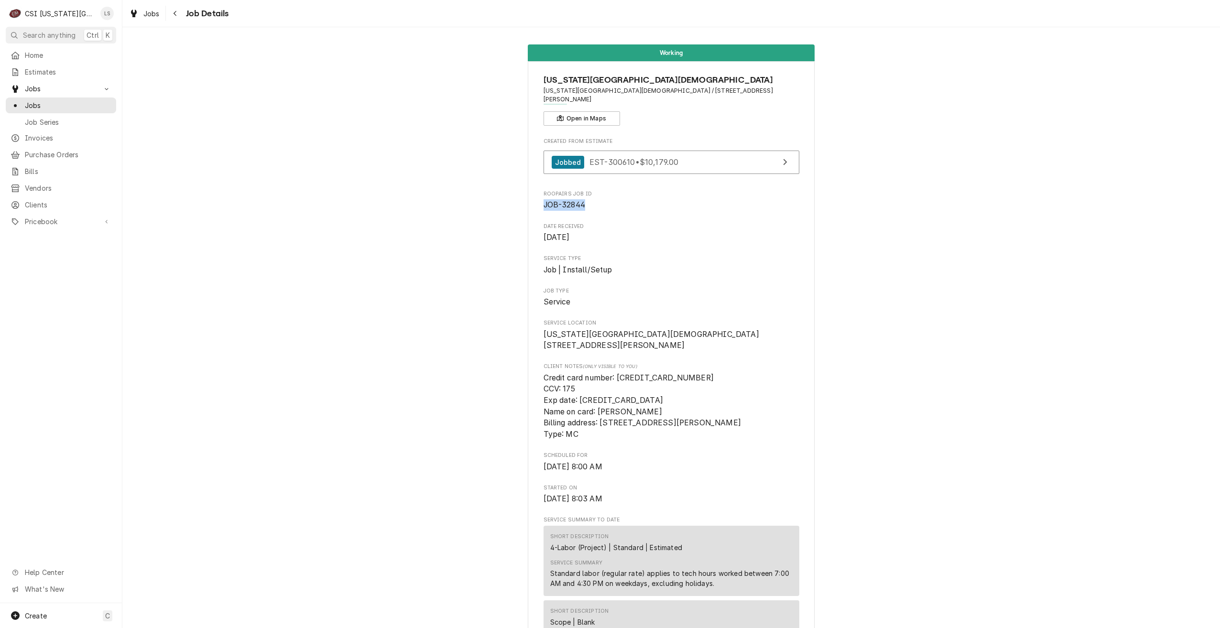
drag, startPoint x: 587, startPoint y: 195, endPoint x: 541, endPoint y: 196, distance: 45.9
click at [543, 199] on span "JOB-32844" at bounding box center [671, 204] width 256 height 11
copy span "JOB-32844"
click at [106, 103] on span "Jobs" at bounding box center [68, 105] width 86 height 10
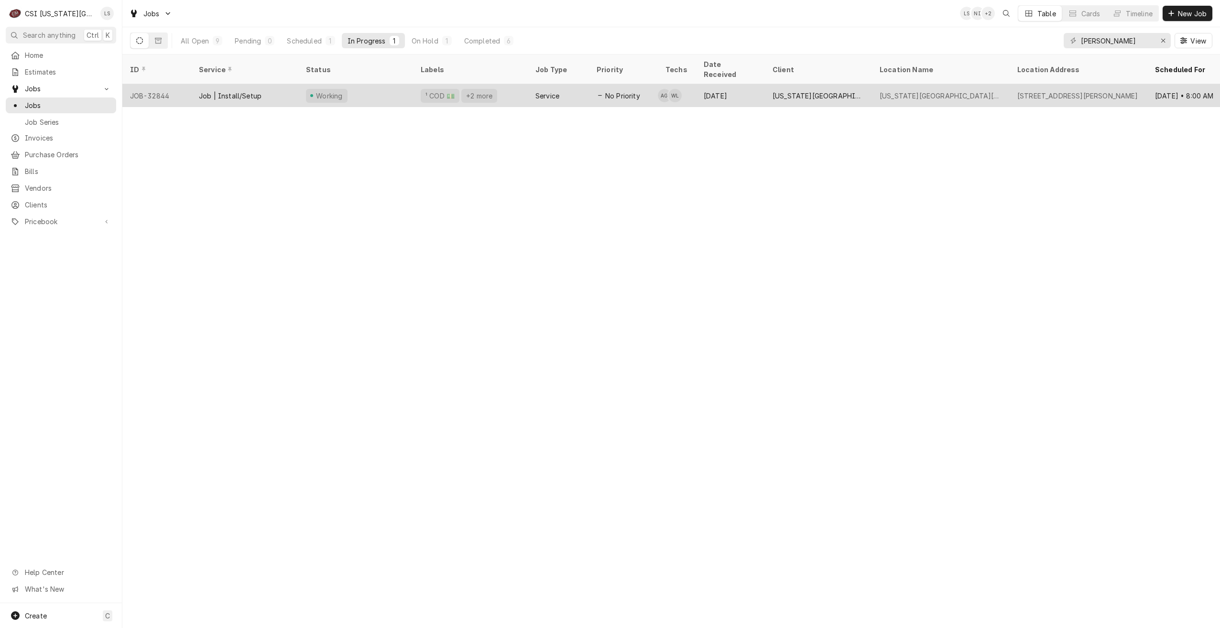
click at [565, 86] on div "Service" at bounding box center [558, 95] width 61 height 23
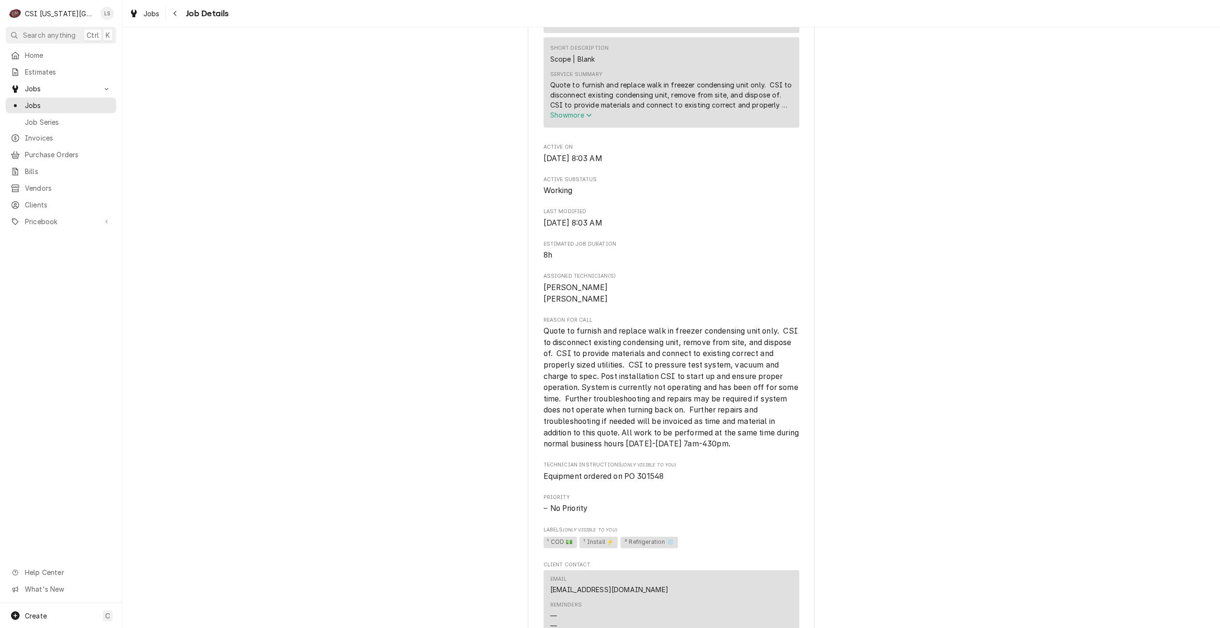
scroll to position [573, 0]
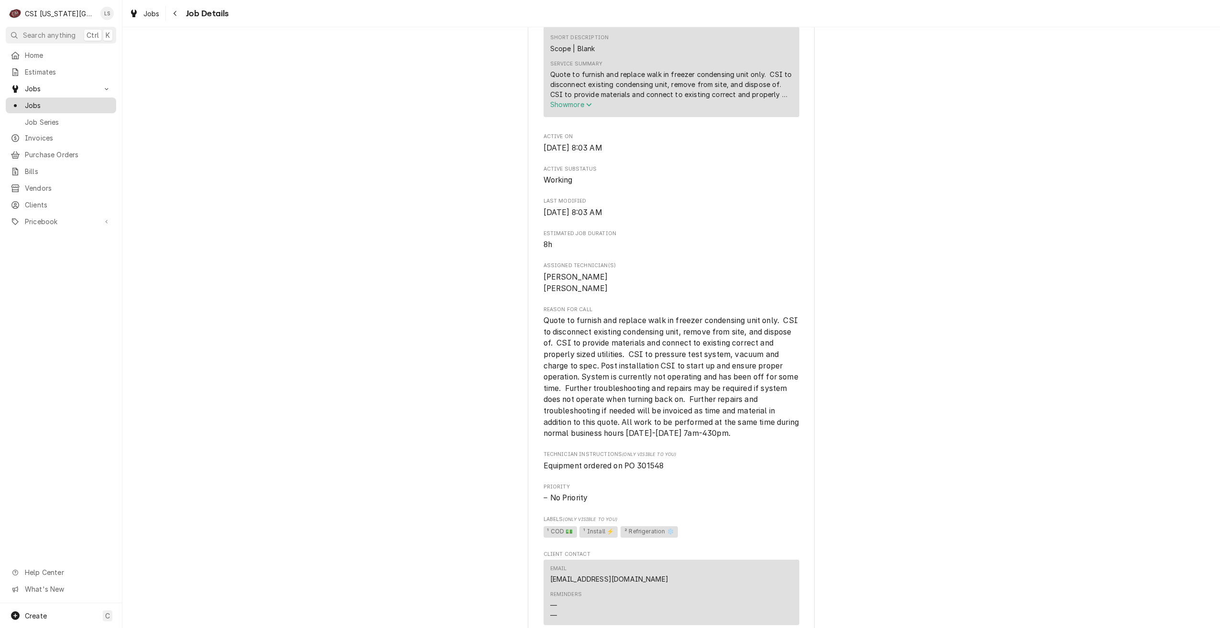
click at [114, 104] on div "Jobs" at bounding box center [61, 105] width 107 height 12
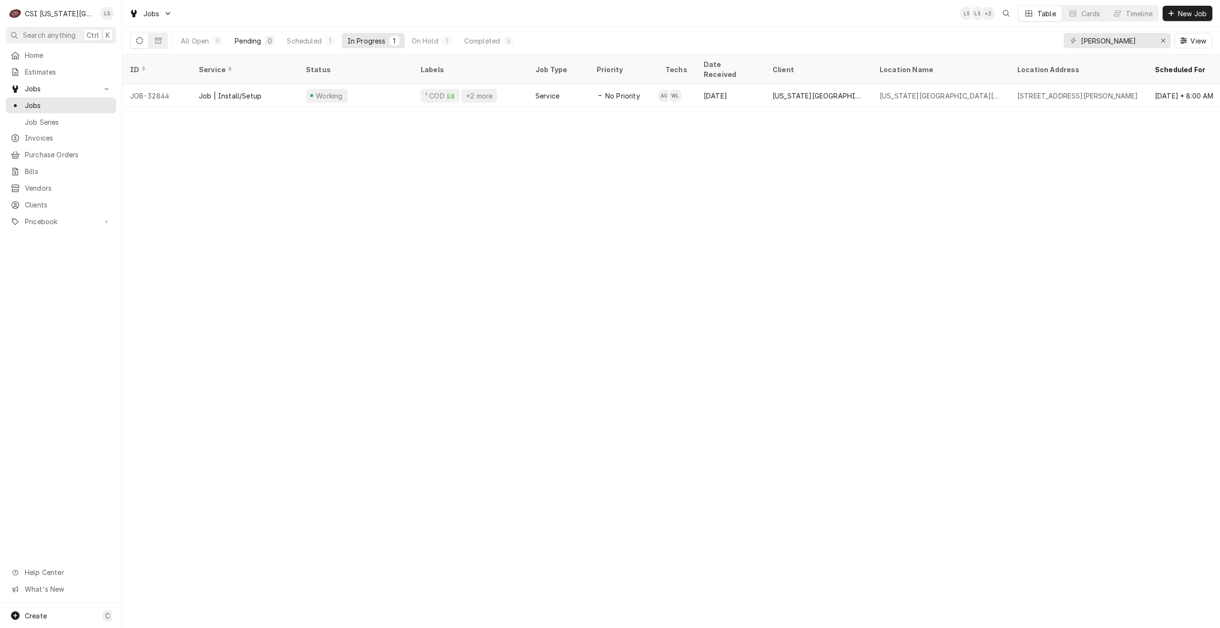
click at [257, 41] on div "Pending" at bounding box center [248, 41] width 26 height 10
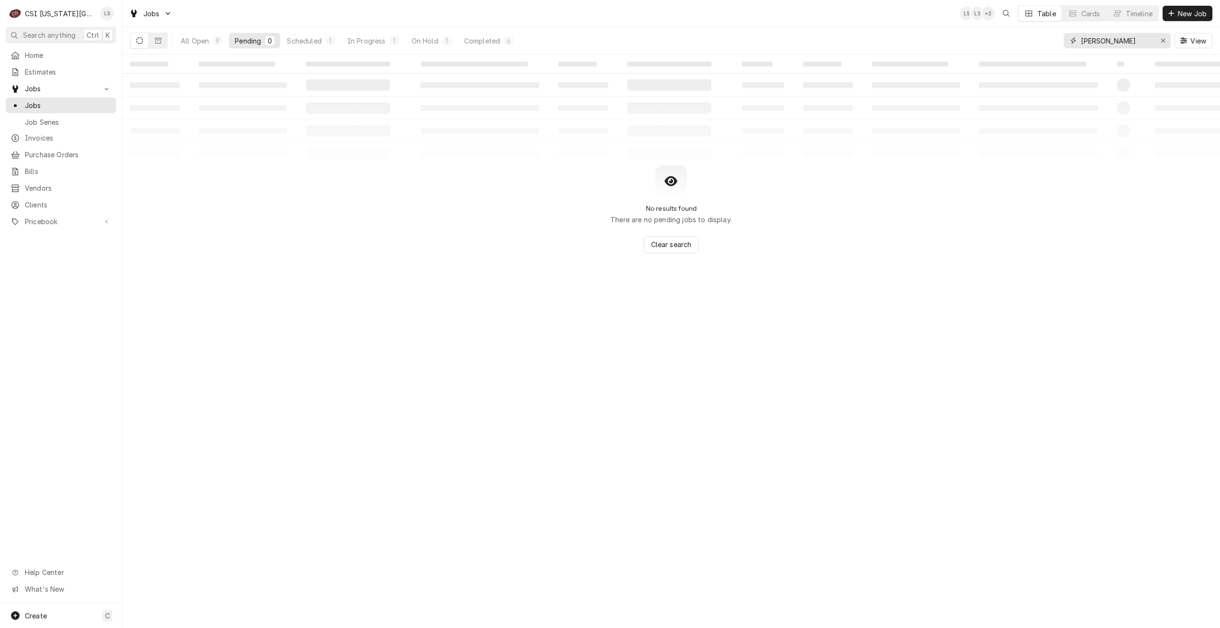
click at [1097, 43] on input "adam" at bounding box center [1117, 40] width 72 height 15
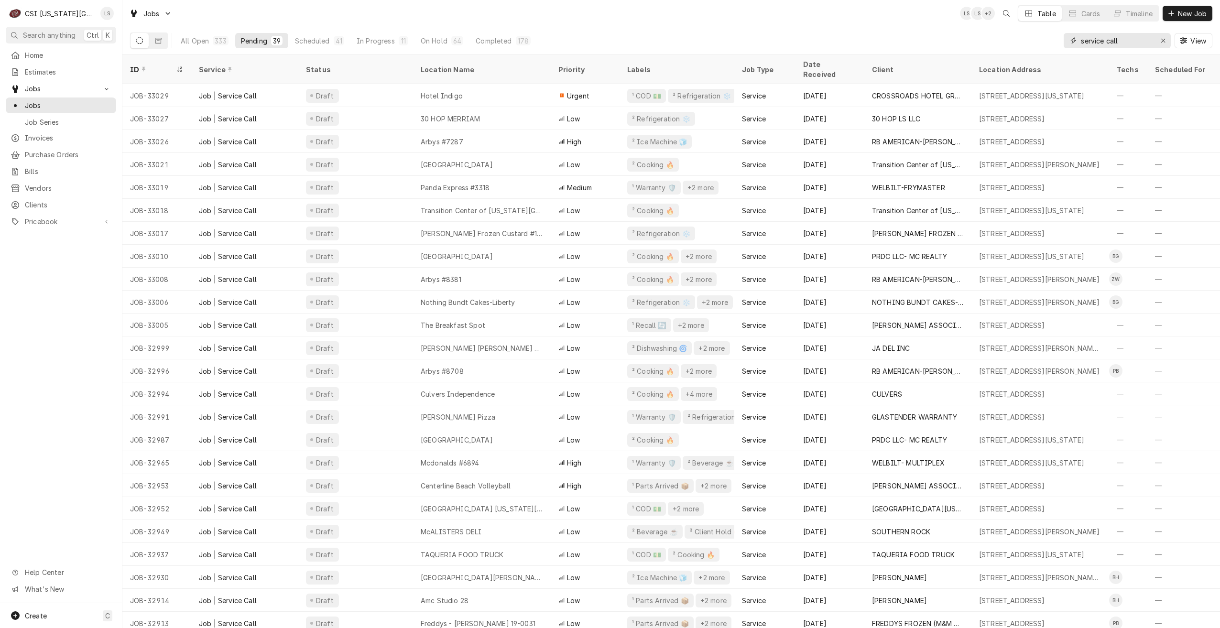
type input "service call"
click at [905, 10] on div "Jobs LS LS + 2 Table Cards Timeline New Job" at bounding box center [670, 13] width 1097 height 27
click at [1140, 15] on div "Timeline" at bounding box center [1138, 14] width 27 height 10
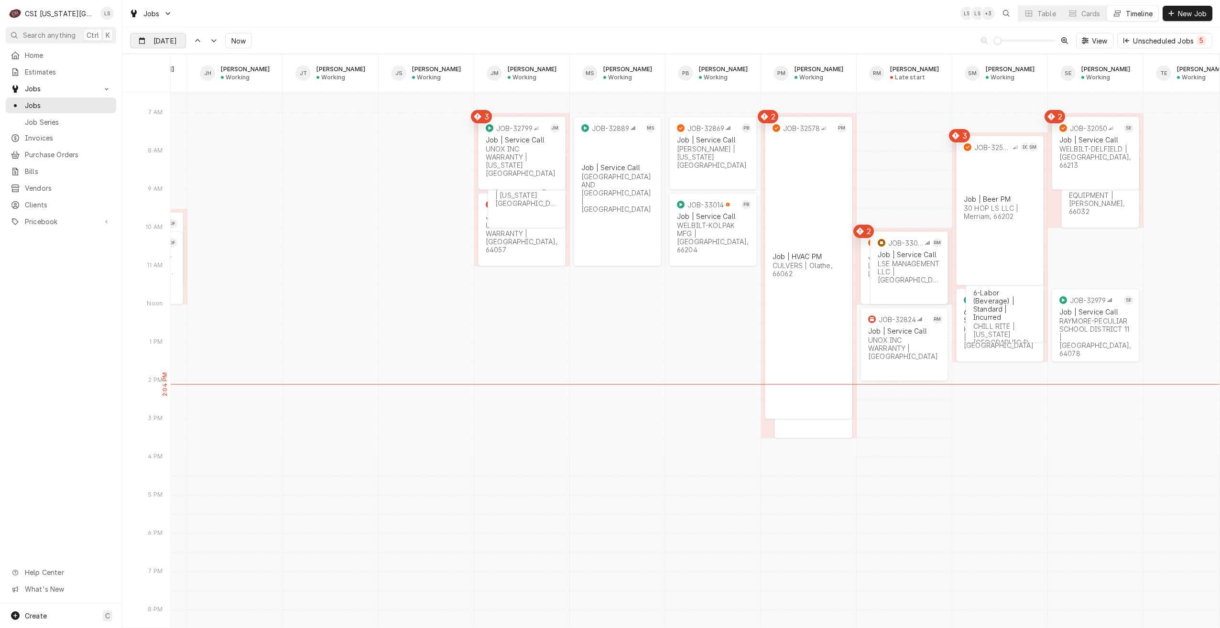
click at [157, 42] on input "[DATE]" at bounding box center [151, 42] width 42 height 19
click at [157, 170] on div "29" at bounding box center [156, 172] width 13 height 13
type input "[DATE]"
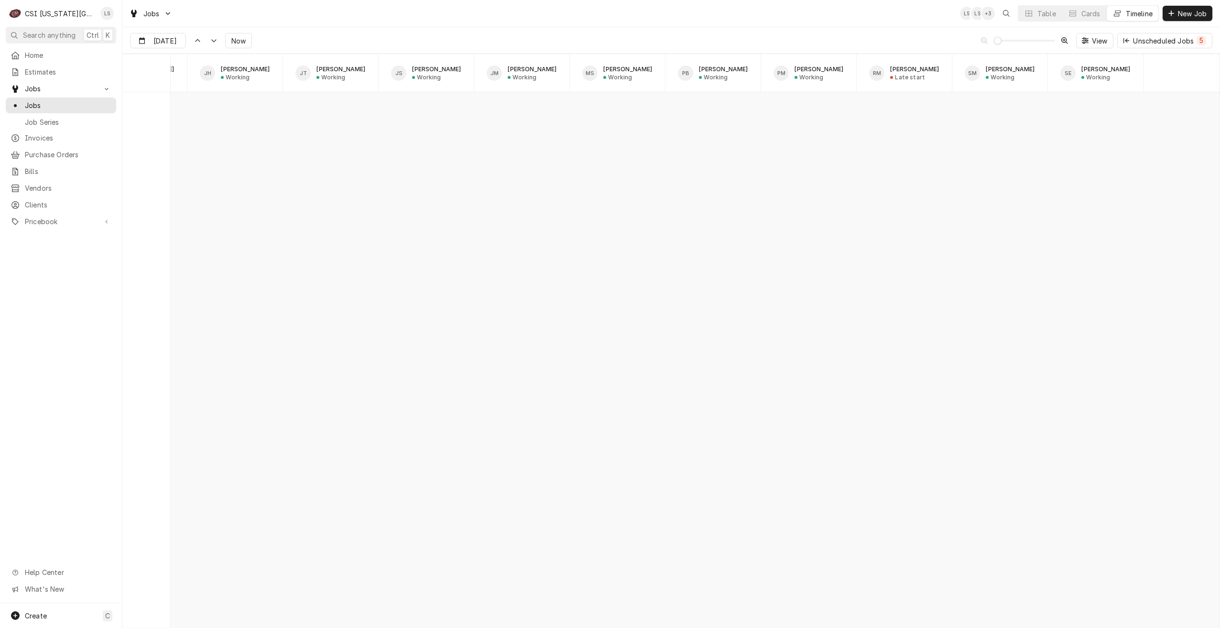
scroll to position [0, 476]
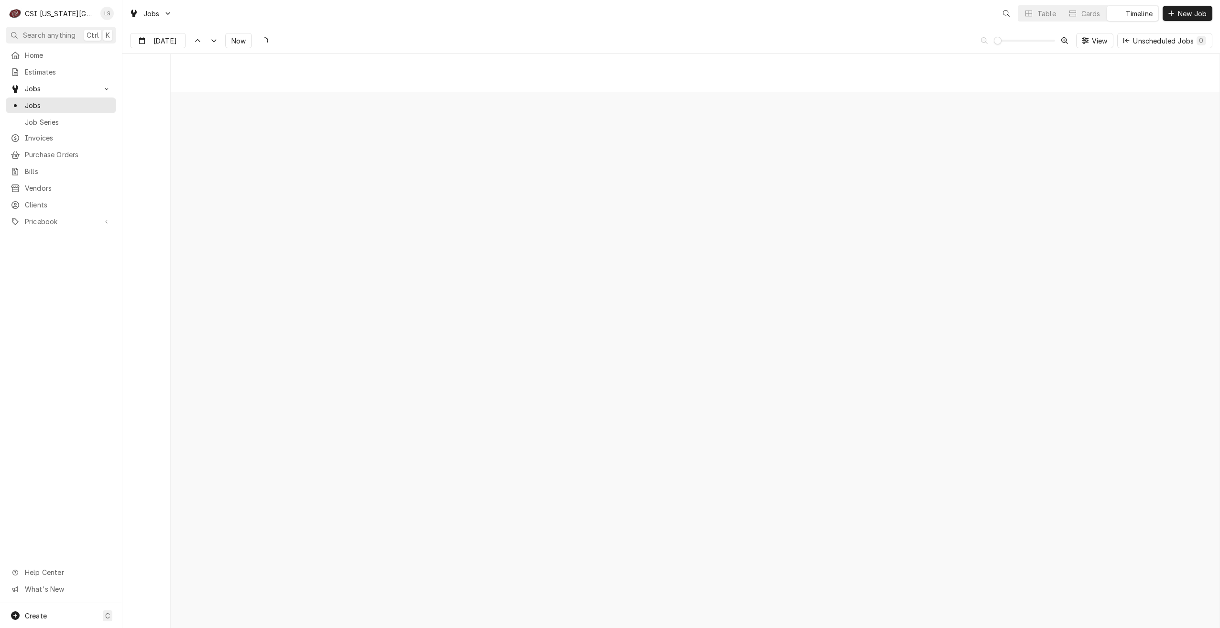
scroll to position [10971, 0]
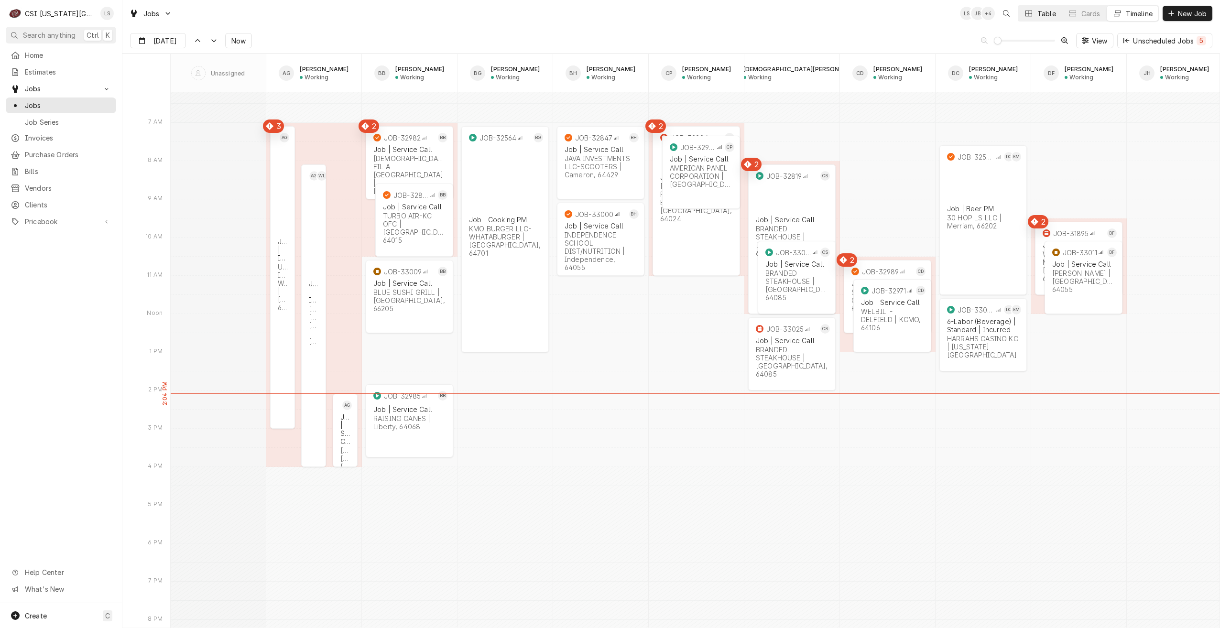
click at [1037, 12] on div "Table" at bounding box center [1046, 14] width 19 height 10
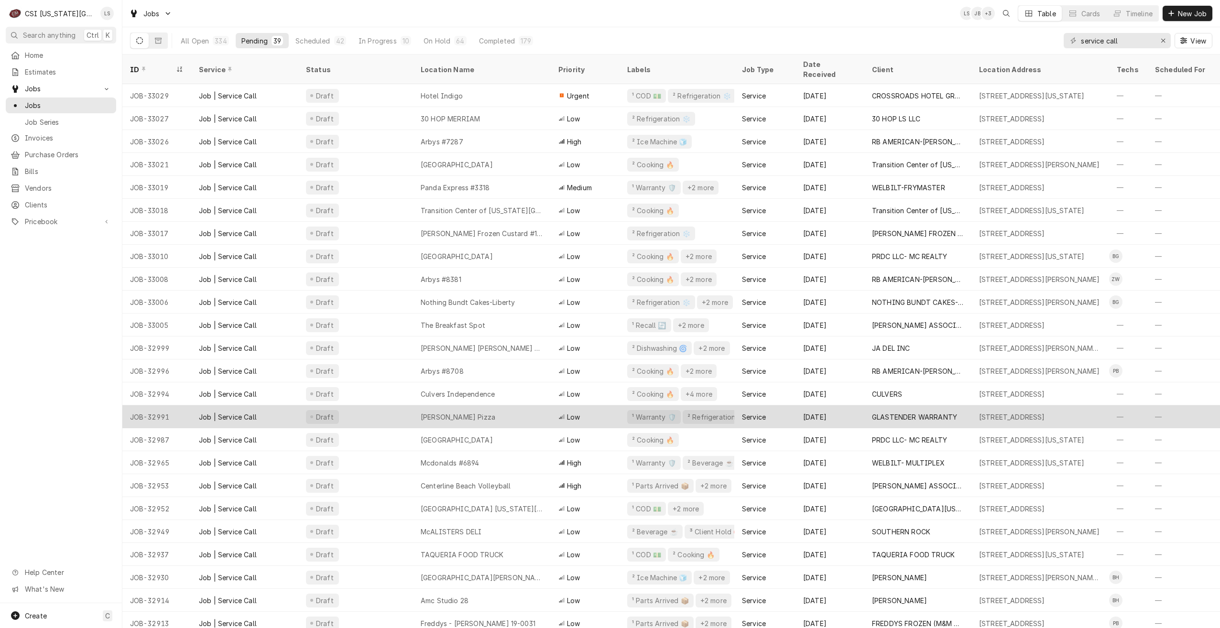
click at [497, 405] on div "[PERSON_NAME] Pizza" at bounding box center [482, 416] width 138 height 23
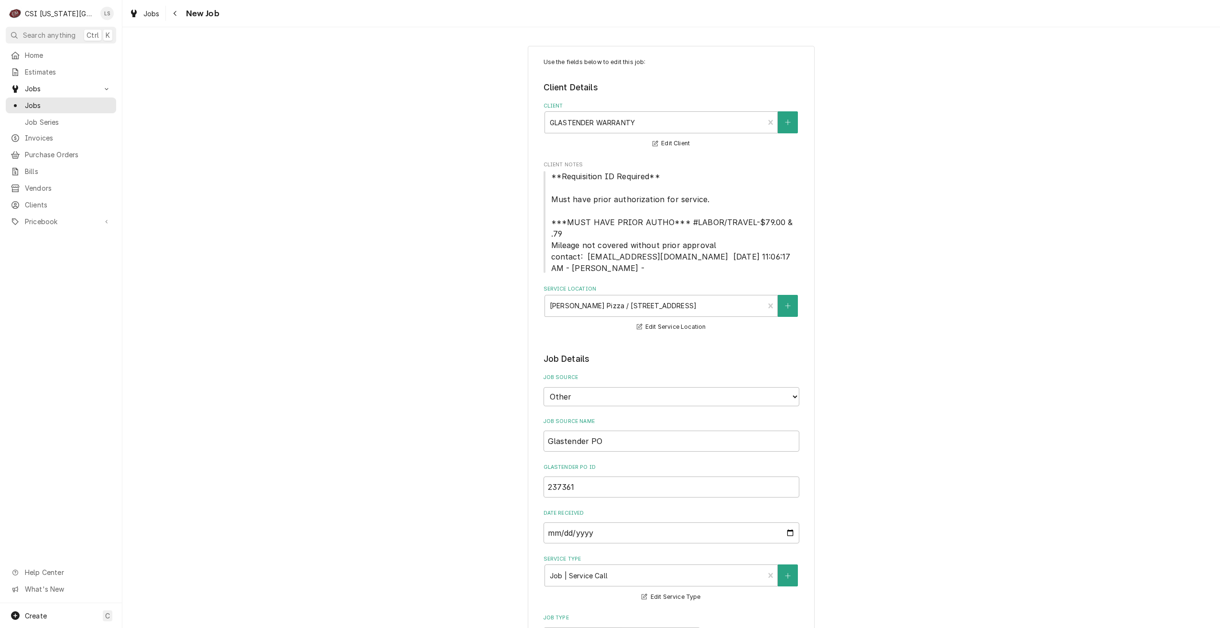
type textarea "x"
click at [81, 105] on span "Jobs" at bounding box center [68, 105] width 86 height 10
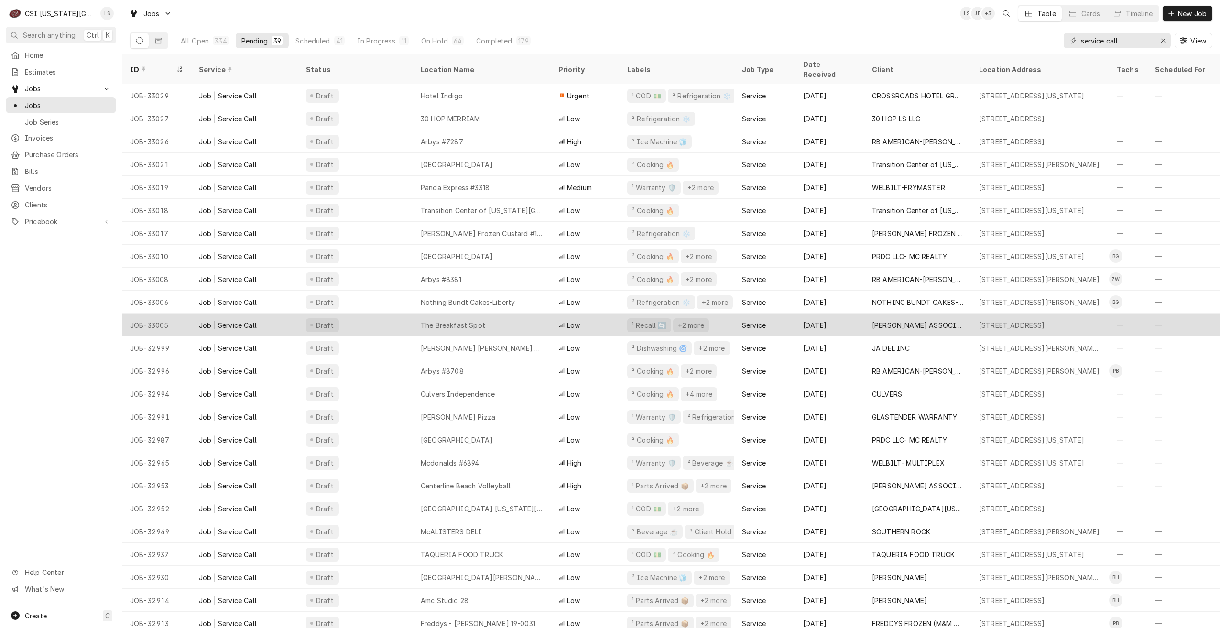
click at [533, 317] on div "The Breakfast Spot" at bounding box center [482, 325] width 138 height 23
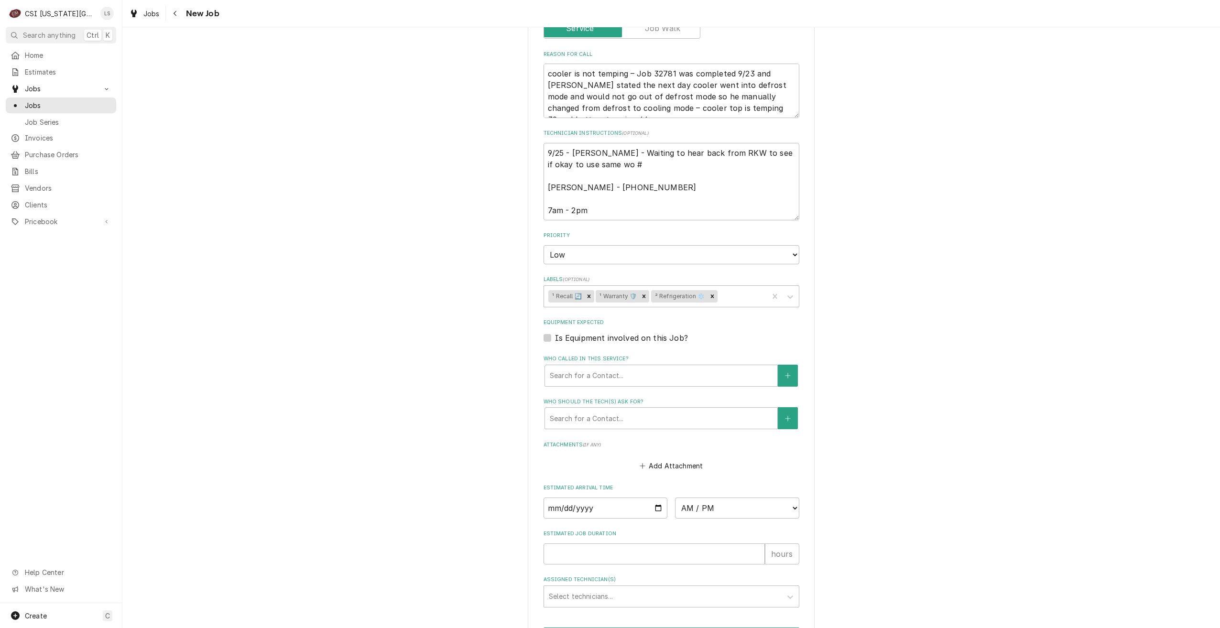
scroll to position [696, 0]
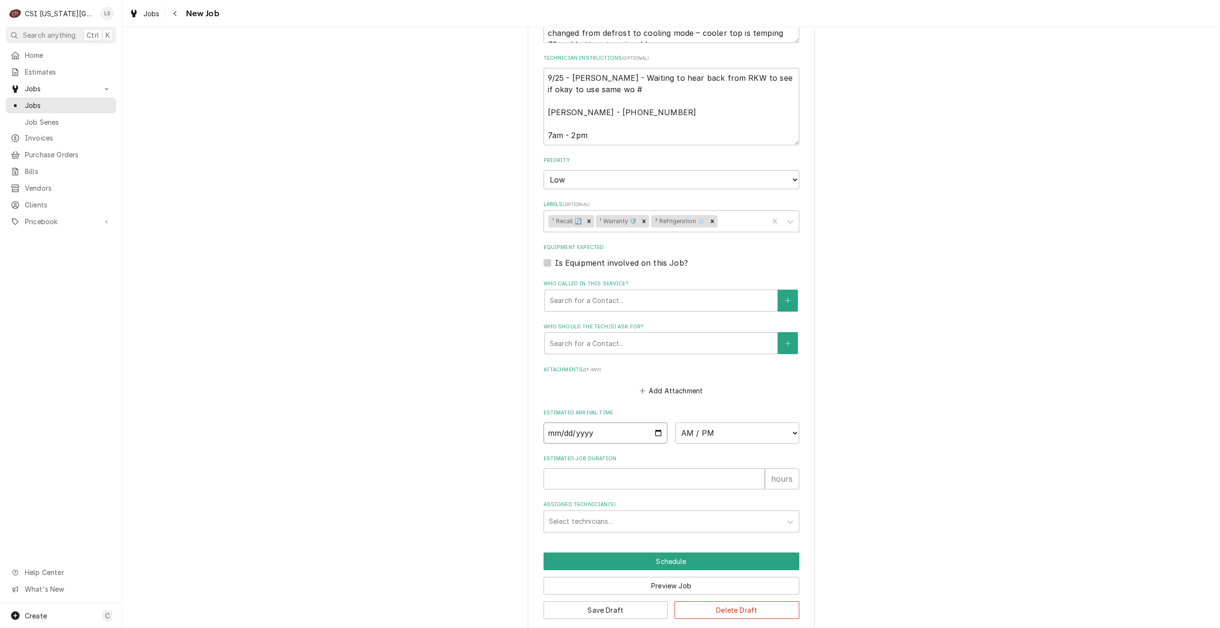
click at [655, 422] on input "Date" at bounding box center [605, 432] width 124 height 21
type textarea "x"
type input "2025-09-29"
type textarea "x"
click at [704, 424] on select "AM / PM 6:00 AM 6:15 AM 6:30 AM 6:45 AM 7:00 AM 7:15 AM 7:30 AM 7:45 AM 8:00 AM…" at bounding box center [737, 432] width 124 height 21
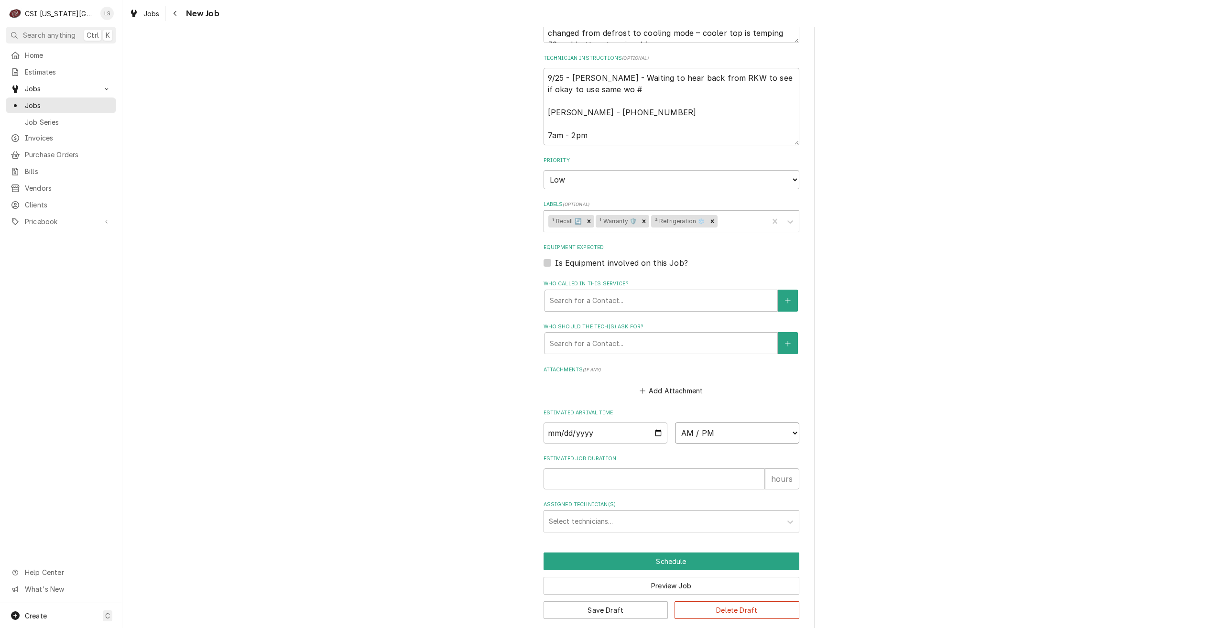
select select "07:00:00"
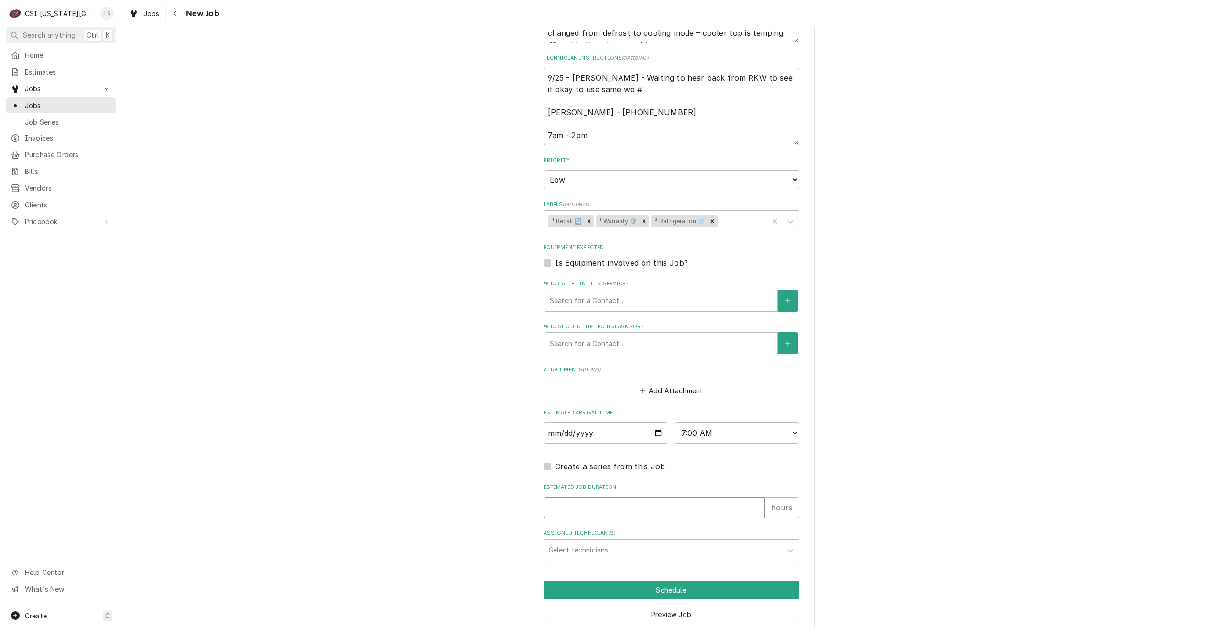
click at [700, 497] on input "Estimated Job Duration" at bounding box center [653, 507] width 221 height 21
type textarea "x"
type input "2"
type textarea "x"
type input "2"
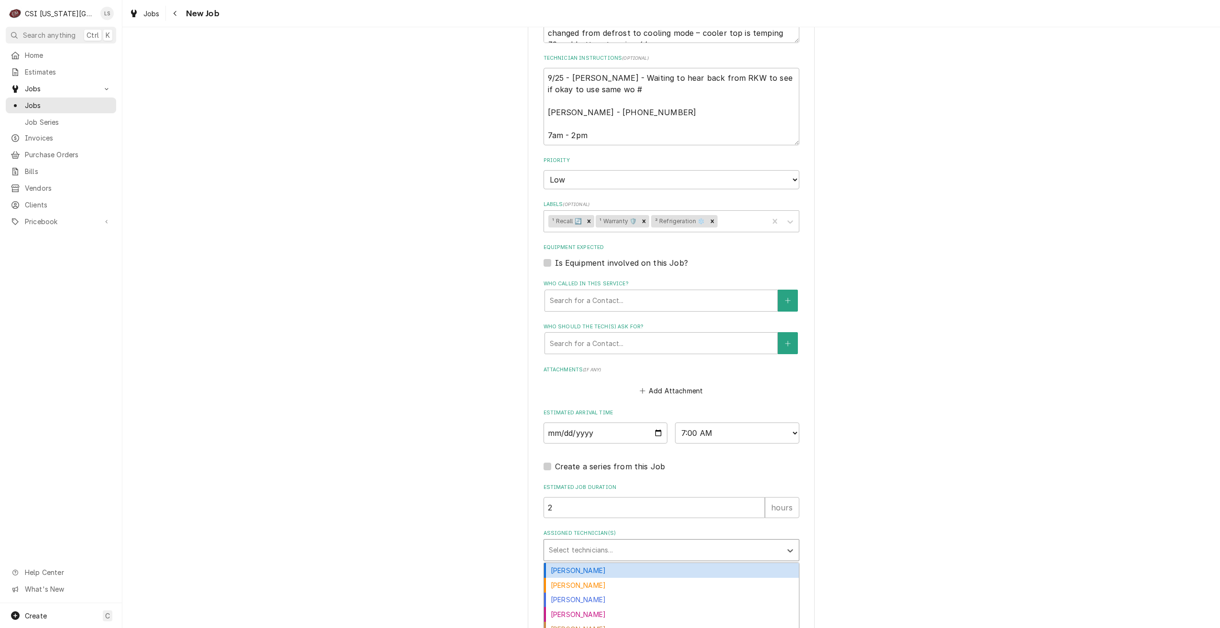
click at [698, 541] on div "Assigned Technician(s)" at bounding box center [663, 549] width 228 height 17
type input "ste"
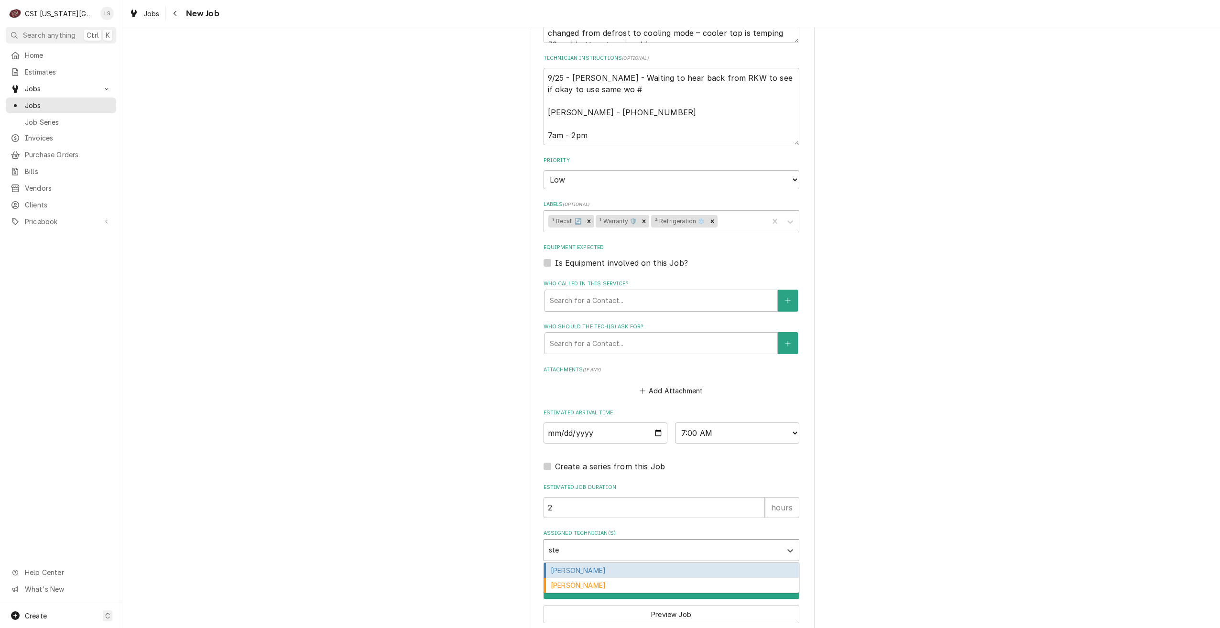
click at [662, 563] on div "Steve Ethridge" at bounding box center [671, 570] width 255 height 15
type textarea "x"
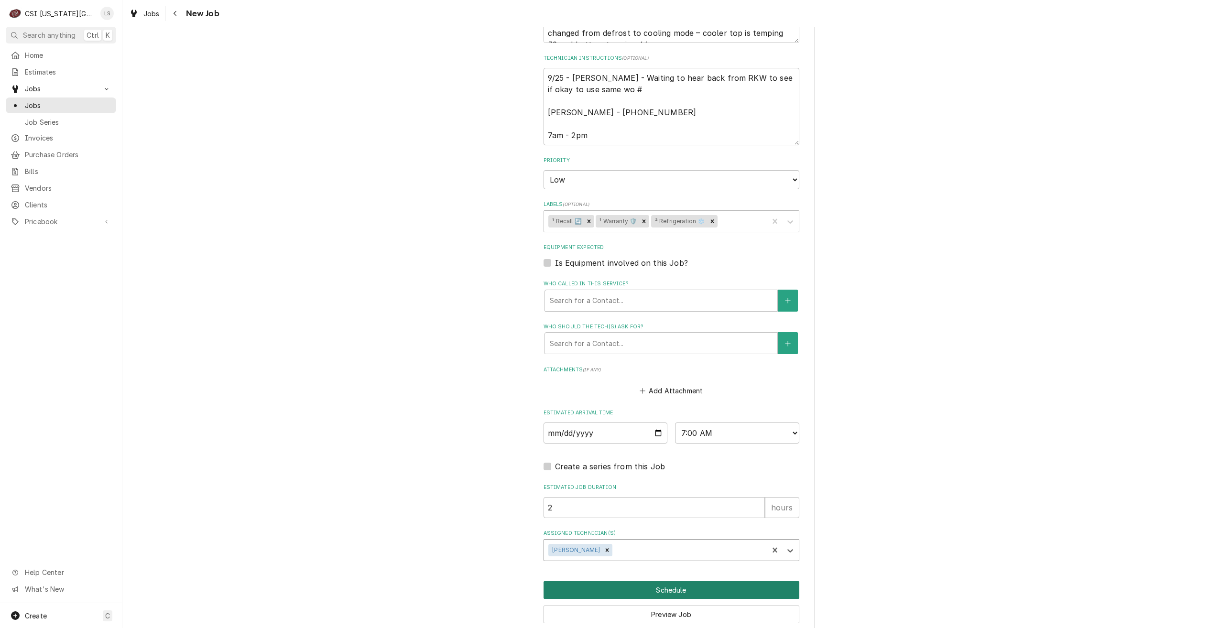
click at [696, 581] on button "Schedule" at bounding box center [671, 590] width 256 height 18
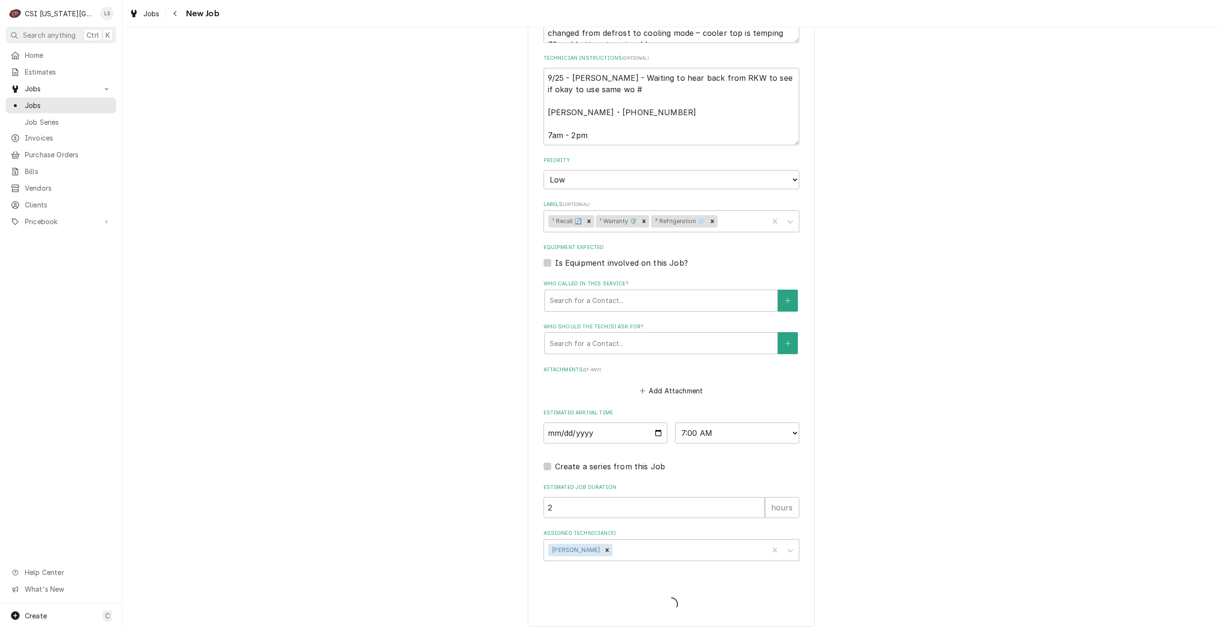
scroll to position [692, 0]
type textarea "x"
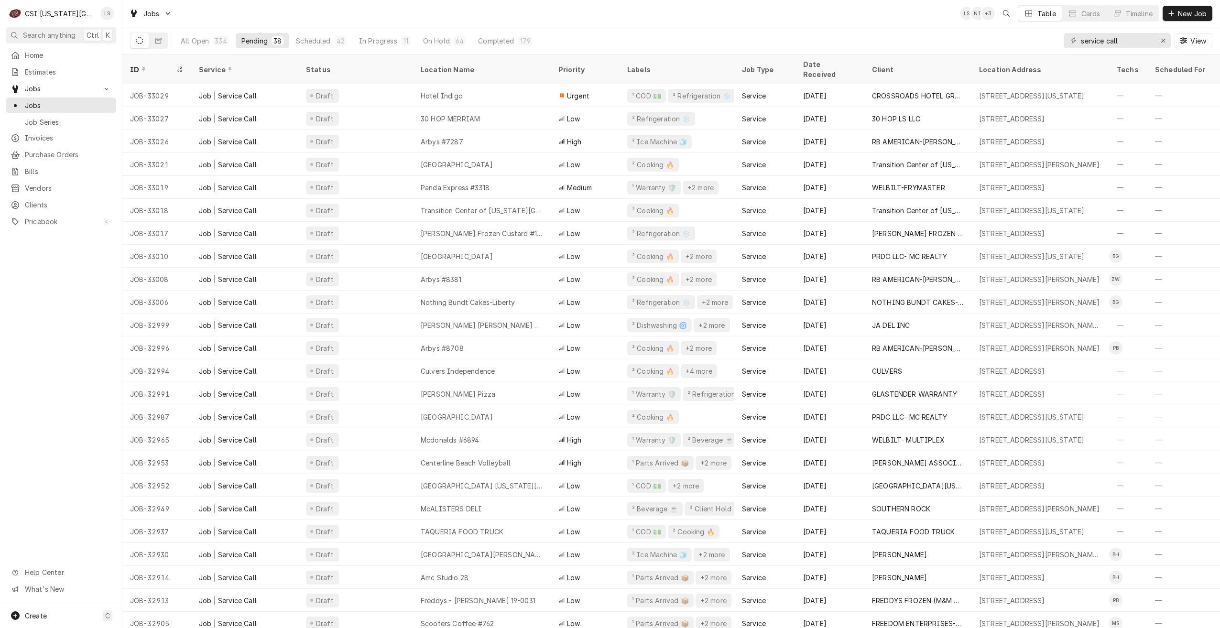
click at [579, 16] on div "Jobs LS NI + 3 Table Cards Timeline New Job" at bounding box center [670, 13] width 1097 height 27
click at [864, 28] on div "All Open 334 Pending 38 Scheduled 42 In Progress 11 On Hold 64 Completed 179 se…" at bounding box center [671, 40] width 1082 height 27
click at [811, 22] on div "Jobs LS NI + 3 Table Cards Timeline New Job" at bounding box center [670, 13] width 1097 height 27
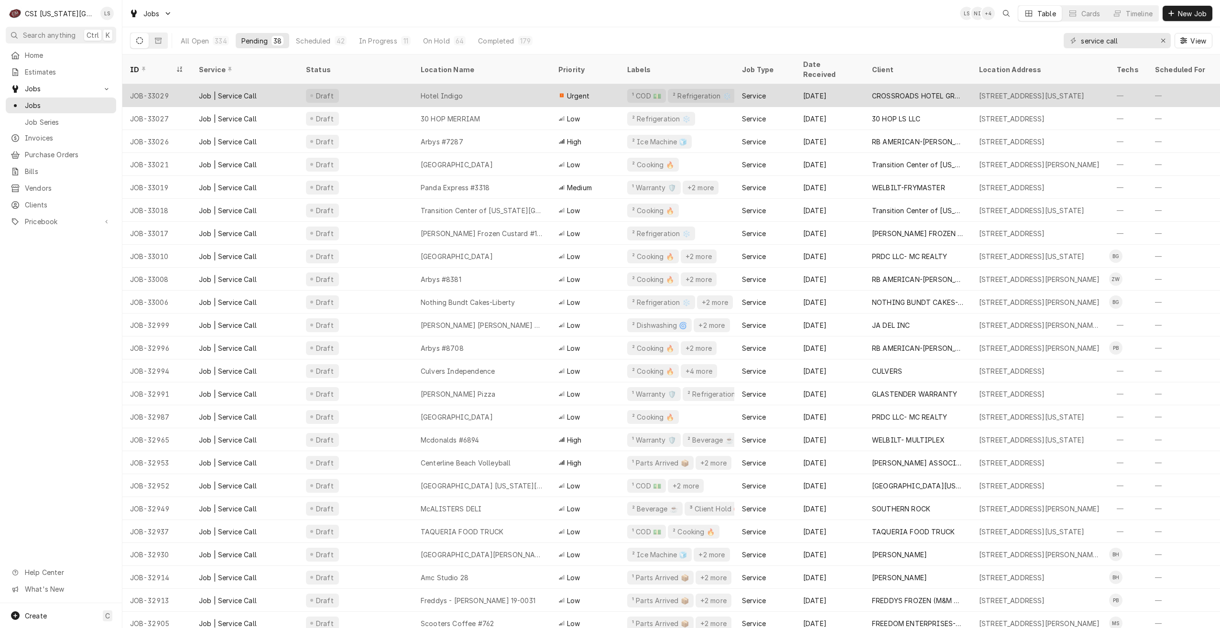
click at [414, 84] on div "Hotel Indigo" at bounding box center [482, 95] width 138 height 23
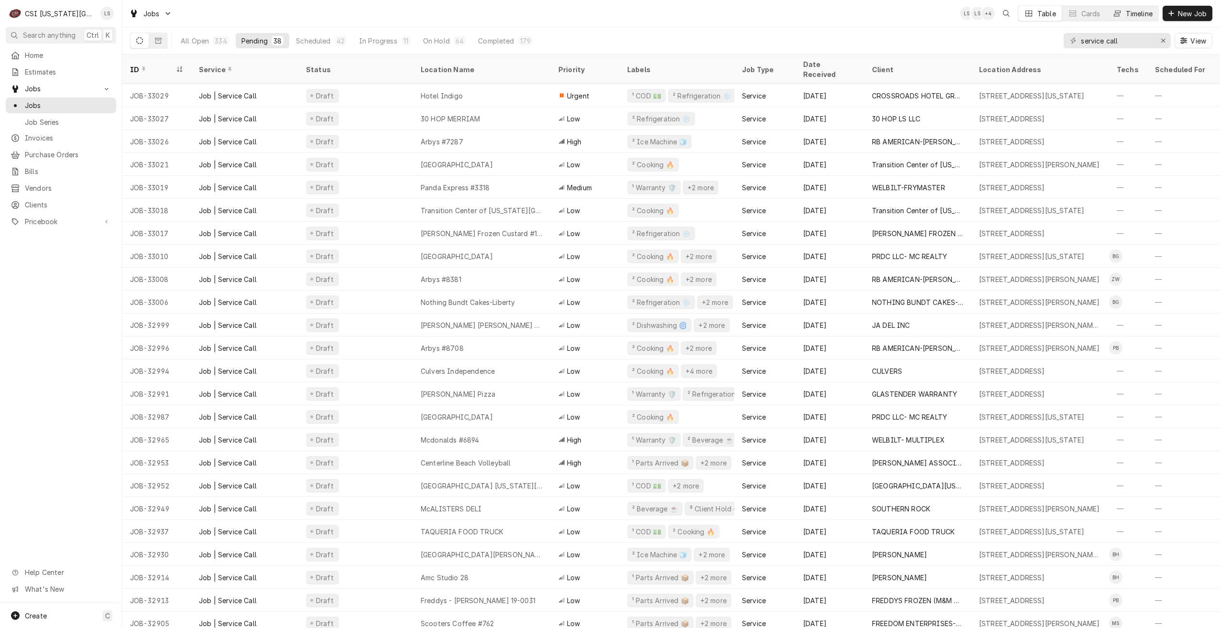
click at [1130, 17] on div "Timeline" at bounding box center [1138, 14] width 27 height 10
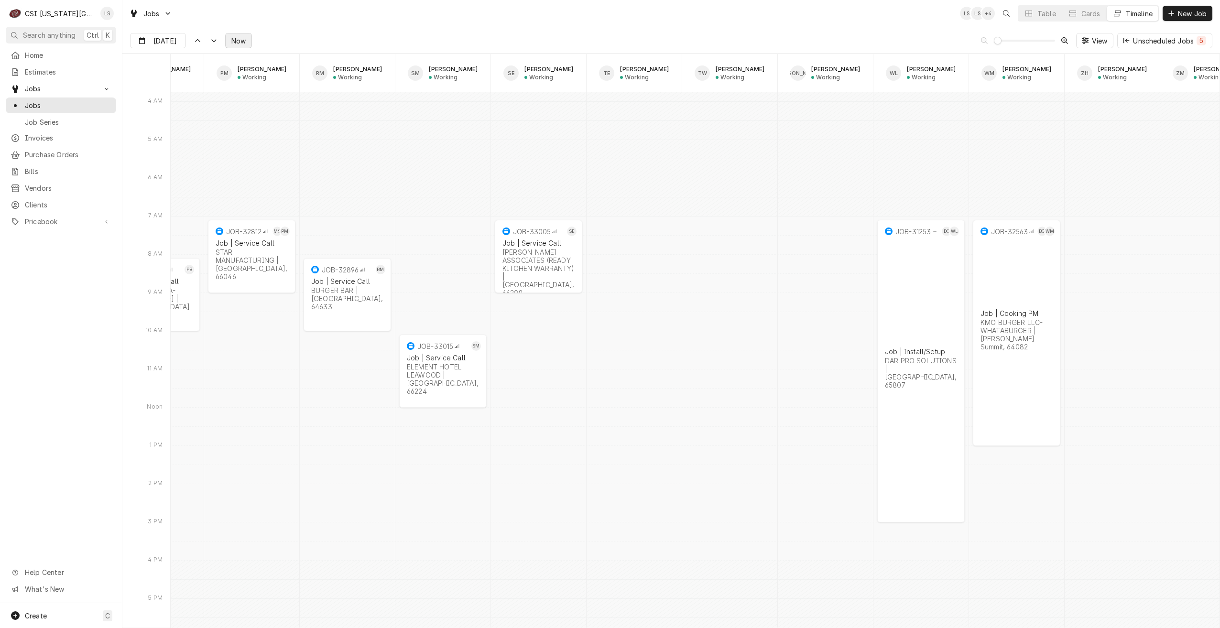
click at [245, 42] on span "Now" at bounding box center [238, 41] width 18 height 10
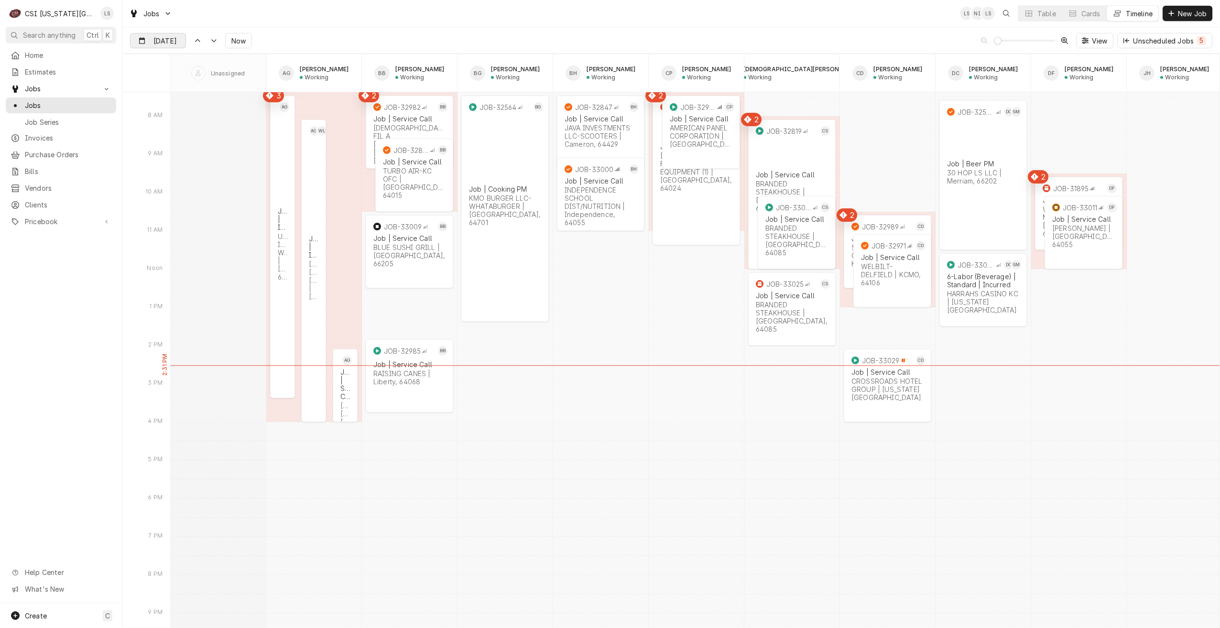
click at [170, 38] on input "[DATE]" at bounding box center [151, 42] width 42 height 19
click at [157, 171] on div "29" at bounding box center [156, 172] width 13 height 13
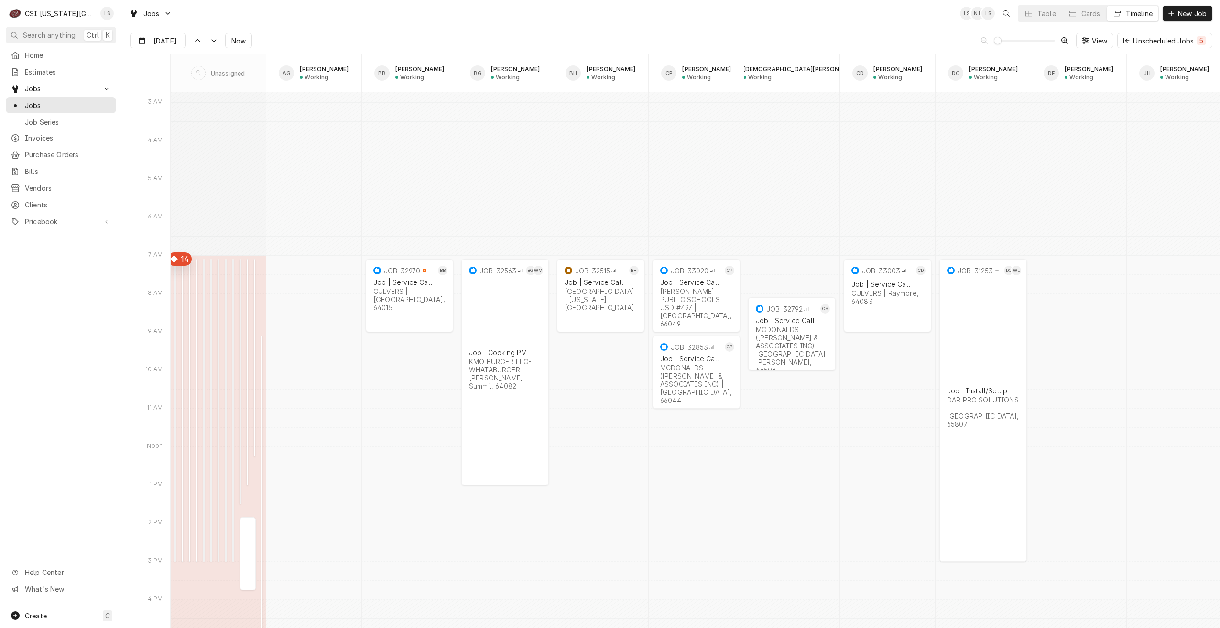
scroll to position [11078, 0]
click at [325, 18] on div "Jobs LS NI LS Table Cards Timeline New Job" at bounding box center [670, 13] width 1097 height 27
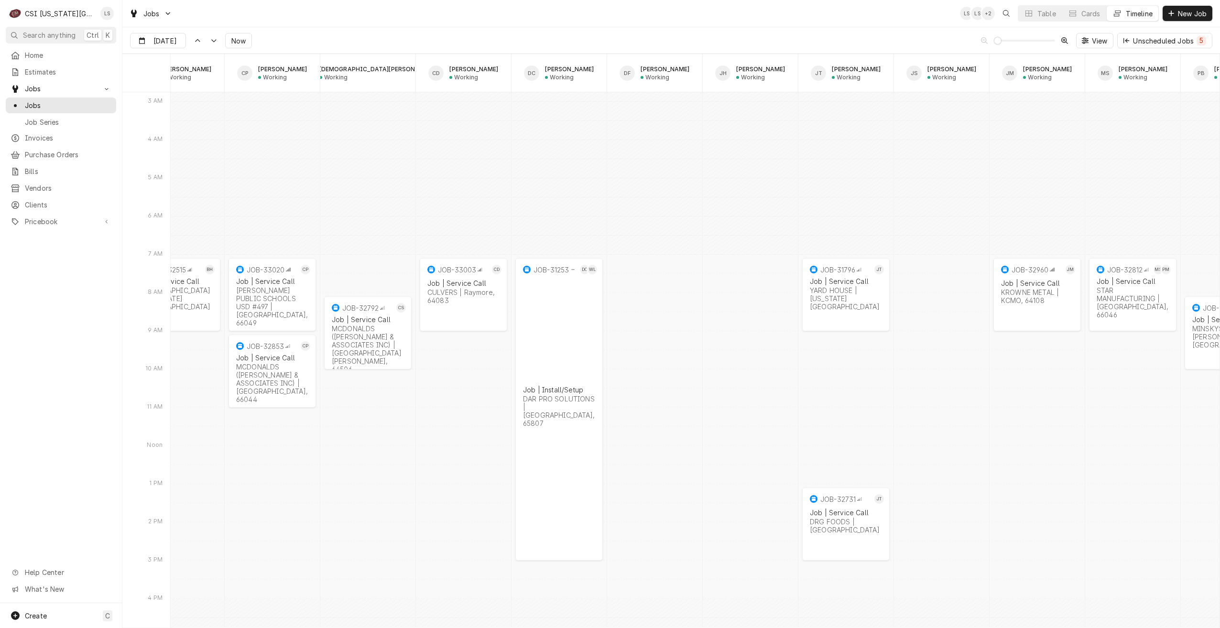
scroll to position [0, 605]
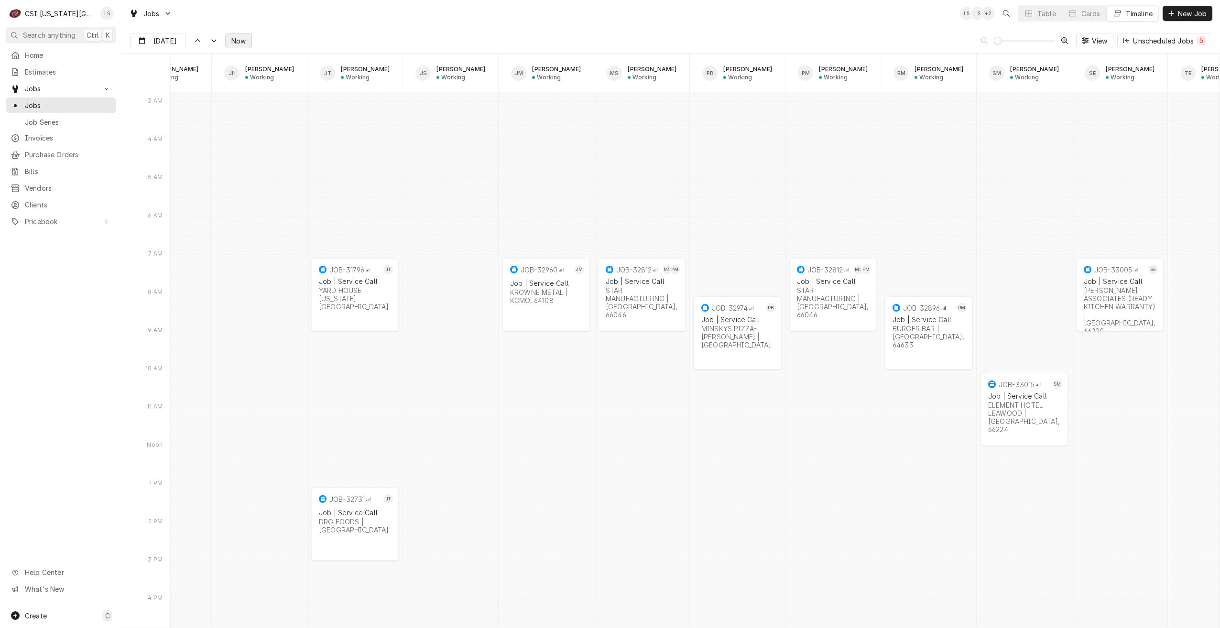
click at [233, 42] on span "Now" at bounding box center [238, 41] width 18 height 10
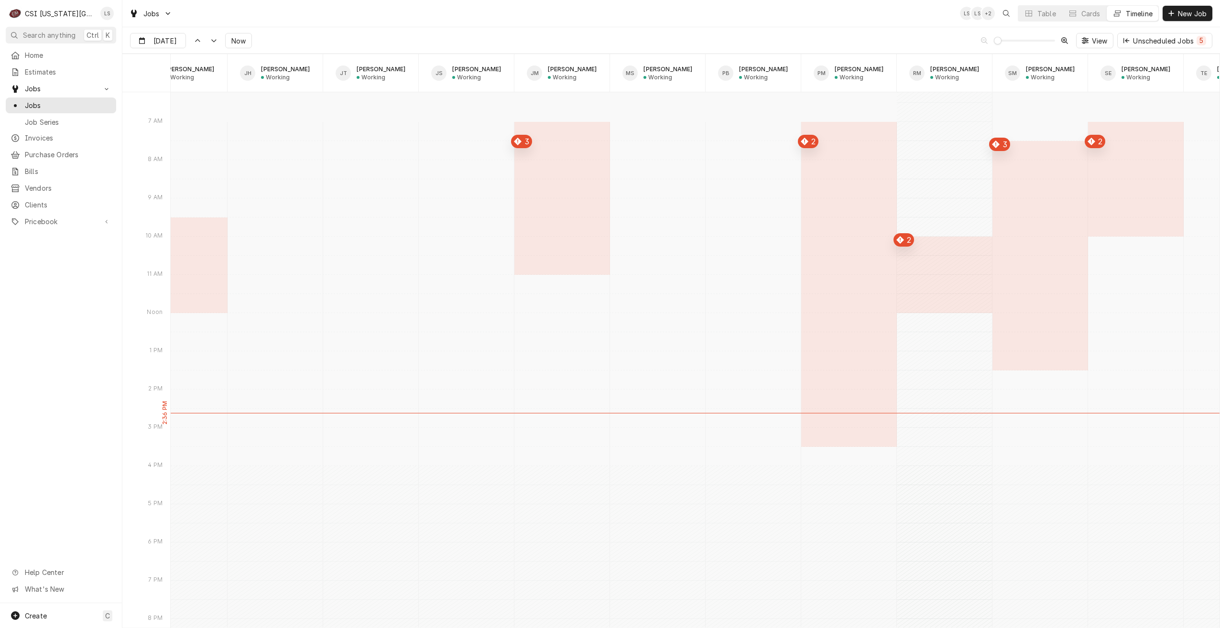
scroll to position [8454, 0]
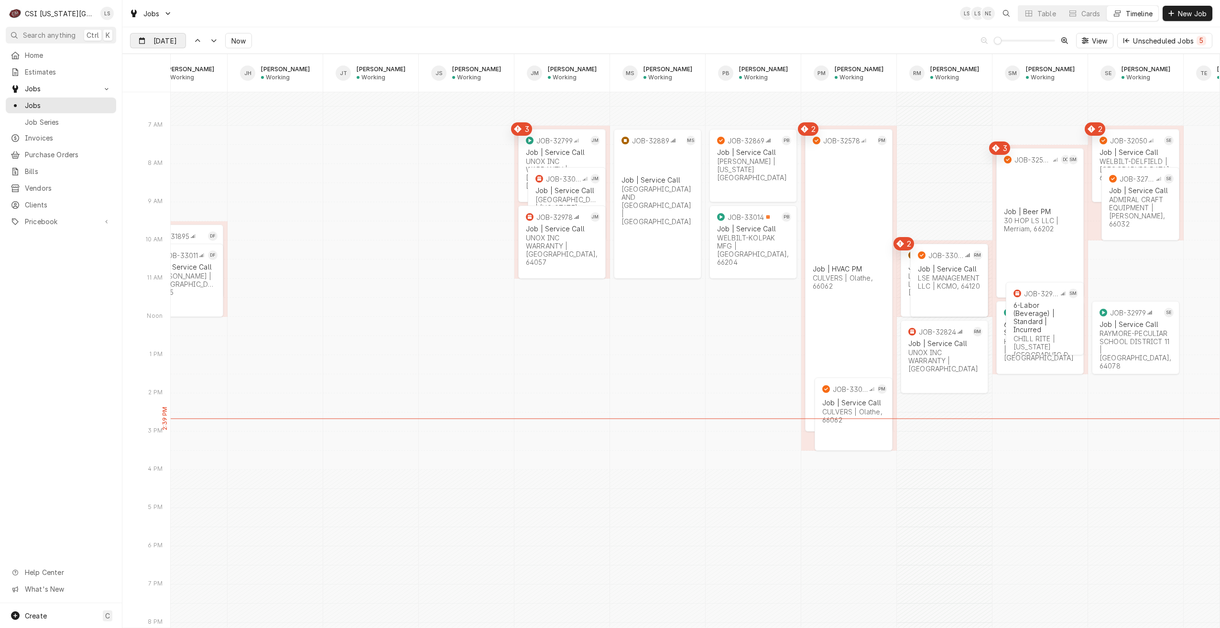
click at [170, 47] on input "[DATE]" at bounding box center [151, 42] width 42 height 19
click at [156, 174] on div "29" at bounding box center [156, 172] width 13 height 13
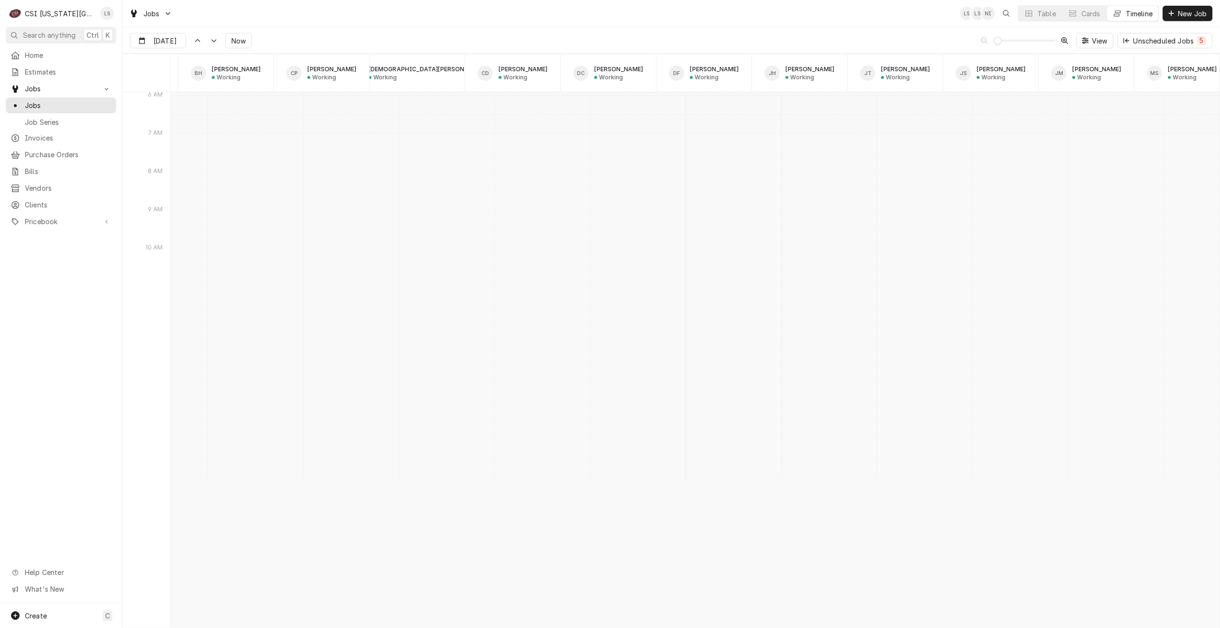
scroll to position [0, 0]
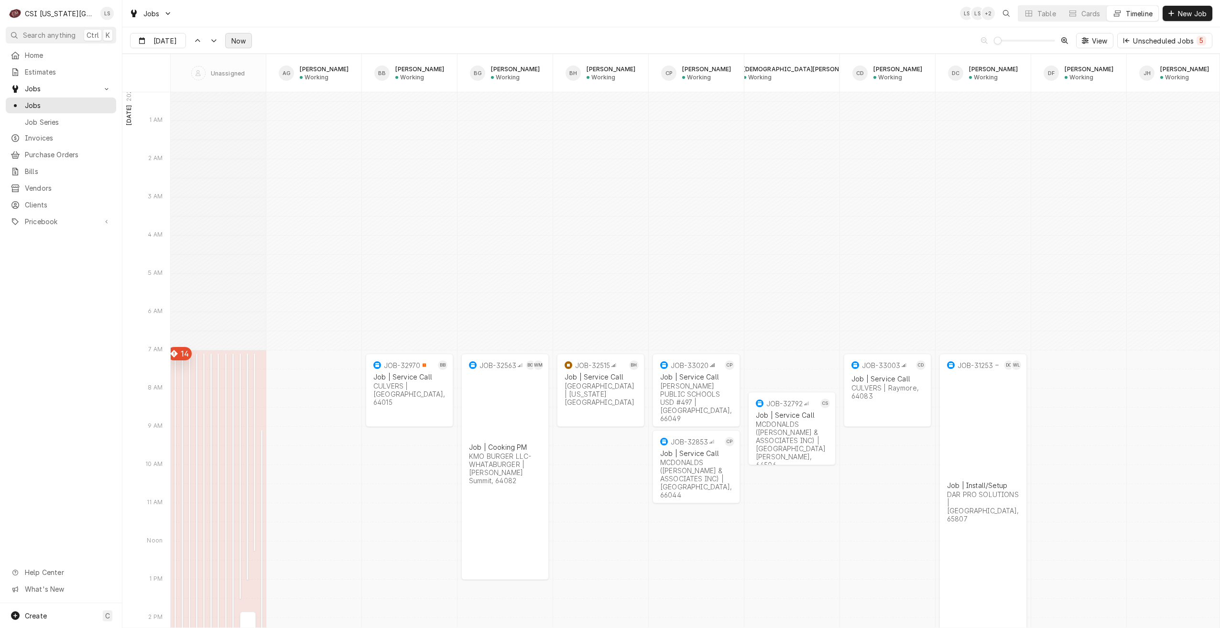
click at [238, 38] on span "Now" at bounding box center [238, 41] width 18 height 10
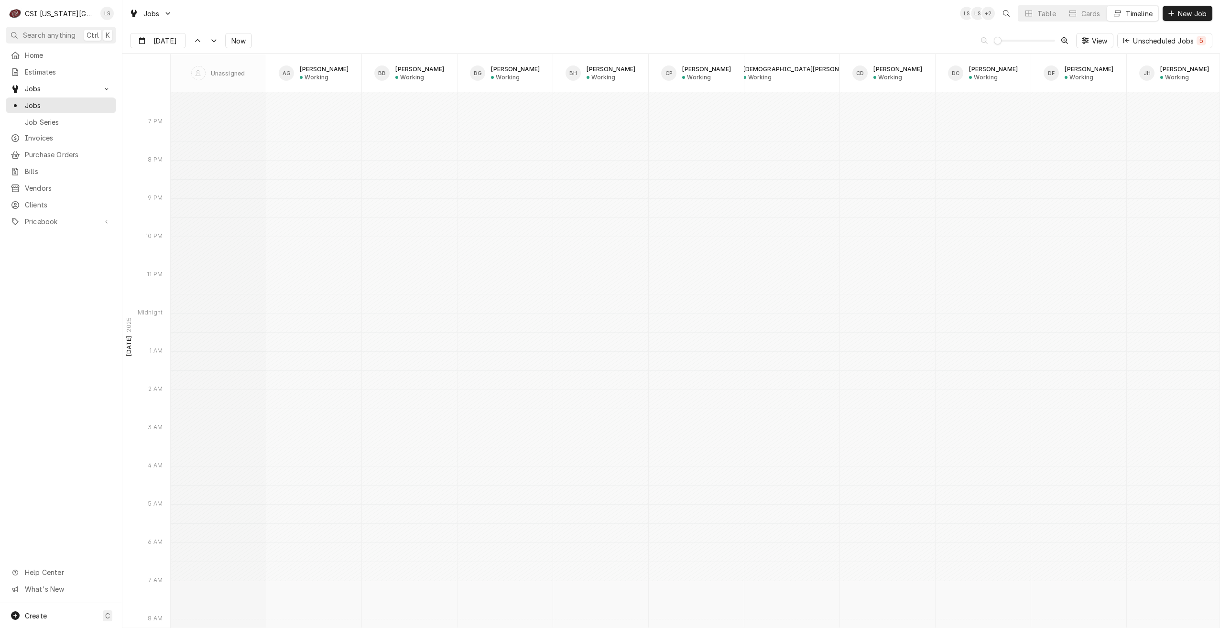
scroll to position [8502, 0]
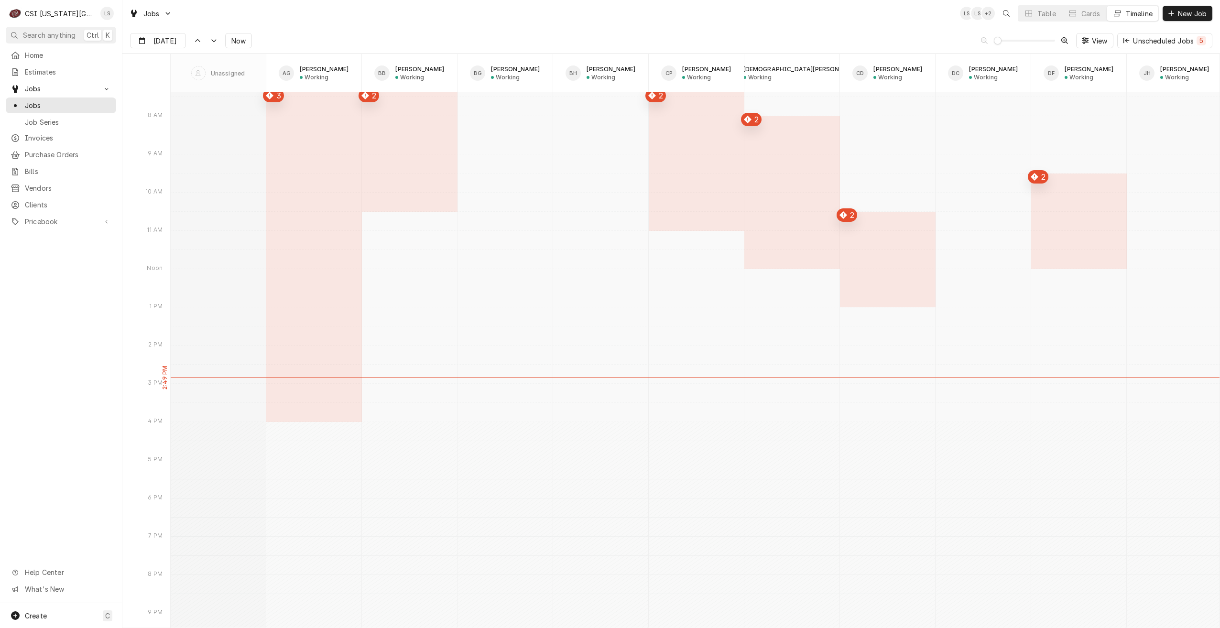
type input "Sep 26"
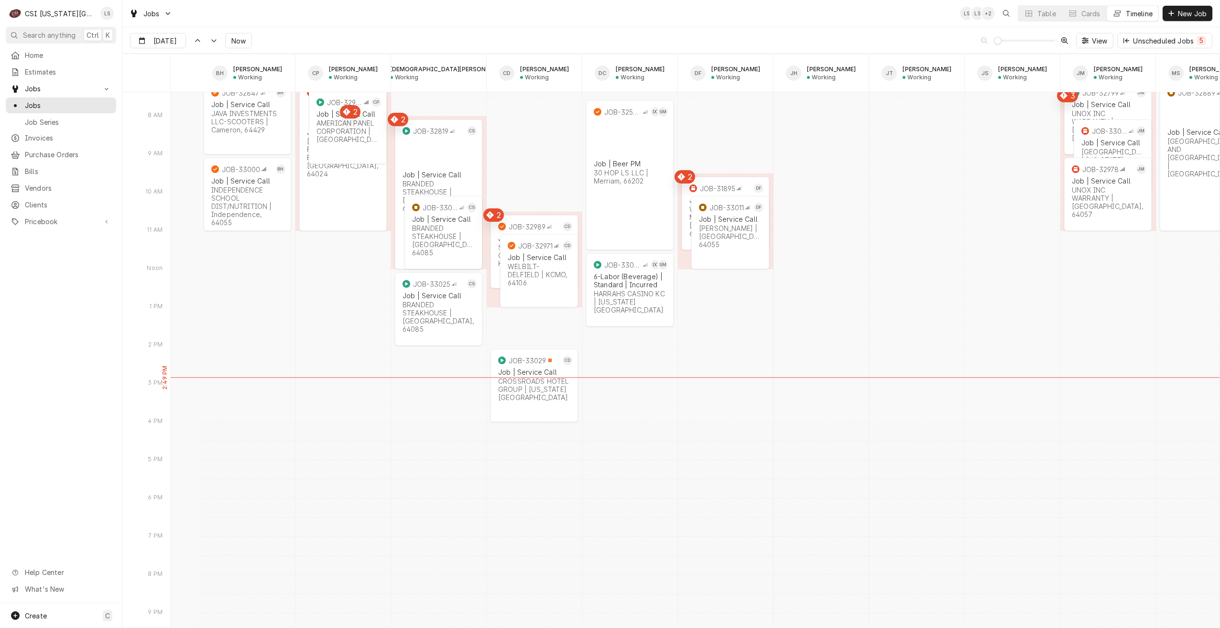
scroll to position [0, 525]
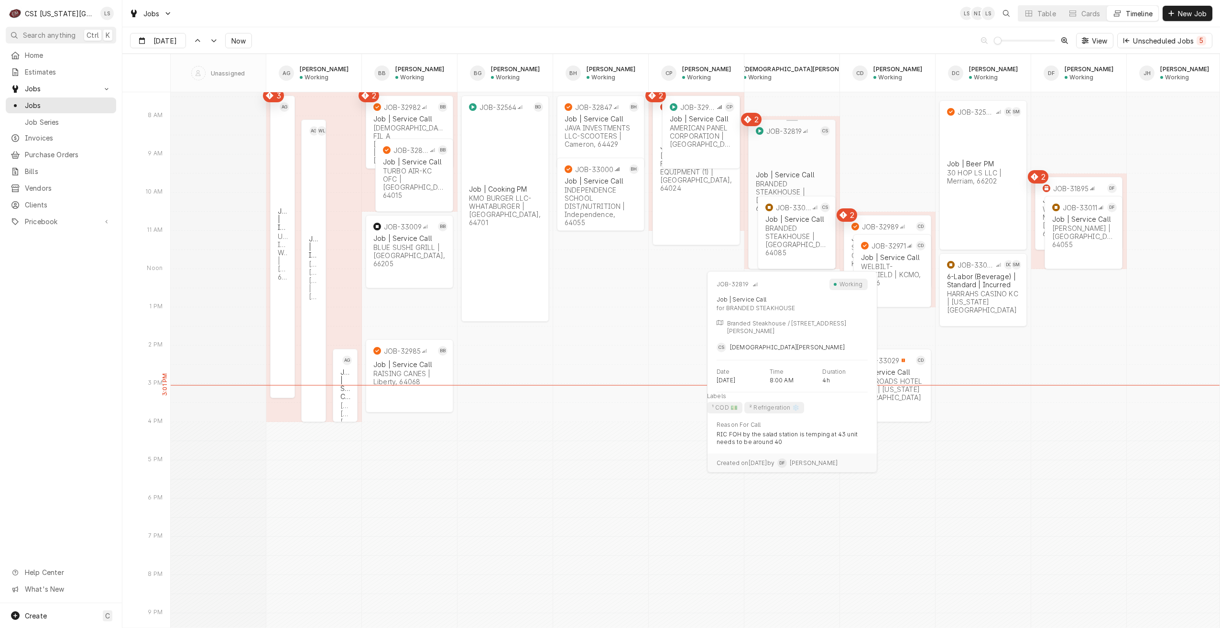
click at [800, 180] on div "BRANDED STEAKHOUSE | [GEOGRAPHIC_DATA], 64085" at bounding box center [792, 196] width 72 height 32
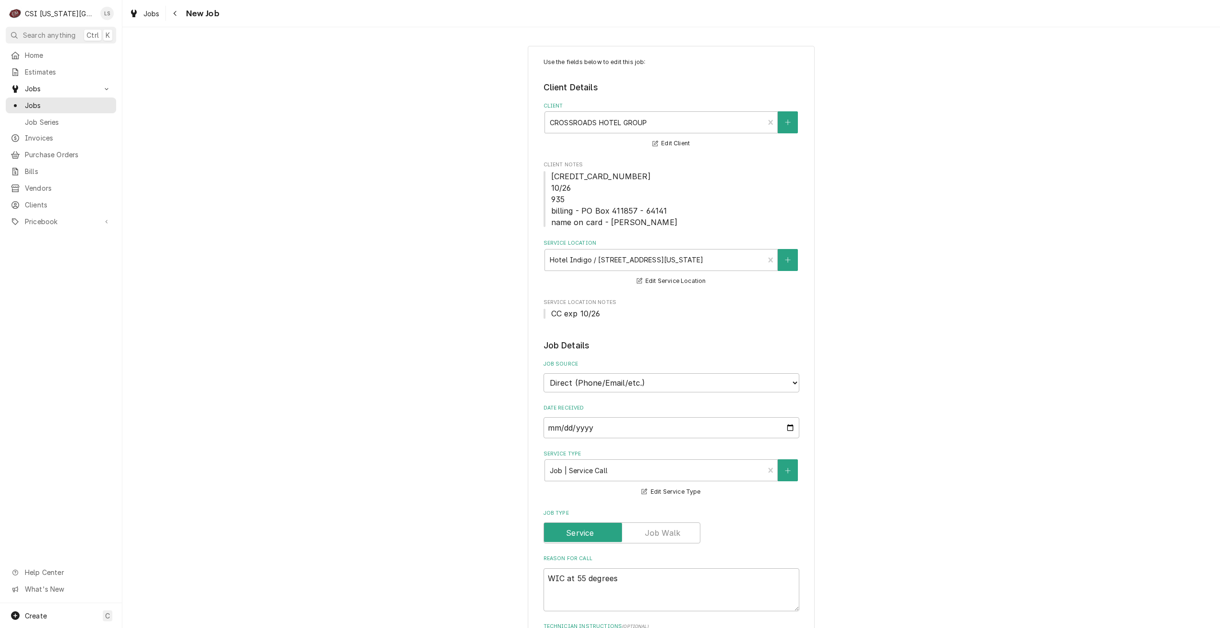
type textarea "x"
click at [1047, 166] on div "Use the fields below to edit this job: Client Details Client CROSSROADS HOTEL G…" at bounding box center [670, 605] width 1097 height 1136
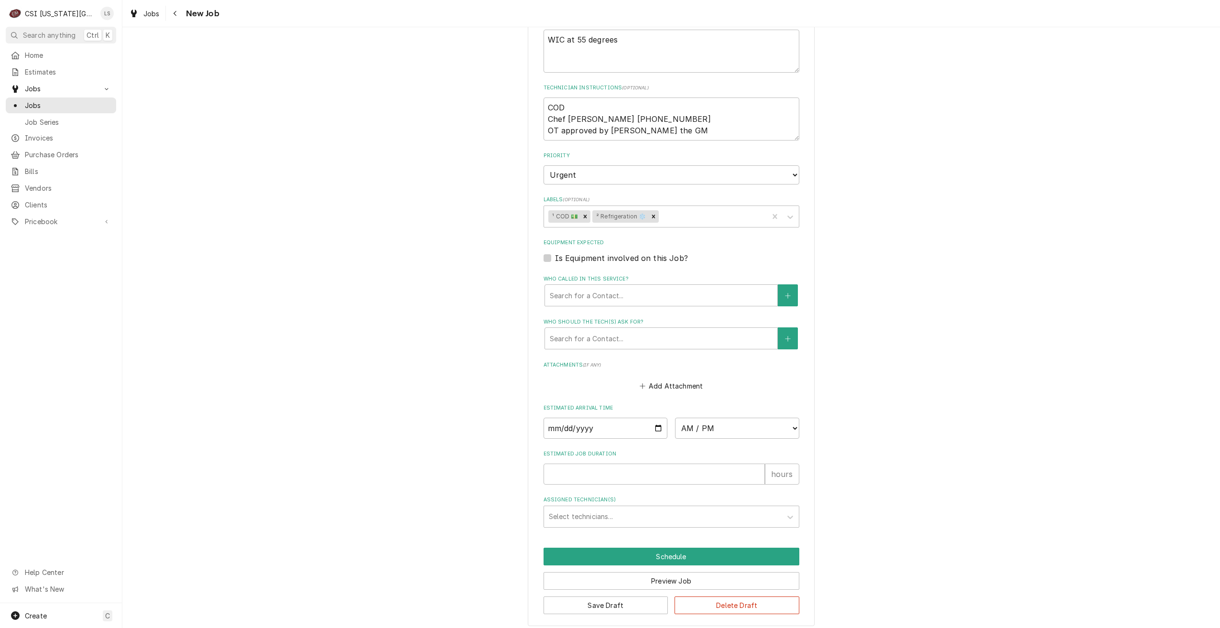
scroll to position [545, 0]
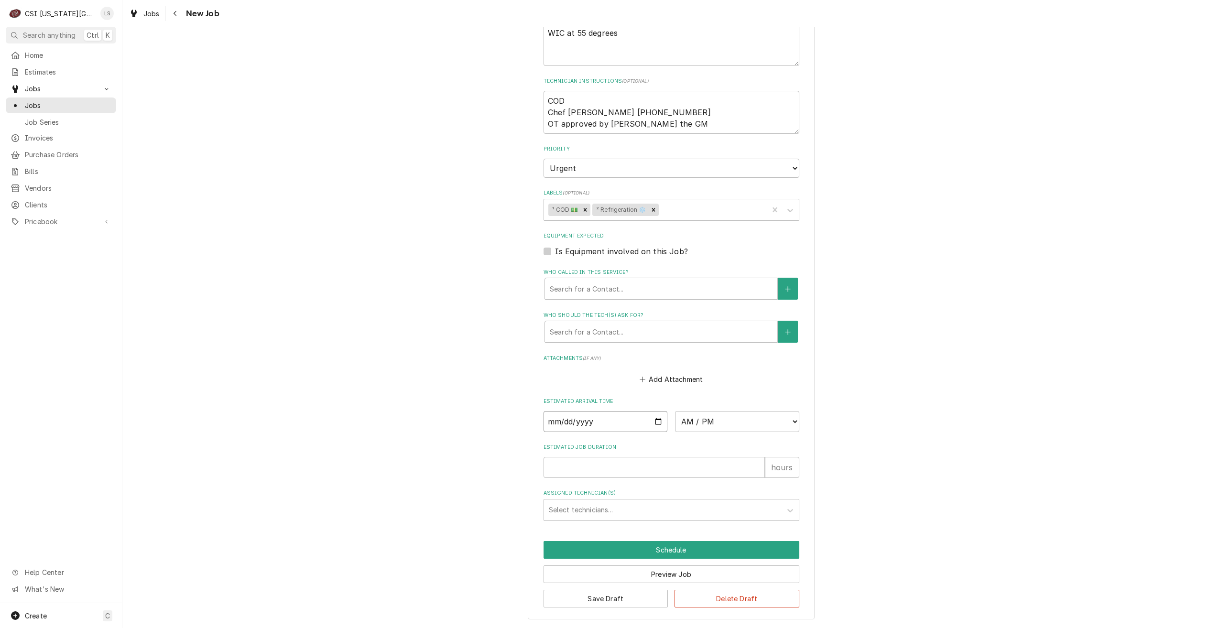
click at [653, 424] on input "Date" at bounding box center [605, 421] width 124 height 21
type input "2025-09-26"
type textarea "x"
click at [699, 424] on select "AM / PM 6:00 AM 6:15 AM 6:30 AM 6:45 AM 7:00 AM 7:15 AM 7:30 AM 7:45 AM 8:00 AM…" at bounding box center [737, 421] width 124 height 21
select select "14:00:00"
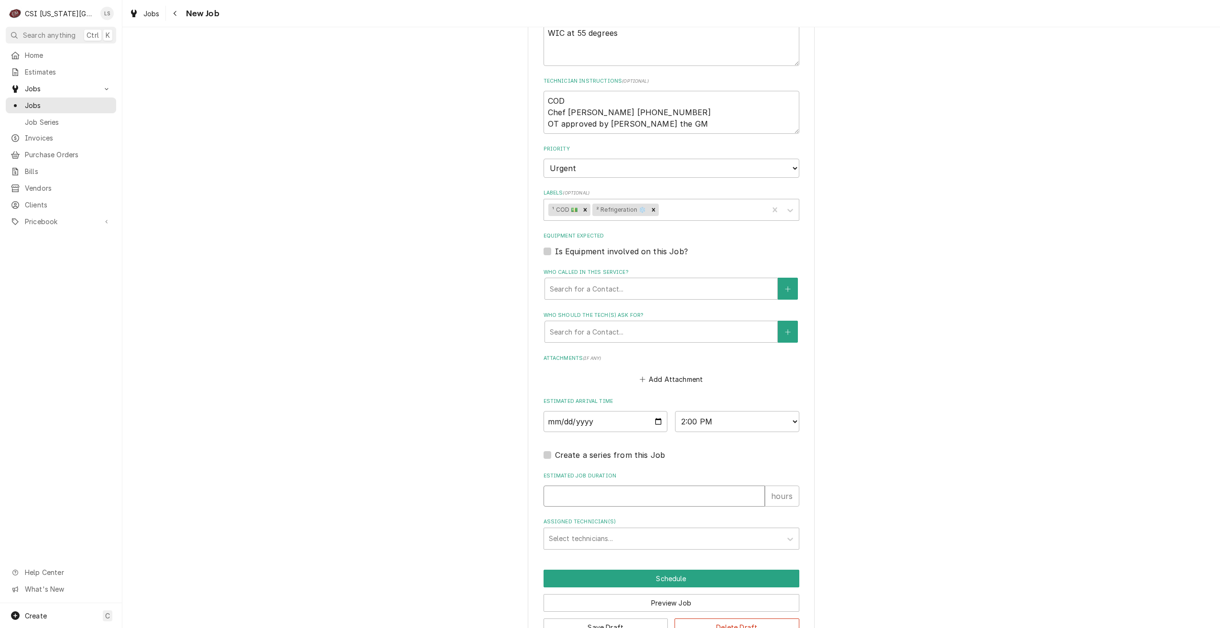
click at [707, 503] on input "Estimated Job Duration" at bounding box center [653, 496] width 221 height 21
type textarea "x"
type input "2"
type textarea "x"
type input "2"
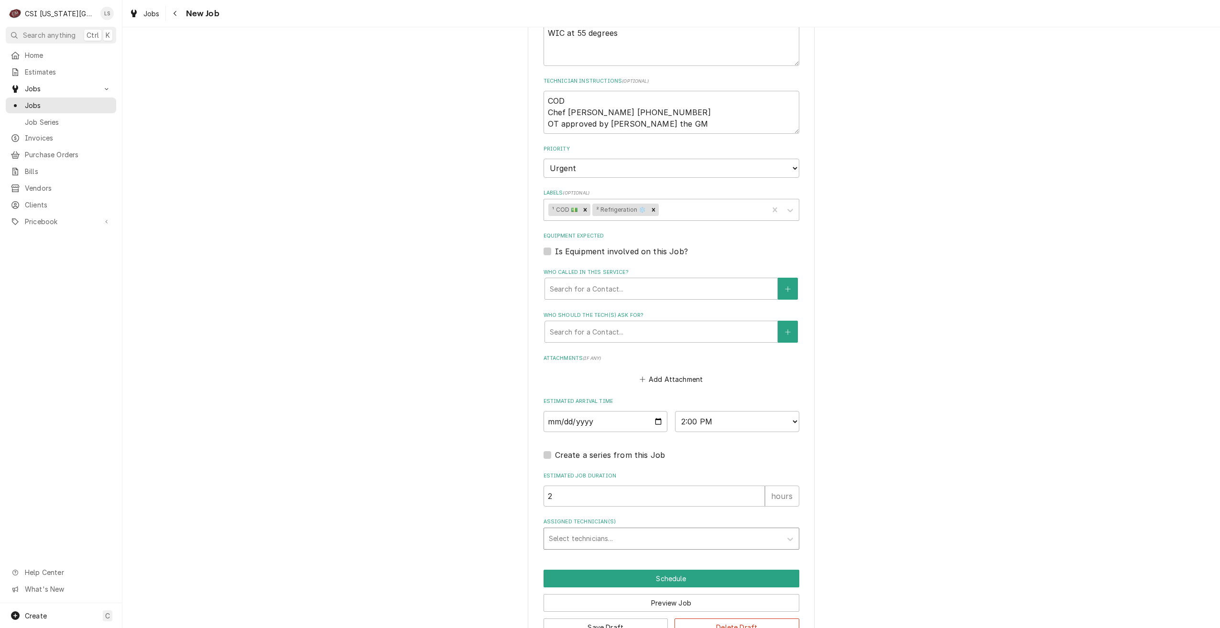
click at [714, 537] on div "Assigned Technician(s)" at bounding box center [663, 538] width 228 height 17
type input "cody"
click at [712, 566] on div "[PERSON_NAME]" at bounding box center [671, 558] width 255 height 15
type textarea "x"
click at [692, 582] on button "Schedule" at bounding box center [671, 579] width 256 height 18
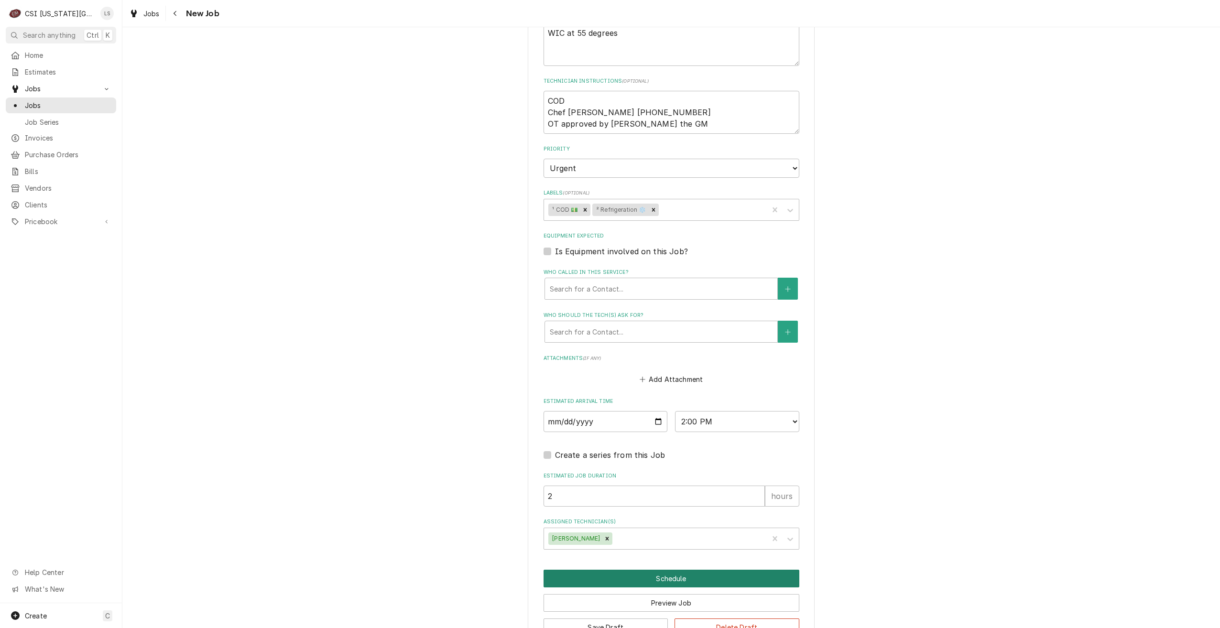
scroll to position [541, 0]
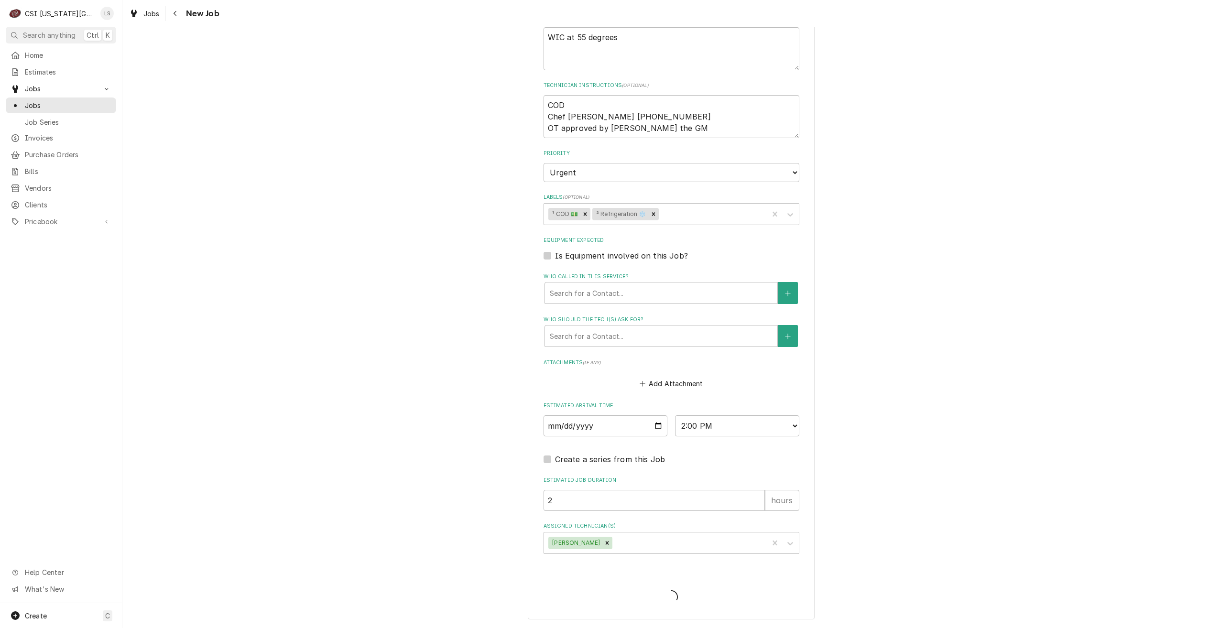
type textarea "x"
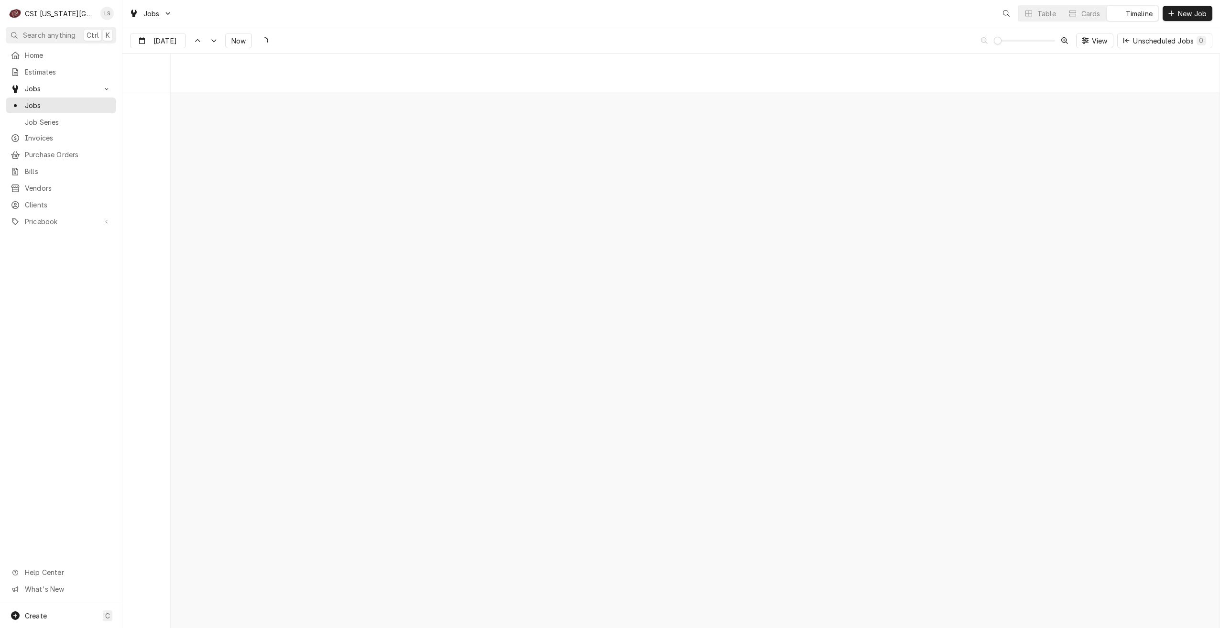
scroll to position [10977, 0]
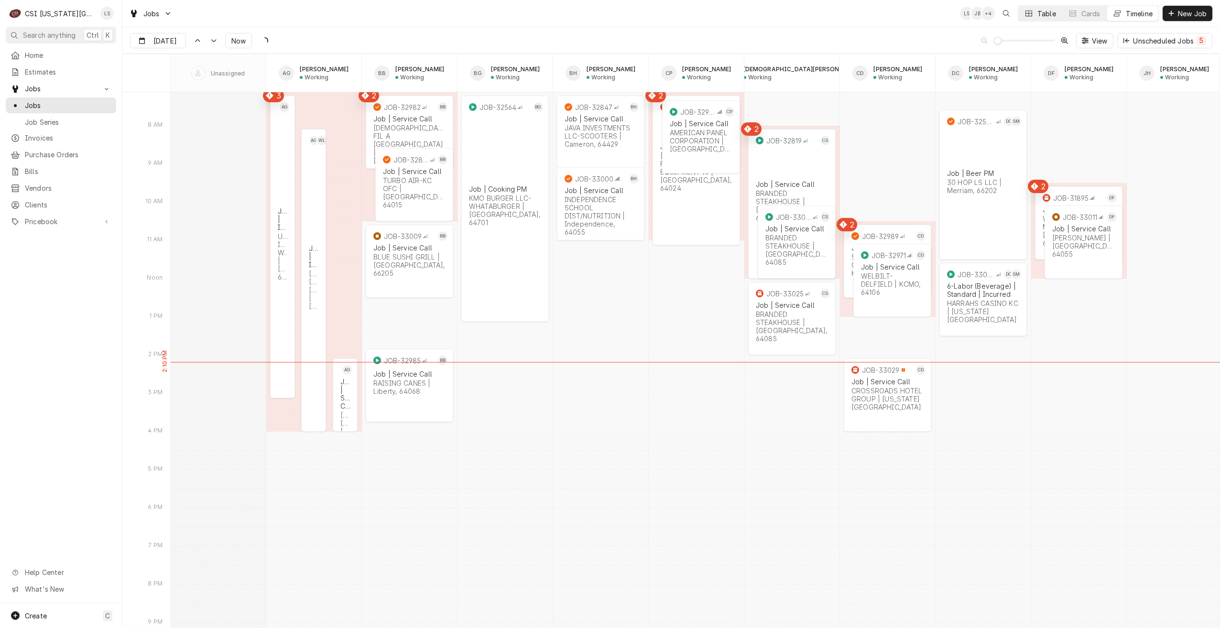
click at [1040, 20] on button "Table" at bounding box center [1039, 13] width 43 height 15
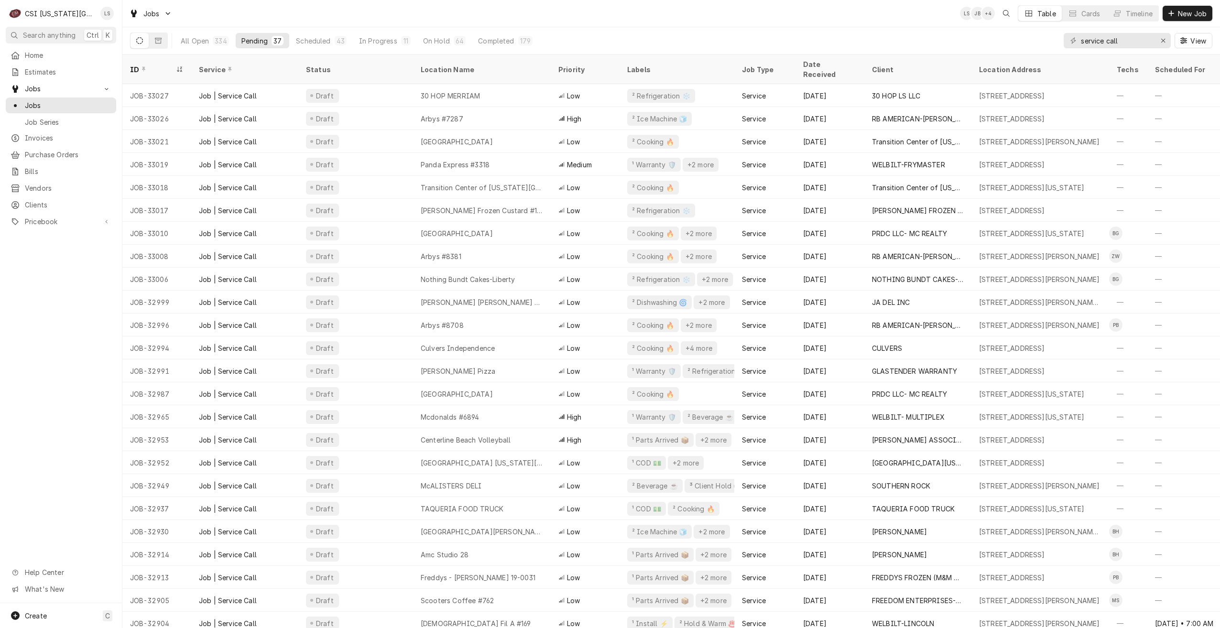
click at [887, 28] on div "All Open 334 Pending 37 Scheduled 43 In Progress 11 On Hold 64 Completed 179 se…" at bounding box center [671, 40] width 1082 height 27
click at [655, 27] on div "Jobs LS NI + 2 Table Cards Timeline New Job" at bounding box center [670, 13] width 1097 height 27
click at [648, 20] on div "Jobs LS NI + 3 Table Cards Timeline New Job" at bounding box center [670, 13] width 1097 height 27
click at [376, 13] on div "Jobs LS NI + 3 Table Cards Timeline New Job" at bounding box center [670, 13] width 1097 height 27
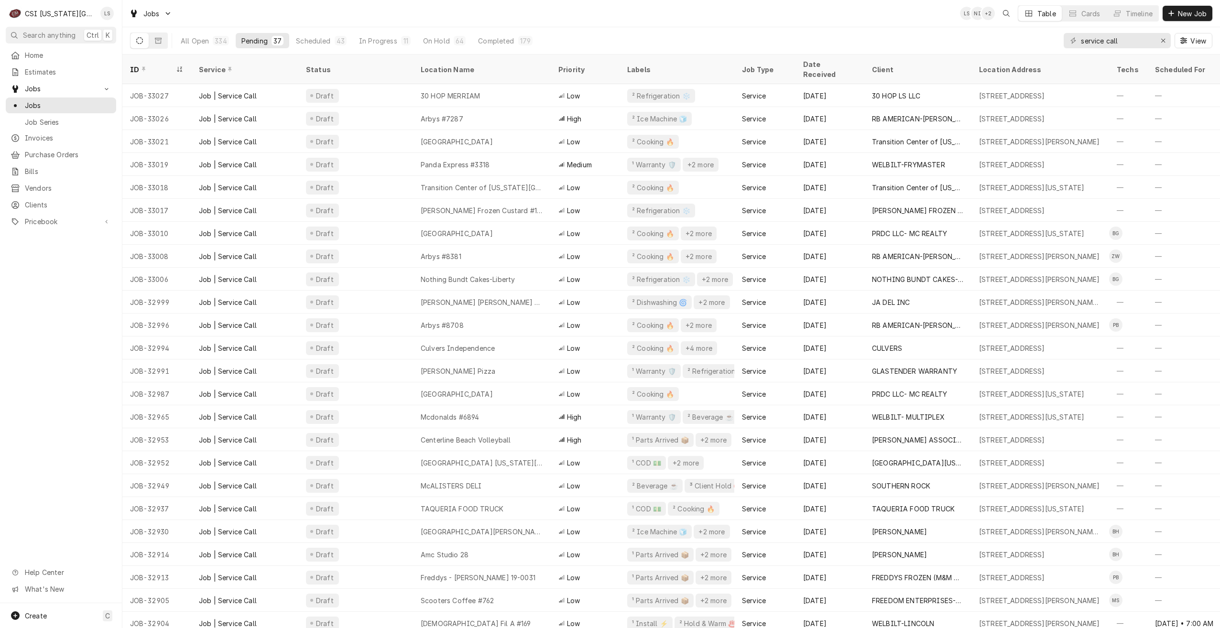
click at [351, 17] on div "Jobs LS NI + 2 Table Cards Timeline New Job" at bounding box center [670, 13] width 1097 height 27
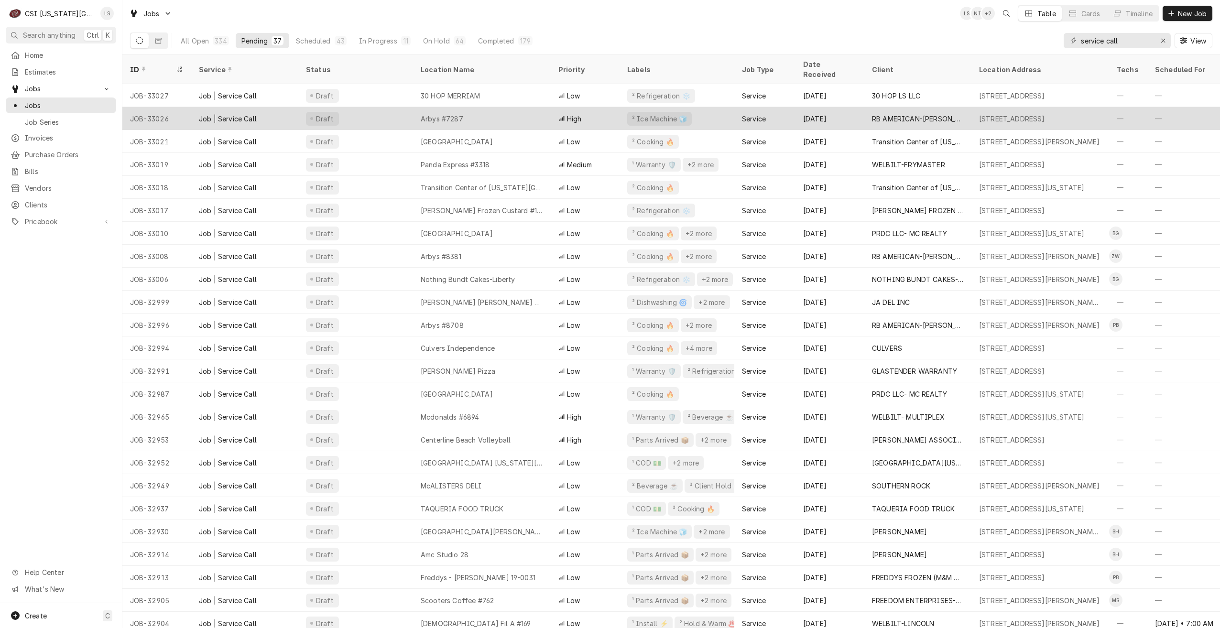
click at [456, 114] on div "Arbys #7287" at bounding box center [442, 119] width 43 height 10
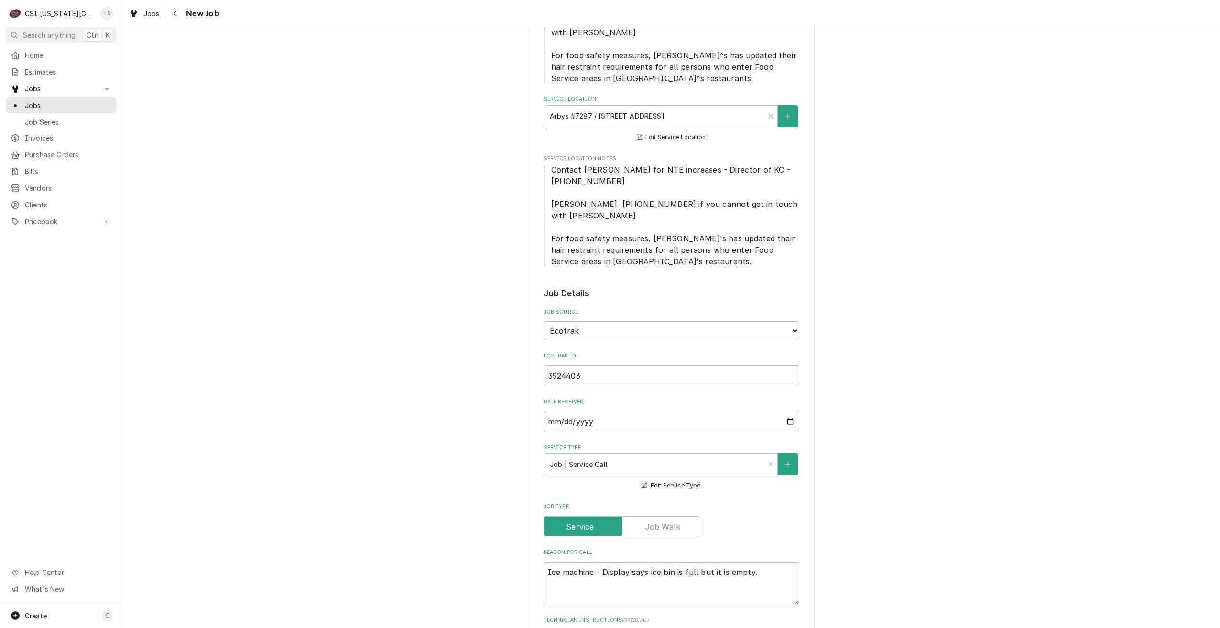
scroll to position [239, 0]
click at [66, 102] on span "Jobs" at bounding box center [68, 105] width 86 height 10
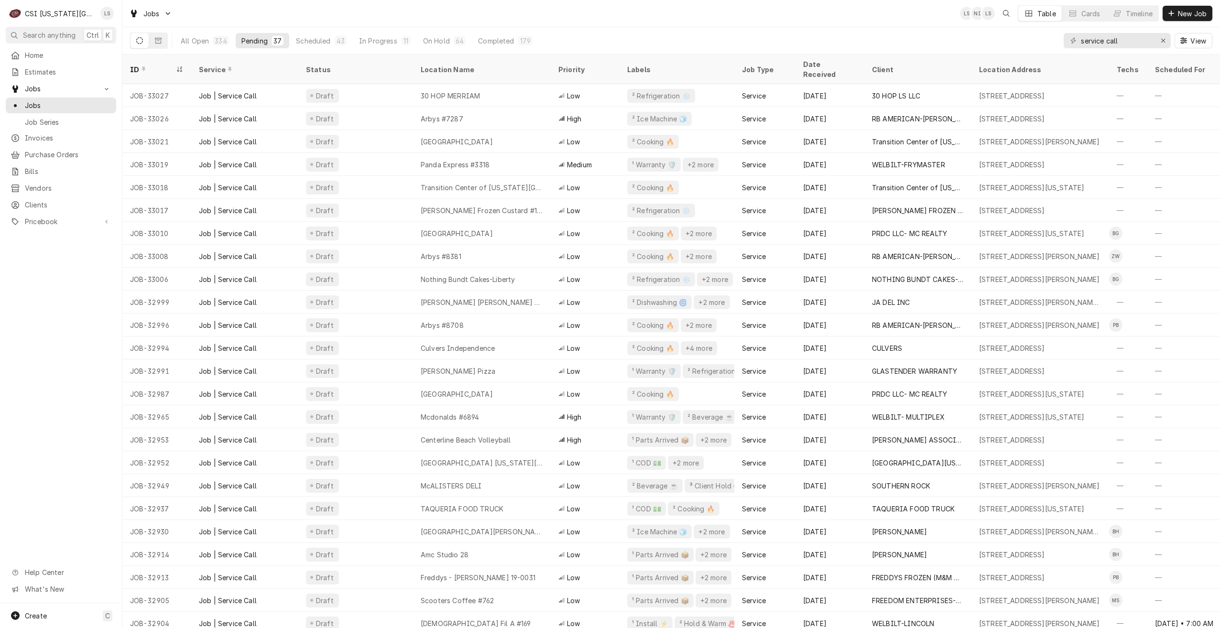
click at [515, 13] on div "Jobs LS NI LS Table Cards Timeline New Job" at bounding box center [670, 13] width 1097 height 27
click at [447, 16] on div "Jobs LS NI LS Table Cards Timeline New Job" at bounding box center [670, 13] width 1097 height 27
click at [839, 17] on div "Jobs LS NI LS Table Cards Timeline New Job" at bounding box center [670, 13] width 1097 height 27
click at [882, 20] on div "Jobs LS NI LS Table Cards Timeline New Job" at bounding box center [670, 13] width 1097 height 27
click at [882, 20] on div "Jobs LS NI + 2 Table Cards Timeline New Job" at bounding box center [670, 13] width 1097 height 27
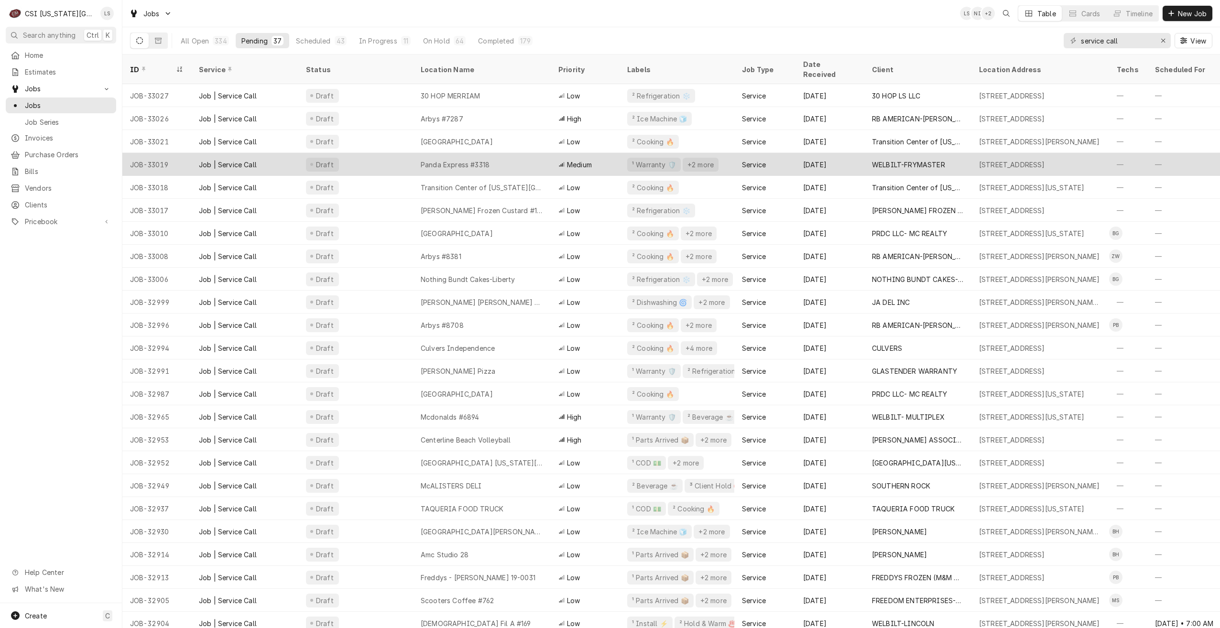
click at [545, 153] on div "Panda Express #3318" at bounding box center [482, 164] width 138 height 23
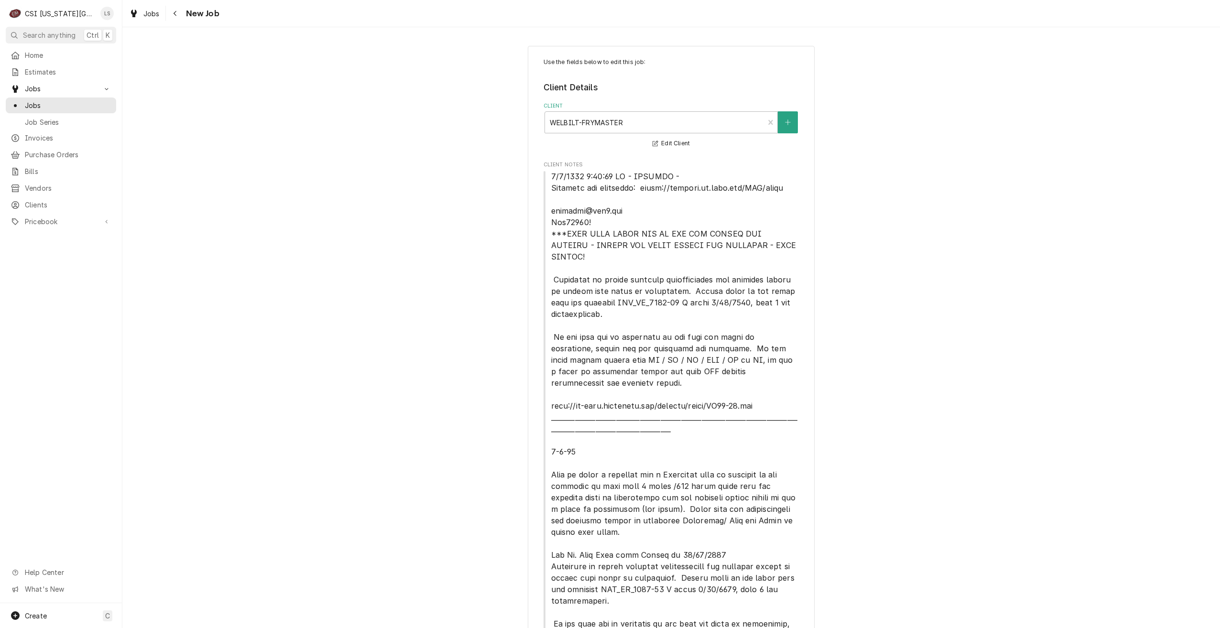
type textarea "x"
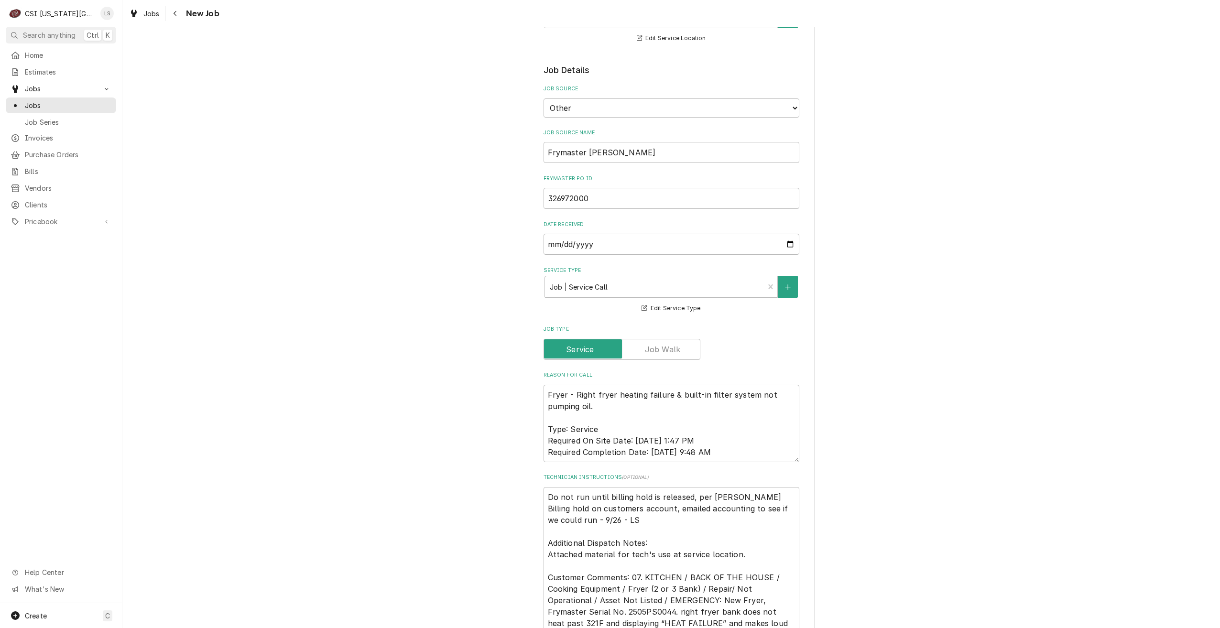
scroll to position [717, 0]
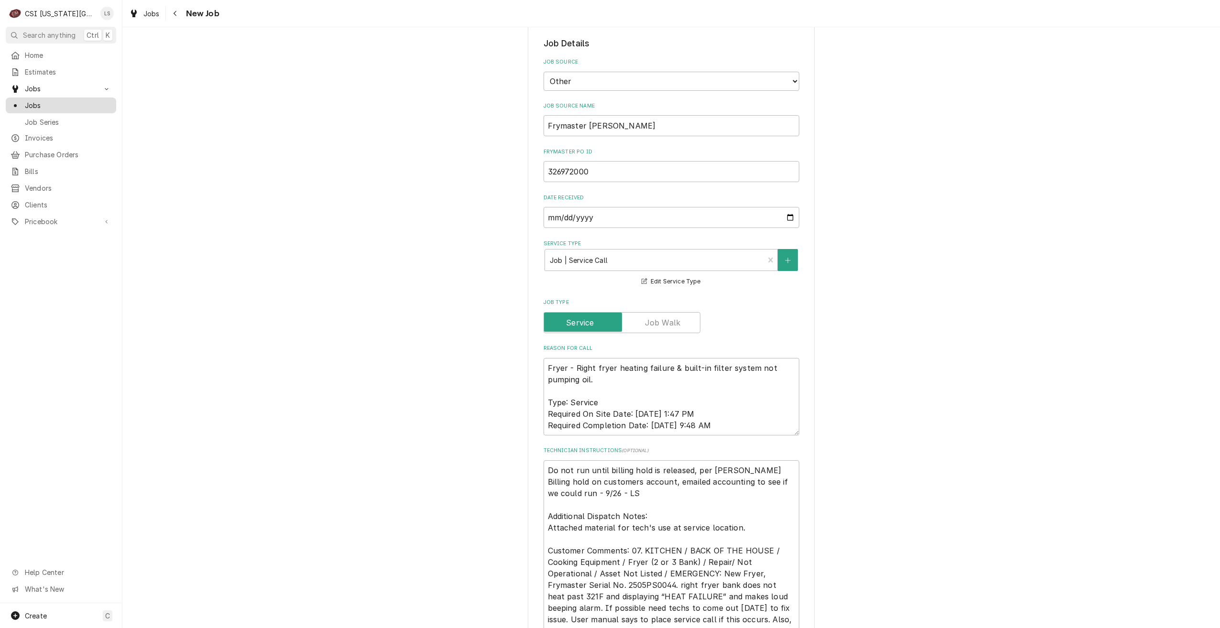
click at [89, 100] on span "Jobs" at bounding box center [68, 105] width 86 height 10
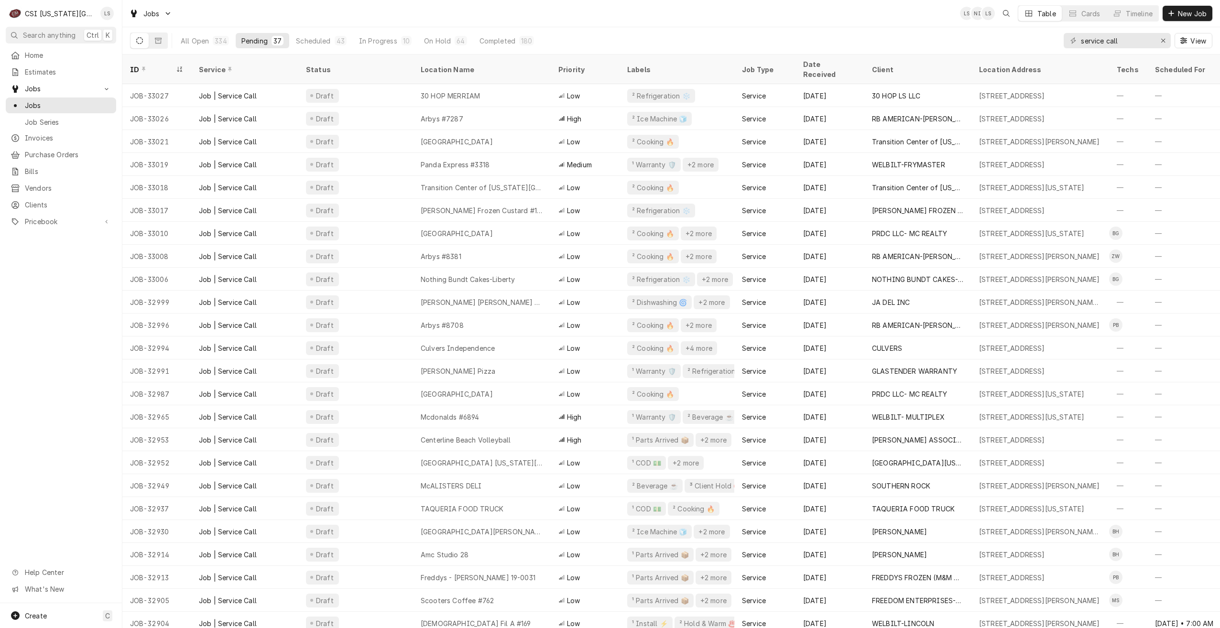
click at [336, 12] on div "Jobs LS NI LS Table Cards Timeline New Job" at bounding box center [670, 13] width 1097 height 27
click at [862, 18] on div "Jobs LS NI LS Table Cards Timeline New Job" at bounding box center [670, 13] width 1097 height 27
click at [901, 18] on div "Jobs LS NI LS Table Cards Timeline New Job" at bounding box center [670, 13] width 1097 height 27
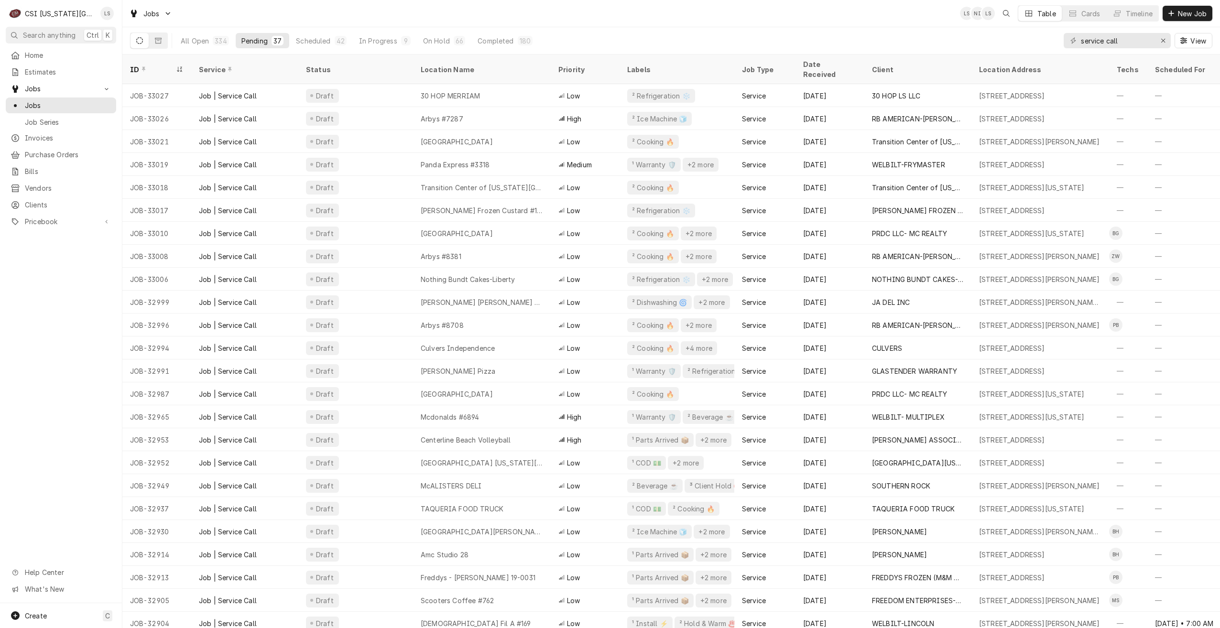
click at [822, 21] on div "Jobs LS NI LS Table Cards Timeline New Job" at bounding box center [670, 13] width 1097 height 27
click at [822, 21] on div "Jobs LS NI + 2 Table Cards Timeline New Job" at bounding box center [670, 13] width 1097 height 27
click at [353, 11] on div "Jobs LS NI LS Table Cards Timeline New Job" at bounding box center [670, 13] width 1097 height 27
click at [398, 18] on div "Jobs LS LS NI Table Cards Timeline New Job" at bounding box center [670, 13] width 1097 height 27
click at [525, 22] on div "Jobs LS LS + 3 Table Cards Timeline New Job" at bounding box center [670, 13] width 1097 height 27
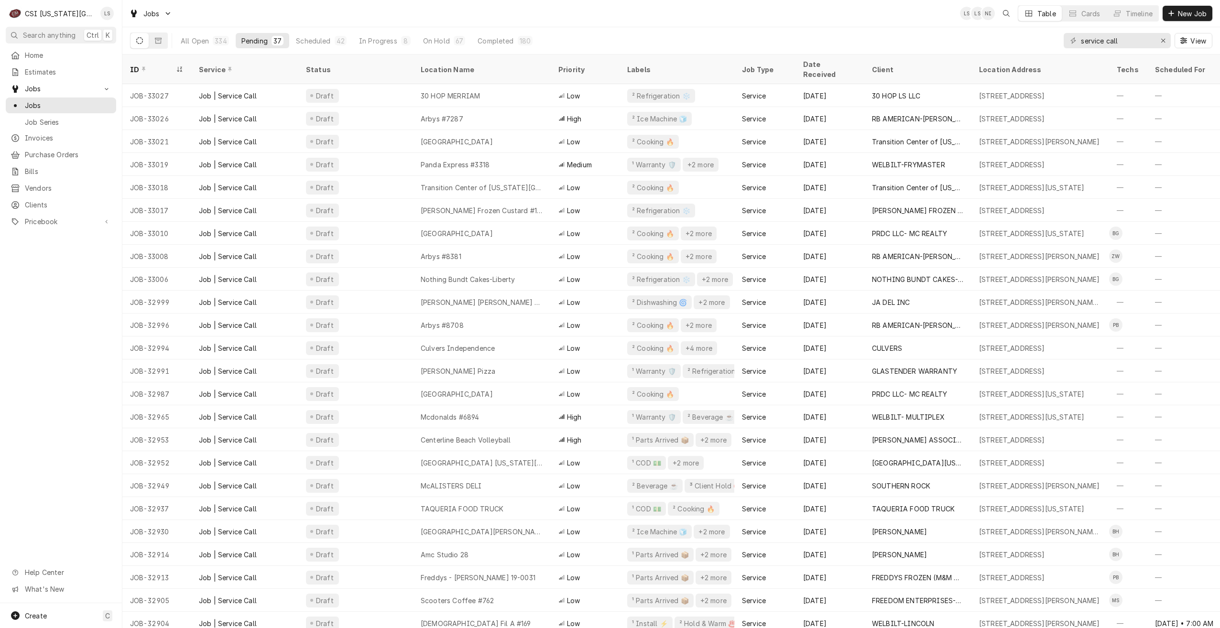
click at [778, 22] on div "Jobs LS LS NI Table Cards Timeline New Job" at bounding box center [670, 13] width 1097 height 27
click at [822, 18] on div "Jobs LS LS NI Table Cards Timeline New Job" at bounding box center [670, 13] width 1097 height 27
click at [792, 12] on div "Jobs LS LS NI Table Cards Timeline New Job" at bounding box center [670, 13] width 1097 height 27
click at [868, 14] on div "Jobs LS LS NI Table Cards Timeline New Job" at bounding box center [670, 13] width 1097 height 27
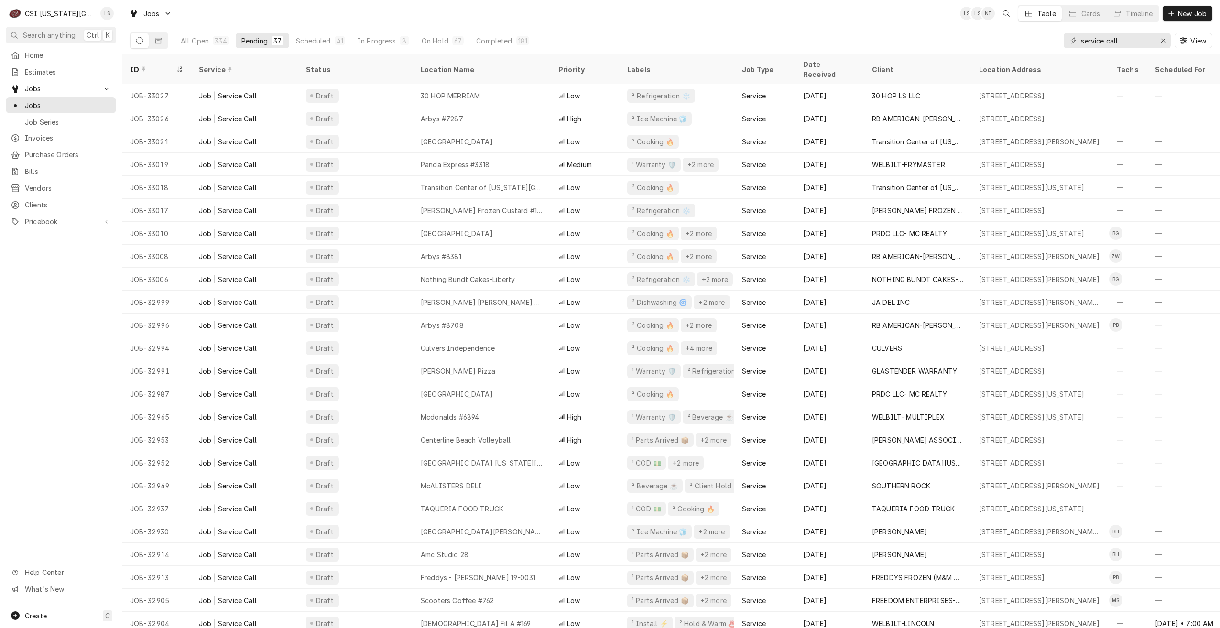
click at [868, 14] on div "Jobs LS LS NI Table Cards Timeline New Job" at bounding box center [670, 13] width 1097 height 27
click at [843, 16] on div "Jobs LS LS + 2 Table Cards Timeline New Job" at bounding box center [670, 13] width 1097 height 27
click at [749, 13] on div "Jobs LS LS NI Table Cards Timeline New Job" at bounding box center [670, 13] width 1097 height 27
click at [749, 13] on div "Jobs LS LS + 2 Table Cards Timeline New Job" at bounding box center [670, 13] width 1097 height 27
click at [808, 25] on div "Jobs LS LS NI Table Cards Timeline New Job" at bounding box center [670, 13] width 1097 height 27
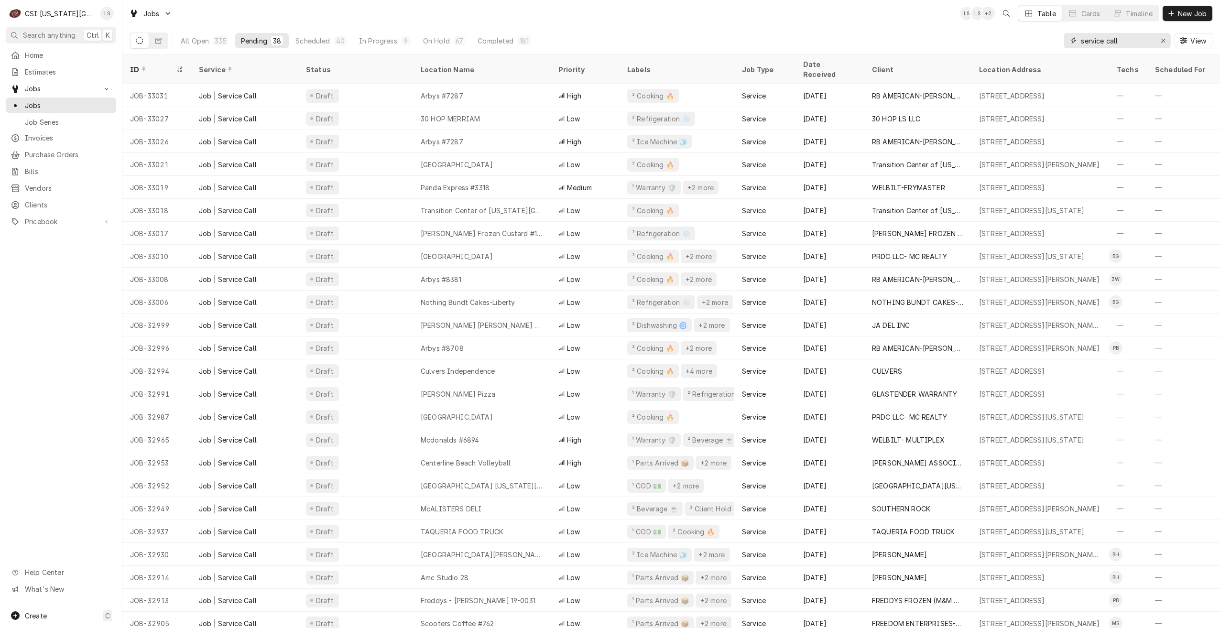
drag, startPoint x: 1134, startPoint y: 43, endPoint x: 1071, endPoint y: 41, distance: 62.2
click at [1071, 41] on div "service call" at bounding box center [1116, 40] width 107 height 15
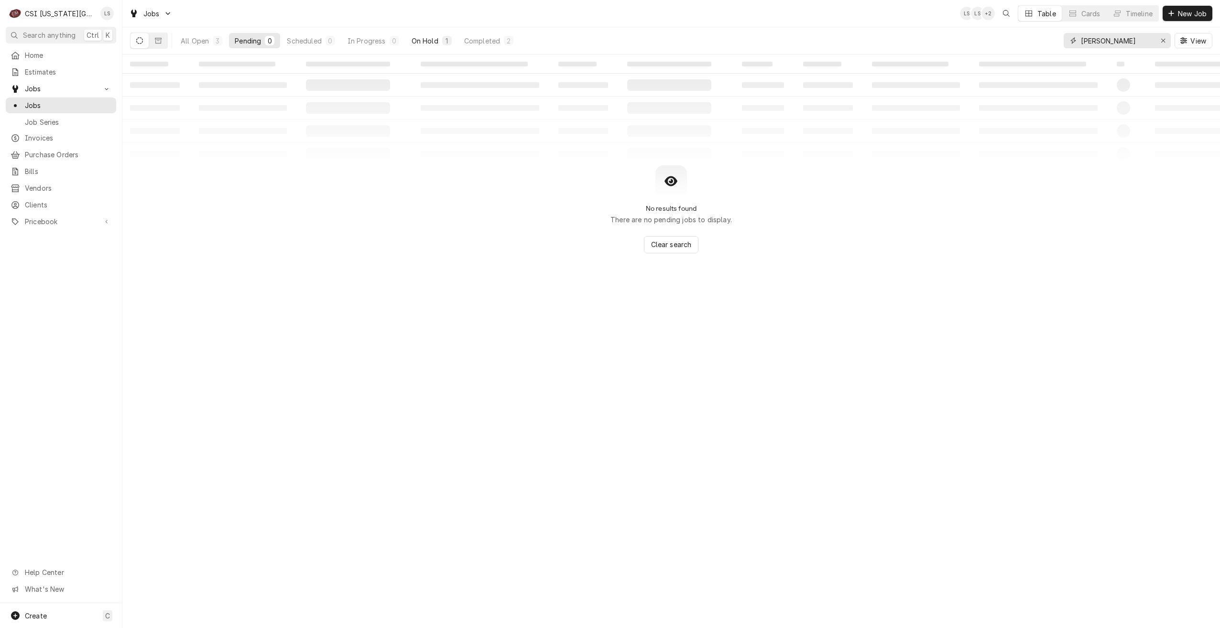
type input "jimmy johns"
click at [425, 38] on div "On Hold" at bounding box center [424, 41] width 27 height 10
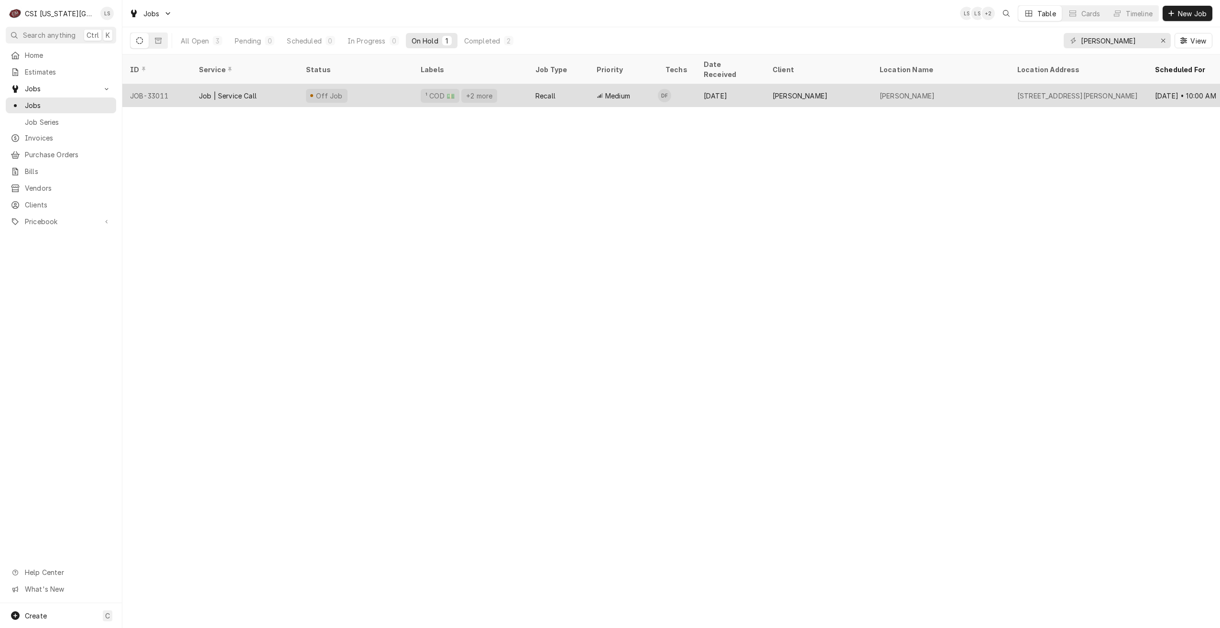
click at [533, 84] on div "Recall" at bounding box center [558, 95] width 61 height 23
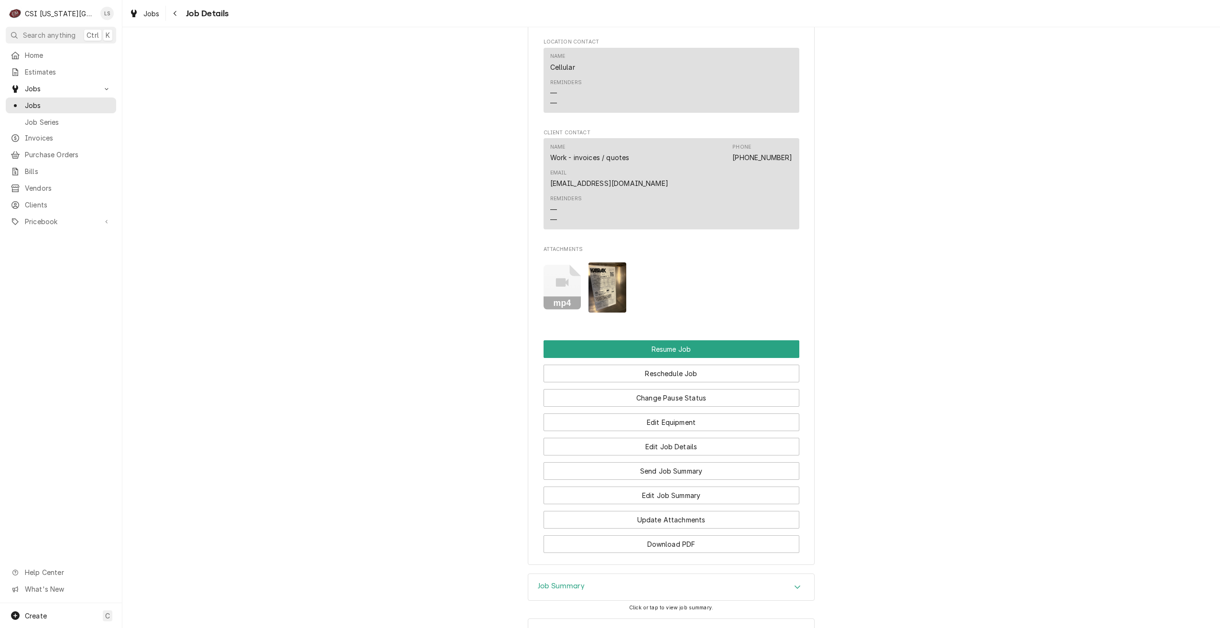
scroll to position [1524, 0]
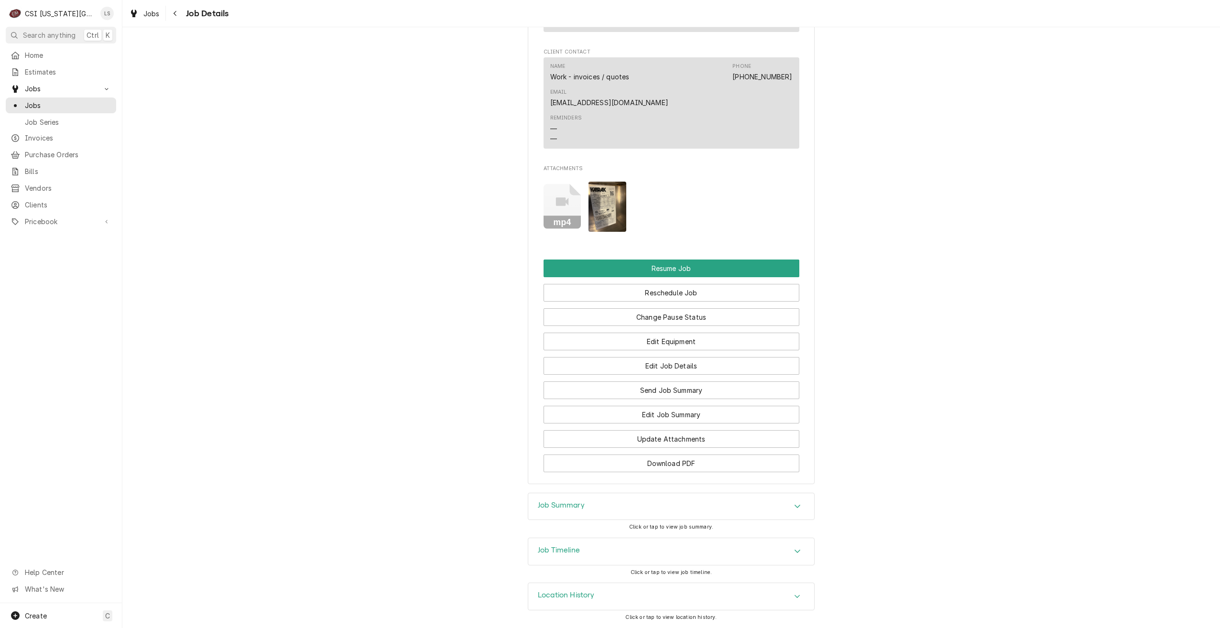
click at [731, 509] on div "Job Summary" at bounding box center [671, 506] width 286 height 27
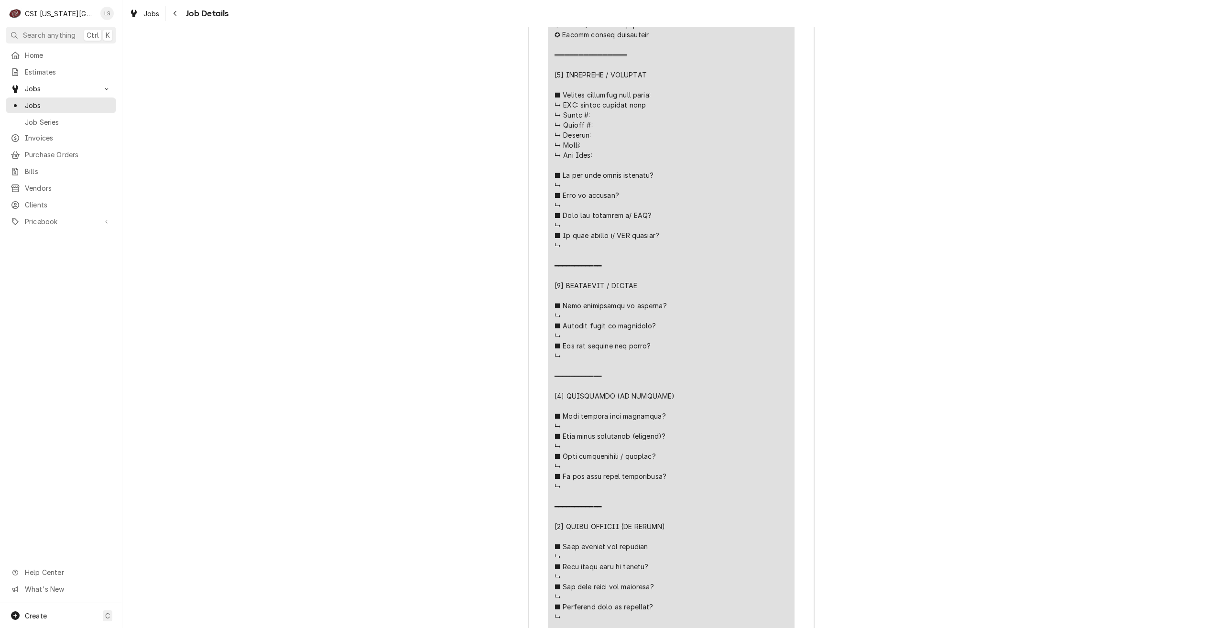
scroll to position [2575, 0]
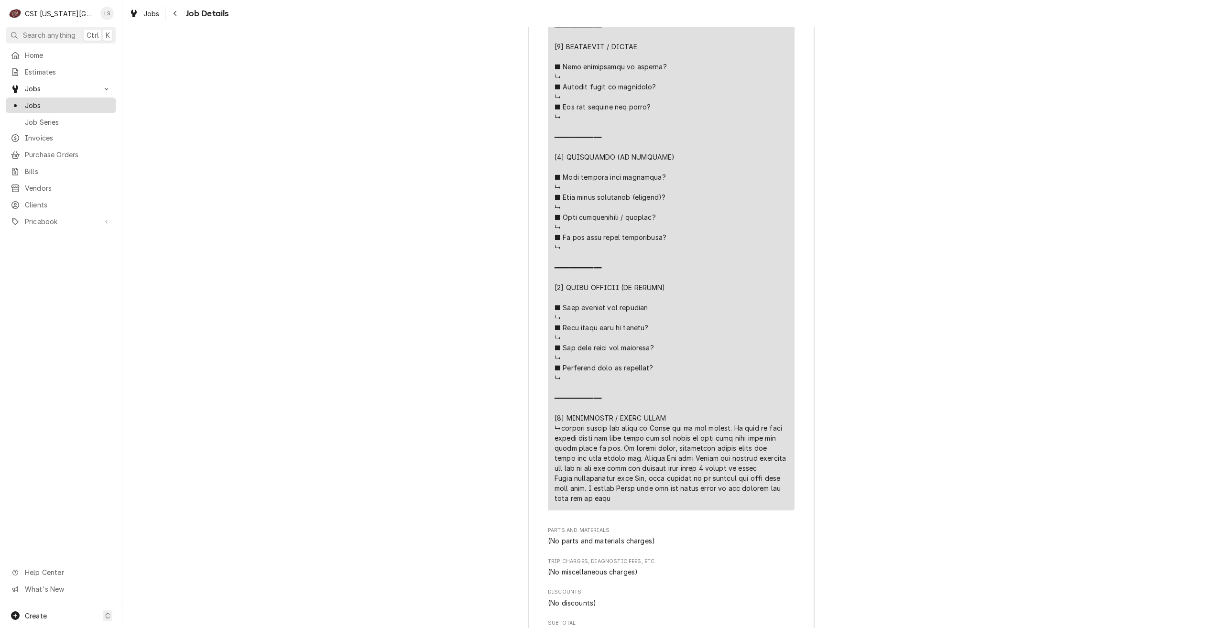
click at [96, 108] on div "Jobs" at bounding box center [61, 105] width 107 height 12
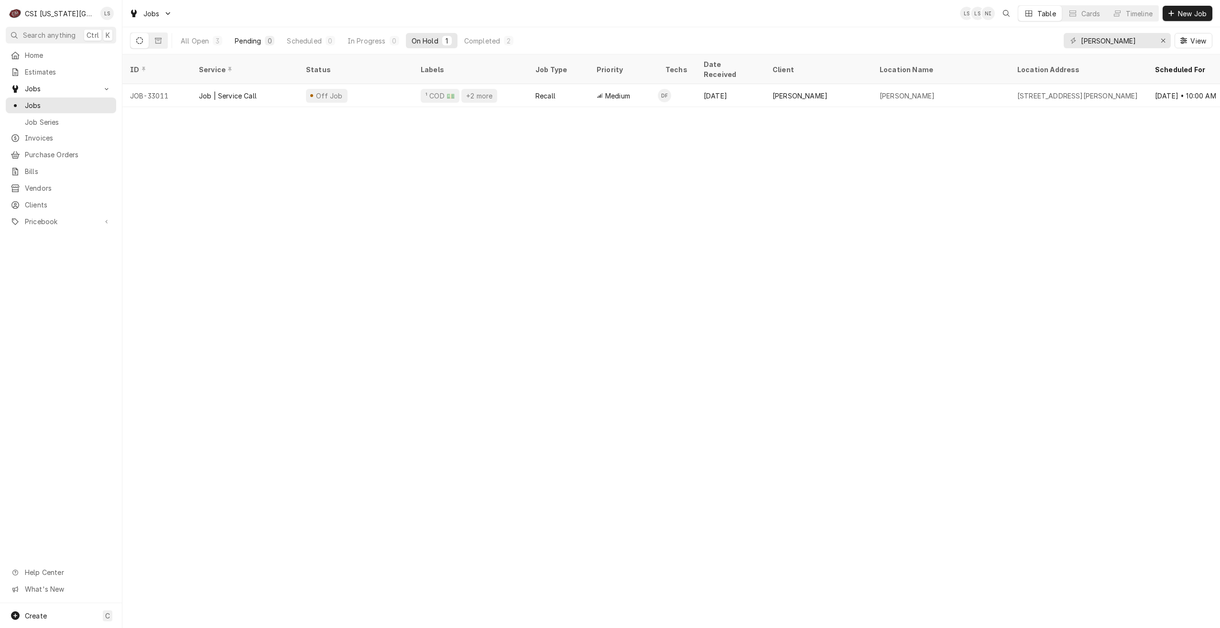
click at [257, 34] on button "Pending 0" at bounding box center [254, 40] width 51 height 15
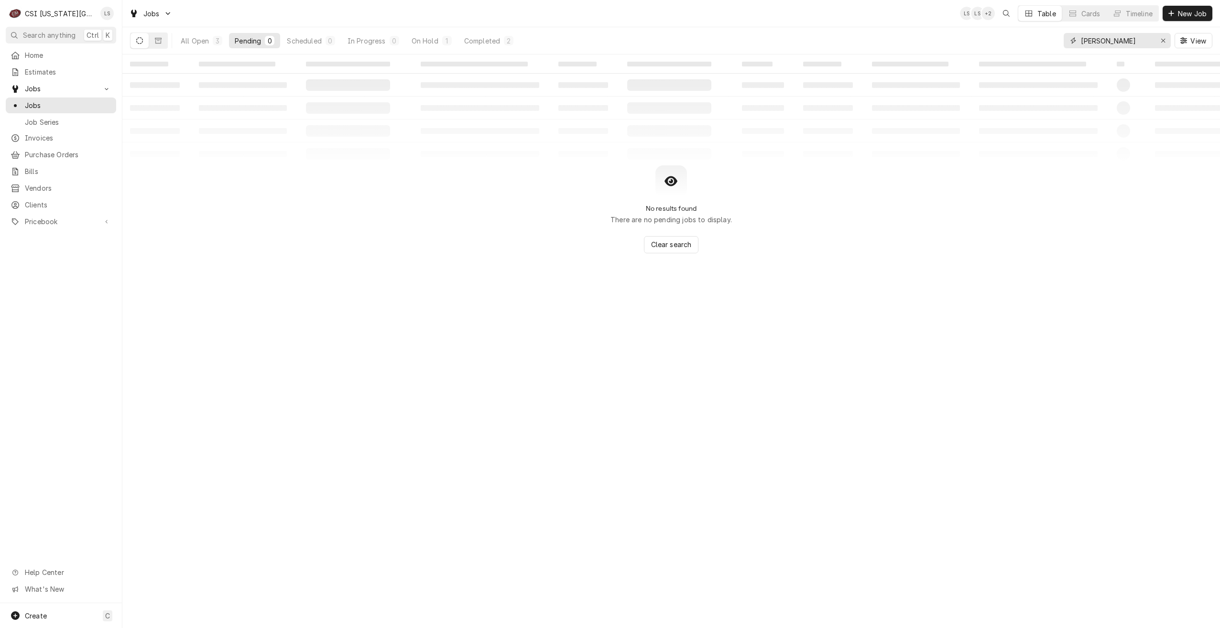
drag, startPoint x: 1129, startPoint y: 38, endPoint x: 1065, endPoint y: 38, distance: 64.0
click at [1065, 38] on div "[PERSON_NAME]" at bounding box center [1116, 40] width 107 height 15
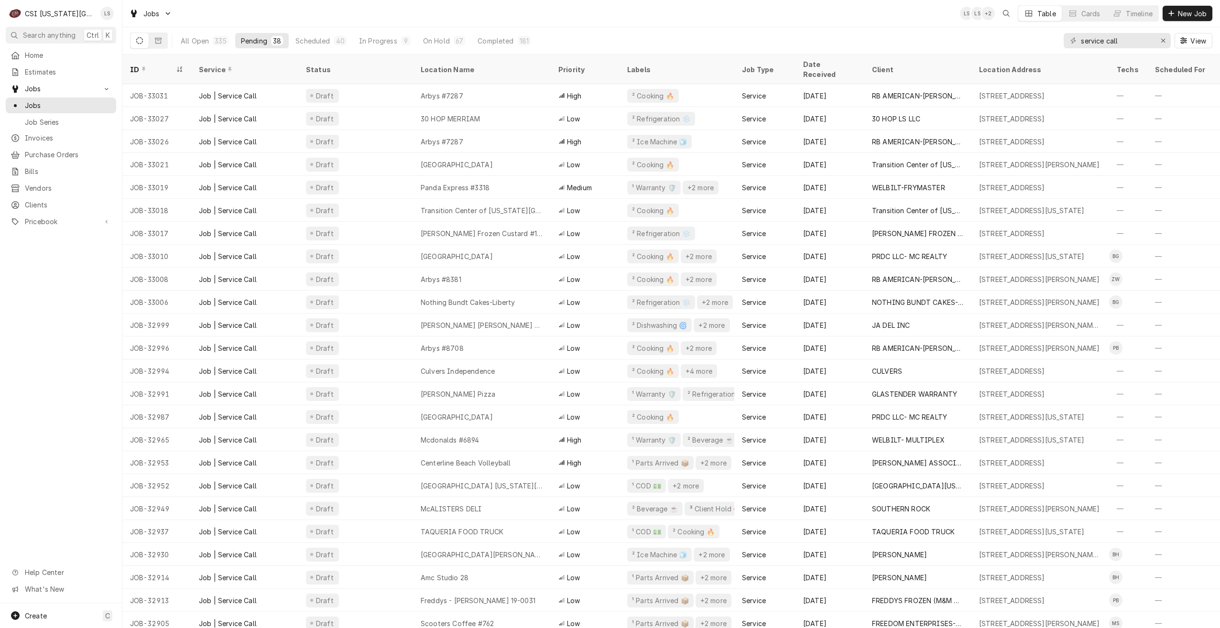
click at [796, 15] on div "Jobs LS LS + 2 Table Cards Timeline New Job" at bounding box center [670, 13] width 1097 height 27
click at [776, 30] on div "All Open 335 Pending 38 Scheduled 40 In Progress 9 On Hold 67 Completed 181 ser…" at bounding box center [671, 40] width 1082 height 27
click at [331, 16] on div "Jobs LS LS + 3 Table Cards Timeline New Job" at bounding box center [670, 13] width 1097 height 27
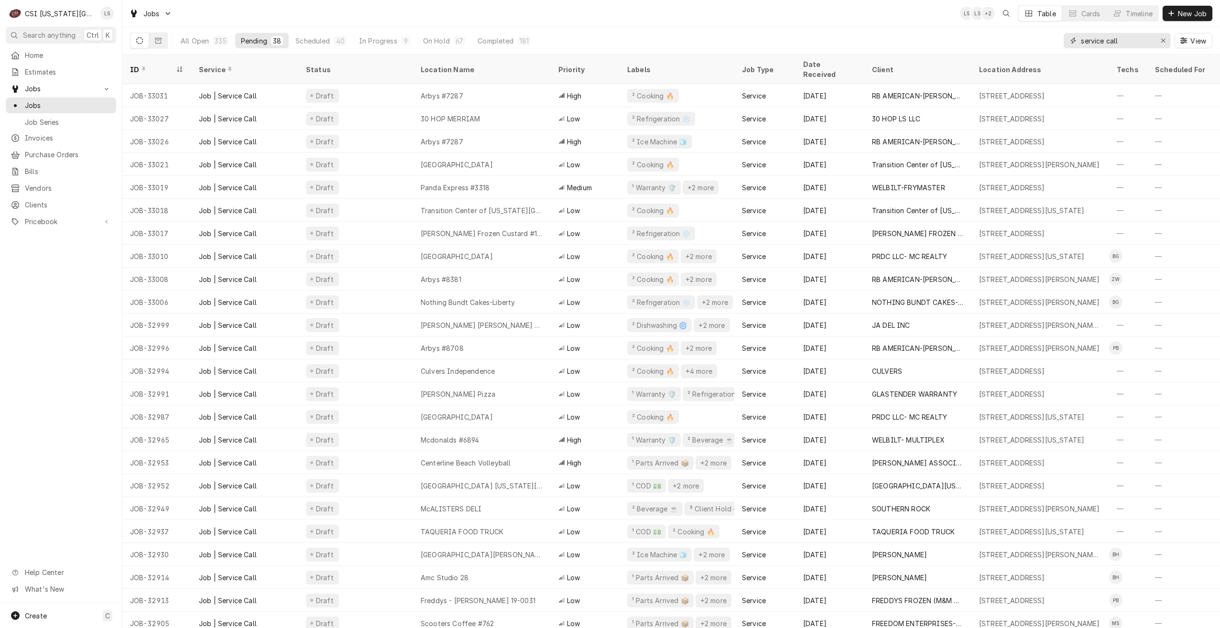
drag, startPoint x: 1128, startPoint y: 42, endPoint x: 1063, endPoint y: 41, distance: 64.5
click at [1063, 41] on div "service call" at bounding box center [1116, 40] width 107 height 15
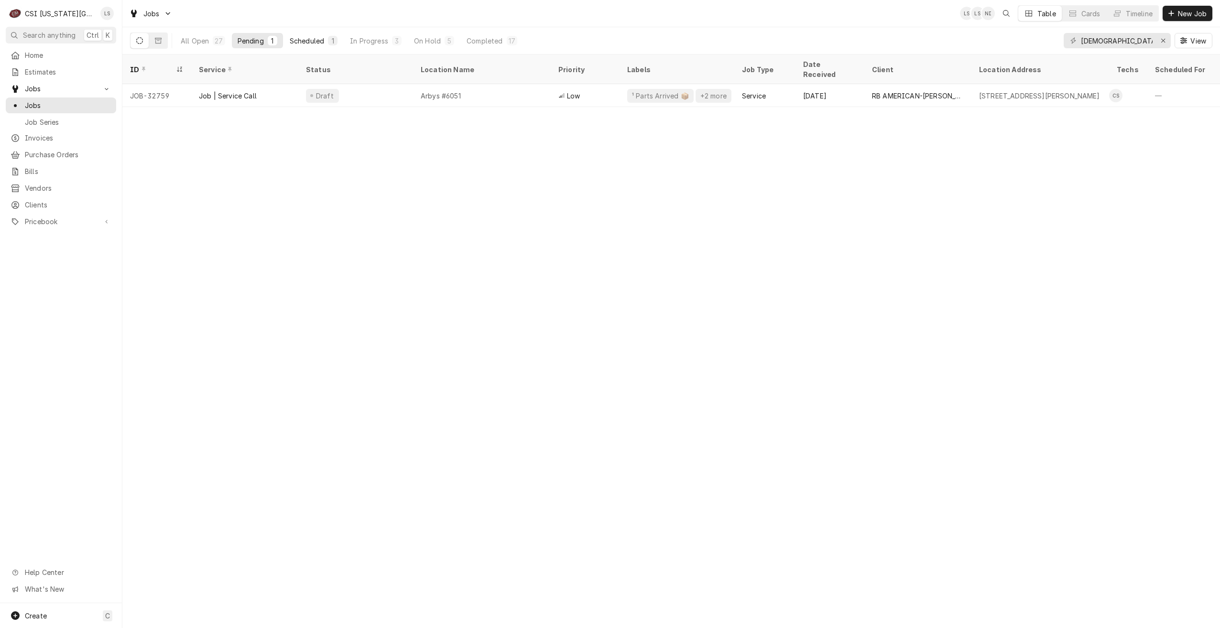
click at [322, 48] on button "Scheduled 1" at bounding box center [313, 40] width 59 height 15
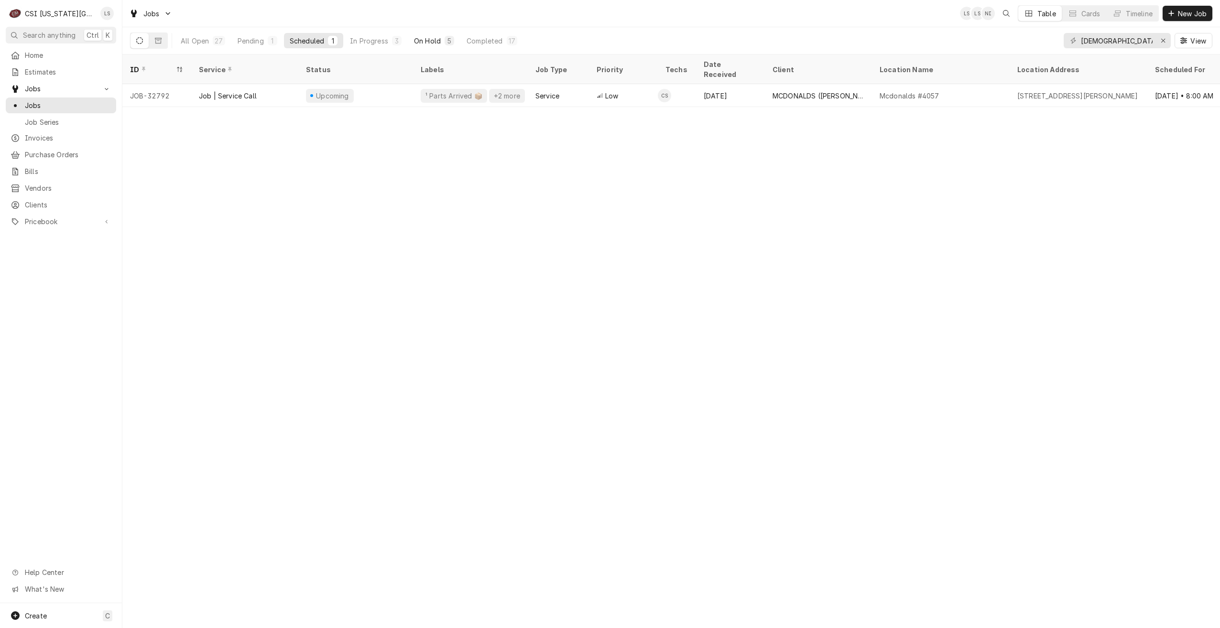
click at [415, 39] on div "On Hold" at bounding box center [427, 41] width 27 height 10
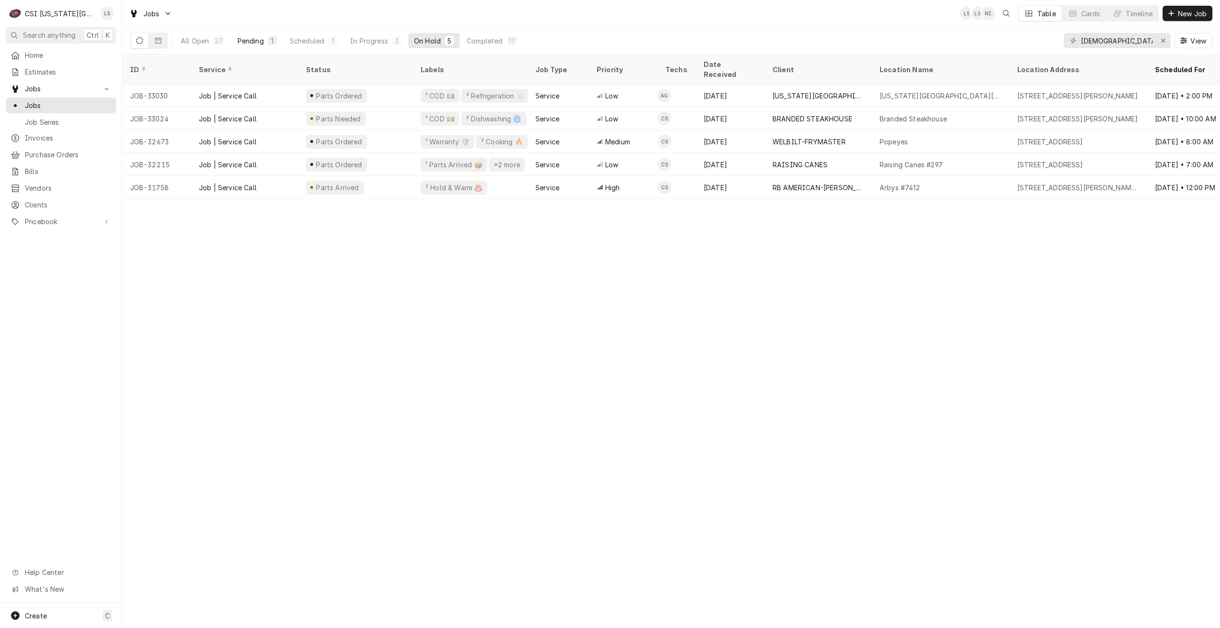
click at [257, 40] on div "Pending" at bounding box center [251, 41] width 26 height 10
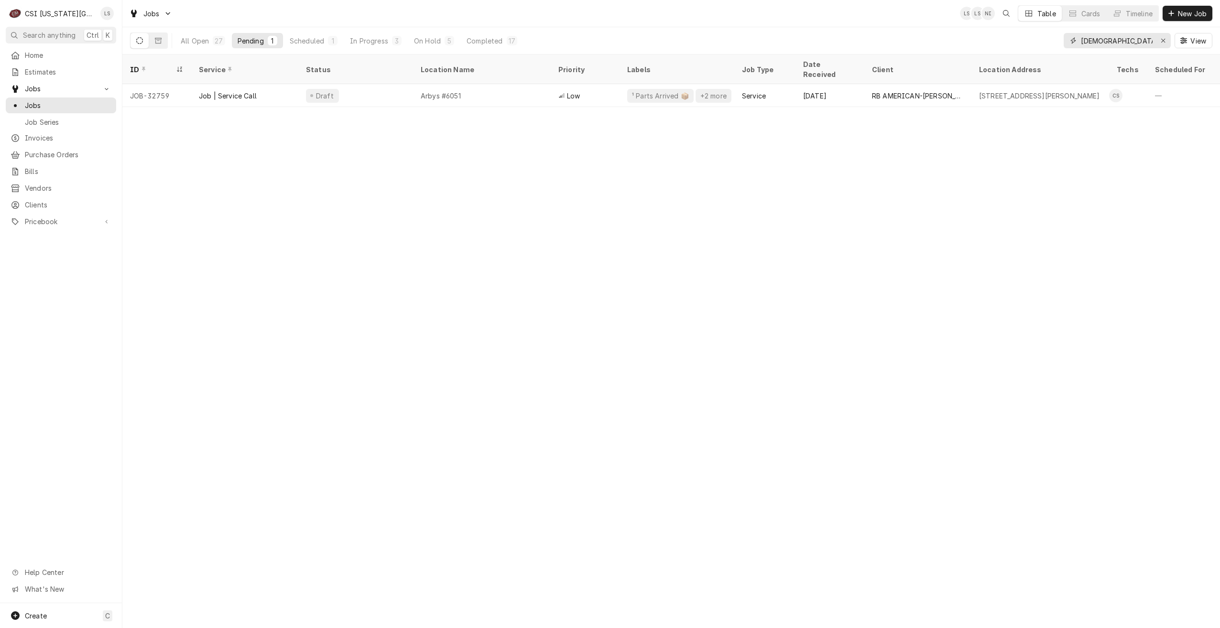
click at [1089, 39] on input "christian" at bounding box center [1117, 40] width 72 height 15
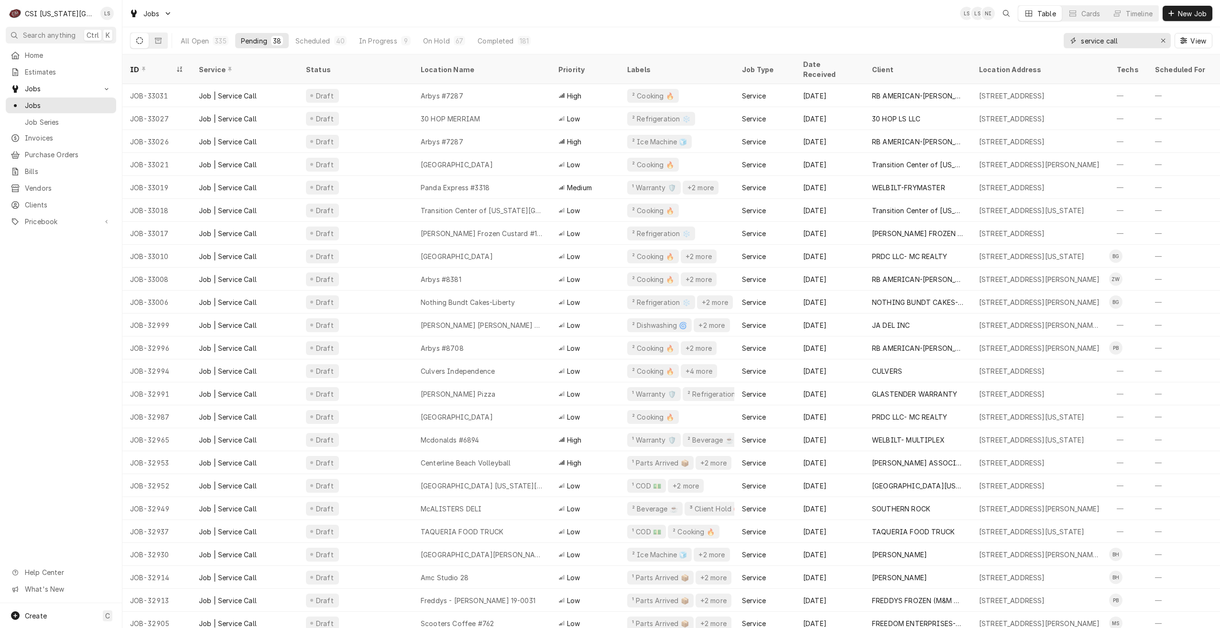
type input "service call"
click at [892, 38] on div "All Open 335 Pending 38 Scheduled 40 In Progress 9 On Hold 67 Completed 181 ser…" at bounding box center [671, 40] width 1082 height 27
click at [46, 200] on span "Clients" at bounding box center [68, 205] width 86 height 10
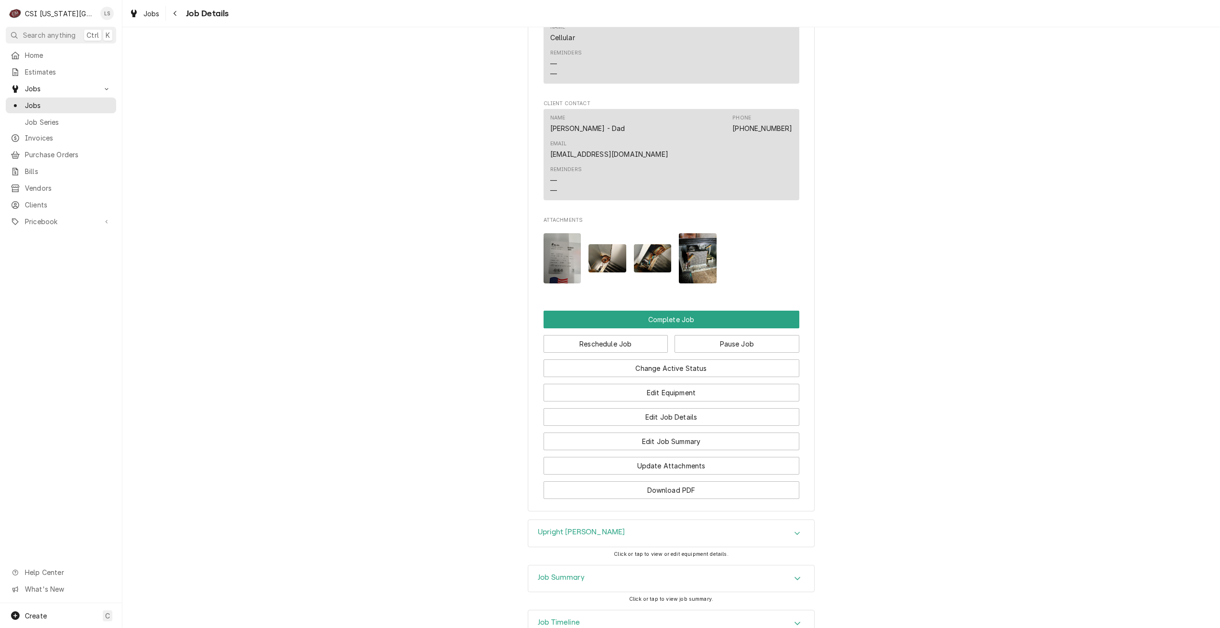
scroll to position [1204, 0]
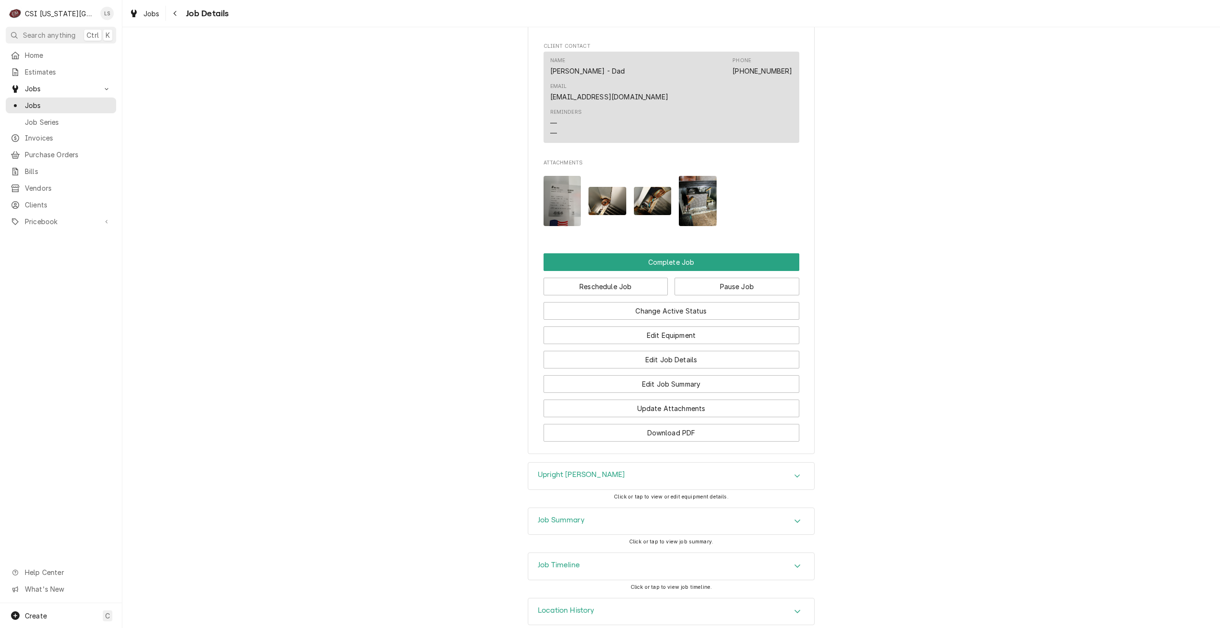
click at [696, 508] on div "Job Summary" at bounding box center [671, 521] width 286 height 27
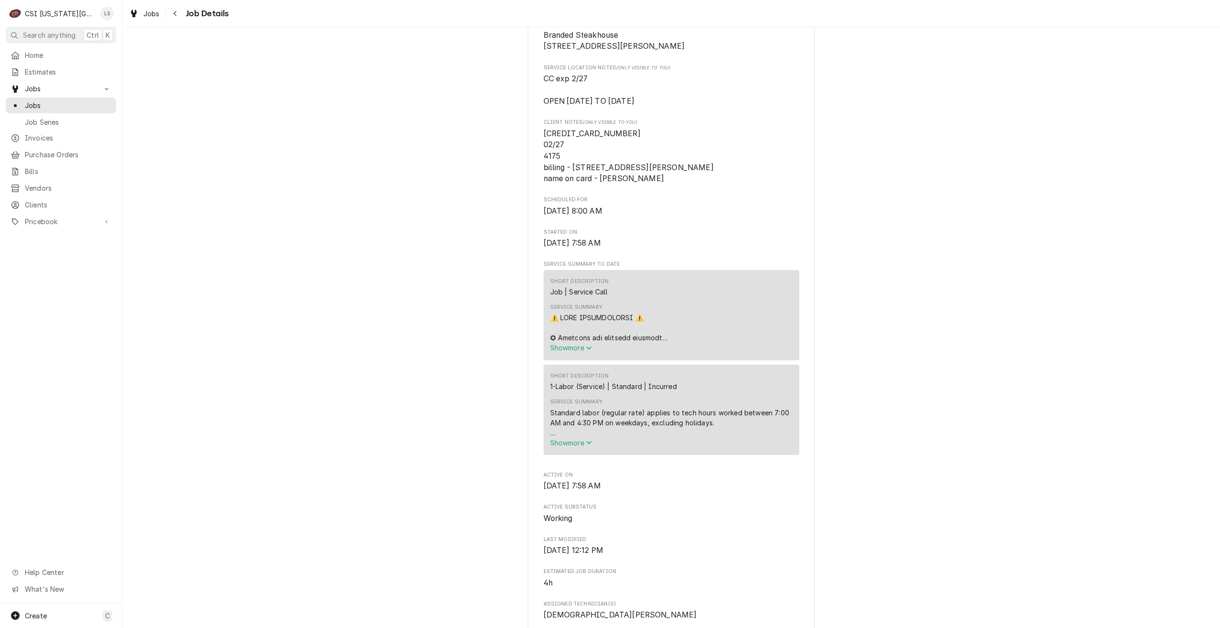
scroll to position [0, 0]
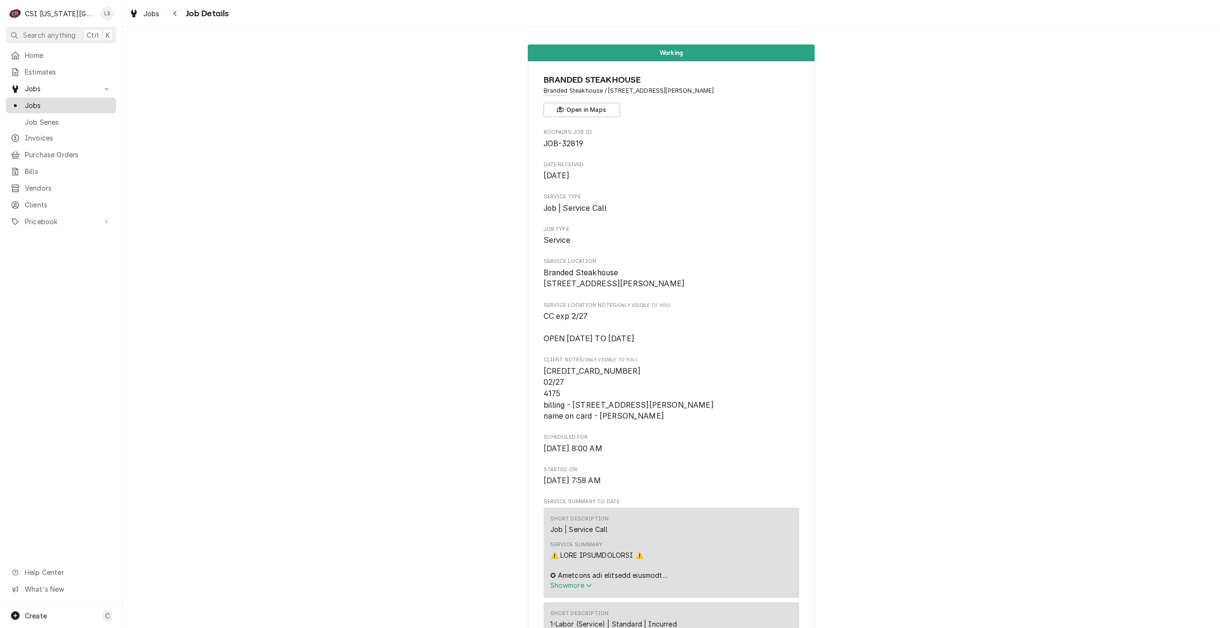
click at [98, 106] on span "Jobs" at bounding box center [68, 105] width 86 height 10
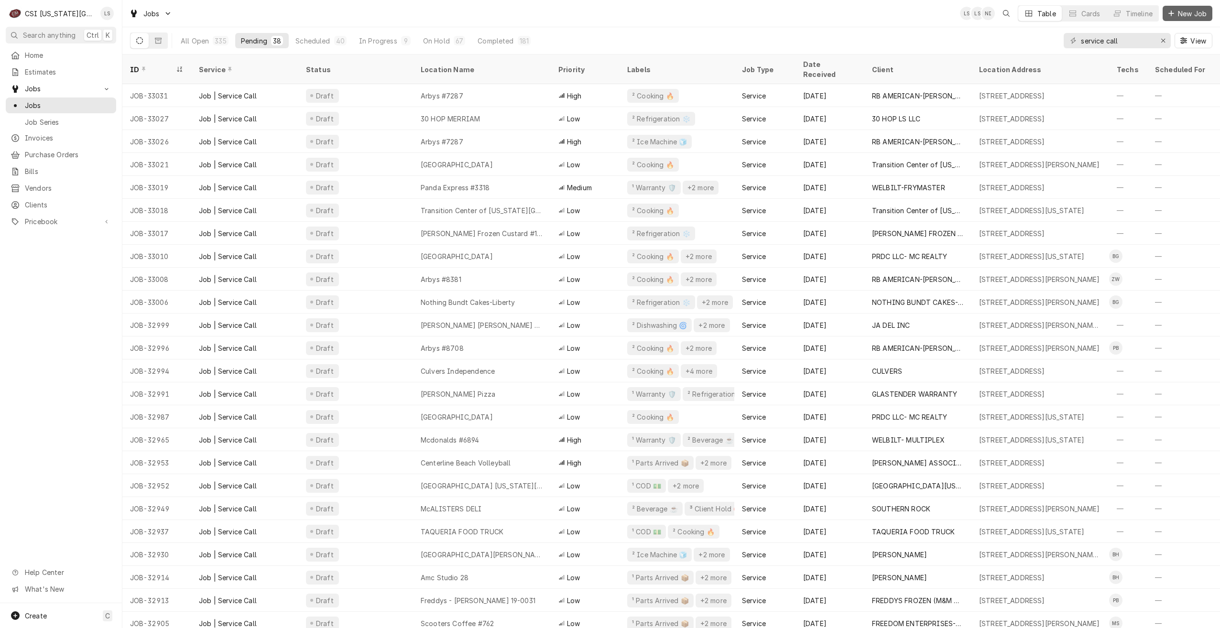
click at [1202, 20] on button "New Job" at bounding box center [1187, 13] width 50 height 15
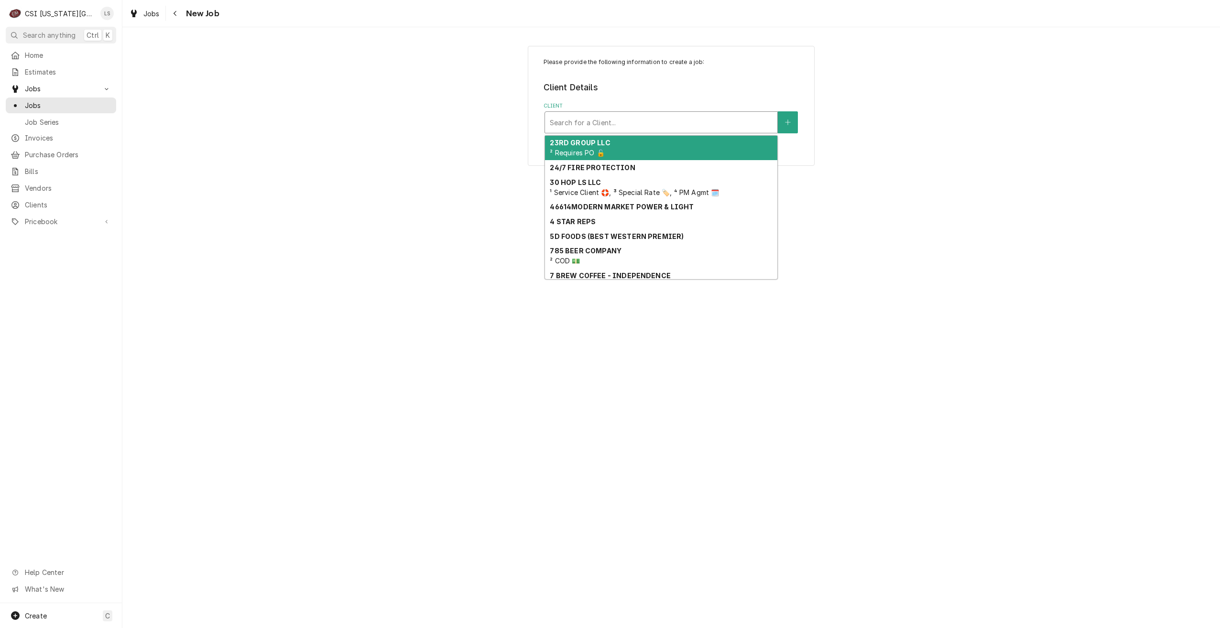
click at [705, 129] on div "Client" at bounding box center [661, 122] width 223 height 17
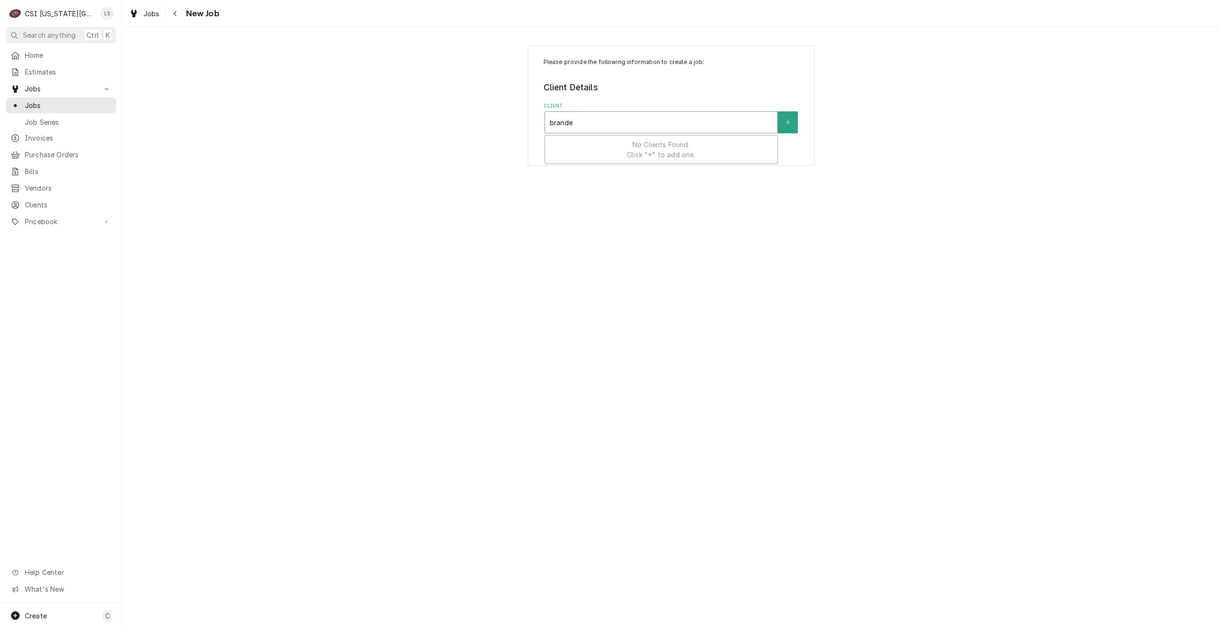
type input "branded"
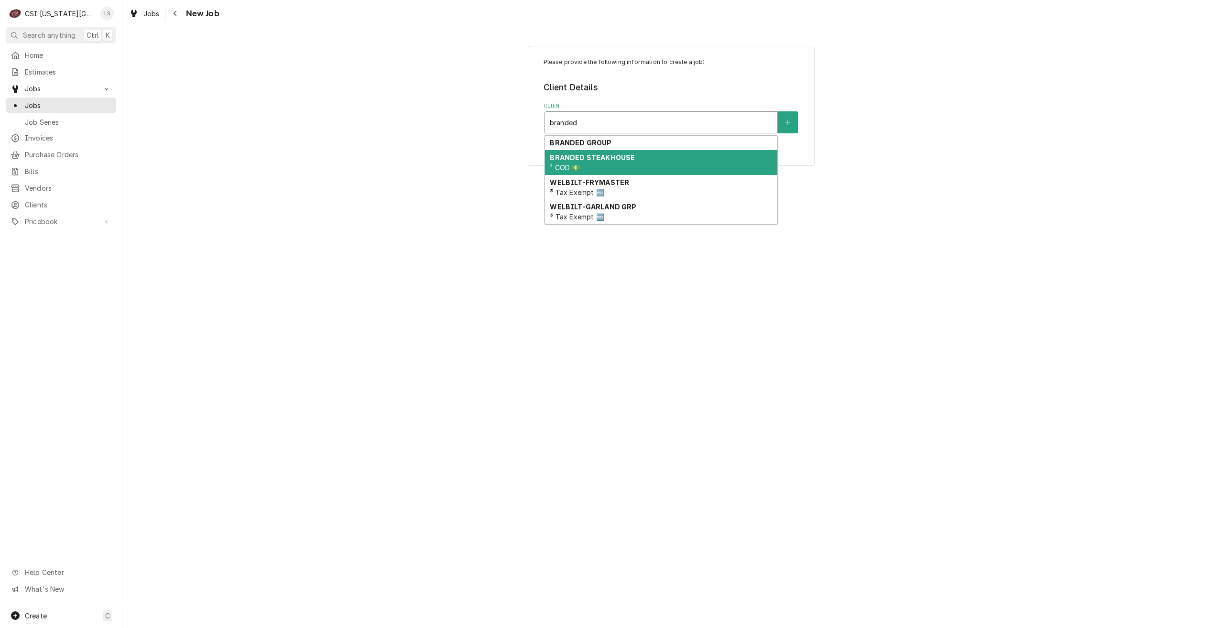
click at [663, 154] on div "BRANDED STEAKHOUSE ² COD 💵" at bounding box center [661, 162] width 232 height 25
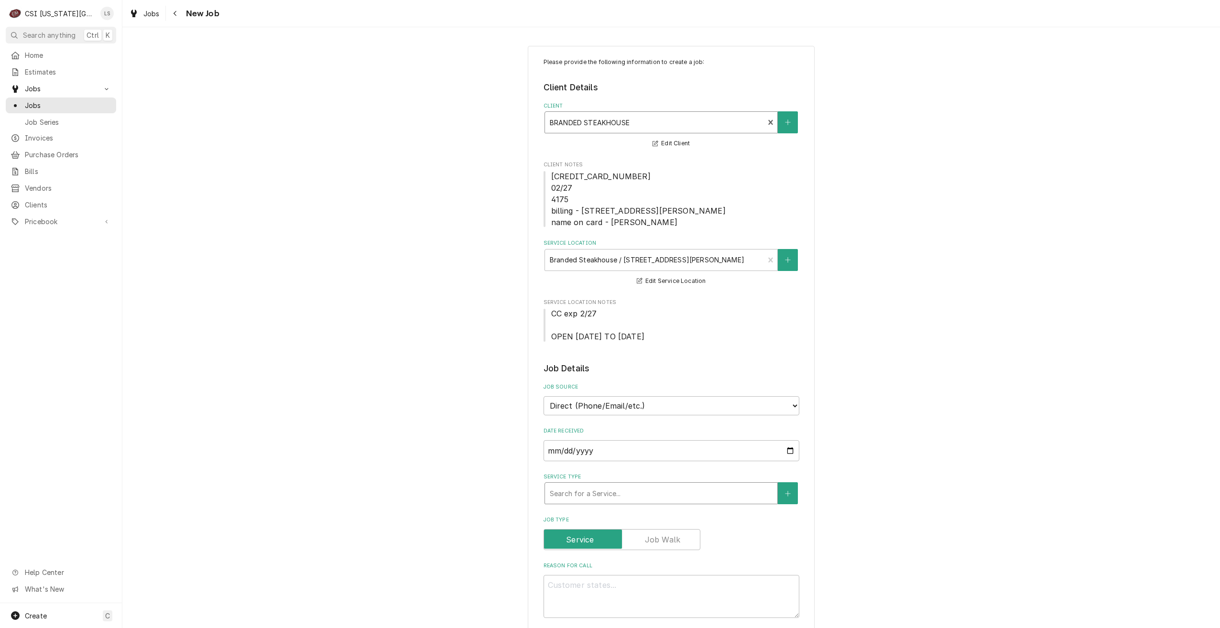
click at [670, 491] on div "Service Type" at bounding box center [661, 493] width 223 height 17
type textarea "x"
type input "s"
type textarea "x"
type input "se"
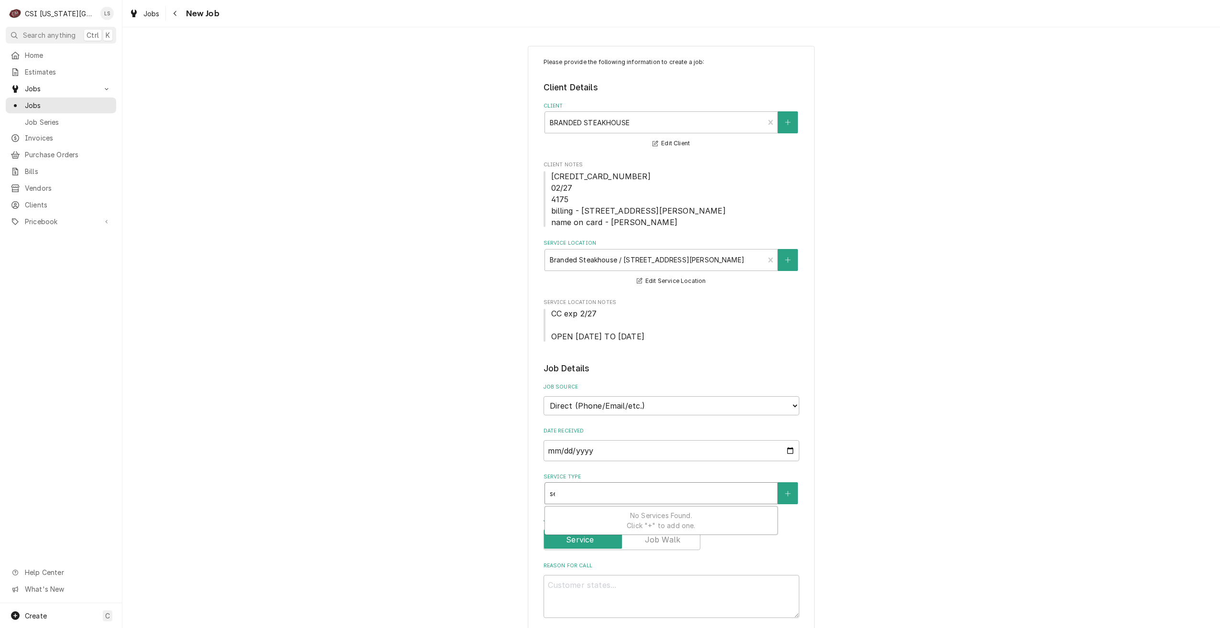
type textarea "x"
type input "ser"
type textarea "x"
type input "serv"
type textarea "x"
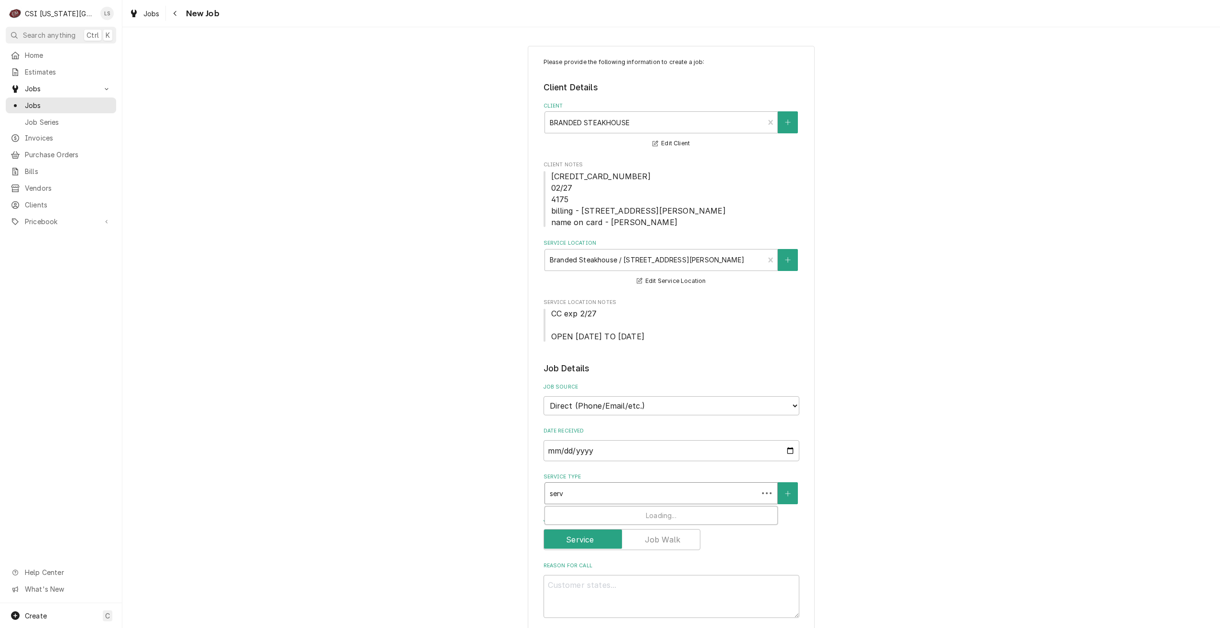
type input "servi"
type textarea "x"
type input "servie"
type textarea "x"
type input "servie"
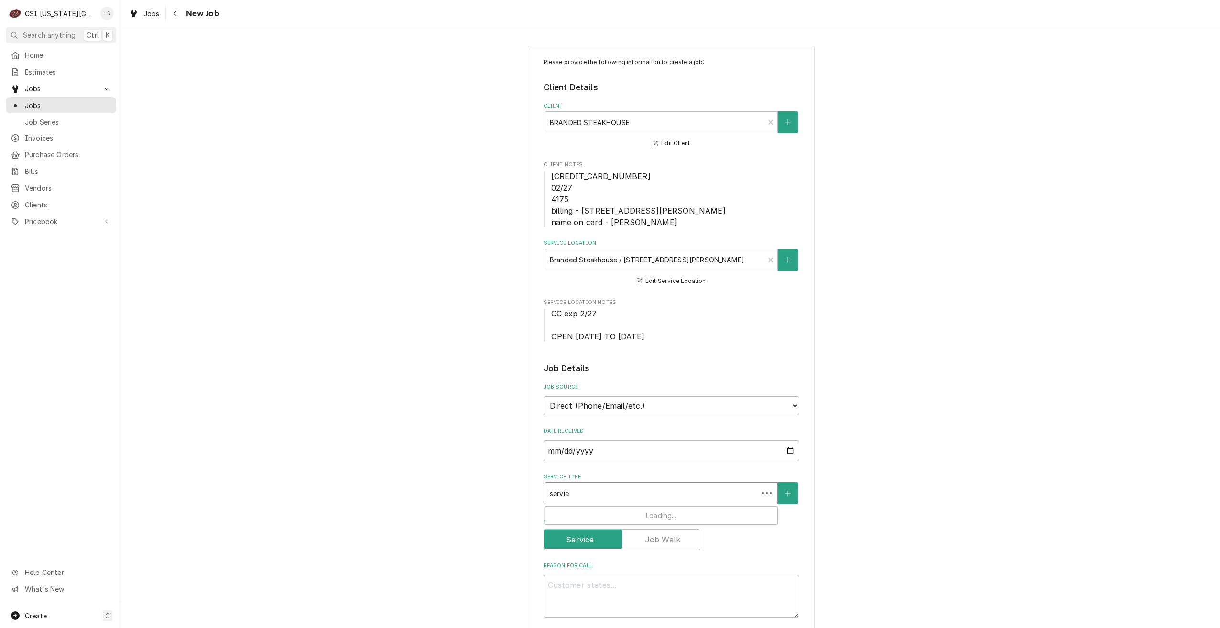
type textarea "x"
type input "servie"
type textarea "x"
type input "servi"
type textarea "x"
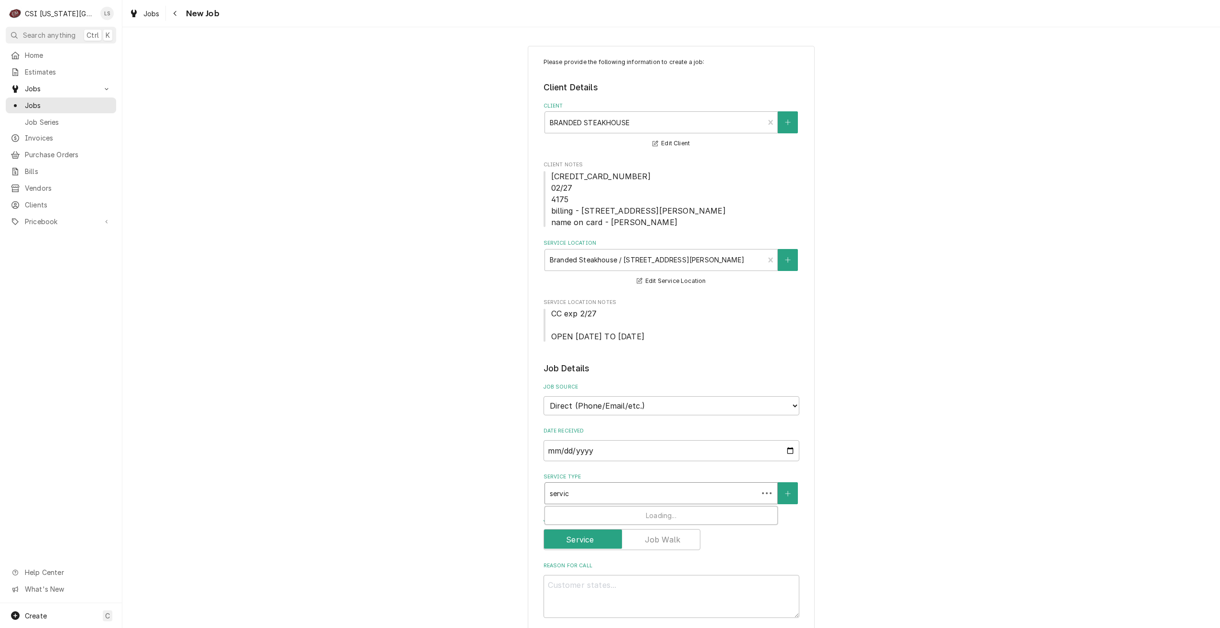
type input "service"
type textarea "x"
type input "service"
type textarea "x"
type input "service c"
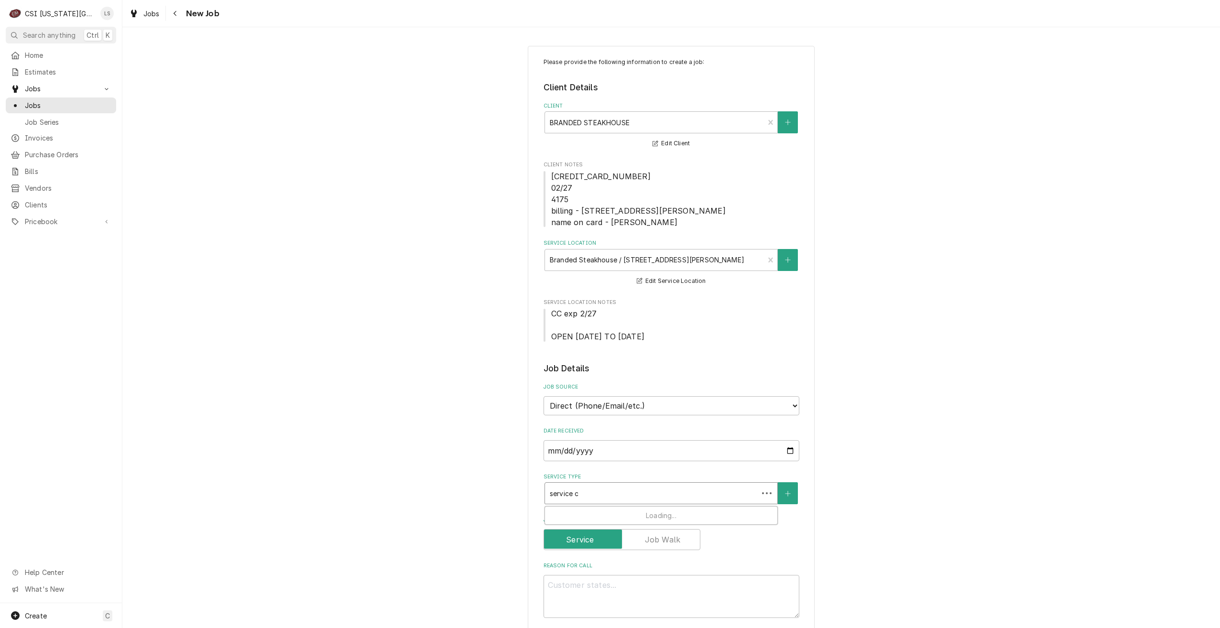
type textarea "x"
type input "service ca"
type textarea "x"
type input "service cal"
type textarea "x"
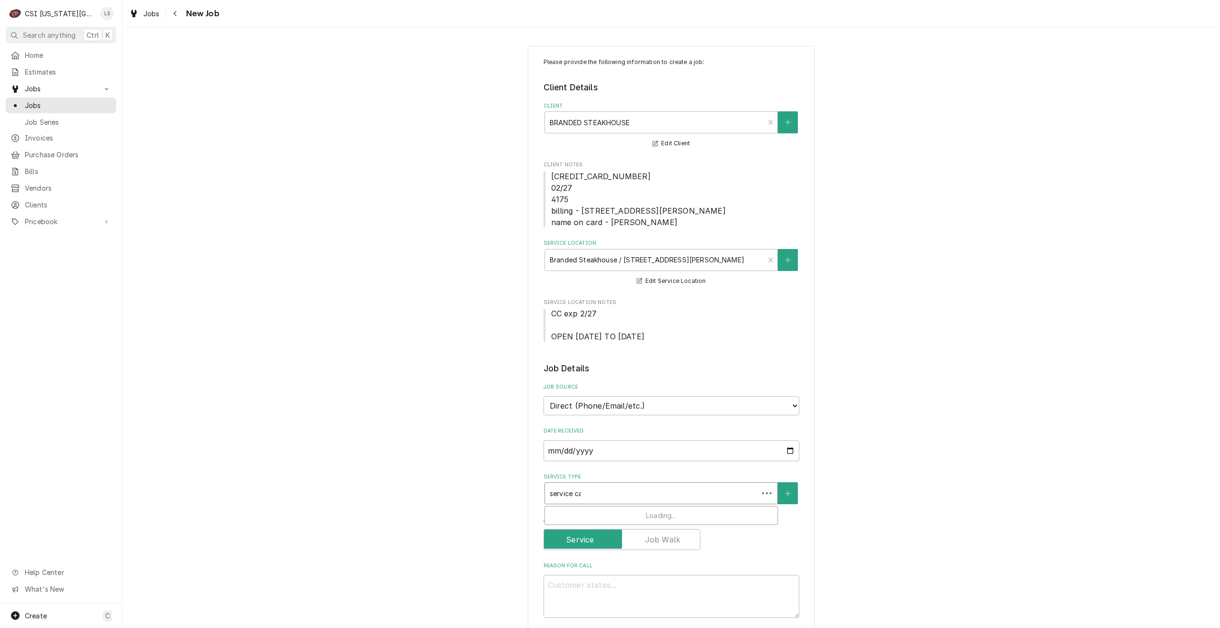
type input "service call"
drag, startPoint x: 671, startPoint y: 516, endPoint x: 678, endPoint y: 516, distance: 6.7
click at [671, 516] on div "Job | Service Call ¹ Service Type 🛠️" at bounding box center [661, 519] width 232 height 25
type textarea "x"
click at [678, 549] on input "Job Type" at bounding box center [622, 555] width 148 height 21
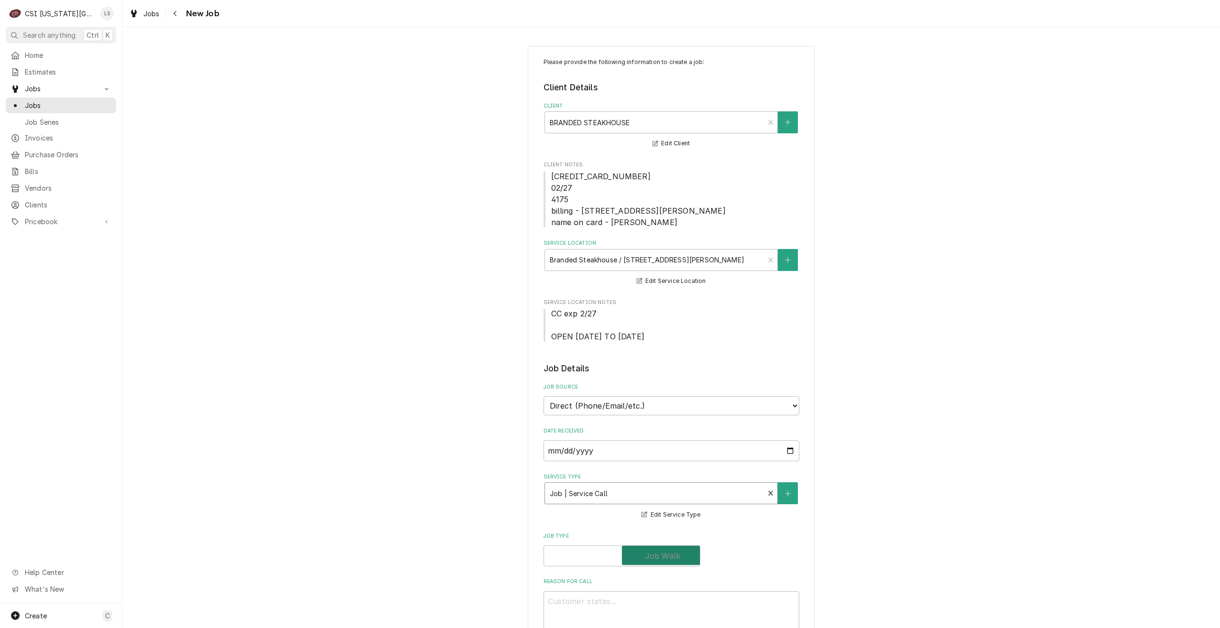
checkbox input "true"
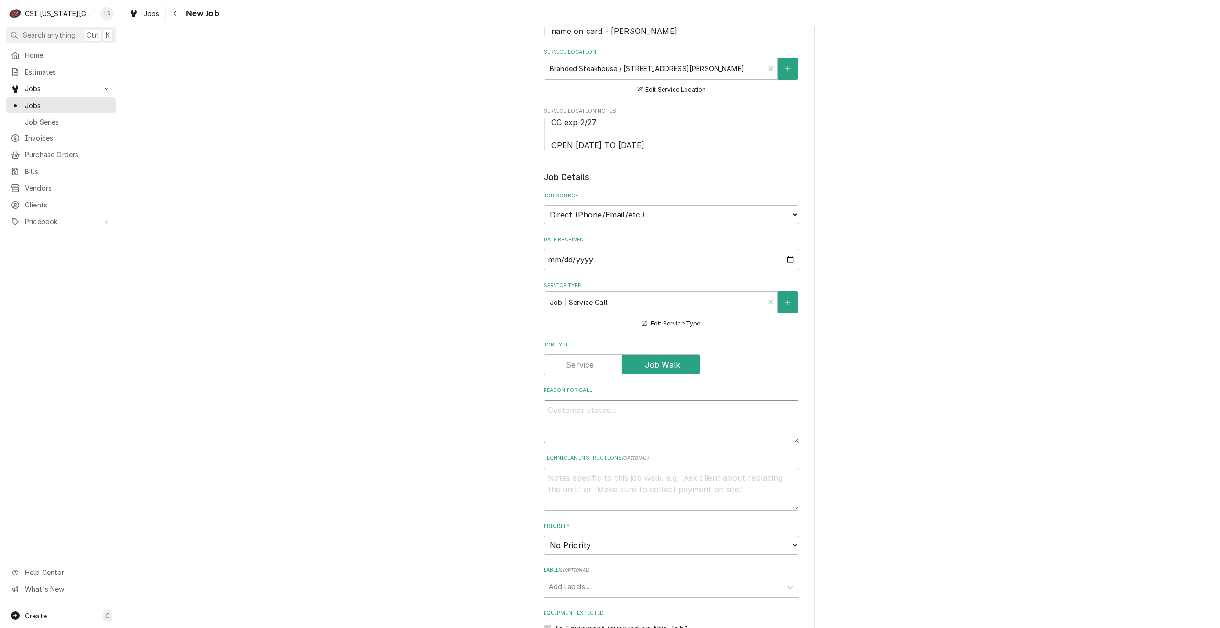
click at [625, 410] on textarea "Reason For Call" at bounding box center [671, 421] width 256 height 43
type textarea "x"
type textarea "D"
type textarea "x"
type textarea "Di"
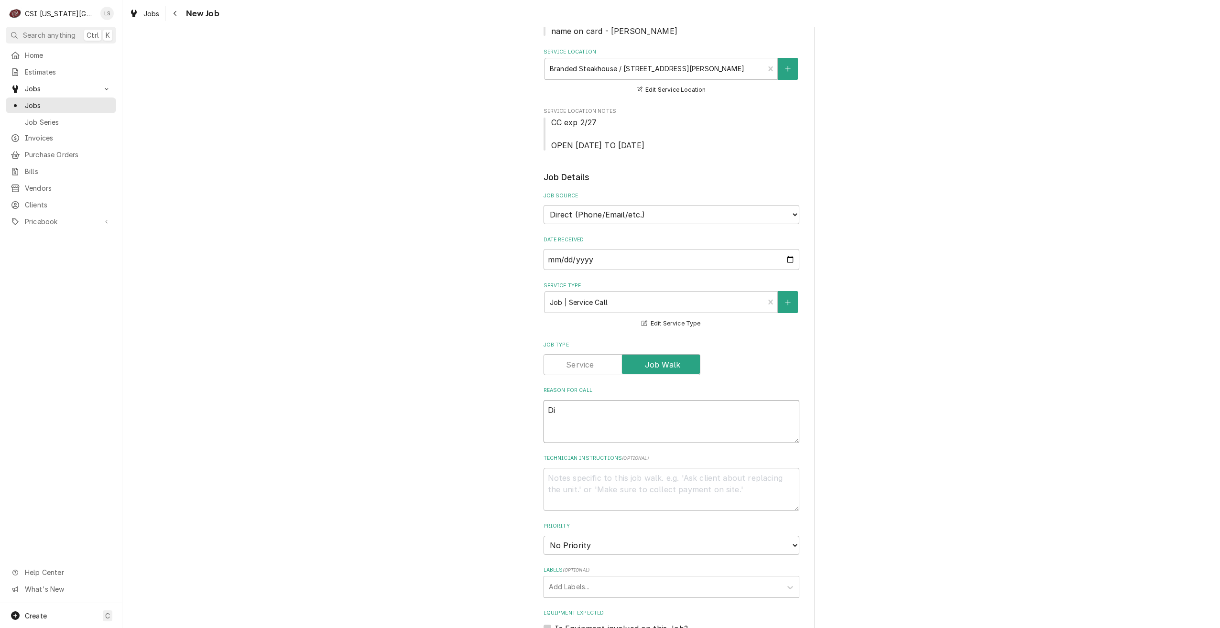
type textarea "x"
type textarea "Dis"
type textarea "x"
type textarea "Disp"
type textarea "x"
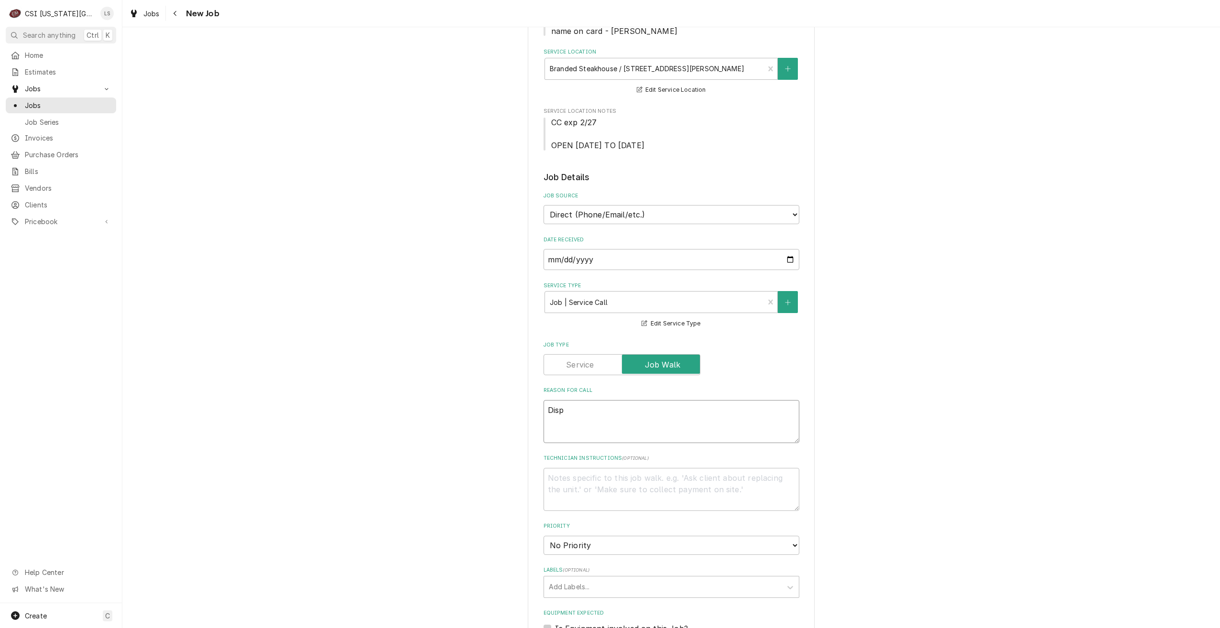
type textarea "Dispa"
type textarea "x"
type textarea "Dispat"
type textarea "x"
type textarea "Dispatc"
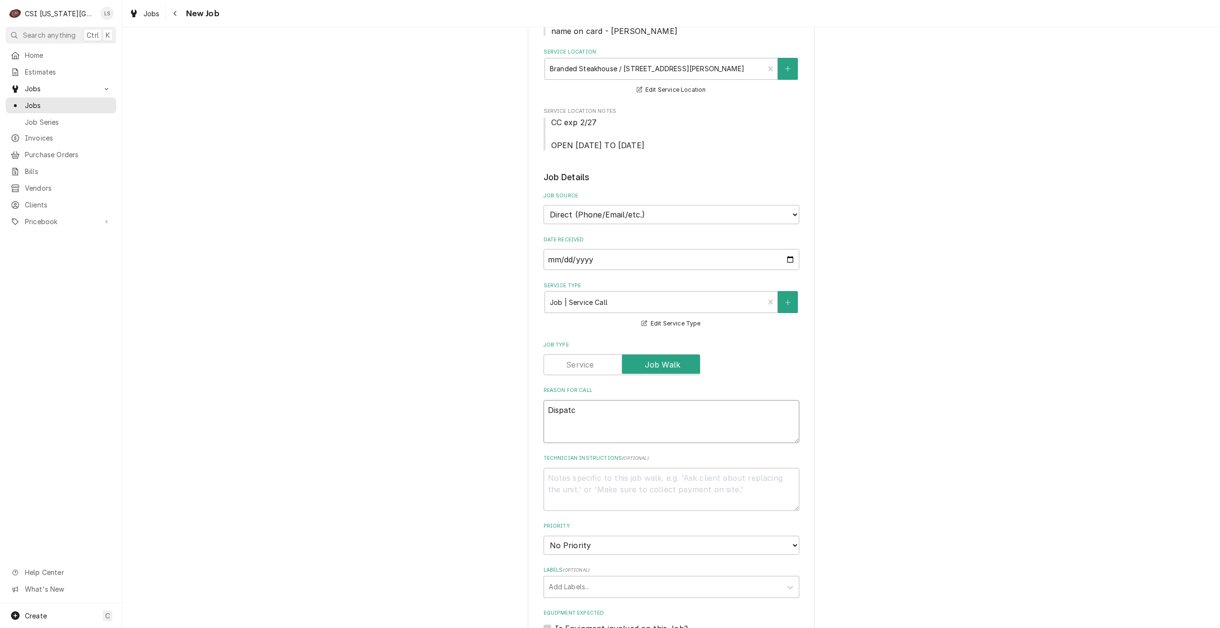
type textarea "x"
type textarea "Dispatch"
type textarea "x"
type textarea "Dispatch to"
type textarea "x"
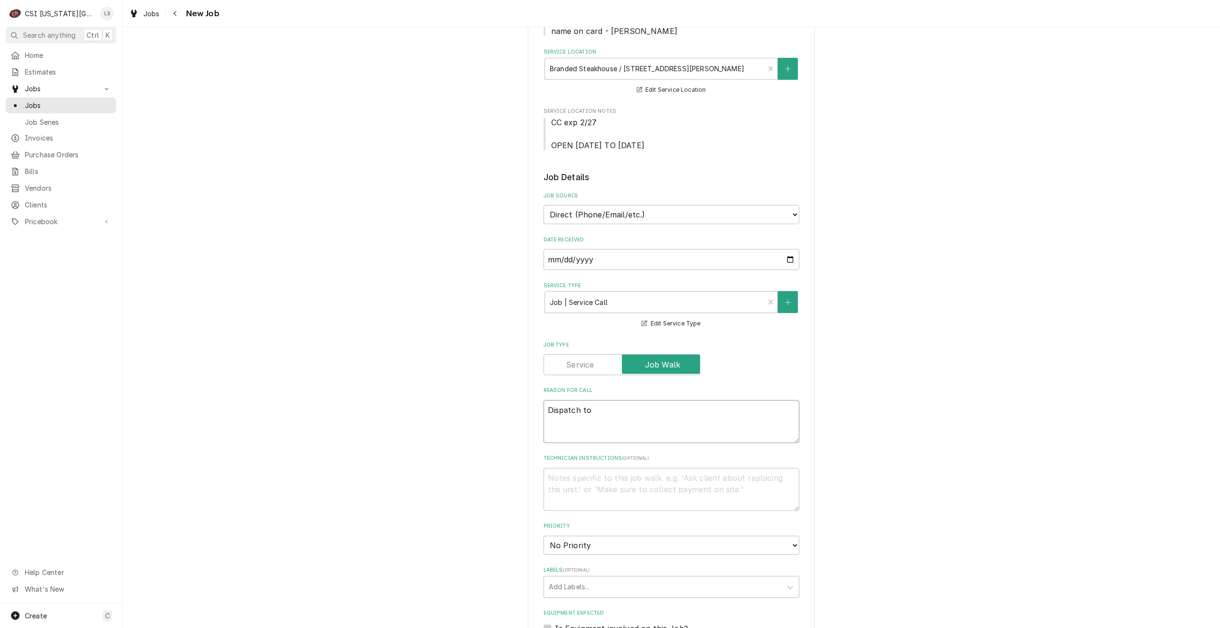
type textarea "Dispatch to"
type textarea "x"
type textarea "Dispatch to q"
type textarea "x"
type textarea "Dispatch to qu"
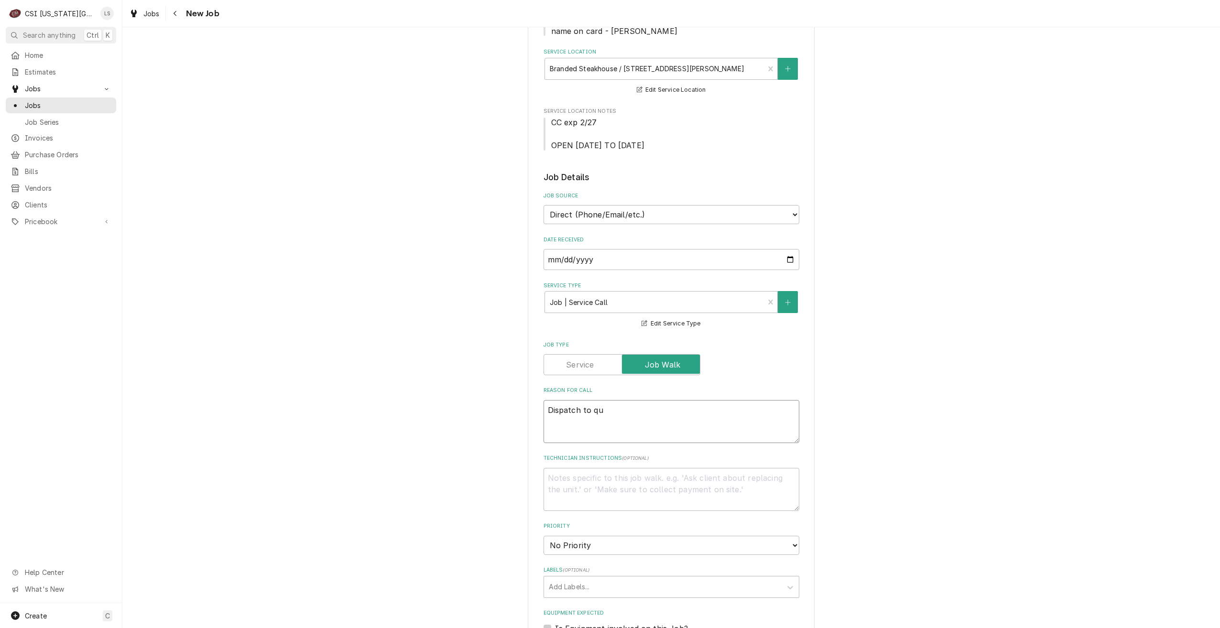
type textarea "x"
type textarea "Dispatch to quo"
type textarea "x"
type textarea "Dispatch to quot"
type textarea "x"
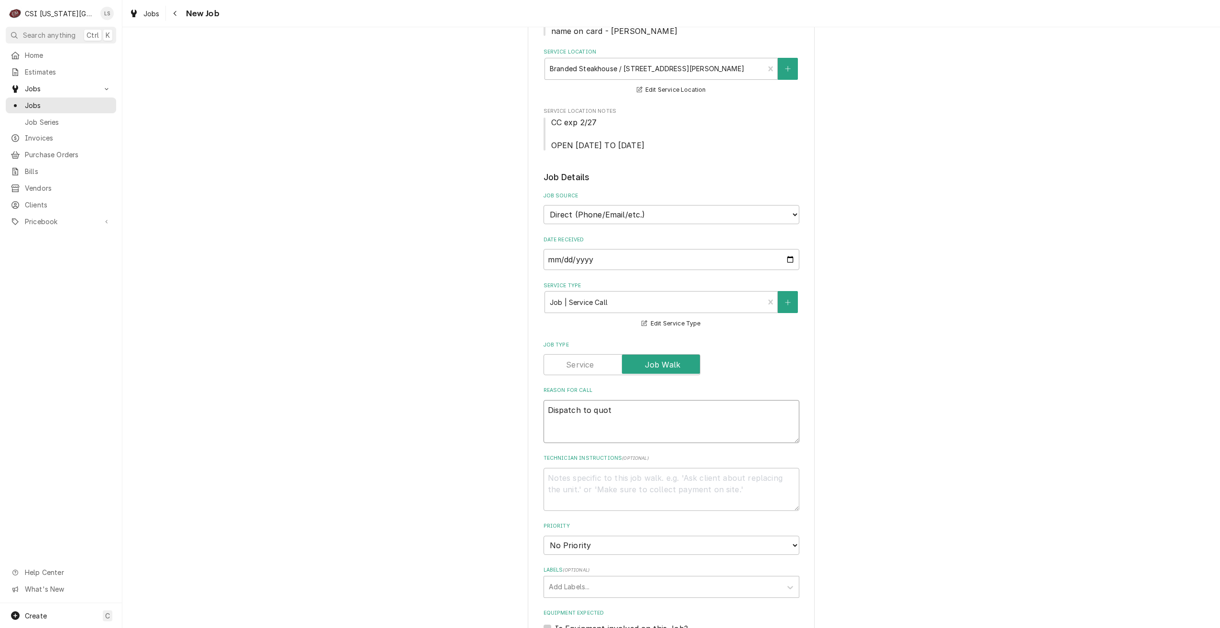
type textarea "Dispatch to quote"
type textarea "x"
type textarea "Dispatch to quote"
type textarea "x"
type textarea "Dispatch to quote r"
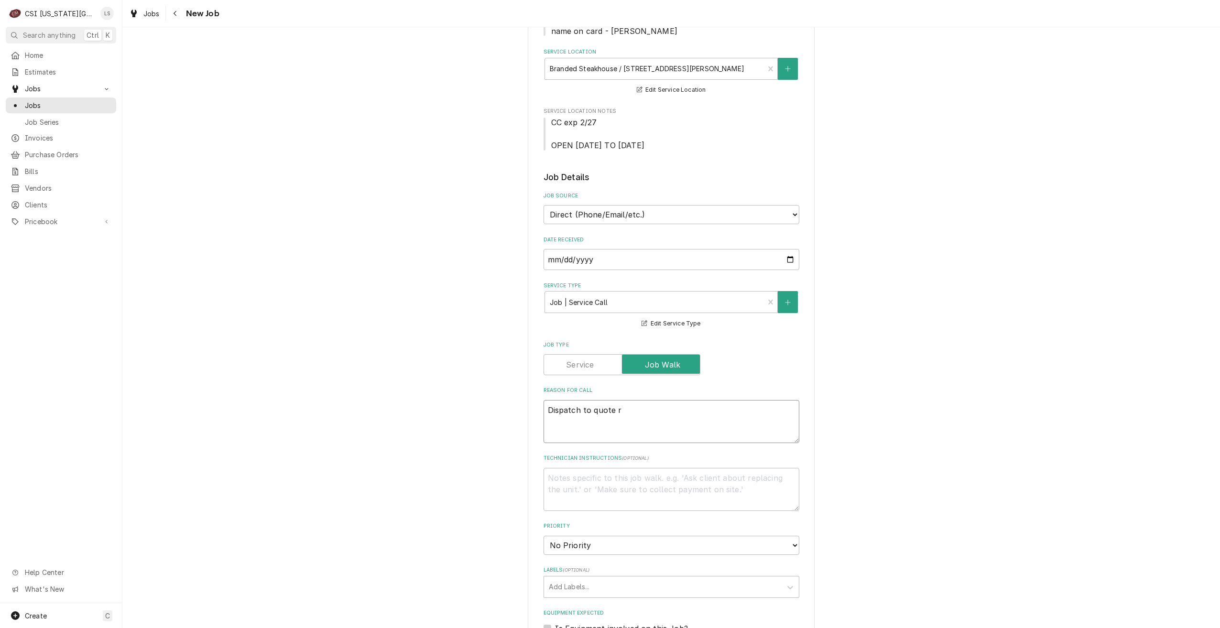
type textarea "x"
type textarea "Dispatch to quote re"
type textarea "x"
type textarea "Dispatch to quote rep"
type textarea "x"
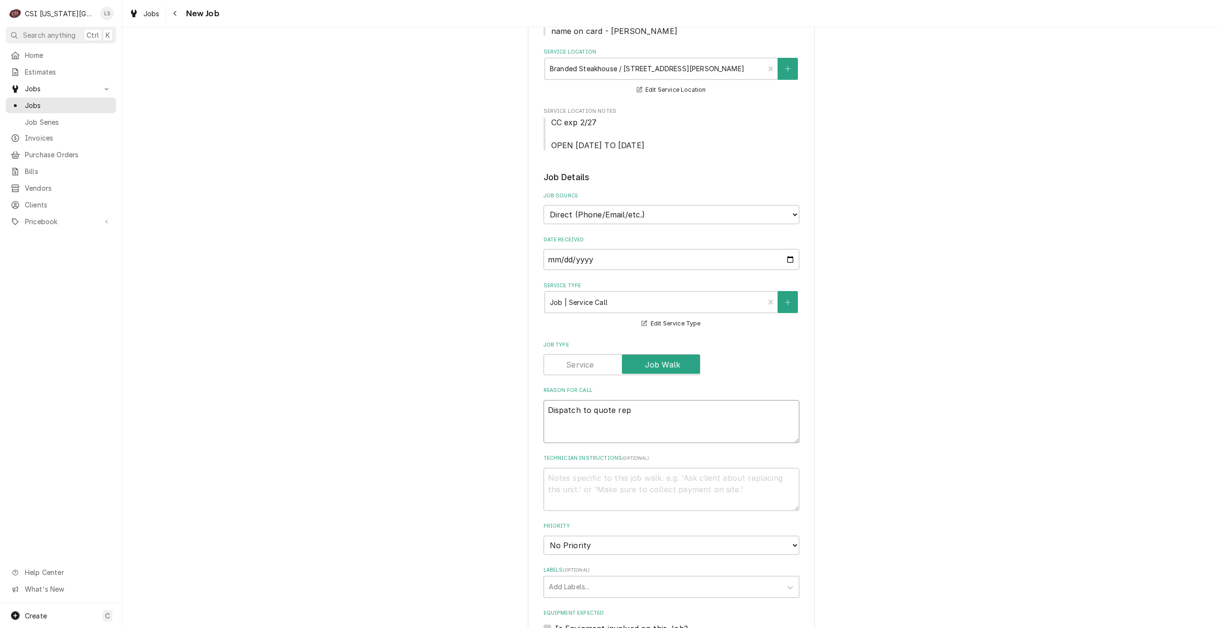
type textarea "Dispatch to quote repa"
type textarea "x"
type textarea "Dispatch to quote repair"
type textarea "x"
type textarea "Dispatch to quote repairs"
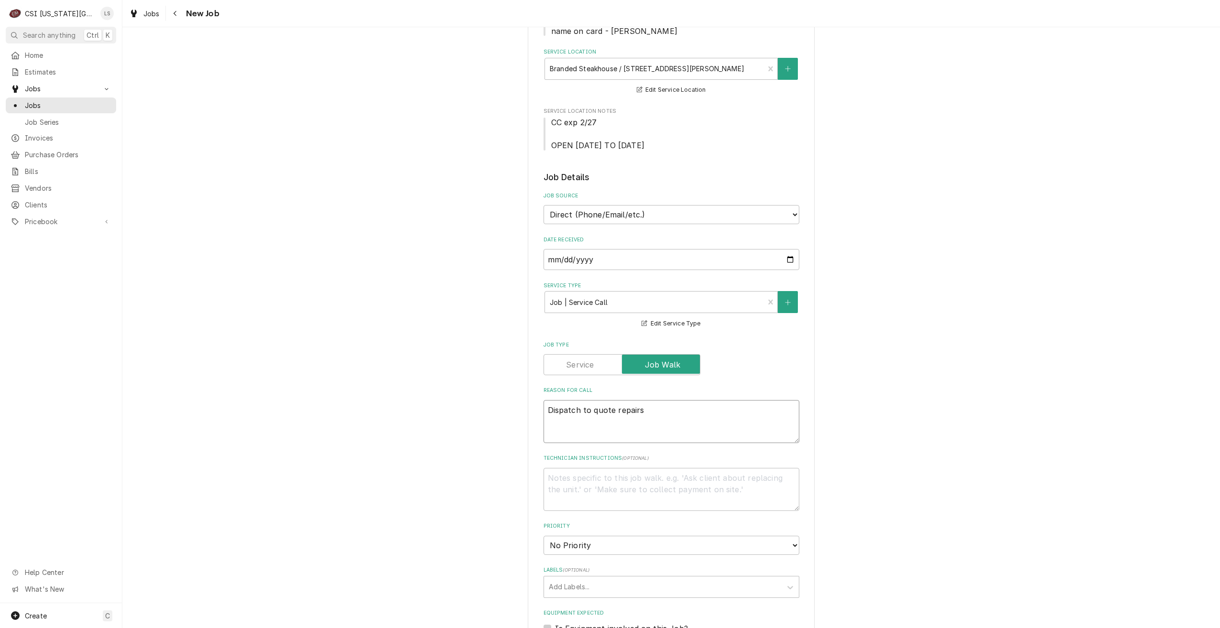
type textarea "x"
type textarea "Dispatch to quote repairs"
click at [888, 393] on div "Please provide the following information to create a job: Client Details Client…" at bounding box center [670, 485] width 1097 height 1278
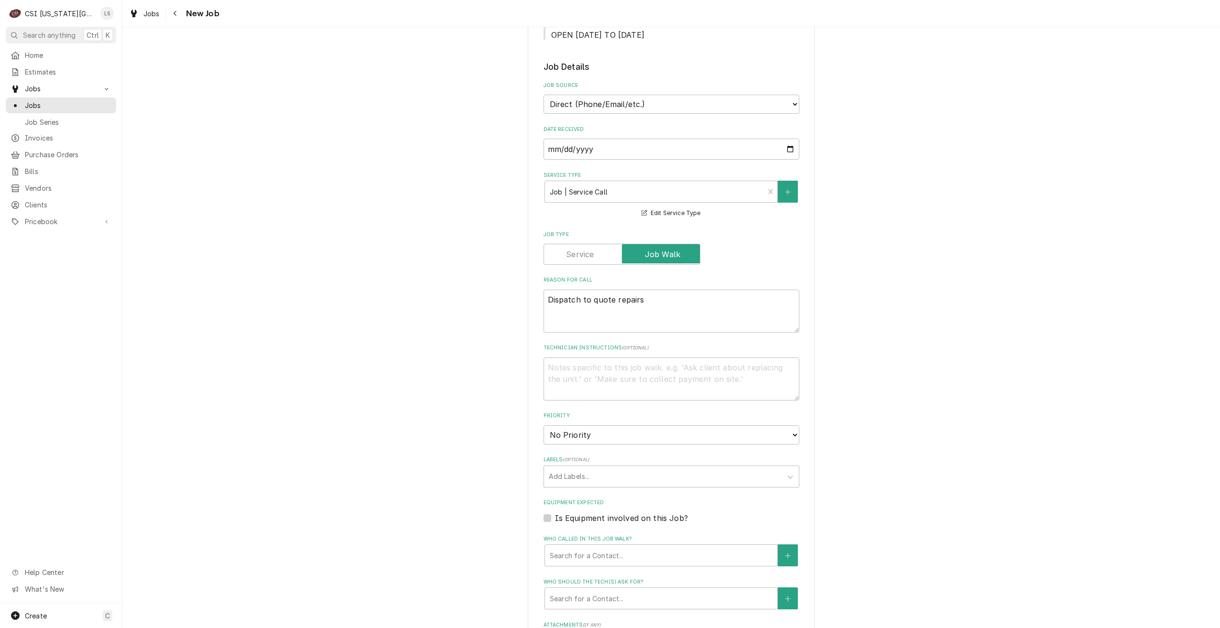
scroll to position [430, 0]
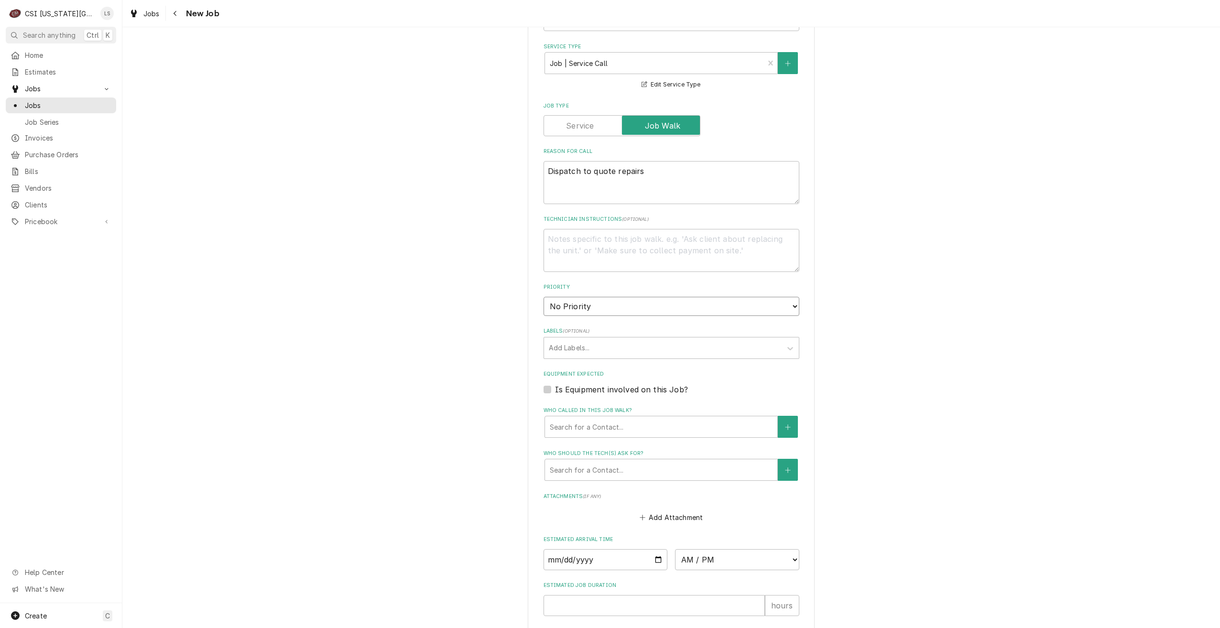
drag, startPoint x: 676, startPoint y: 301, endPoint x: 672, endPoint y: 309, distance: 8.5
click at [676, 301] on select "No Priority Urgent High Medium Low" at bounding box center [671, 306] width 256 height 19
select select "4"
click at [543, 297] on select "No Priority Urgent High Medium Low" at bounding box center [671, 306] width 256 height 19
type textarea "x"
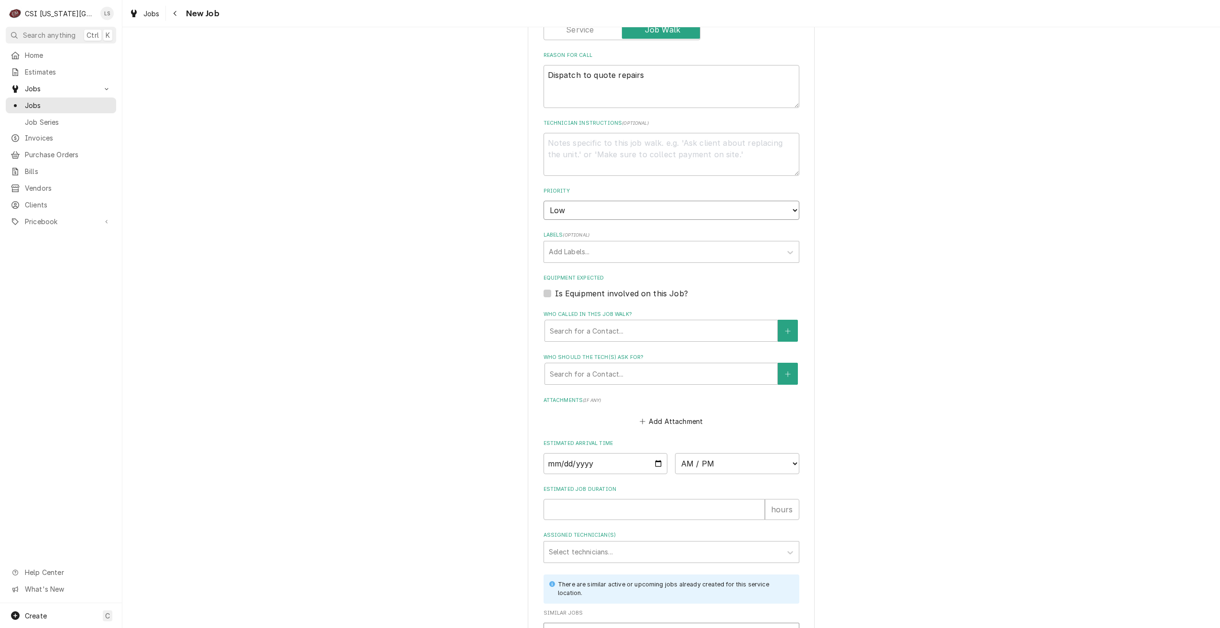
scroll to position [621, 0]
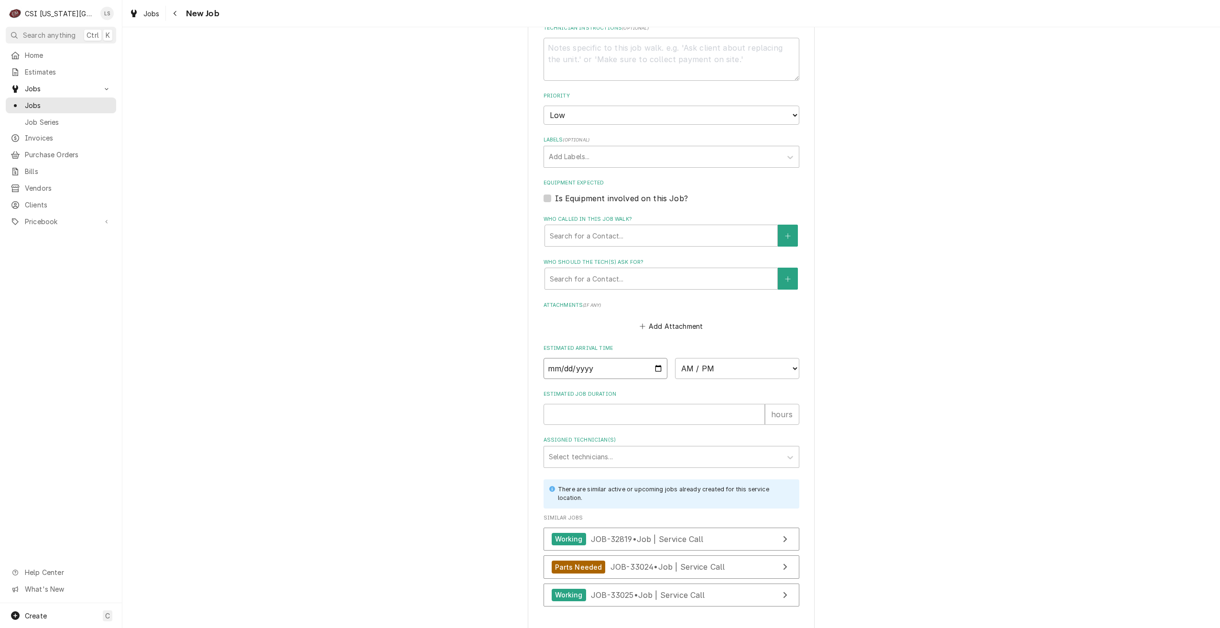
click at [656, 369] on input "Date" at bounding box center [605, 368] width 124 height 21
type input "2025-09-26"
type textarea "x"
click at [718, 371] on select "AM / PM 6:00 AM 6:15 AM 6:30 AM 6:45 AM 7:00 AM 7:15 AM 7:30 AM 7:45 AM 8:00 AM…" at bounding box center [737, 368] width 124 height 21
select select "15:00:00"
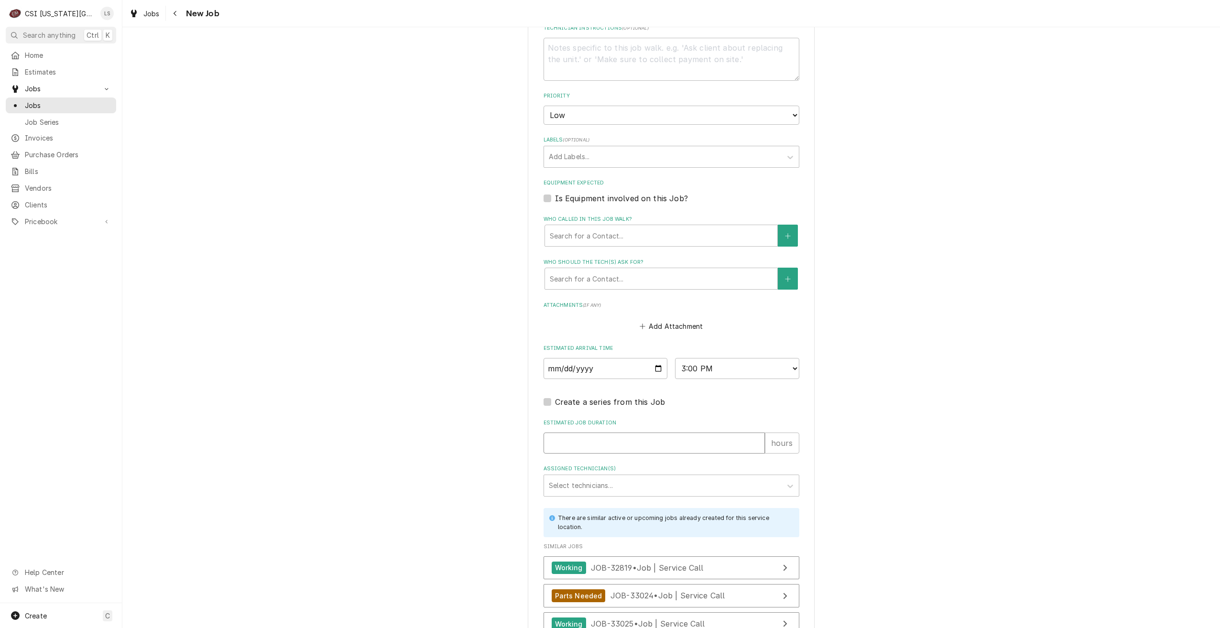
click at [690, 443] on input "Estimated Job Duration" at bounding box center [653, 442] width 221 height 21
type textarea "x"
type input "2"
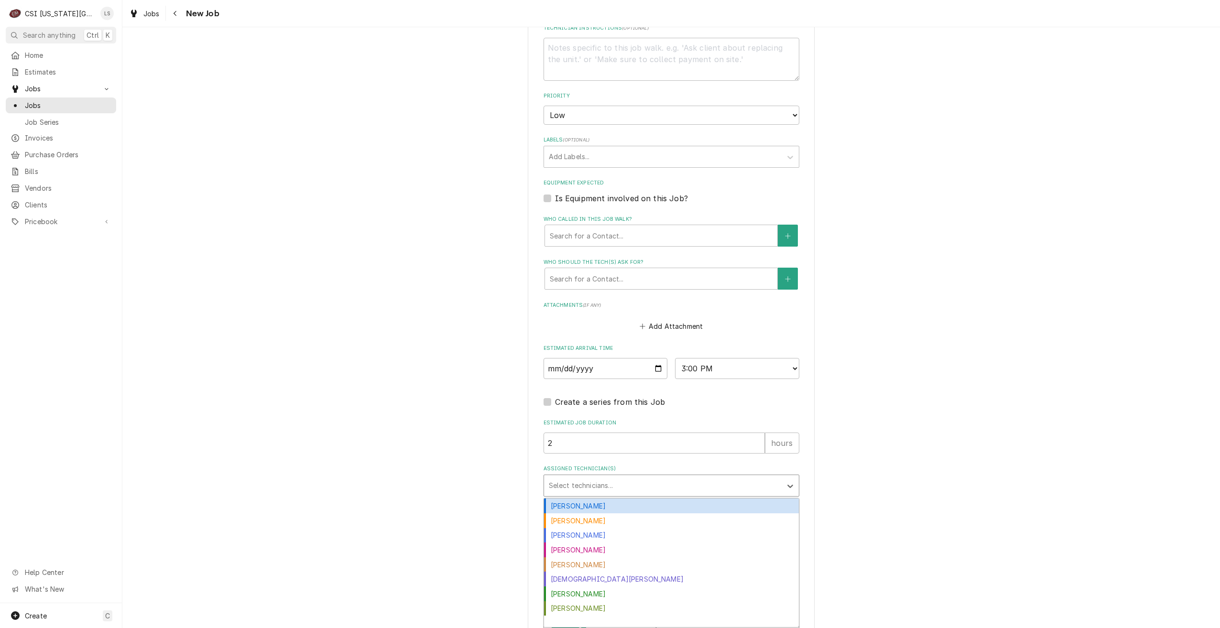
type textarea "x"
click at [707, 478] on div "Assigned Technician(s)" at bounding box center [663, 485] width 228 height 17
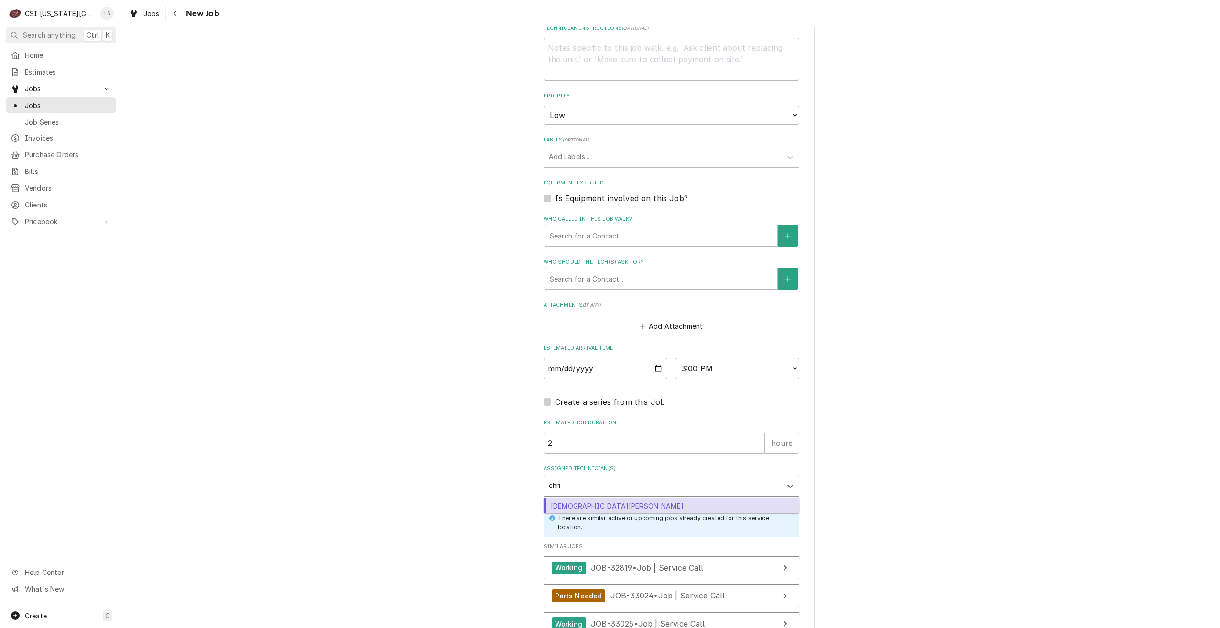
type input "chris"
click at [705, 505] on div "Christian Simmons" at bounding box center [671, 505] width 255 height 15
type textarea "x"
click at [966, 458] on div "Please provide the following information to create a job: Client Details Client…" at bounding box center [670, 69] width 1097 height 1307
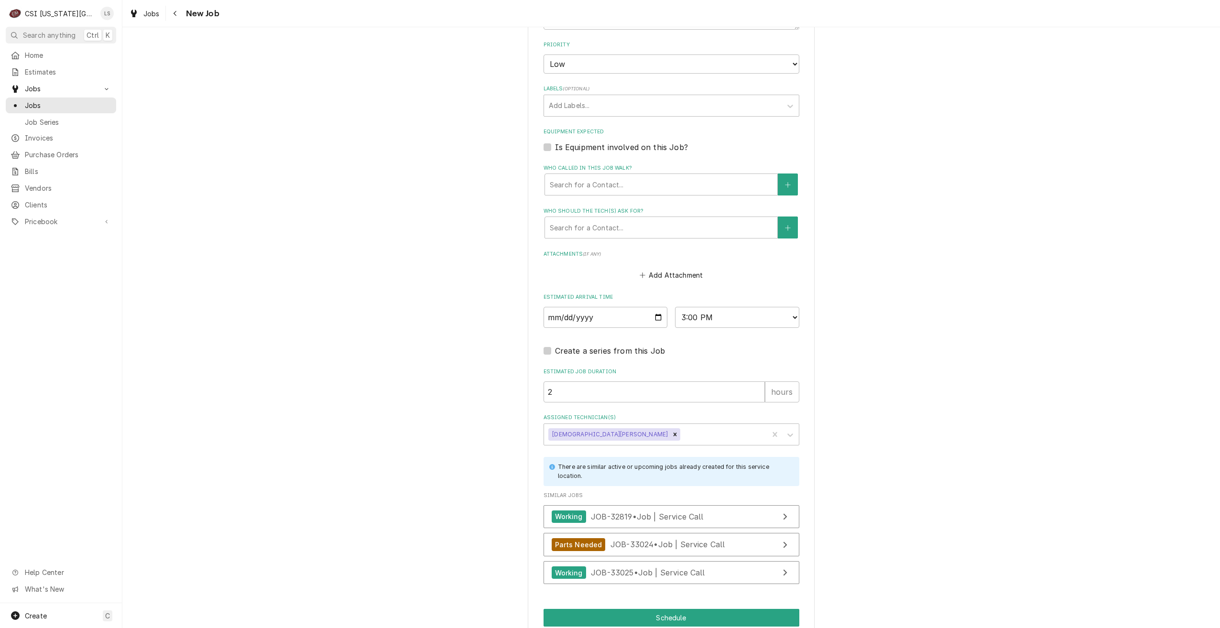
scroll to position [716, 0]
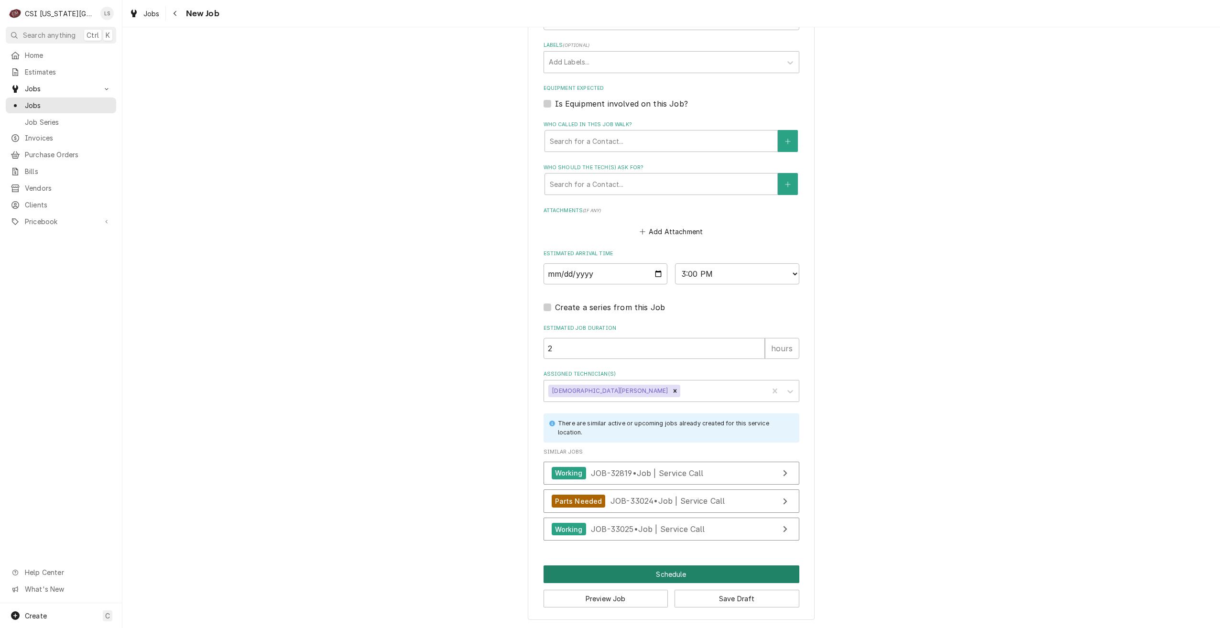
click at [625, 580] on button "Schedule" at bounding box center [671, 574] width 256 height 18
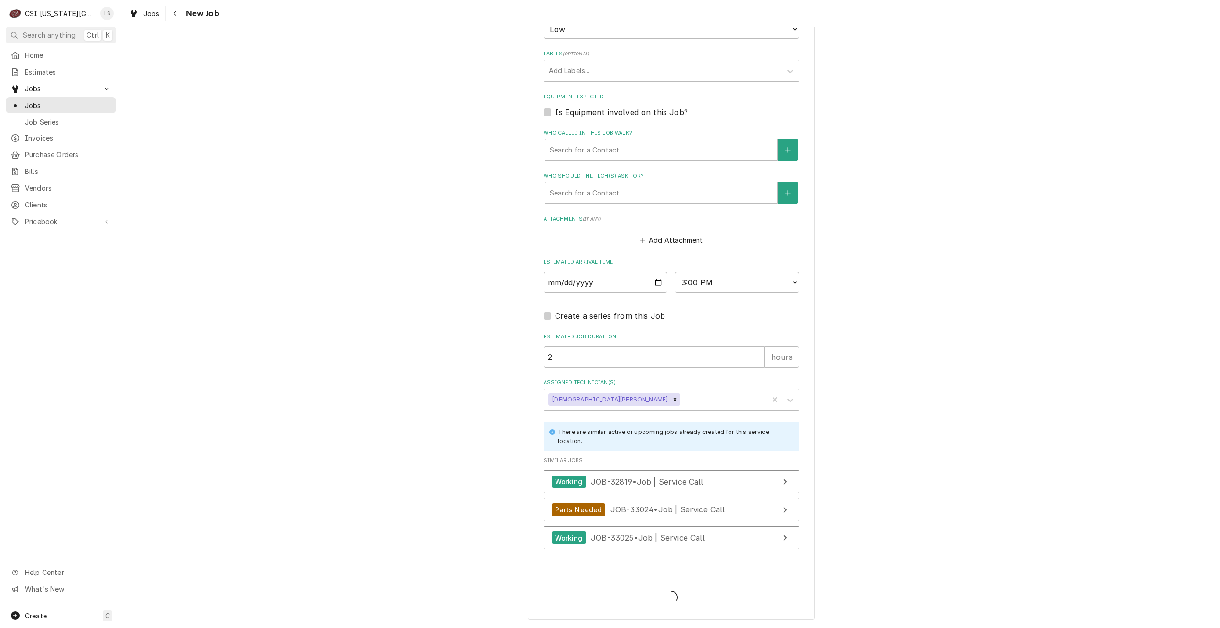
scroll to position [707, 0]
type textarea "x"
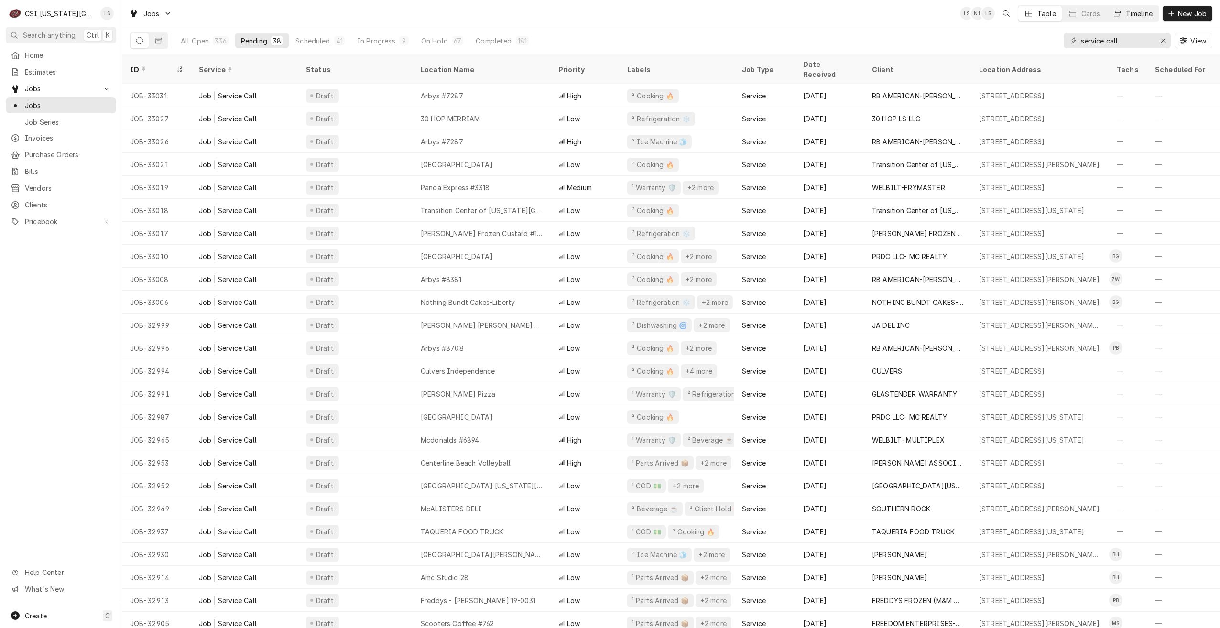
drag, startPoint x: 1130, startPoint y: 12, endPoint x: 1124, endPoint y: 16, distance: 6.5
click at [1130, 12] on div "Timeline" at bounding box center [1138, 14] width 27 height 10
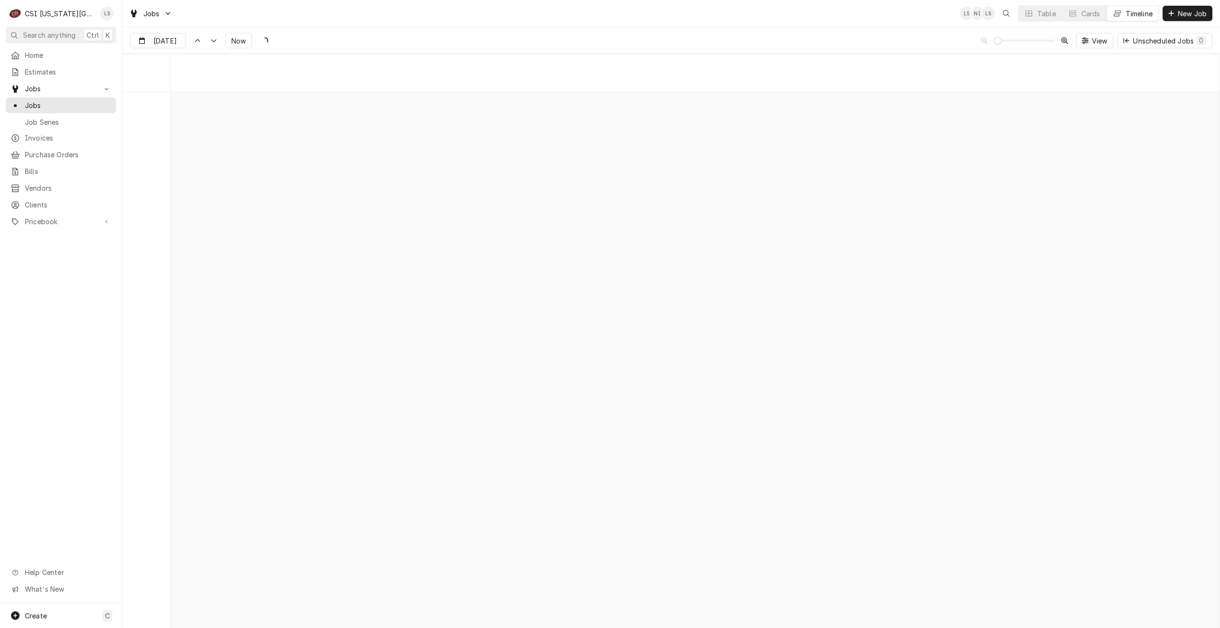
scroll to position [10977, 0]
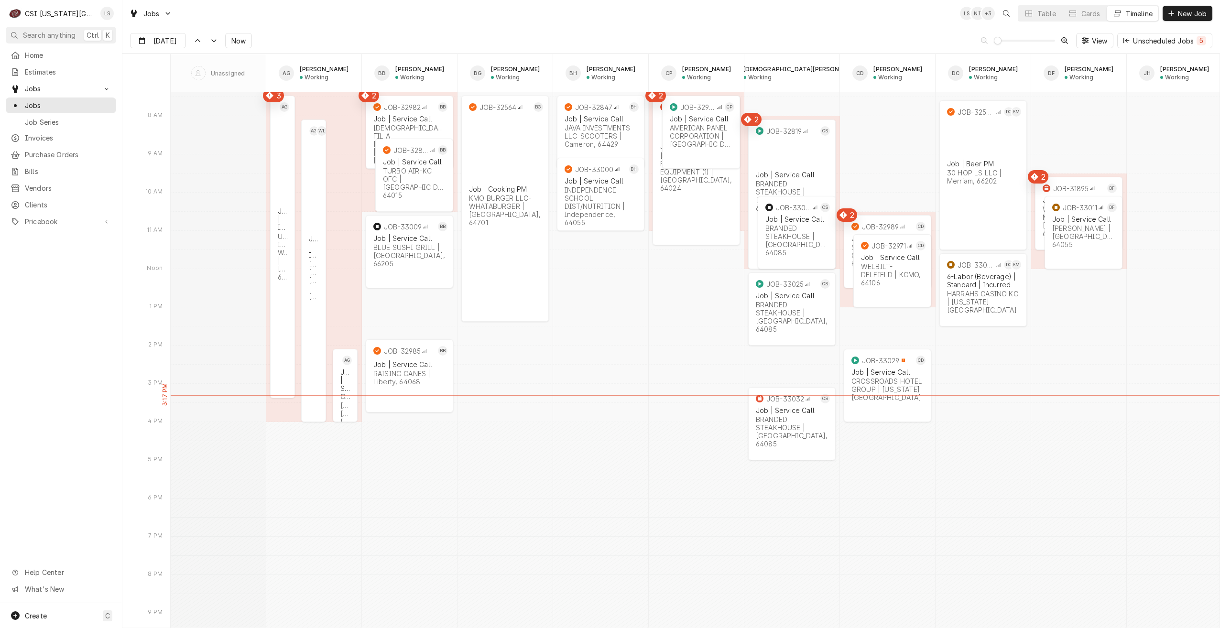
click at [441, 14] on div "Jobs LS NI + 3 Table Cards Timeline New Job" at bounding box center [670, 13] width 1097 height 27
click at [160, 36] on input "[DATE]" at bounding box center [151, 42] width 42 height 19
click at [160, 169] on div "29" at bounding box center [156, 172] width 13 height 13
type input "[DATE]"
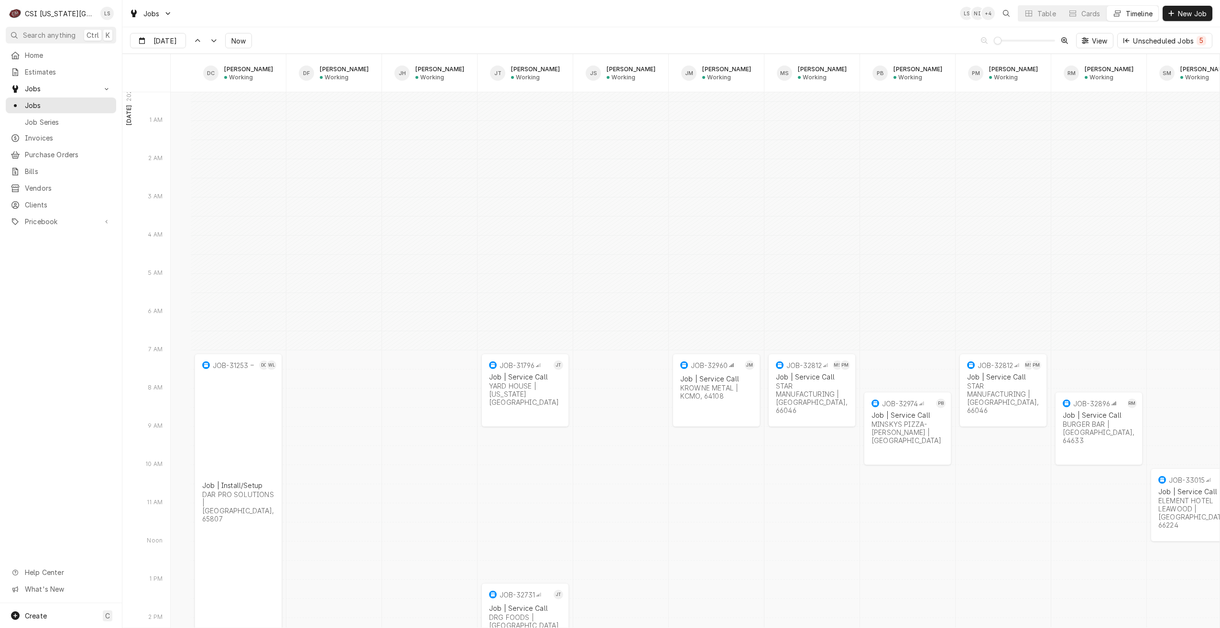
scroll to position [0, 0]
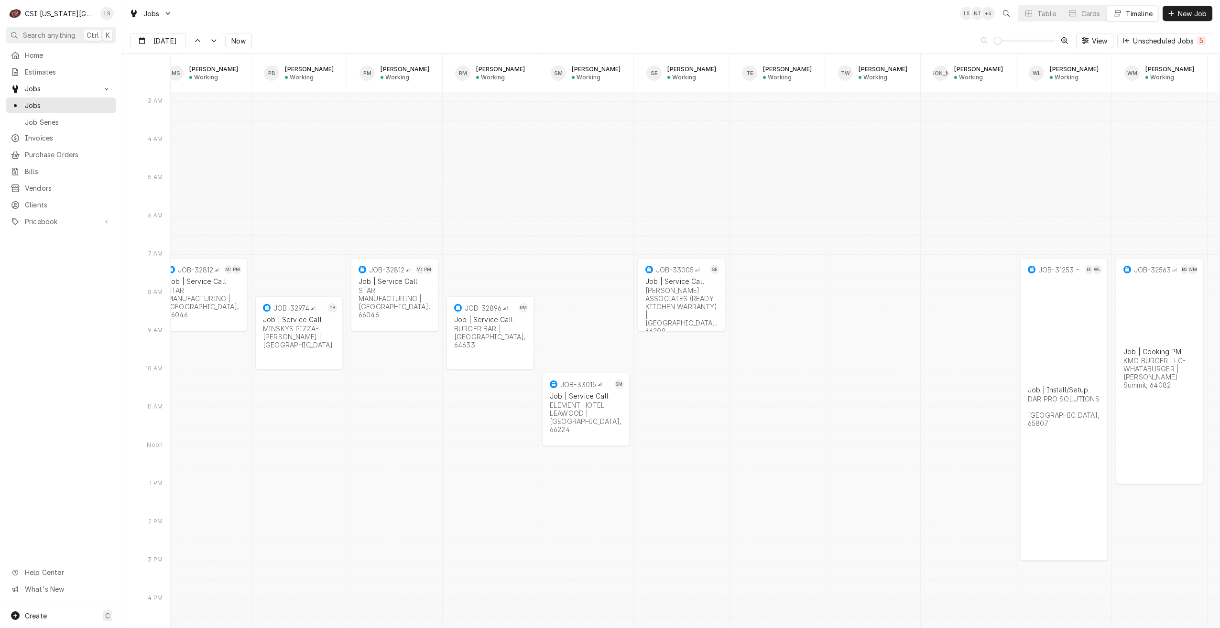
click at [429, 25] on div "Jobs LS NI + 4 Table Cards Timeline New Job" at bounding box center [670, 13] width 1097 height 27
click at [58, 200] on span "Clients" at bounding box center [68, 205] width 86 height 10
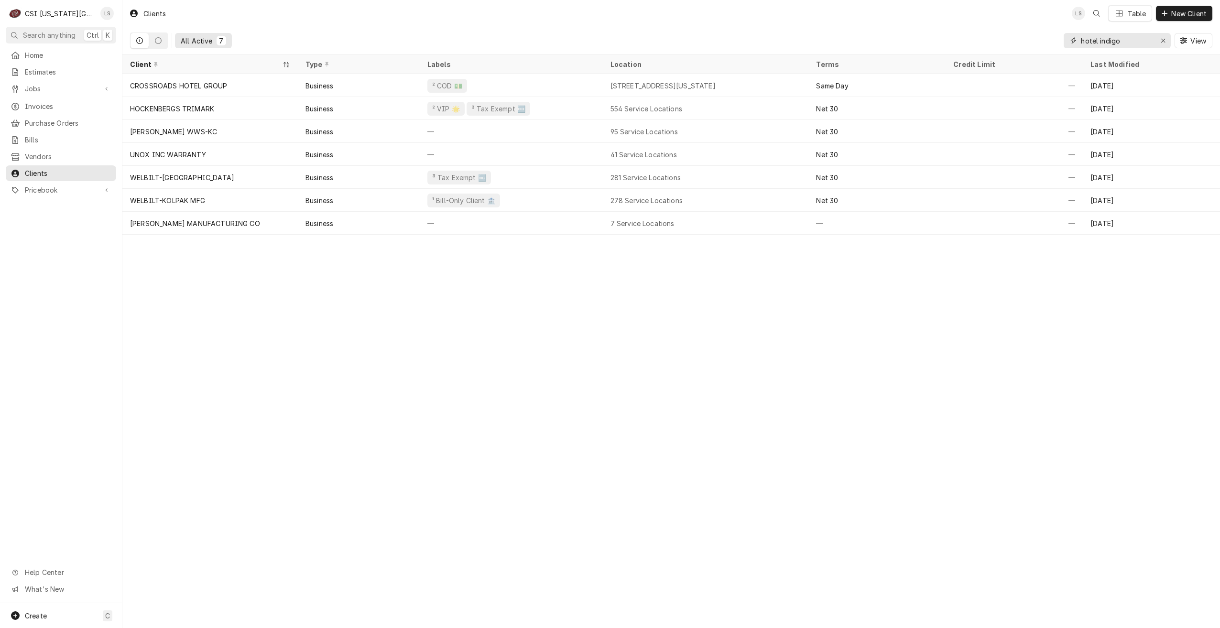
drag, startPoint x: 1131, startPoint y: 46, endPoint x: 1060, endPoint y: 32, distance: 72.3
click at [1060, 32] on div "All Active 7 hotel indigo View" at bounding box center [671, 40] width 1082 height 27
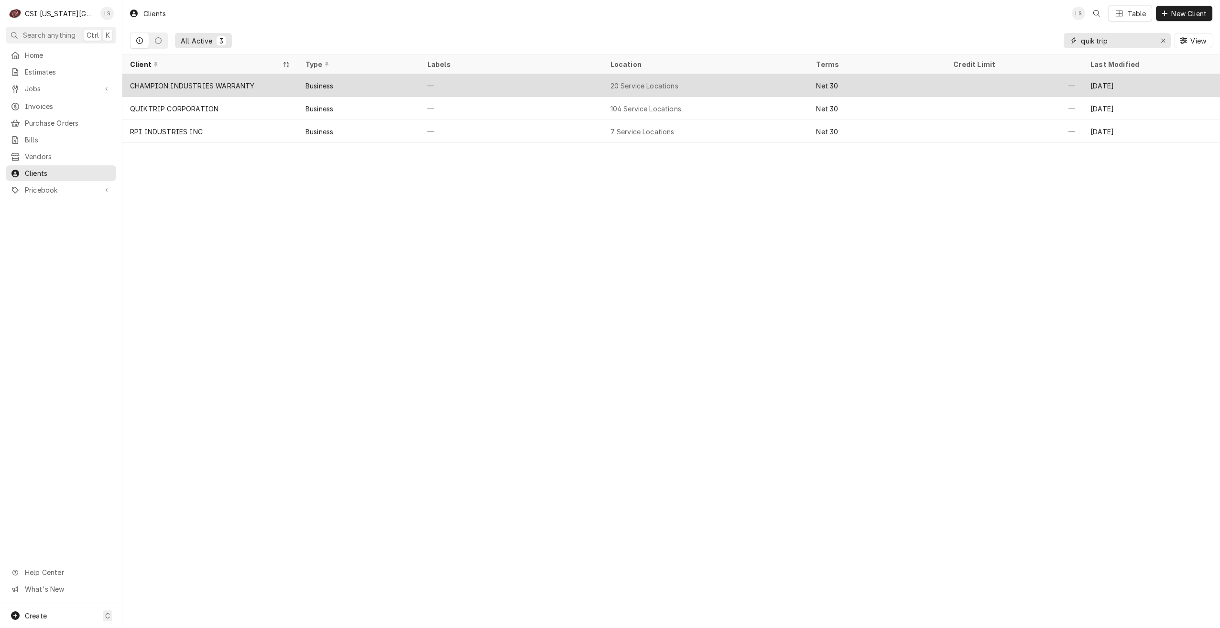
type input "quik trip"
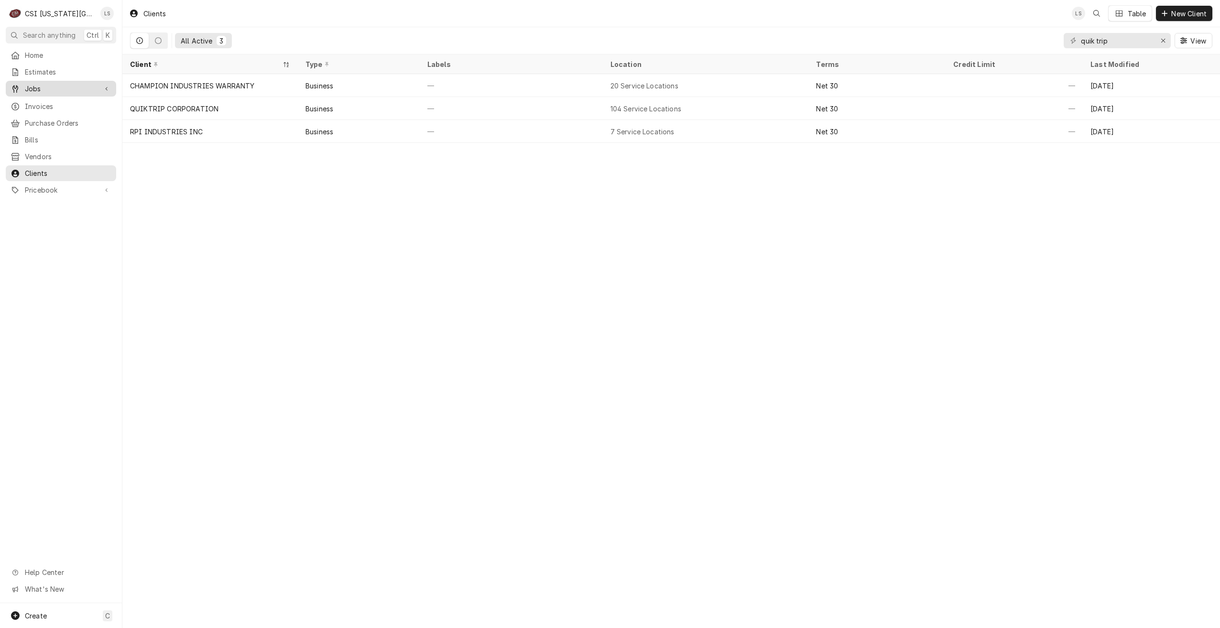
click at [65, 88] on span "Jobs" at bounding box center [61, 89] width 72 height 10
click at [55, 102] on span "Jobs" at bounding box center [68, 105] width 86 height 10
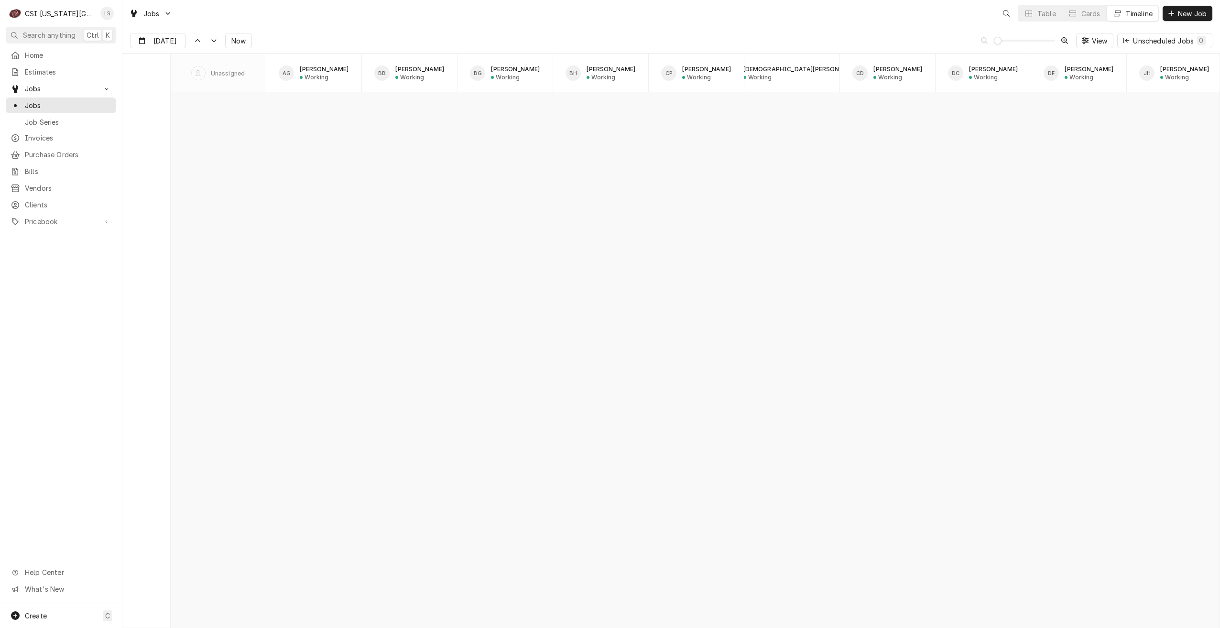
scroll to position [10977, 0]
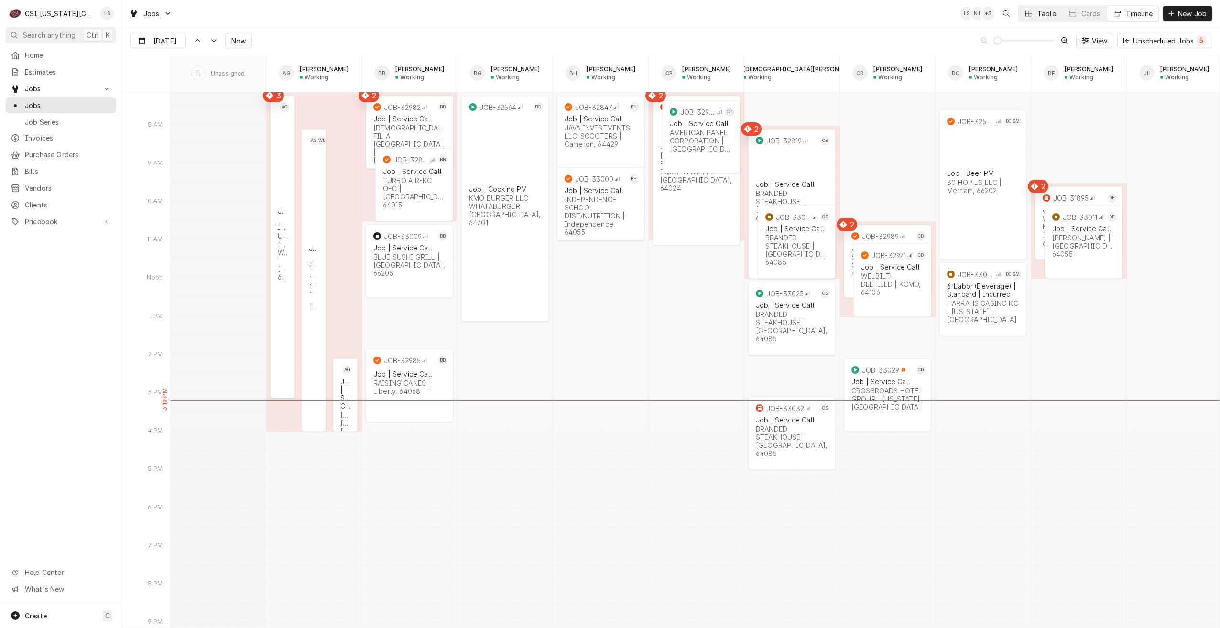
click at [1028, 18] on button "Table" at bounding box center [1039, 13] width 43 height 15
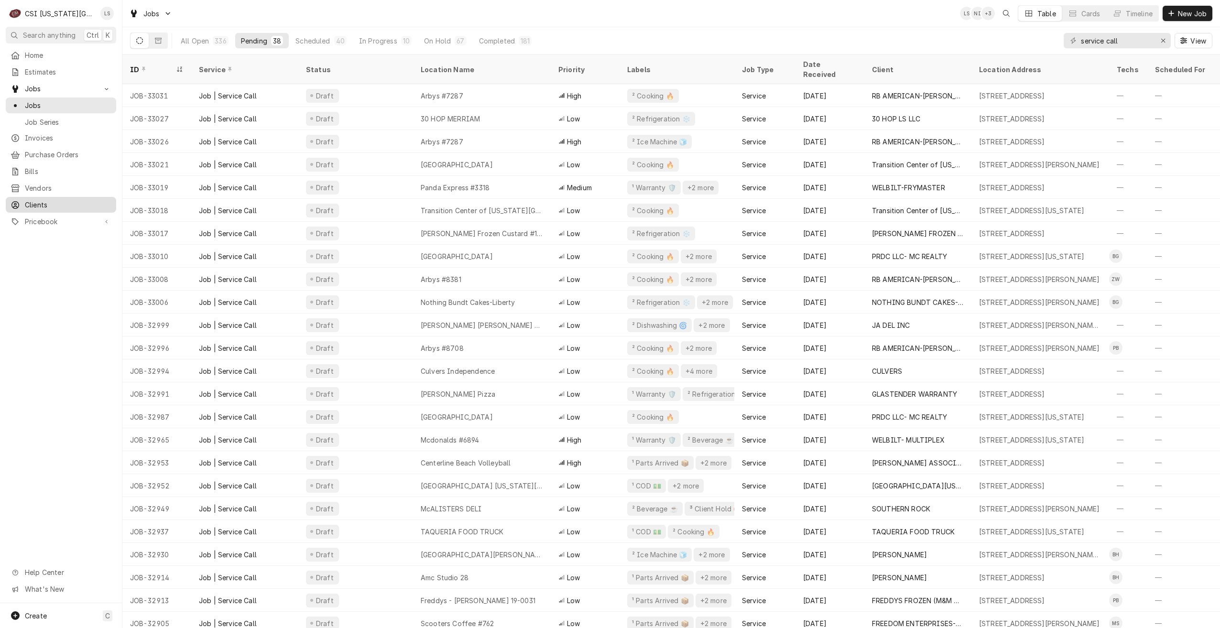
drag, startPoint x: 38, startPoint y: 194, endPoint x: 82, endPoint y: 202, distance: 44.7
click at [38, 199] on div "Clients" at bounding box center [61, 205] width 107 height 12
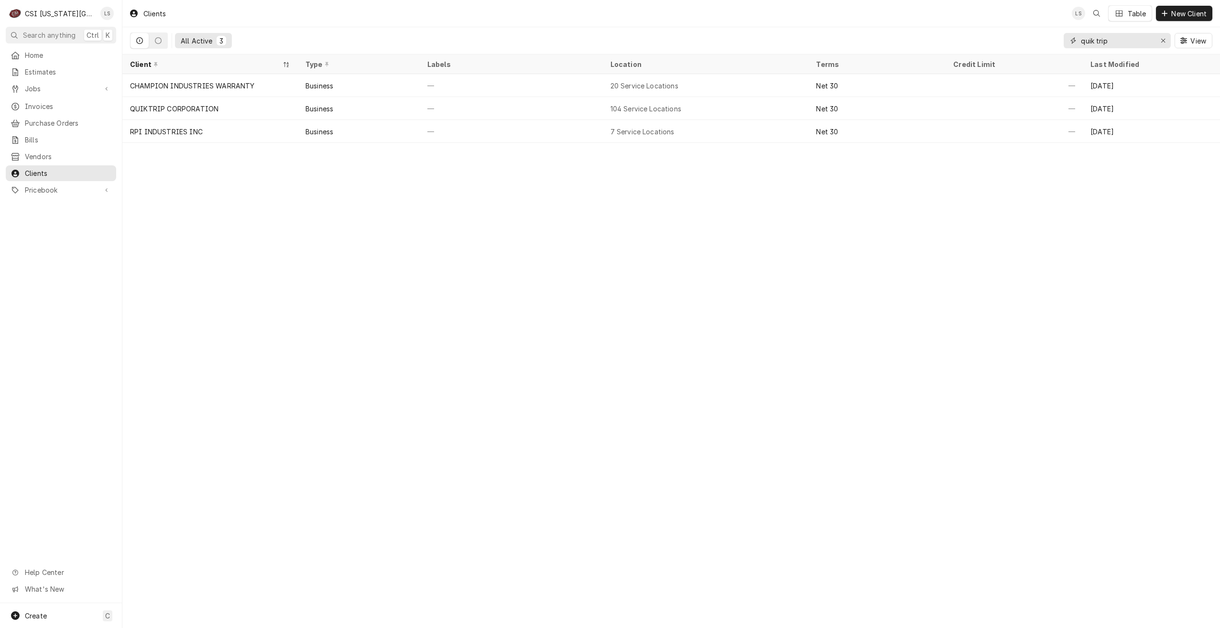
drag, startPoint x: 1132, startPoint y: 45, endPoint x: 1062, endPoint y: 37, distance: 70.2
click at [1063, 37] on div "quik trip" at bounding box center [1116, 40] width 107 height 15
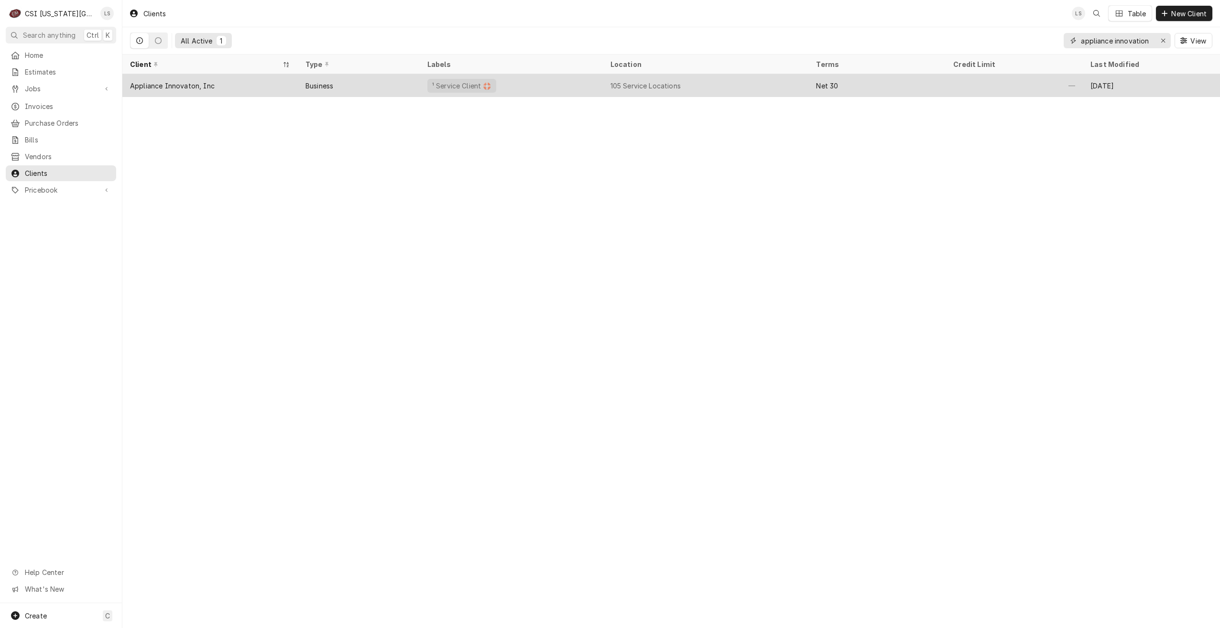
type input "appliance innovation"
click at [625, 77] on div "105 Service Locations" at bounding box center [706, 85] width 206 height 23
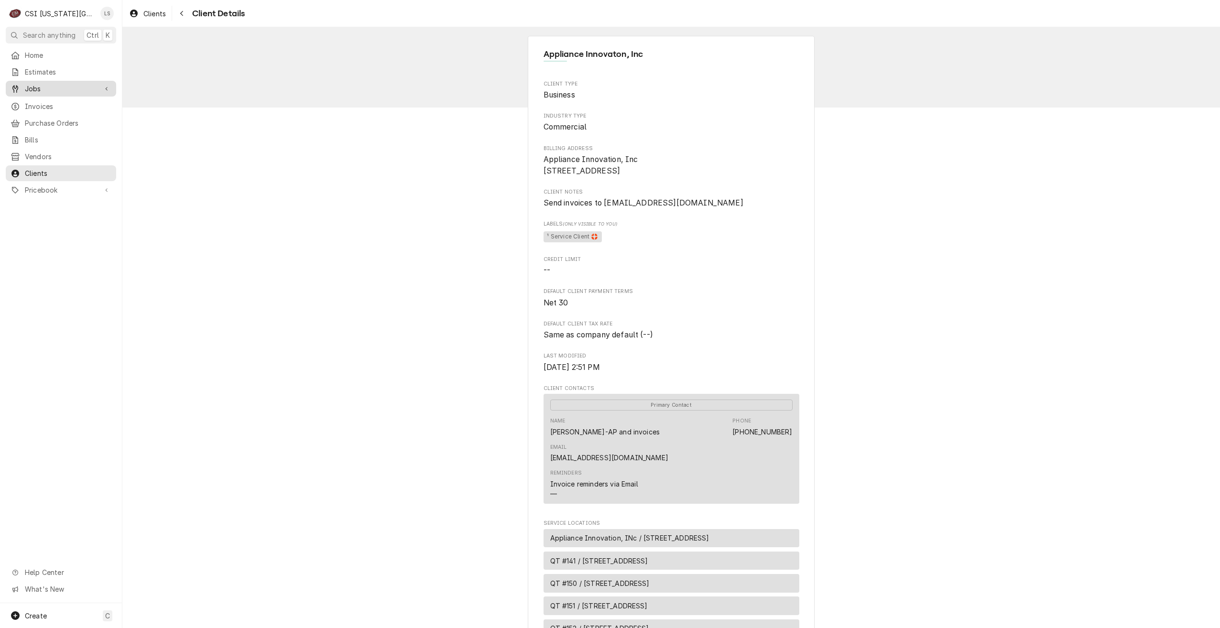
click at [24, 85] on div "Jobs" at bounding box center [54, 89] width 86 height 10
click at [46, 100] on span "Jobs" at bounding box center [68, 105] width 86 height 10
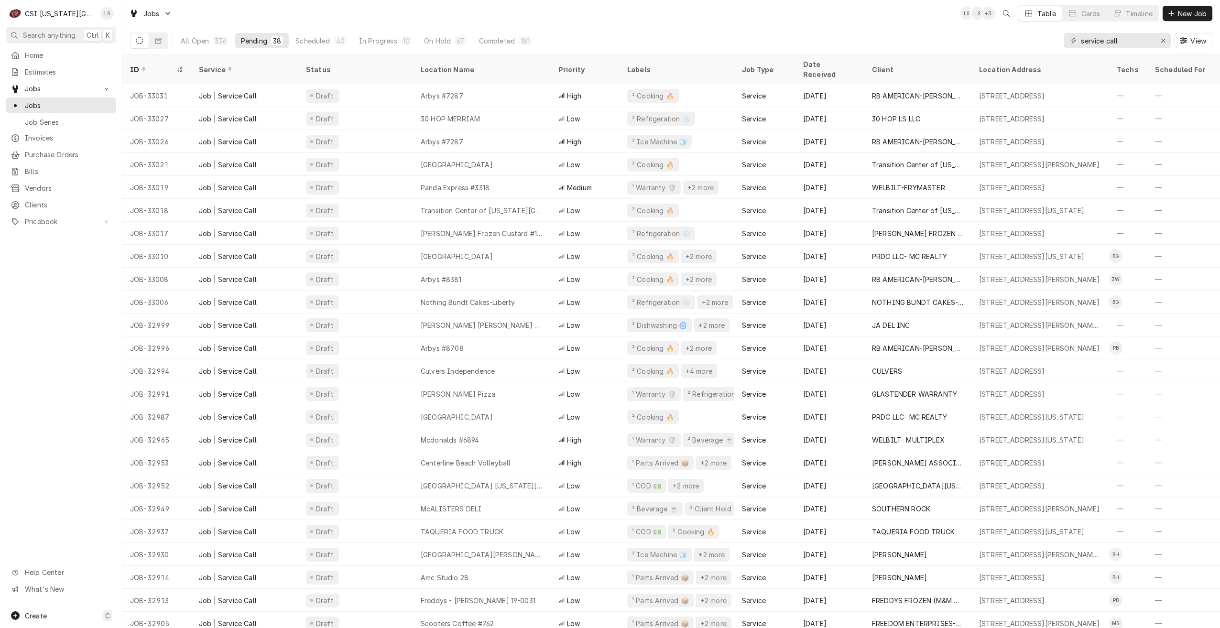
click at [941, 22] on div "Jobs LS LS + 3 Table Cards Timeline New Job" at bounding box center [670, 13] width 1097 height 27
click at [449, 17] on div "Jobs LS LS + 3 Table Cards Timeline New Job" at bounding box center [670, 13] width 1097 height 27
click at [394, 10] on div "Jobs LS LS + 4 Table Cards Timeline New Job" at bounding box center [670, 13] width 1097 height 27
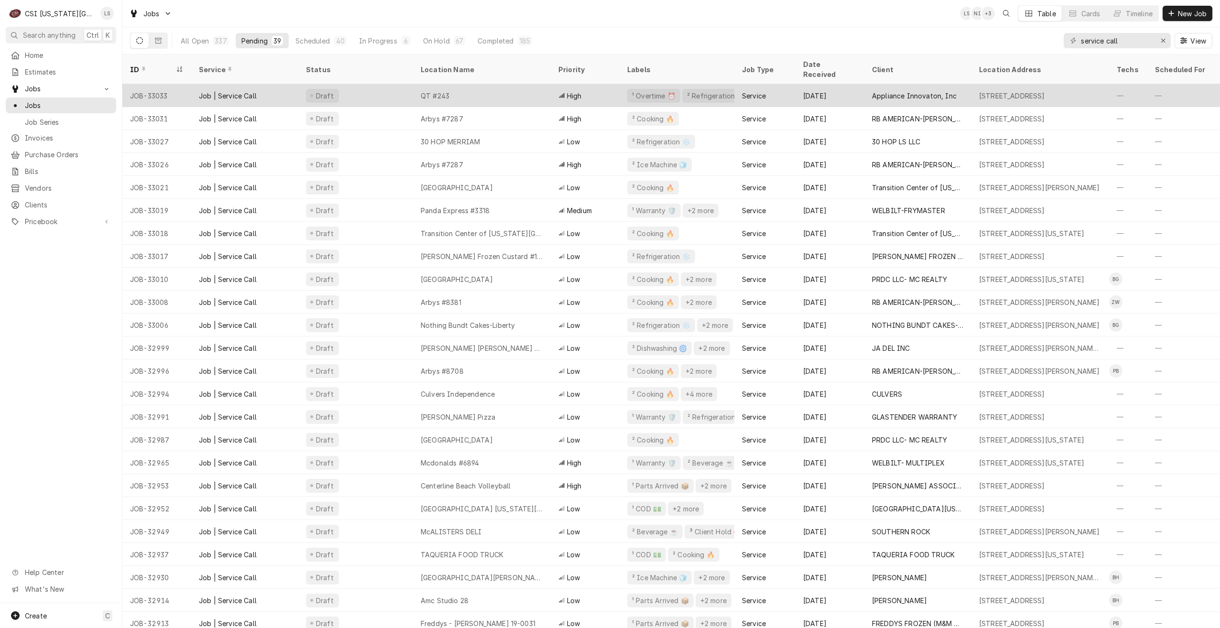
click at [360, 84] on div "Draft" at bounding box center [355, 95] width 115 height 23
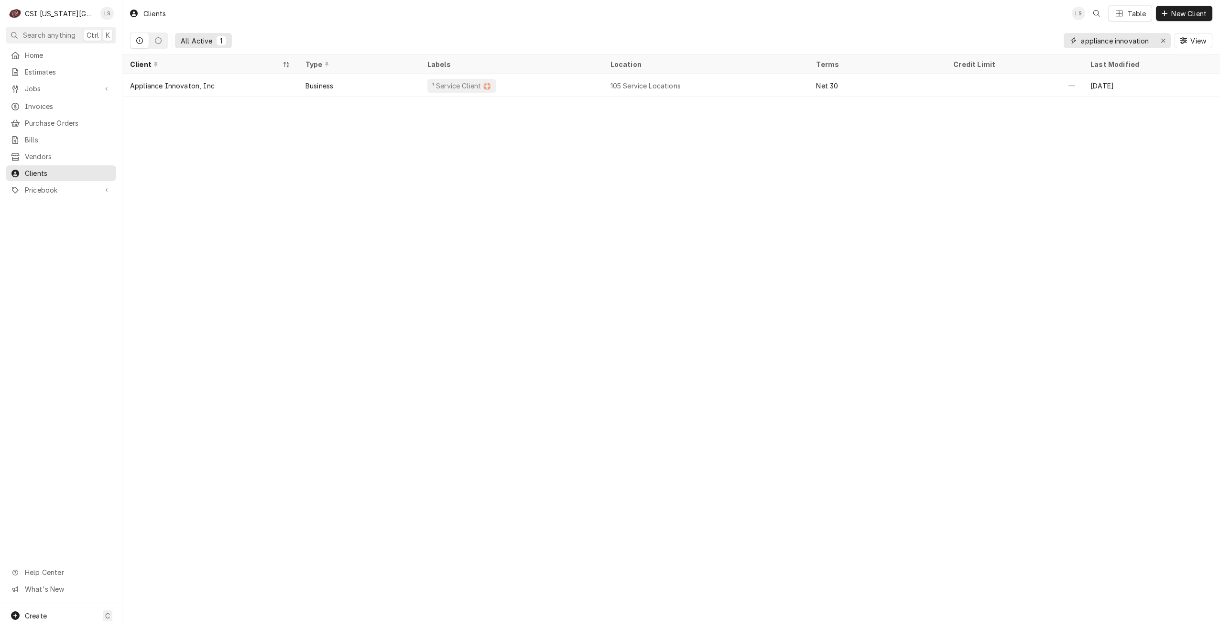
drag, startPoint x: 1151, startPoint y: 42, endPoint x: 1078, endPoint y: 34, distance: 73.6
click at [1078, 34] on div "appliance innovation" at bounding box center [1116, 40] width 107 height 15
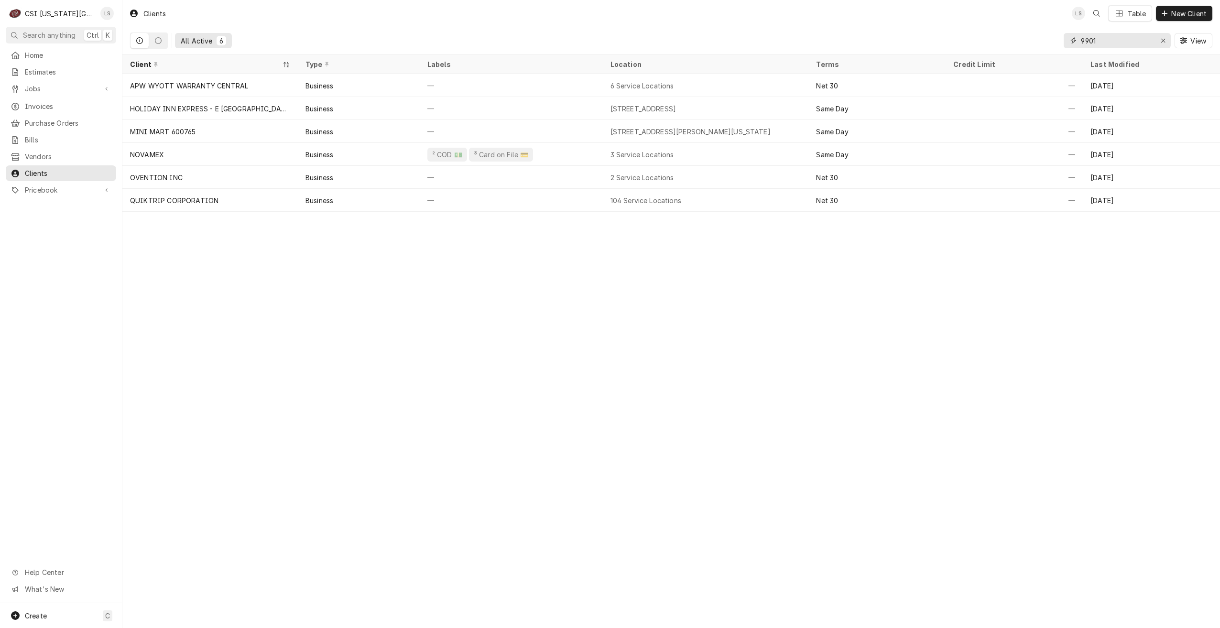
click at [1131, 46] on input "9901" at bounding box center [1117, 40] width 72 height 15
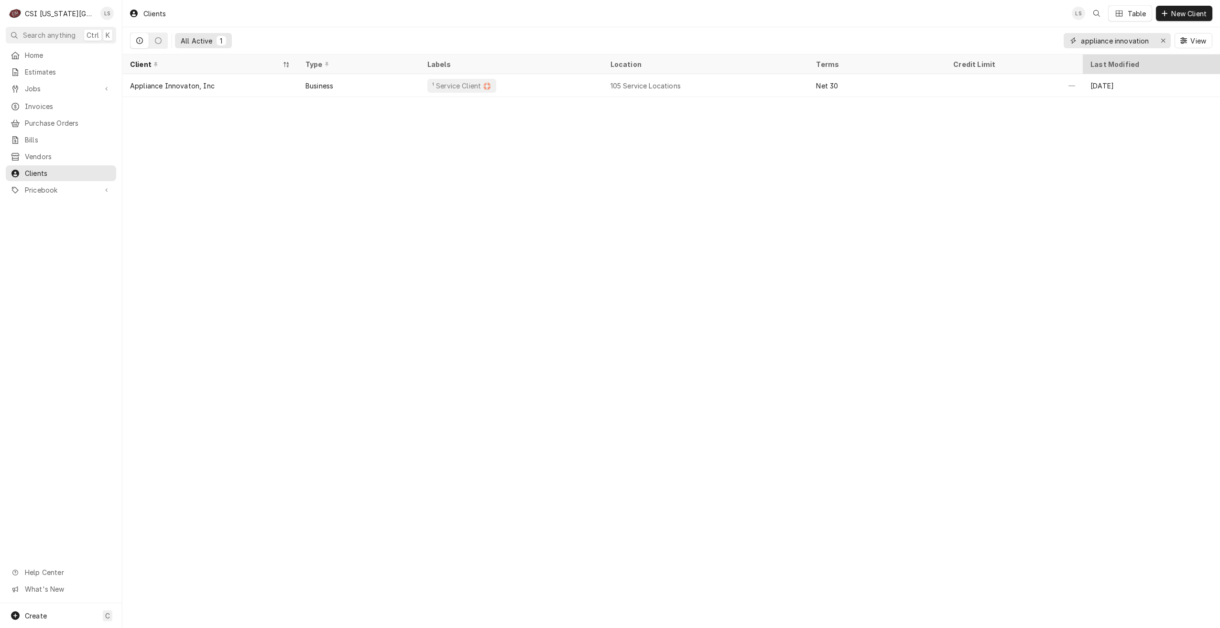
type input "appliance innovation"
click at [75, 86] on span "Jobs" at bounding box center [61, 89] width 72 height 10
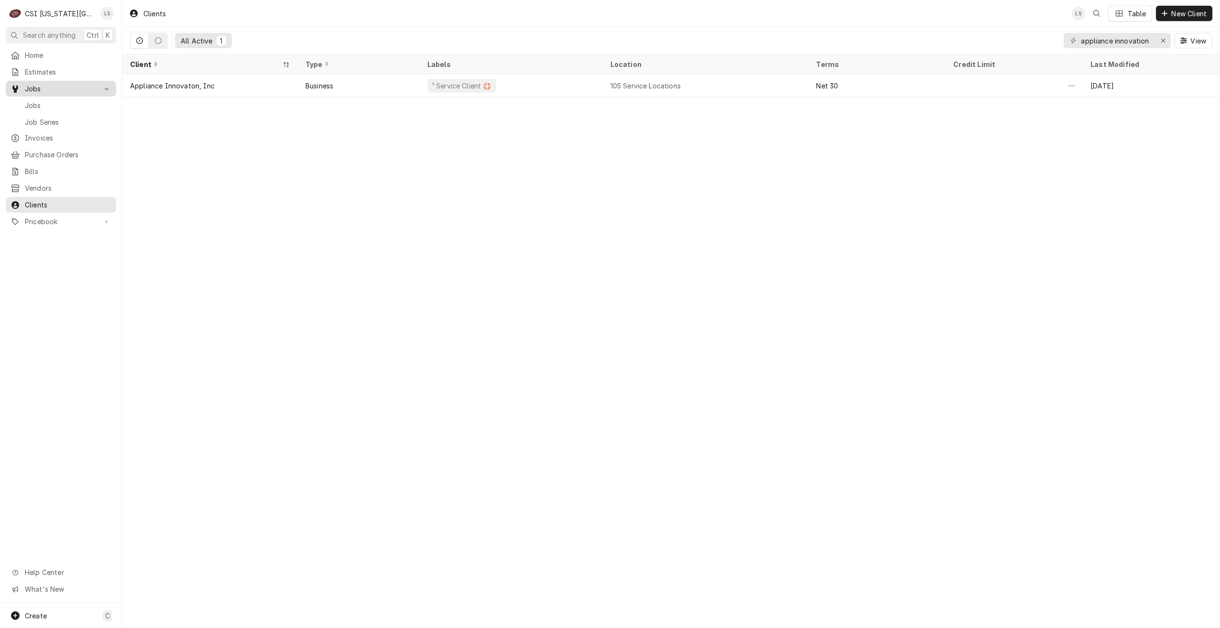
click at [62, 105] on span "Jobs" at bounding box center [68, 105] width 86 height 10
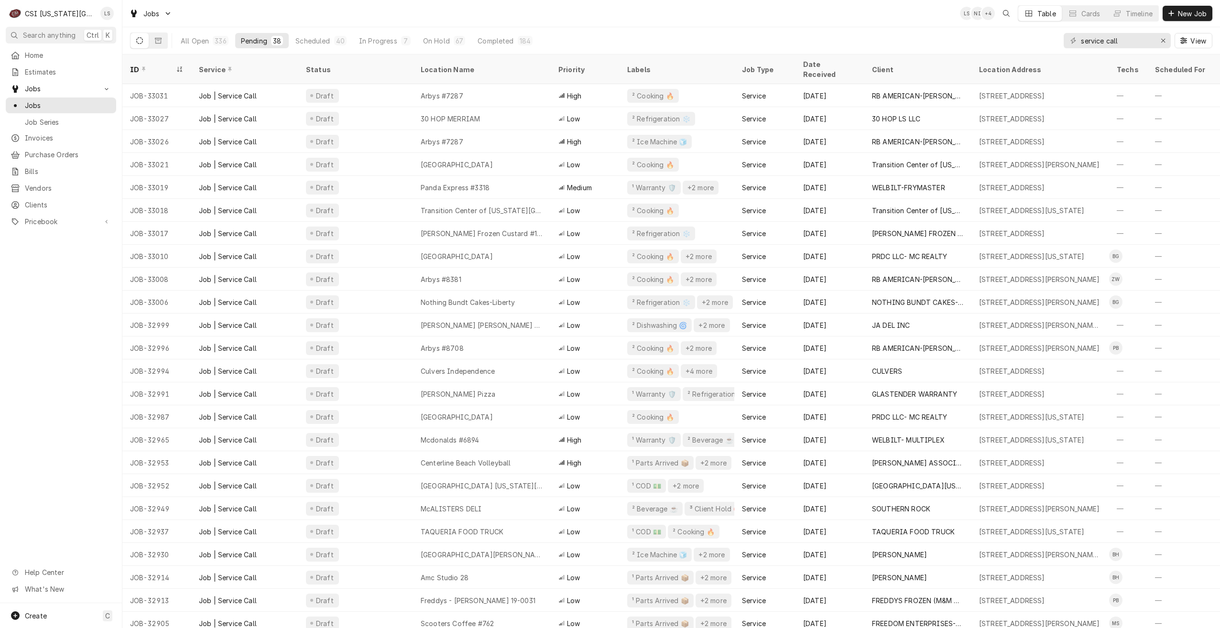
click at [834, 22] on div "Jobs LS NI + 4 Table Cards Timeline New Job" at bounding box center [670, 13] width 1097 height 27
click at [54, 200] on span "Clients" at bounding box center [68, 205] width 86 height 10
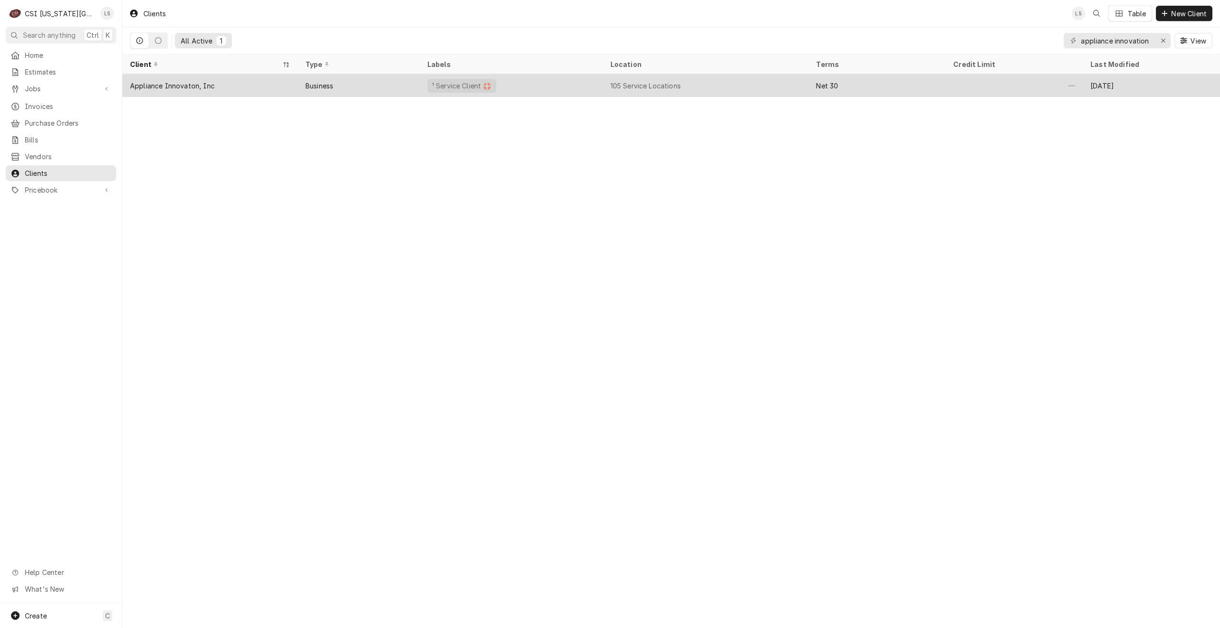
click at [536, 90] on div "¹ Service Client 🛟" at bounding box center [511, 85] width 183 height 23
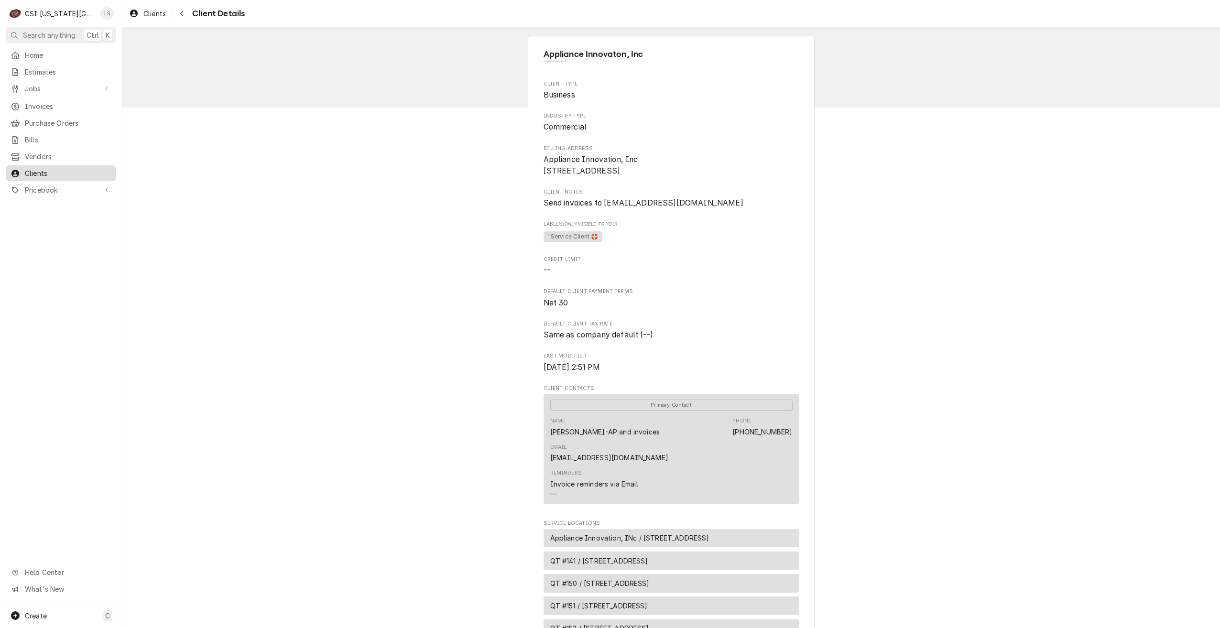
click at [83, 173] on div "Clients" at bounding box center [61, 173] width 107 height 12
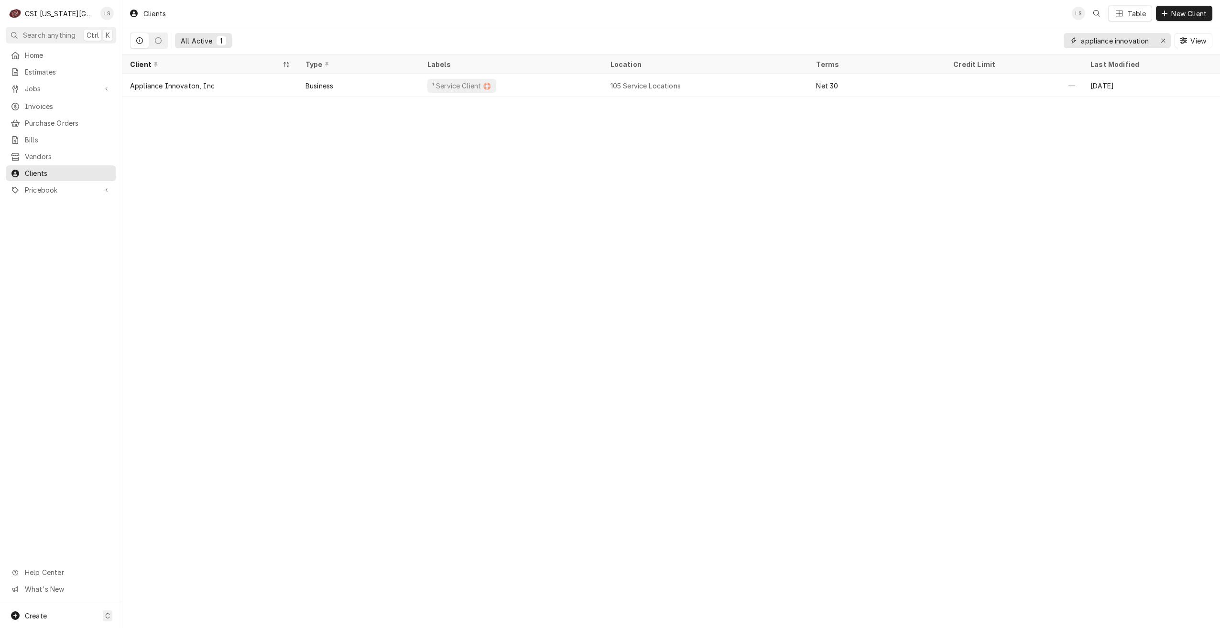
drag, startPoint x: 1157, startPoint y: 40, endPoint x: 1131, endPoint y: 42, distance: 26.3
click at [1131, 42] on div "appliance innovation" at bounding box center [1116, 40] width 107 height 15
click at [1159, 43] on div "Erase input" at bounding box center [1163, 41] width 10 height 10
click at [1150, 43] on input "Dynamic Content Wrapper" at bounding box center [1126, 40] width 90 height 15
click at [1096, 37] on input "quik trip" at bounding box center [1117, 40] width 72 height 15
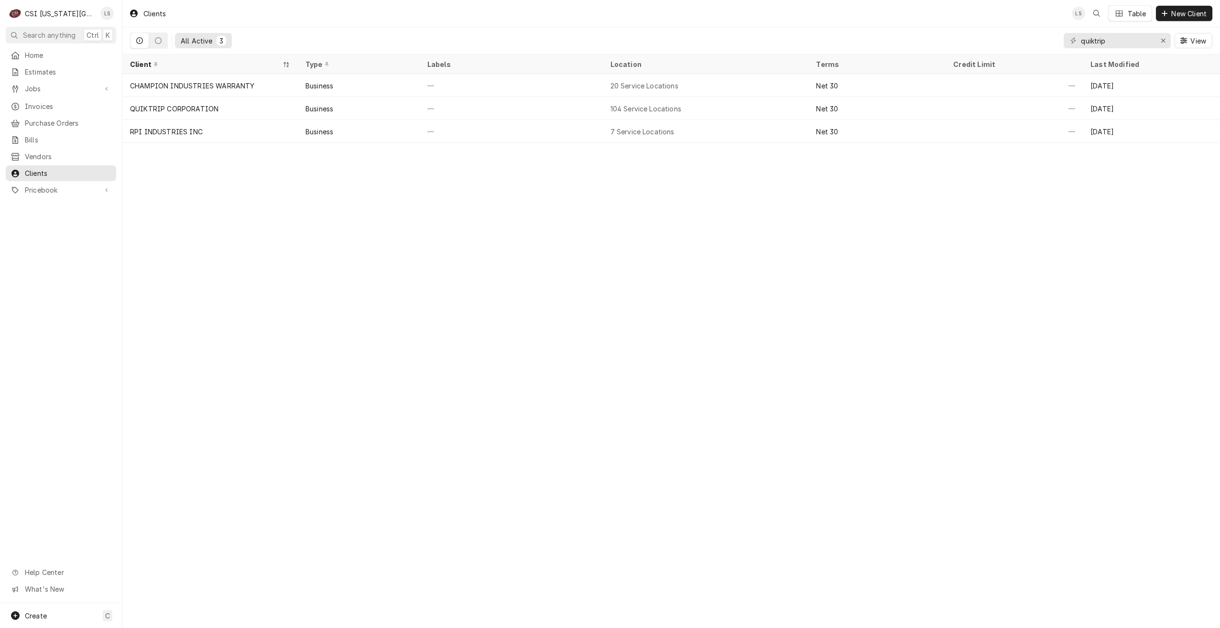
click at [887, 31] on div "All Active 3 quiktrip View" at bounding box center [671, 40] width 1082 height 27
click at [1109, 42] on input "quiktrip" at bounding box center [1117, 40] width 72 height 15
type input "appliance innovation"
click at [73, 89] on span "Jobs" at bounding box center [61, 89] width 72 height 10
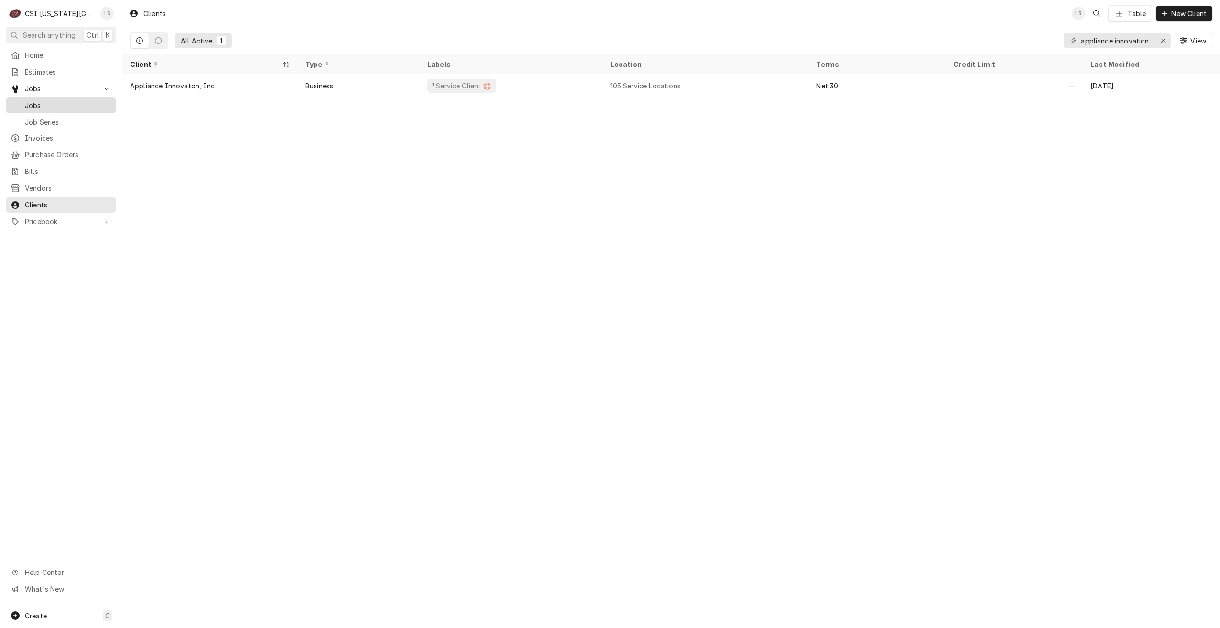
click at [65, 99] on div "Jobs" at bounding box center [61, 105] width 107 height 12
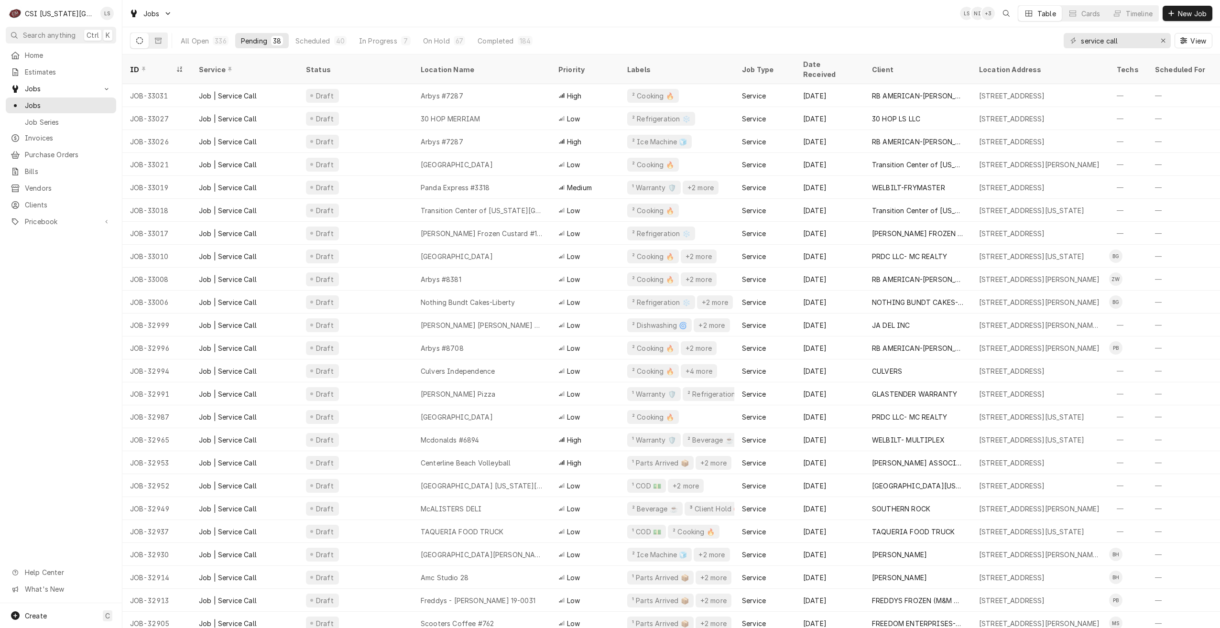
click at [627, 13] on div "Jobs LS NI + 3 Table Cards Timeline New Job" at bounding box center [670, 13] width 1097 height 27
click at [1127, 18] on div "Timeline" at bounding box center [1138, 14] width 27 height 10
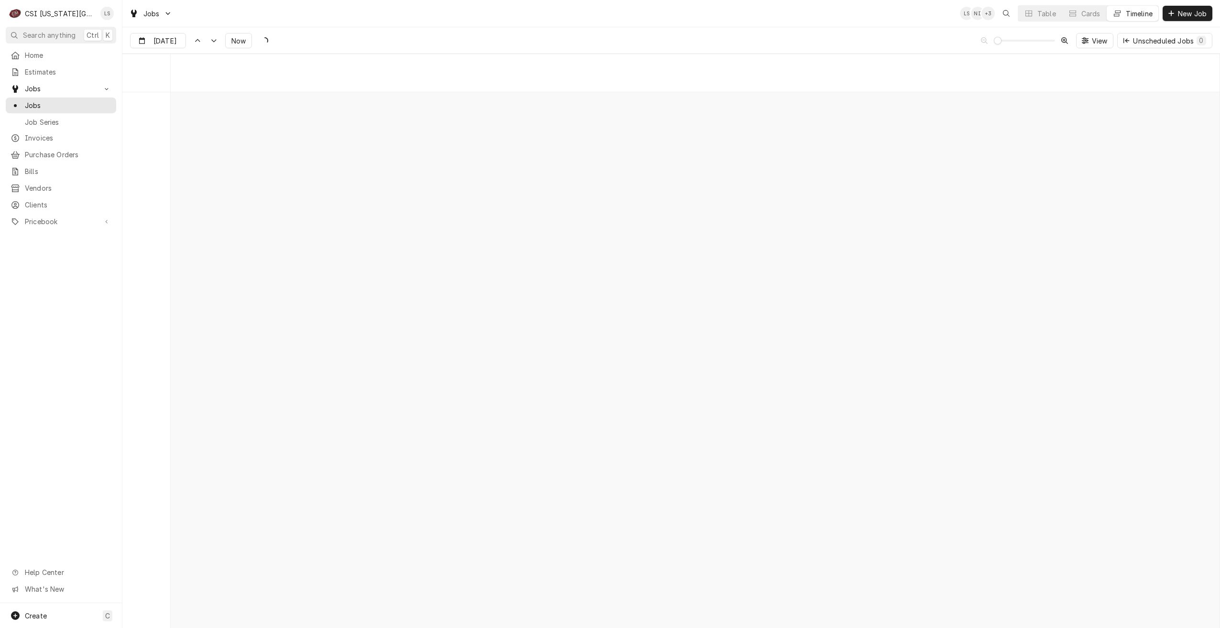
scroll to position [10973, 0]
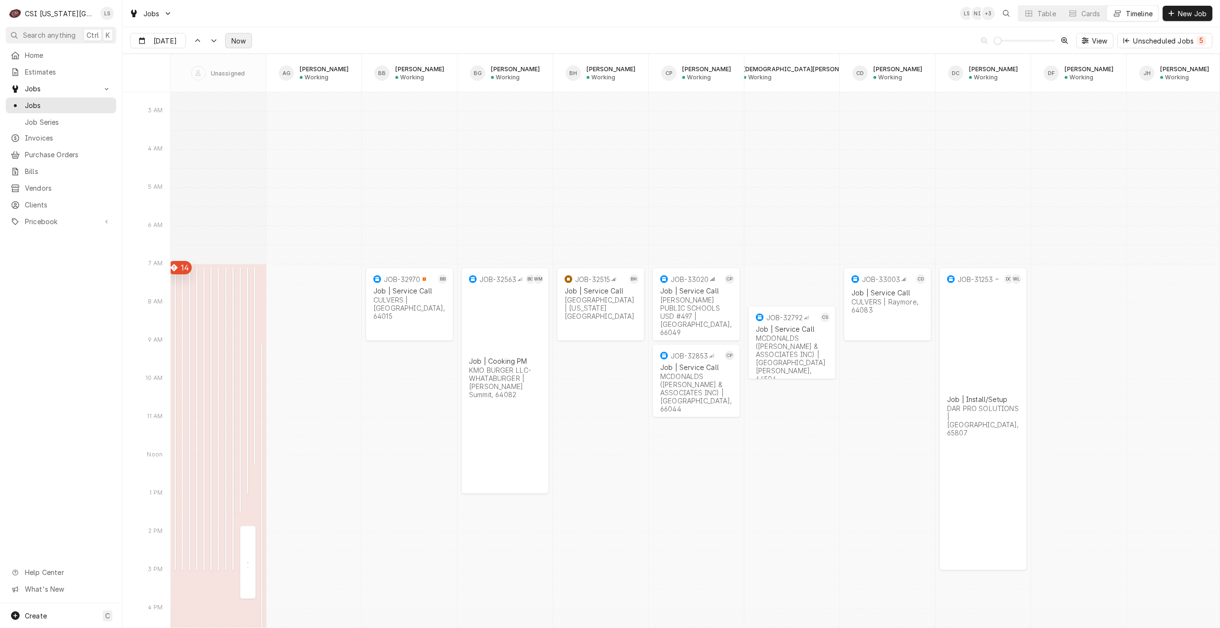
click at [239, 42] on span "Now" at bounding box center [238, 41] width 18 height 10
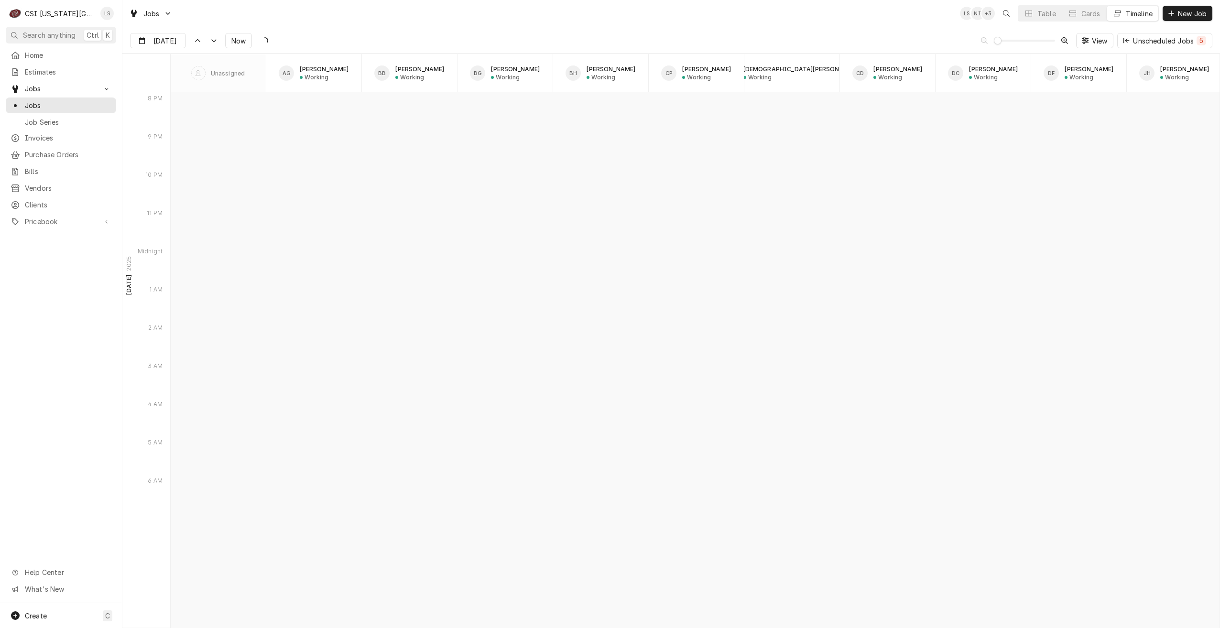
scroll to position [8455, 0]
type input "Sep 26"
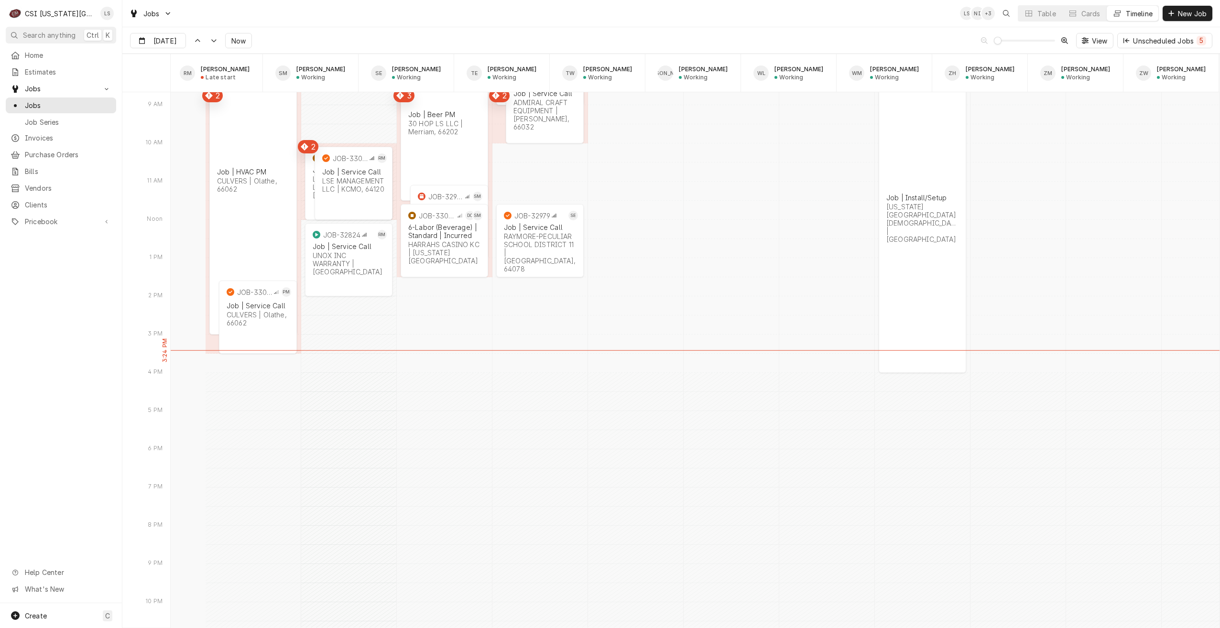
scroll to position [0, 1637]
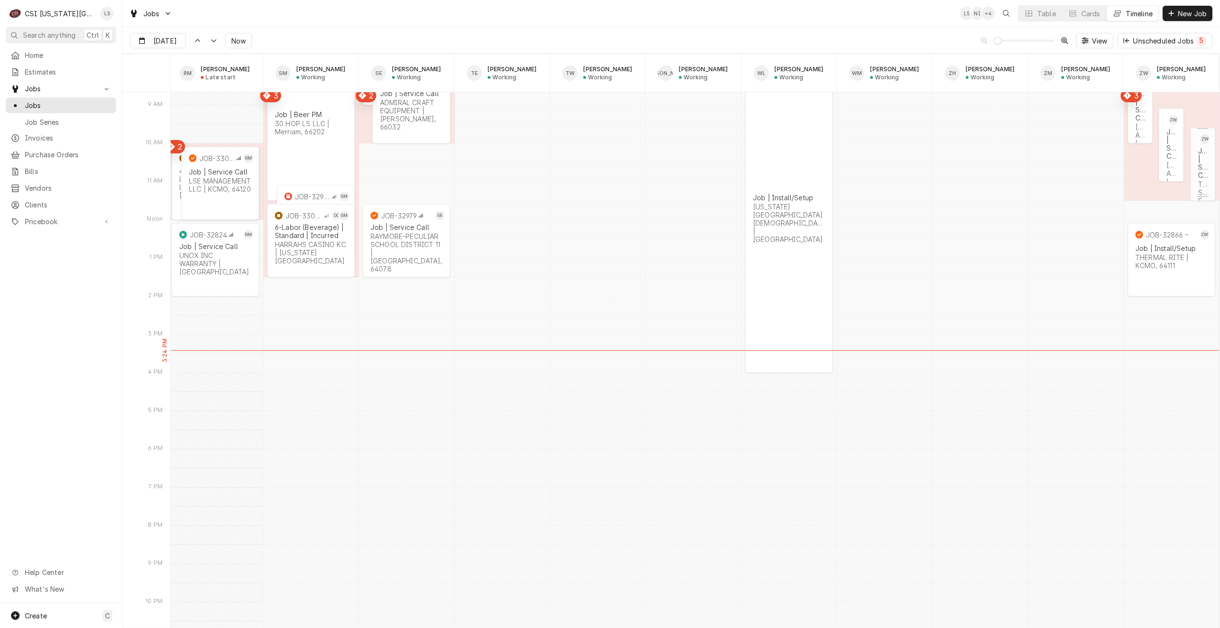
click at [1198, 181] on div "THIRD STREET SOCIAL - LEGACY DR | Kansas City, 64155" at bounding box center [1203, 216] width 10 height 73
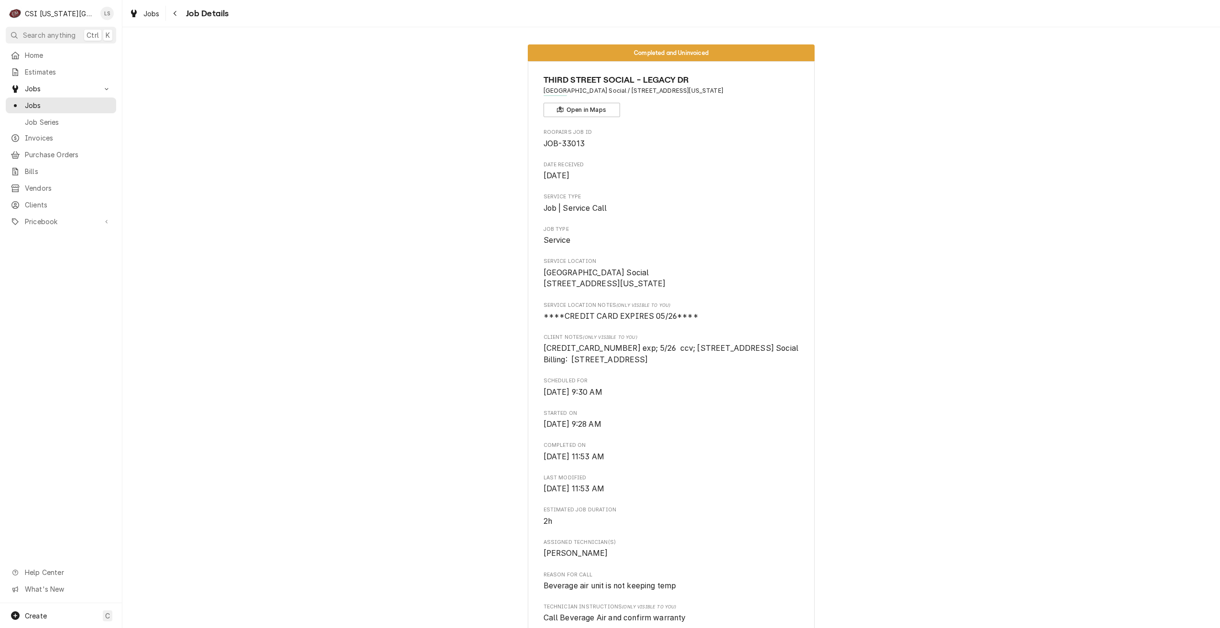
scroll to position [143, 0]
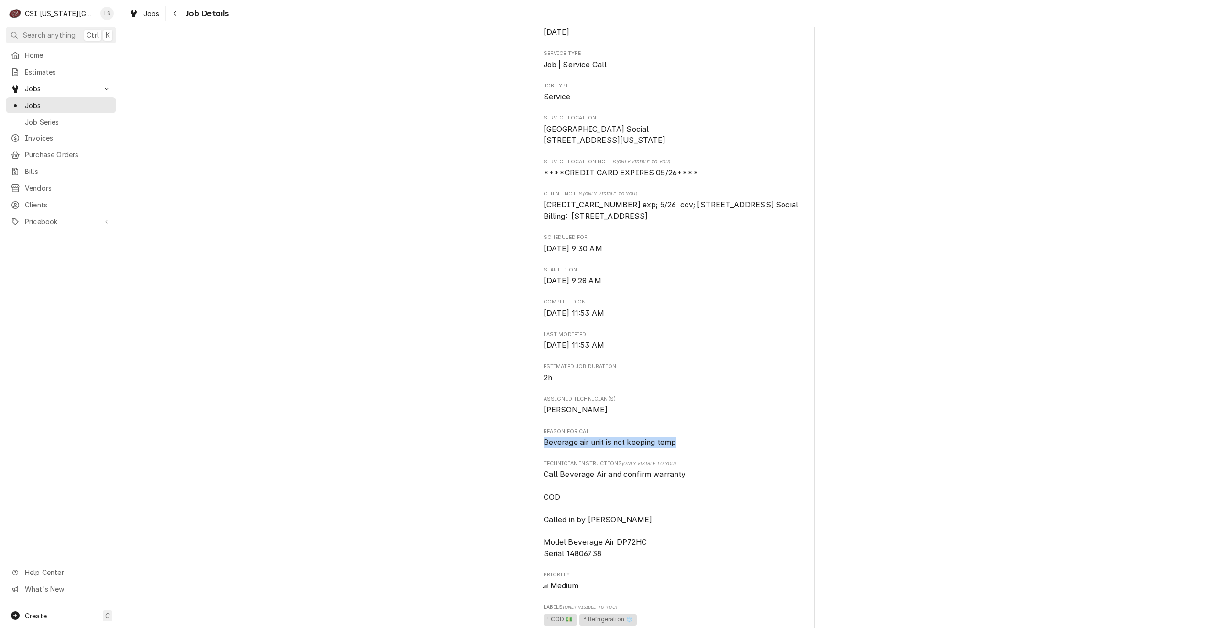
drag, startPoint x: 681, startPoint y: 462, endPoint x: 542, endPoint y: 466, distance: 139.1
click at [543, 448] on span "Beverage air unit is not keeping temp" at bounding box center [671, 442] width 256 height 11
copy span "Beverage air unit is not keeping temp"
drag, startPoint x: 616, startPoint y: 216, endPoint x: 539, endPoint y: 213, distance: 77.5
click at [539, 213] on div "THIRD STREET SOCIAL - LEGACY [GEOGRAPHIC_DATA] Social / [STREET_ADDRESS][US_STA…" at bounding box center [671, 584] width 287 height 1332
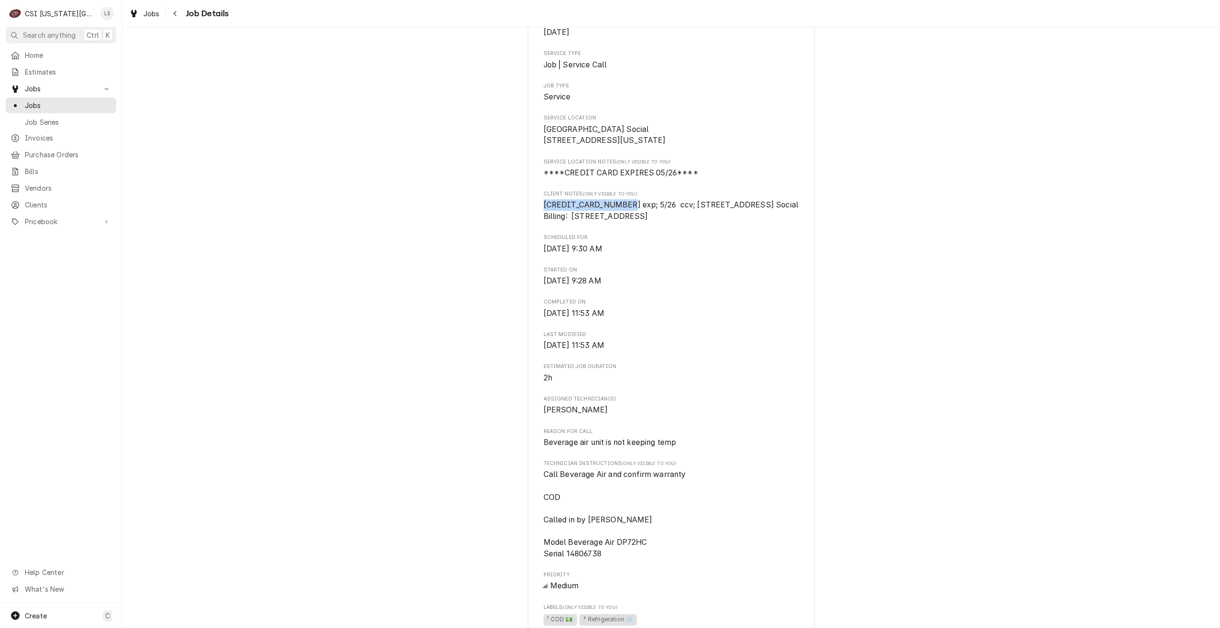
copy span "[CREDIT_CARD_NUMBER]"
click at [620, 222] on span "[CREDIT_CARD_NUMBER] exp; 5/26 ccv; [STREET_ADDRESS] Social Billing: [STREET_AD…" at bounding box center [671, 210] width 256 height 22
drag, startPoint x: 618, startPoint y: 214, endPoint x: 541, endPoint y: 216, distance: 77.0
click at [543, 216] on span "[CREDIT_CARD_NUMBER] exp; 5/26 ccv; [STREET_ADDRESS] Social Billing: [STREET_AD…" at bounding box center [670, 210] width 255 height 21
copy span "[CREDIT_CARD_NUMBER]"
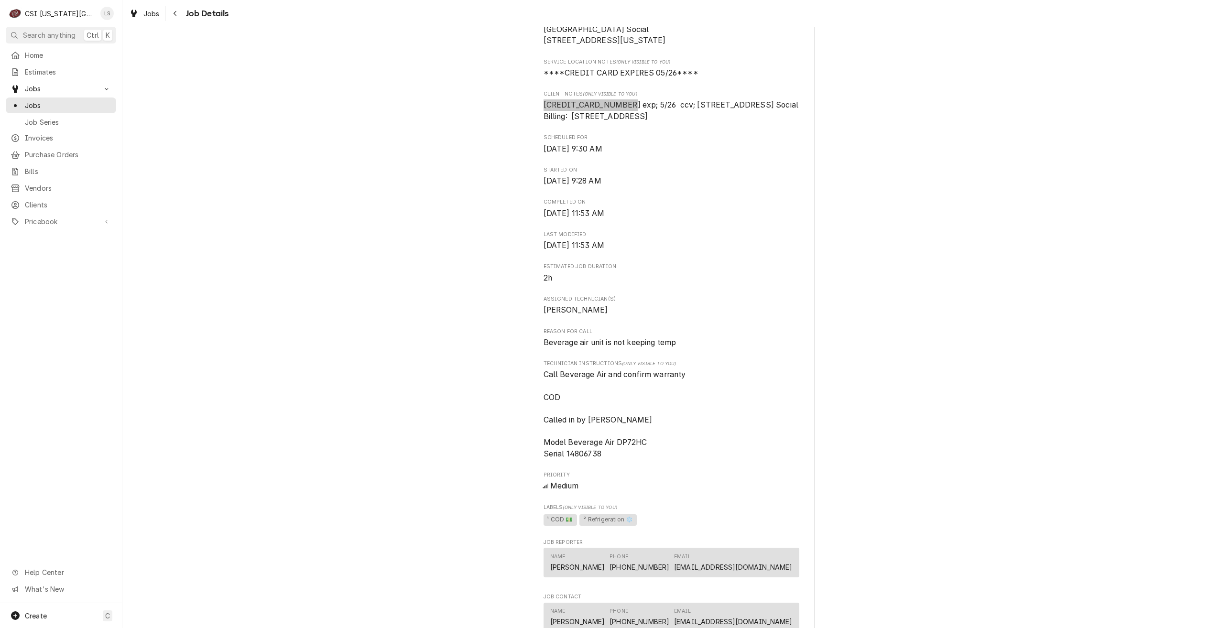
scroll to position [191, 0]
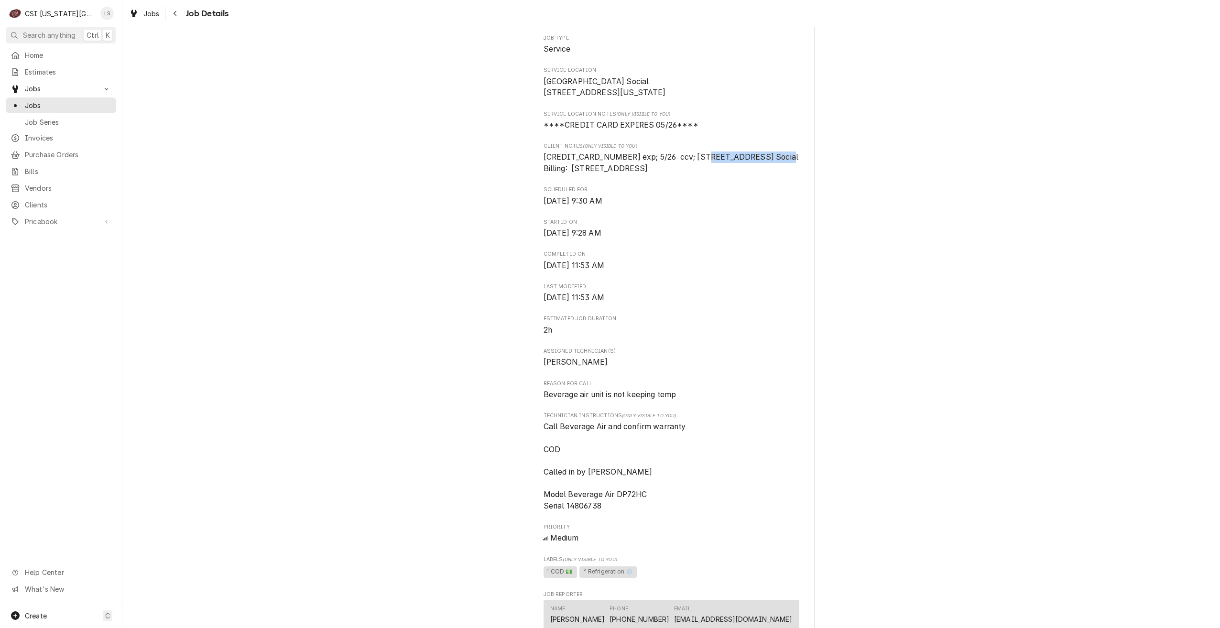
drag, startPoint x: 614, startPoint y: 181, endPoint x: 542, endPoint y: 184, distance: 71.8
click at [543, 174] on span "[CREDIT_CARD_NUMBER] exp; 5/26 ccv; [STREET_ADDRESS] Social Billing: [STREET_AD…" at bounding box center [671, 162] width 256 height 22
copy span "Third Street Social"
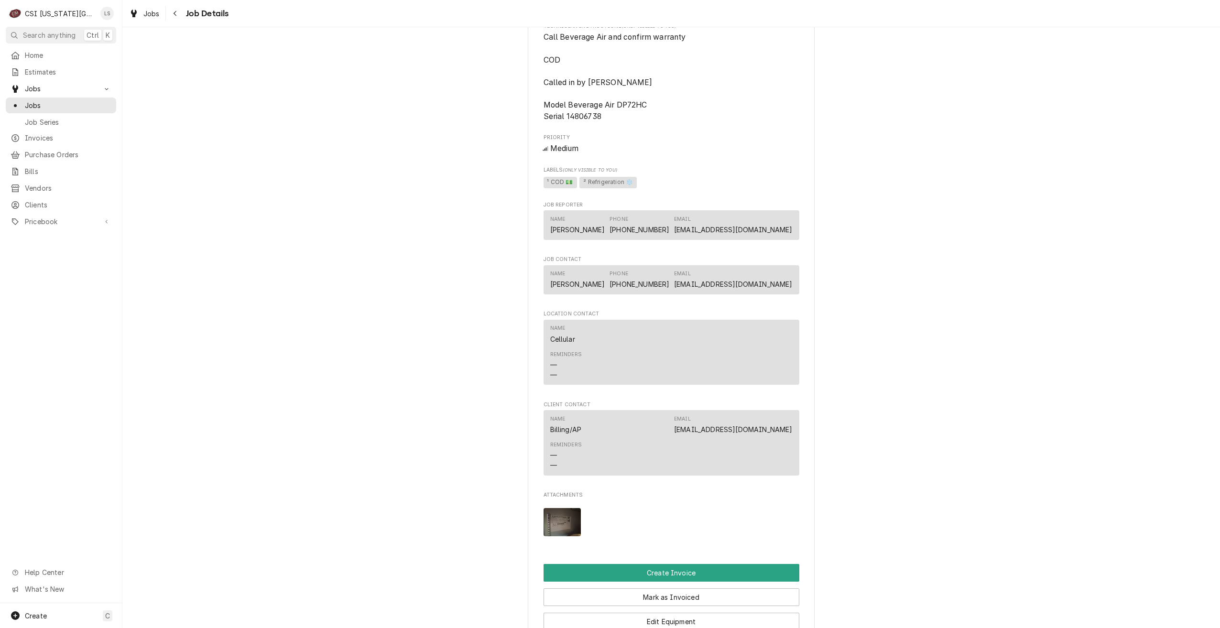
scroll to position [669, 0]
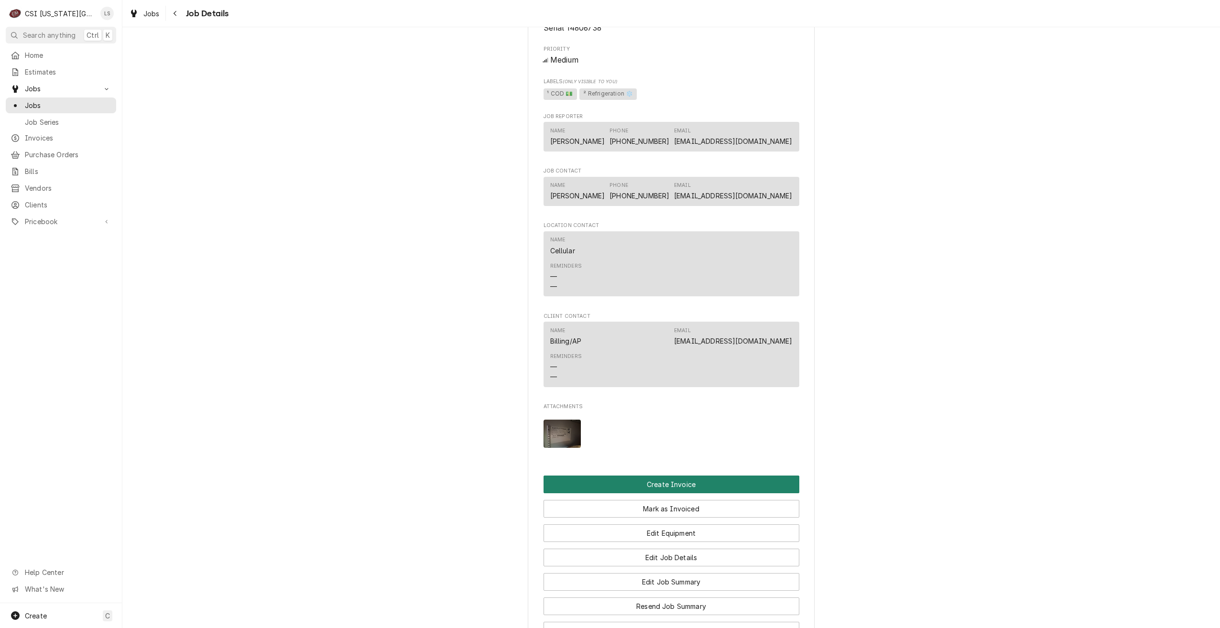
click at [655, 493] on button "Create Invoice" at bounding box center [671, 485] width 256 height 18
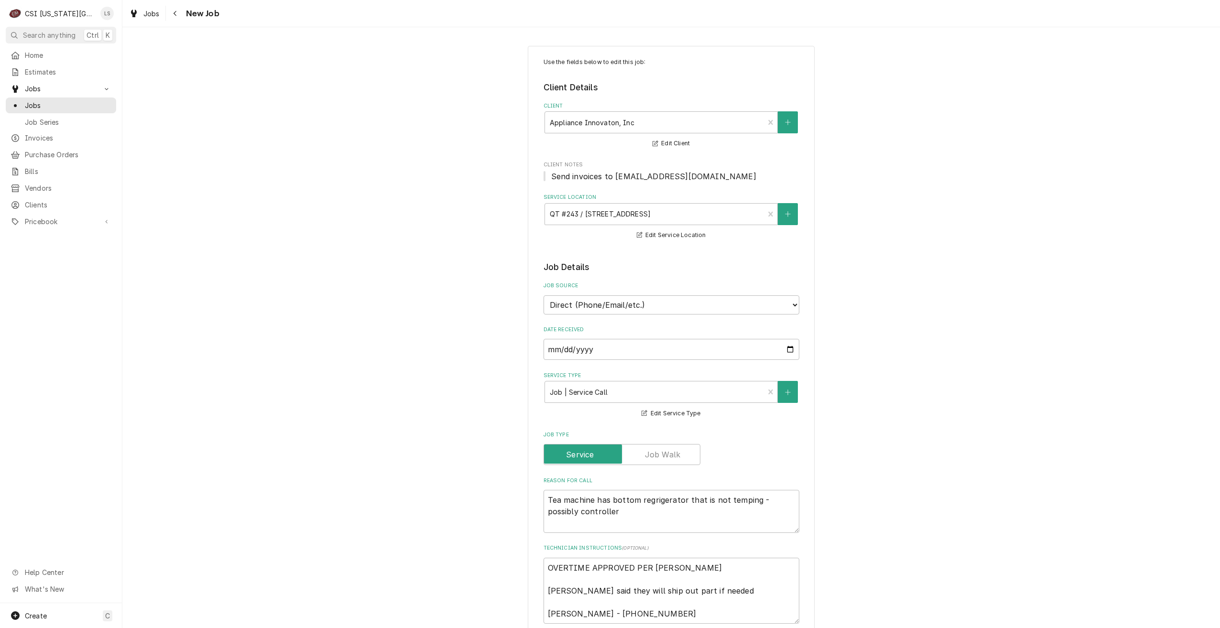
type textarea "x"
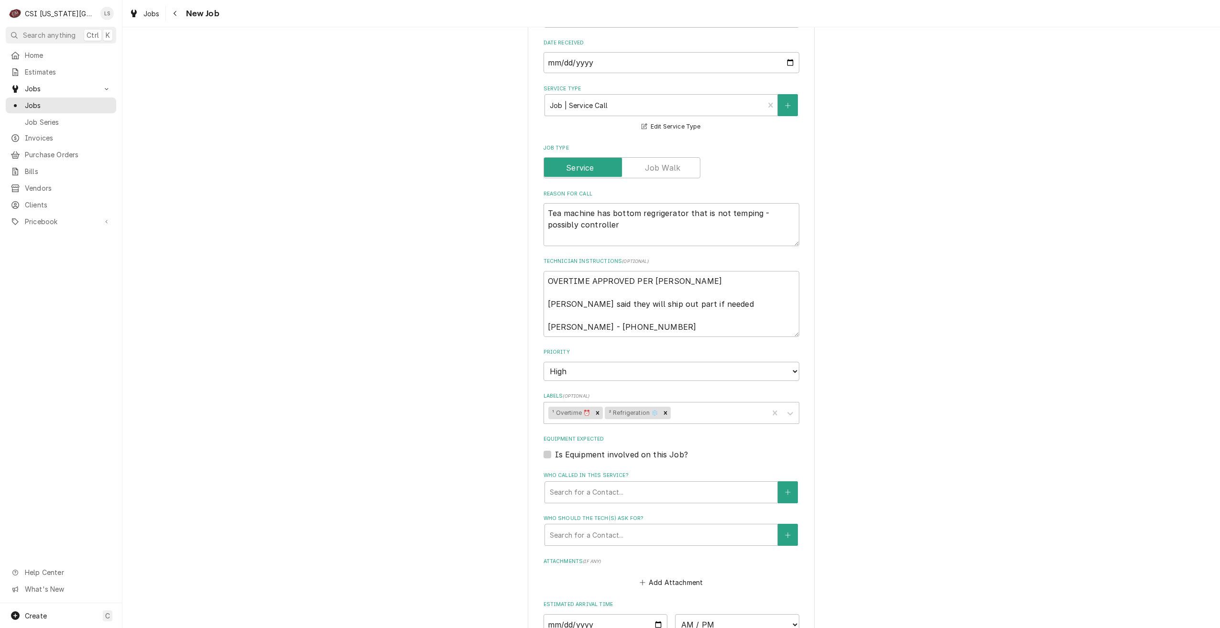
scroll to position [490, 0]
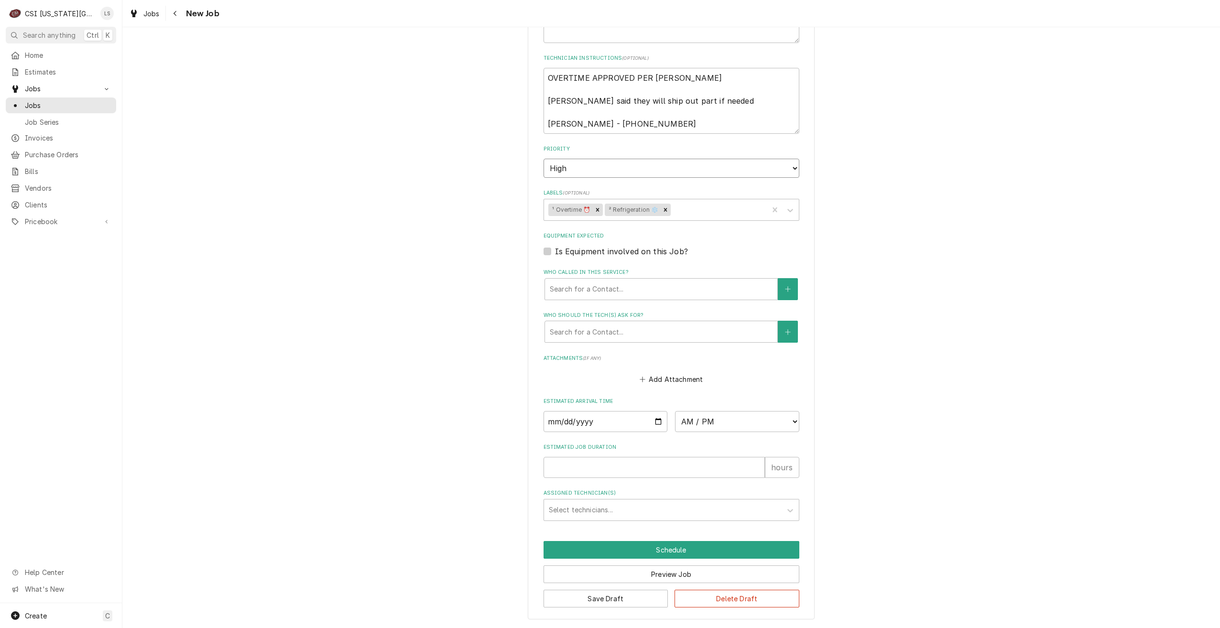
click at [596, 169] on select "No Priority Urgent High Medium Low" at bounding box center [671, 168] width 256 height 19
select select "1"
click at [543, 159] on select "No Priority Urgent High Medium Low" at bounding box center [671, 168] width 256 height 19
click at [653, 420] on input "Date" at bounding box center [605, 421] width 124 height 21
type textarea "x"
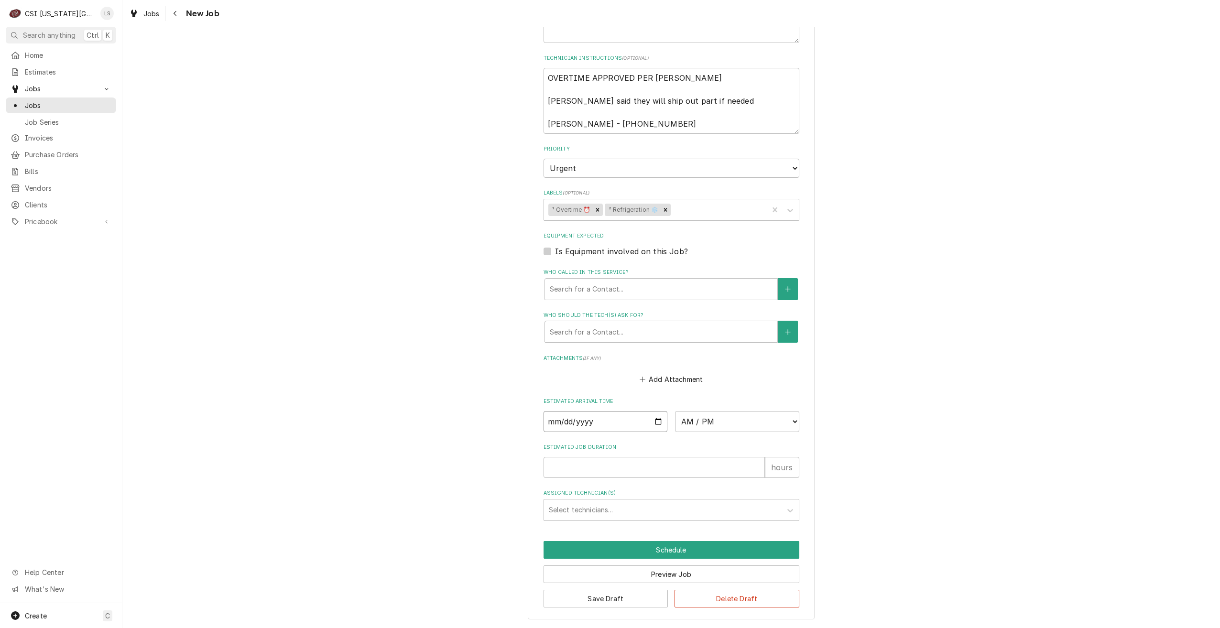
type input "[DATE]"
click at [687, 424] on select "AM / PM 6:00 AM 6:15 AM 6:30 AM 6:45 AM 7:00 AM 7:15 AM 7:30 AM 7:45 AM 8:00 AM…" at bounding box center [737, 421] width 124 height 21
type textarea "x"
select select "16:00:00"
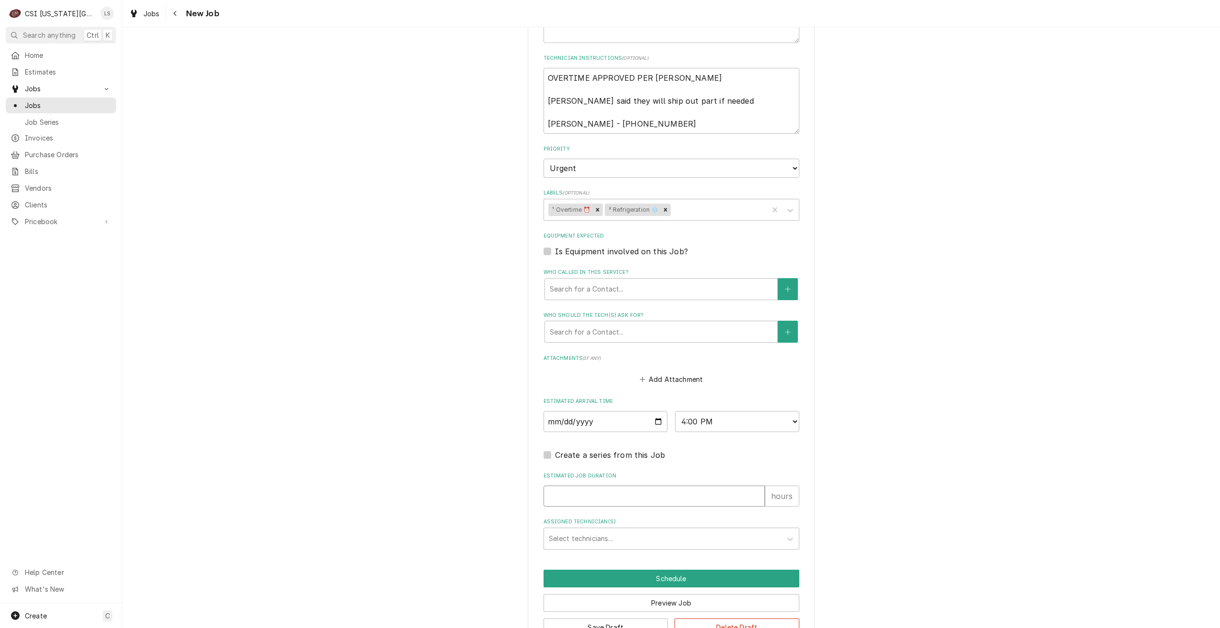
click at [682, 502] on input "Estimated Job Duration" at bounding box center [653, 496] width 221 height 21
type textarea "x"
type input "2"
type textarea "x"
type input "2"
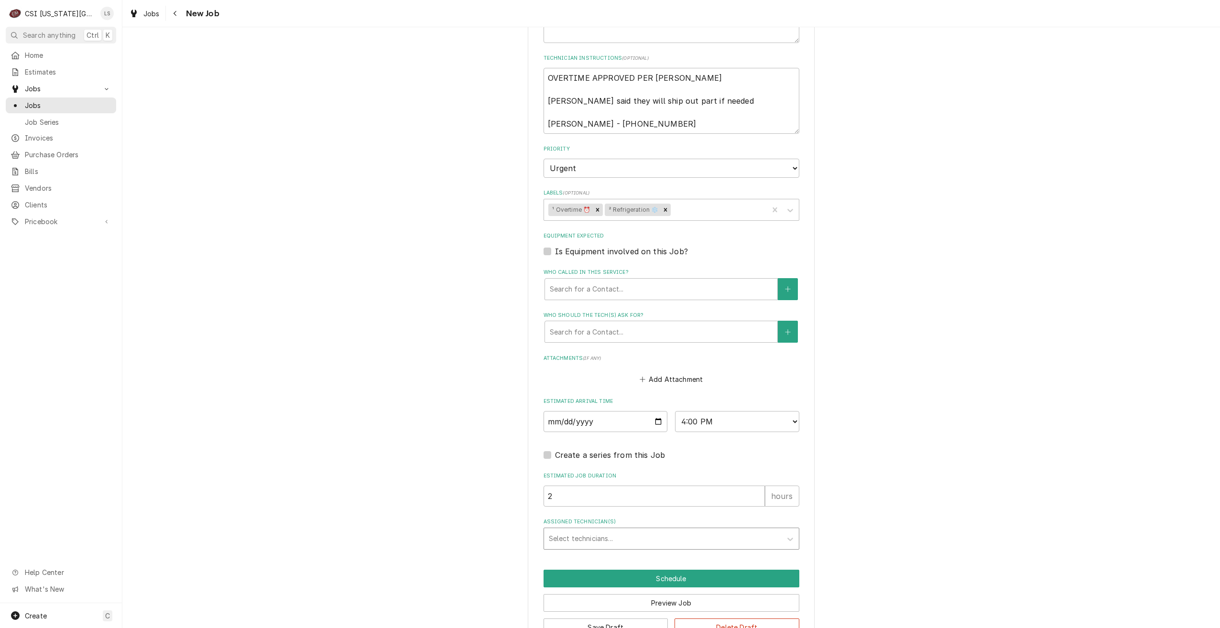
click at [679, 534] on div "Assigned Technician(s)" at bounding box center [663, 538] width 228 height 17
type input "josh"
click at [670, 551] on div "Joshua Marshall" at bounding box center [671, 558] width 255 height 15
type textarea "x"
click at [669, 576] on button "Schedule" at bounding box center [671, 579] width 256 height 18
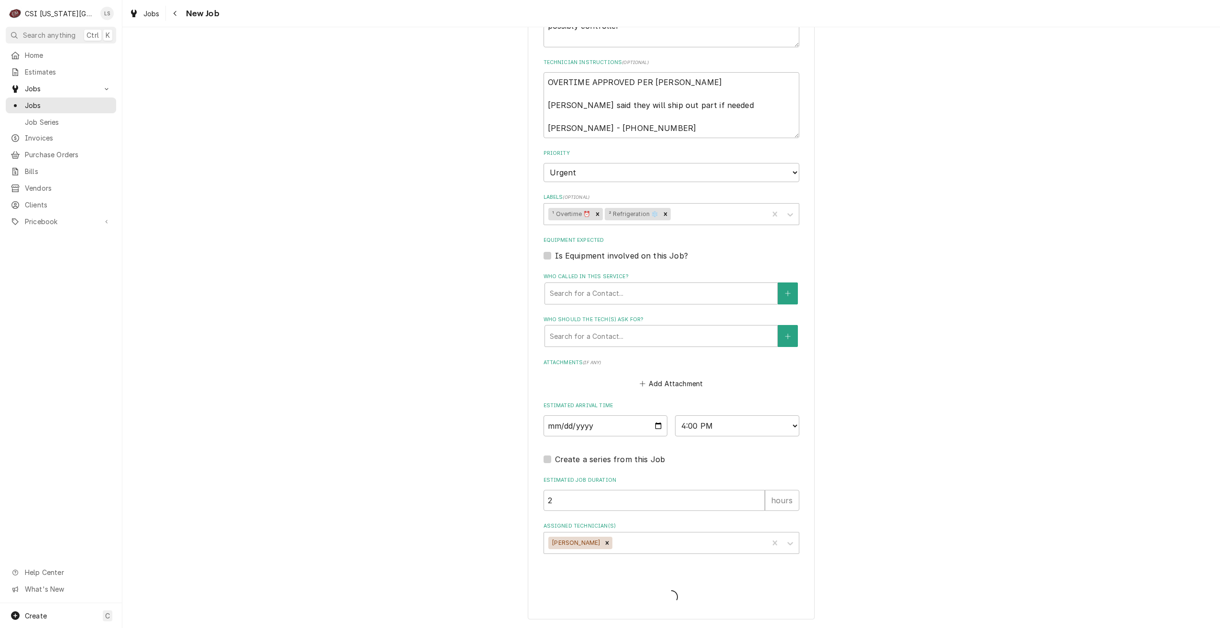
scroll to position [486, 0]
type textarea "x"
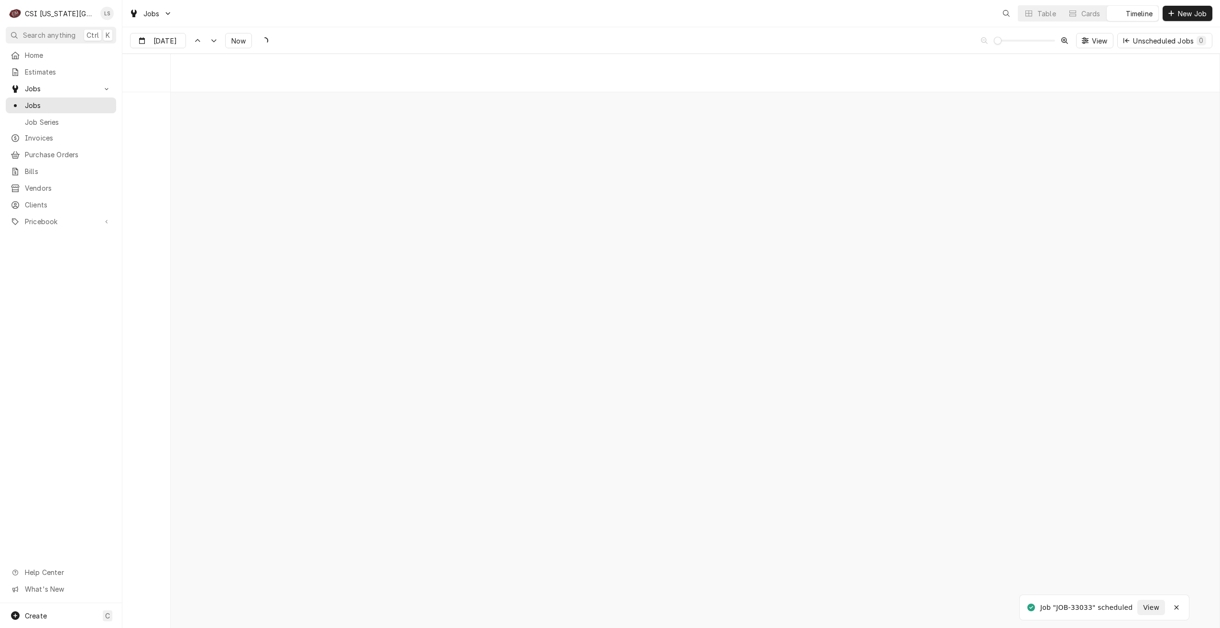
scroll to position [10979, 0]
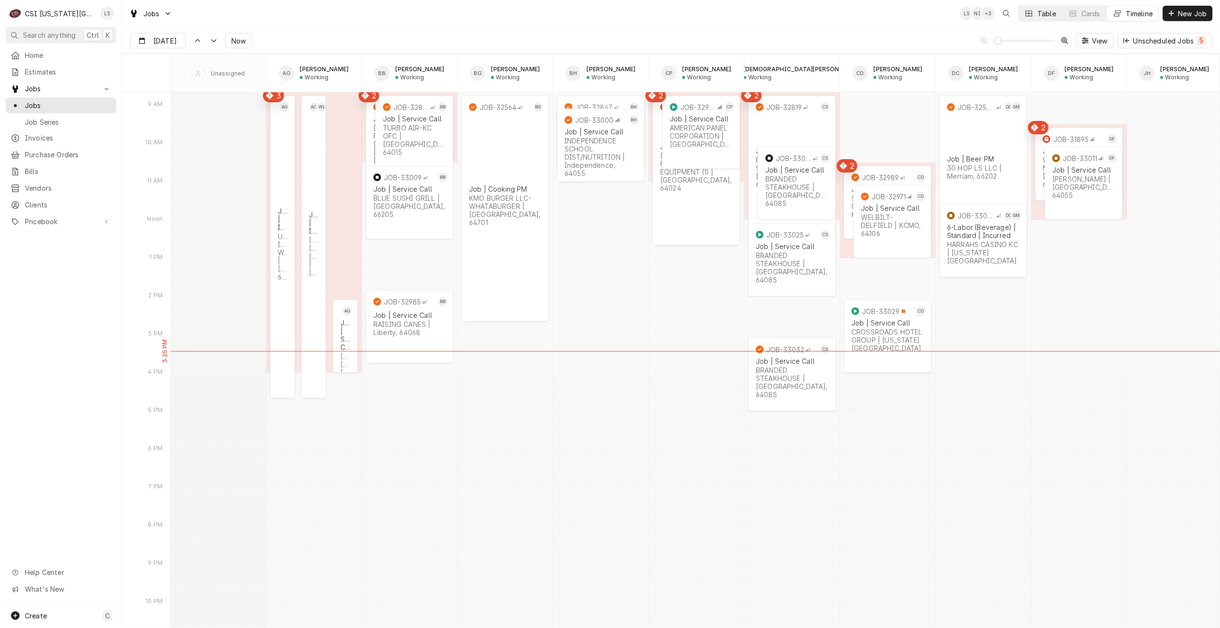
click at [1033, 16] on button "Table" at bounding box center [1039, 13] width 43 height 15
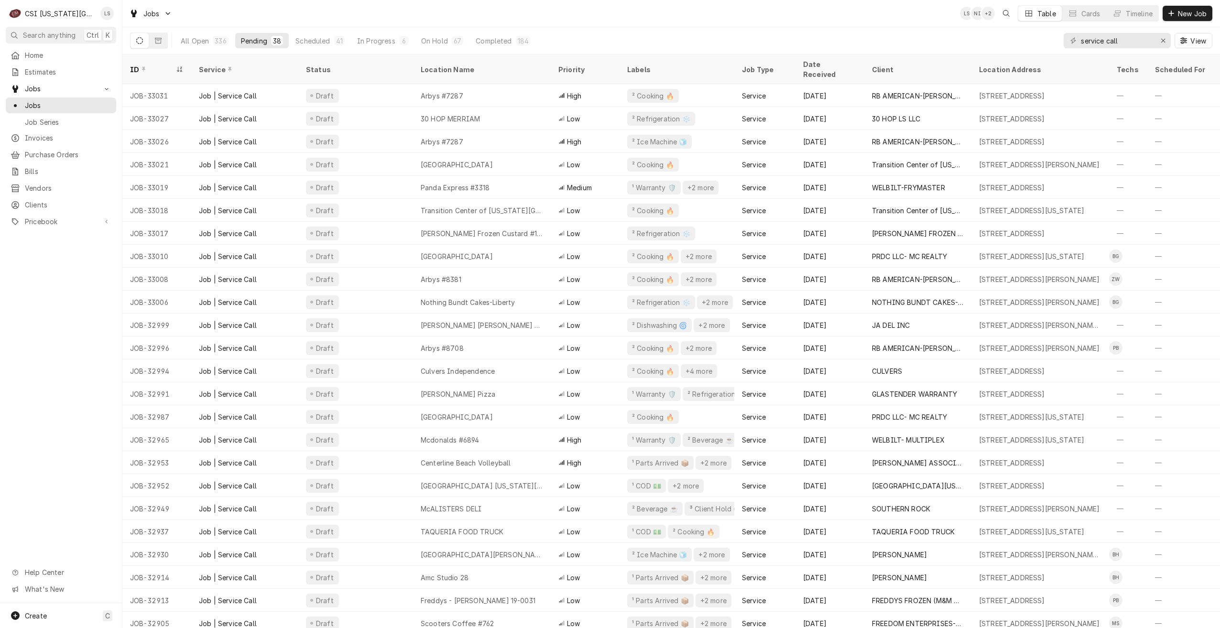
click at [371, 19] on div "Jobs LS NI + 2 Table Cards Timeline New Job" at bounding box center [670, 13] width 1097 height 27
click at [402, 9] on div "Jobs LS NI + 2 Table Cards Timeline New Job" at bounding box center [670, 13] width 1097 height 27
drag, startPoint x: 1135, startPoint y: 45, endPoint x: 1057, endPoint y: 42, distance: 78.9
click at [1057, 42] on div "All Open 336 Pending 38 Scheduled 40 In Progress 5 On Hold 68 Completed 185 ser…" at bounding box center [671, 40] width 1082 height 27
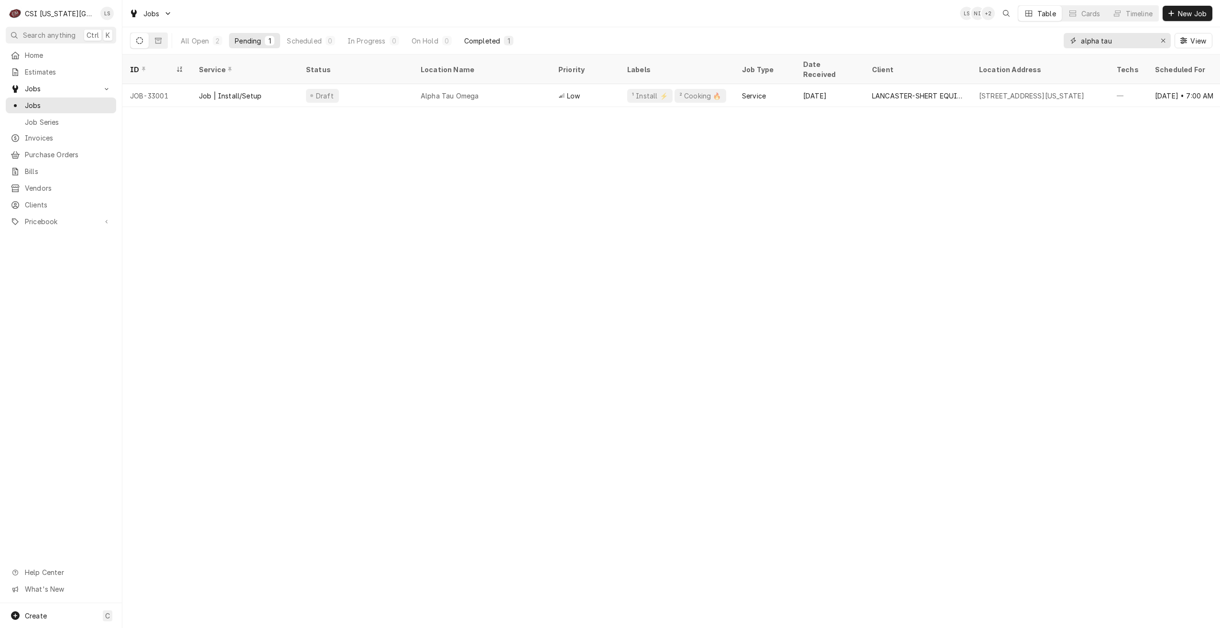
type input "alpha tau"
click at [508, 38] on div "1" at bounding box center [509, 41] width 6 height 10
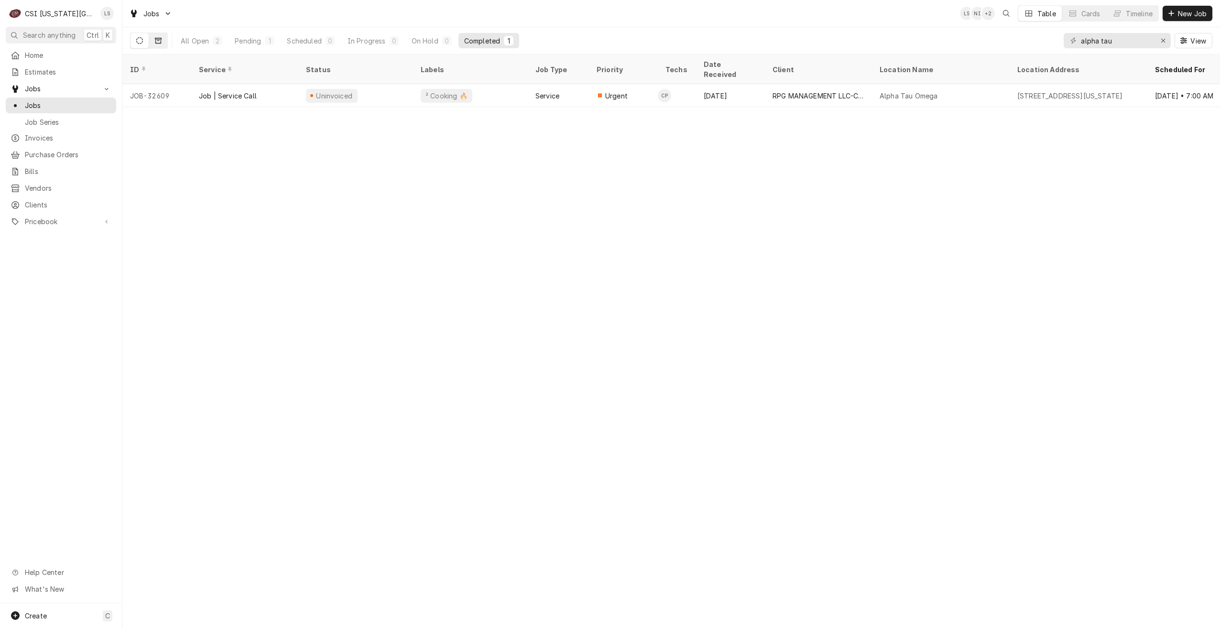
click at [161, 35] on button "Dynamic Content Wrapper" at bounding box center [158, 40] width 18 height 15
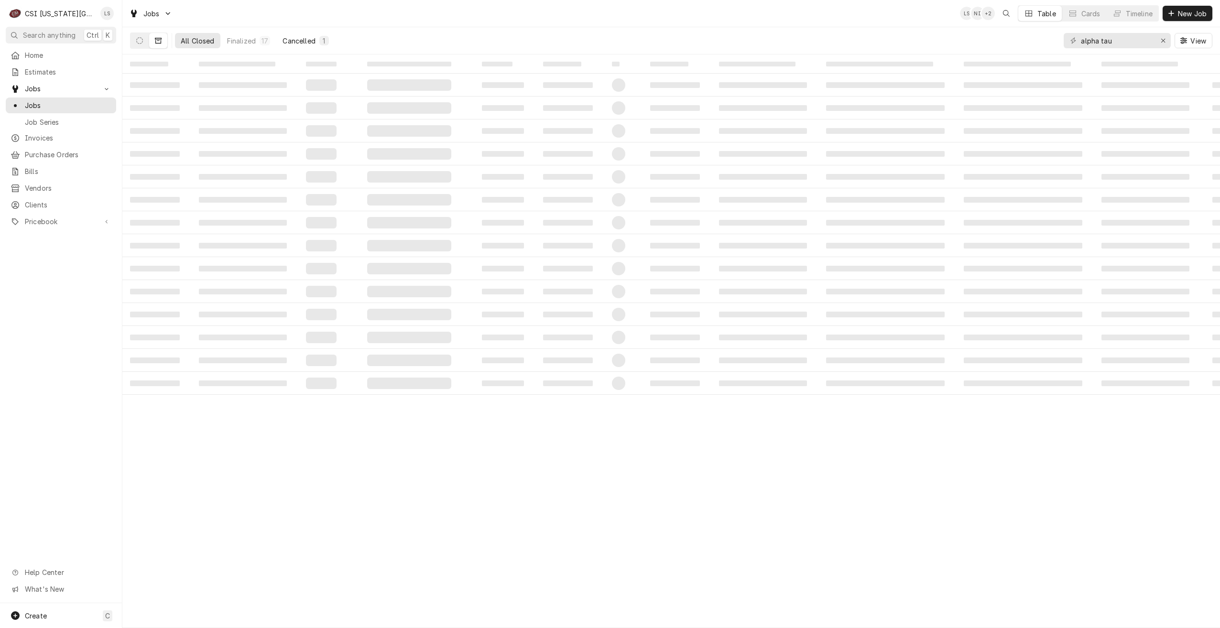
click at [306, 42] on div "Cancelled" at bounding box center [298, 41] width 32 height 10
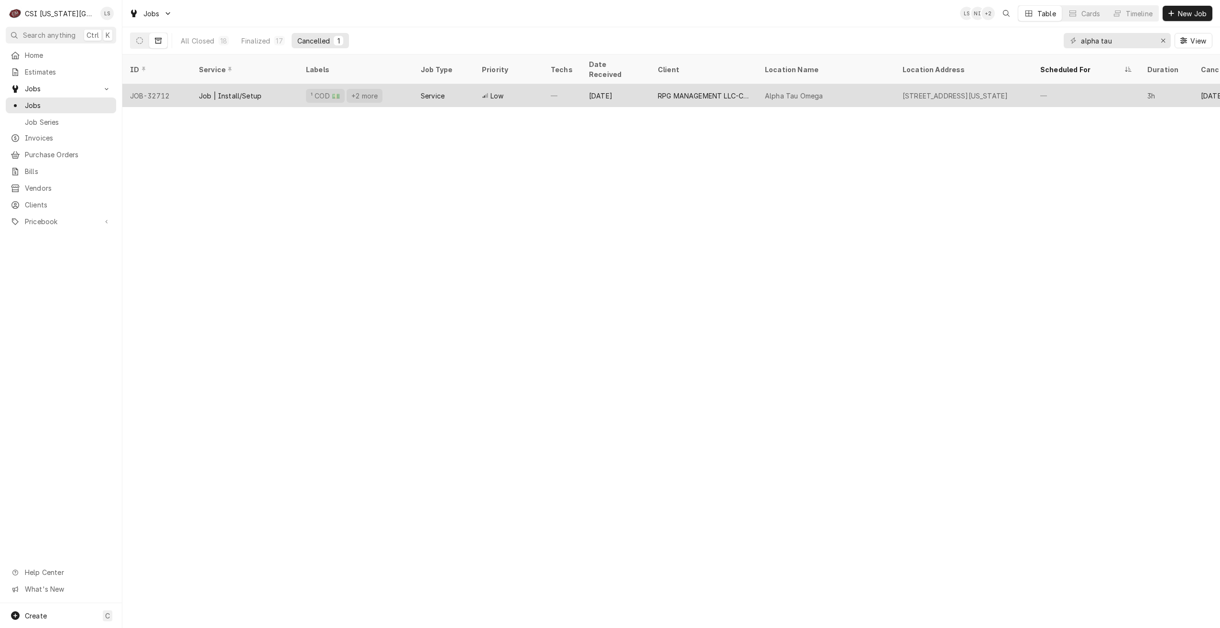
click at [664, 91] on div "RPG MANAGEMENT LLC-C/O KANSAS" at bounding box center [704, 96] width 92 height 10
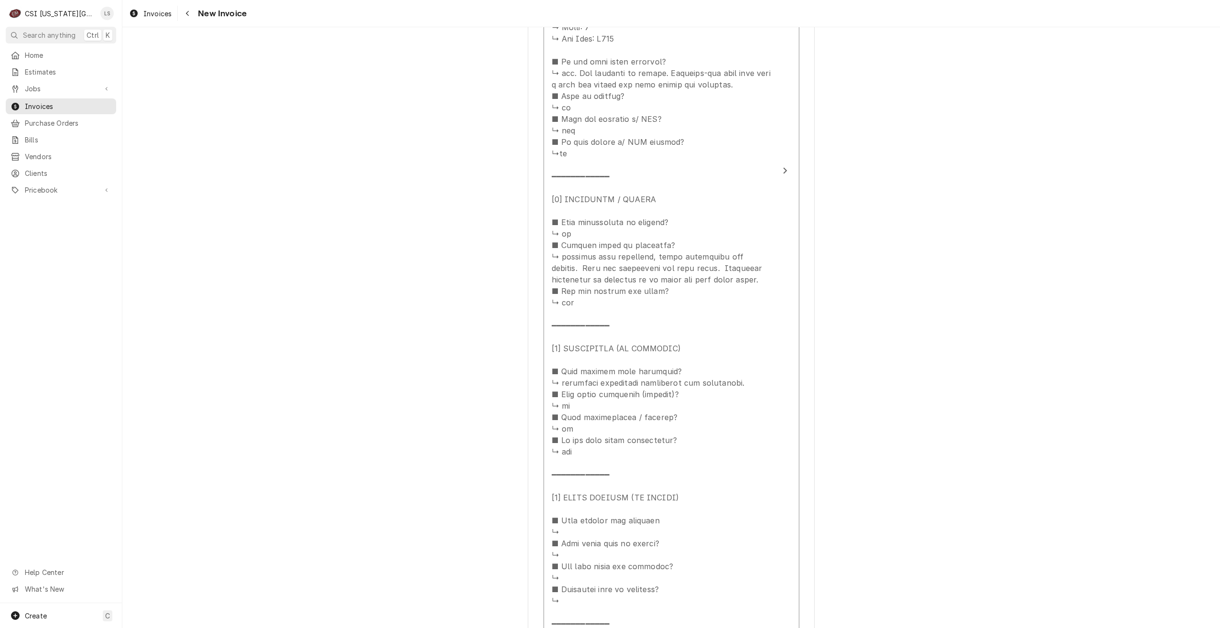
scroll to position [1243, 0]
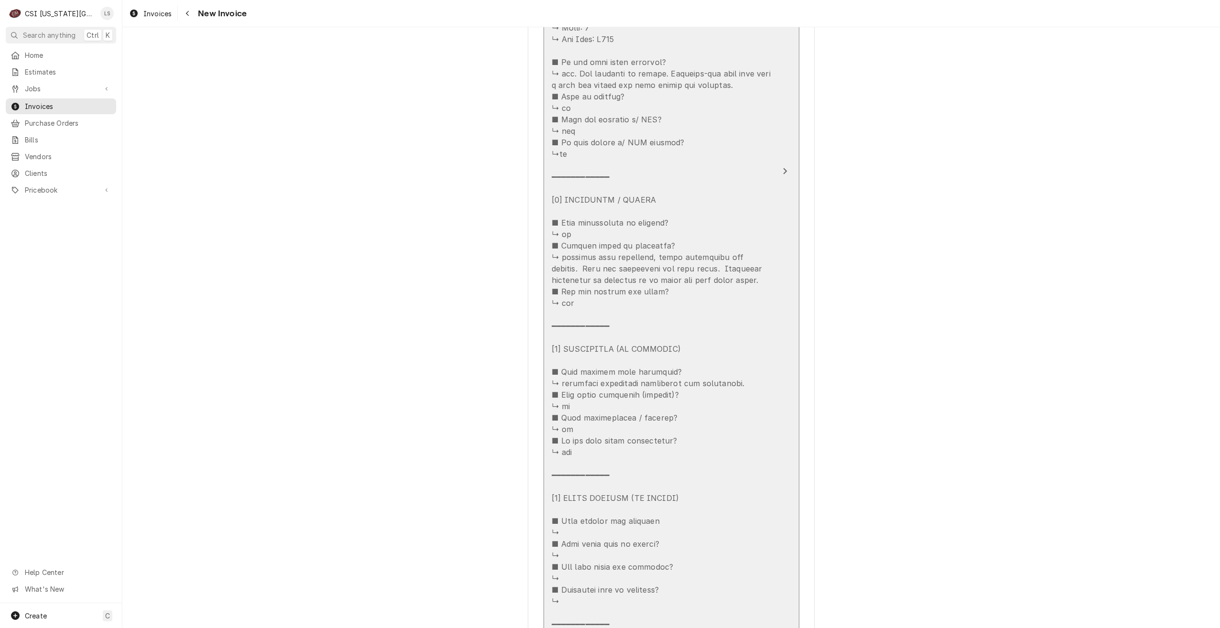
click at [745, 283] on div "Update Line Item" at bounding box center [660, 251] width 219 height 849
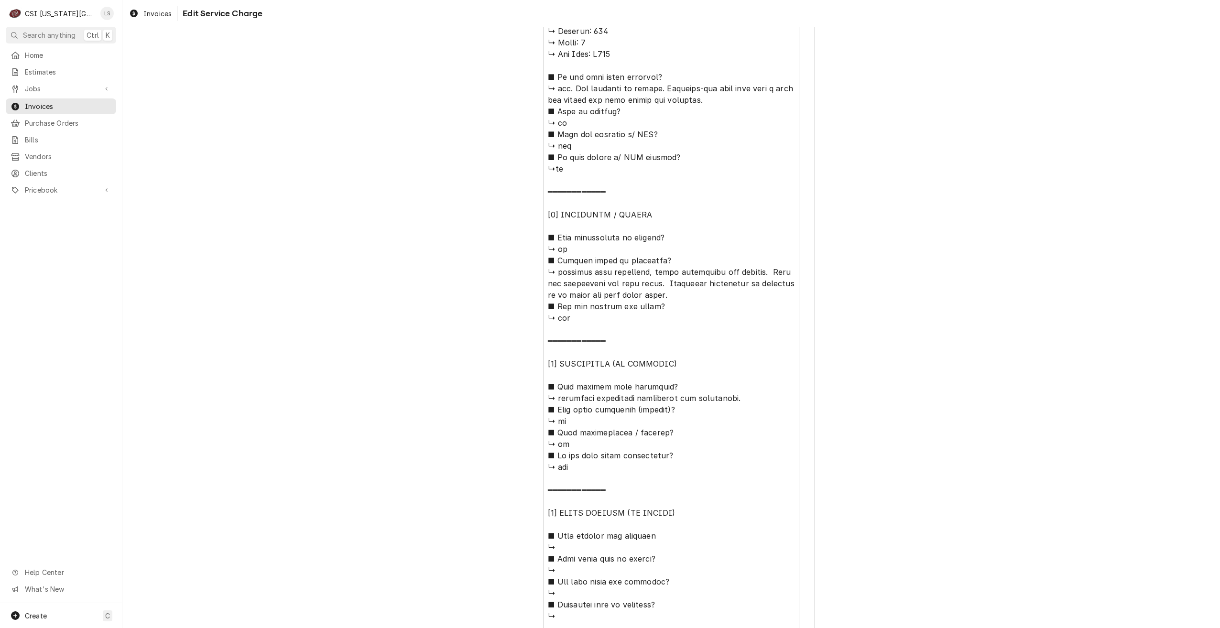
scroll to position [616, 0]
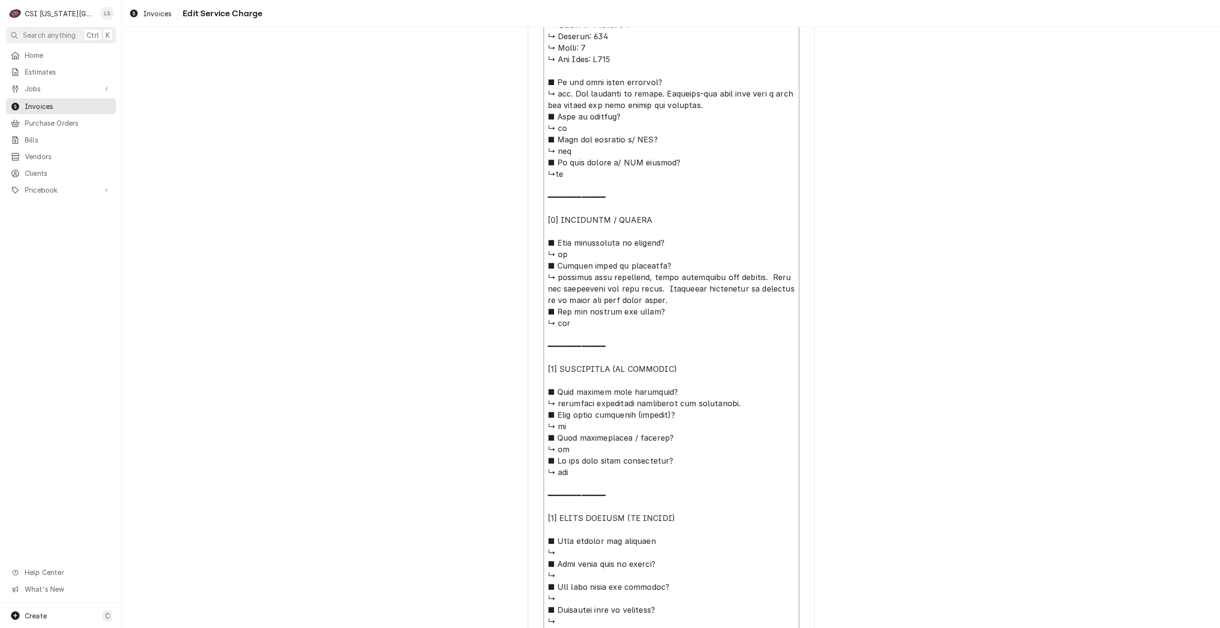
drag, startPoint x: 720, startPoint y: 304, endPoint x: 541, endPoint y: 277, distance: 181.2
click at [543, 277] on textarea "Service Summary ( optional )" at bounding box center [671, 266] width 256 height 846
click at [885, 364] on div "Use the fields below to edit this service charge Short Description Job | Servic…" at bounding box center [670, 96] width 1097 height 1350
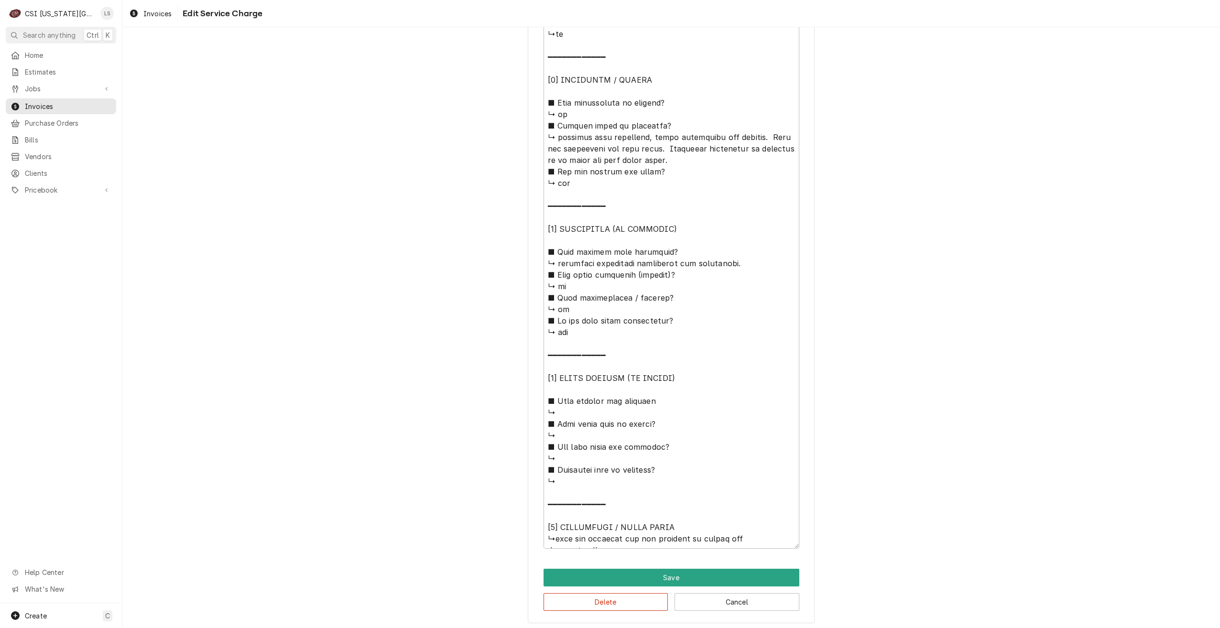
scroll to position [759, 0]
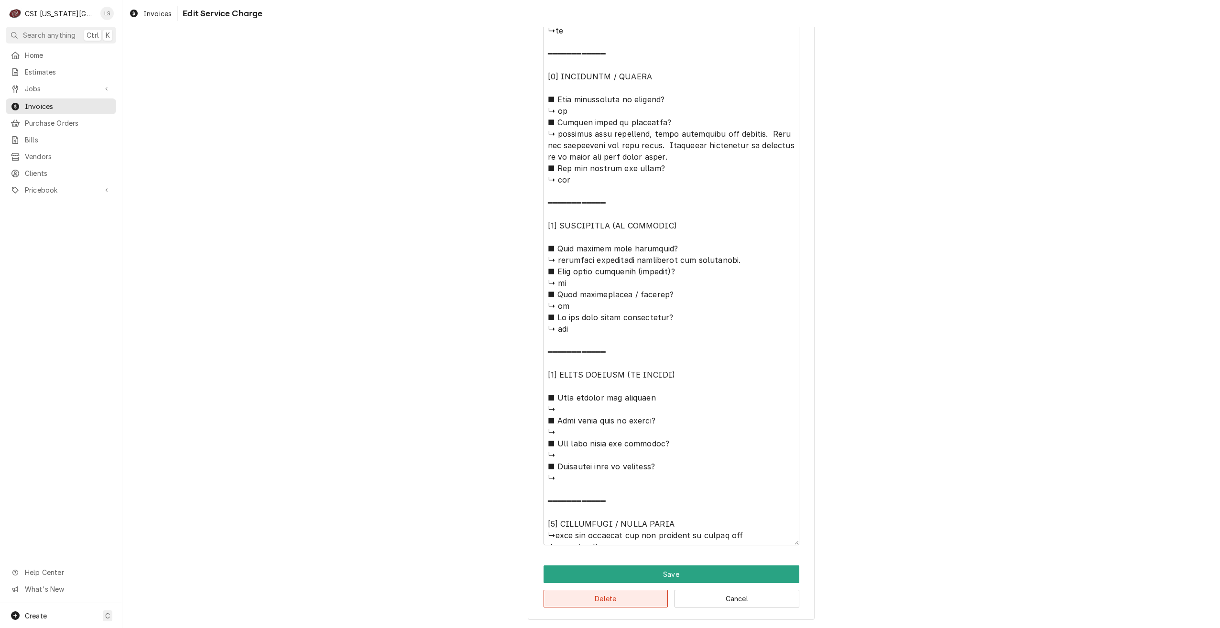
click at [600, 596] on button "Delete" at bounding box center [605, 599] width 125 height 18
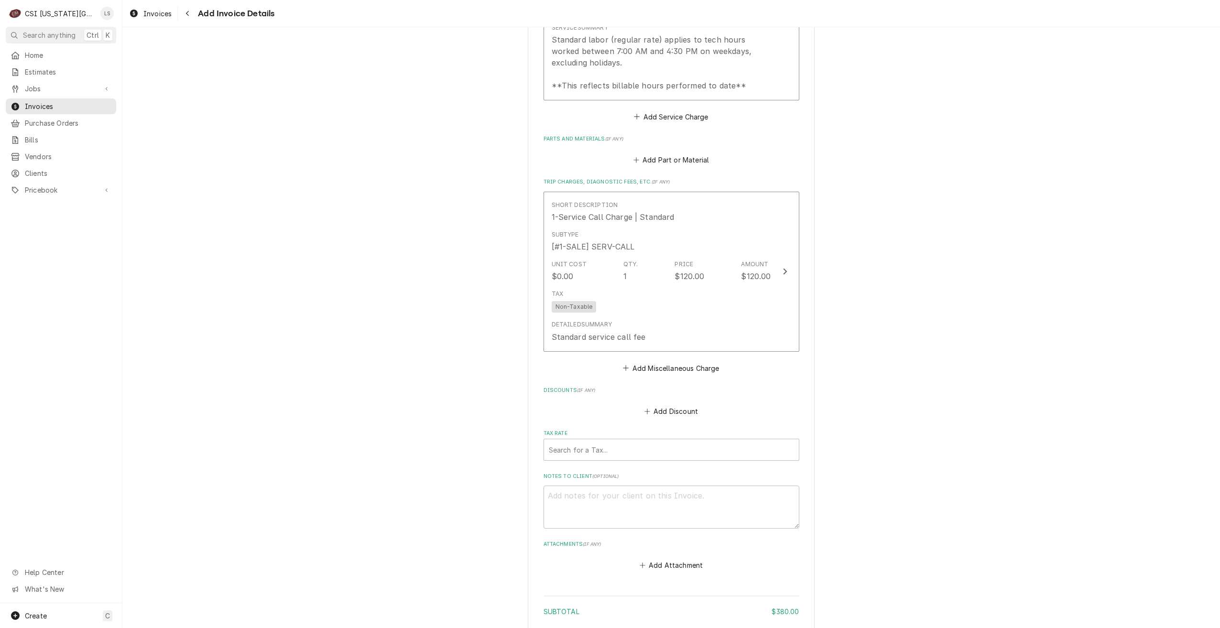
scroll to position [1151, 0]
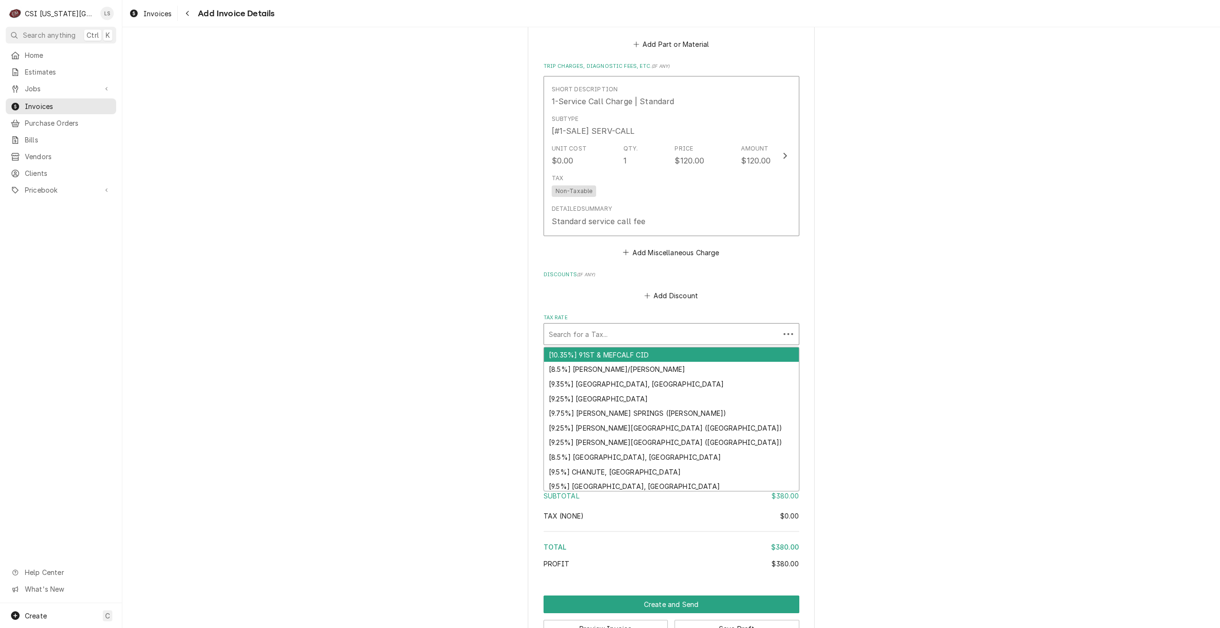
click at [695, 336] on div "Tax Rate" at bounding box center [662, 333] width 226 height 17
type textarea "x"
type input "m"
type textarea "x"
type input "mo"
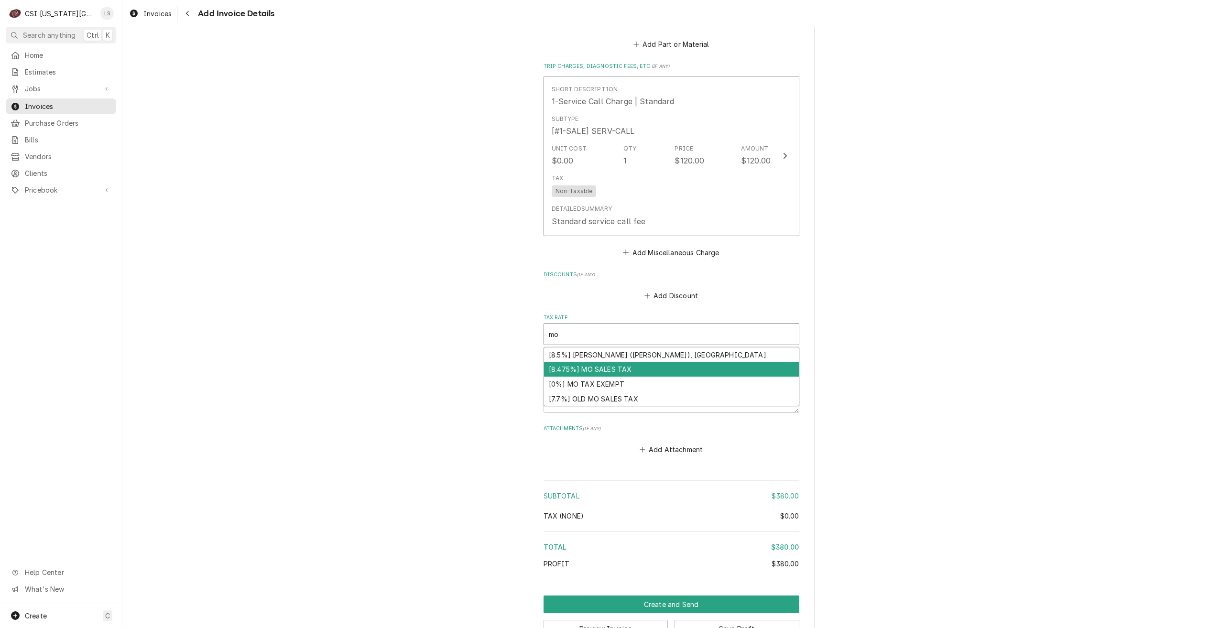
click at [691, 365] on div "[8.475%] MO SALES TAX" at bounding box center [671, 369] width 255 height 15
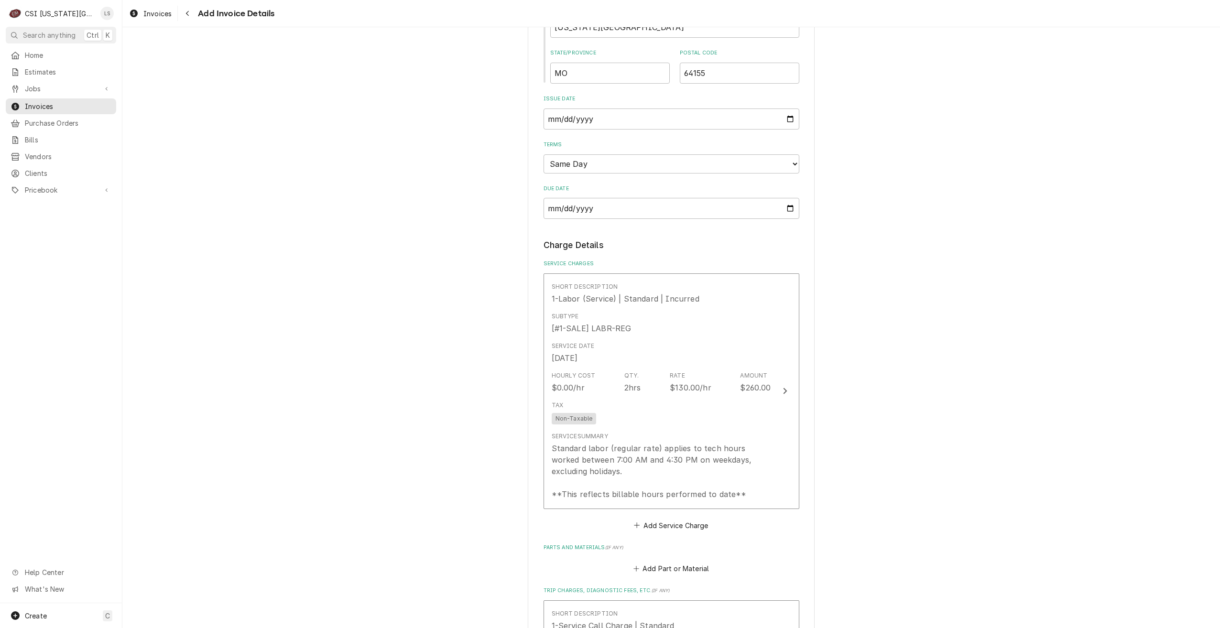
scroll to position [626, 0]
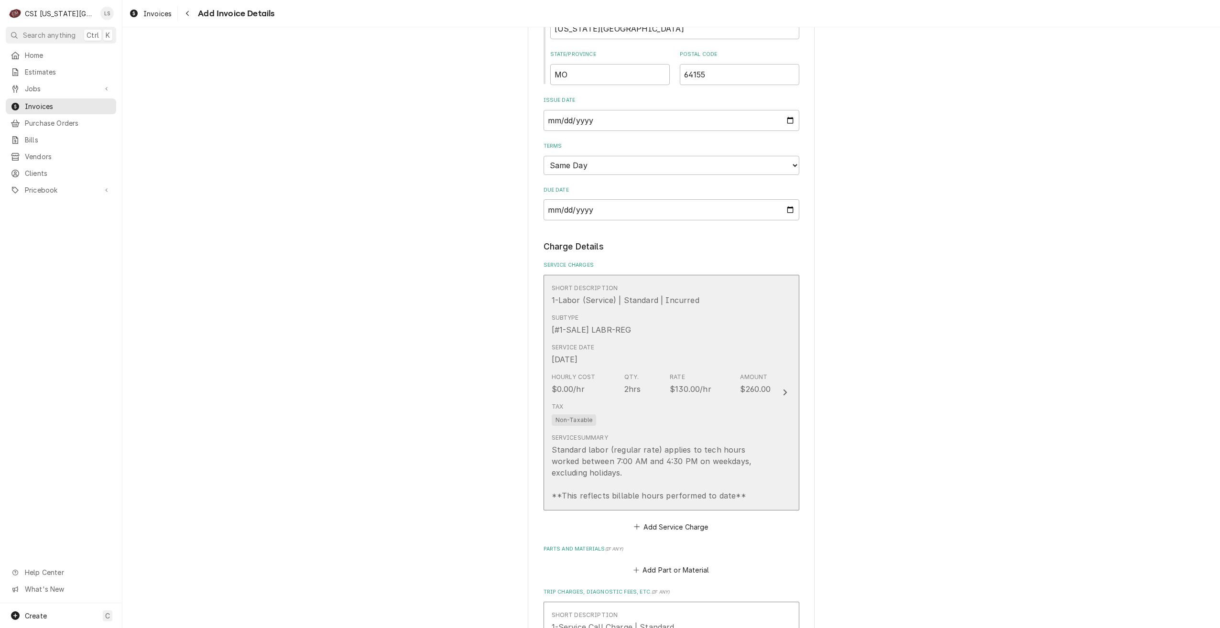
click at [722, 353] on div "Service Date Sep 26, 2025" at bounding box center [660, 354] width 219 height 30
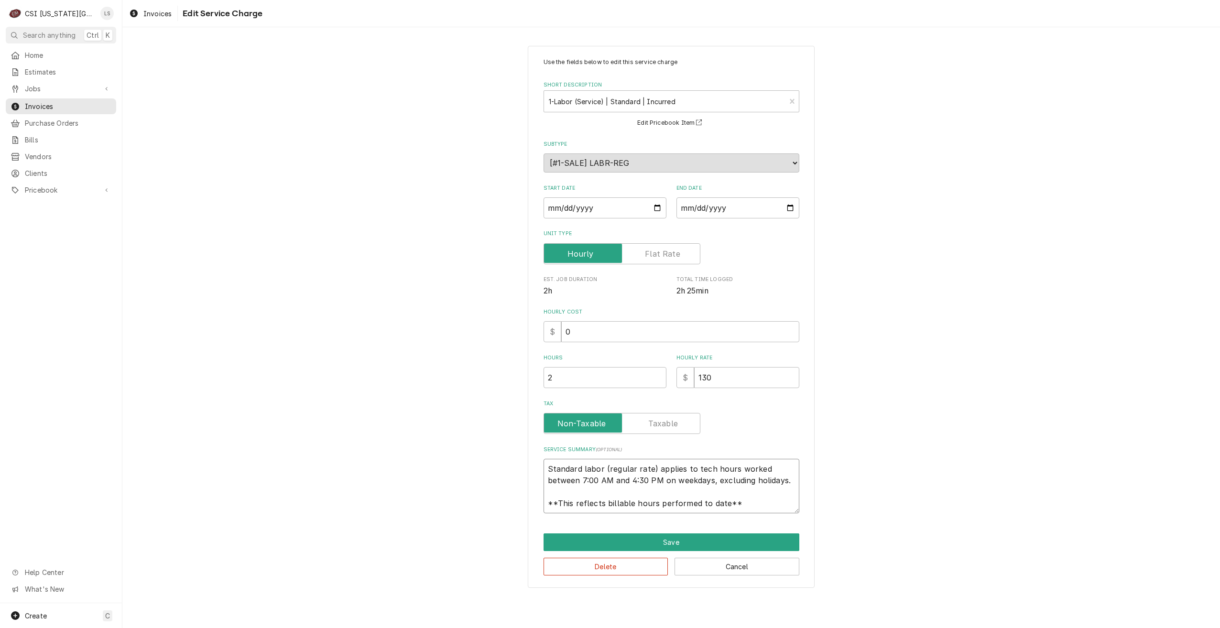
drag, startPoint x: 764, startPoint y: 504, endPoint x: 523, endPoint y: 454, distance: 246.4
click at [523, 454] on div "Use the fields below to edit this service charge Short Description 1-Labor (Ser…" at bounding box center [670, 316] width 1097 height 559
type textarea "x"
type textarea "B"
type textarea "x"
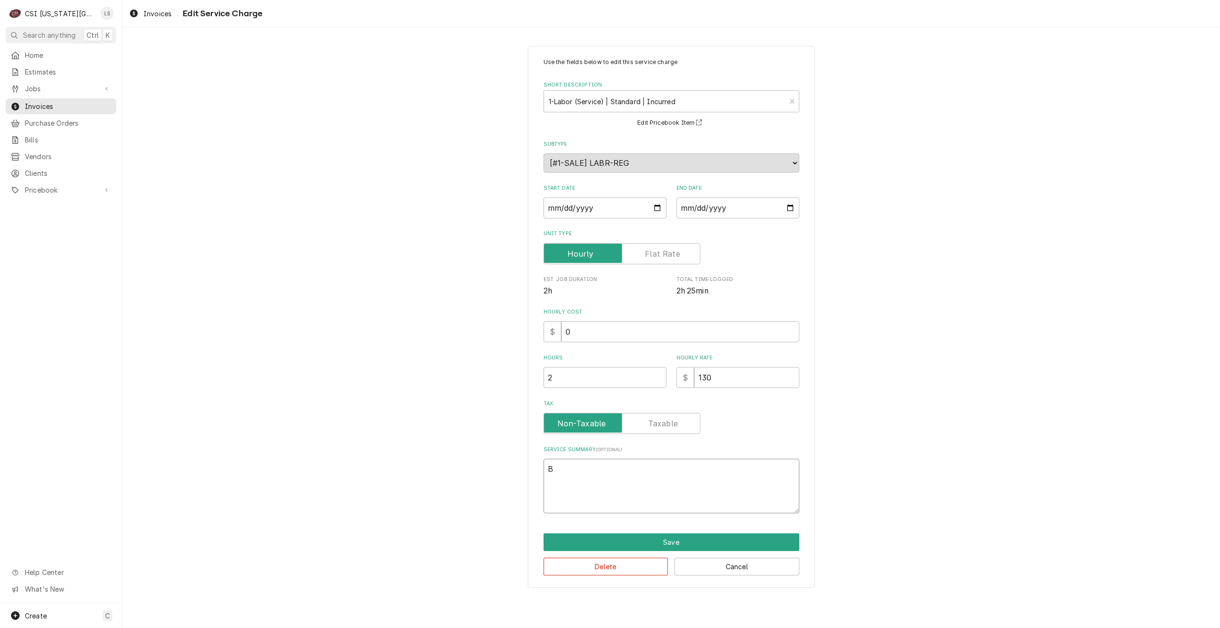
type textarea "Be"
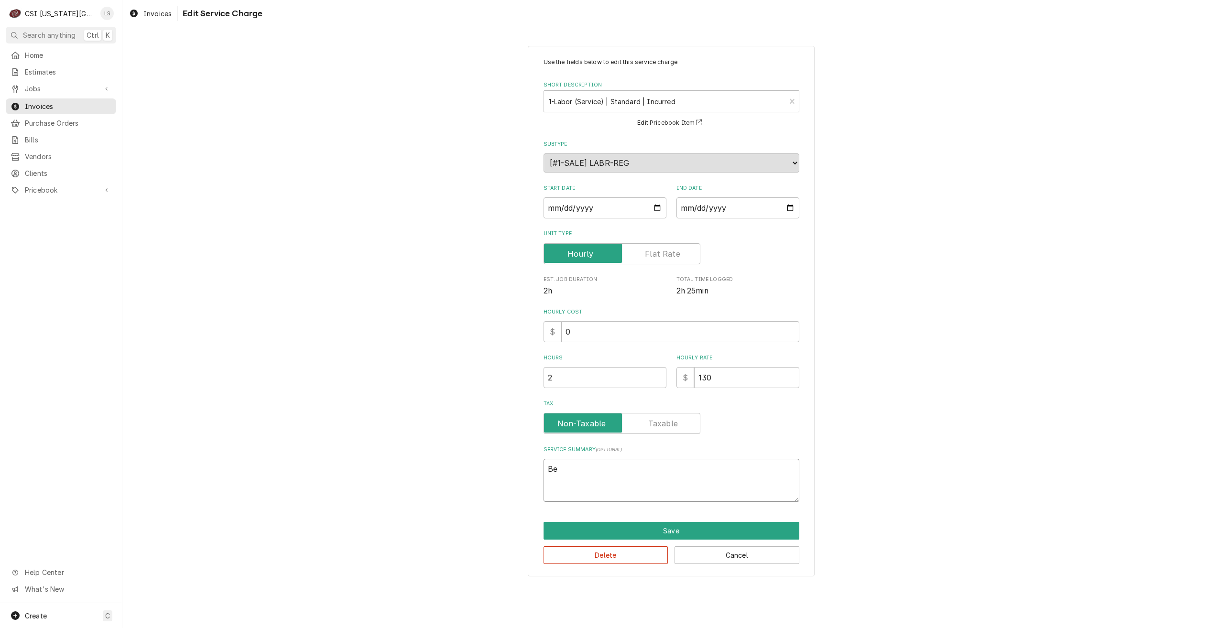
type textarea "x"
type textarea "Bev"
type textarea "x"
type textarea "Beve"
type textarea "x"
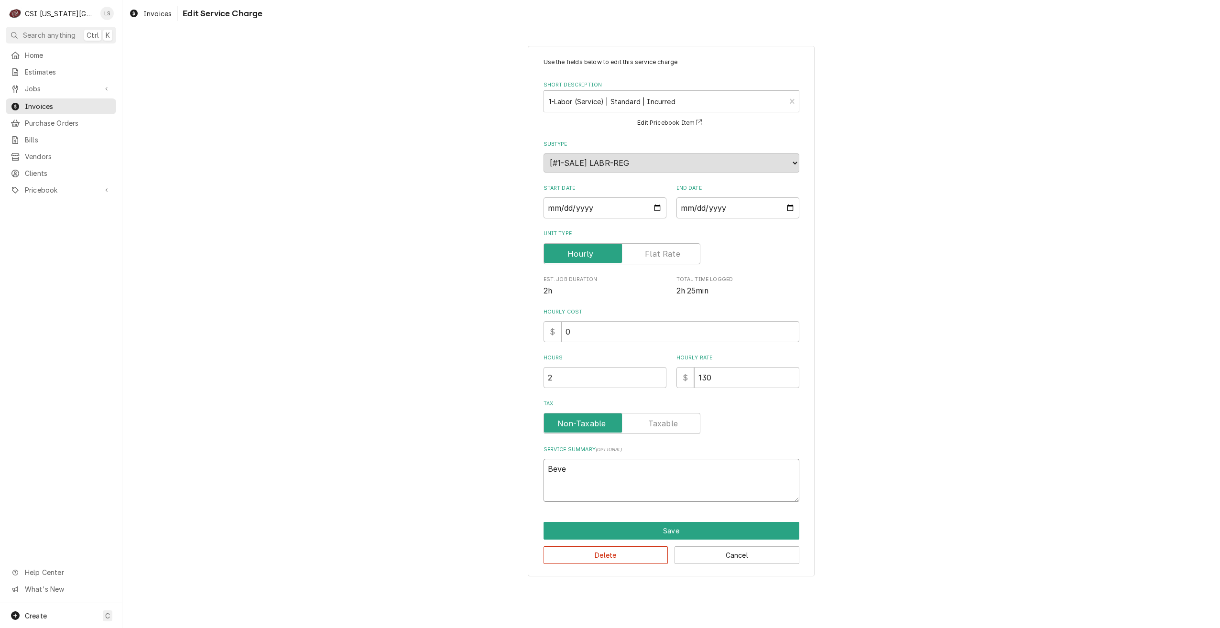
type textarea "Bever"
type textarea "x"
type textarea "Bevera"
type textarea "x"
type textarea "Beverag"
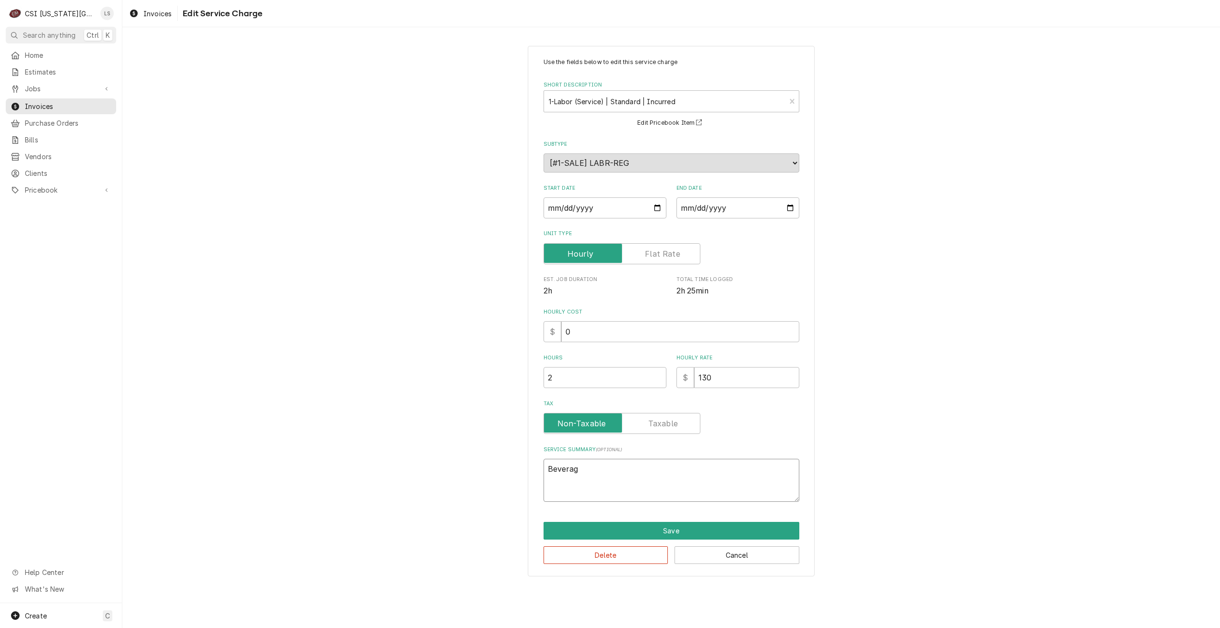
type textarea "x"
type textarea "Beverage"
type textarea "x"
type textarea "Beverage"
type textarea "x"
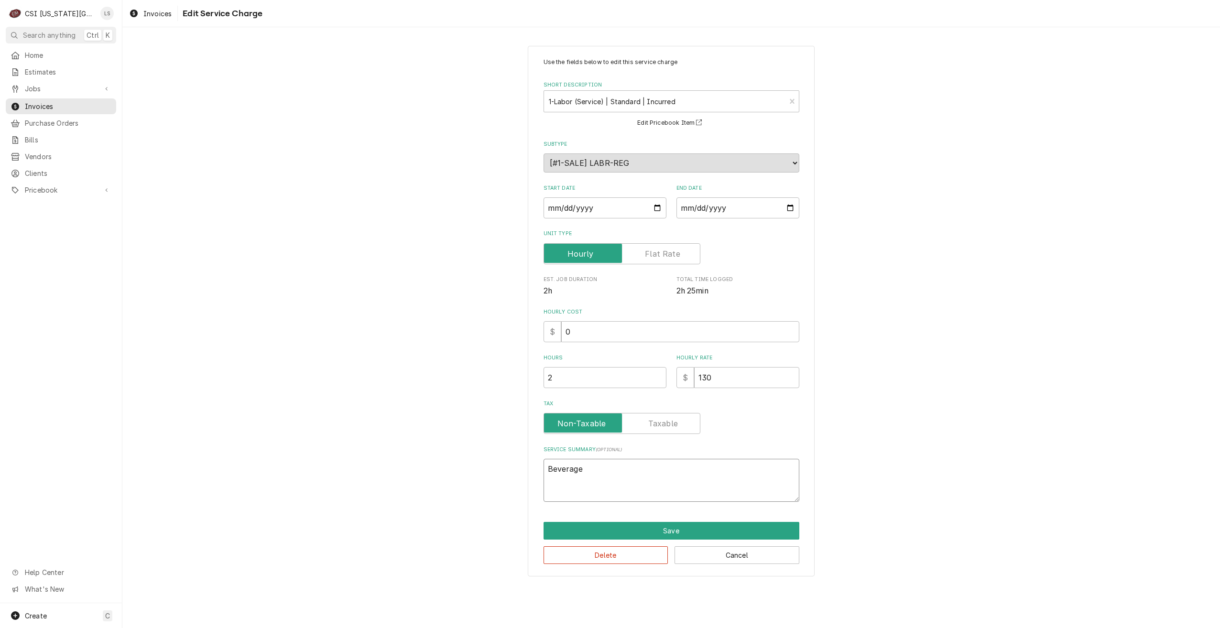
type textarea "Beverage a"
type textarea "x"
type textarea "Beverage ai"
type textarea "x"
type textarea "Beverage air"
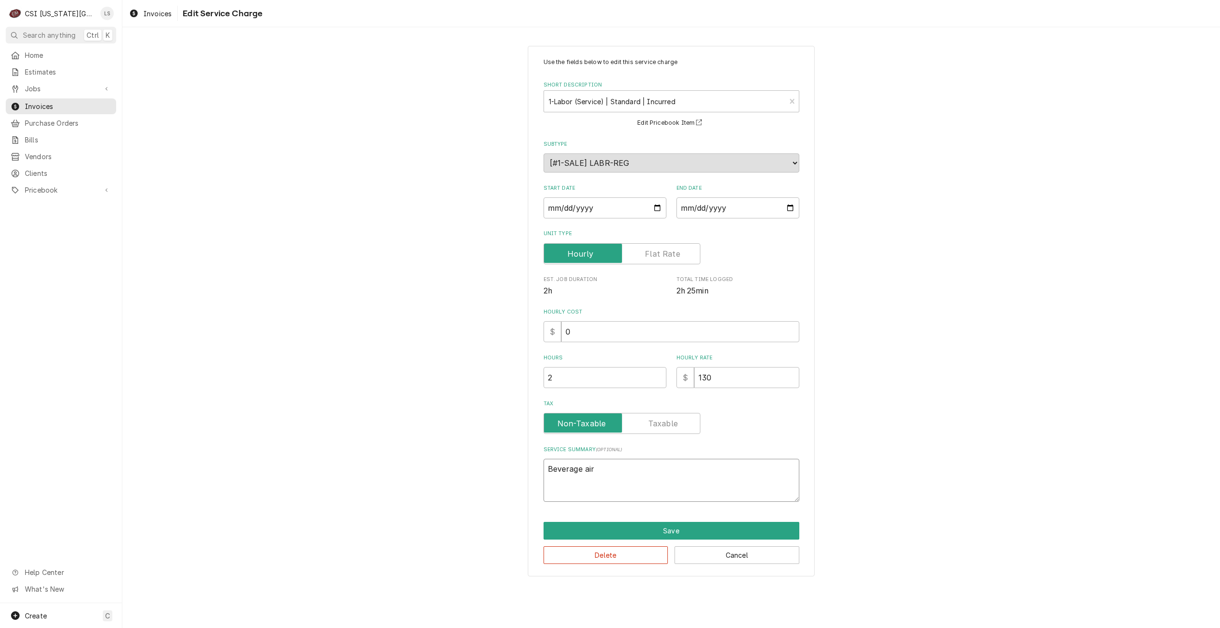
type textarea "x"
type textarea "Beverage air"
type textarea "x"
type textarea "Beverage air u"
type textarea "x"
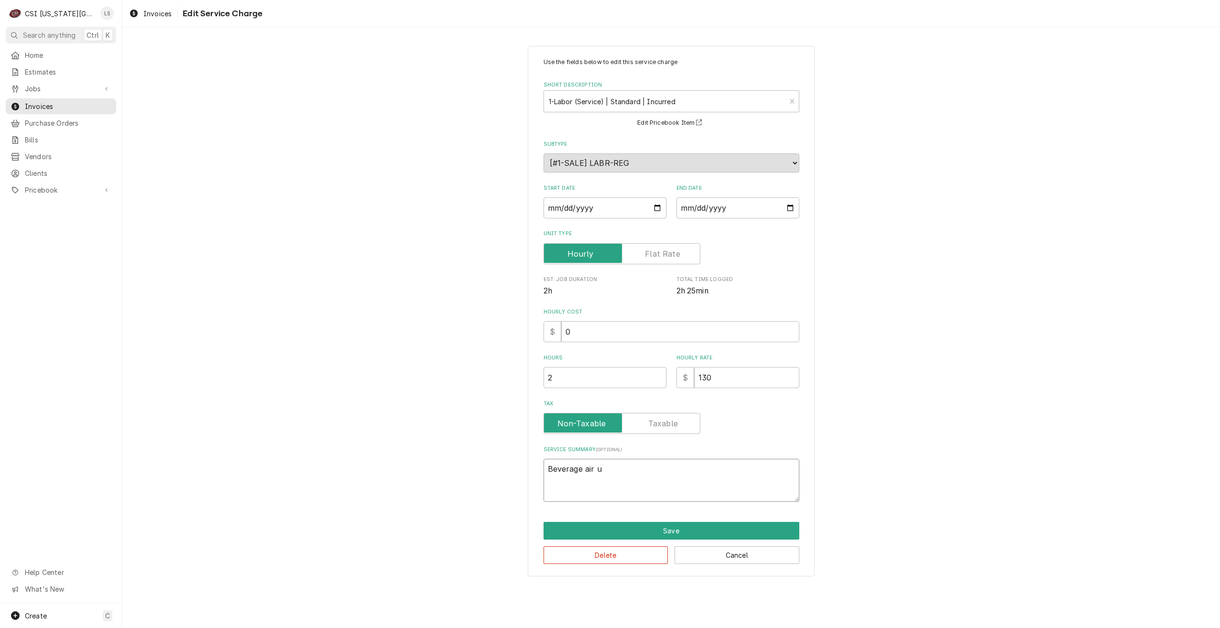
type textarea "Beverage air"
type textarea "x"
type textarea "Beverage air"
type textarea "x"
type textarea "Beverage ai"
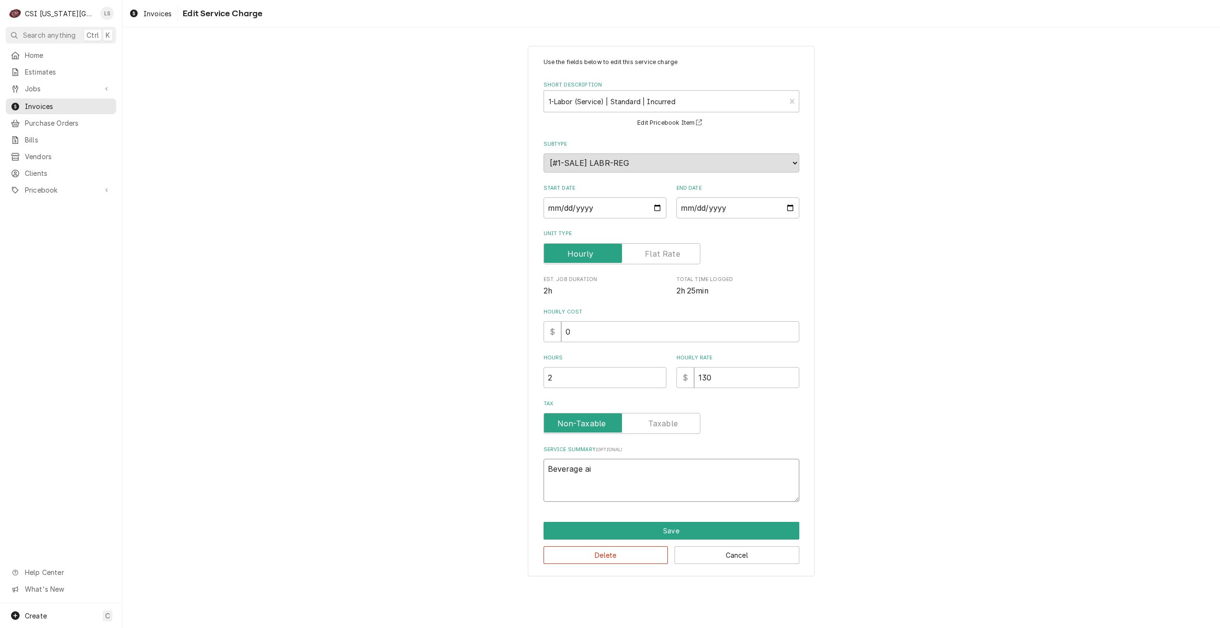
type textarea "x"
type textarea "Beverage a"
type textarea "x"
type textarea "Beverage"
type textarea "x"
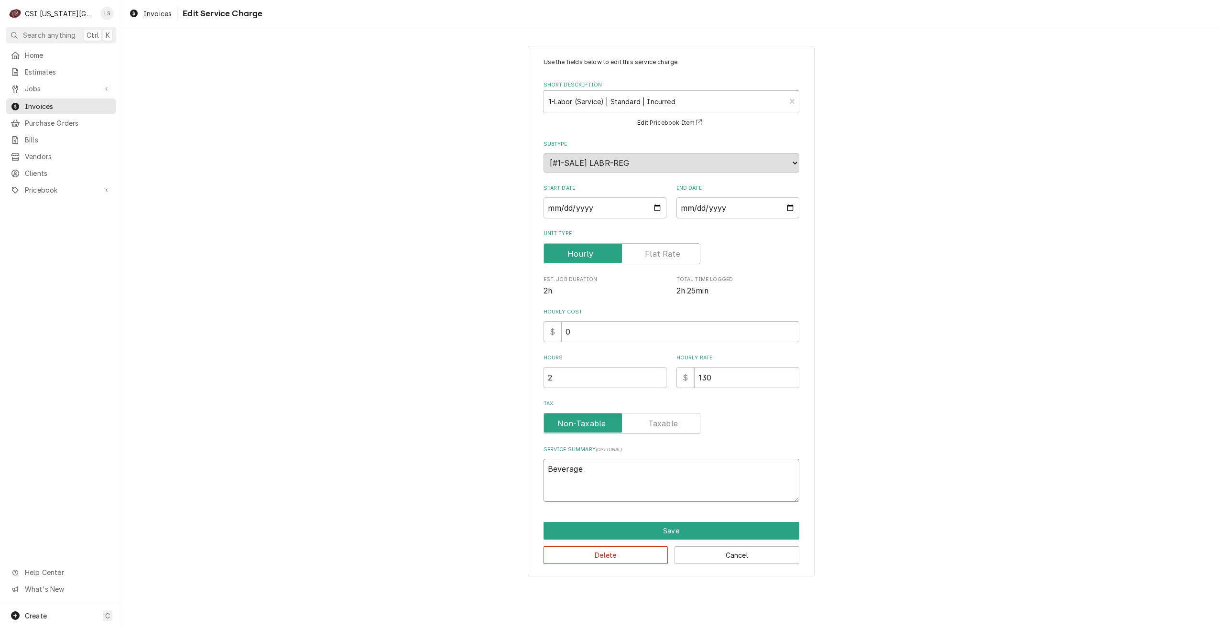
type textarea "Beverage A"
type textarea "x"
type textarea "Beverage Au"
type textarea "x"
type textarea "Beverage Aun"
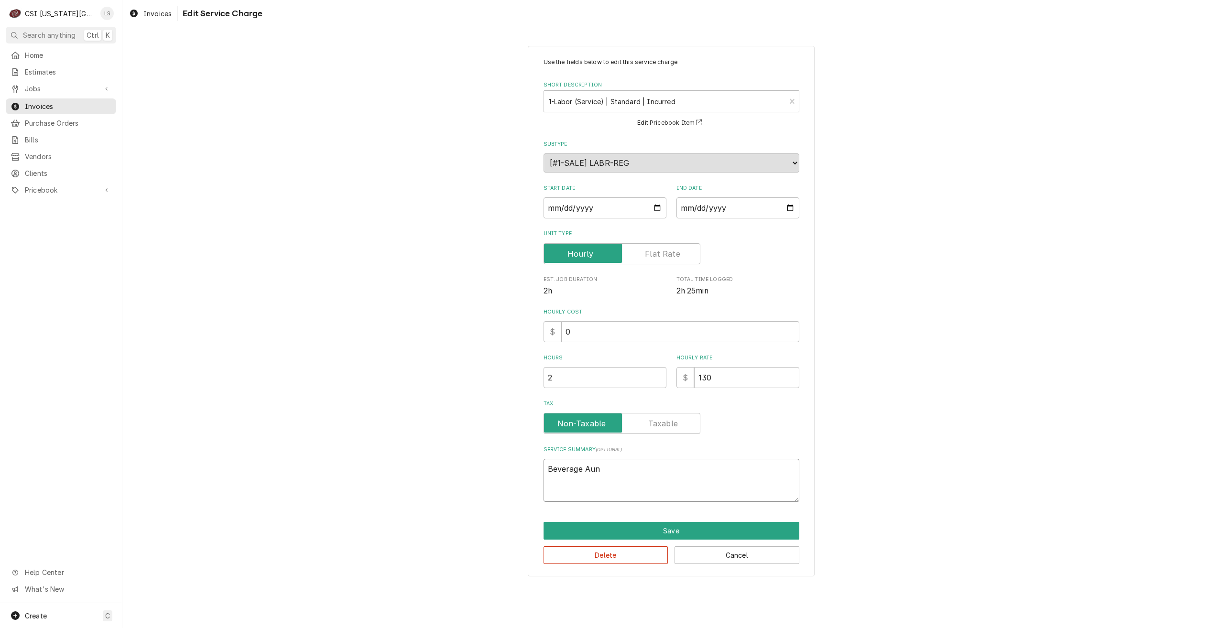
type textarea "x"
type textarea "Beverage Auni"
type textarea "x"
type textarea "Beverage Aunit"
type textarea "x"
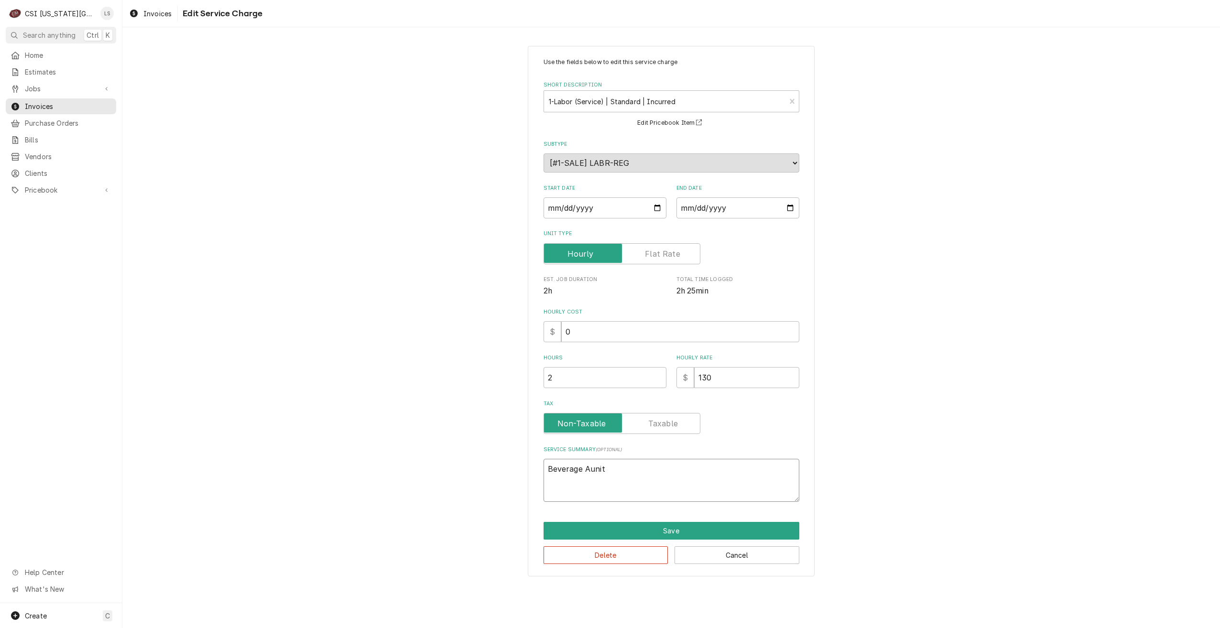
type textarea "Beverage Aunit"
type textarea "x"
type textarea "Beverage Aunit"
type textarea "x"
type textarea "Beverage Auni"
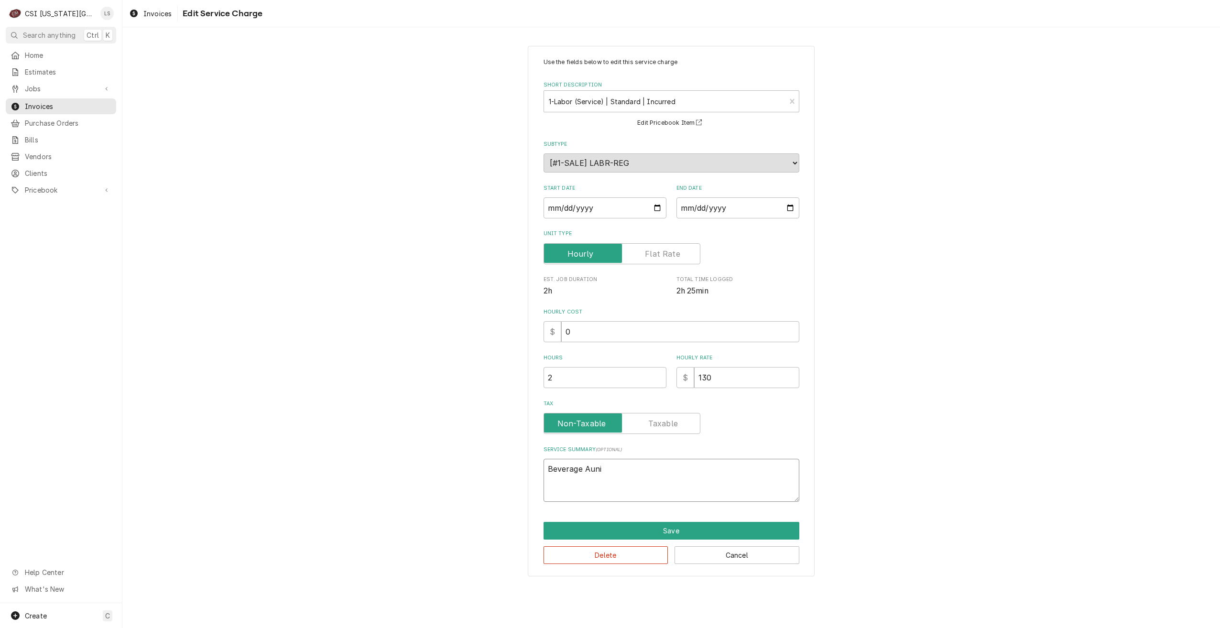
type textarea "x"
type textarea "Beverage Aun"
type textarea "x"
type textarea "Beverage Au"
type textarea "x"
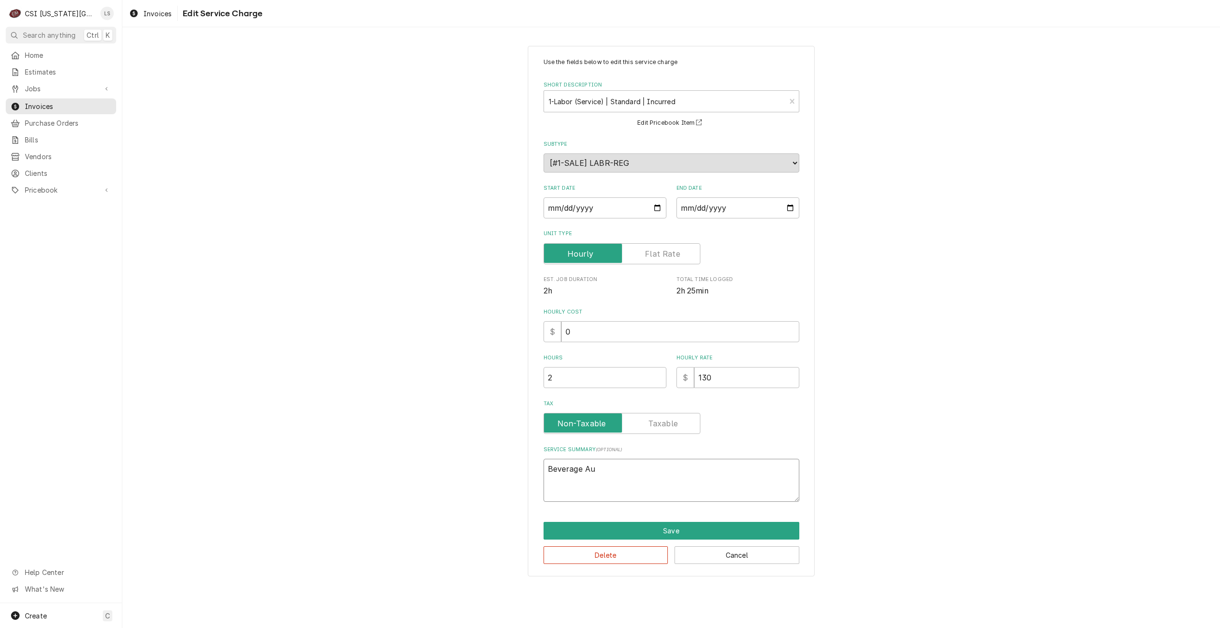
type textarea "Beverage A"
type textarea "x"
type textarea "Beverage"
type textarea "x"
type textarea "Beverage A"
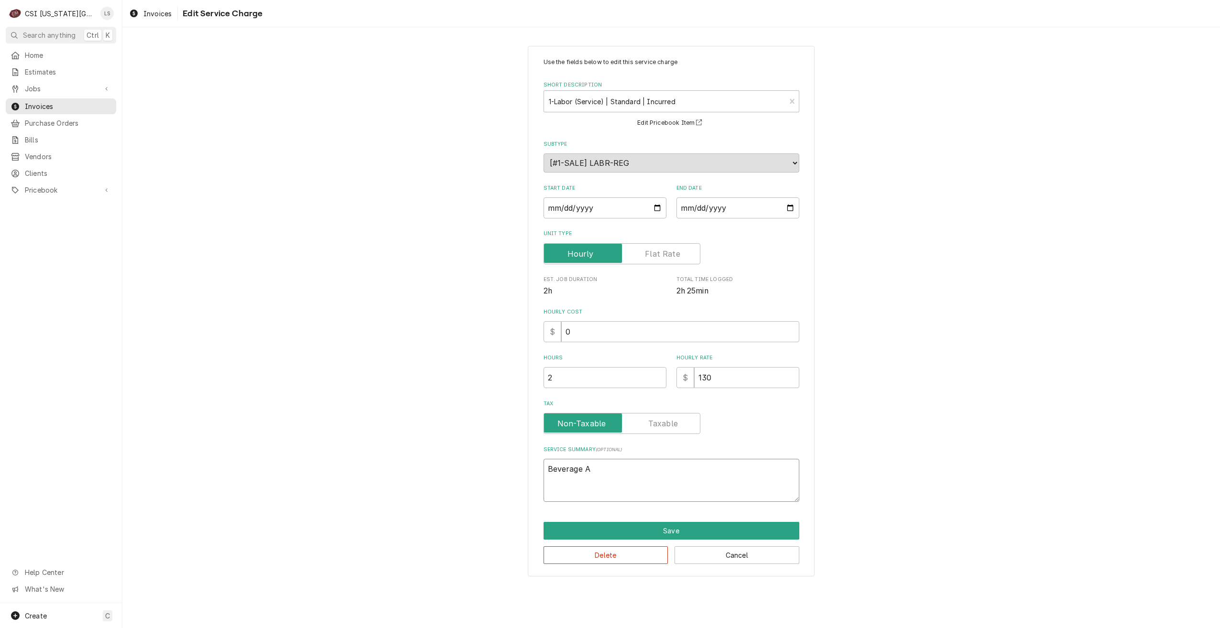
type textarea "x"
type textarea "Beverage Ai"
type textarea "x"
type textarea "Beverage Air"
type textarea "x"
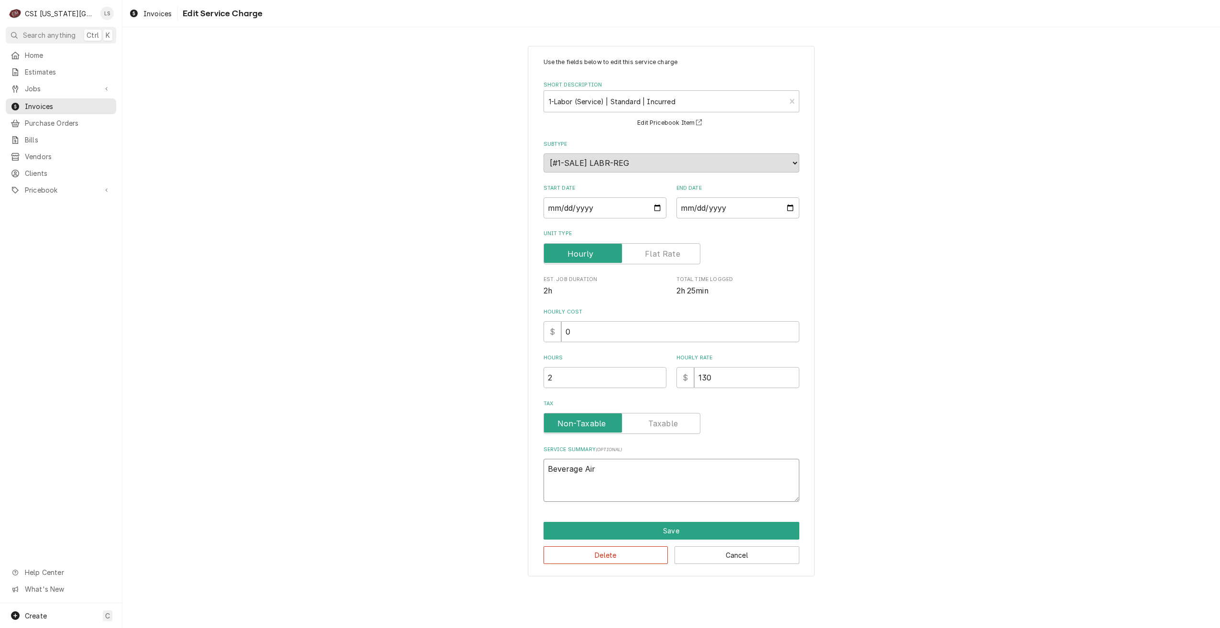
type textarea "Beverage Aire"
type textarea "x"
type textarea "Beverage Aire"
type textarea "x"
type textarea "Beverage Aire"
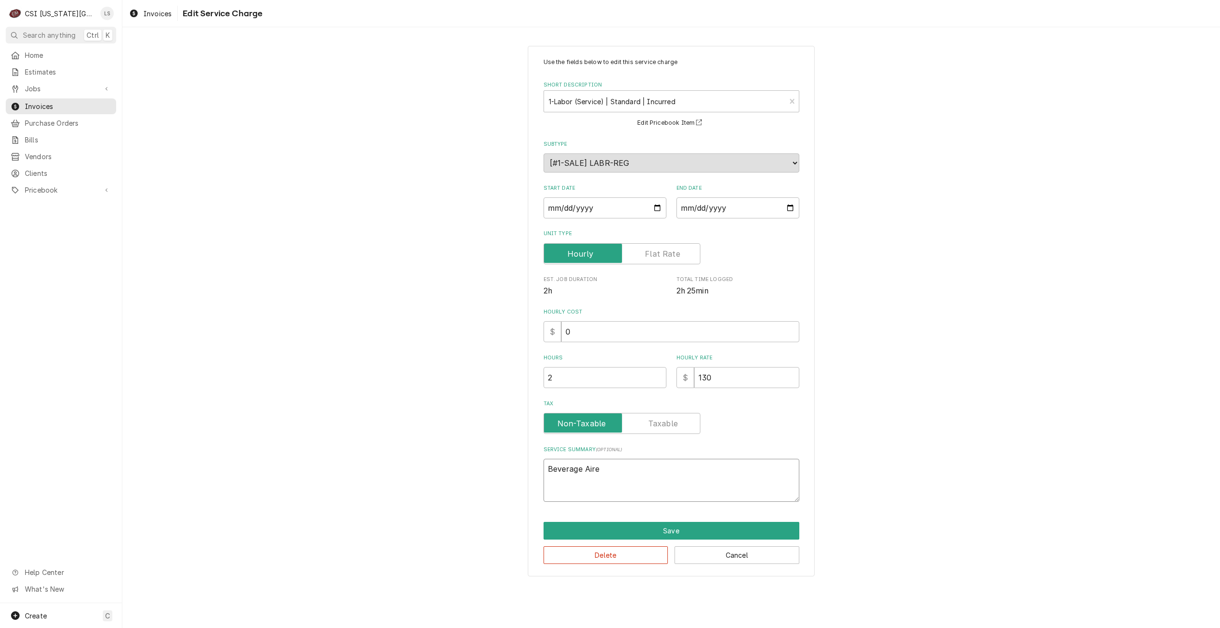
type textarea "x"
type textarea "Beverage Air"
type textarea "x"
type textarea "Beverage Air"
type textarea "x"
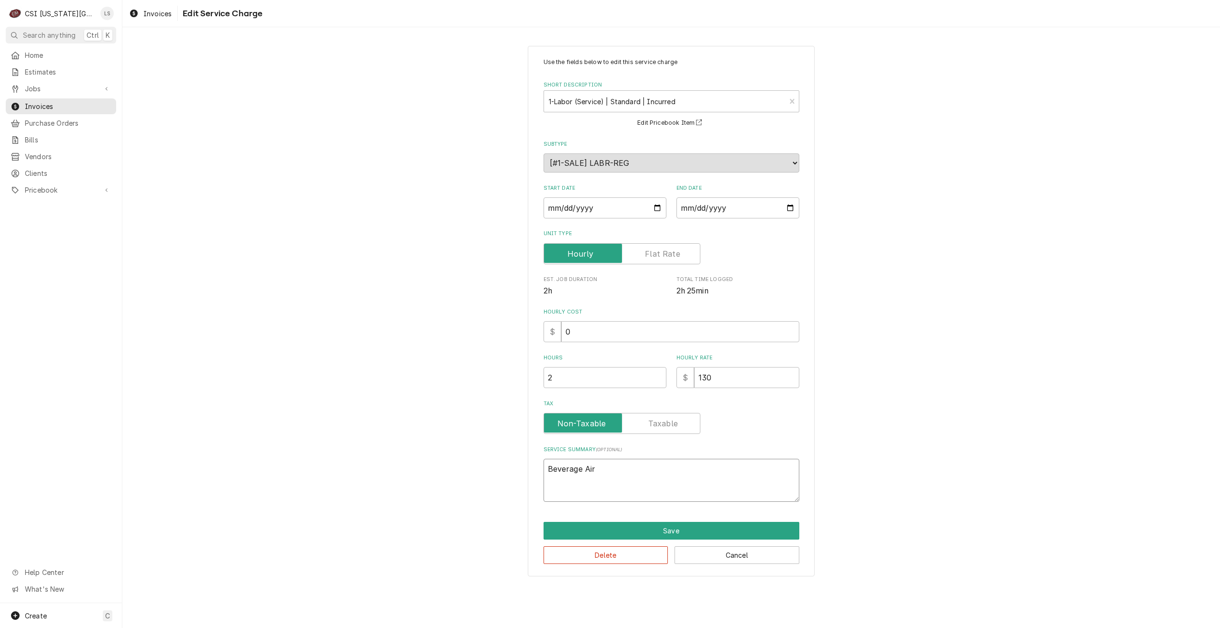
type textarea "Beverage Air u"
type textarea "x"
type textarea "Beverage Air un"
type textarea "x"
type textarea "Beverage Air uni"
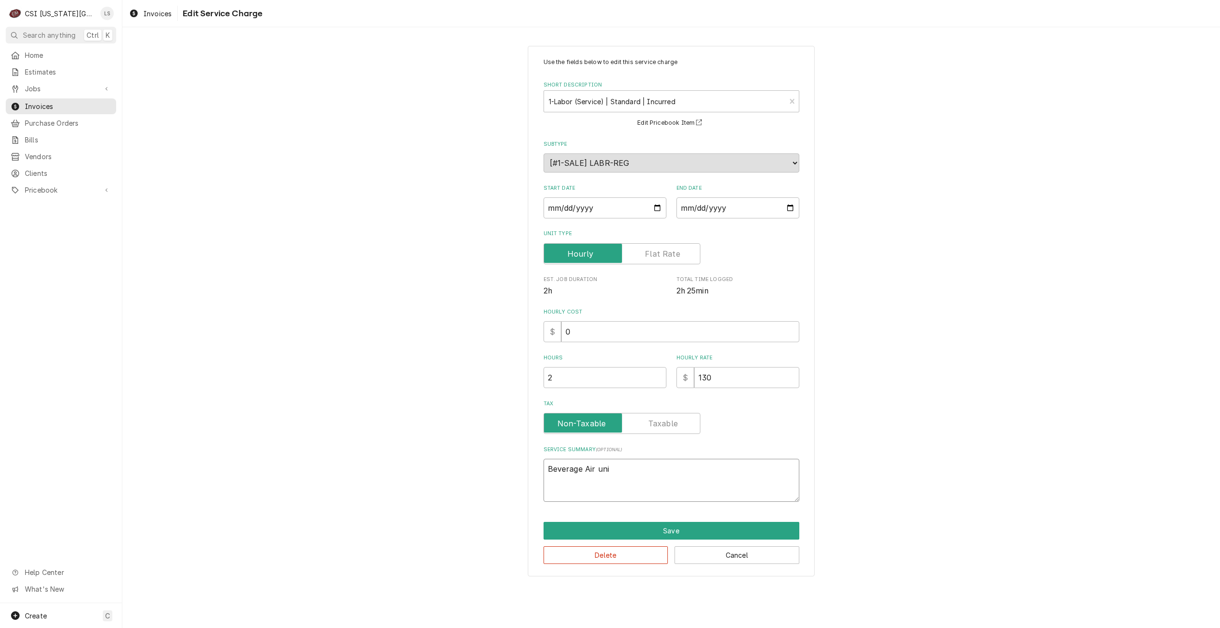
type textarea "x"
type textarea "Beverage Air unit"
type textarea "x"
type textarea "Beverage Air unit"
type textarea "x"
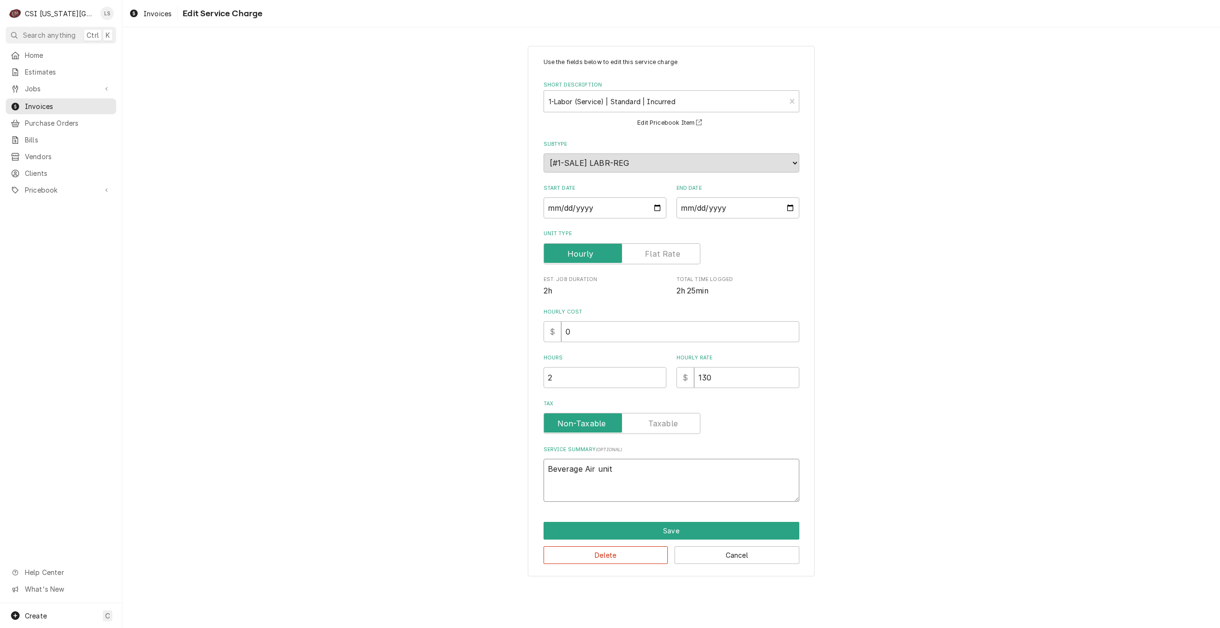
type textarea "Beverage Air unit s"
type textarea "x"
type textarea "Beverage Air unit si"
type textarea "x"
type textarea "Beverage Air unit si"
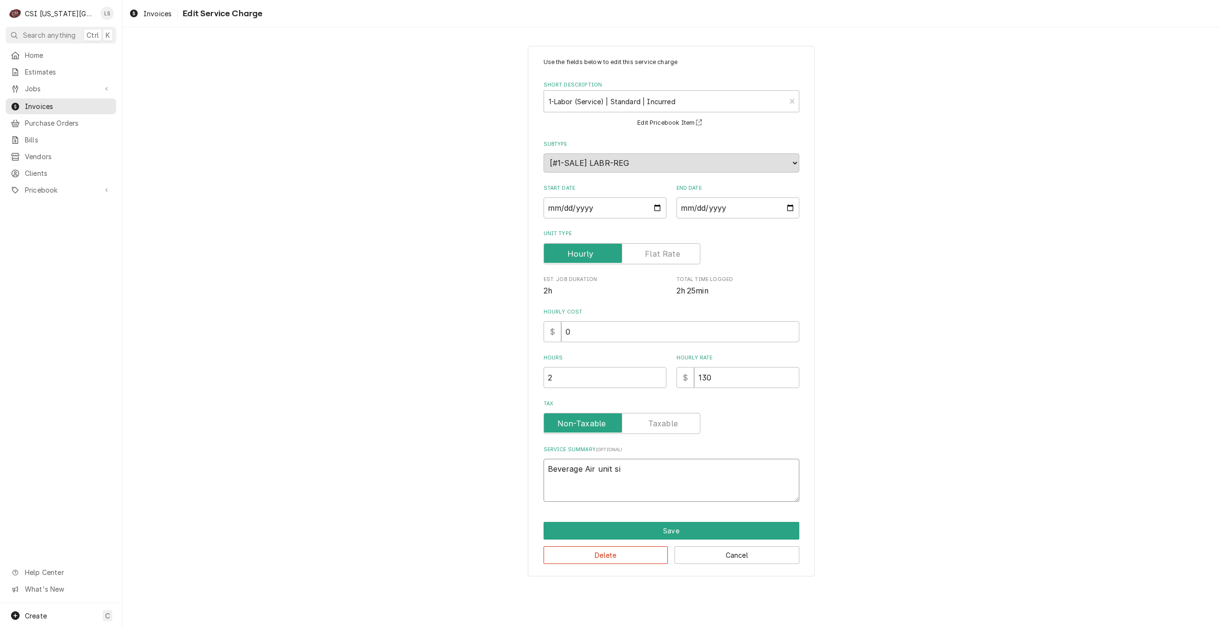
type textarea "x"
type textarea "Beverage Air unit si s"
type textarea "x"
type textarea "Beverage Air unit si sn"
type textarea "x"
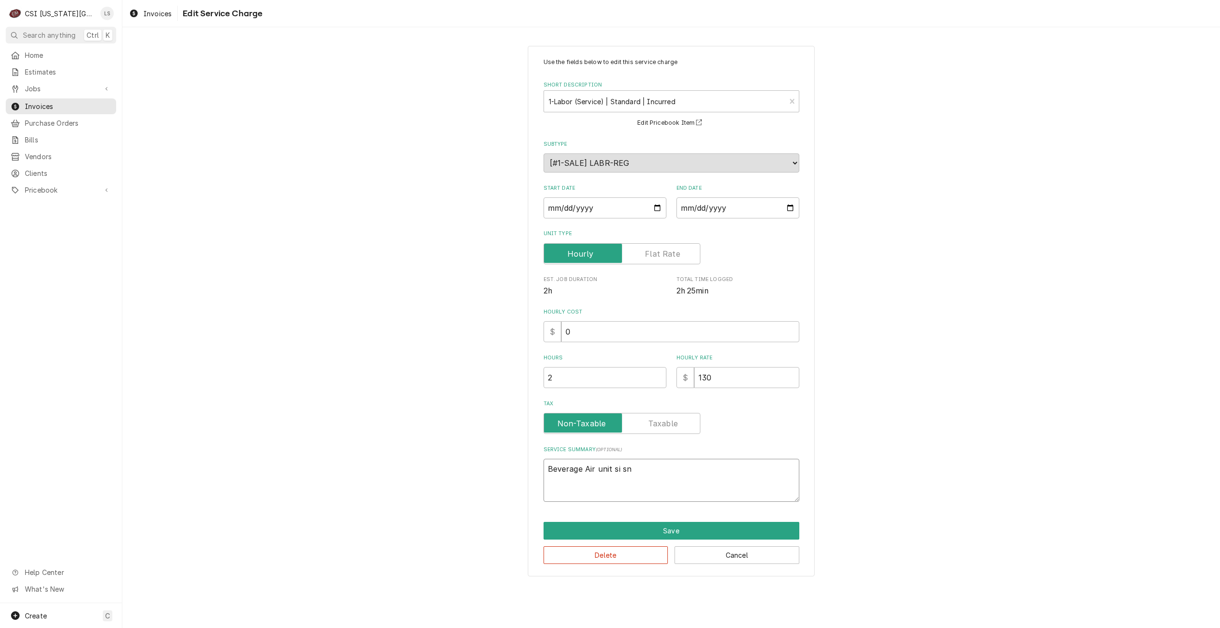
type textarea "Beverage Air unit si s"
type textarea "x"
type textarea "Beverage Air unit si"
type textarea "x"
type textarea "Beverage Air unit si"
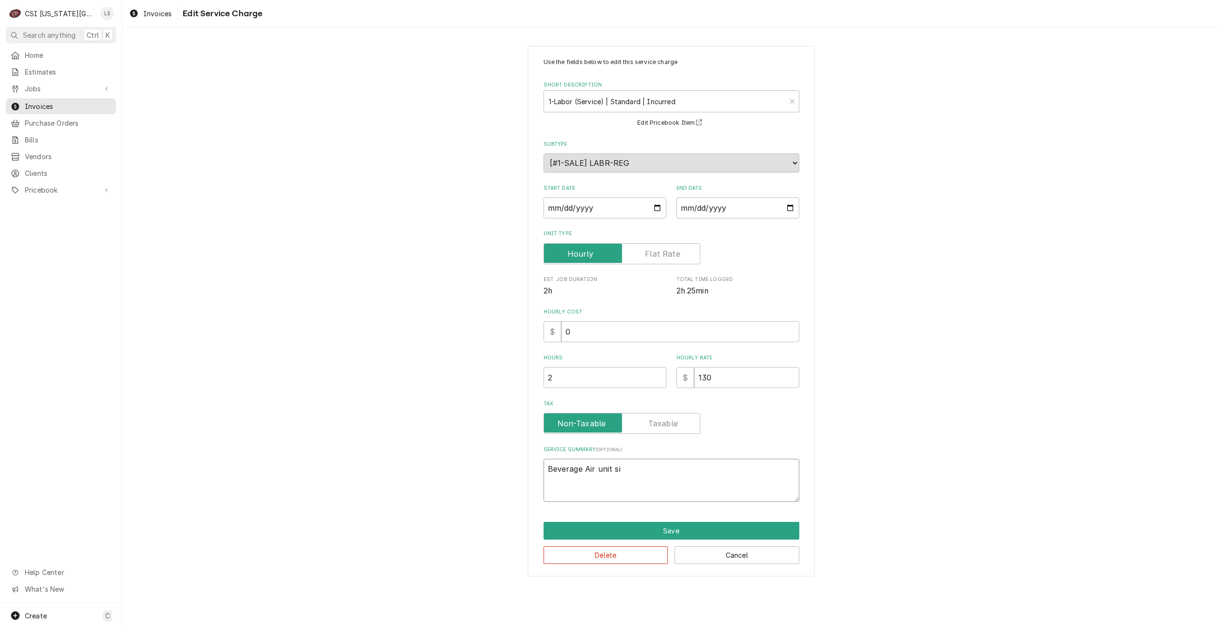
type textarea "x"
type textarea "Beverage Air unit s"
type textarea "x"
type textarea "Beverage Air unit"
type textarea "x"
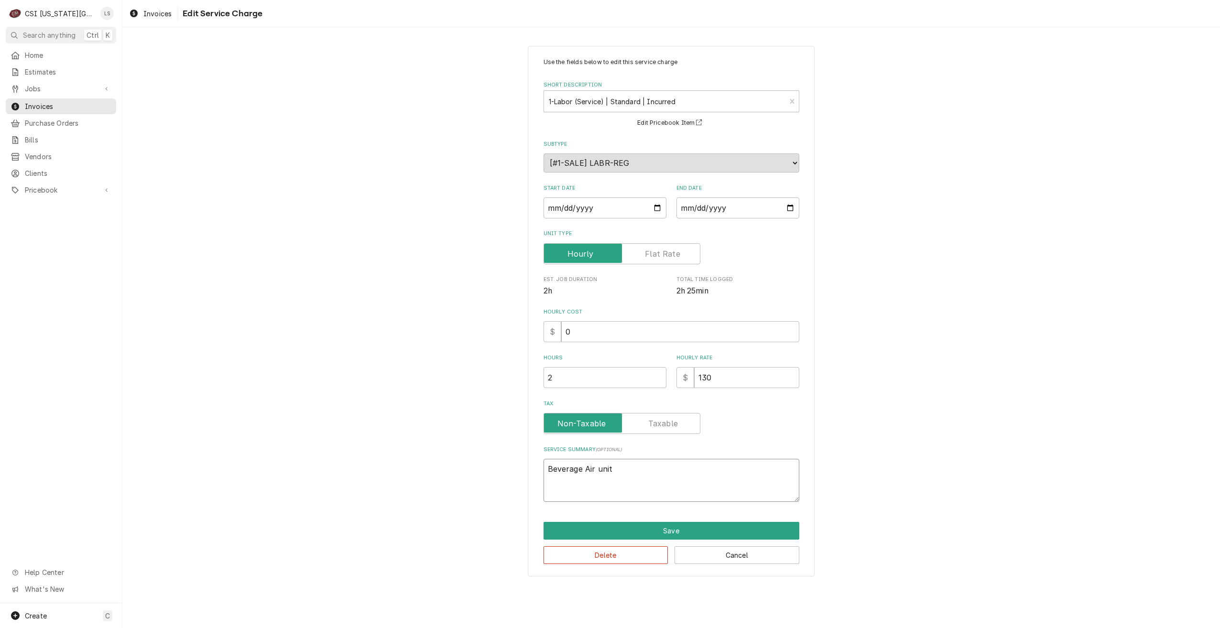
type textarea "Beverage Air unit i"
type textarea "x"
type textarea "Beverage Air unit is"
type textarea "x"
type textarea "Beverage Air unit is"
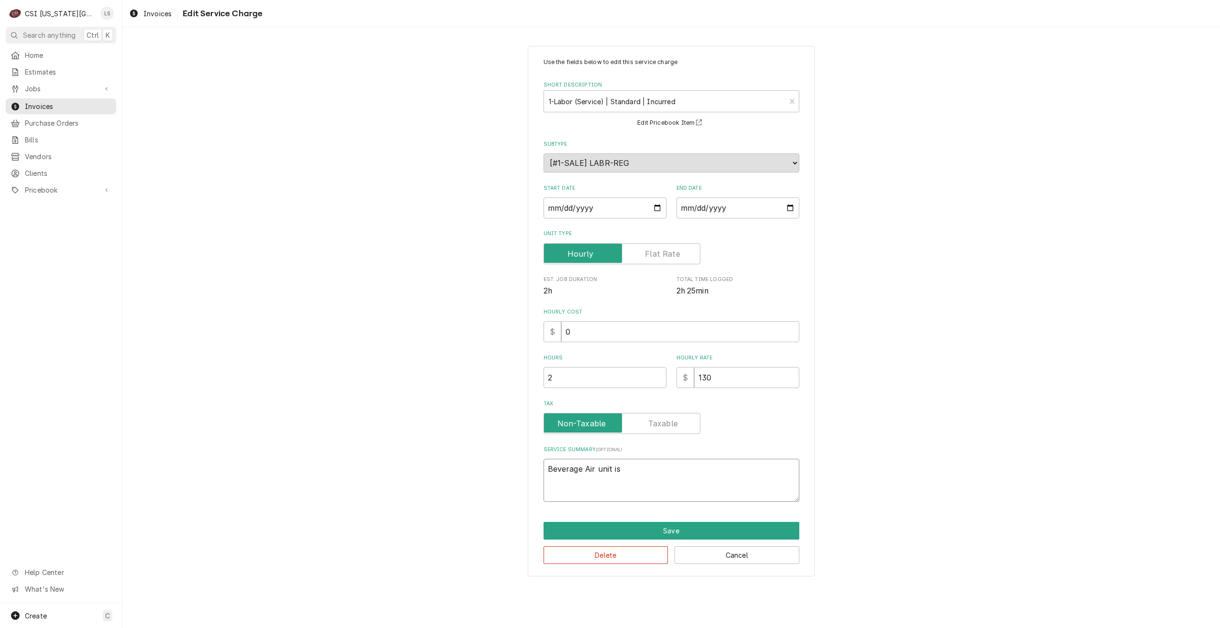
type textarea "x"
type textarea "Beverage Air unit is n"
type textarea "x"
type textarea "Beverage Air unit is no"
type textarea "x"
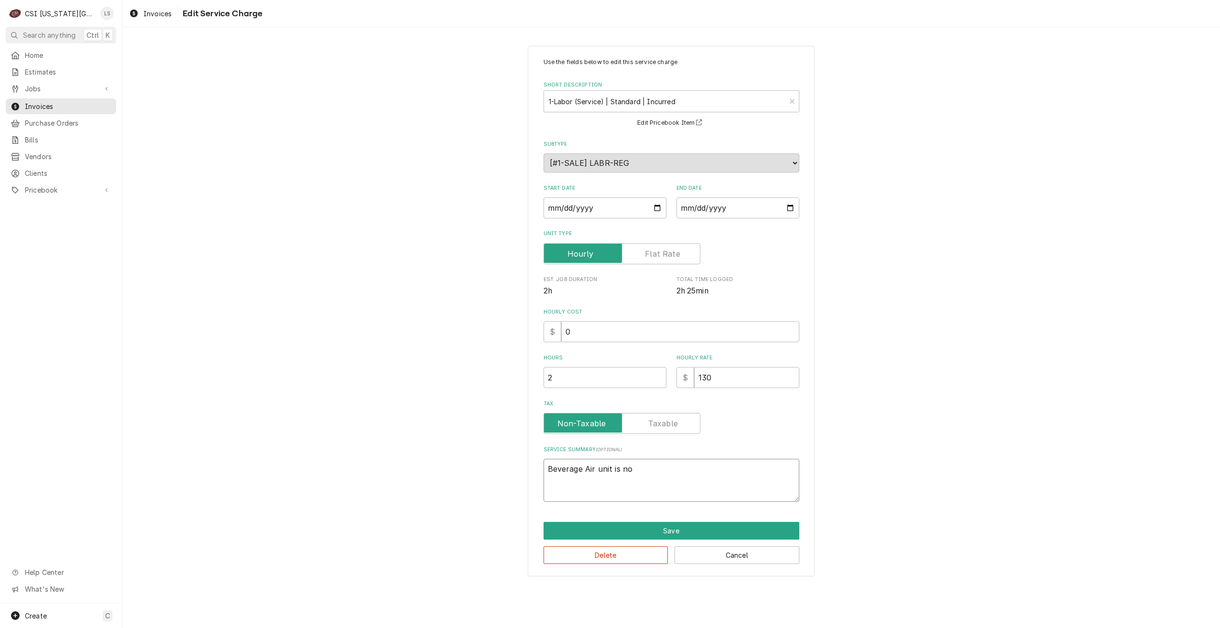
type textarea "Beverage Air unit is not"
type textarea "x"
type textarea "Beverage Air unit is not"
type textarea "x"
type textarea "Beverage Air unit is not ke"
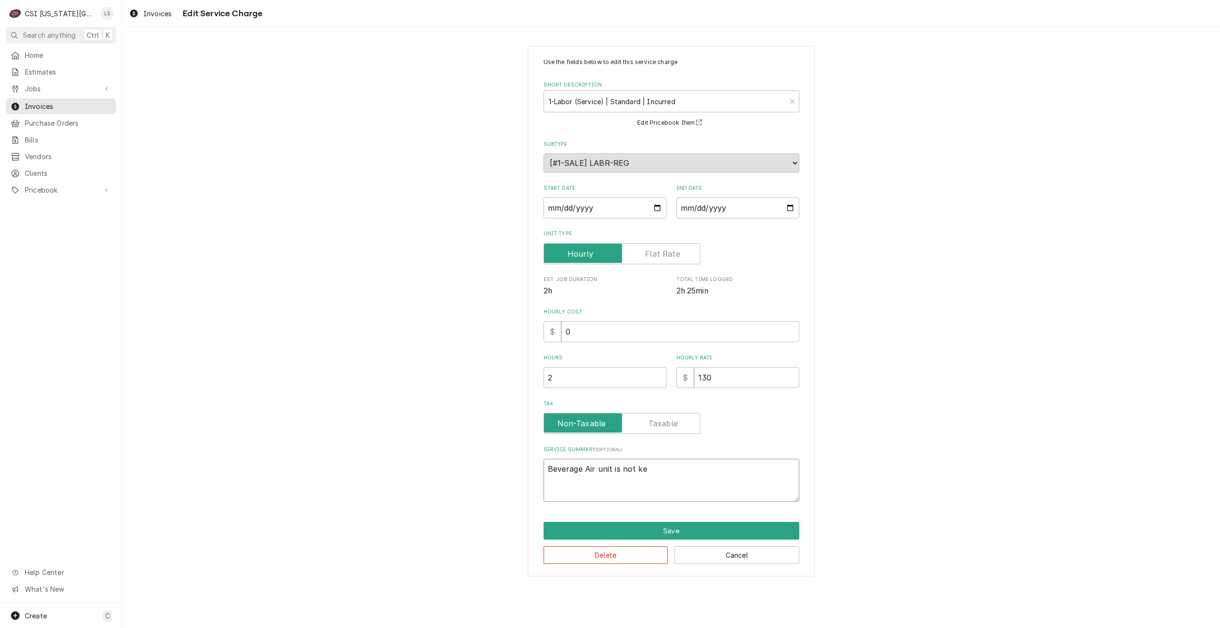
type textarea "x"
type textarea "Beverage Air unit is not kee"
type textarea "x"
type textarea "Beverage Air unit is not keep"
type textarea "x"
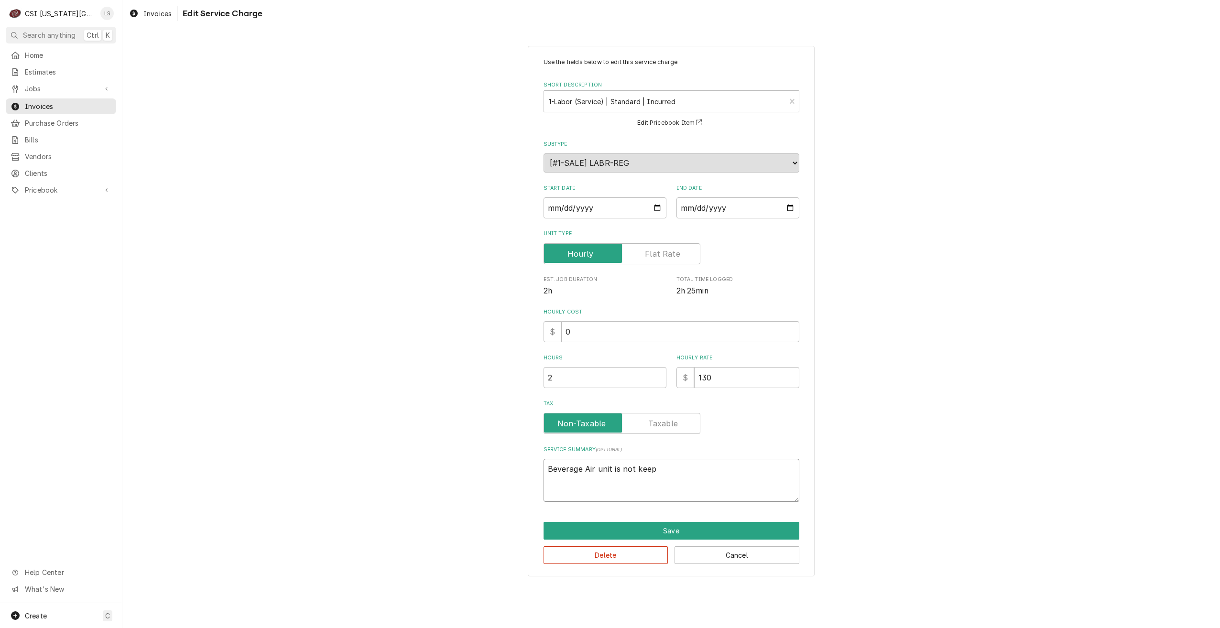
type textarea "Beverage Air unit is not keepi"
type textarea "x"
type textarea "Beverage Air unit is not keepin"
type textarea "x"
type textarea "Beverage Air unit is not keeping"
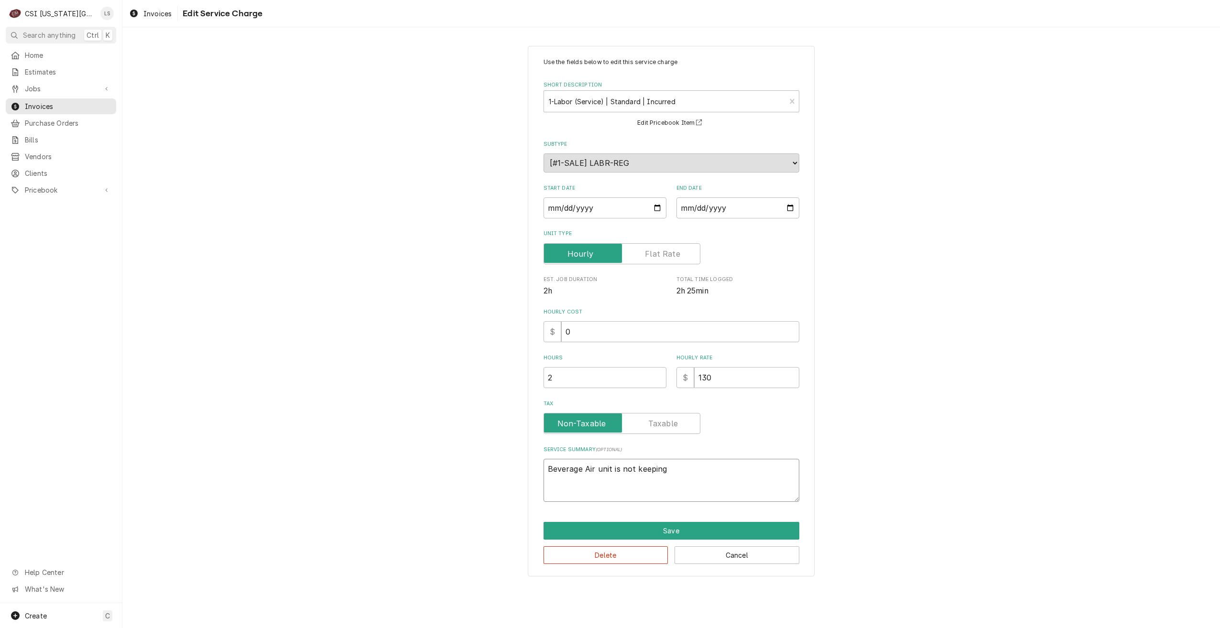
type textarea "x"
type textarea "Beverage Air unit is not keeping"
type textarea "x"
type textarea "Beverage Air unit is not keeping t"
type textarea "x"
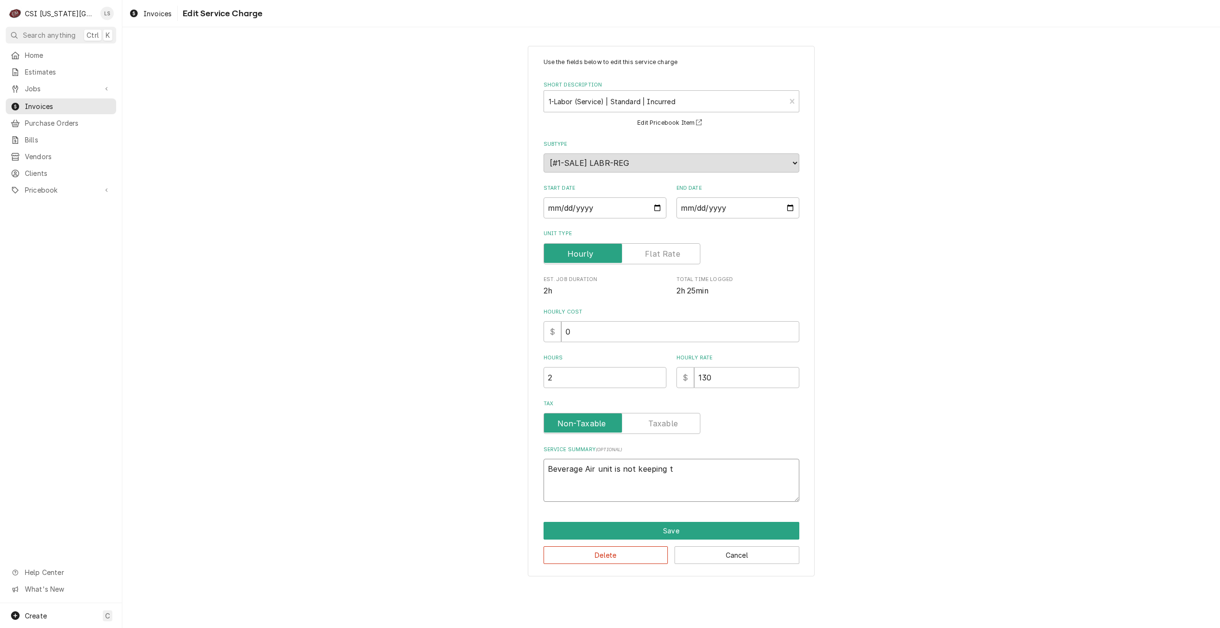
type textarea "Beverage Air unit is not keeping te"
type textarea "x"
type textarea "Beverage Air unit is not keeping tem"
type textarea "x"
type textarea "Beverage Air unit is not keeping temp"
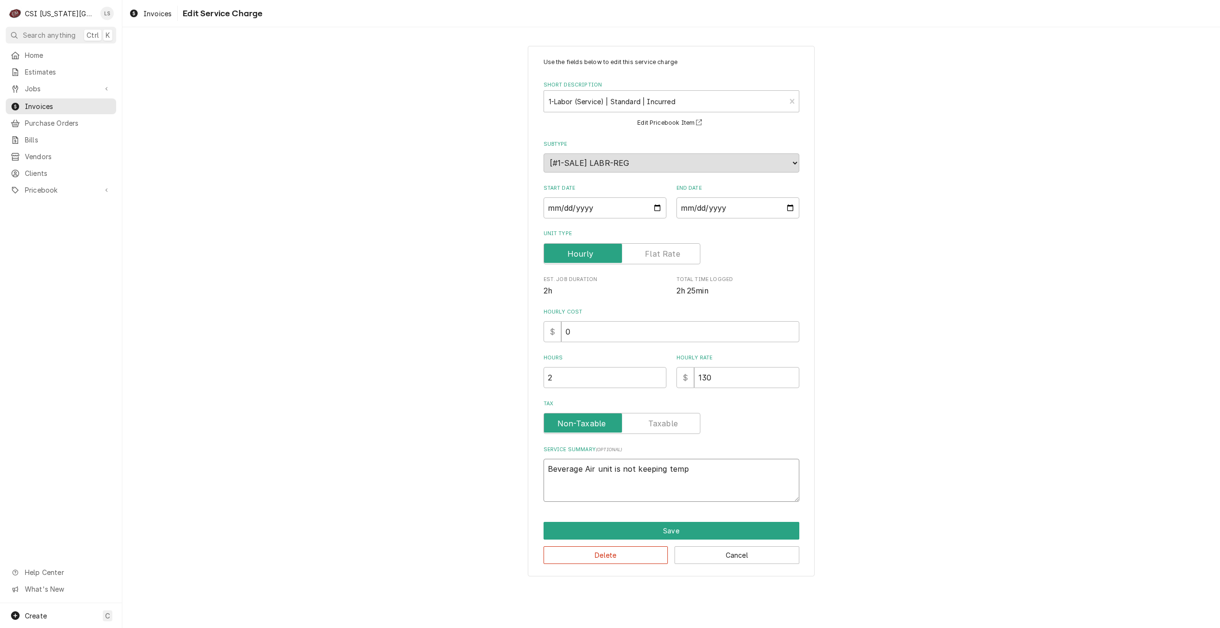
type textarea "x"
type textarea "Beverage Air unit is not keeping tempe"
type textarea "x"
type textarea "Beverage Air unit is not keeping temper"
type textarea "x"
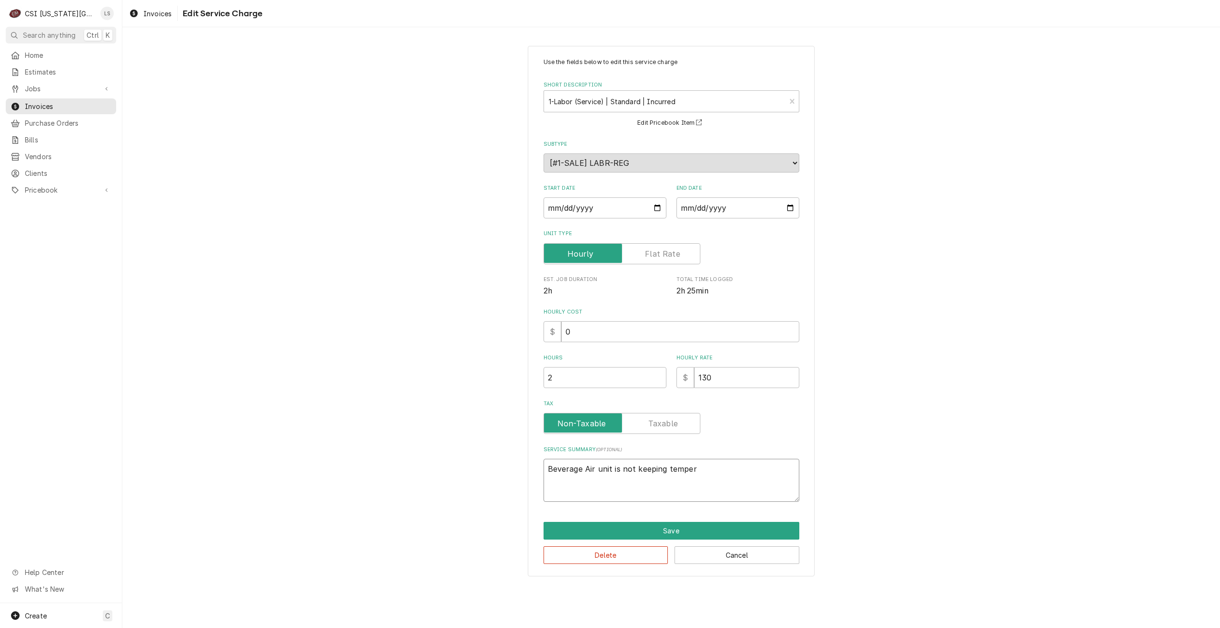
type textarea "Beverage Air unit is not keeping tempera"
type textarea "x"
type textarea "Beverage Air unit is not keeping temperat"
type textarea "x"
type textarea "Beverage Air unit is not keeping temperatu"
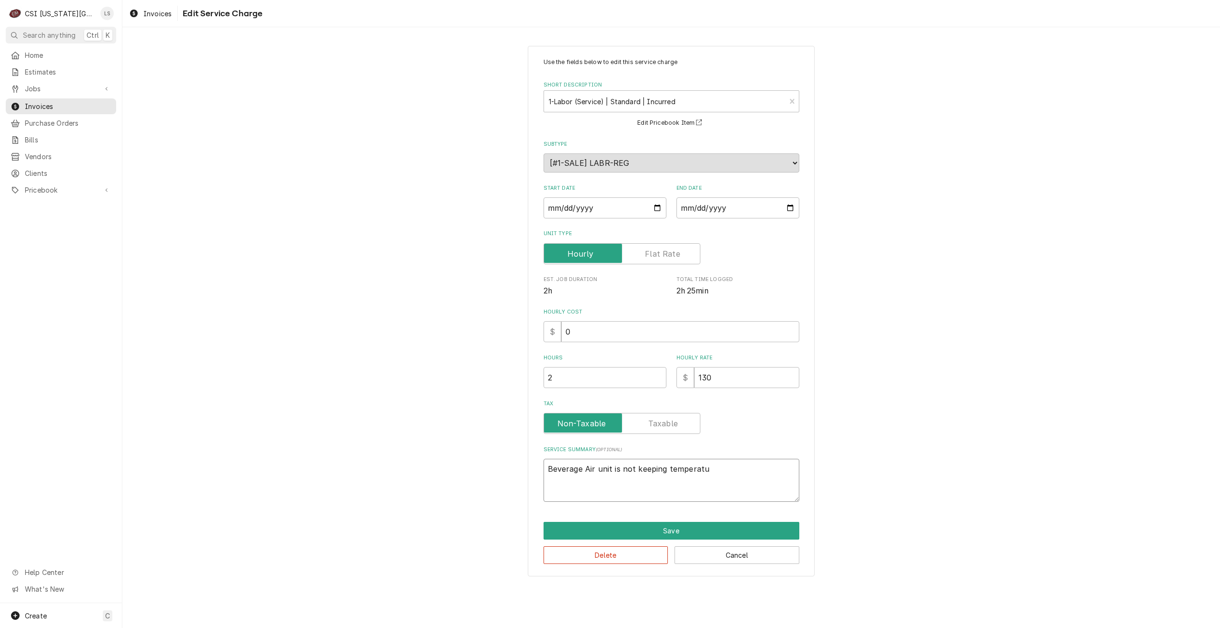
type textarea "x"
type textarea "Beverage Air unit is not keeping temperatur"
type textarea "x"
type textarea "Beverage Air unit is not keeping temperature"
type textarea "x"
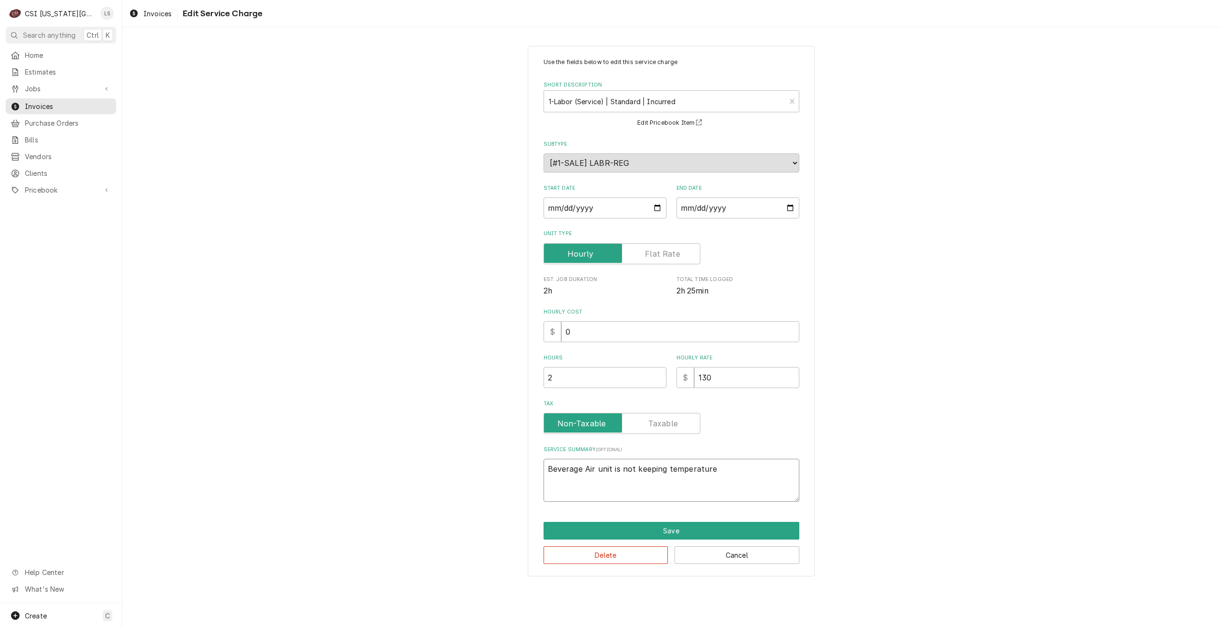
type textarea "Beverage Air unit is not keeping temperature:"
type textarea "x"
type textarea "Beverage Air unit is not keeping temperature:"
type textarea "x"
type textarea "Beverage Air unit is not keeping temperature: C"
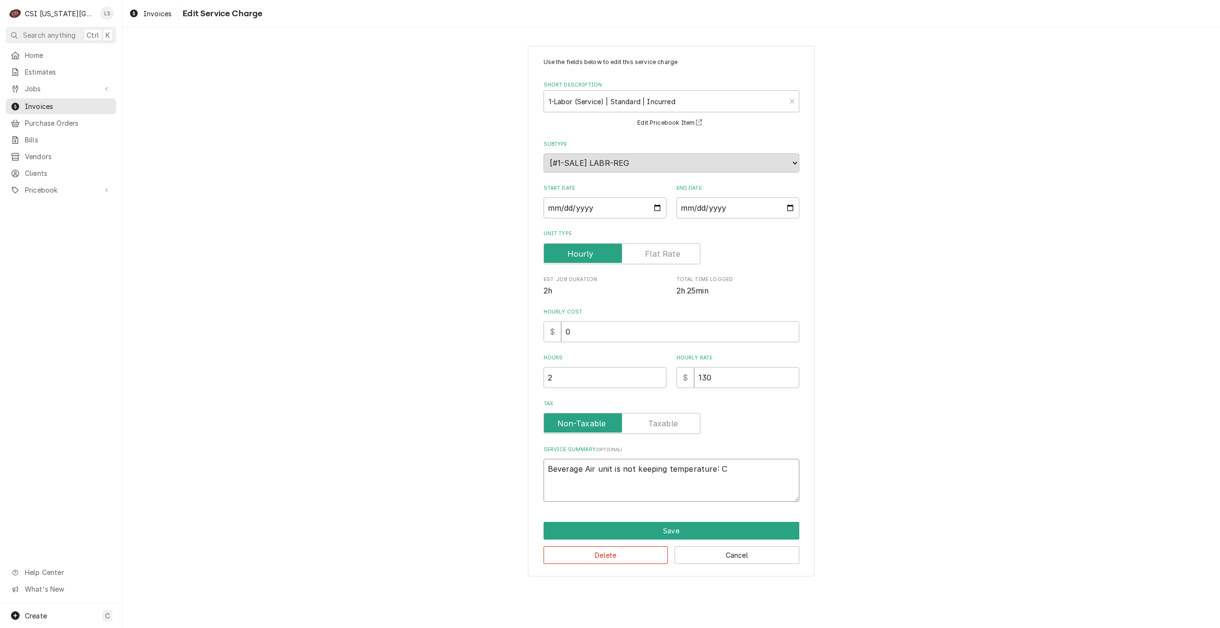
type textarea "x"
type textarea "Beverage Air unit is not keeping temperature: Ch"
type textarea "x"
type textarea "Beverage Air unit is not keeping temperature: Che"
type textarea "x"
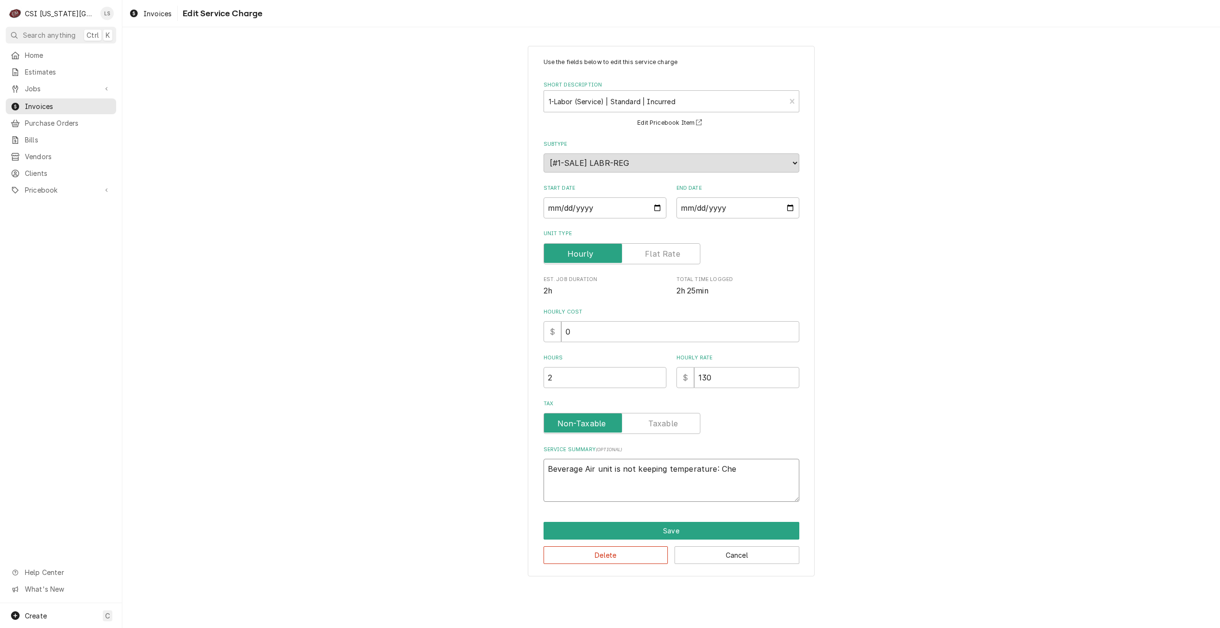
type textarea "Beverage Air unit is not keeping temperature: Chec"
type textarea "x"
type textarea "Beverage Air unit is not keeping temperature: Check"
type textarea "x"
type textarea "Beverage Air unit is not keeping temperature: Checke"
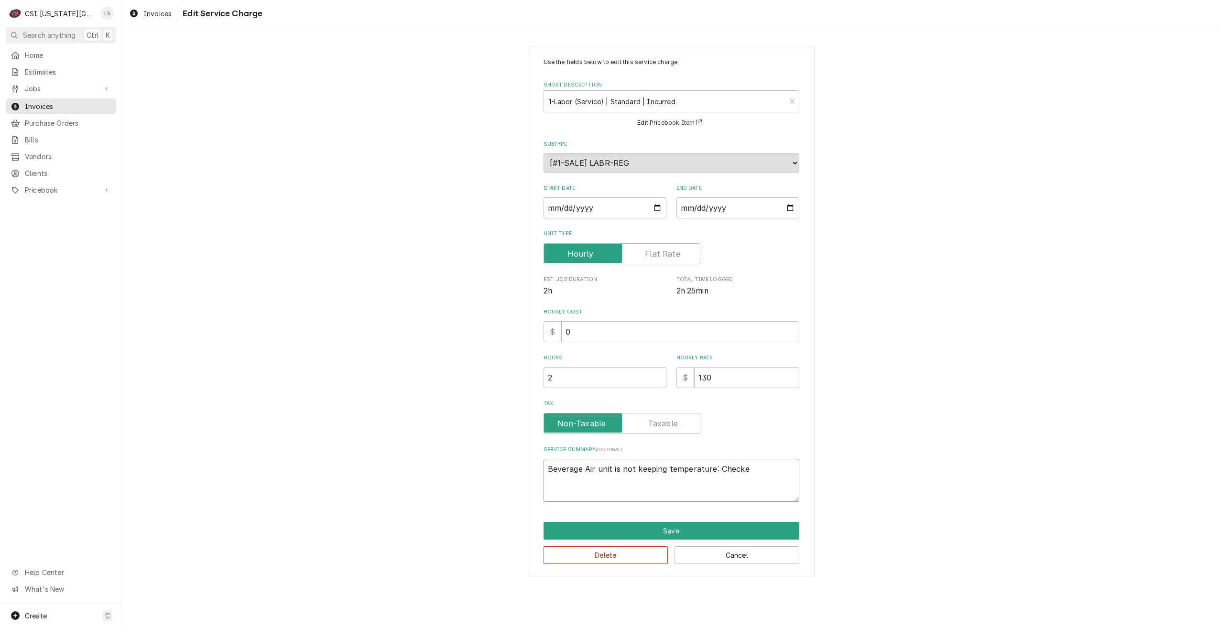
type textarea "x"
type textarea "Beverage Air unit is not keeping temperature: Checked"
type textarea "x"
type textarea "Beverage Air unit is not keeping temperature: Checked"
type textarea "x"
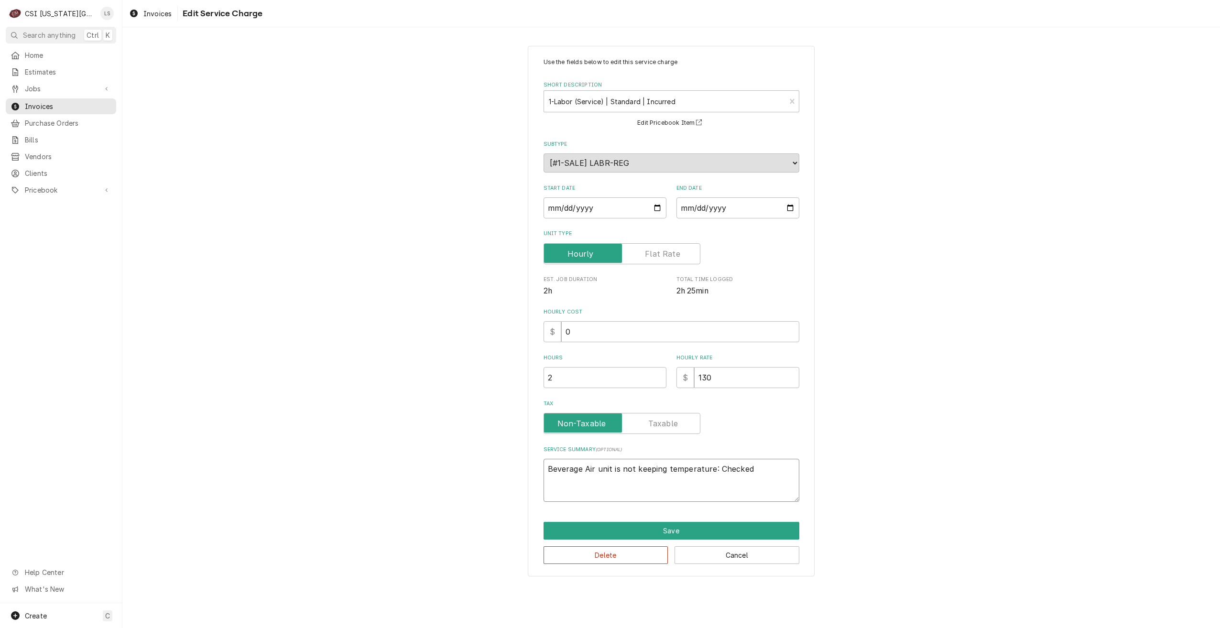
type textarea "Beverage Air unit is not keeping temperature: Checked o"
type textarea "x"
type textarea "Beverage Air unit is not keeping temperature: Checked ov"
type textarea "x"
type textarea "Beverage Air unit is not keeping temperature: Checked ove"
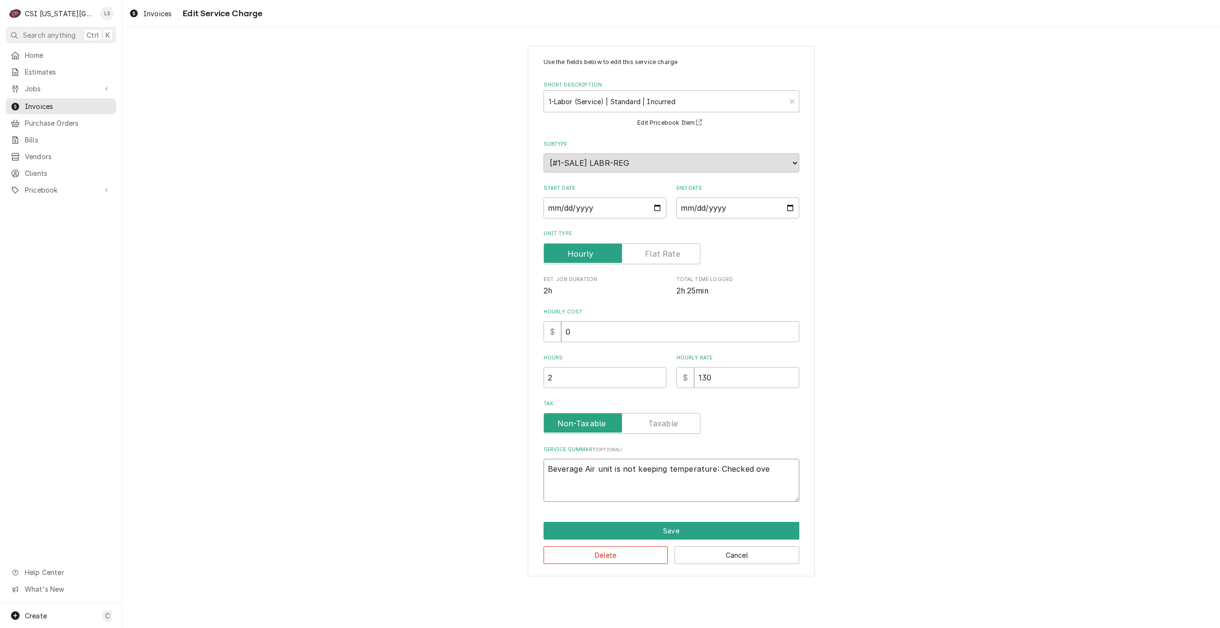
type textarea "x"
type textarea "Beverage Air unit is not keeping temperature: Checked over"
type textarea "x"
type textarea "Beverage Air unit is not keeping temperature: Checked over"
type textarea "x"
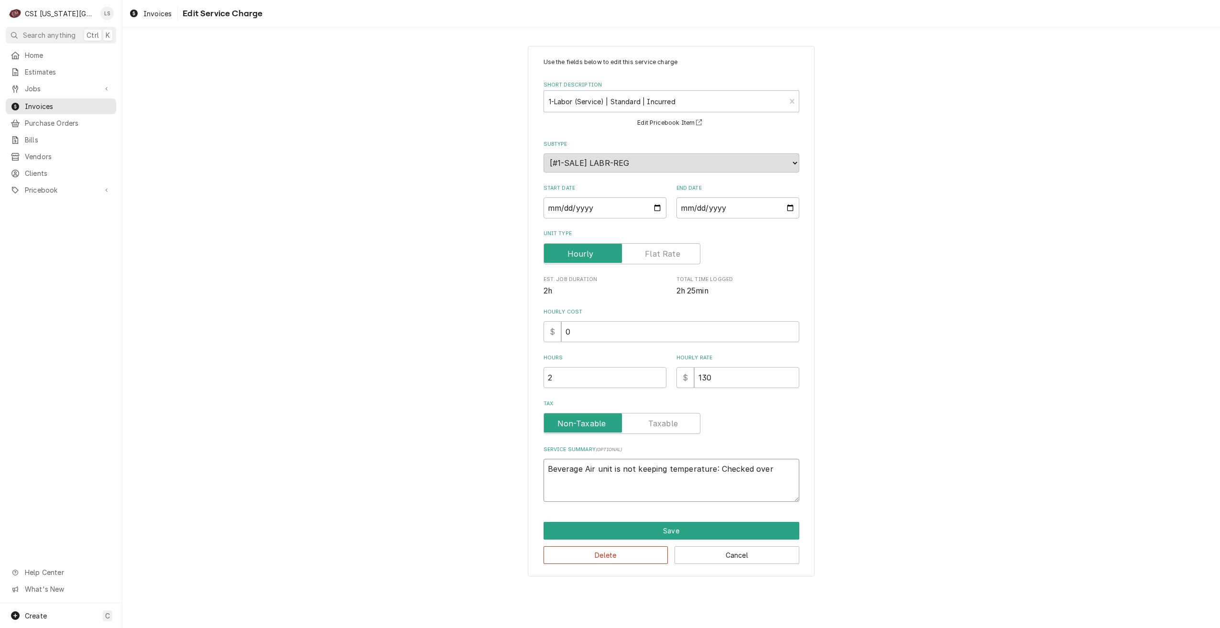
type textarea "Beverage Air unit is not keeping temperature: Checked over f"
type textarea "x"
type textarea "Beverage Air unit is not keeping temperature: Checked over fu"
type textarea "x"
type textarea "Beverage Air unit is not keeping temperature: Checked over fun"
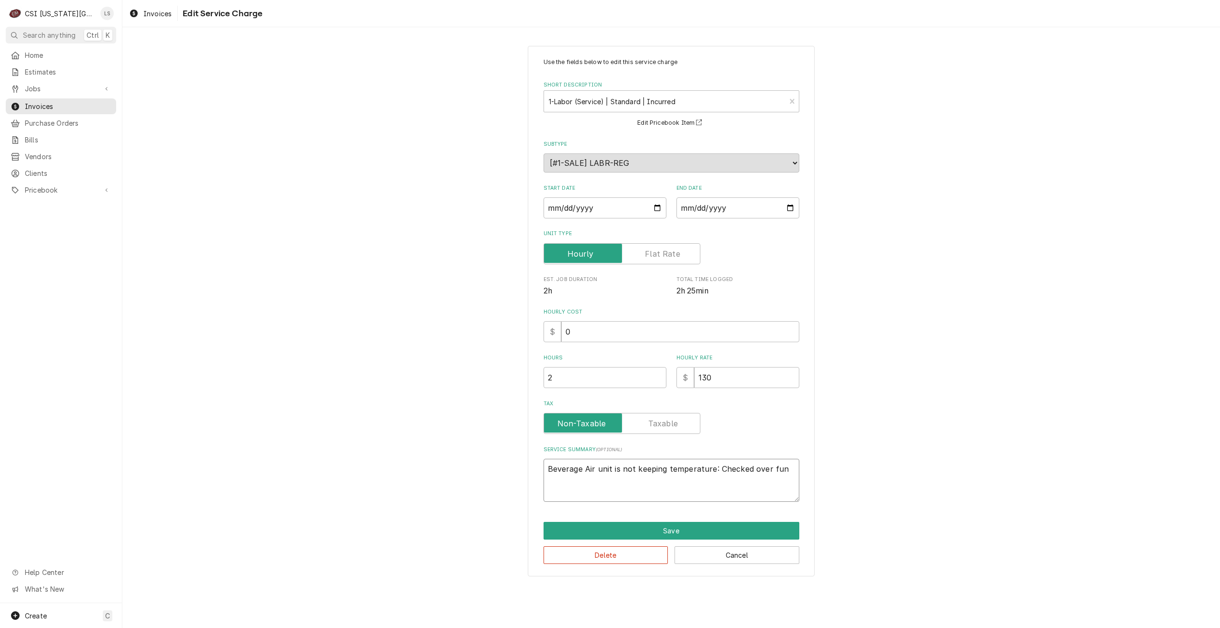
type textarea "x"
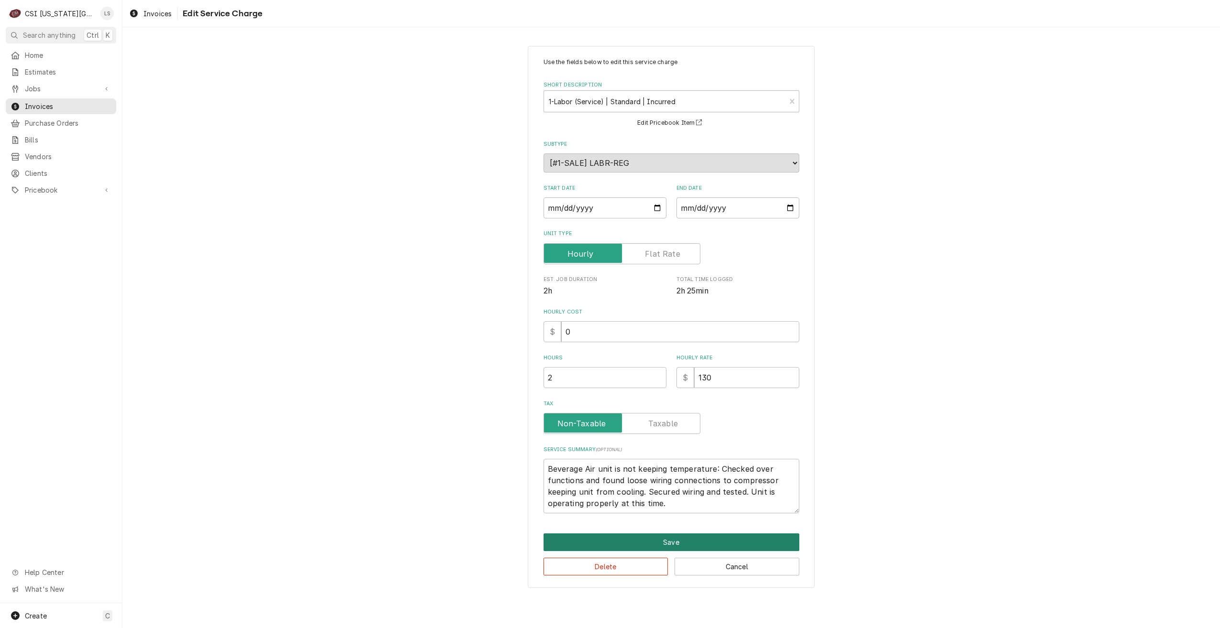
click at [681, 548] on button "Save" at bounding box center [671, 542] width 256 height 18
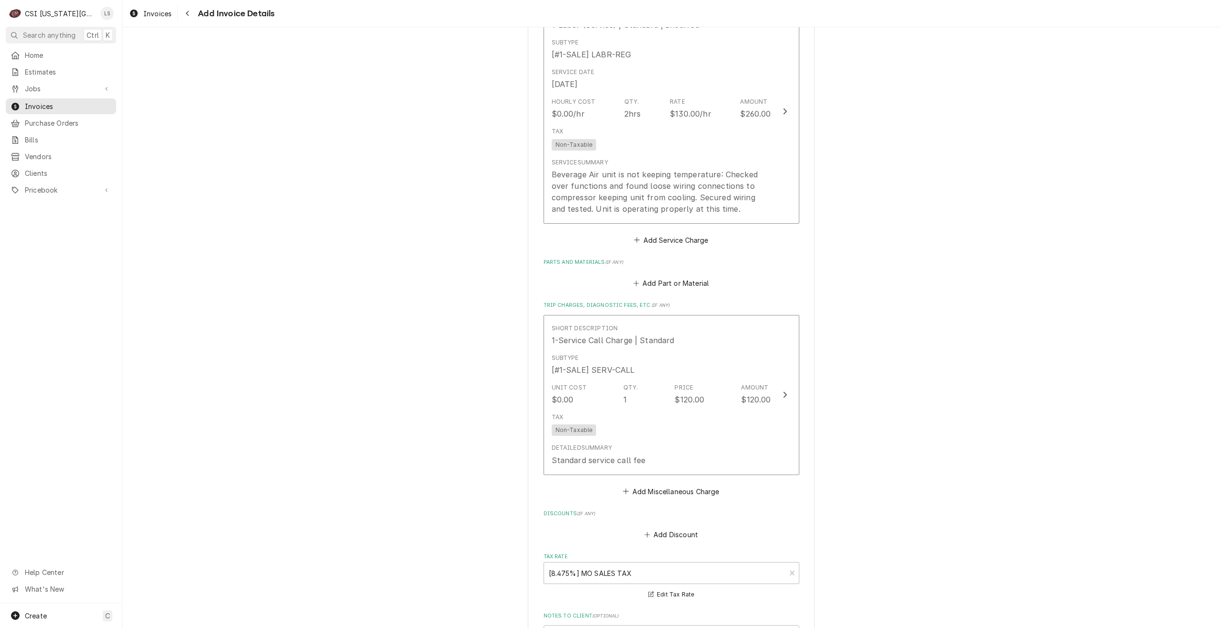
scroll to position [1186, 0]
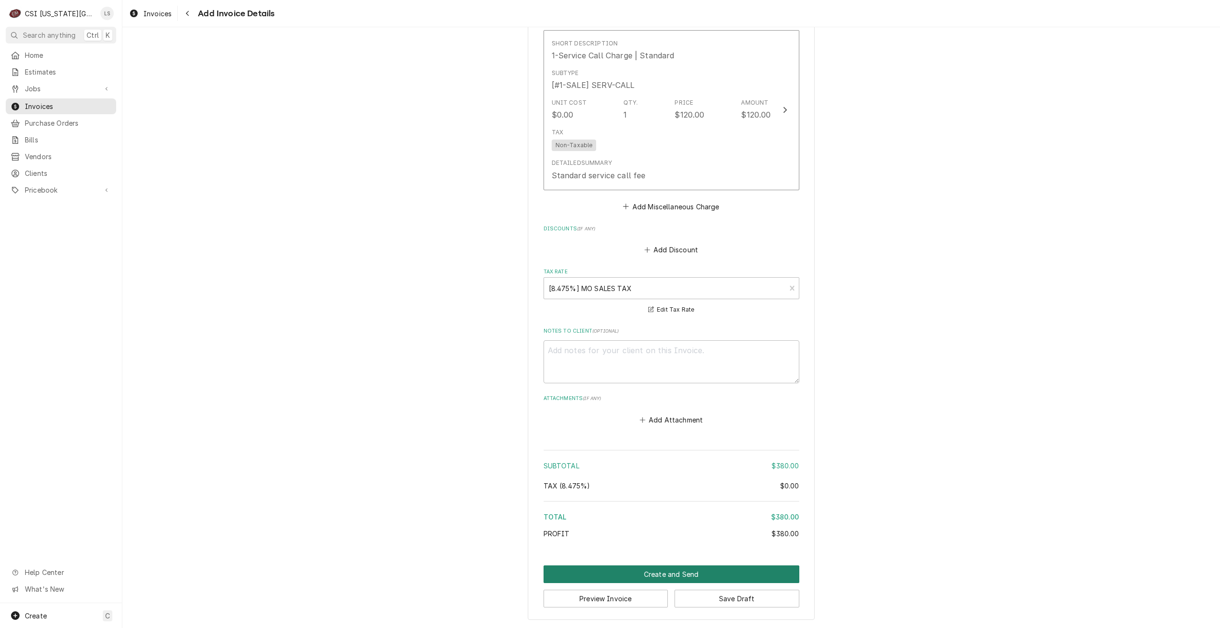
click at [665, 575] on button "Create and Send" at bounding box center [671, 574] width 256 height 18
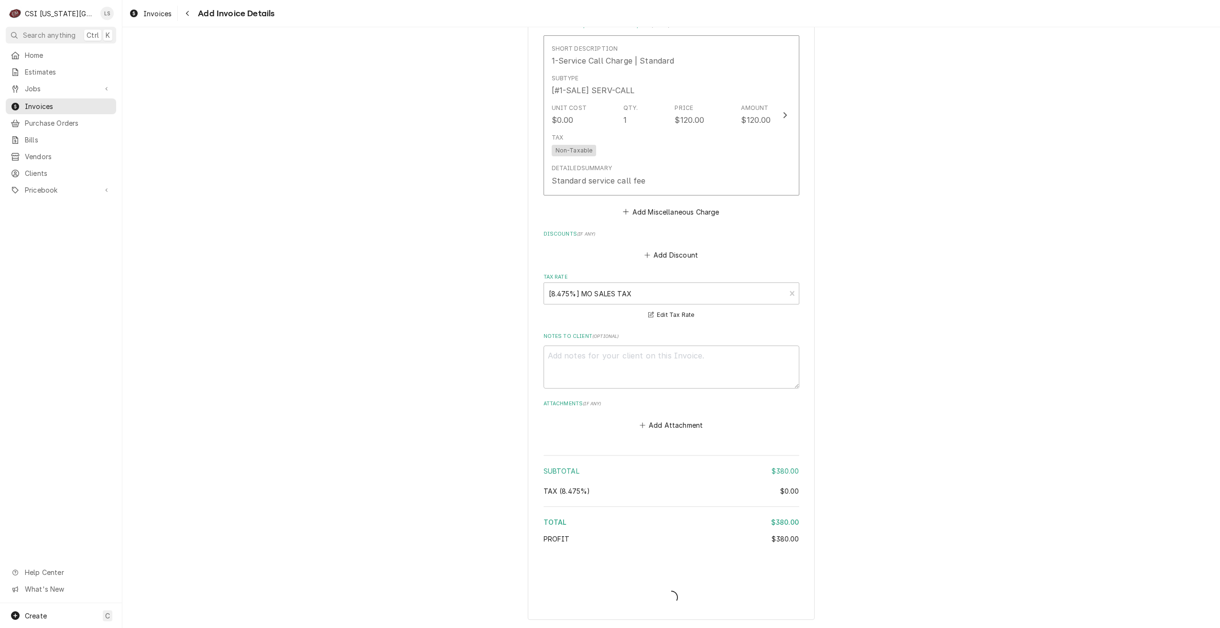
scroll to position [1180, 0]
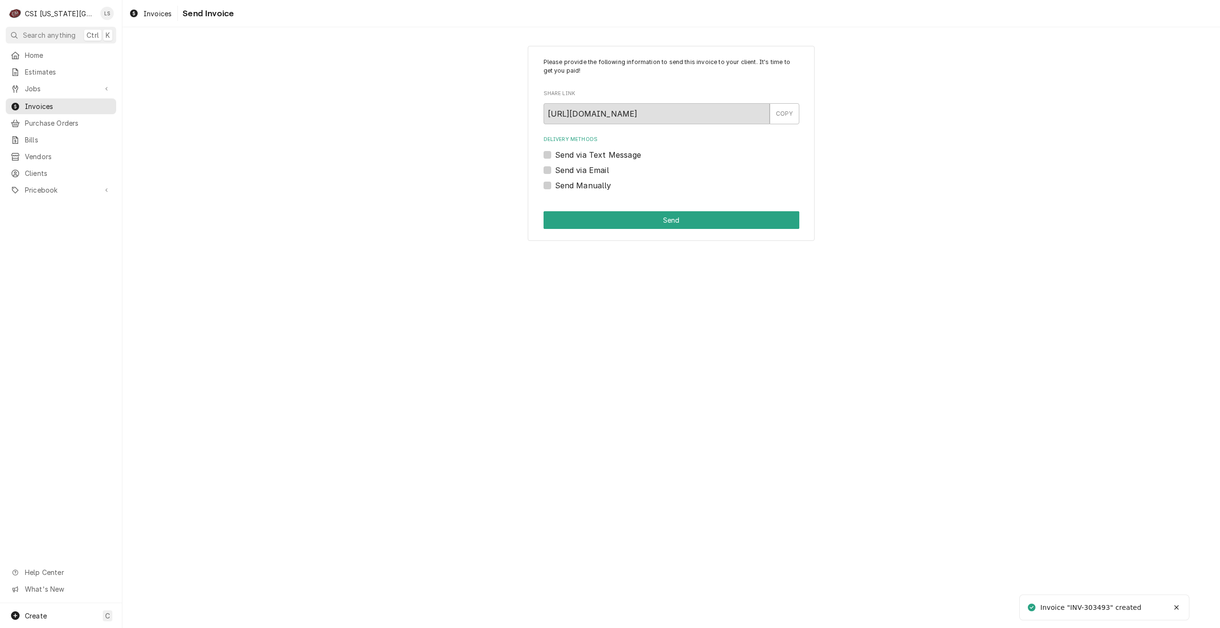
click at [588, 188] on label "Send Manually" at bounding box center [583, 185] width 56 height 11
click at [588, 188] on input "Send Manually" at bounding box center [683, 190] width 256 height 21
checkbox input "true"
click at [630, 219] on button "Send" at bounding box center [671, 220] width 256 height 18
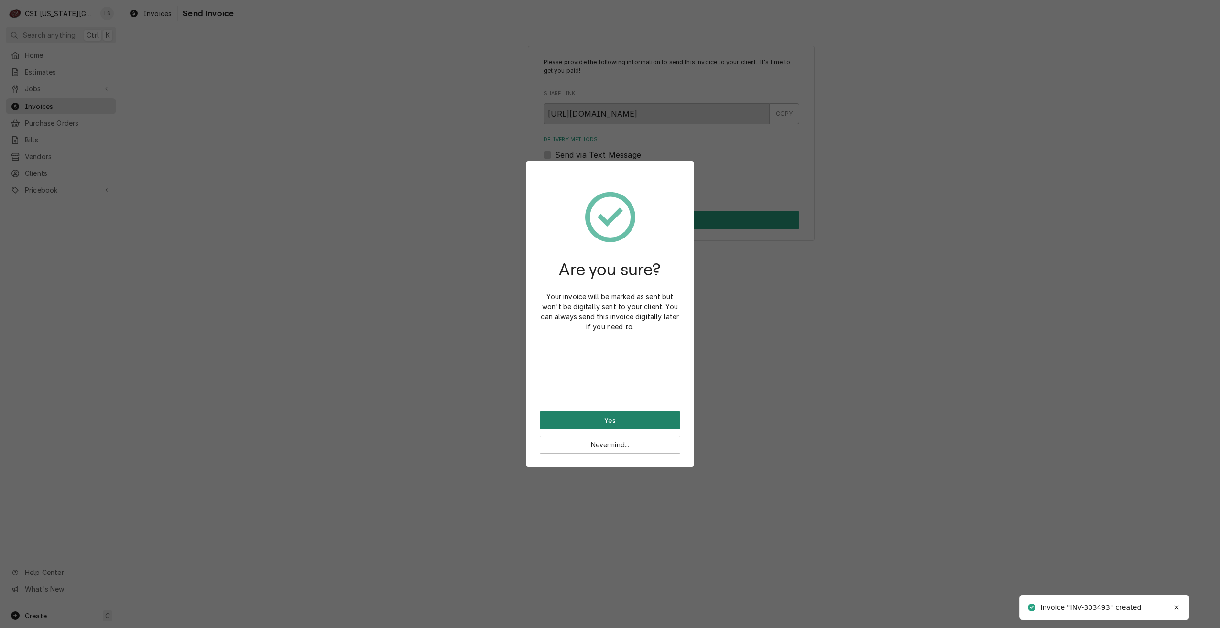
click at [630, 414] on button "Yes" at bounding box center [610, 420] width 141 height 18
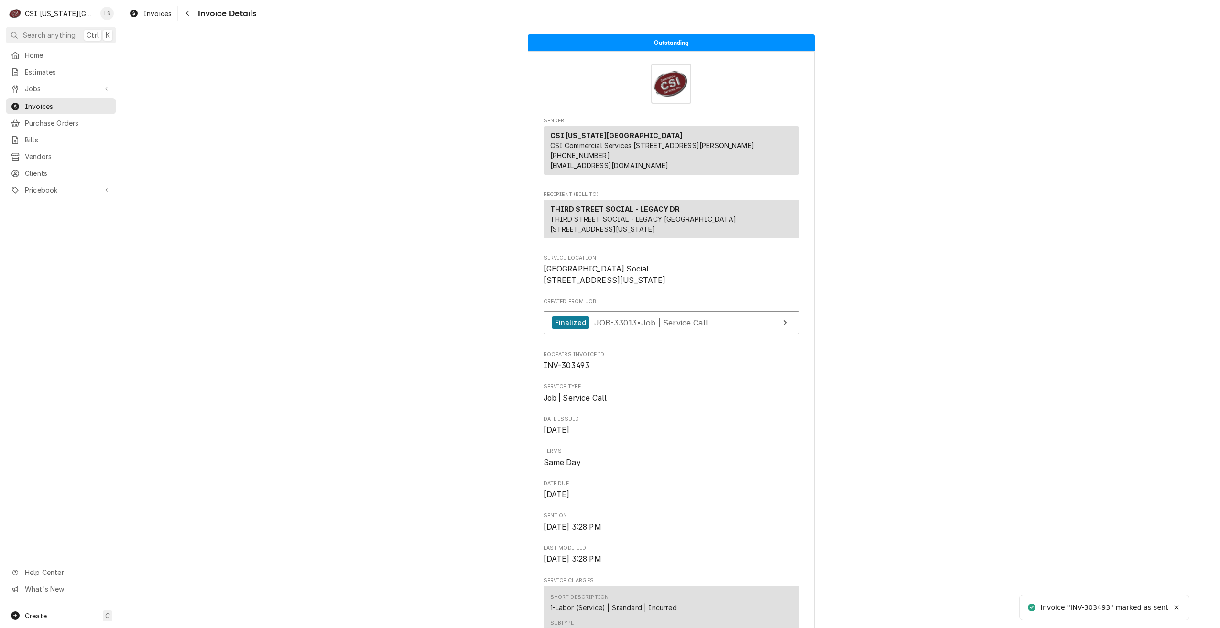
click at [577, 370] on span "INV-303493" at bounding box center [566, 365] width 46 height 9
copy span "303493"
drag, startPoint x: 1095, startPoint y: 350, endPoint x: 1052, endPoint y: 341, distance: 43.5
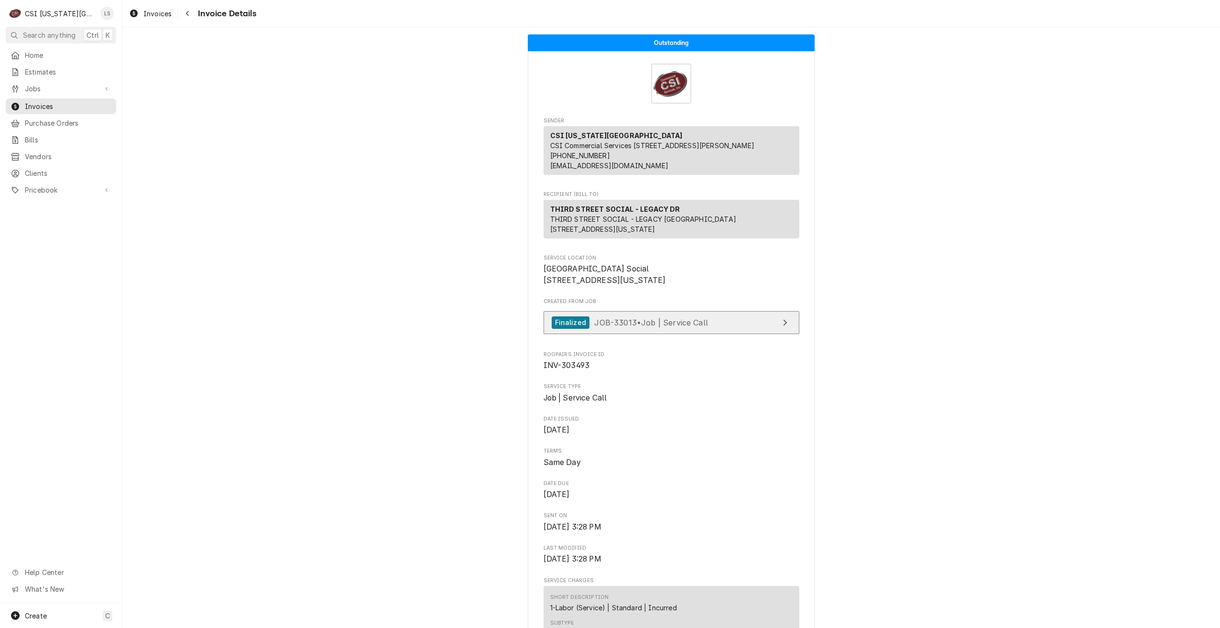
click at [739, 335] on link "Finalized JOB-33013 • Job | Service Call" at bounding box center [671, 322] width 256 height 23
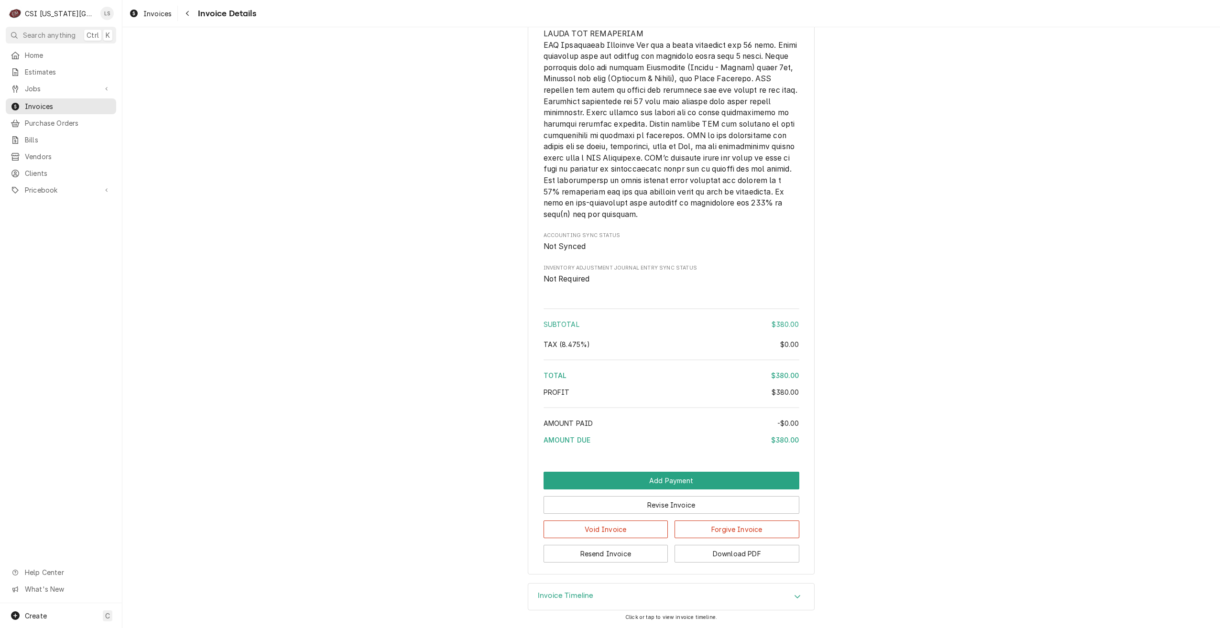
scroll to position [1306, 0]
click at [687, 474] on button "Add Payment" at bounding box center [671, 481] width 256 height 18
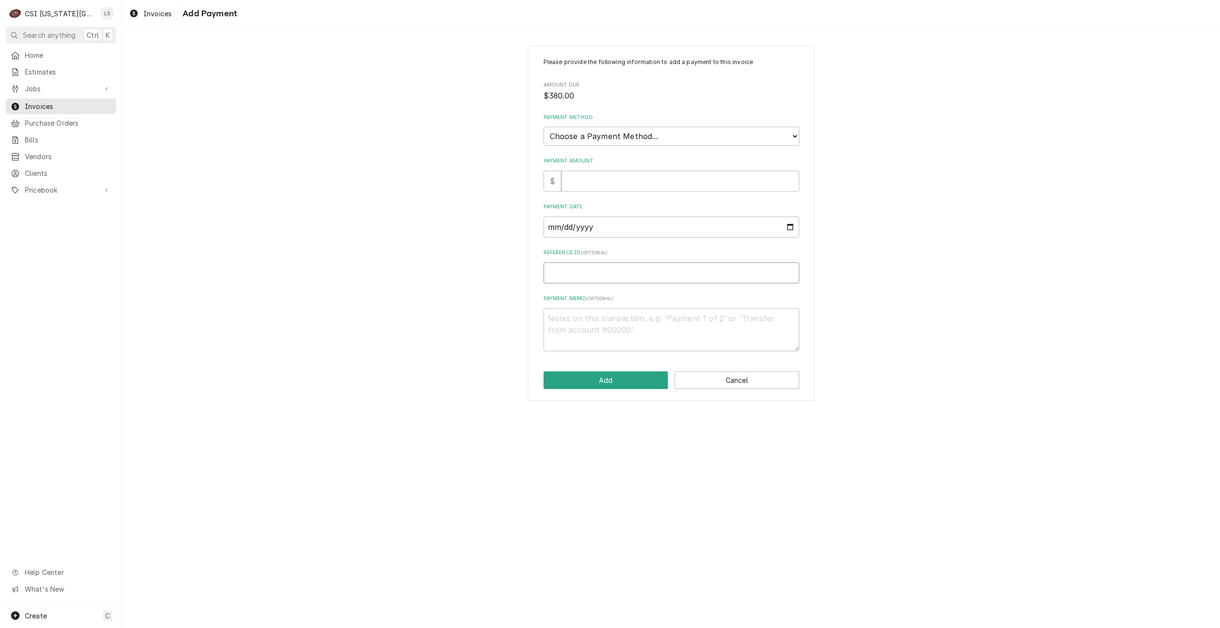
click at [734, 273] on input "Reference ID ( optional )" at bounding box center [671, 272] width 256 height 21
paste input "07650G"
type textarea "x"
type input "07650G"
click at [611, 137] on select "Choose a Payment Method... Cash Check Credit/Debit Card ACH/eCheck Other" at bounding box center [671, 136] width 256 height 19
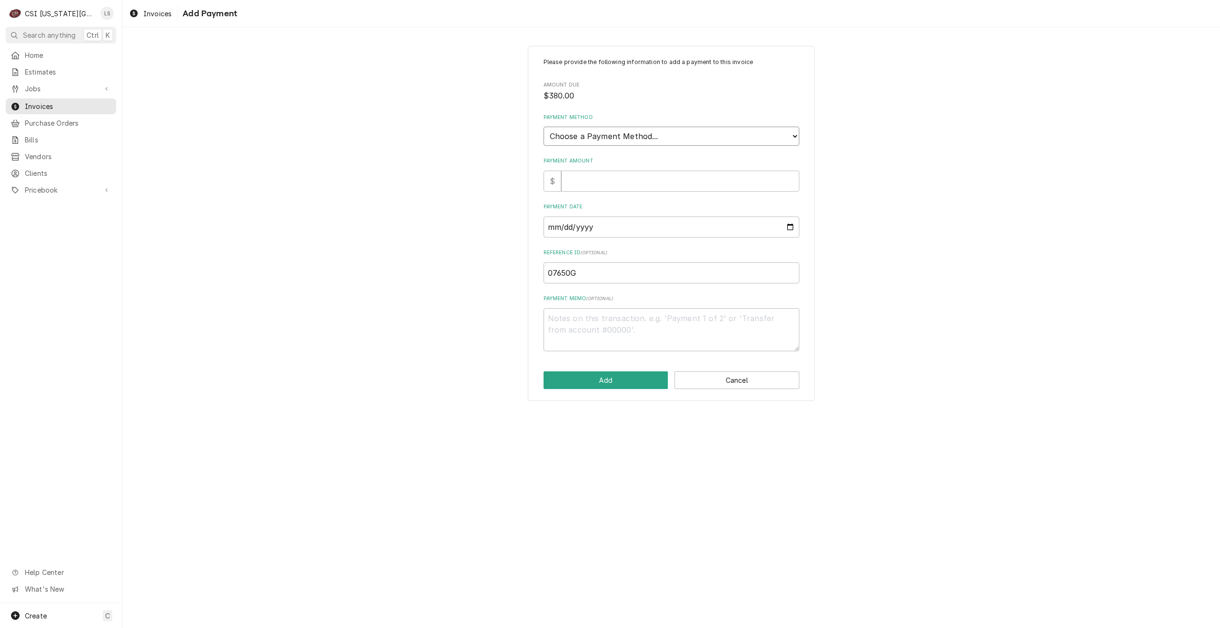
select select "3"
click at [543, 127] on select "Choose a Payment Method... Cash Check Credit/Debit Card ACH/eCheck Other" at bounding box center [671, 136] width 256 height 19
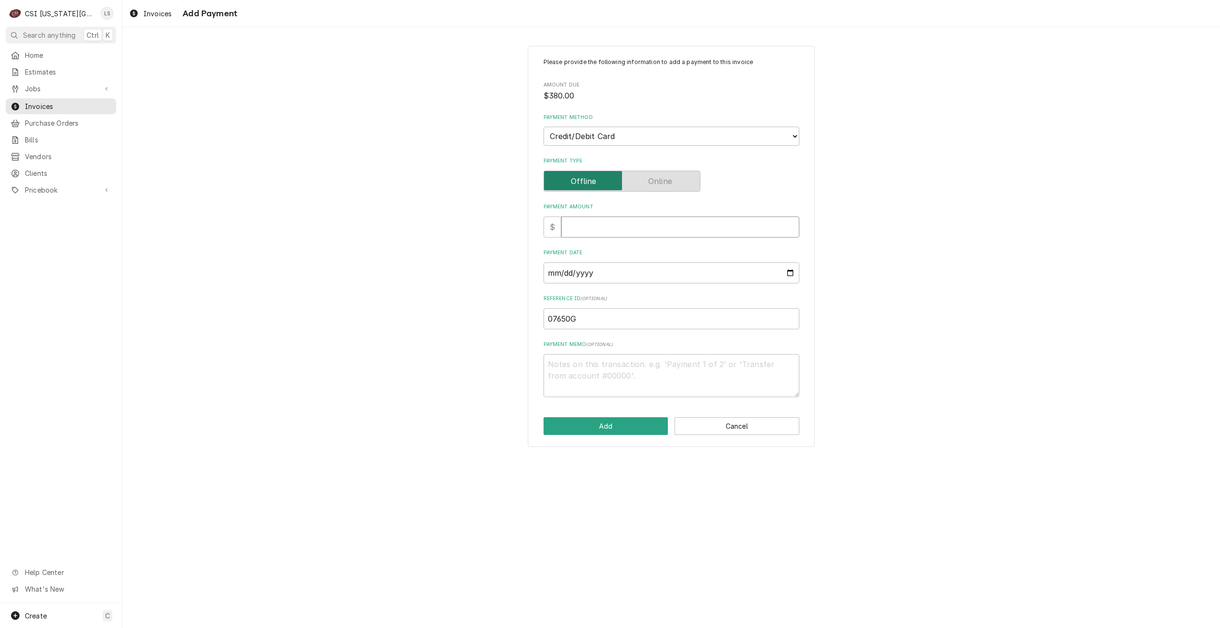
click at [617, 223] on input "Payment Amount" at bounding box center [680, 226] width 238 height 21
type textarea "x"
type input "3"
type textarea "x"
type input "38"
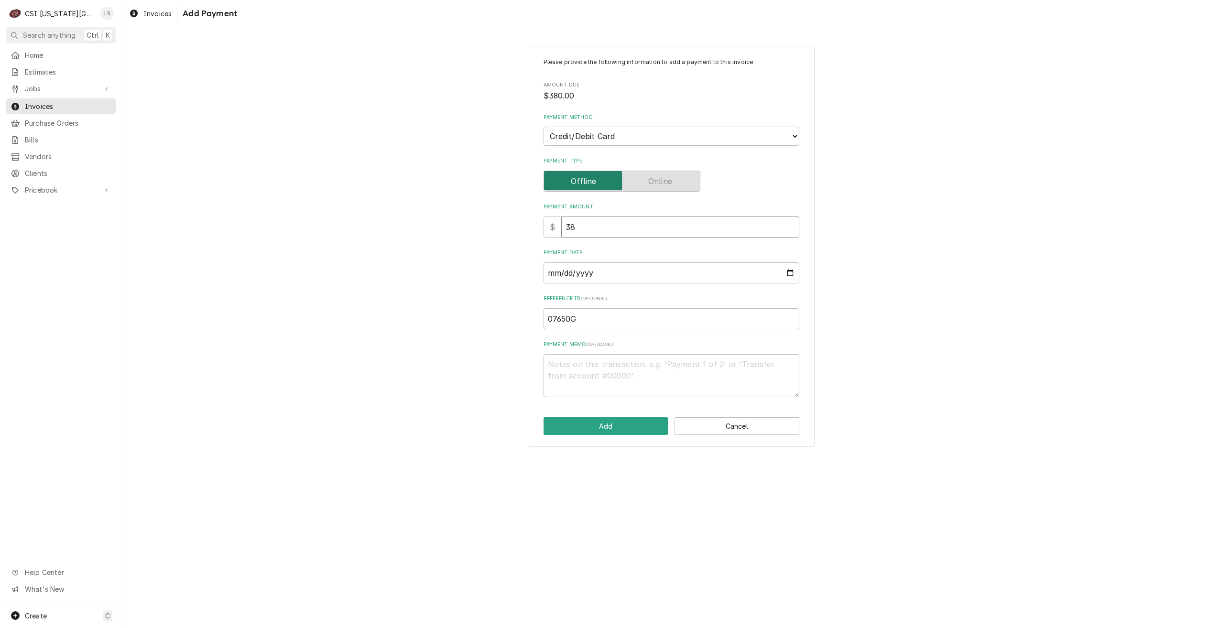
type textarea "x"
type input "380"
type textarea "x"
type input "380.0"
type textarea "x"
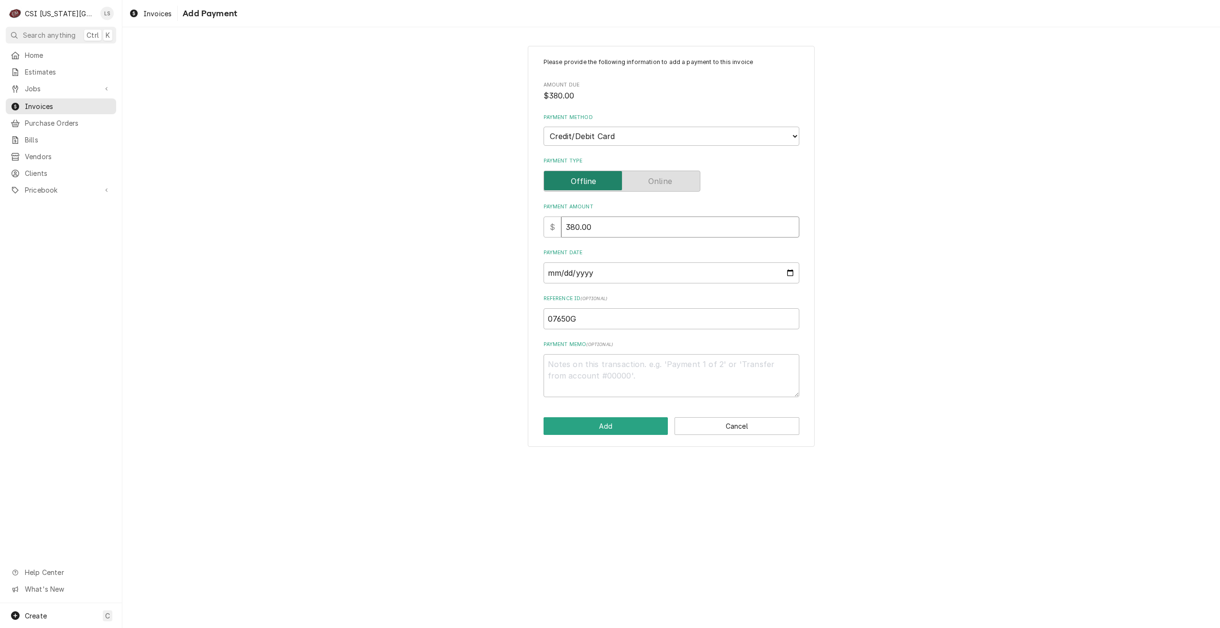
type input "380.00"
click at [793, 276] on input "Payment Date" at bounding box center [671, 272] width 256 height 21
type input "2025-09-26"
click at [599, 420] on button "Add" at bounding box center [605, 426] width 125 height 18
type textarea "x"
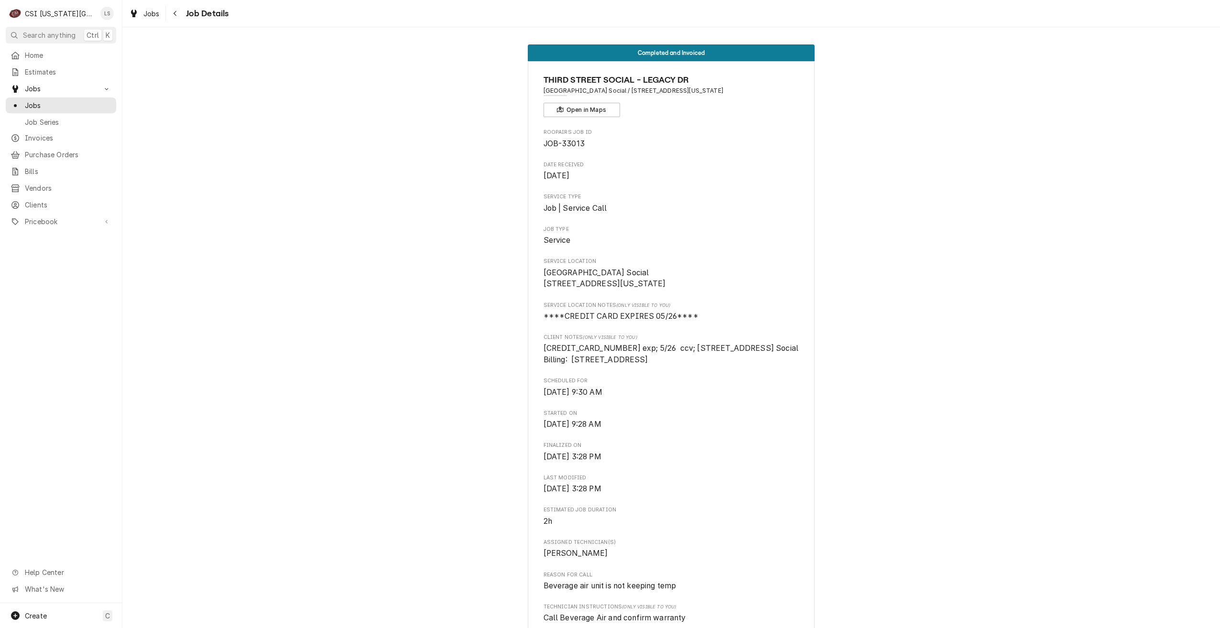
click at [685, 359] on span "[CREDIT_CARD_NUMBER] exp; 5/26 ccv; [STREET_ADDRESS] Social Billing: [STREET_AD…" at bounding box center [670, 354] width 255 height 21
click at [685, 359] on span "4154 1772 3620 0830 exp; 5/26 ccv; 303 Third Street Social Billing: 5100 sunset…" at bounding box center [670, 354] width 255 height 21
copy span "303"
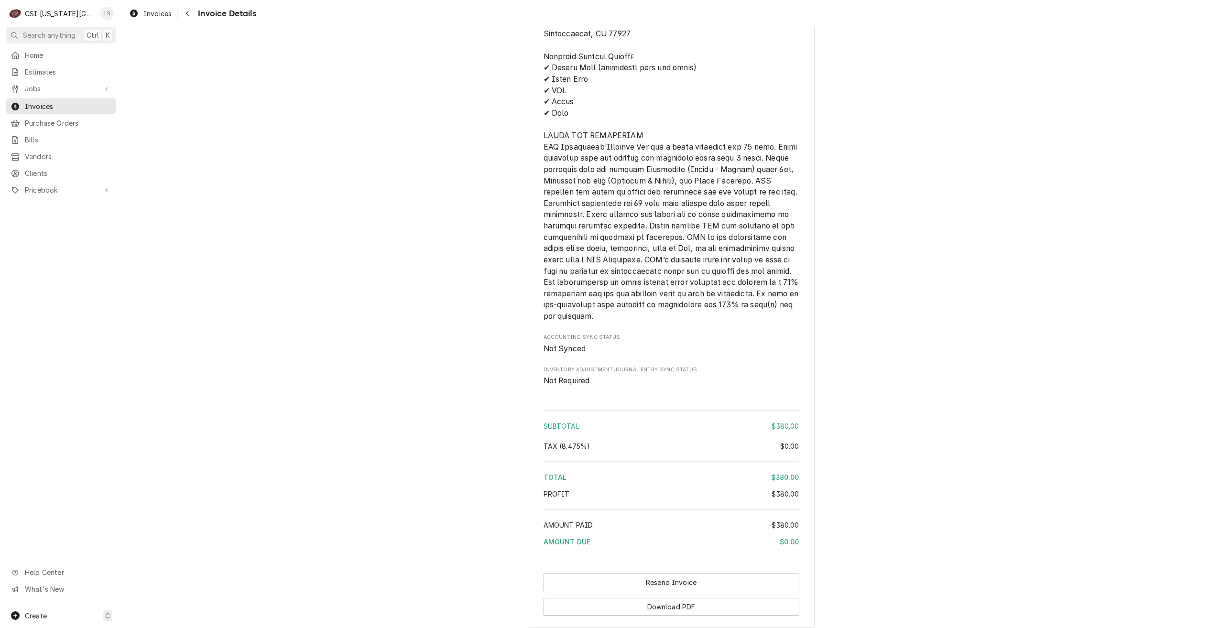
scroll to position [1387, 0]
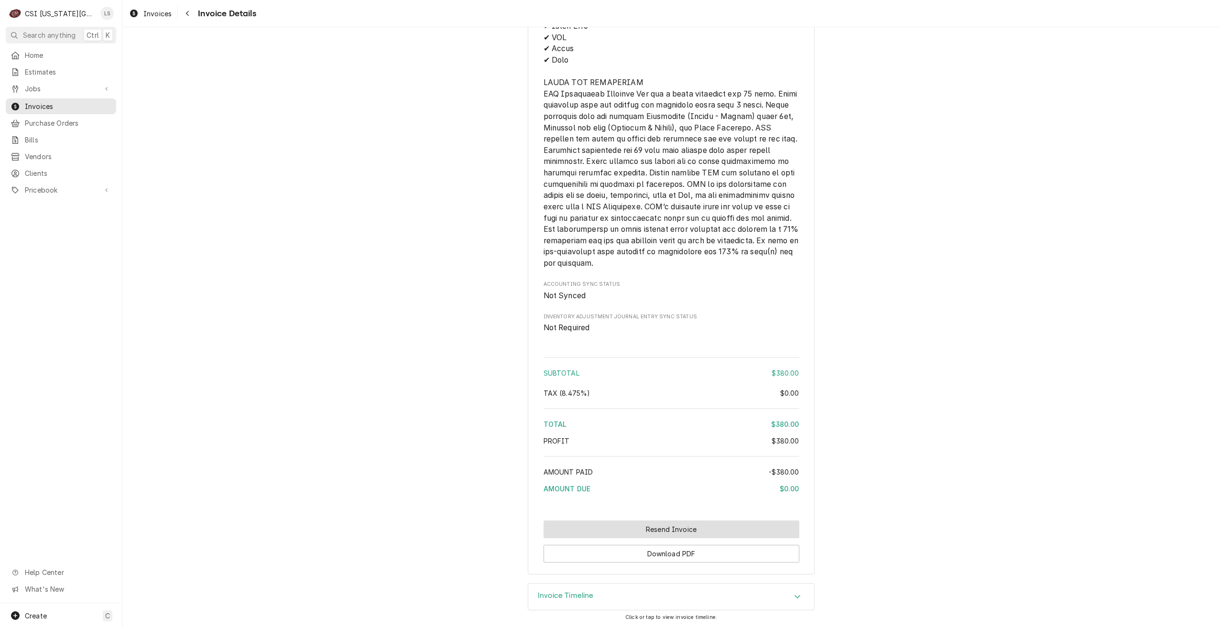
click at [678, 522] on button "Resend Invoice" at bounding box center [671, 529] width 256 height 18
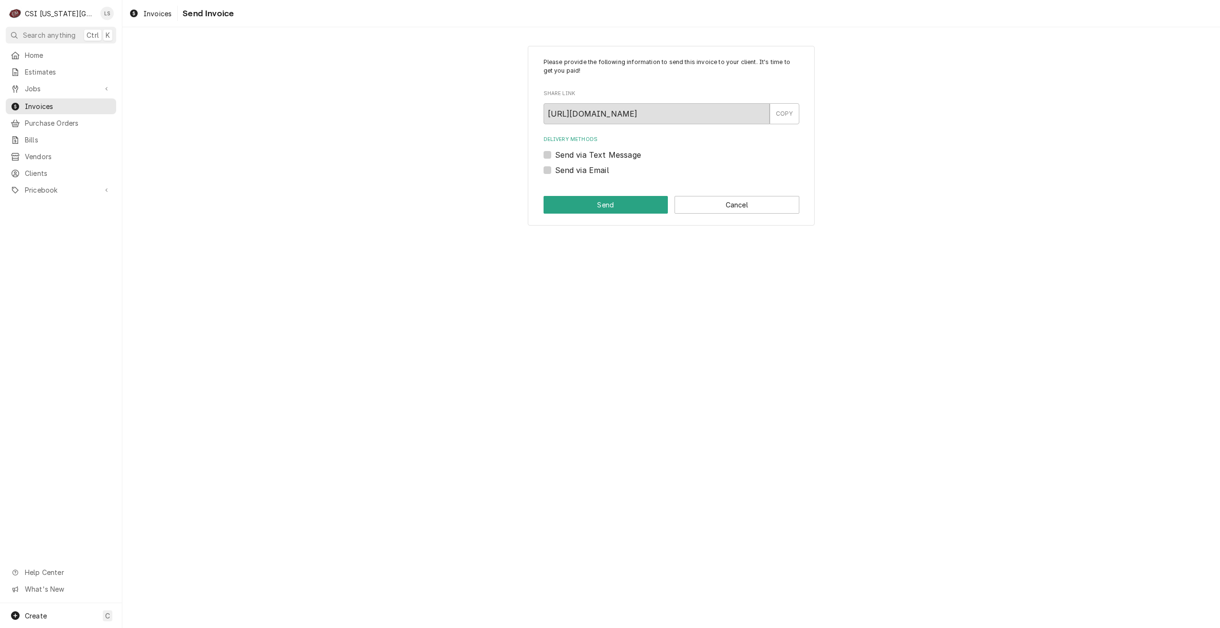
click at [587, 168] on label "Send via Email" at bounding box center [582, 169] width 54 height 11
click at [587, 168] on input "Send via Email" at bounding box center [683, 174] width 256 height 21
checkbox input "true"
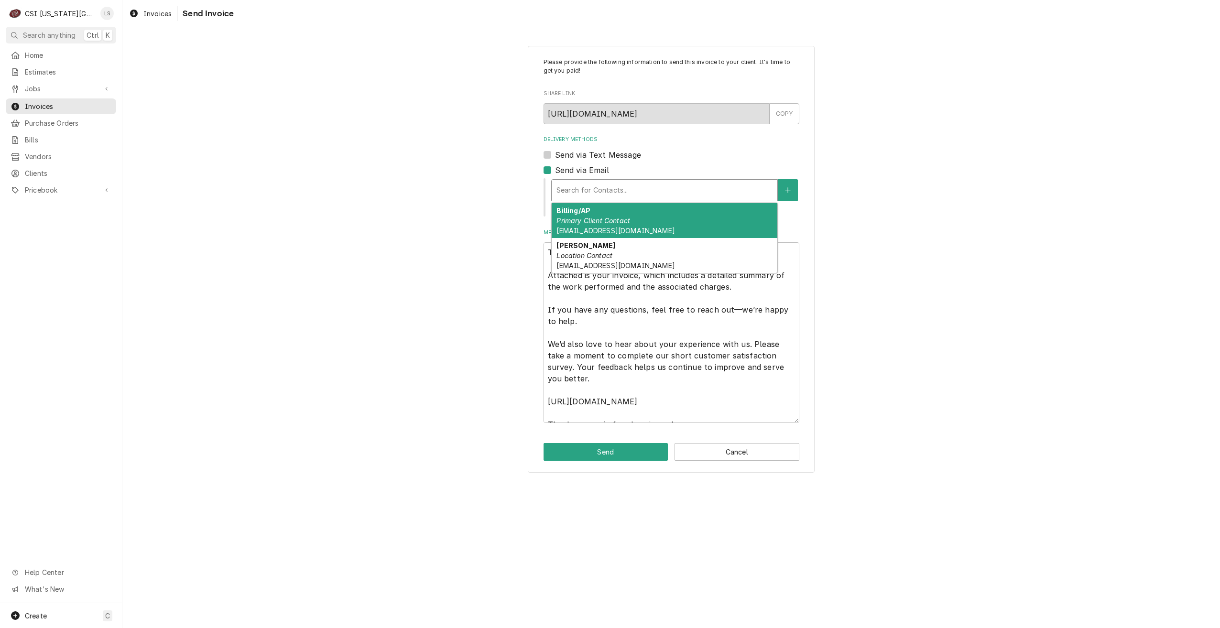
click at [611, 192] on div "Delivery Methods" at bounding box center [664, 190] width 216 height 17
click at [616, 215] on div "Billing/AP Primary Client Contact pwang@summitgrillandbar.com" at bounding box center [664, 220] width 226 height 35
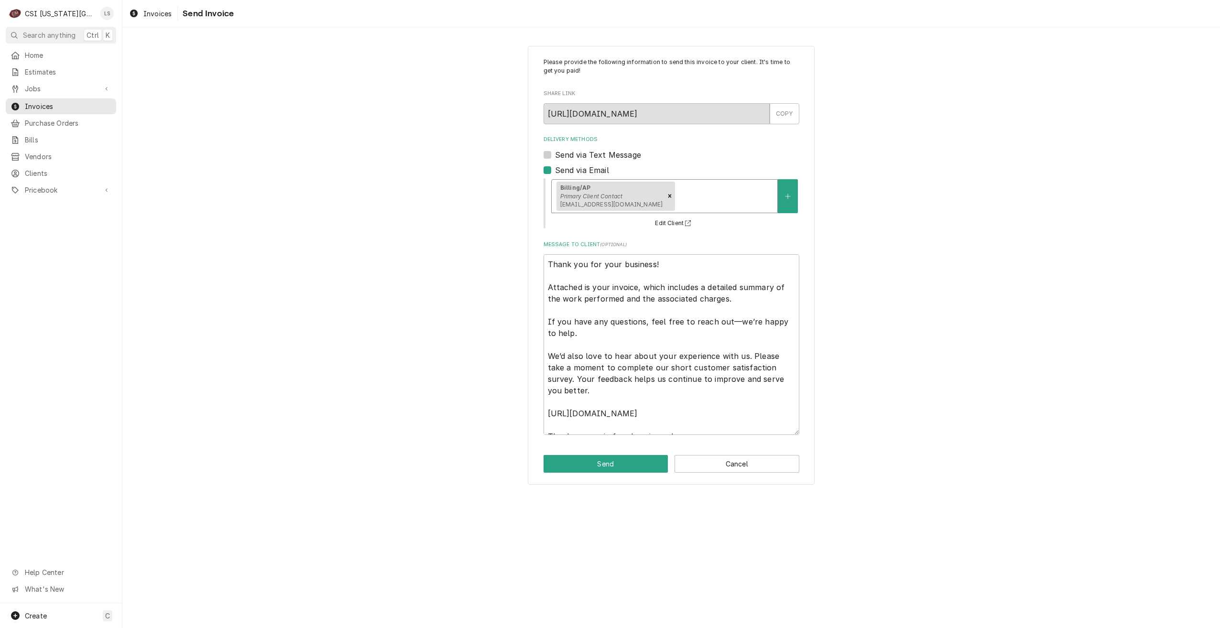
click at [983, 250] on div "Please provide the following information to send this invoice to your client. I…" at bounding box center [670, 265] width 1097 height 456
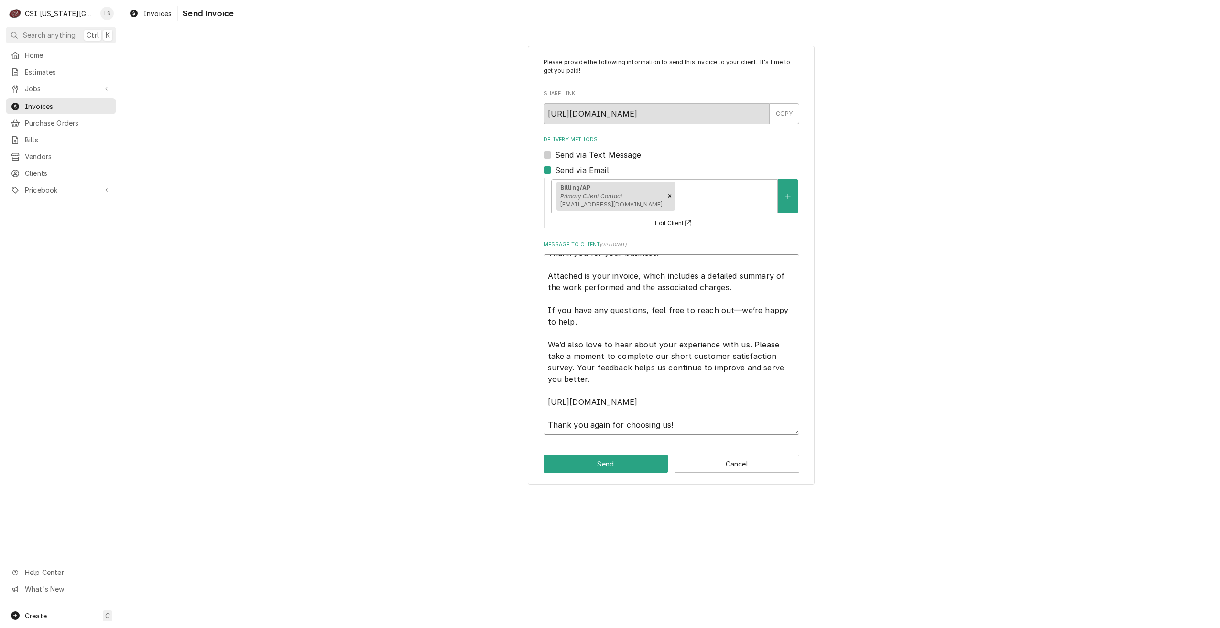
click at [746, 428] on textarea "Thank you for your business! Attached is your invoice, which includes a detaile…" at bounding box center [671, 344] width 256 height 181
type textarea "x"
type textarea "Thank you for your business! Attached is your invoice, which includes a detaile…"
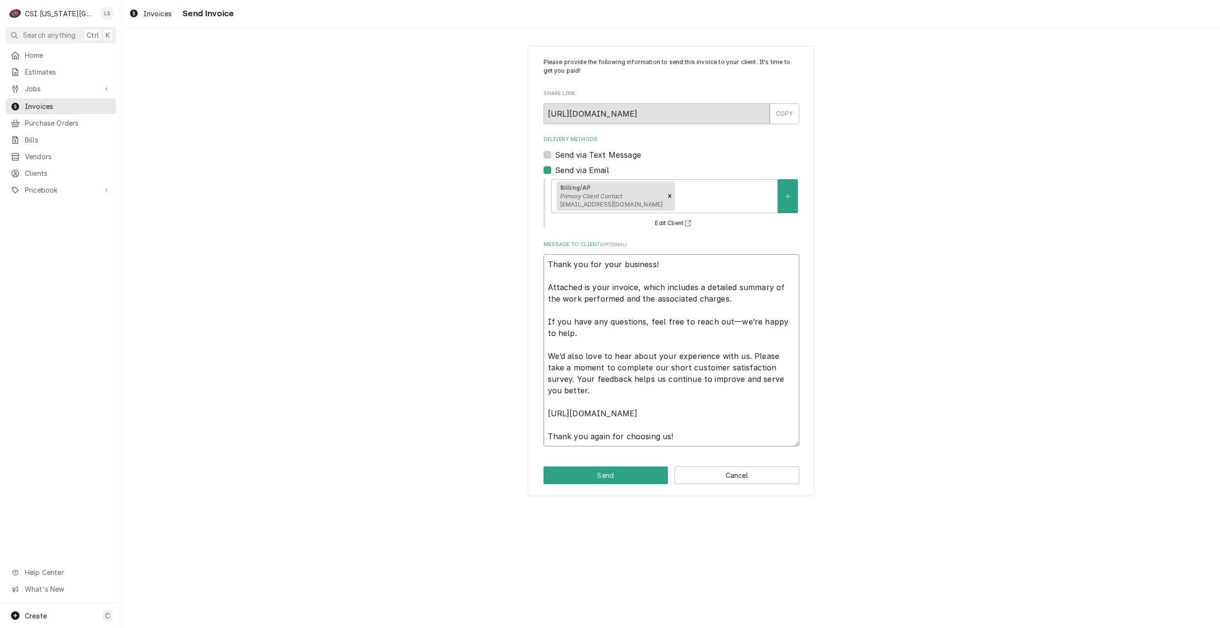
type textarea "x"
type textarea "Thank you for your business! Attached is your invoice, which includes a detaile…"
type textarea "x"
type textarea "Thank you for your business! Attached is your invoice, which includes a detaile…"
type textarea "x"
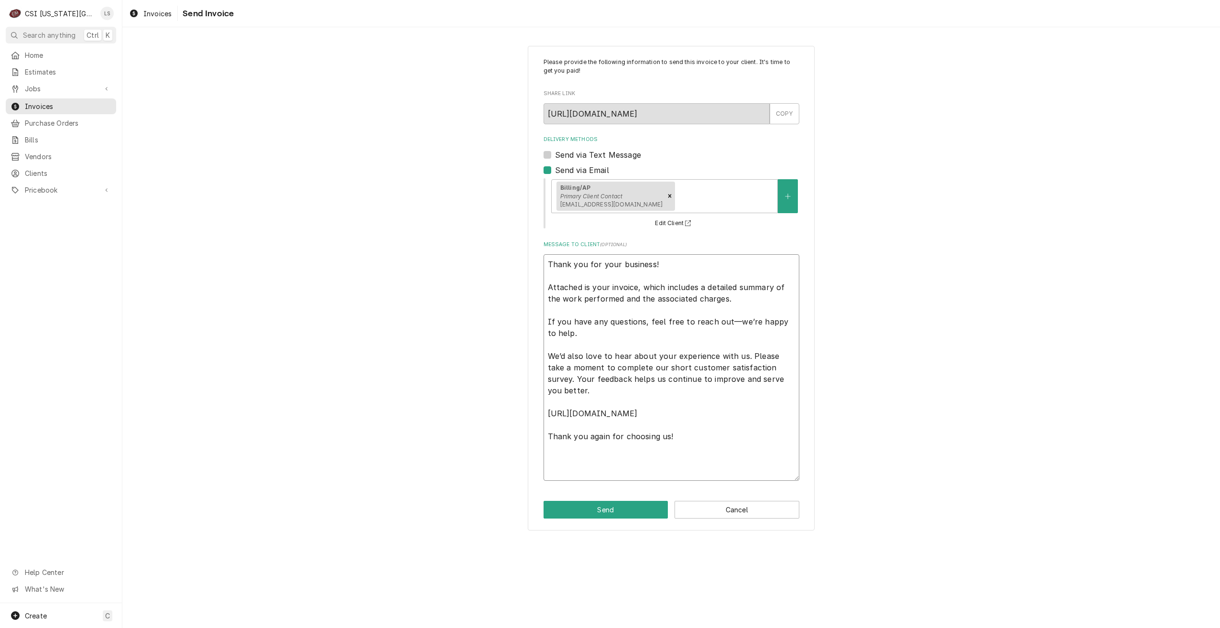
type textarea "Thank you for your business! Attached is your invoice, which includes a detaile…"
click at [731, 467] on textarea "Thank you for your business! Attached is your invoice, which includes a detaile…" at bounding box center [671, 367] width 256 height 227
paste textarea "Commercial Services Inc Kansas City 1021 AB NE JIB COURT LEES SUMMIT, MO 63005 …"
type textarea "x"
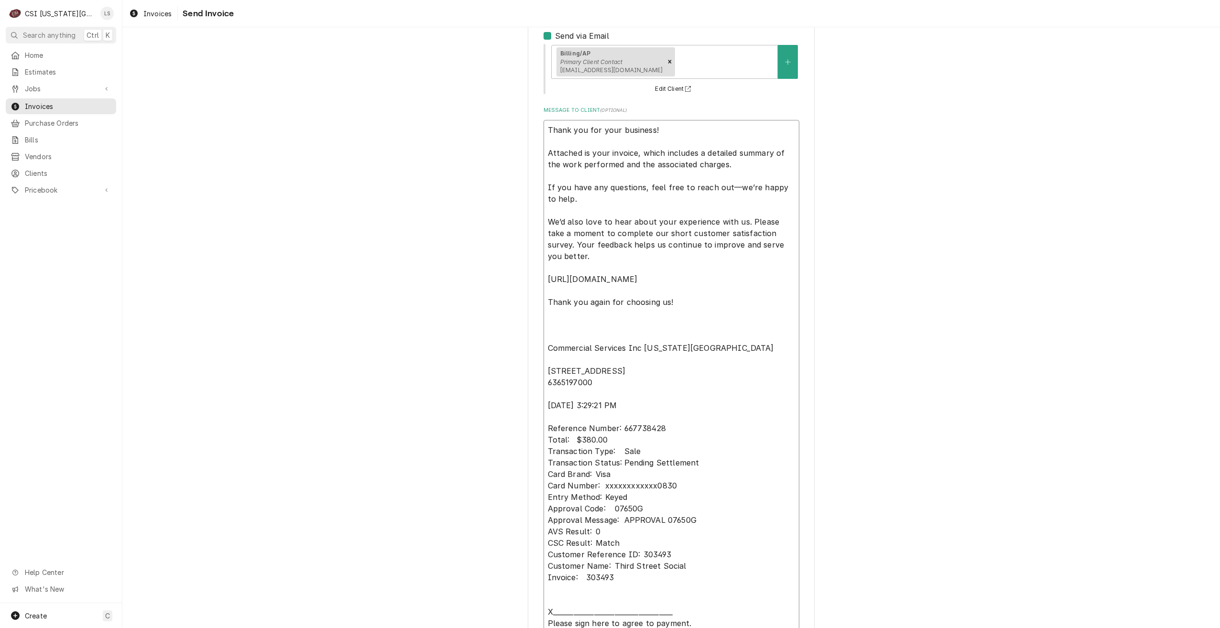
scroll to position [198, 0]
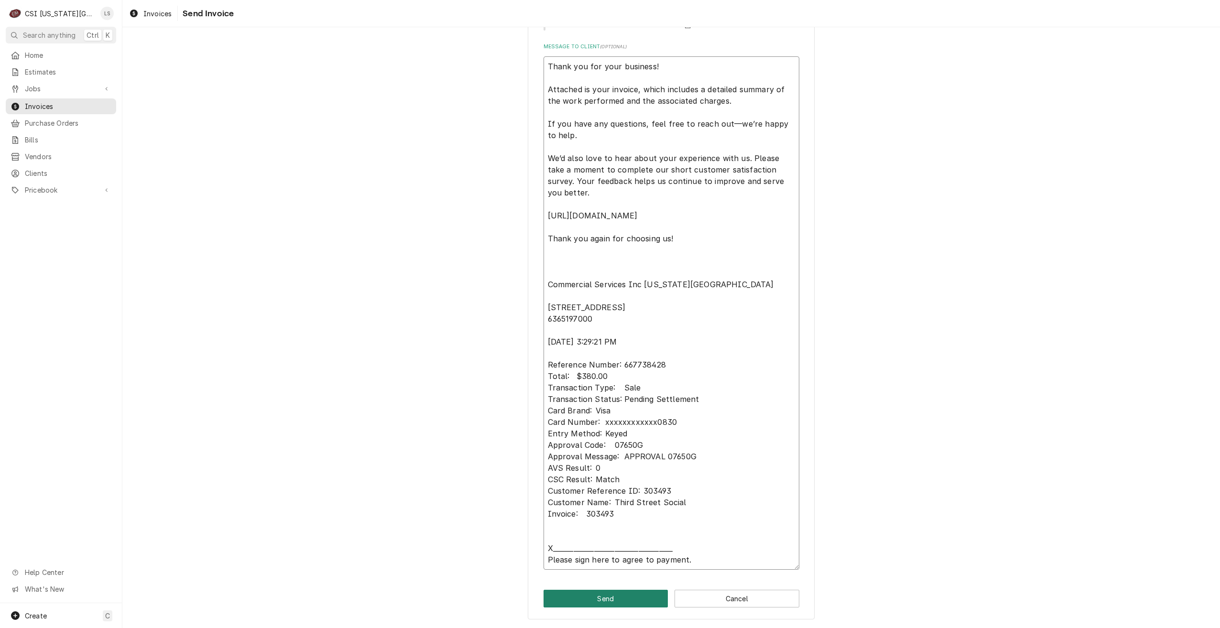
type textarea "Thank you for your business! Attached is your invoice, which includes a detaile…"
click at [628, 603] on button "Send" at bounding box center [605, 599] width 125 height 18
type textarea "x"
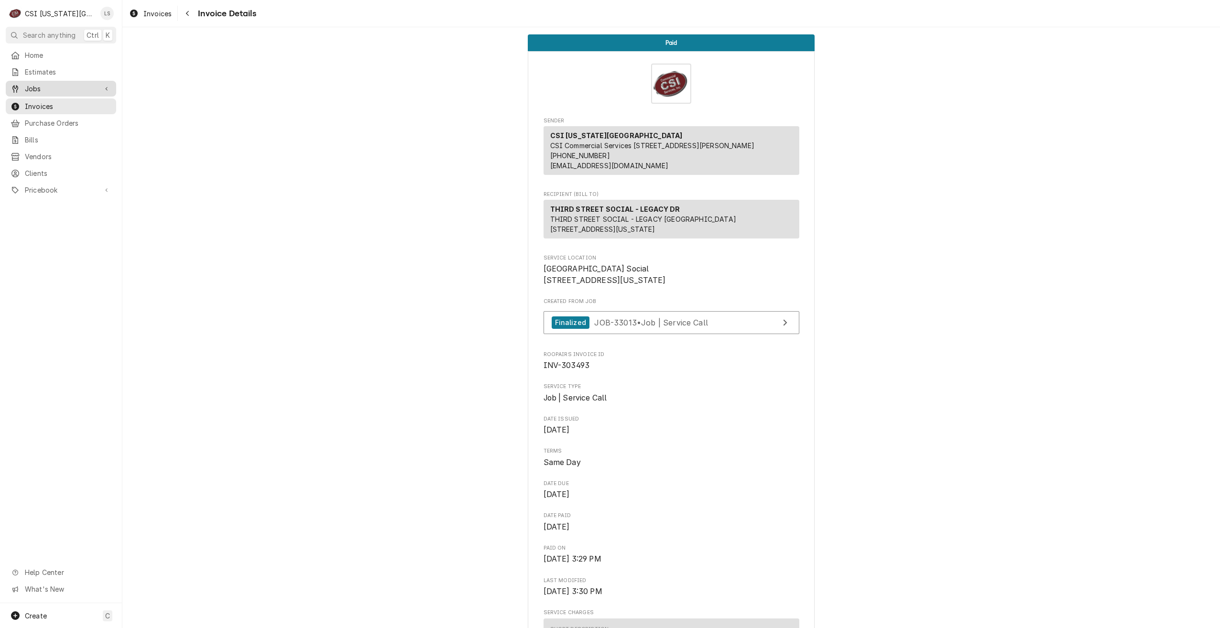
click at [41, 86] on span "Jobs" at bounding box center [61, 89] width 72 height 10
click at [46, 97] on link "Jobs" at bounding box center [61, 105] width 110 height 16
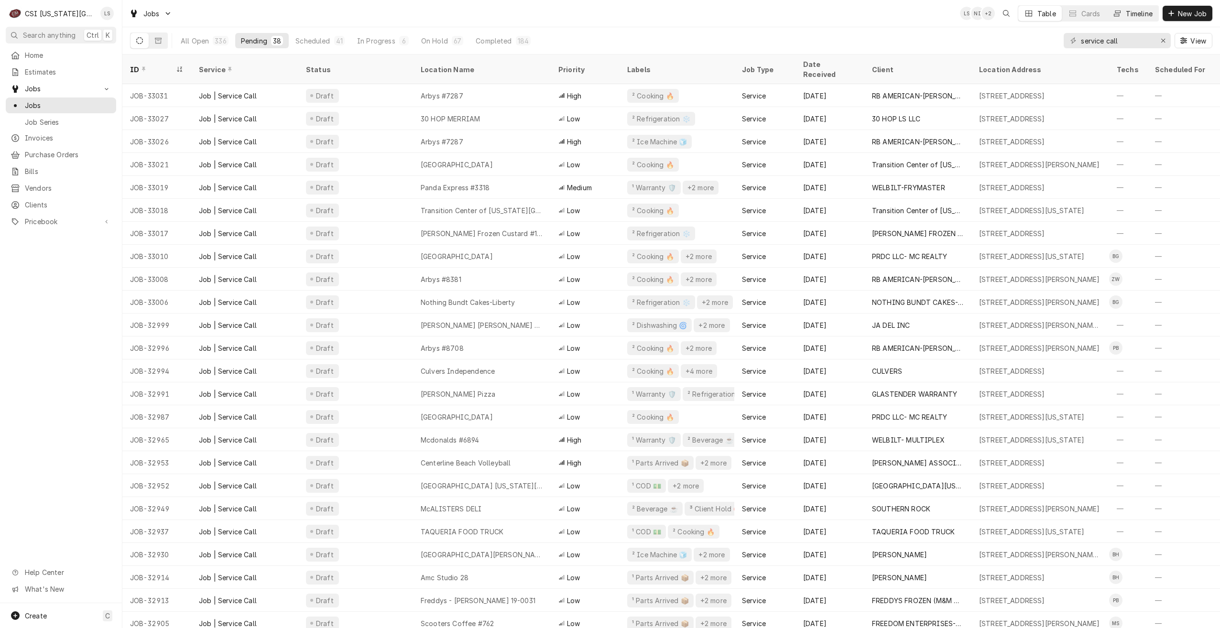
click at [1144, 16] on div "Timeline" at bounding box center [1138, 14] width 27 height 10
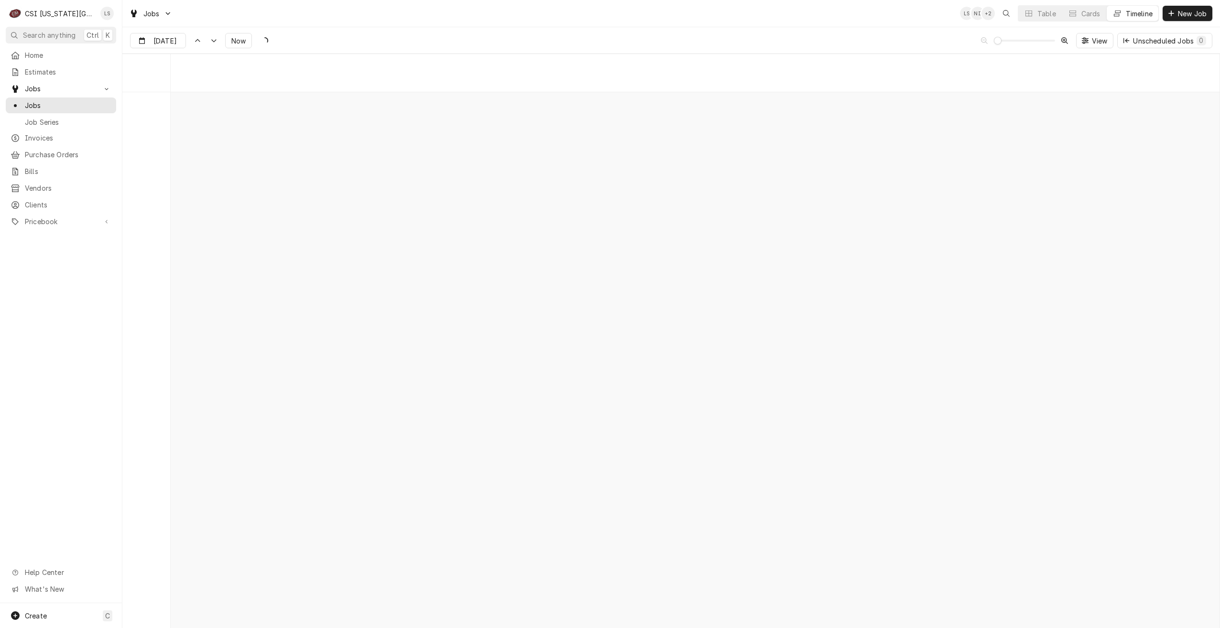
scroll to position [10979, 0]
click at [715, 24] on div "Jobs LS NI + 2 Table Cards Timeline New Job" at bounding box center [670, 13] width 1097 height 27
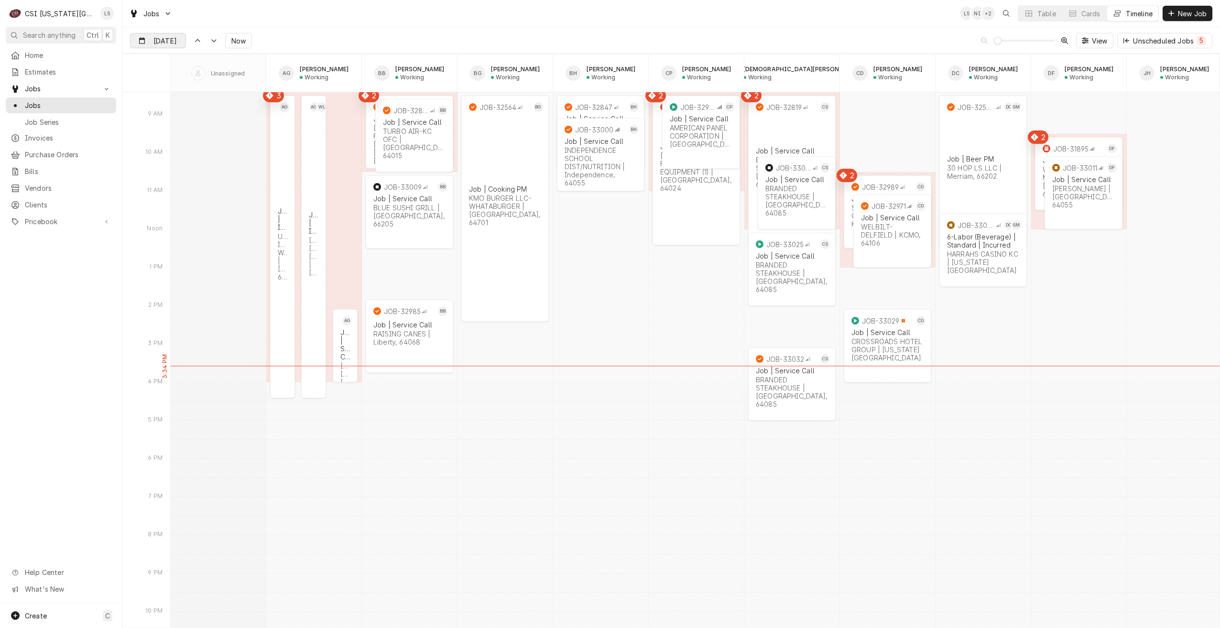
click at [167, 41] on input "Sep 26" at bounding box center [151, 42] width 42 height 19
click at [158, 172] on div "29" at bounding box center [156, 172] width 13 height 13
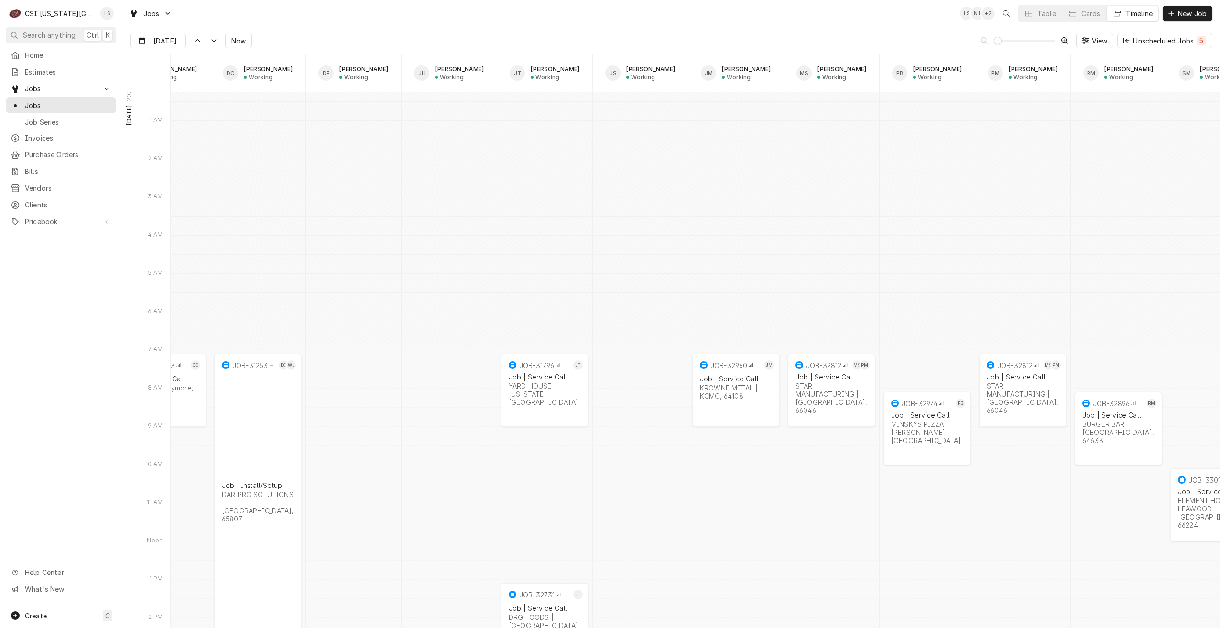
scroll to position [0, 0]
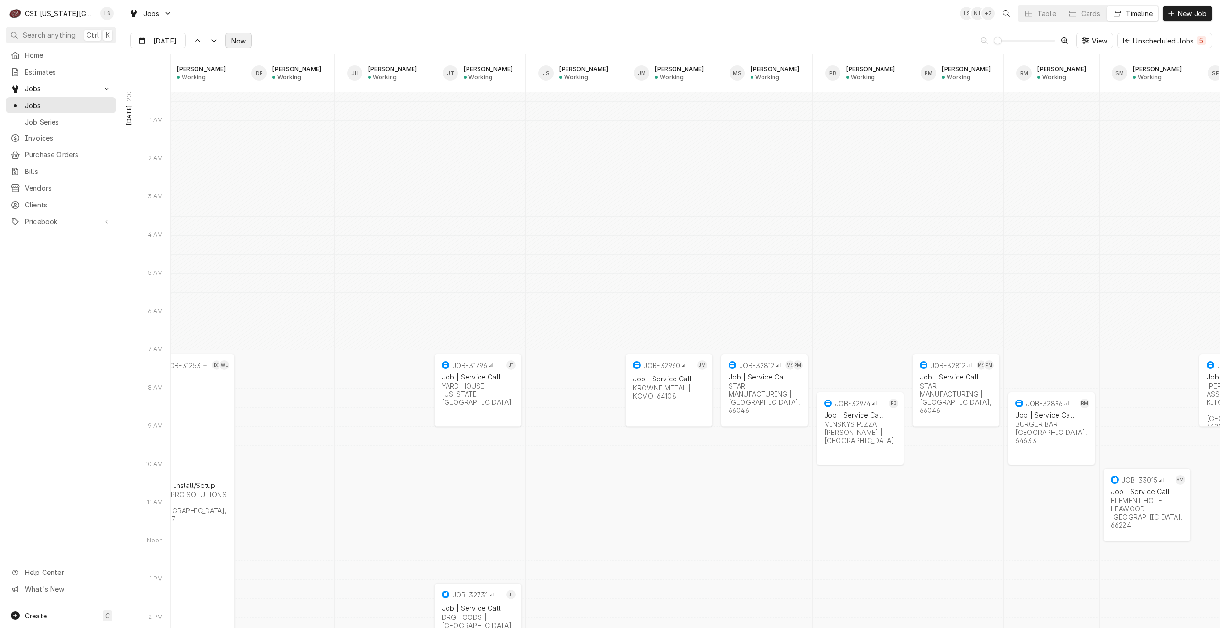
click at [246, 43] on span "Now" at bounding box center [238, 41] width 18 height 10
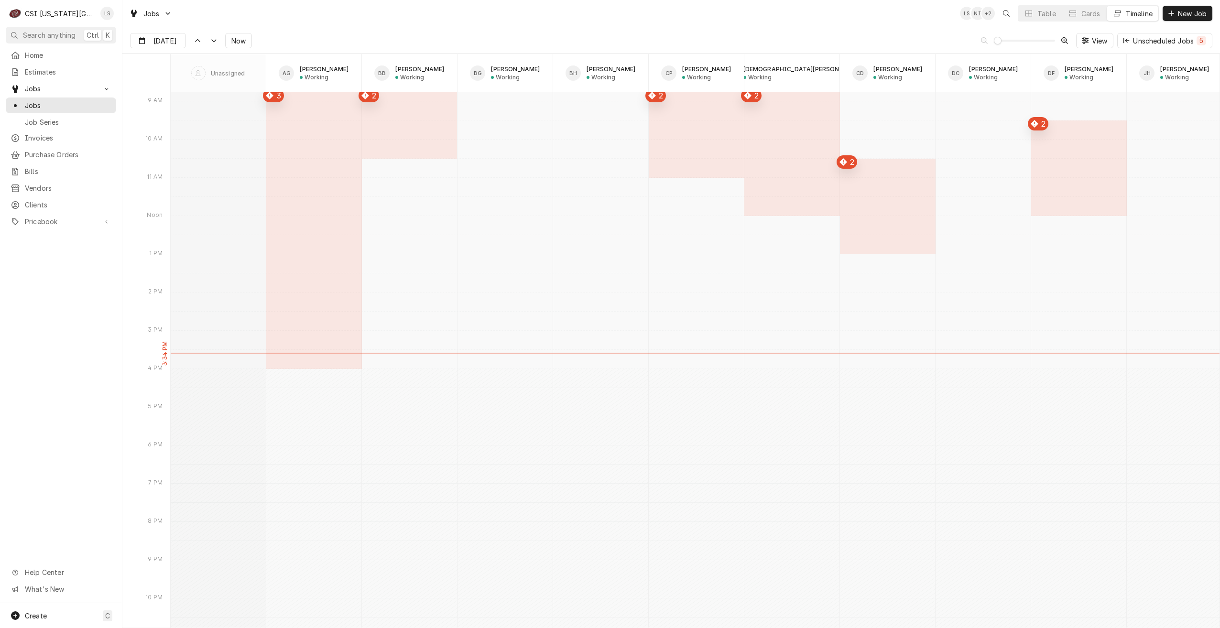
type input "Sep 26"
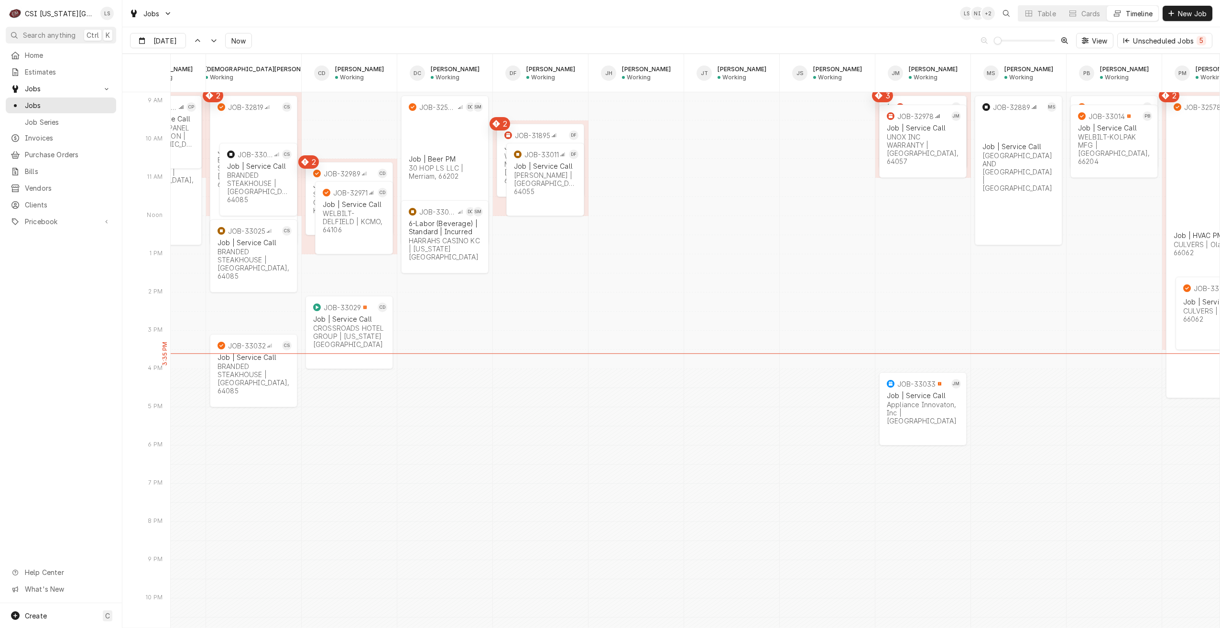
click at [824, 22] on div "Jobs LS NI + 2 Table Cards Timeline New Job" at bounding box center [670, 13] width 1097 height 27
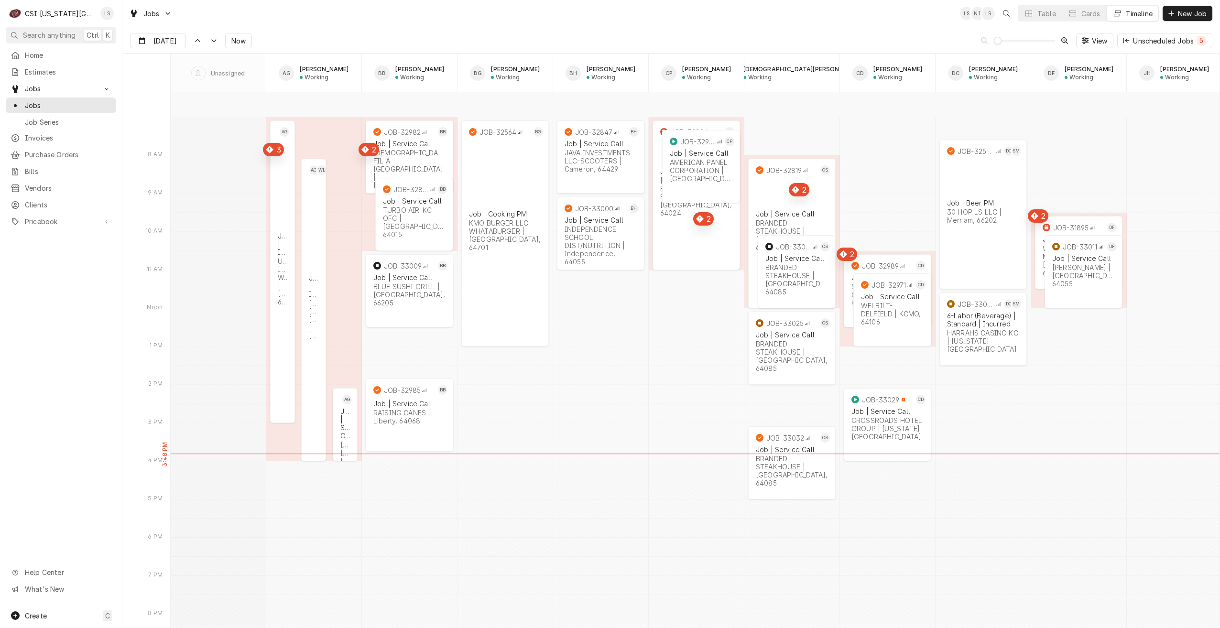
scroll to position [10897, 0]
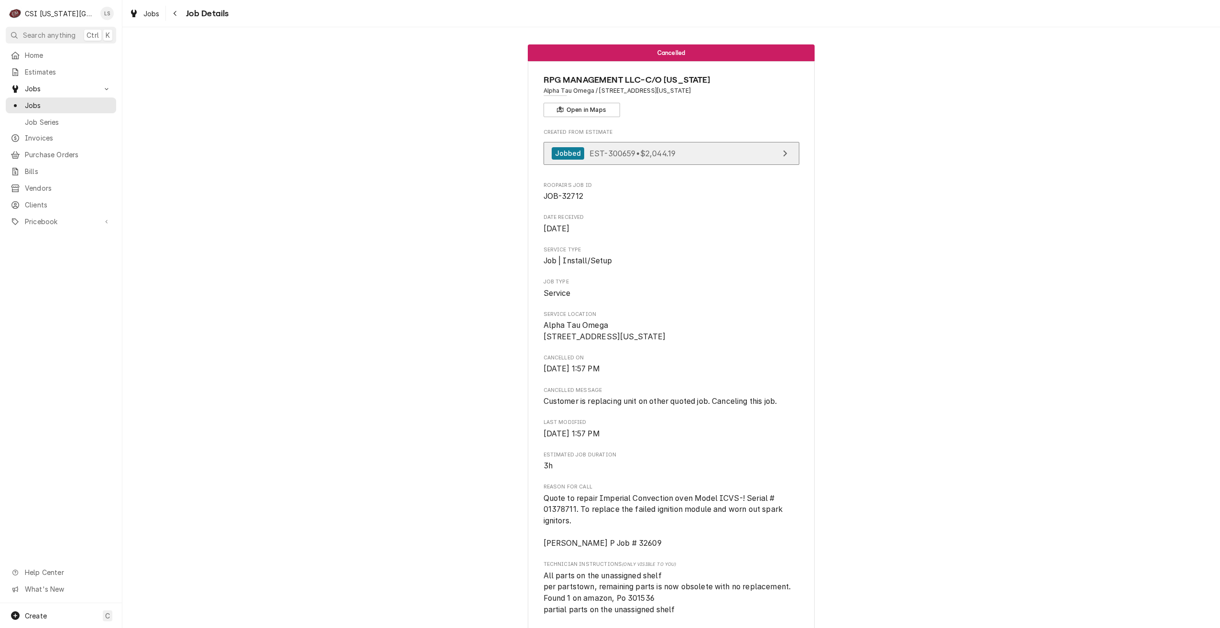
click at [697, 152] on link "Jobbed EST-300659 • $2,044.19" at bounding box center [671, 153] width 256 height 23
click at [862, 148] on div "Cancelled RPG MANAGEMENT LLC-C/O [US_STATE] Alpha Tau Omega / [STREET_ADDRESS][…" at bounding box center [670, 563] width 1097 height 1052
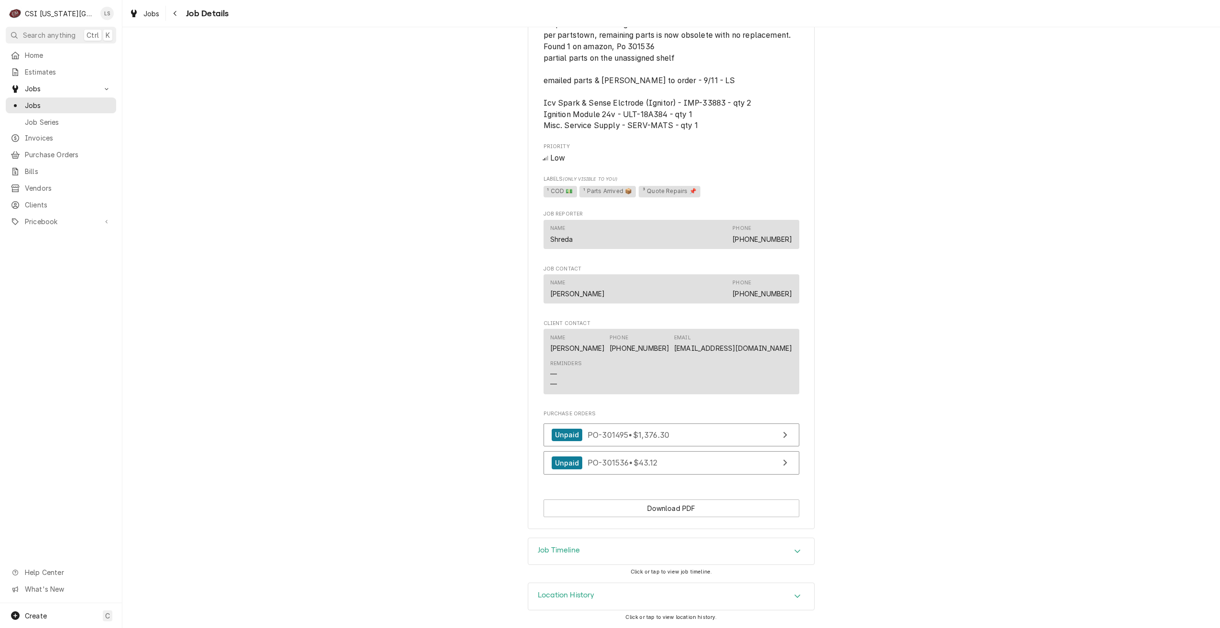
scroll to position [562, 0]
click at [790, 557] on div "Accordion Header" at bounding box center [797, 551] width 14 height 11
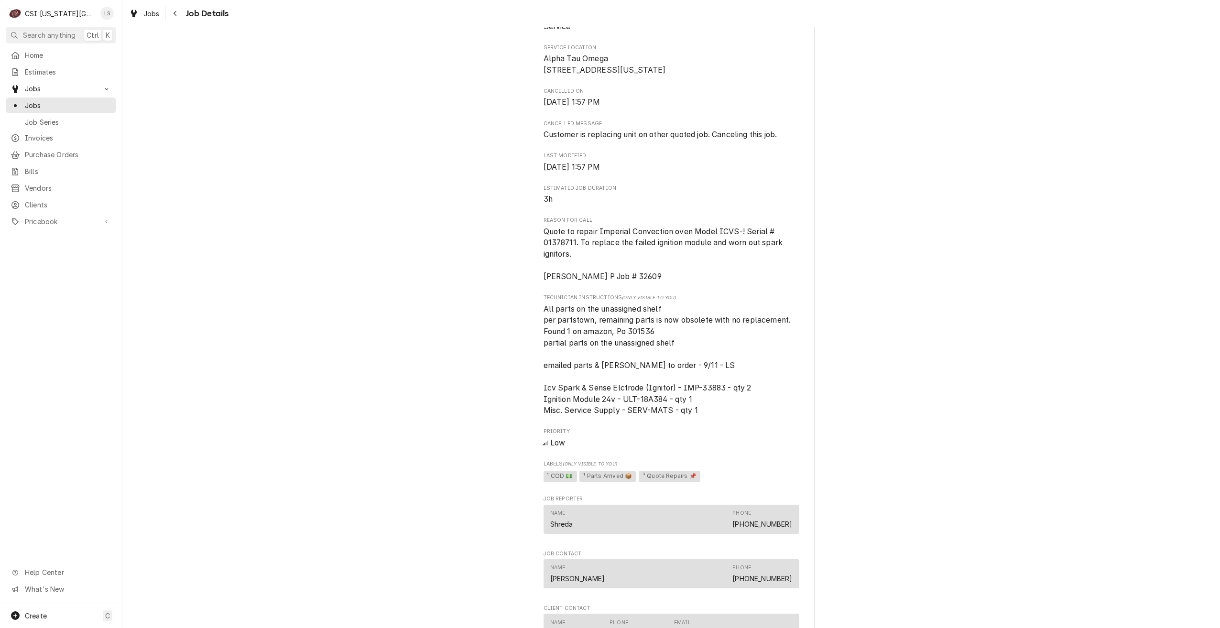
scroll to position [0, 0]
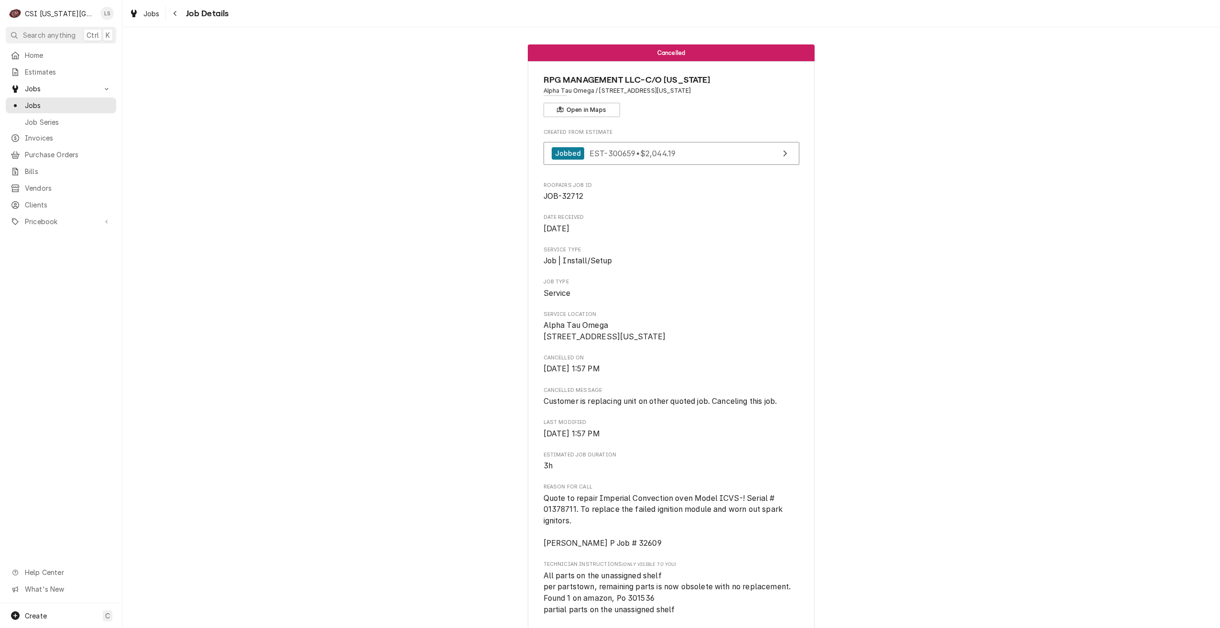
click at [566, 195] on span "JOB-32712" at bounding box center [563, 196] width 40 height 9
copy span "32712"
click at [49, 108] on link "Jobs" at bounding box center [61, 105] width 110 height 16
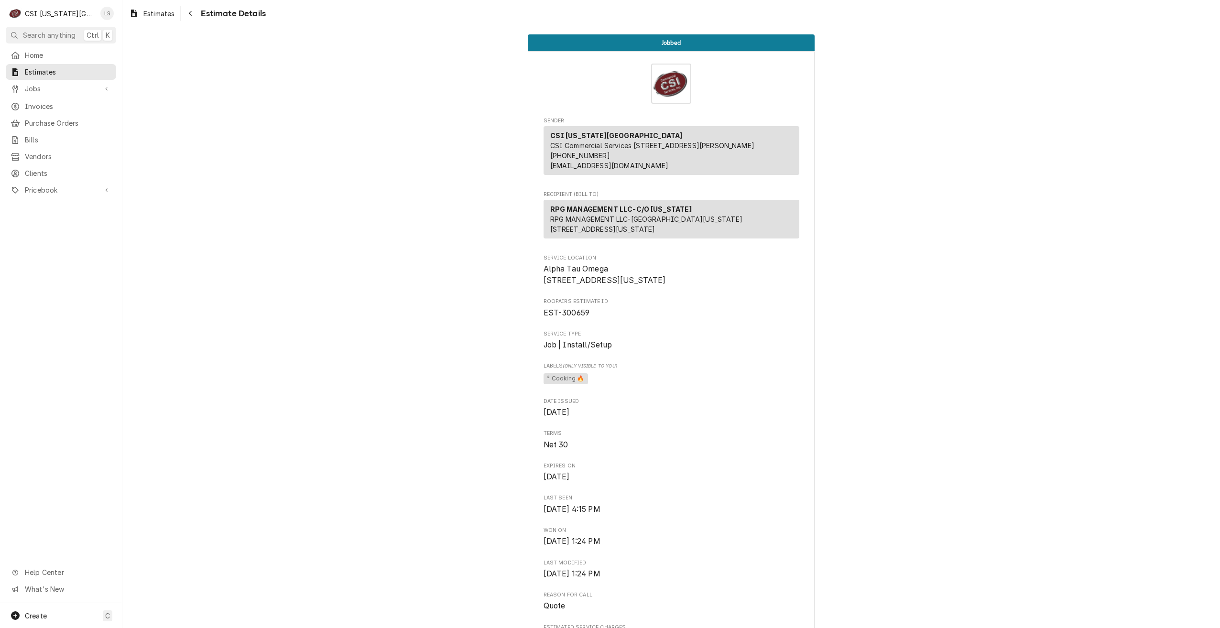
scroll to position [48, 0]
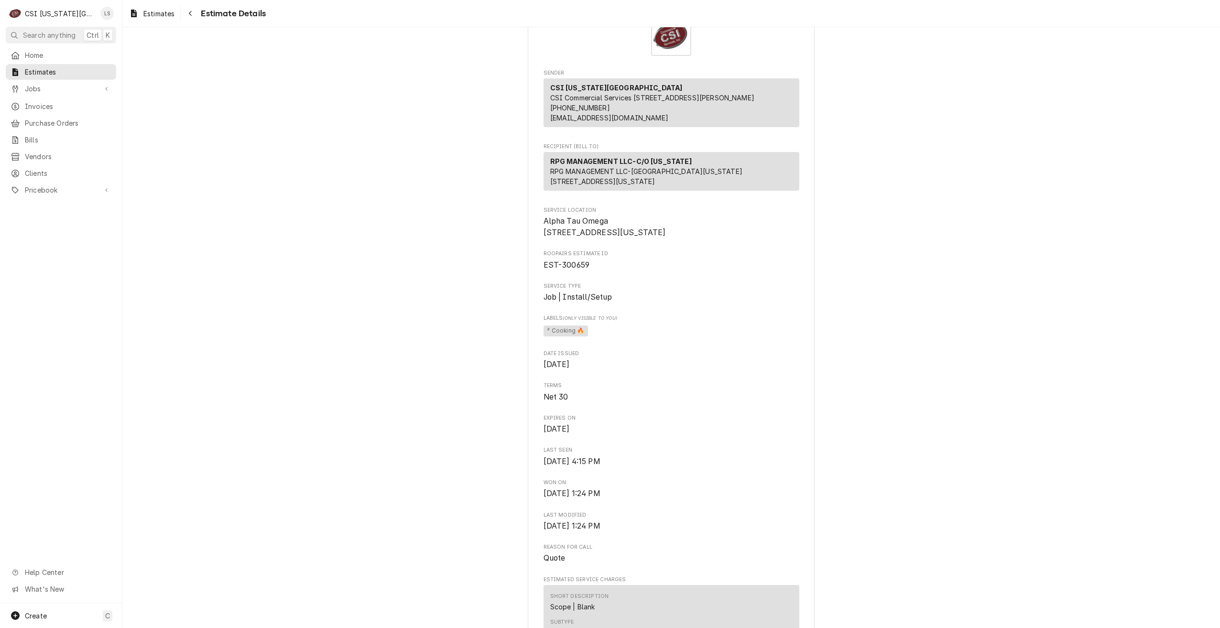
click at [574, 270] on span "EST-300659" at bounding box center [566, 264] width 46 height 9
copy span "300659"
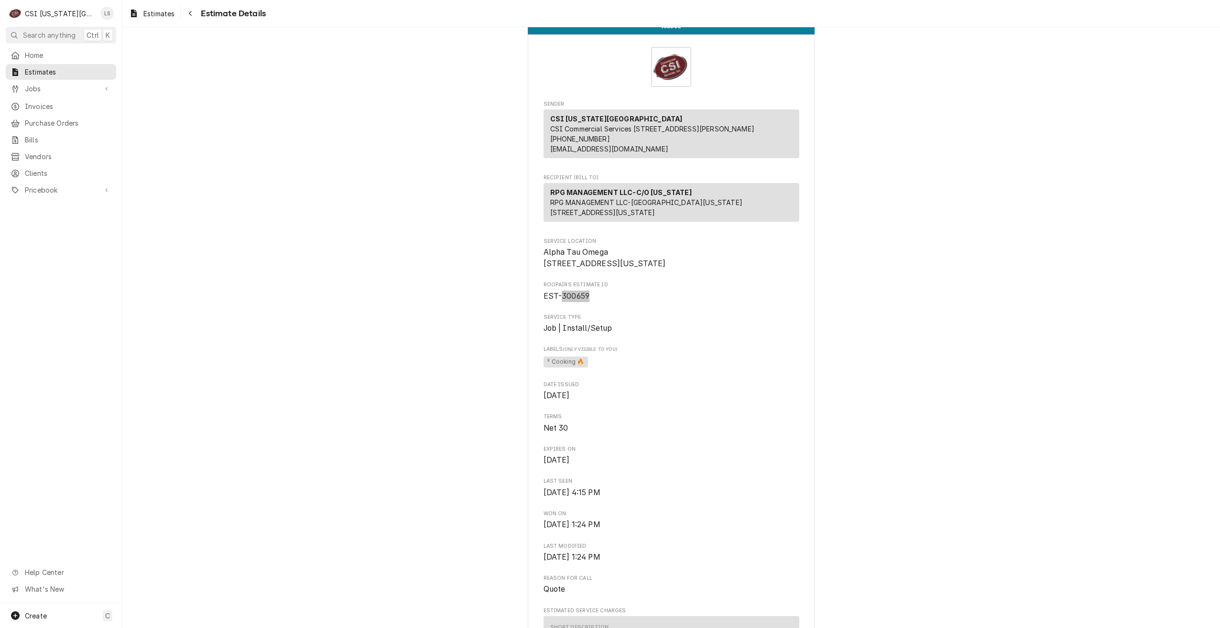
scroll to position [0, 0]
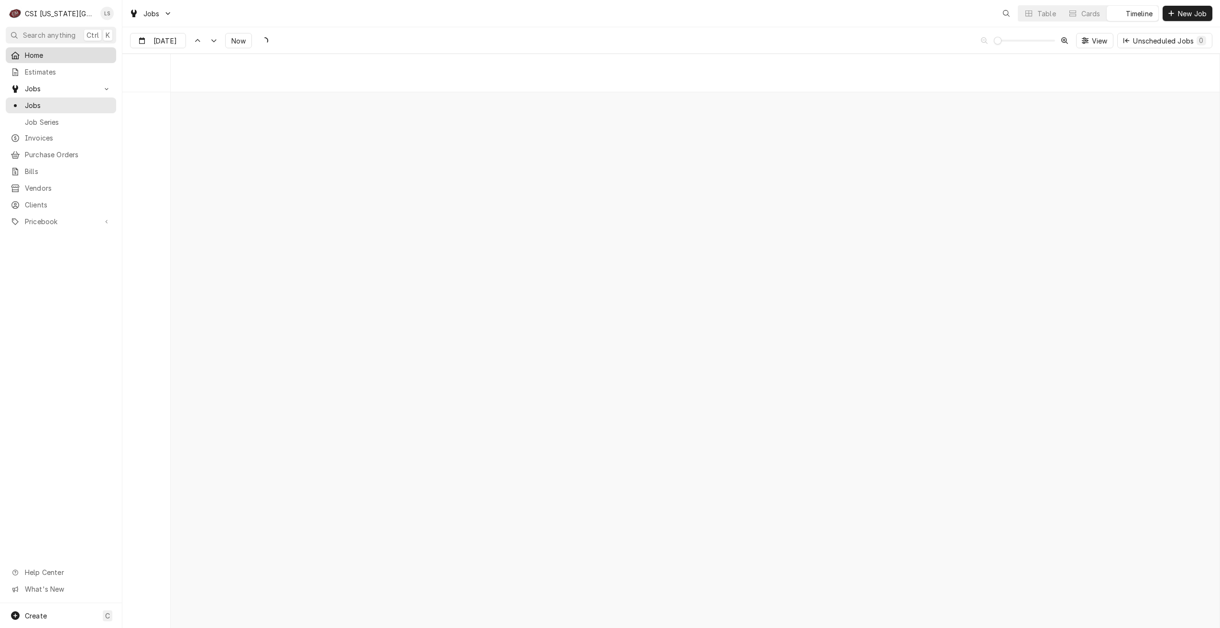
scroll to position [10973, 0]
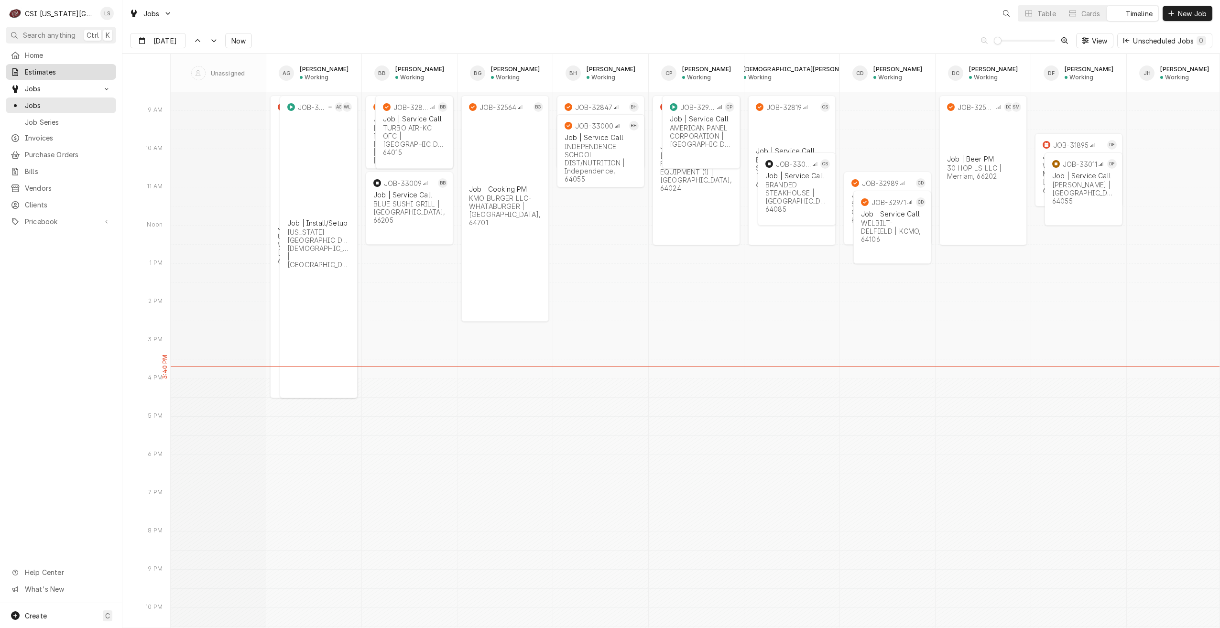
click at [67, 73] on span "Estimates" at bounding box center [68, 72] width 86 height 10
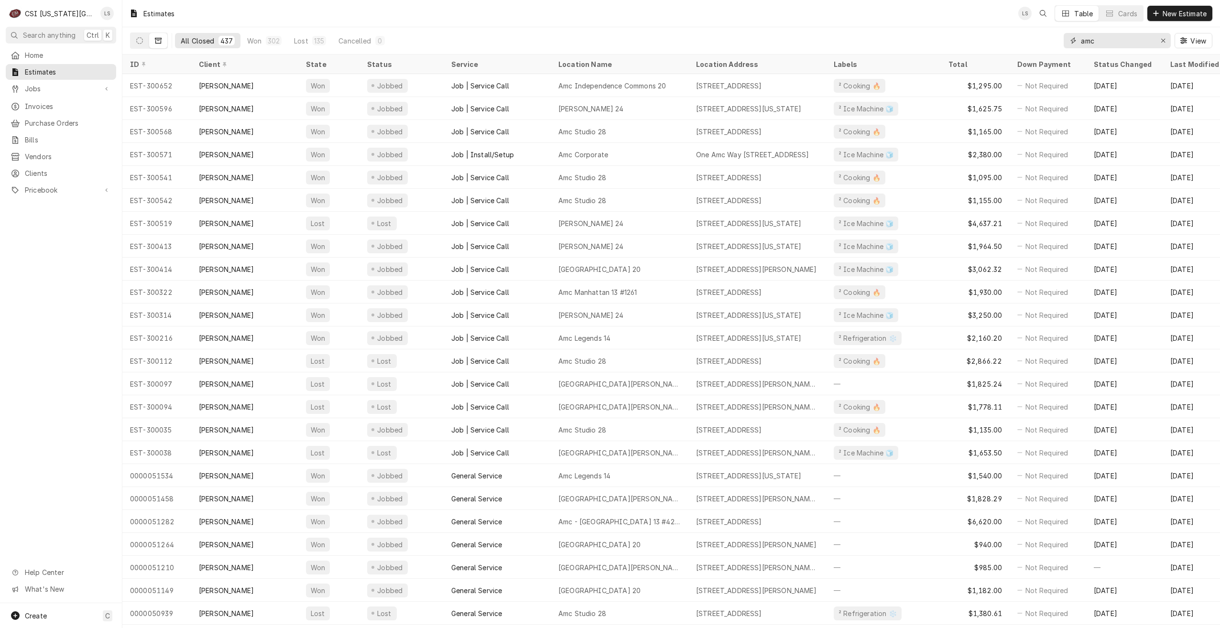
click at [1098, 43] on input "amc" at bounding box center [1117, 40] width 72 height 15
click at [1099, 43] on input "amc" at bounding box center [1117, 40] width 72 height 15
drag, startPoint x: 1104, startPoint y: 41, endPoint x: 1069, endPoint y: 41, distance: 35.4
click at [1069, 41] on div "amc" at bounding box center [1116, 40] width 107 height 15
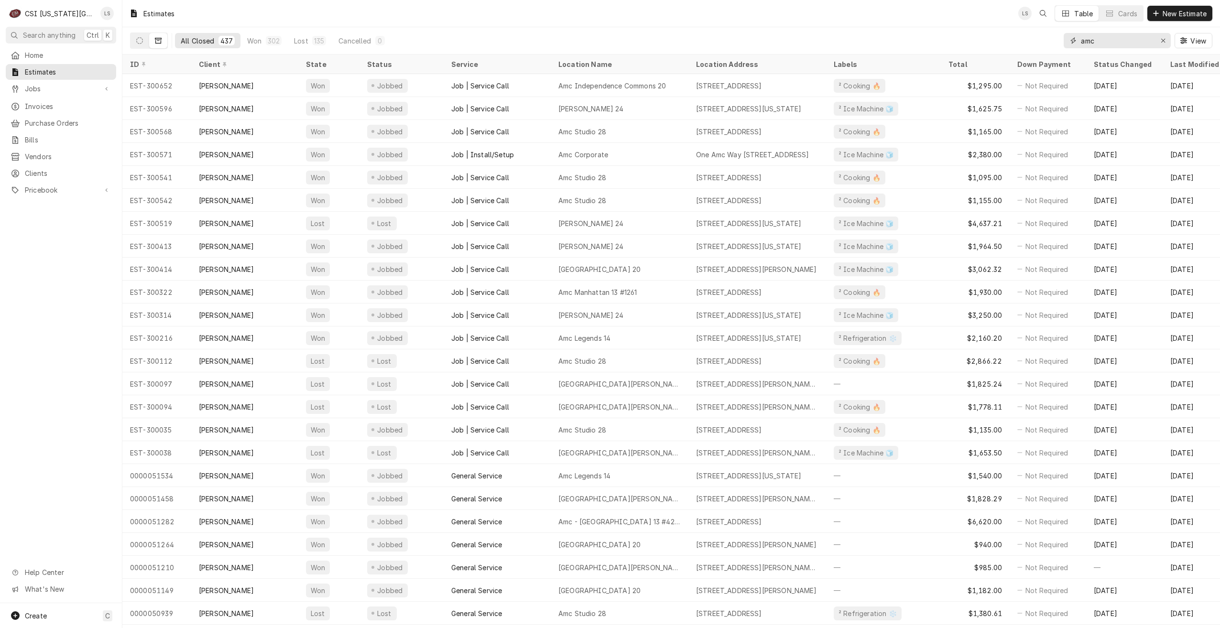
paste input "300659"
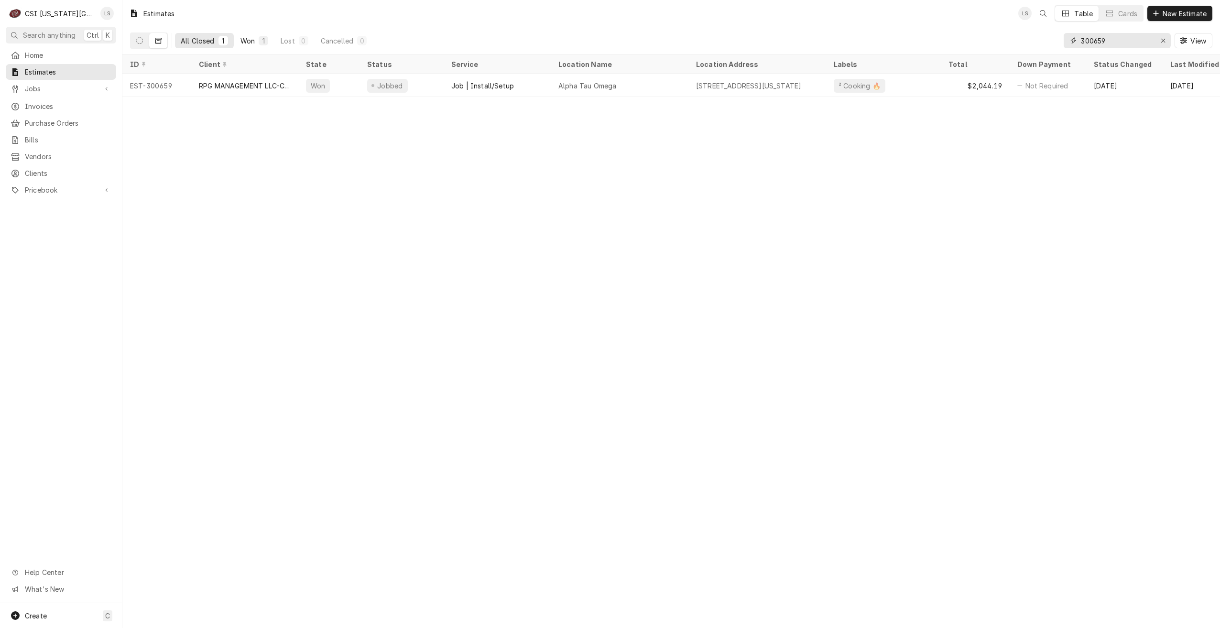
type input "300659"
click at [237, 40] on button "Won 1" at bounding box center [254, 40] width 39 height 15
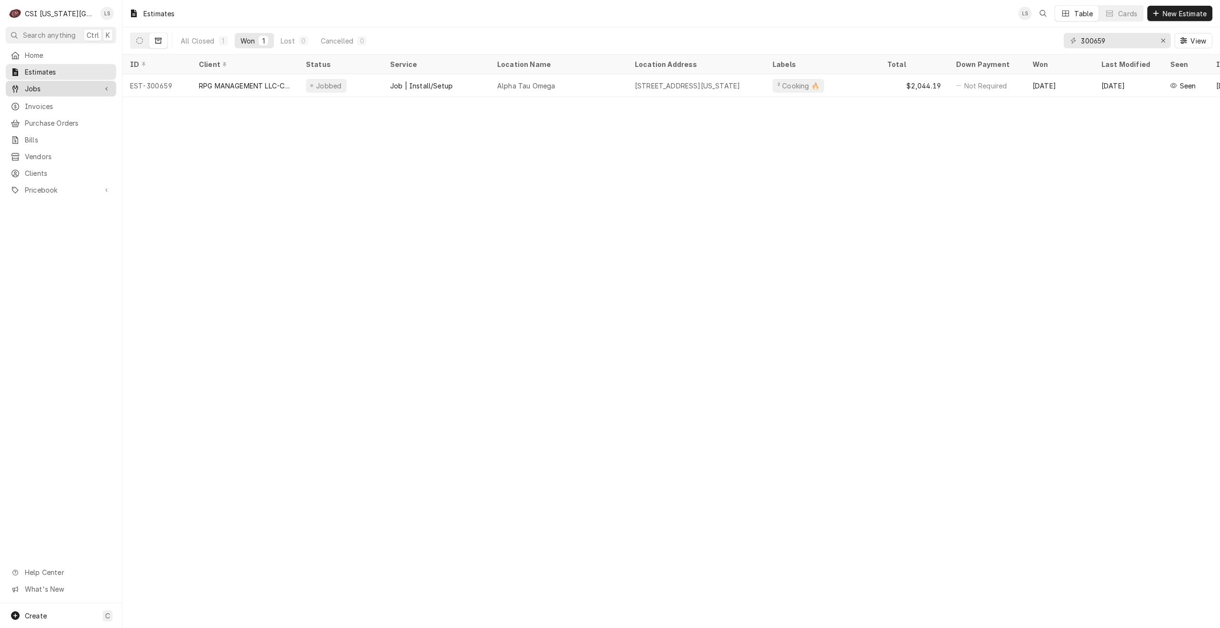
click at [79, 88] on span "Jobs" at bounding box center [61, 89] width 72 height 10
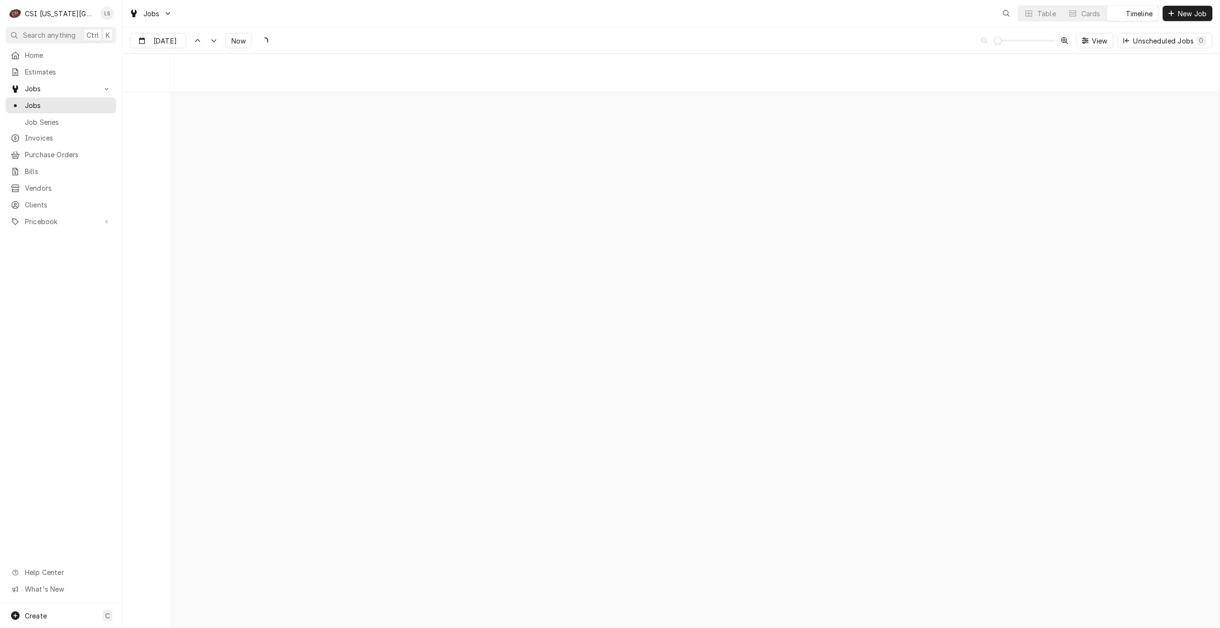
scroll to position [10973, 0]
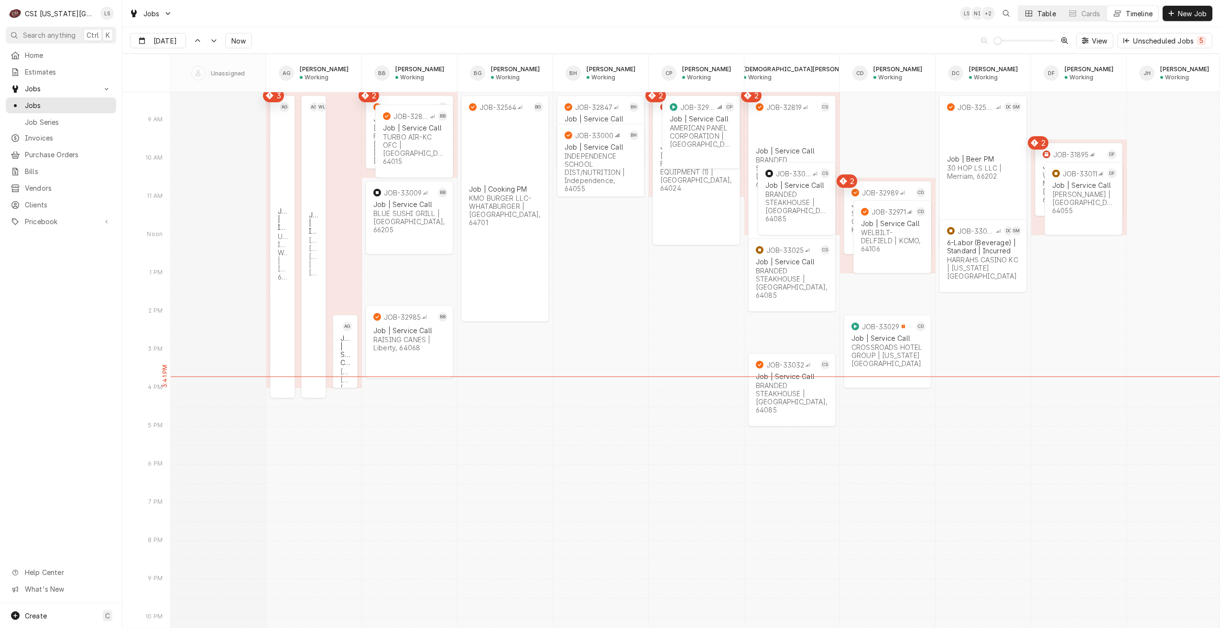
click at [1037, 18] on div "Table" at bounding box center [1046, 14] width 19 height 10
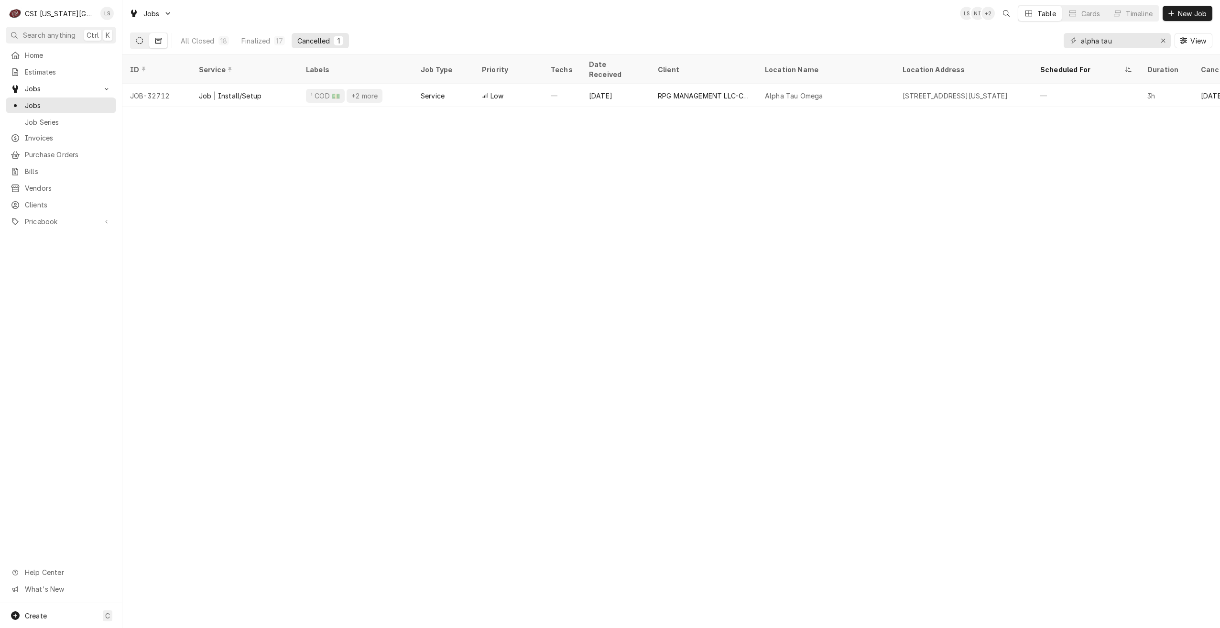
click at [141, 43] on icon "Dynamic Content Wrapper" at bounding box center [139, 40] width 7 height 7
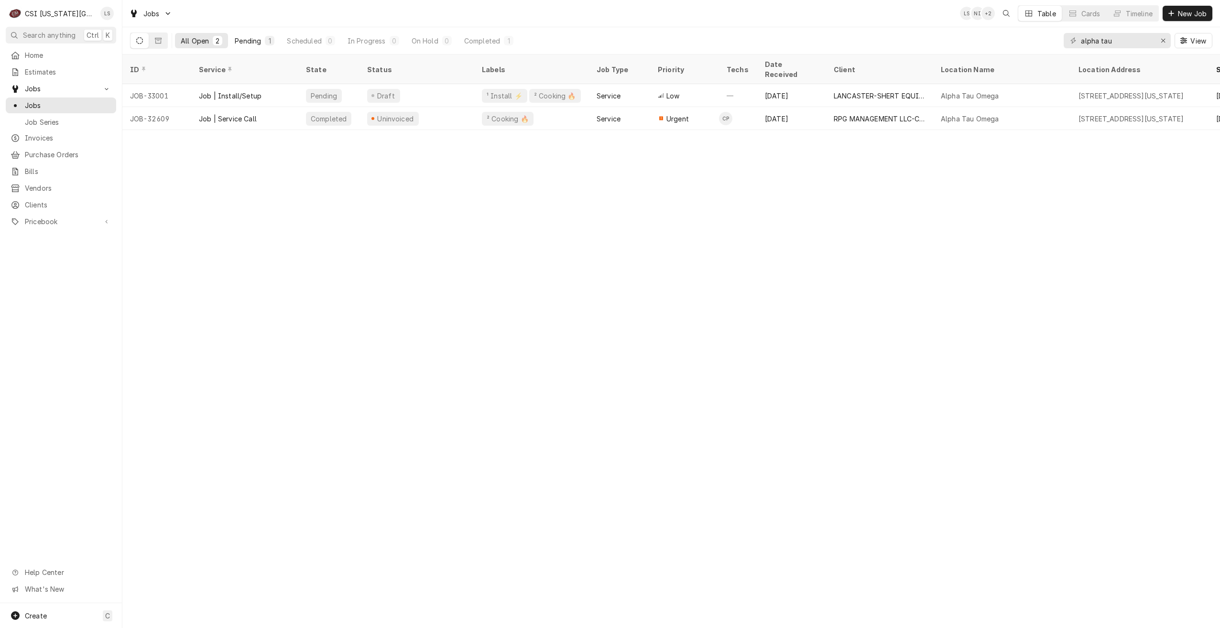
click at [249, 36] on div "Pending" at bounding box center [248, 41] width 26 height 10
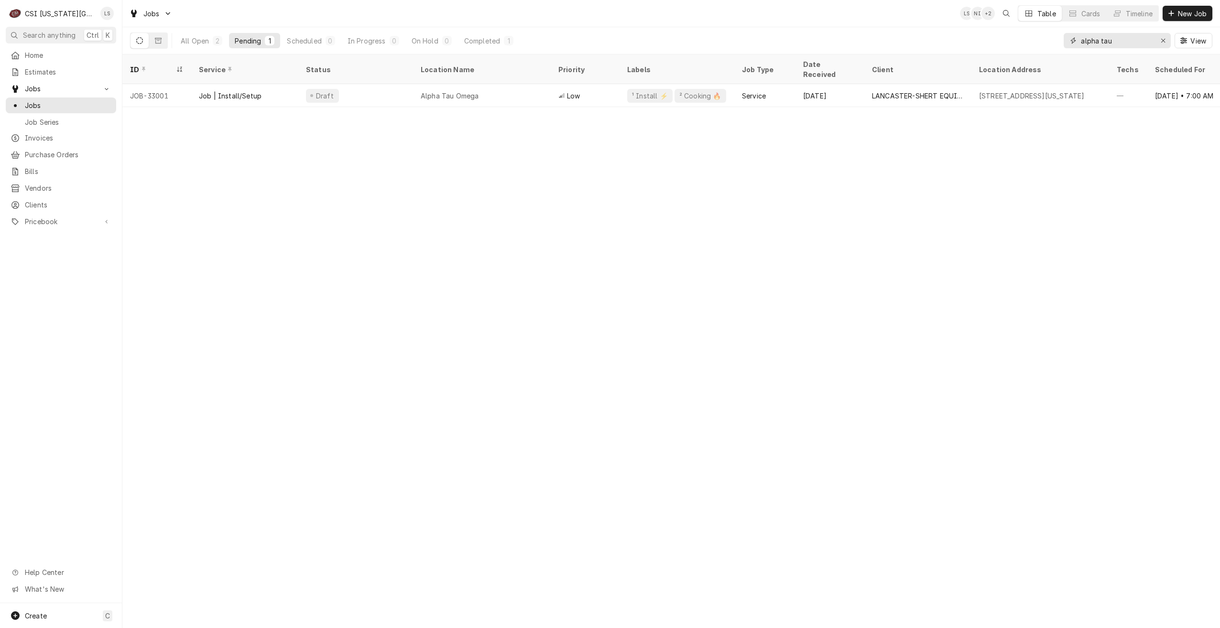
drag, startPoint x: 1126, startPoint y: 37, endPoint x: 994, endPoint y: 37, distance: 131.9
click at [994, 37] on div "All Open 2 Pending 1 Scheduled 0 In Progress 0 On Hold 0 Completed 1 alpha tau …" at bounding box center [671, 40] width 1082 height 27
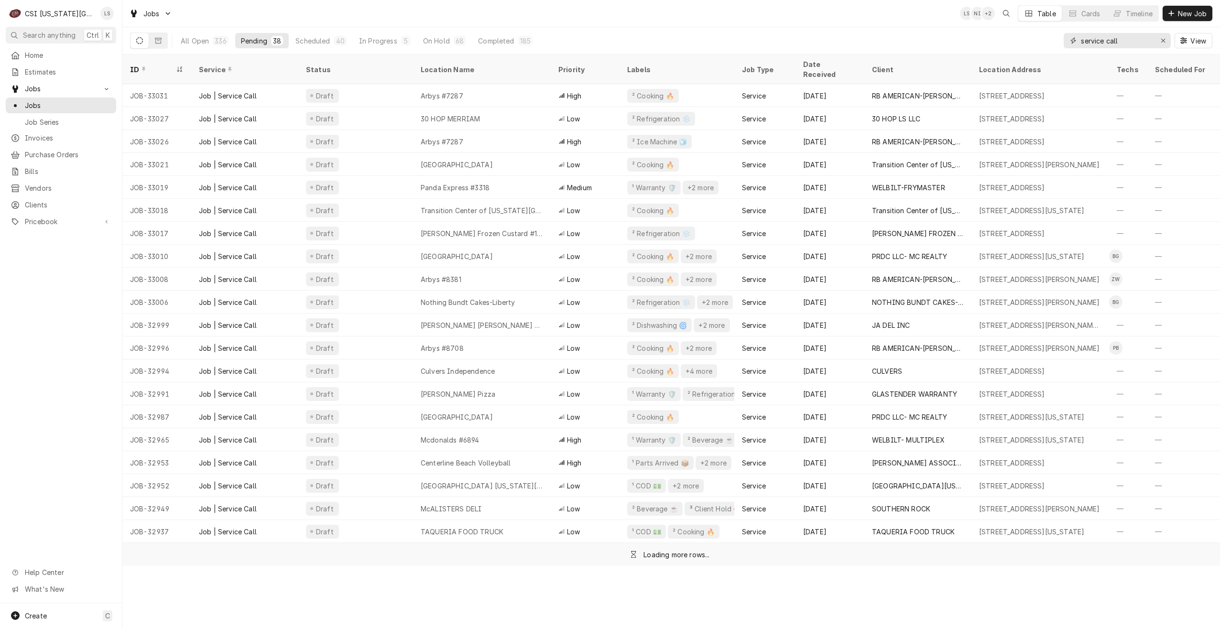
type input "service call"
click at [947, 28] on div "All Open 336 Pending 38 Scheduled 40 In Progress 5 On Hold 68 Completed 185 ser…" at bounding box center [671, 40] width 1082 height 27
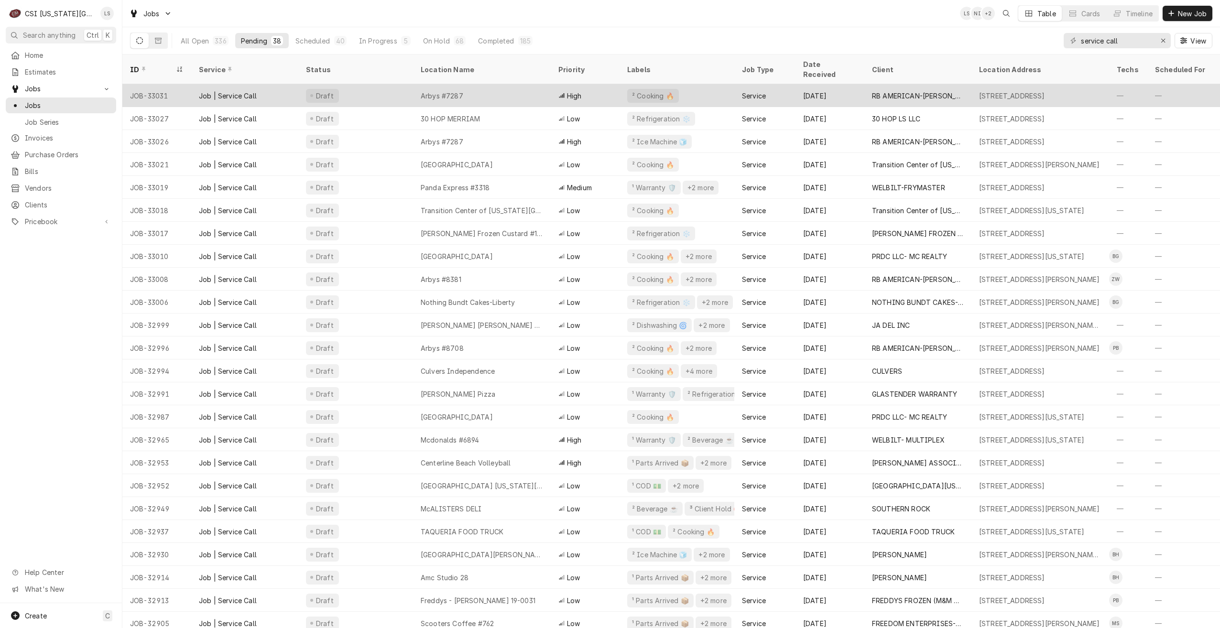
click at [710, 84] on div "² Cooking 🔥" at bounding box center [676, 95] width 115 height 23
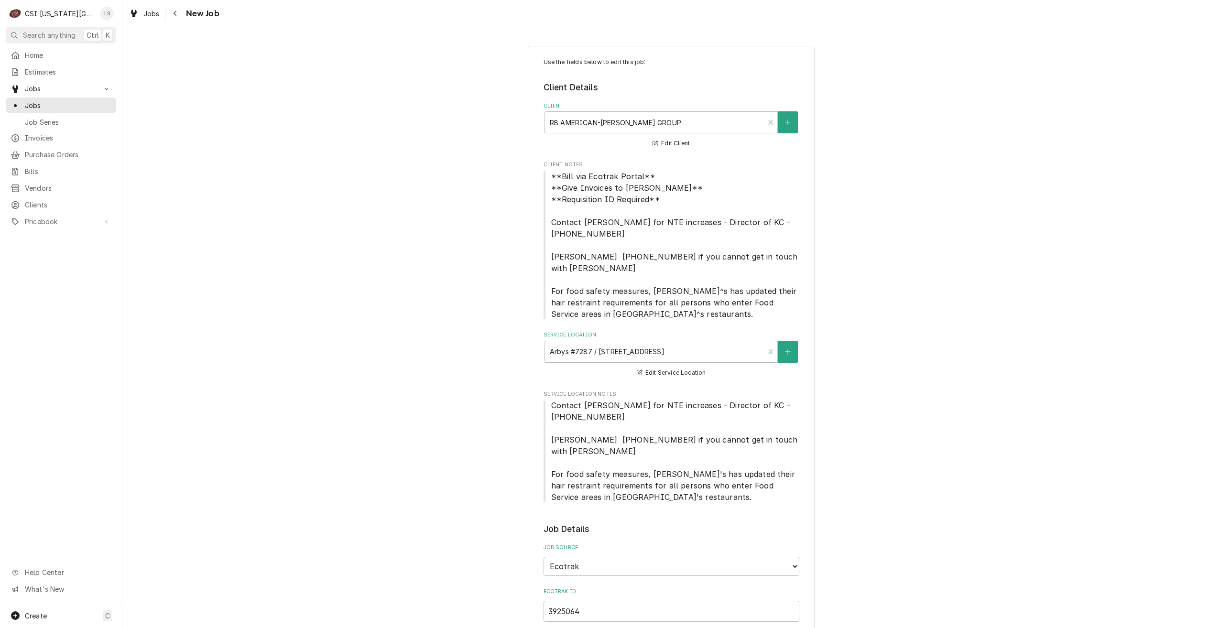
type textarea "x"
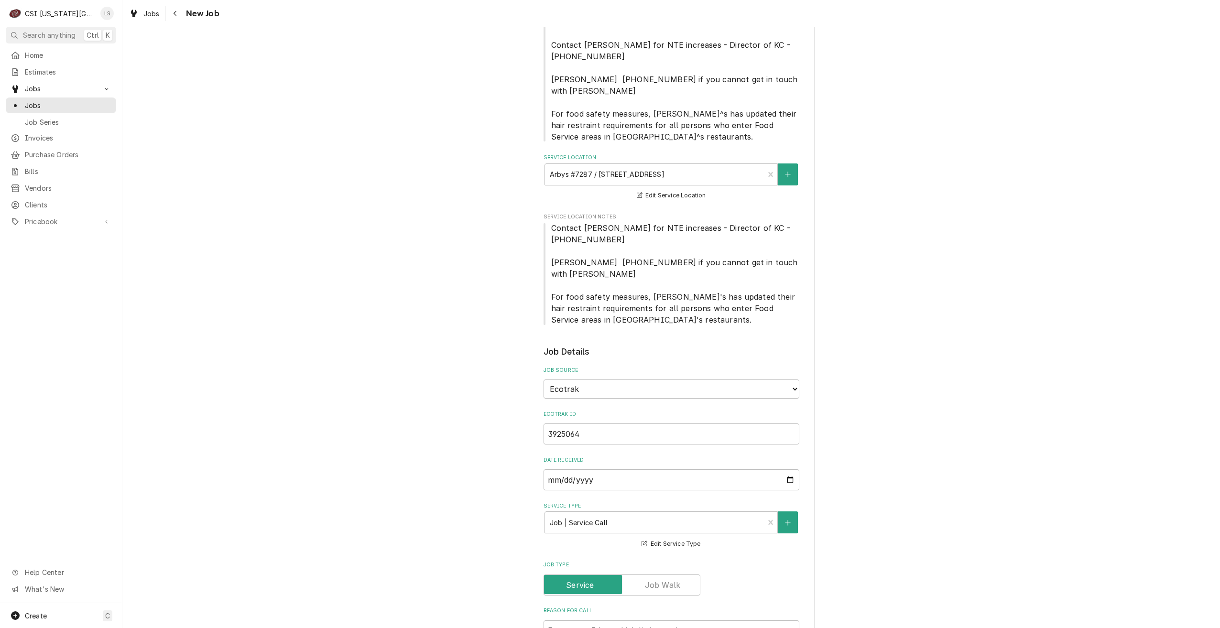
scroll to position [239, 0]
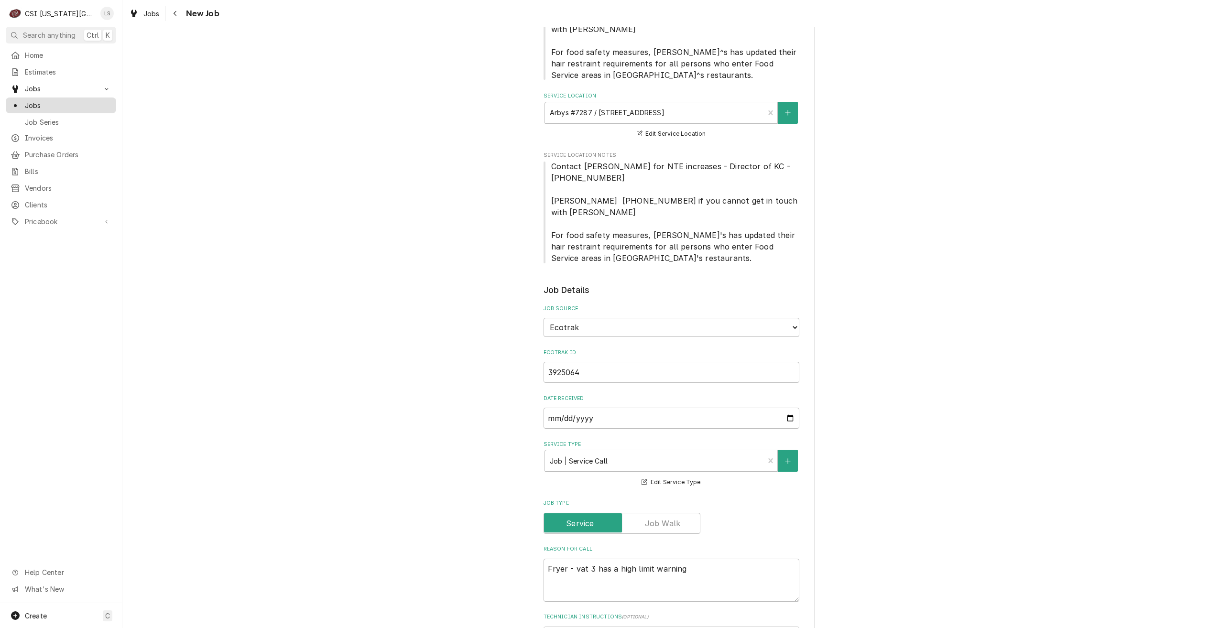
click at [92, 102] on span "Jobs" at bounding box center [68, 105] width 86 height 10
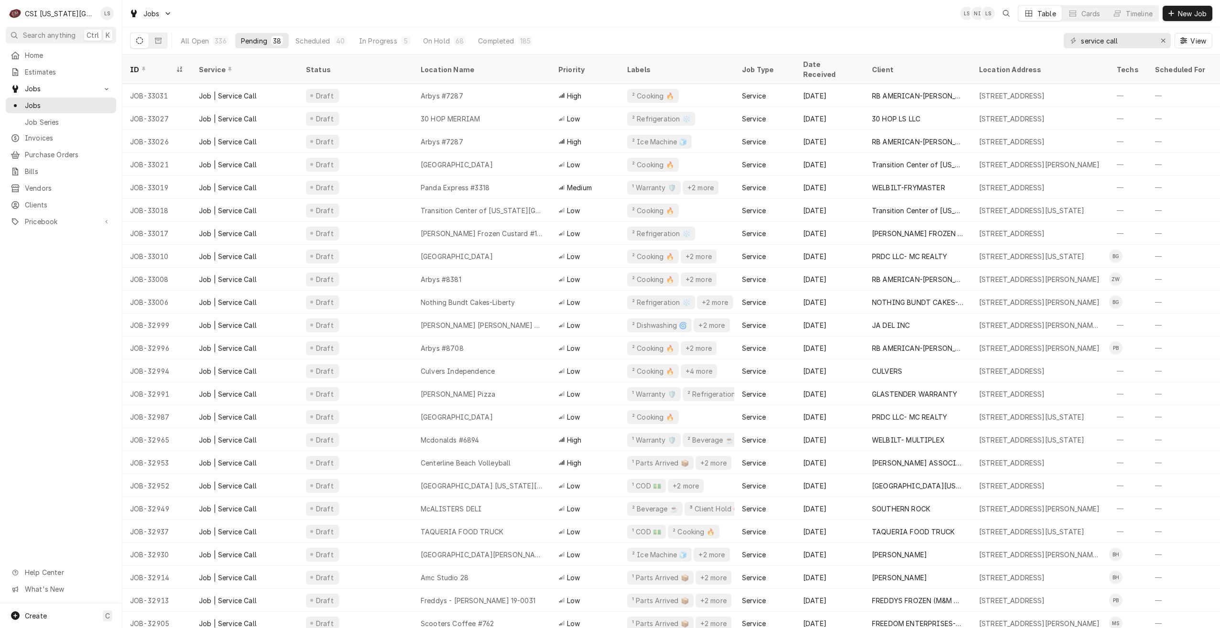
click at [853, 27] on div "Jobs LS NI LS Table Cards Timeline New Job" at bounding box center [670, 13] width 1097 height 27
drag, startPoint x: 1135, startPoint y: 40, endPoint x: 1057, endPoint y: 33, distance: 79.1
click at [1057, 33] on div "All Open 336 Pending 38 Scheduled 40 In Progress 5 On Hold 68 Completed 185 ser…" at bounding box center [671, 40] width 1082 height 27
type input "c"
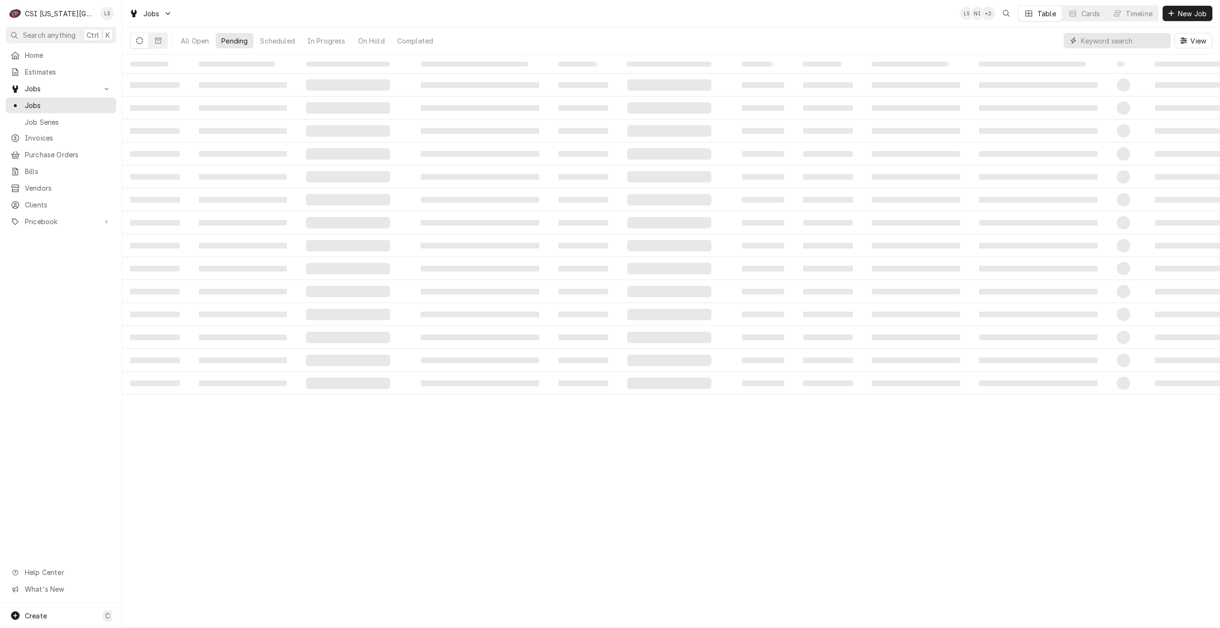
type input "u"
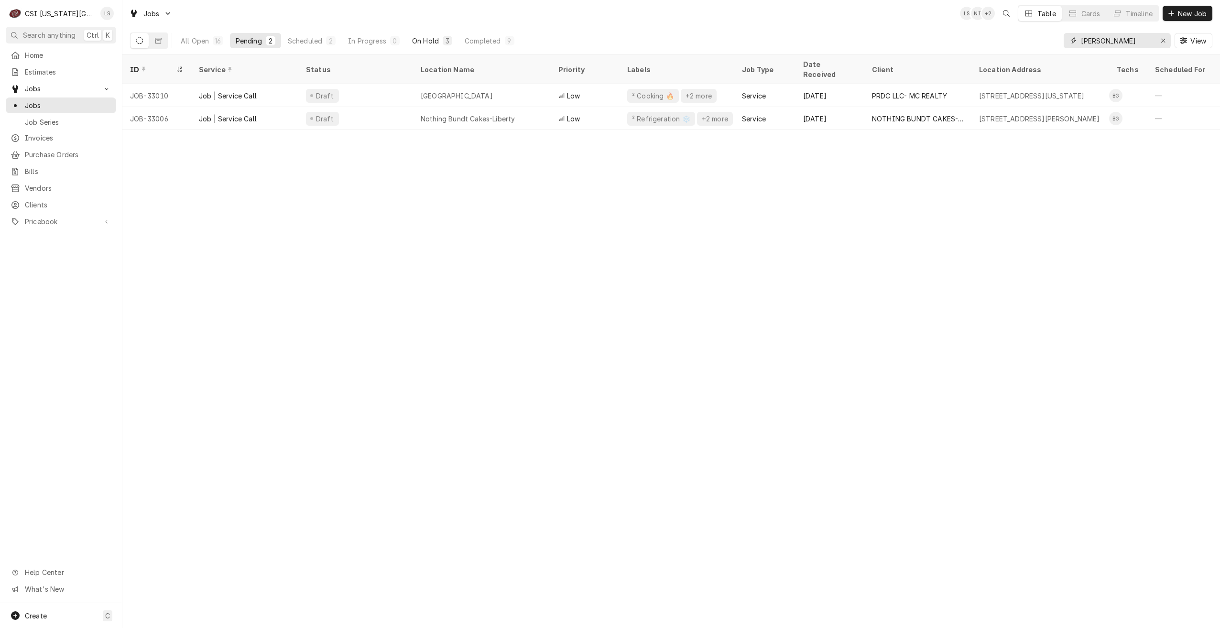
type input "gonzalez"
click at [436, 42] on div "On Hold" at bounding box center [425, 41] width 27 height 10
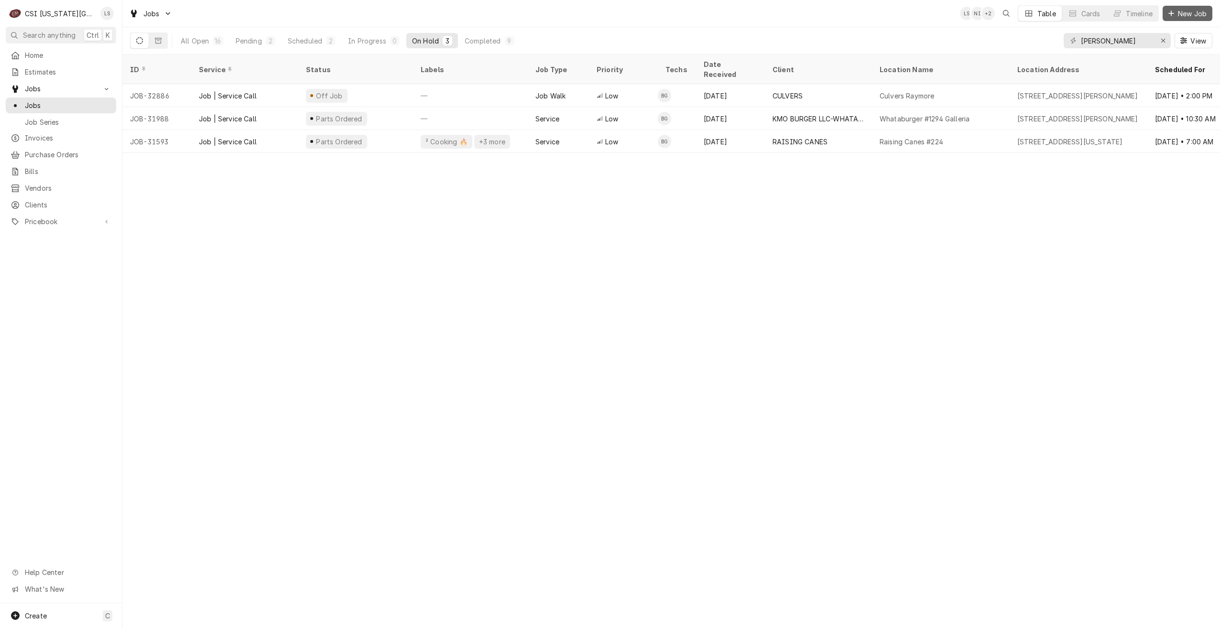
click at [1200, 15] on span "New Job" at bounding box center [1192, 14] width 32 height 10
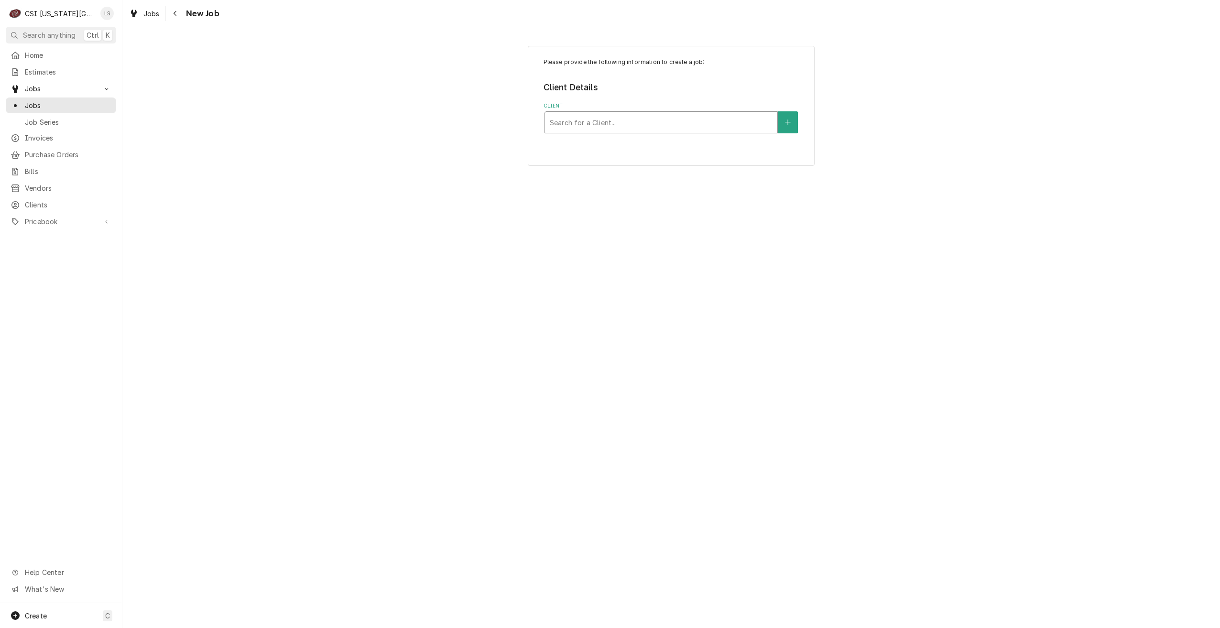
click at [708, 120] on div "Client" at bounding box center [661, 122] width 223 height 17
type input "culvers"
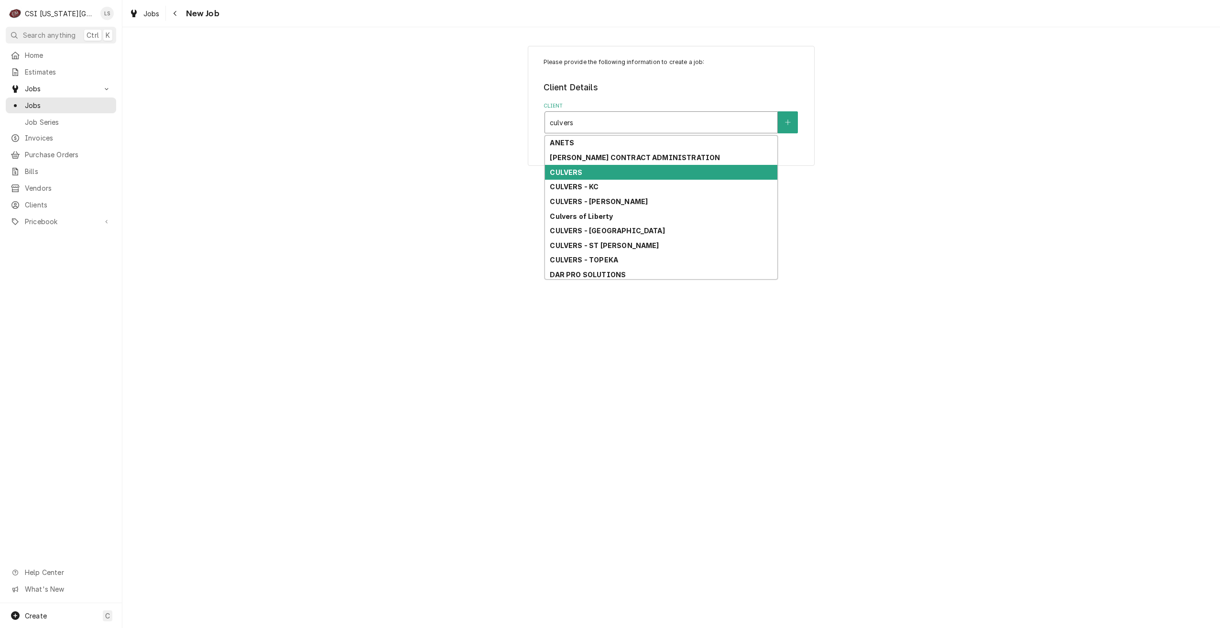
click at [657, 170] on div "CULVERS" at bounding box center [661, 172] width 232 height 15
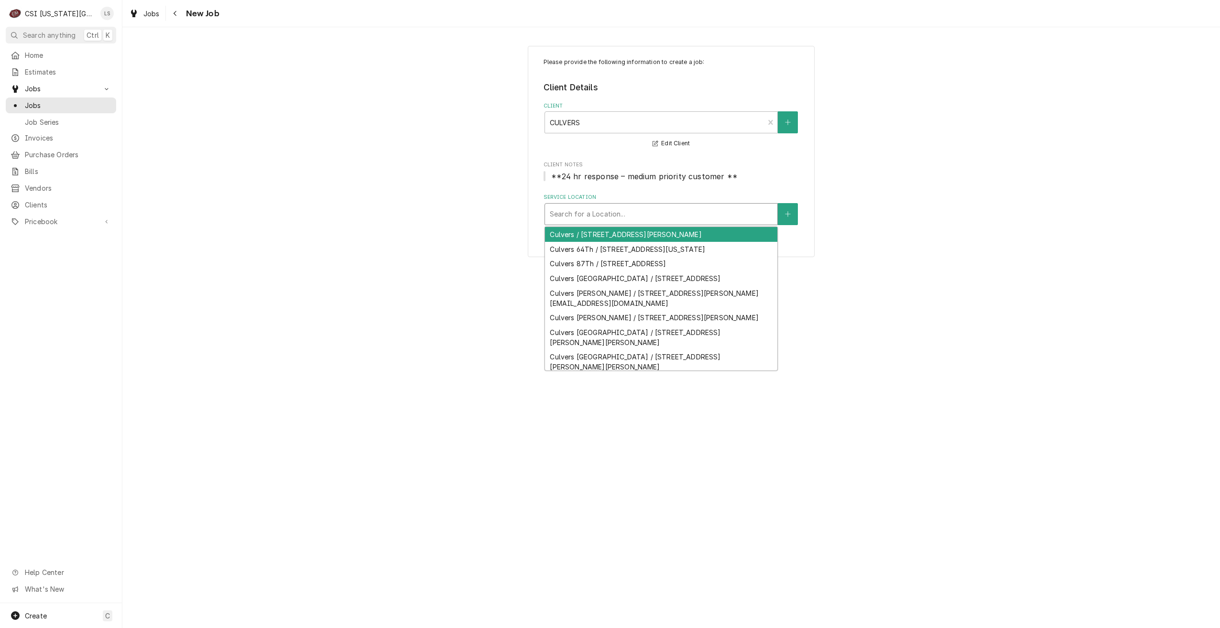
click at [626, 213] on div "Service Location" at bounding box center [661, 213] width 223 height 17
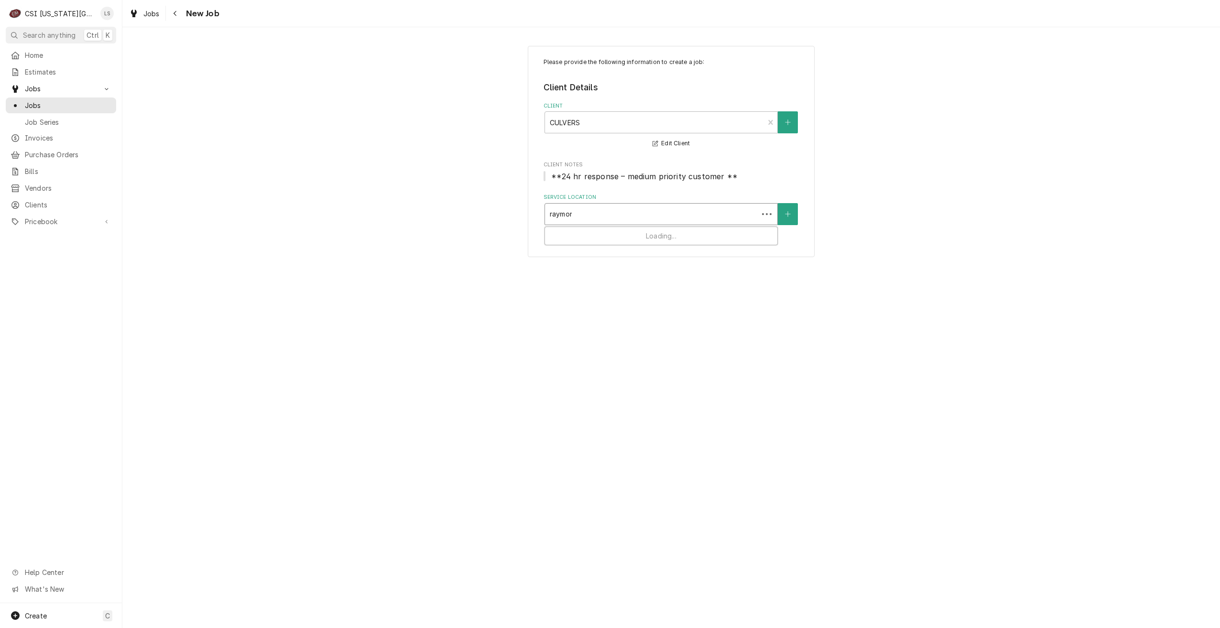
type input "raymore"
click at [632, 238] on div "Culvers Raymore / [STREET_ADDRESS][PERSON_NAME]" at bounding box center [661, 234] width 232 height 15
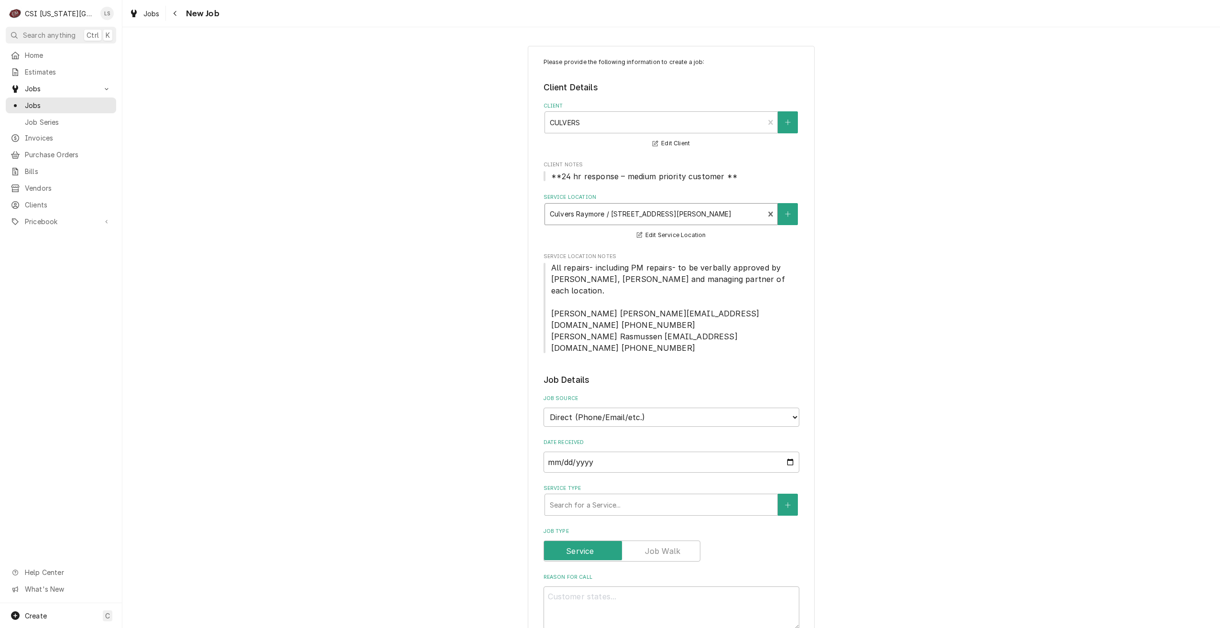
click at [880, 263] on div "Please provide the following information to create a job: Client Details Client…" at bounding box center [670, 602] width 1097 height 1130
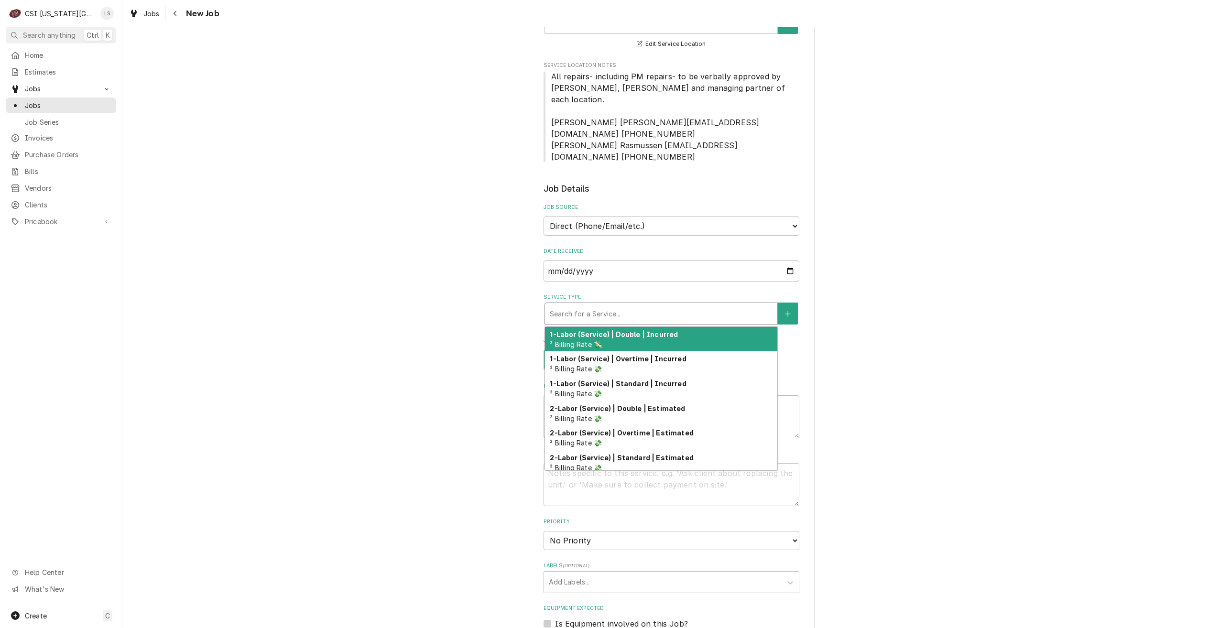
click at [588, 305] on div "Service Type" at bounding box center [661, 313] width 223 height 17
type textarea "x"
type input "s"
type textarea "x"
type input "se"
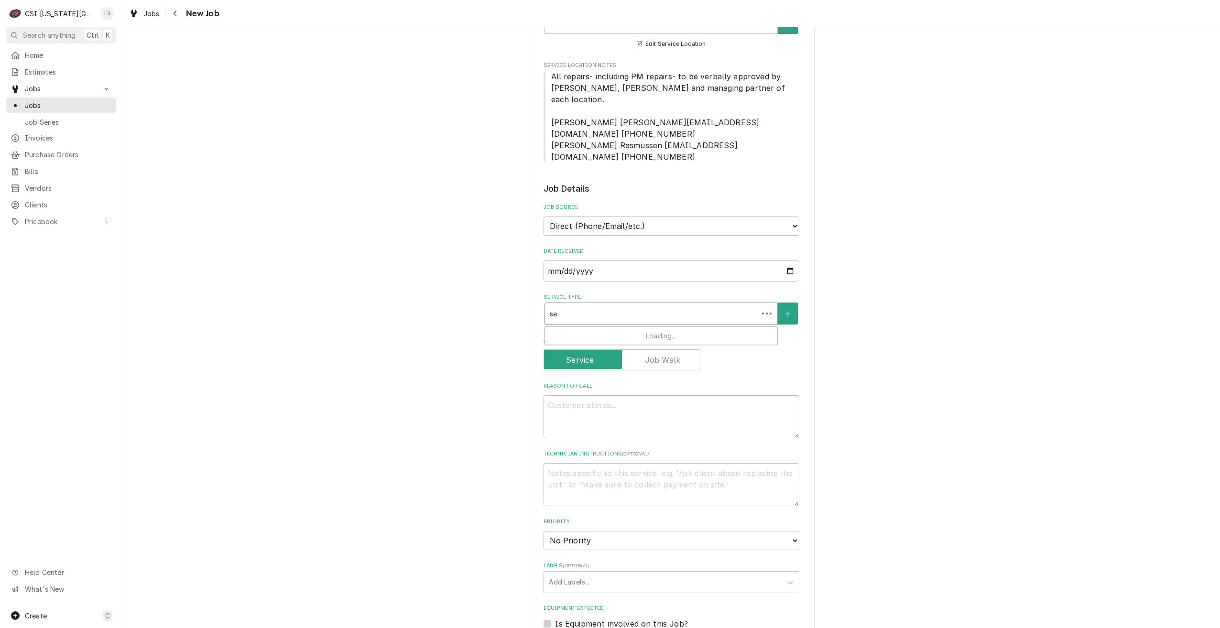
type textarea "x"
type input "ser"
type textarea "x"
type input "serv"
type textarea "x"
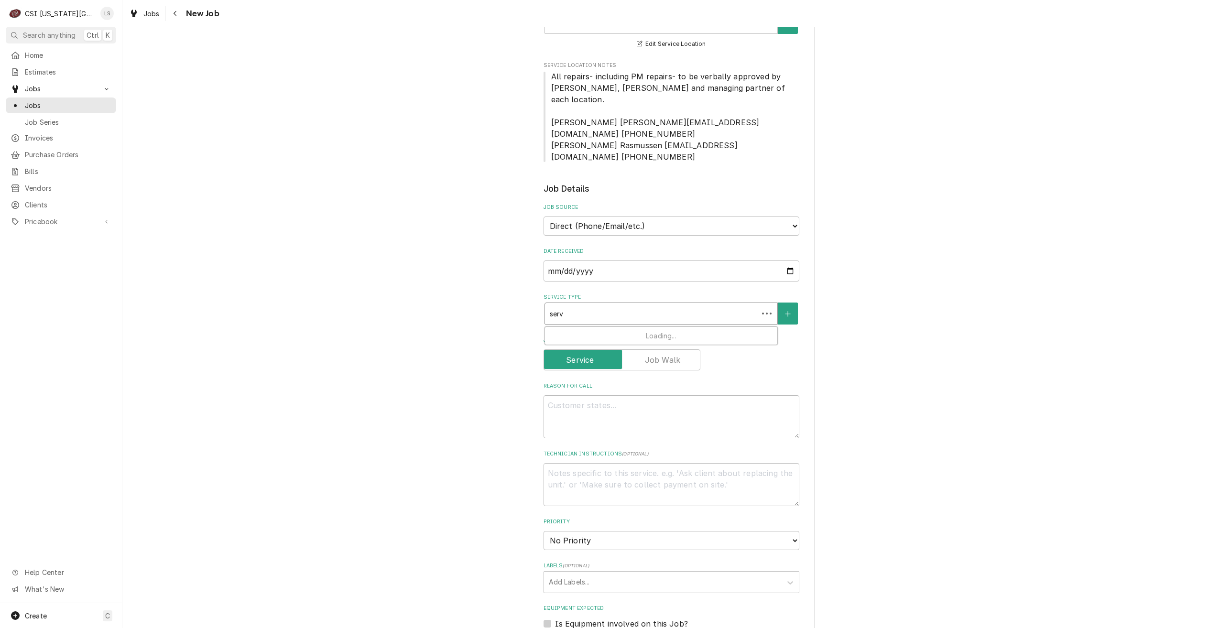
type input "servi"
type textarea "x"
type input "service"
type textarea "x"
type input "service"
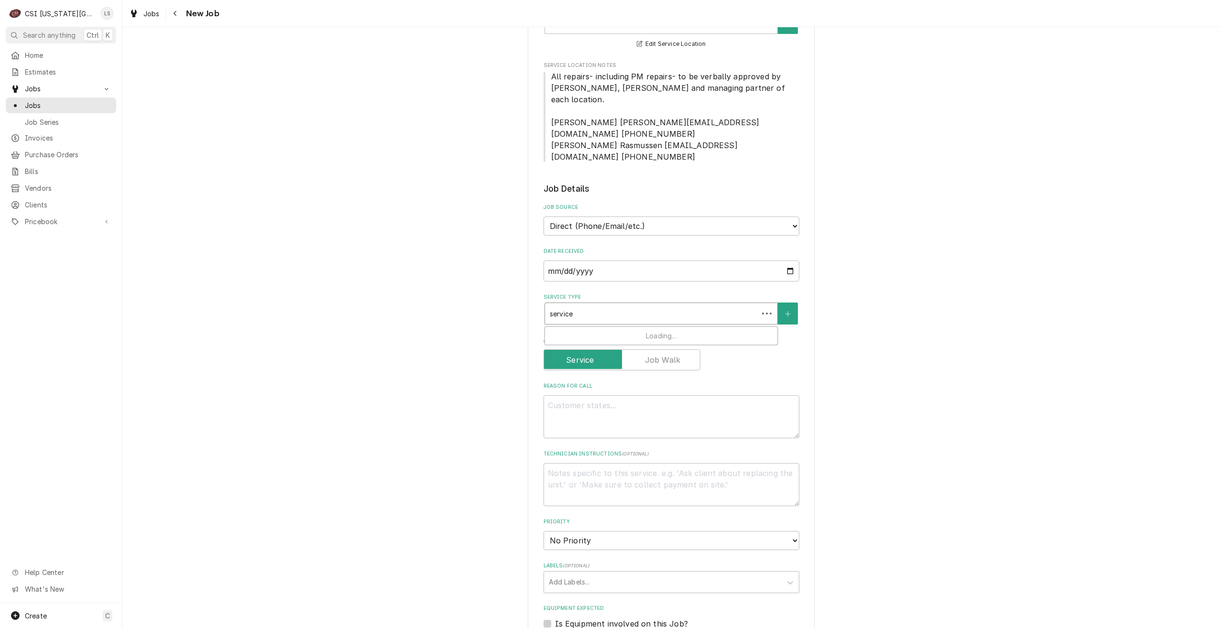
type textarea "x"
type input "service ca"
type textarea "x"
type input "service cal"
type textarea "x"
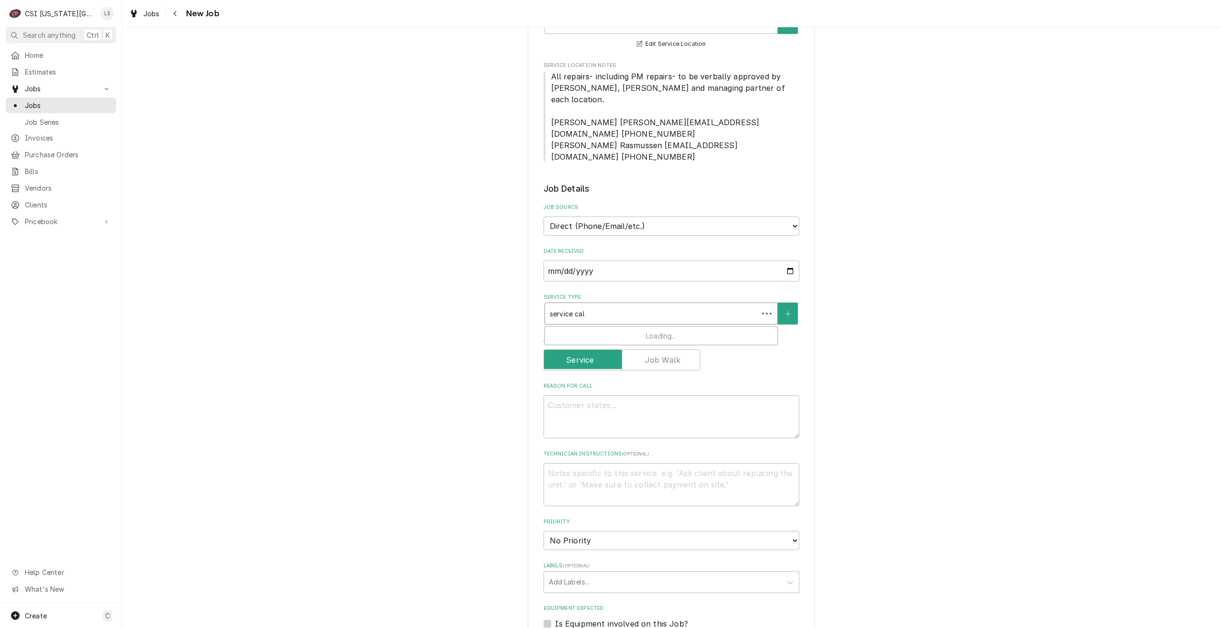
type input "service call"
click at [596, 330] on strong "Job | Service Call" at bounding box center [580, 334] width 61 height 8
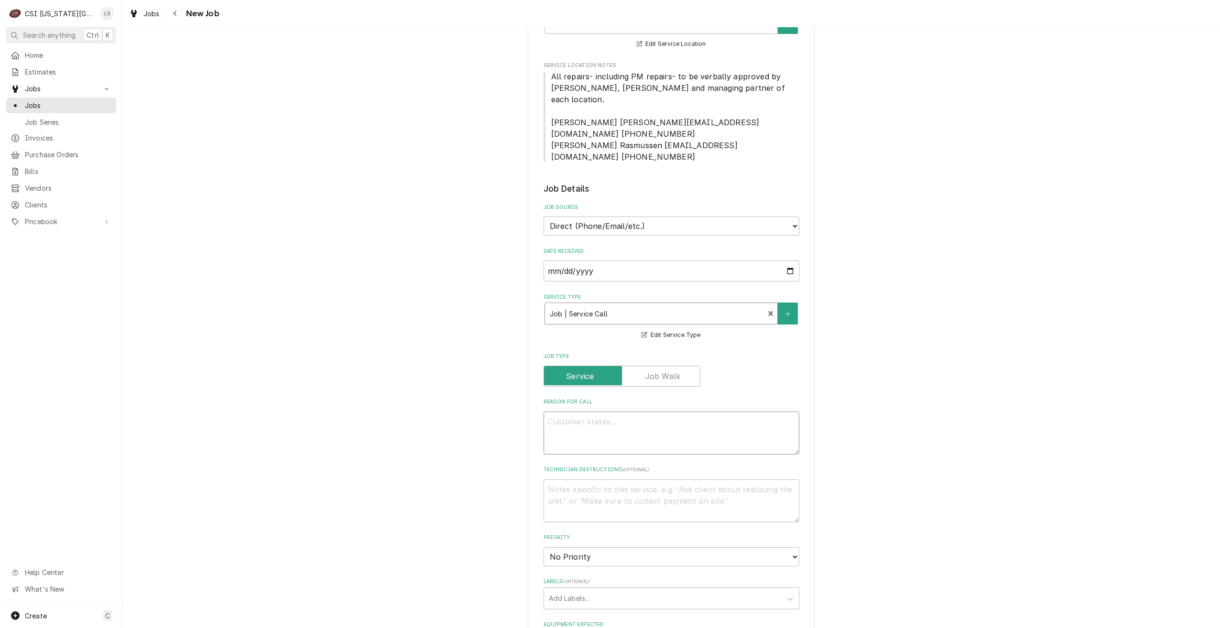
click at [705, 411] on textarea "Reason For Call" at bounding box center [671, 432] width 256 height 43
type textarea "x"
type textarea "P"
type textarea "x"
type textarea "PM"
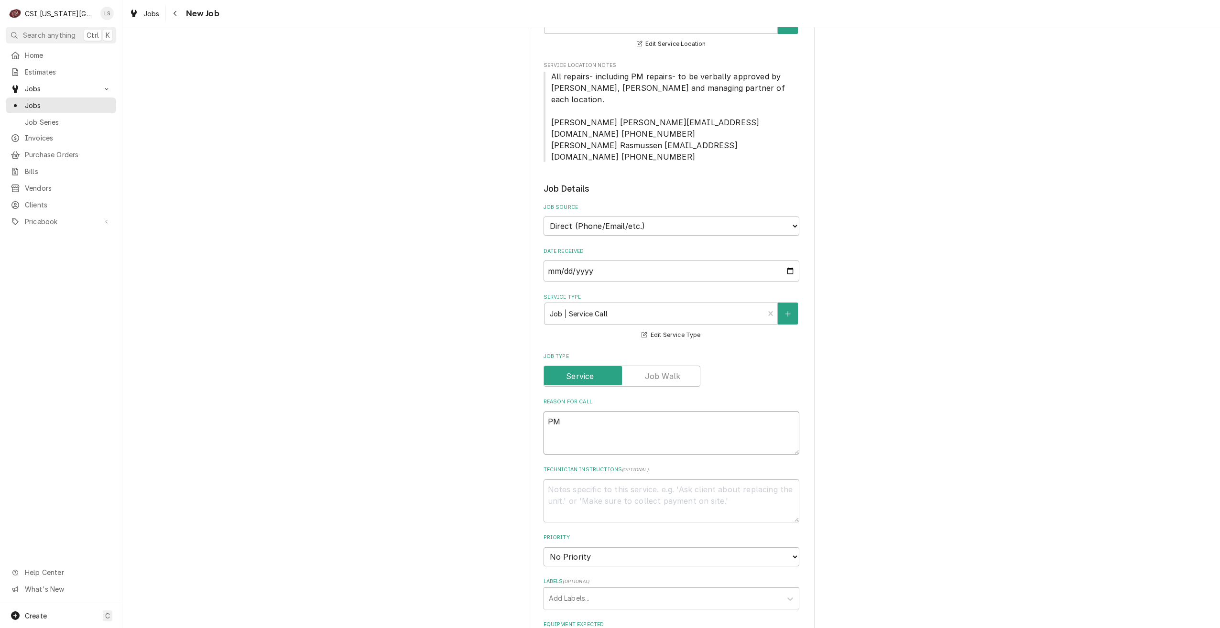
type textarea "x"
type textarea "PM"
type textarea "x"
type textarea "PM r"
type textarea "x"
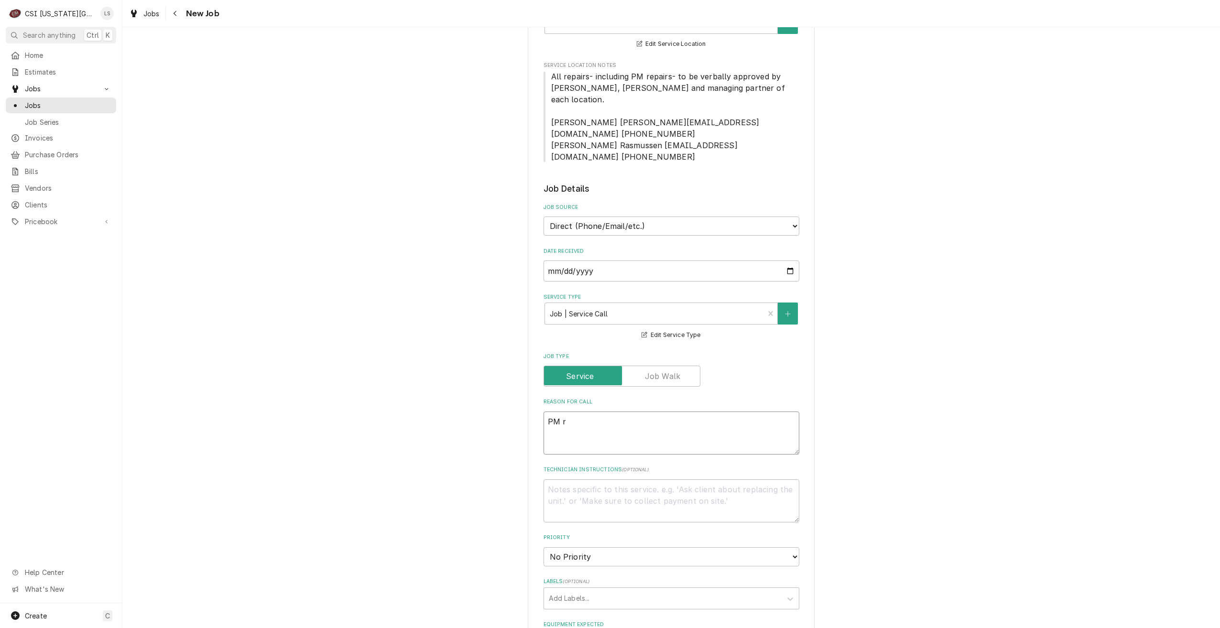
type textarea "PM re"
type textarea "x"
type textarea "PM rep"
type textarea "x"
type textarea "PM repa"
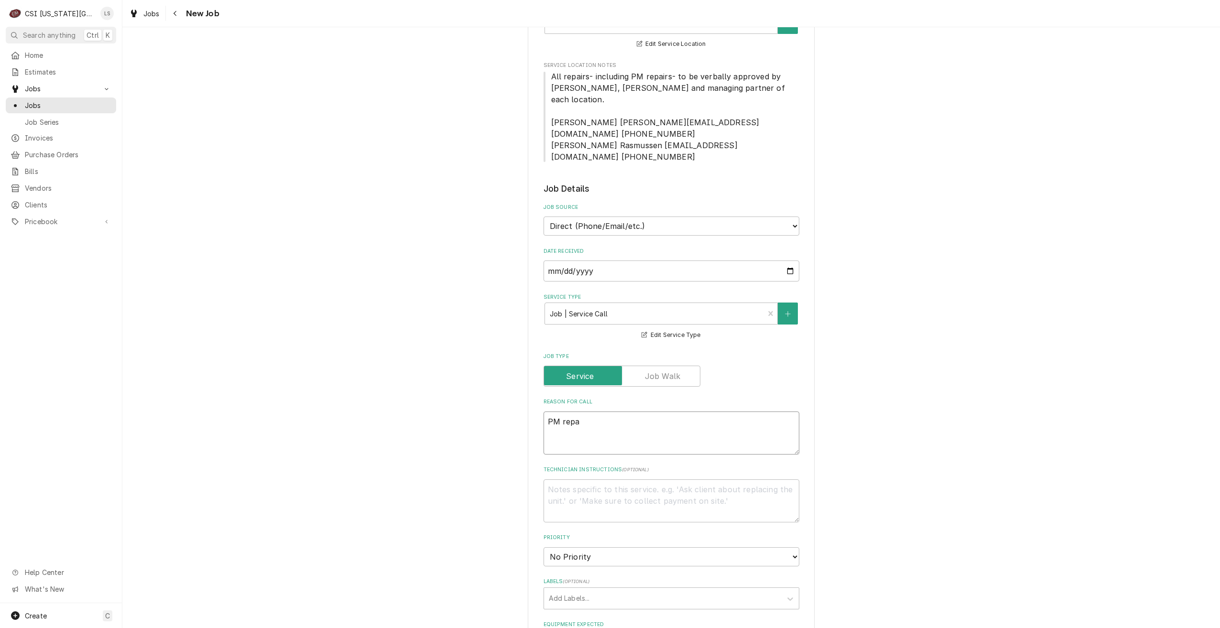
type textarea "x"
type textarea "PM repau"
type textarea "x"
type textarea "PM repa"
type textarea "x"
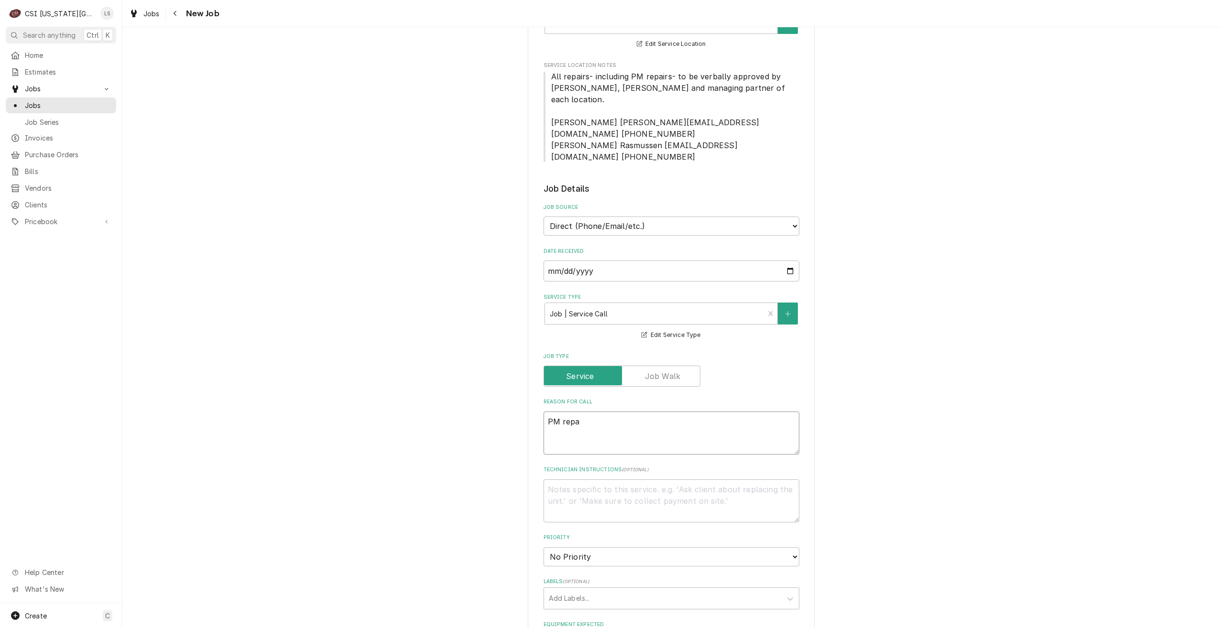
type textarea "PM repai"
type textarea "x"
type textarea "PM repair"
type textarea "x"
type textarea "PM repairs"
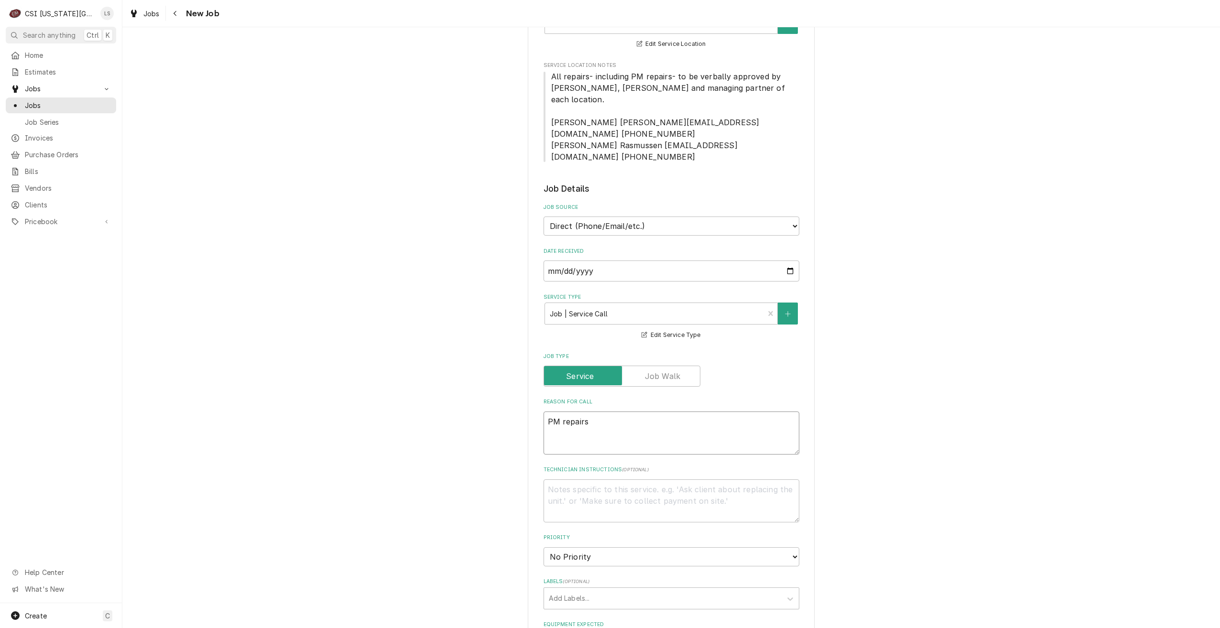
type textarea "x"
type textarea "PM repairs"
click at [972, 390] on div "Please provide the following information to create a job: Client Details Client…" at bounding box center [670, 505] width 1097 height 1318
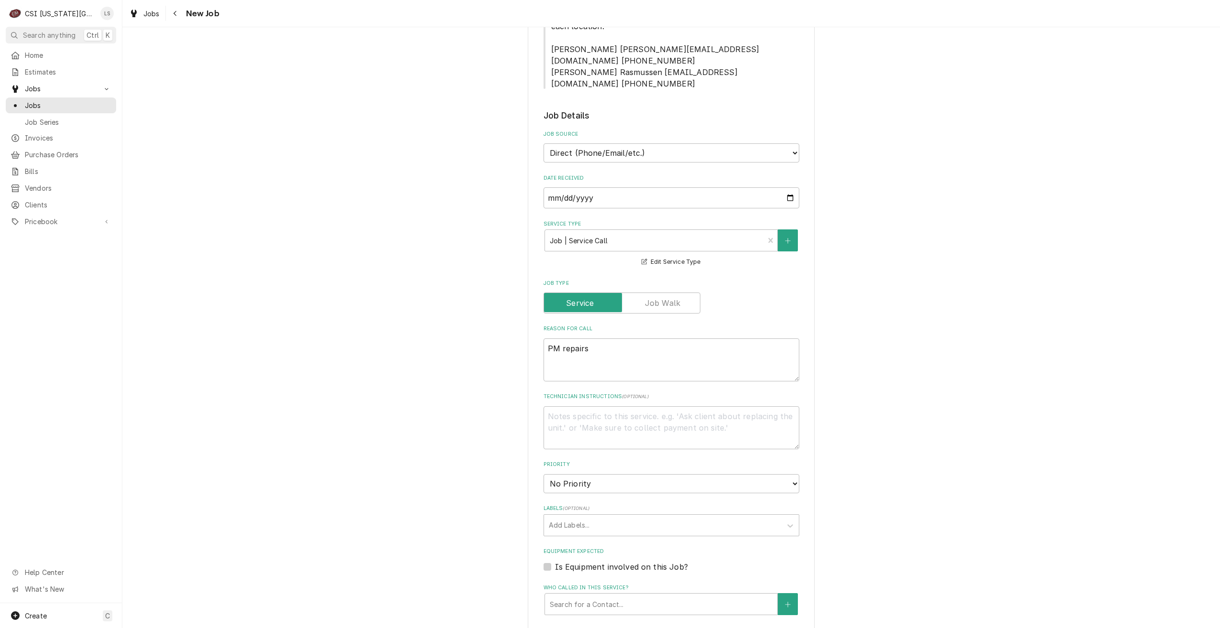
scroll to position [335, 0]
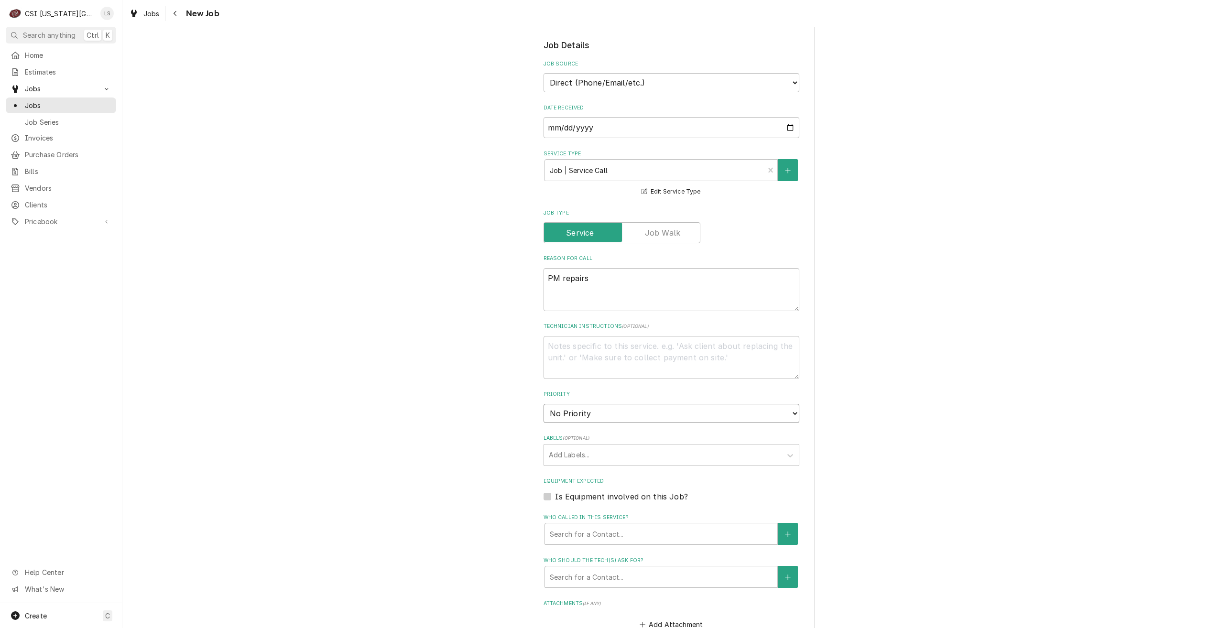
drag, startPoint x: 564, startPoint y: 388, endPoint x: 584, endPoint y: 396, distance: 21.5
click at [564, 404] on select "No Priority Urgent High Medium Low" at bounding box center [671, 413] width 256 height 19
select select "4"
click at [543, 404] on select "No Priority Urgent High Medium Low" at bounding box center [671, 413] width 256 height 19
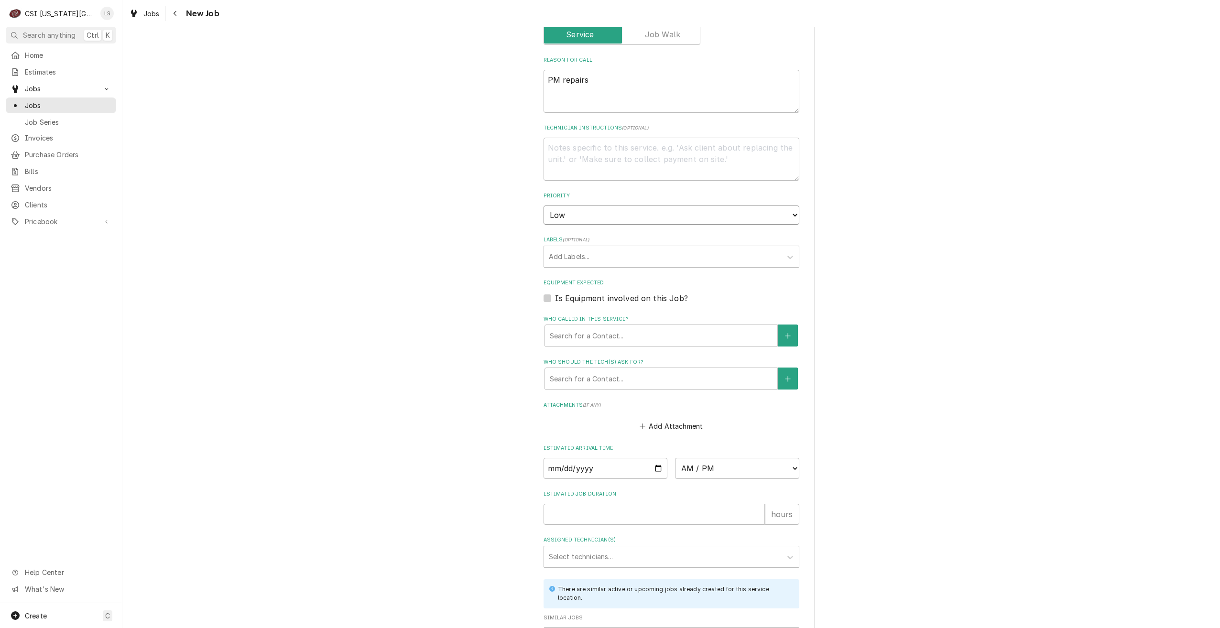
scroll to position [573, 0]
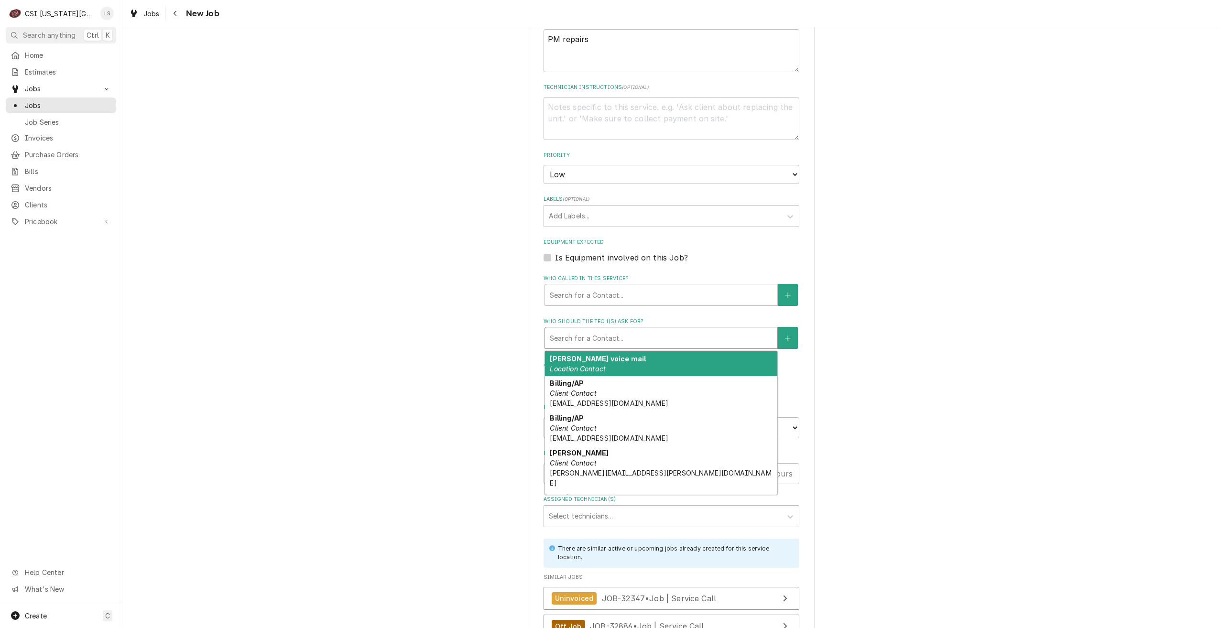
click at [695, 329] on div "Who should the tech(s) ask for?" at bounding box center [661, 337] width 223 height 17
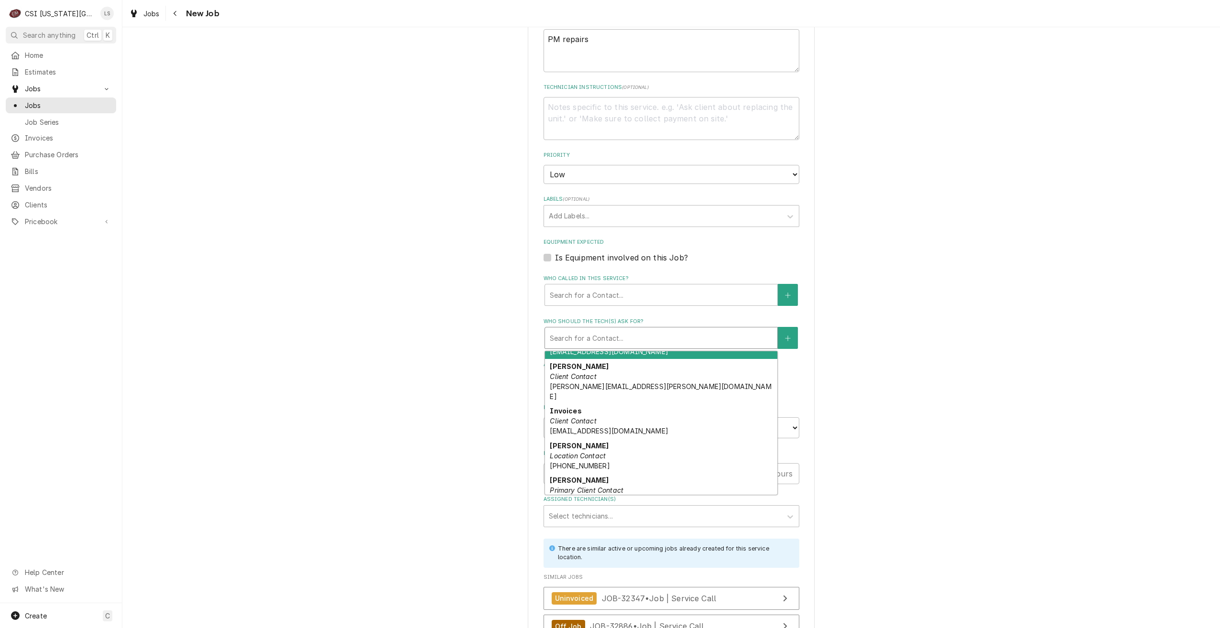
scroll to position [96, 0]
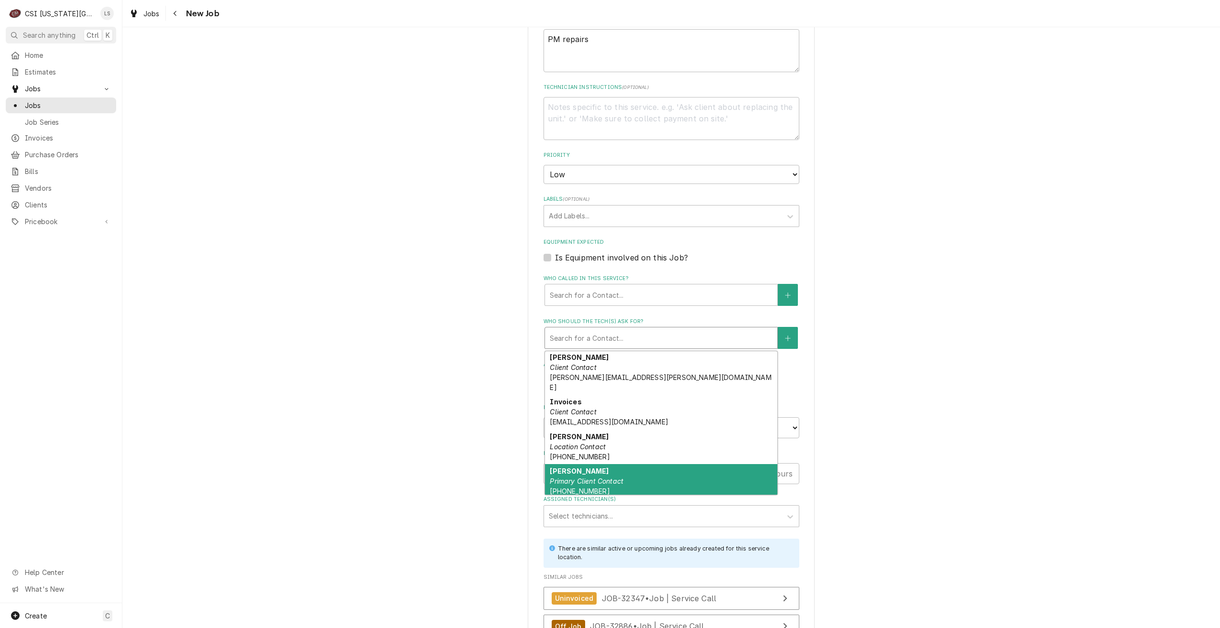
click at [668, 464] on div "Patrick Connaughty Primary Client Contact (608) 566-5527 patrick@mphdining.com" at bounding box center [661, 486] width 232 height 45
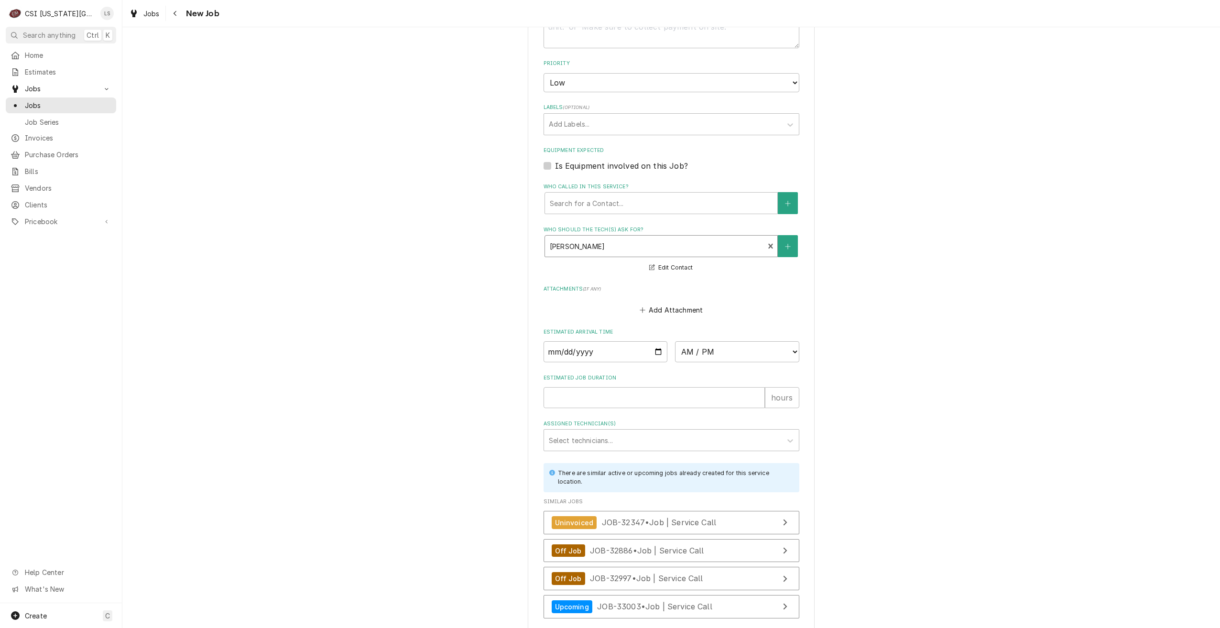
scroll to position [669, 0]
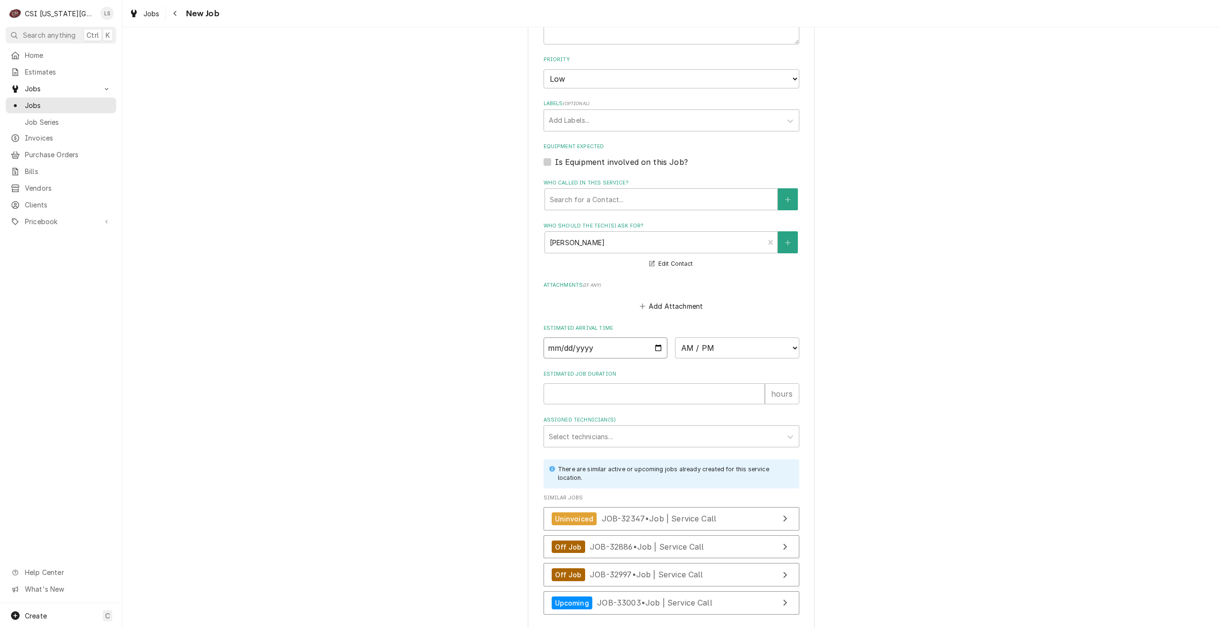
click at [652, 337] on input "Date" at bounding box center [605, 347] width 124 height 21
type textarea "x"
type input "2025-09-26"
type textarea "x"
click at [709, 337] on select "AM / PM 6:00 AM 6:15 AM 6:30 AM 6:45 AM 7:00 AM 7:15 AM 7:30 AM 7:45 AM 8:00 AM…" at bounding box center [737, 347] width 124 height 21
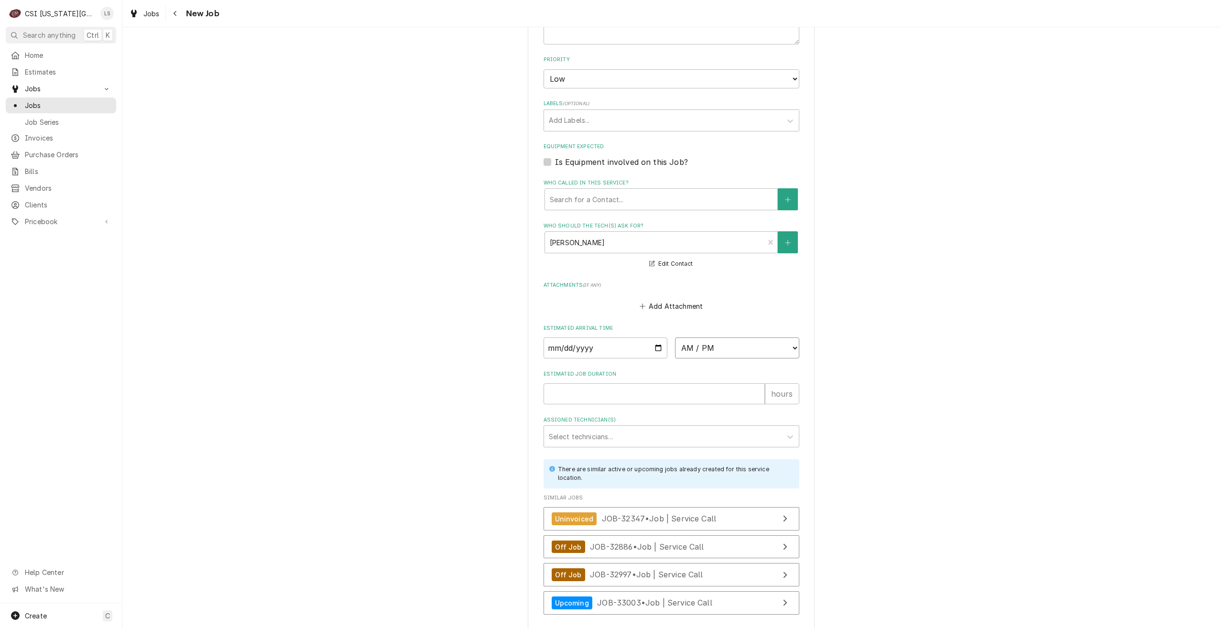
select select "06:00:00"
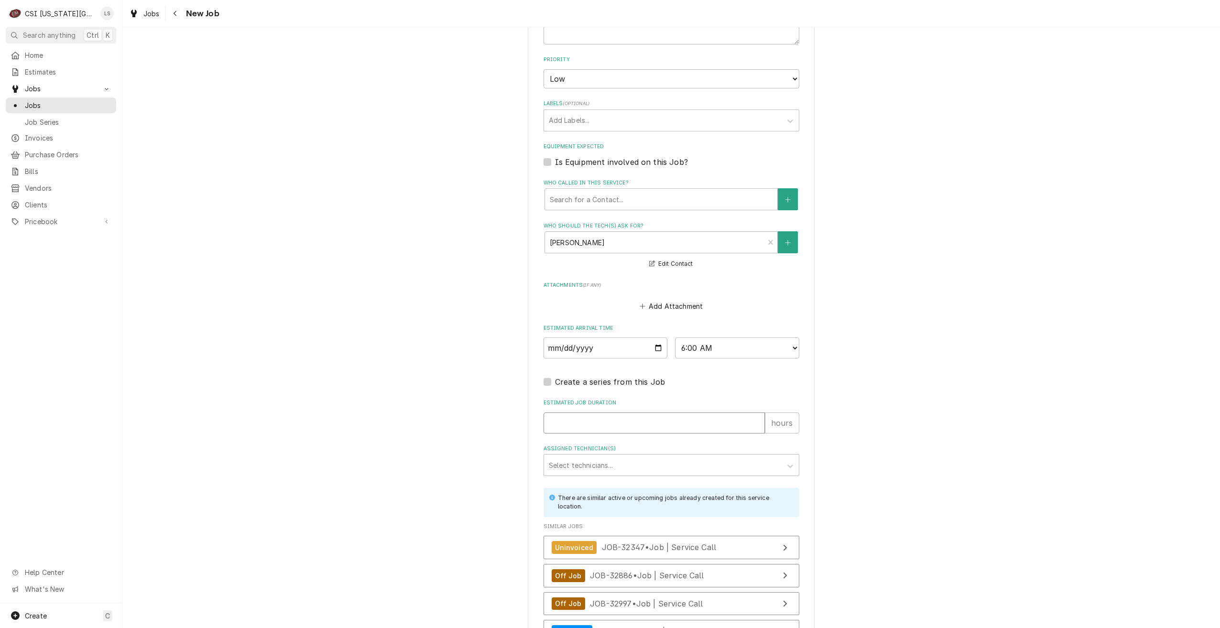
click at [687, 412] on input "Estimated Job Duration" at bounding box center [653, 422] width 221 height 21
type textarea "x"
type input "2"
type textarea "x"
type input "2"
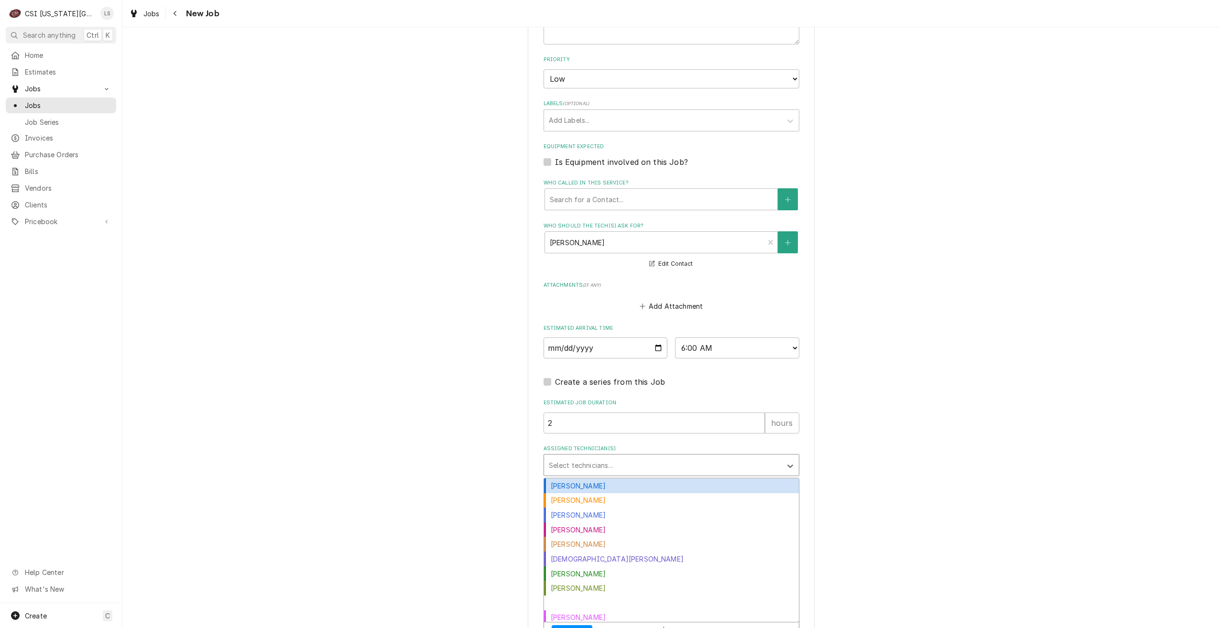
click at [685, 456] on div "Assigned Technician(s)" at bounding box center [663, 464] width 228 height 17
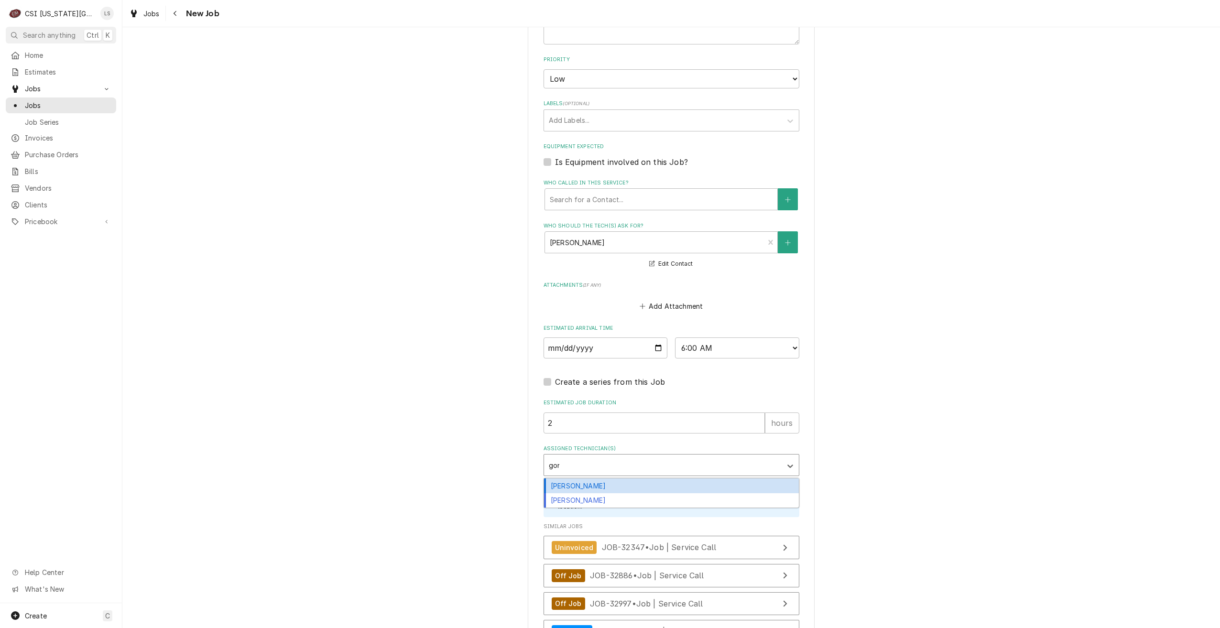
type input "gonz"
click at [722, 478] on div "Brian Gonzalez" at bounding box center [671, 485] width 255 height 15
type textarea "x"
click at [1011, 413] on div "Please provide the following information to create a job: Client Details Client…" at bounding box center [670, 49] width 1097 height 1362
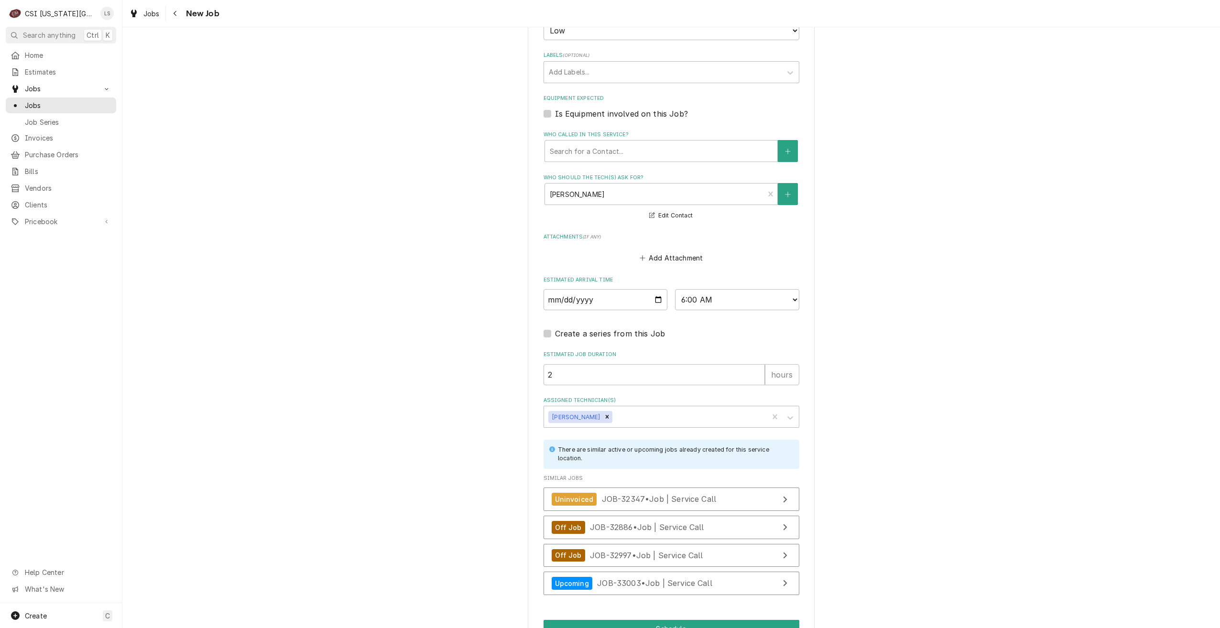
scroll to position [749, 0]
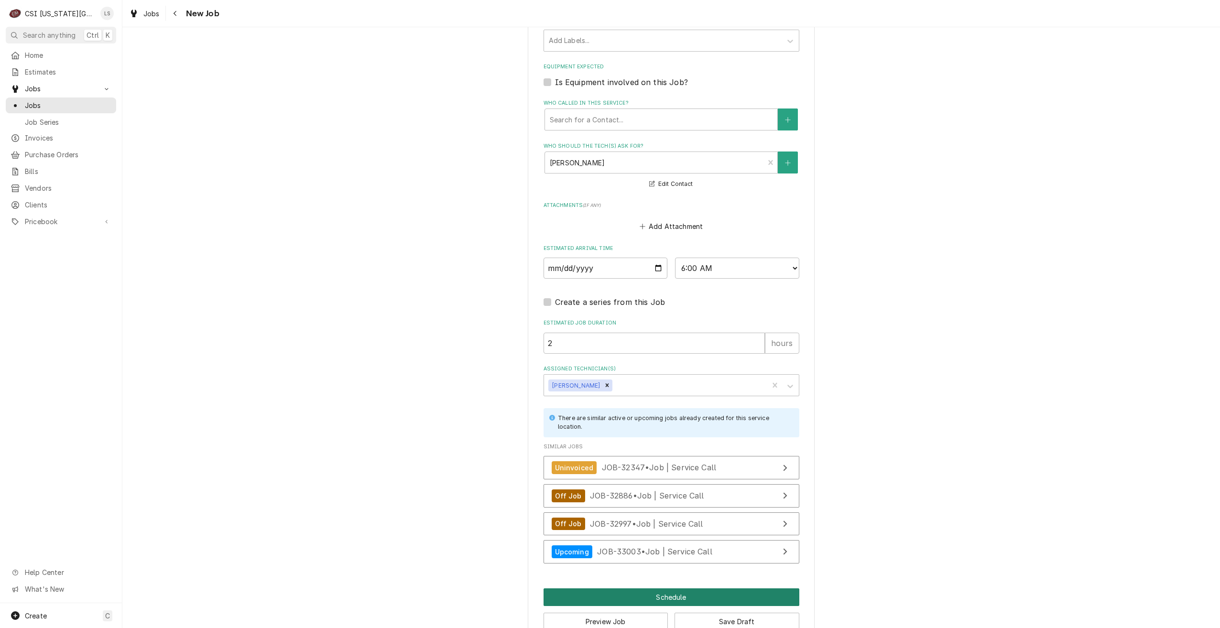
click at [648, 588] on button "Schedule" at bounding box center [671, 597] width 256 height 18
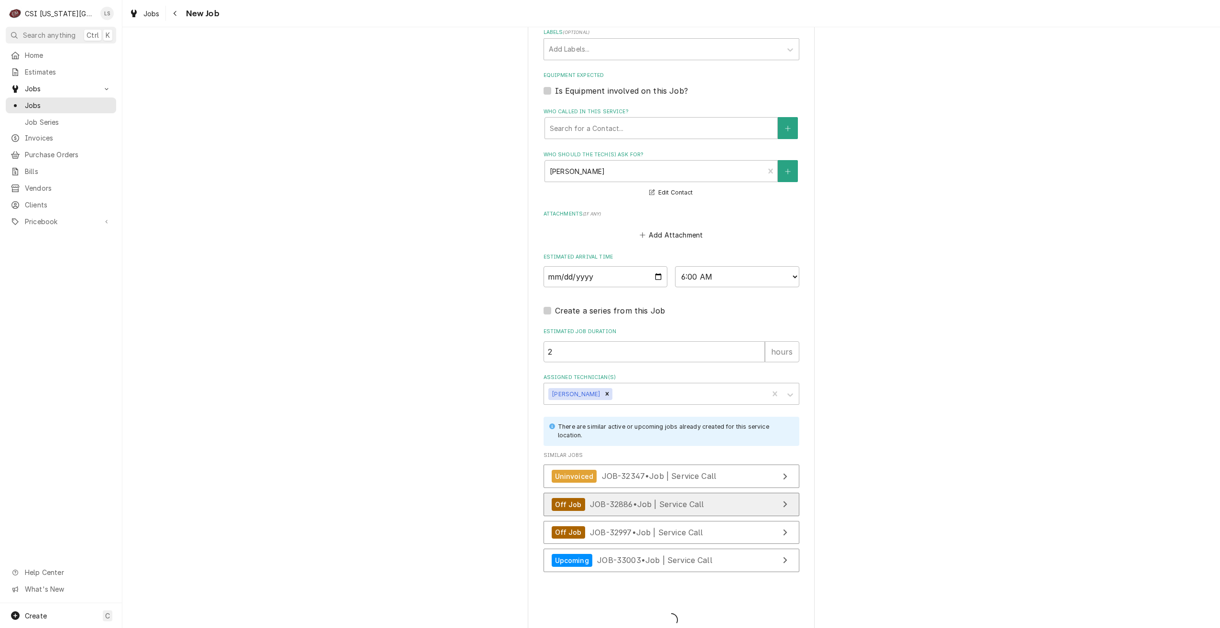
type textarea "x"
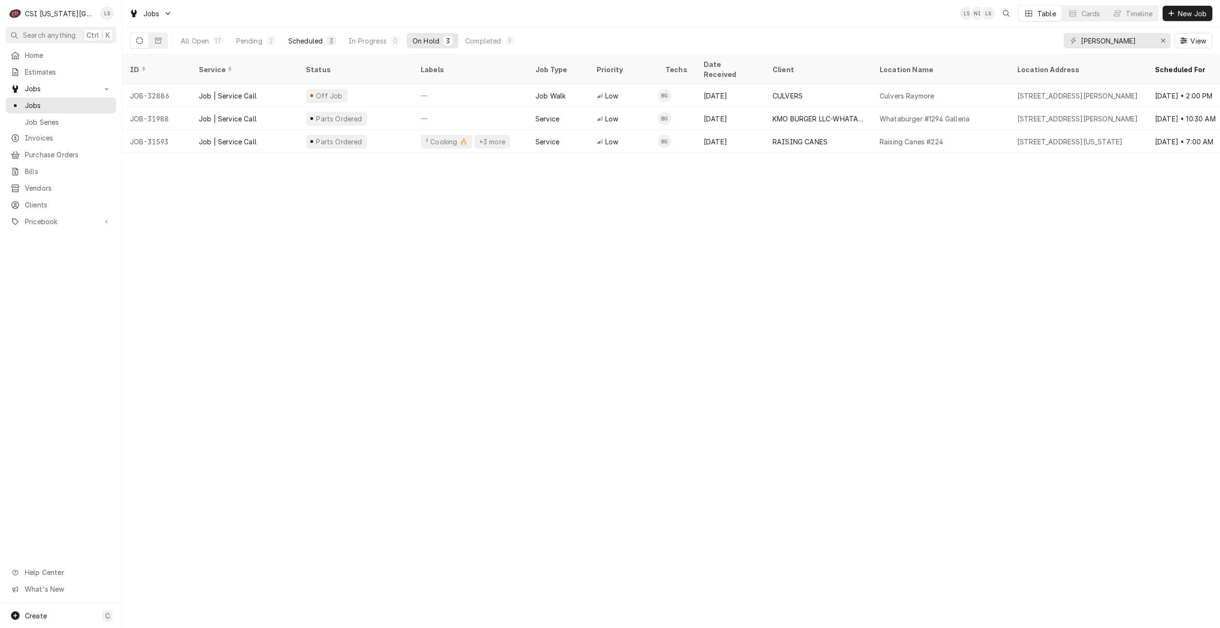
click at [325, 36] on button "Scheduled 3" at bounding box center [311, 40] width 59 height 15
drag, startPoint x: 1124, startPoint y: 44, endPoint x: 1068, endPoint y: 35, distance: 56.1
click at [1068, 35] on div "[PERSON_NAME]" at bounding box center [1116, 40] width 107 height 15
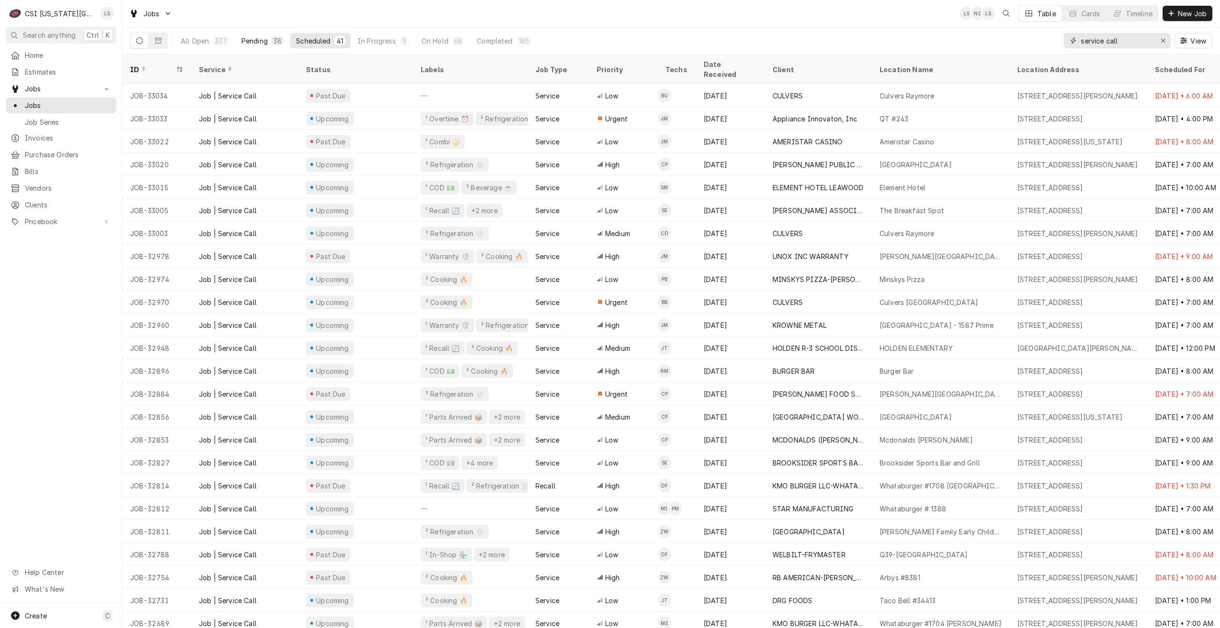
type input "service call"
click at [254, 41] on div "Pending" at bounding box center [254, 41] width 26 height 10
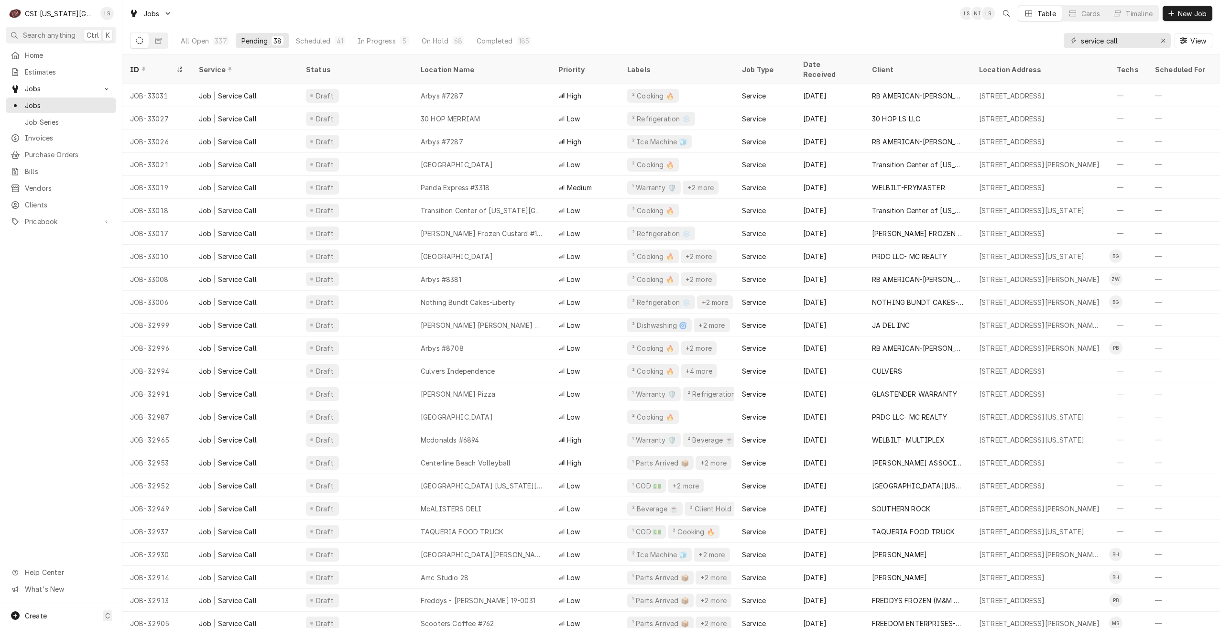
click at [498, 11] on div "Jobs LS NI LS Table Cards Timeline New Job" at bounding box center [670, 13] width 1097 height 27
click at [832, 35] on div "All Open 337 Pending 38 Scheduled 41 In Progress 5 On Hold 68 Completed 185 ser…" at bounding box center [671, 40] width 1082 height 27
